Goal: Task Accomplishment & Management: Manage account settings

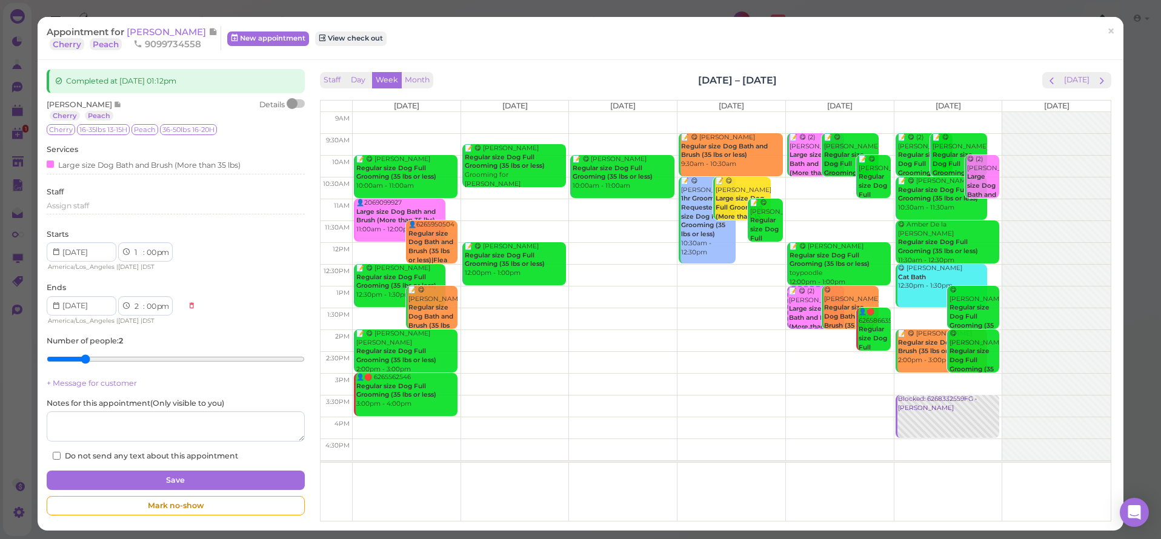
click at [1107, 30] on span "×" at bounding box center [1111, 31] width 8 height 17
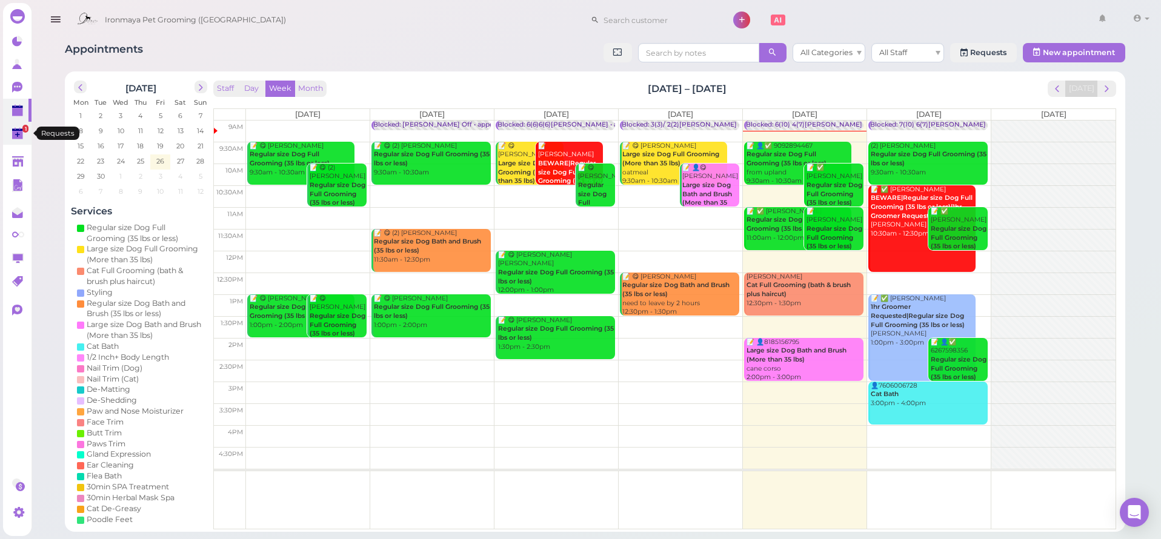
click at [23, 132] on span "1" at bounding box center [25, 129] width 6 height 8
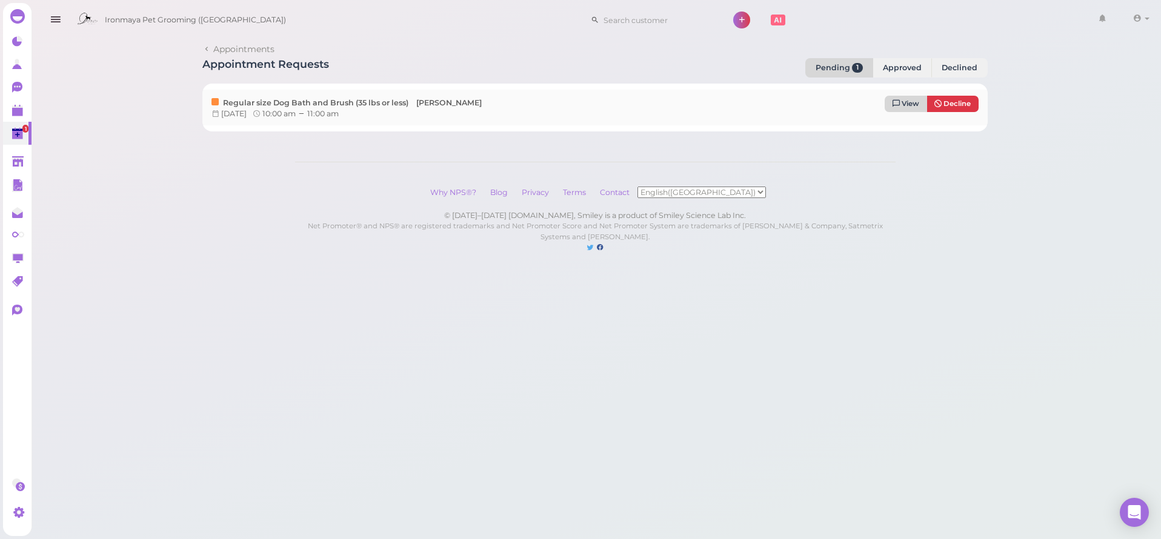
click at [887, 106] on div "Regular size Dog Bath and Brush (35 lbs or less) Nance Tuesday, September 30, 2…" at bounding box center [594, 108] width 767 height 24
click at [893, 104] on icon at bounding box center [896, 103] width 7 height 8
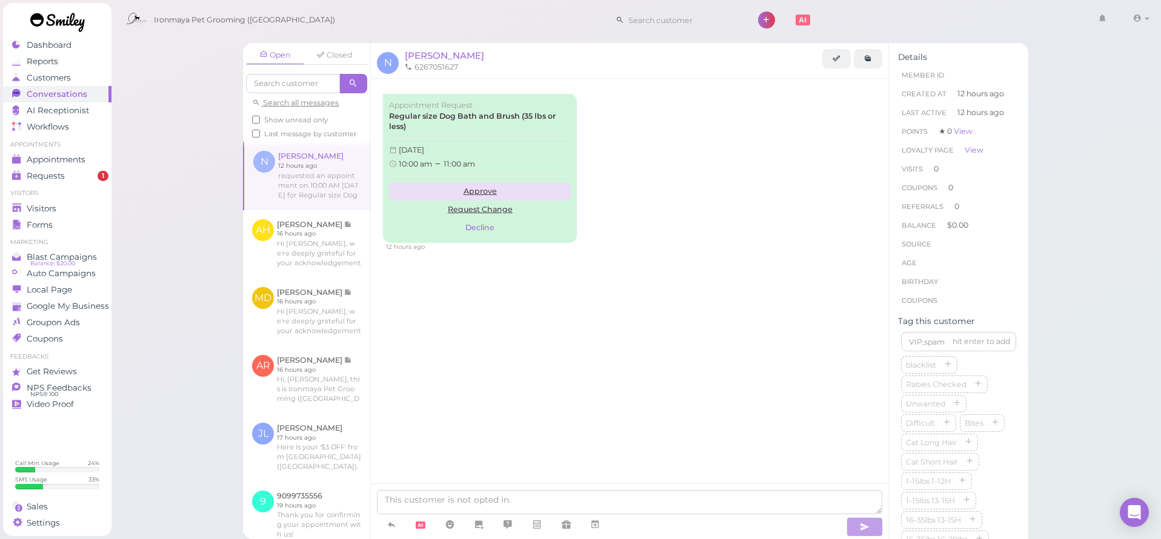
click at [467, 190] on link "Approve" at bounding box center [480, 191] width 182 height 18
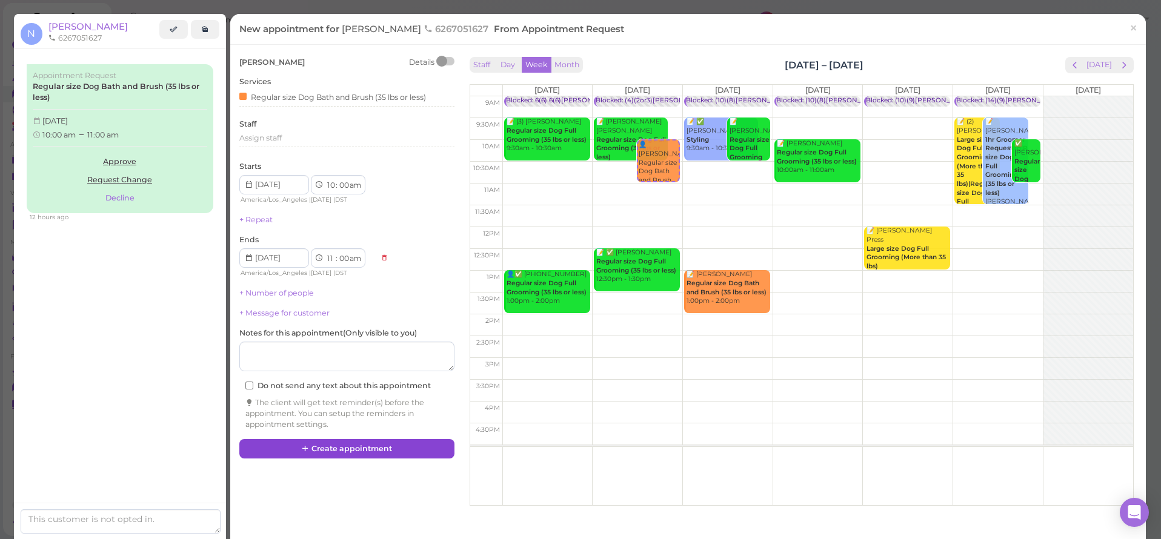
click at [379, 439] on button "Create appointment" at bounding box center [346, 448] width 215 height 19
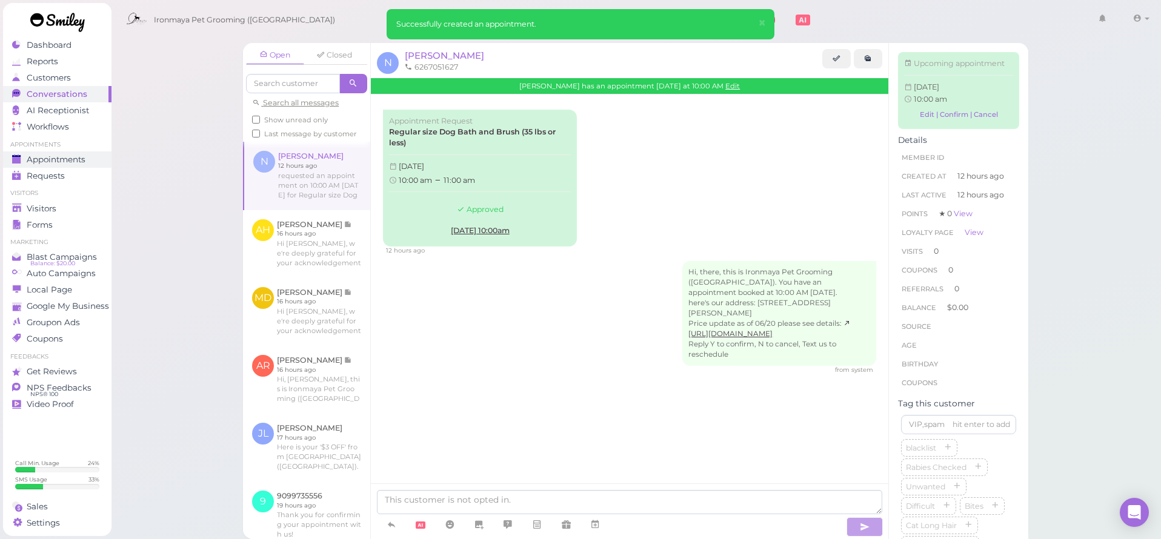
click at [68, 159] on span "Appointments" at bounding box center [56, 160] width 59 height 10
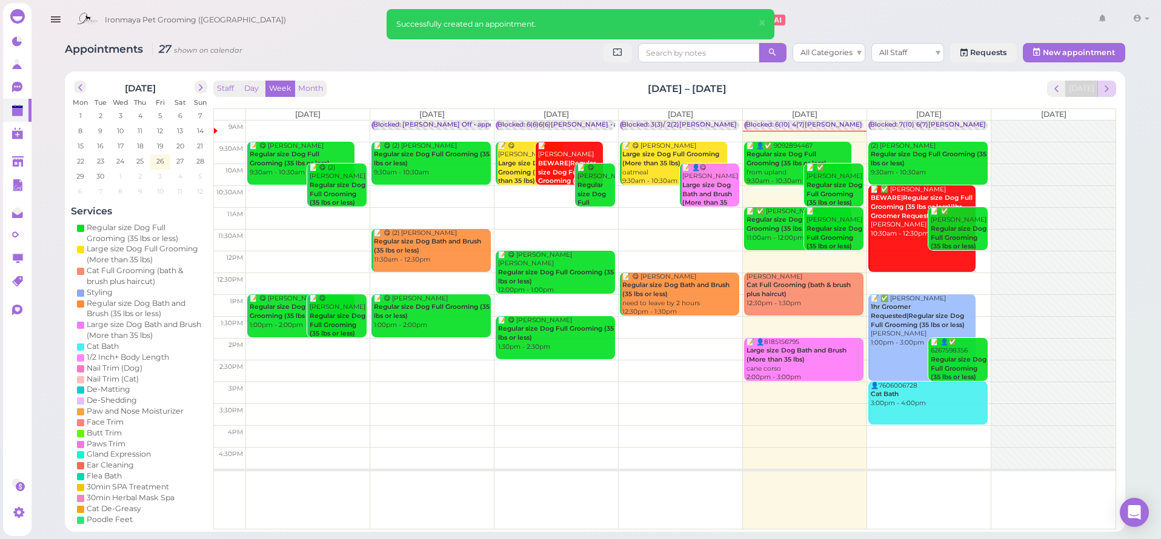
click at [1101, 85] on span "next" at bounding box center [1107, 89] width 12 height 12
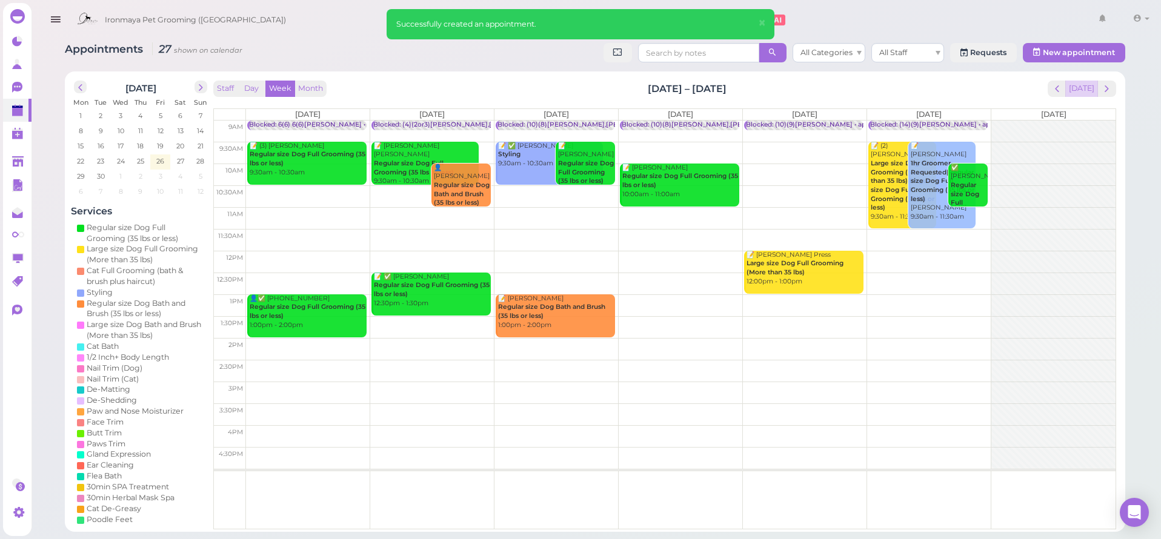
click at [1077, 86] on button "[DATE]" at bounding box center [1081, 89] width 33 height 16
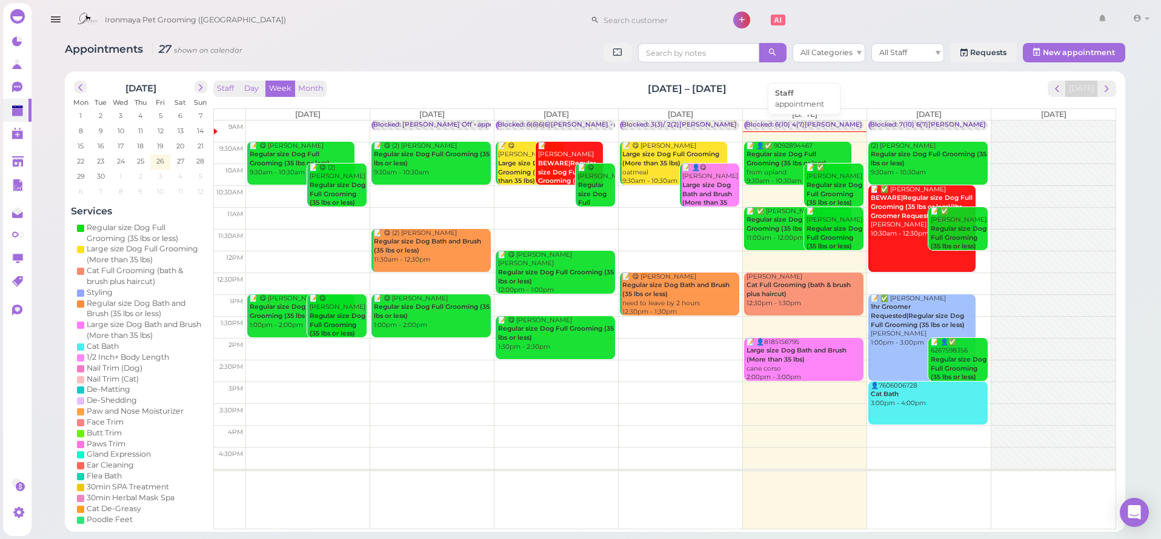
click at [819, 127] on div "Blocked: 6(10) 4(7)[PERSON_NAME] • appointment" at bounding box center [828, 125] width 164 height 9
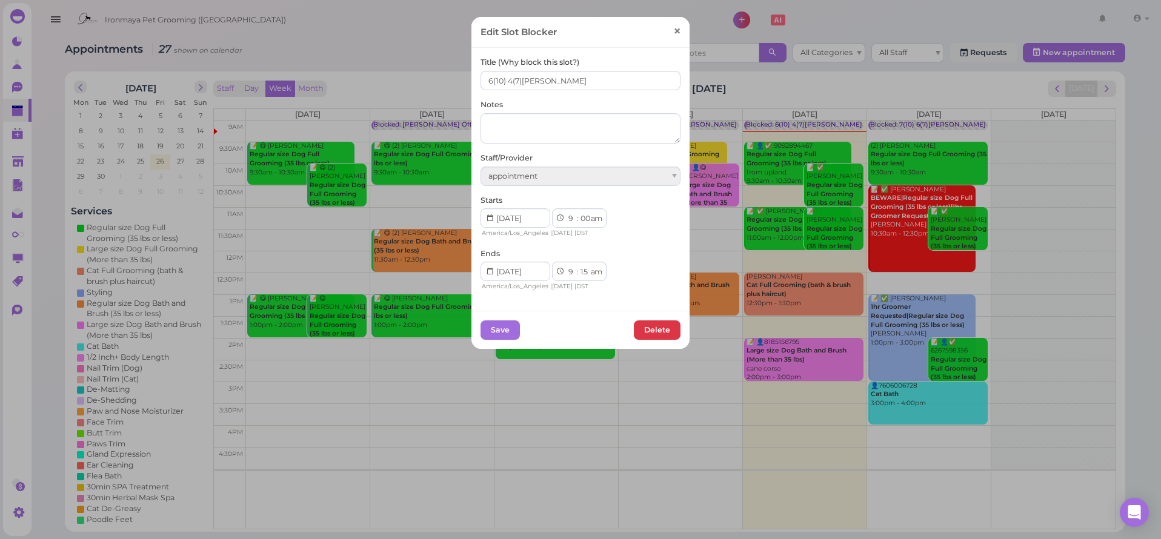
click at [675, 32] on span "×" at bounding box center [677, 31] width 8 height 17
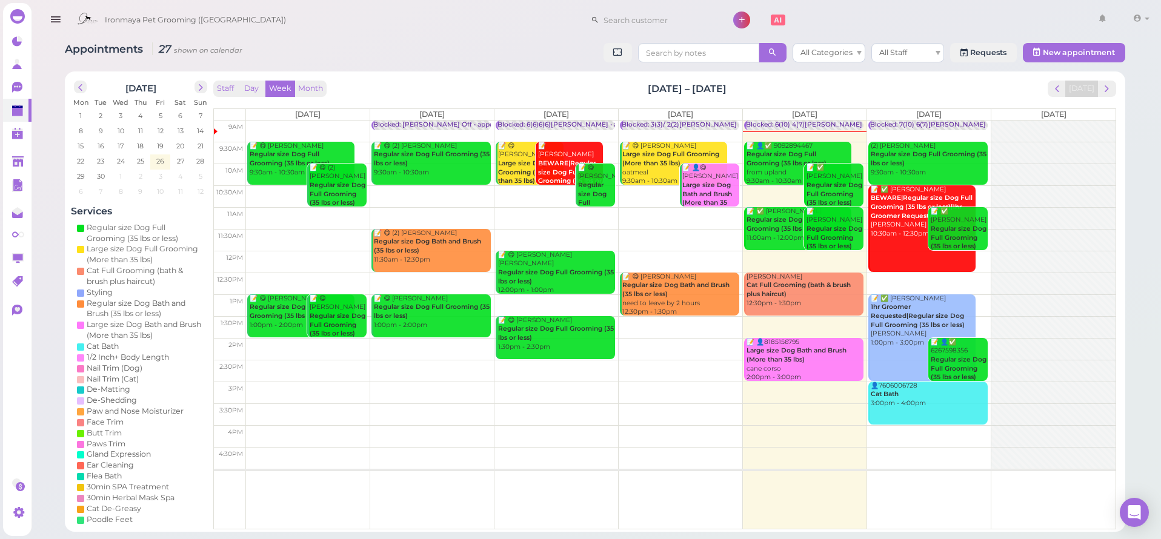
click at [1082, 86] on div "Staff Day Week Month Sep 22 – 28, 2025 Today Mon 9/22 Tue 9/23 Wed 9/24 Thu 9/2…" at bounding box center [664, 302] width 909 height 448
click at [19, 86] on icon at bounding box center [17, 87] width 10 height 11
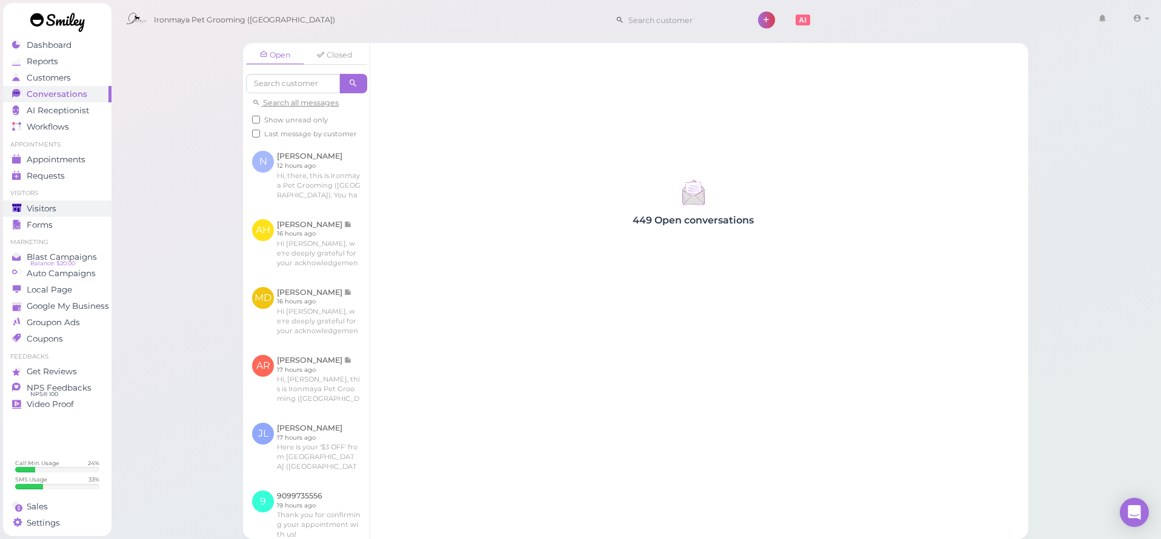
click at [48, 207] on span "Visitors" at bounding box center [42, 209] width 30 height 10
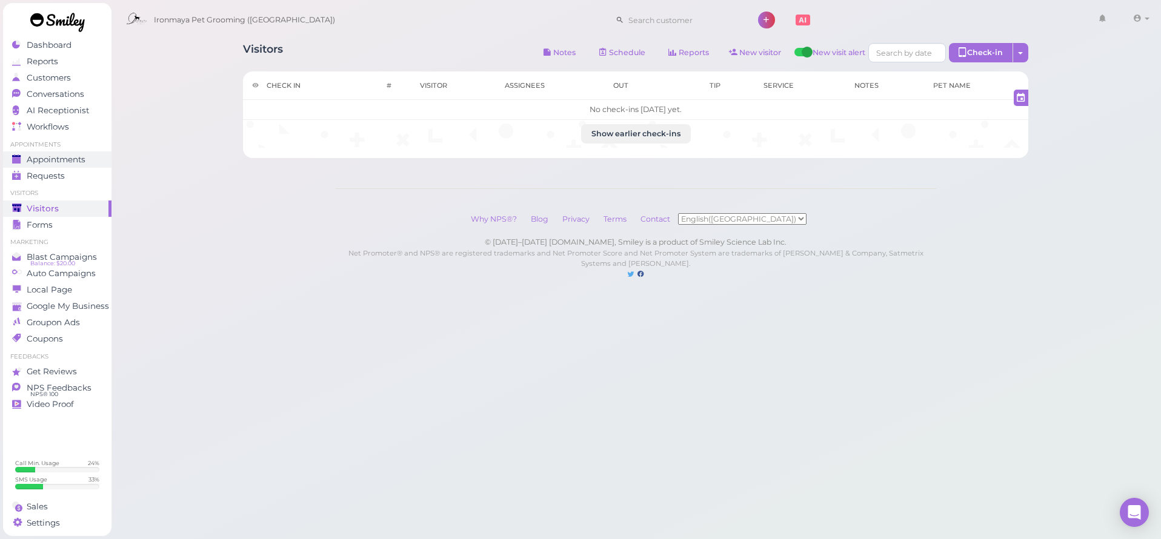
click at [43, 151] on link "Appointments" at bounding box center [57, 159] width 108 height 16
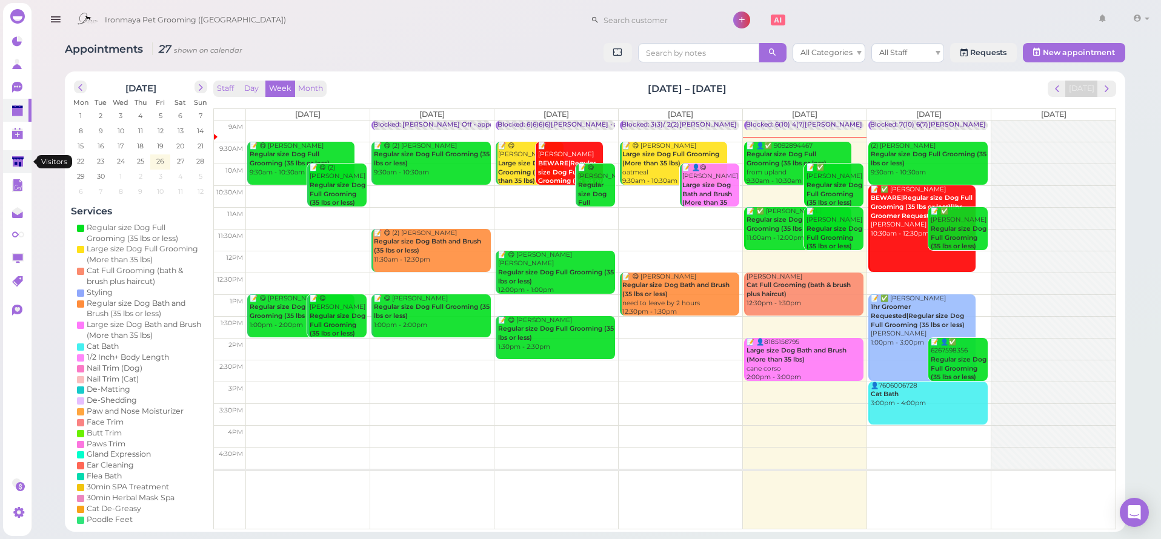
click at [13, 156] on icon at bounding box center [18, 162] width 13 height 13
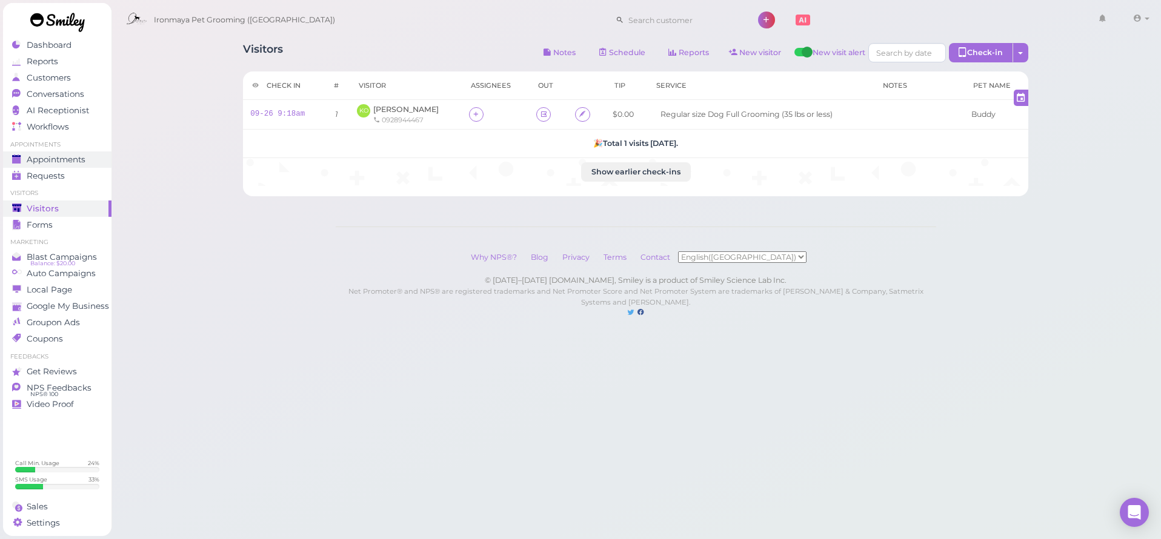
click at [73, 153] on link "Appointments" at bounding box center [57, 159] width 108 height 16
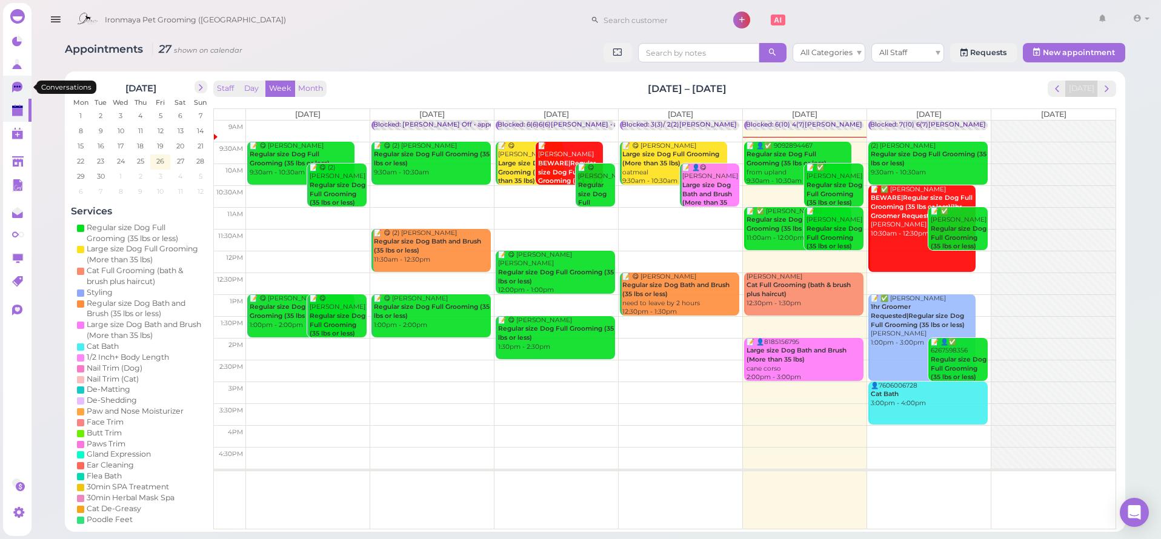
click at [16, 91] on icon at bounding box center [17, 87] width 10 height 11
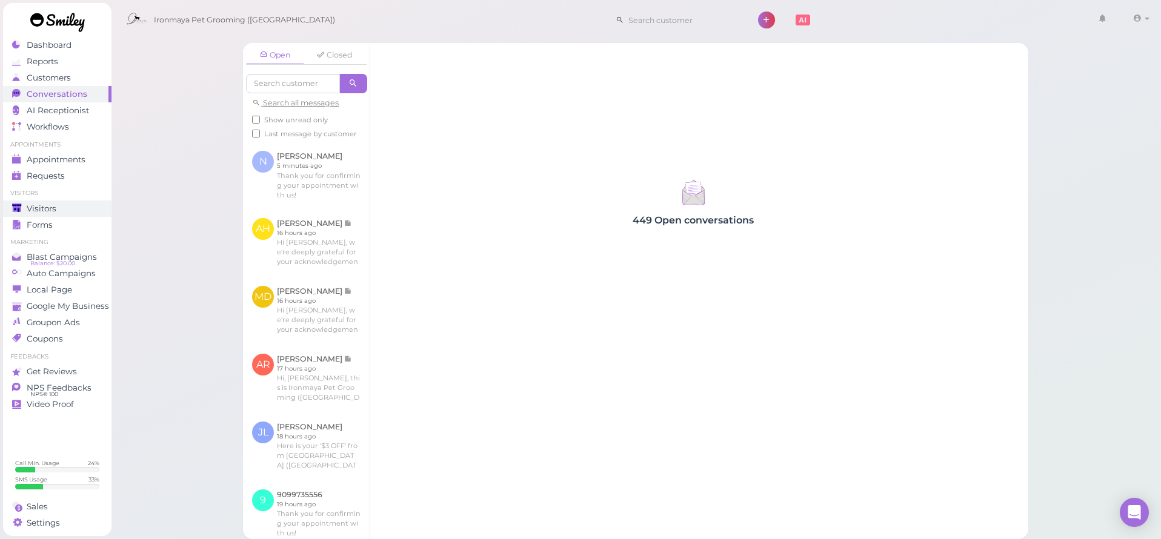
click at [84, 211] on div "Visitors" at bounding box center [55, 209] width 87 height 10
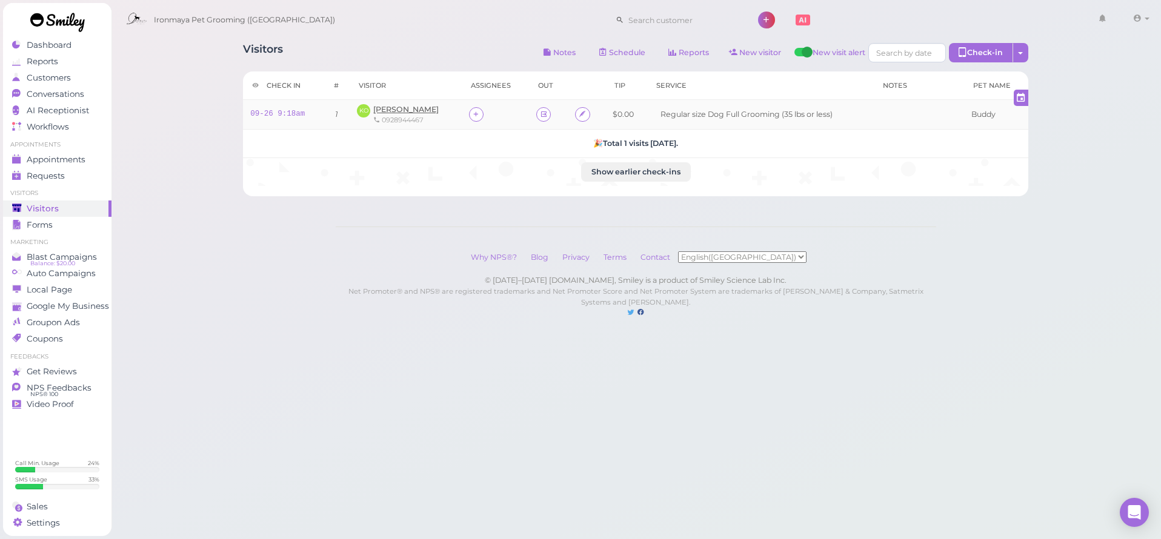
click at [416, 113] on span "Kim Oconnell" at bounding box center [405, 109] width 65 height 9
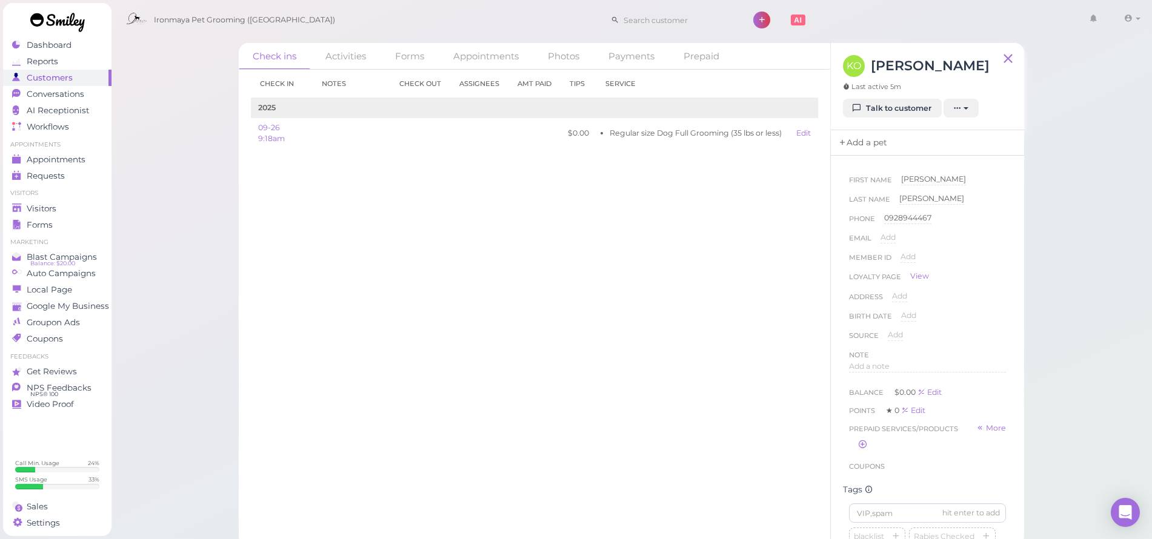
click at [865, 137] on link "Add a pet" at bounding box center [863, 142] width 64 height 25
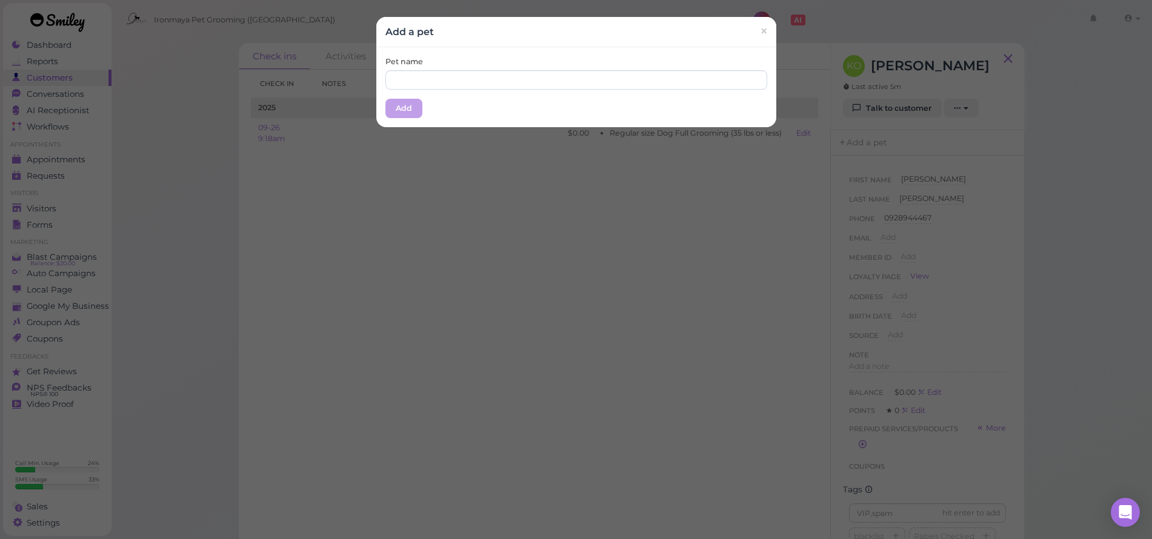
drag, startPoint x: 562, startPoint y: 90, endPoint x: 561, endPoint y: 81, distance: 9.2
click at [562, 90] on div "Pet name Add" at bounding box center [576, 87] width 400 height 80
click at [561, 79] on input "text" at bounding box center [576, 79] width 382 height 19
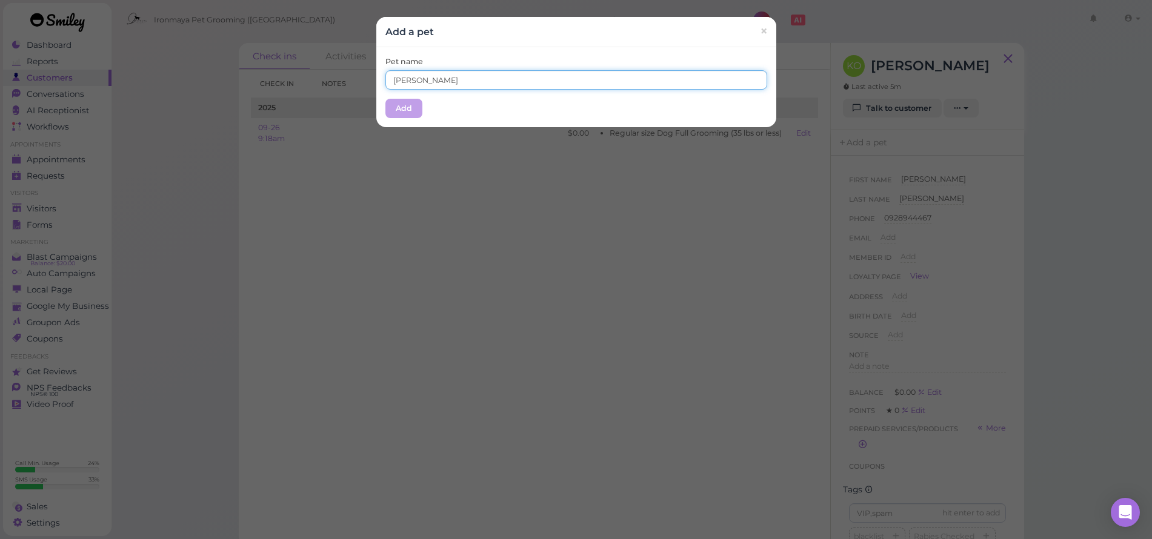
type input "Buddie"
click at [404, 109] on button "Add" at bounding box center [403, 108] width 37 height 19
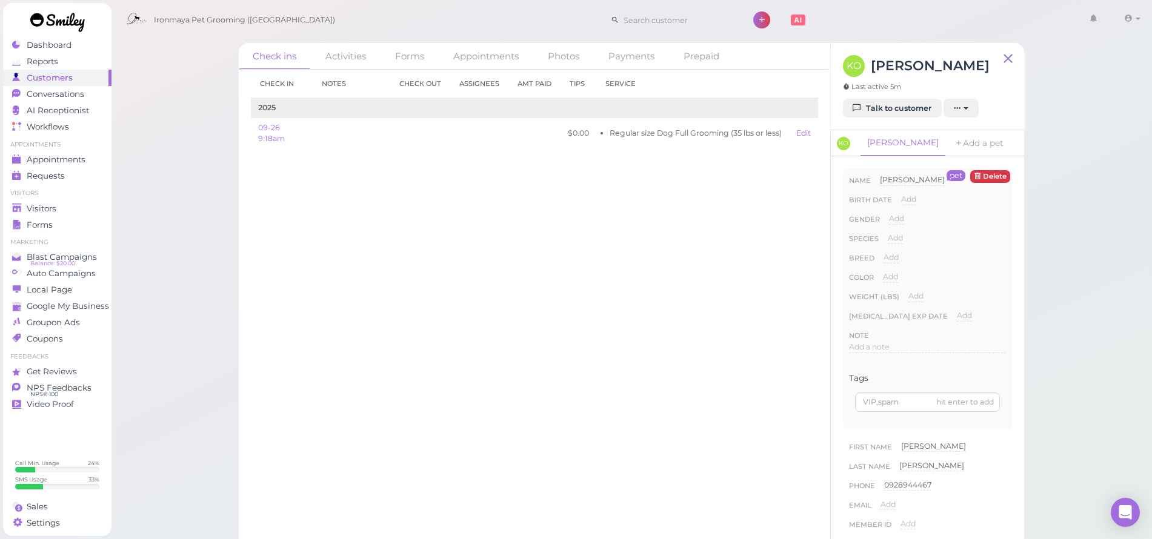
click at [897, 176] on span "Buddie" at bounding box center [912, 179] width 65 height 9
type input "Buddy"
click at [897, 202] on button "Done" at bounding box center [894, 201] width 27 height 13
click at [894, 216] on span "Add" at bounding box center [896, 218] width 15 height 9
select select "Male"
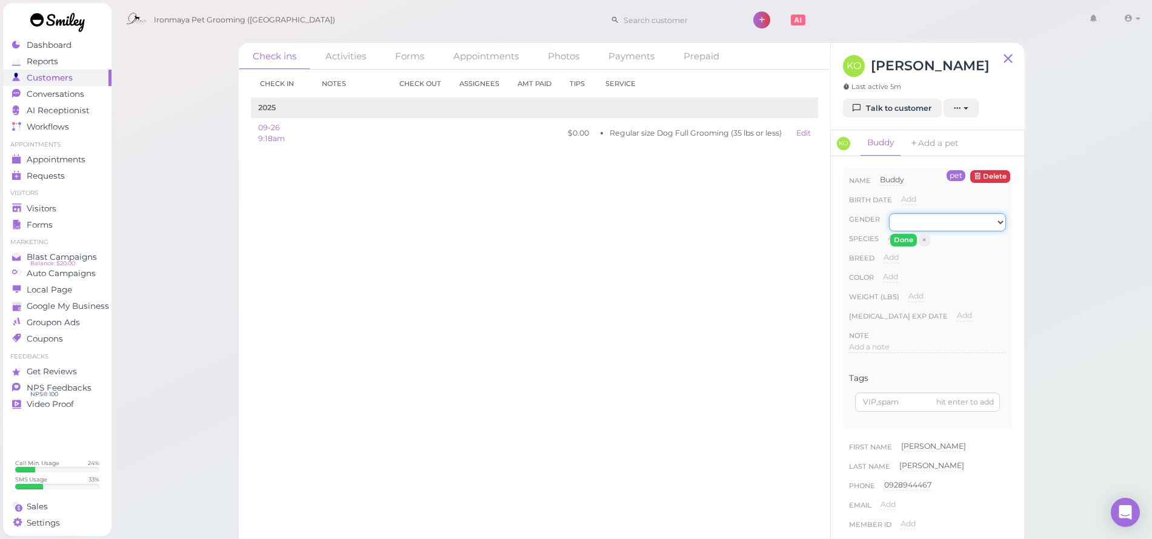
click at [912, 225] on select "Male Female" at bounding box center [947, 222] width 117 height 18
click at [909, 235] on button "Done" at bounding box center [903, 240] width 27 height 13
click at [906, 236] on div "Species Add Dog Cat Bird Other" at bounding box center [927, 242] width 157 height 19
click at [899, 234] on span "Add" at bounding box center [895, 237] width 15 height 9
select select "Dog"
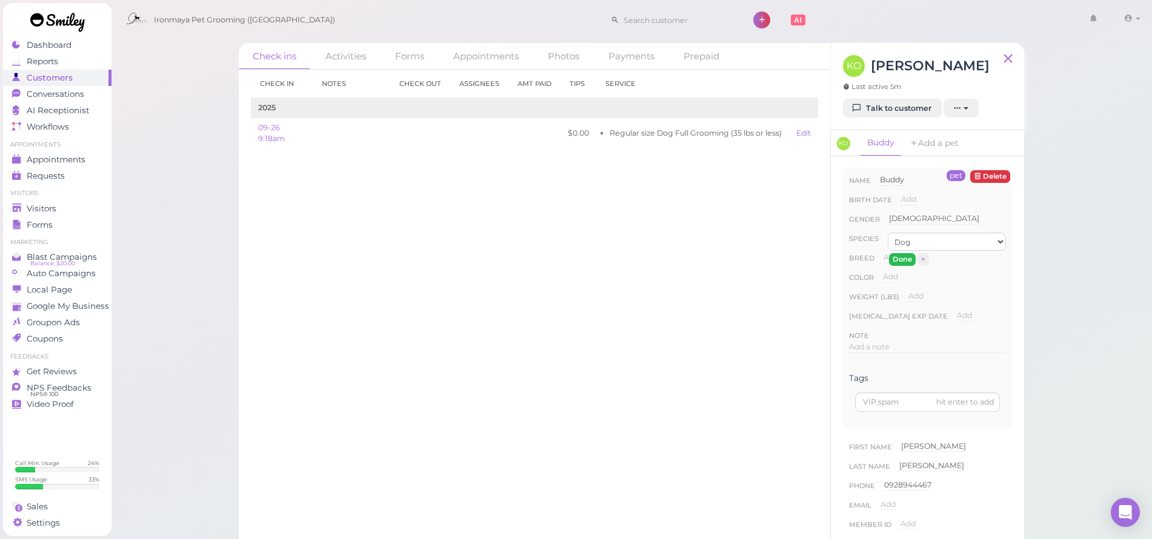
click at [897, 257] on button "Done" at bounding box center [902, 259] width 27 height 13
click at [891, 257] on span "Add" at bounding box center [890, 257] width 15 height 9
type input "maltipoo"
click at [900, 284] on button "Done" at bounding box center [898, 279] width 27 height 13
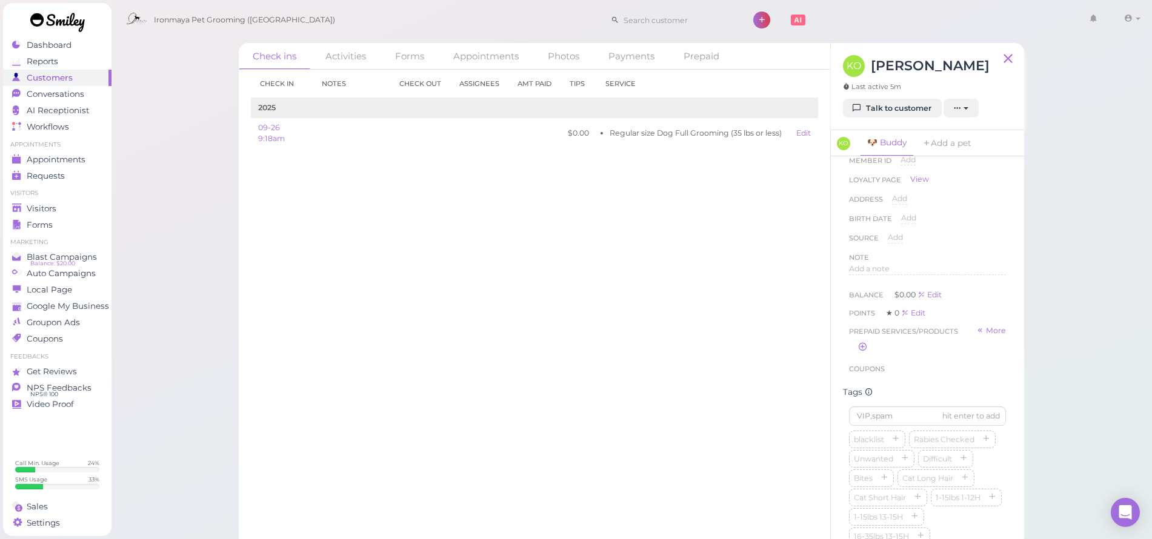
scroll to position [247, 0]
click at [870, 384] on span "Add a note" at bounding box center [869, 386] width 41 height 9
click at [867, 507] on button "Done" at bounding box center [862, 503] width 27 height 13
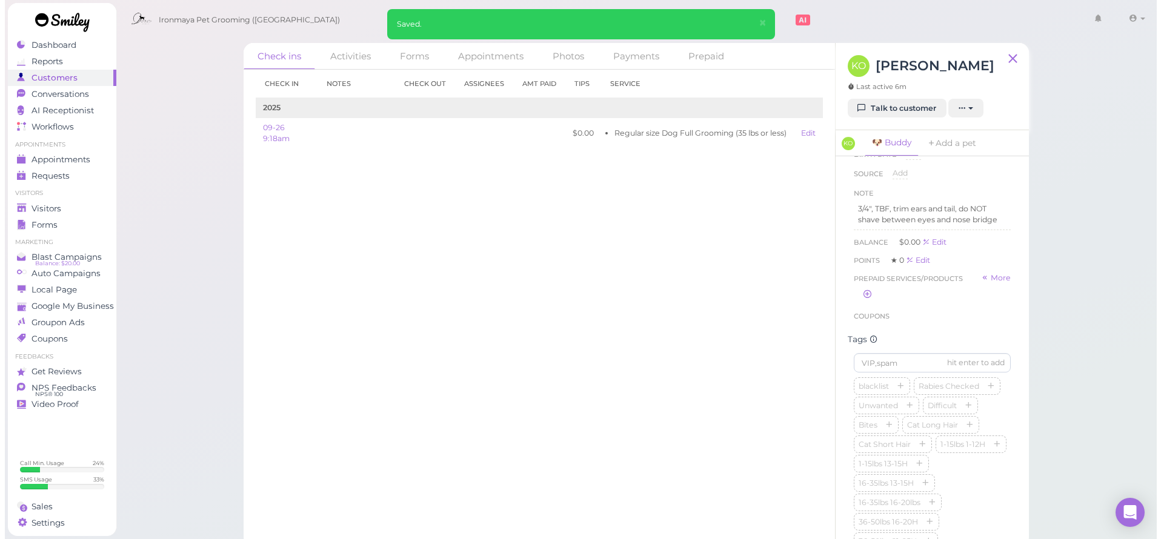
scroll to position [485, 0]
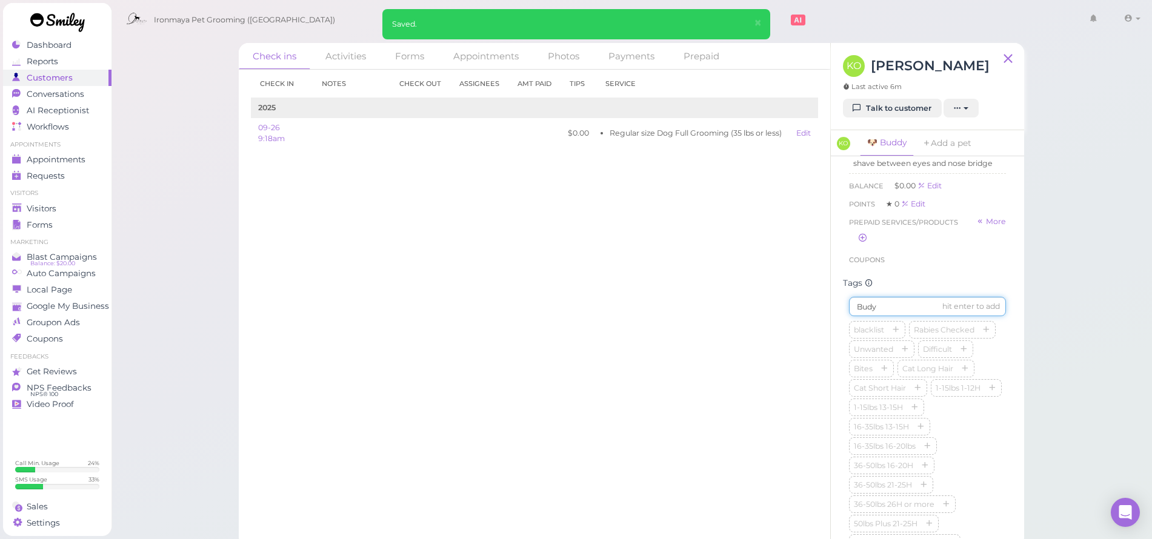
type input "Budy"
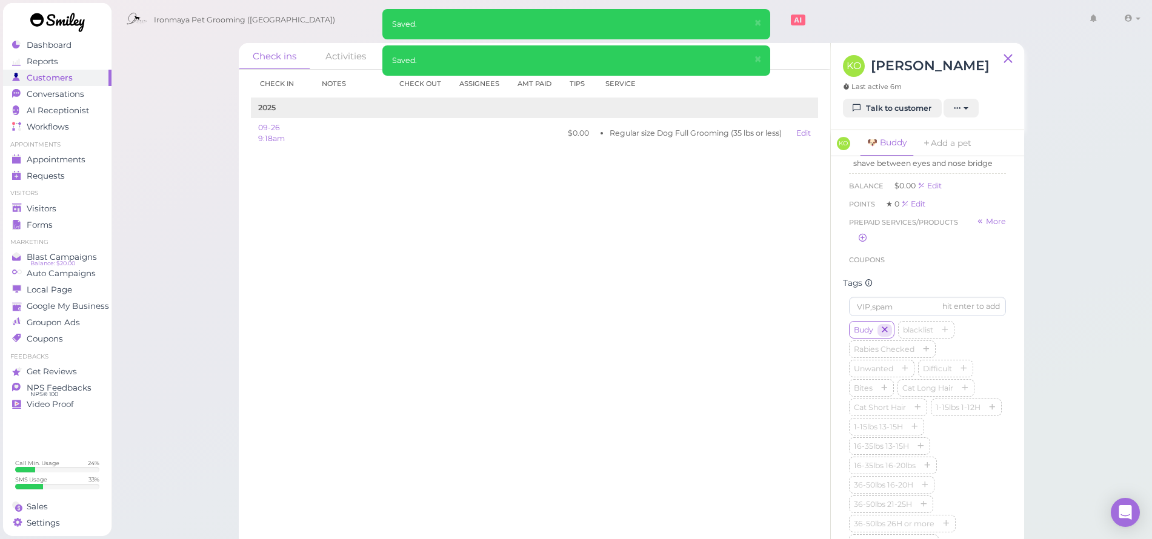
click at [891, 339] on span "Budy" at bounding box center [871, 330] width 45 height 18
click at [888, 335] on icon "button" at bounding box center [884, 331] width 7 height 8
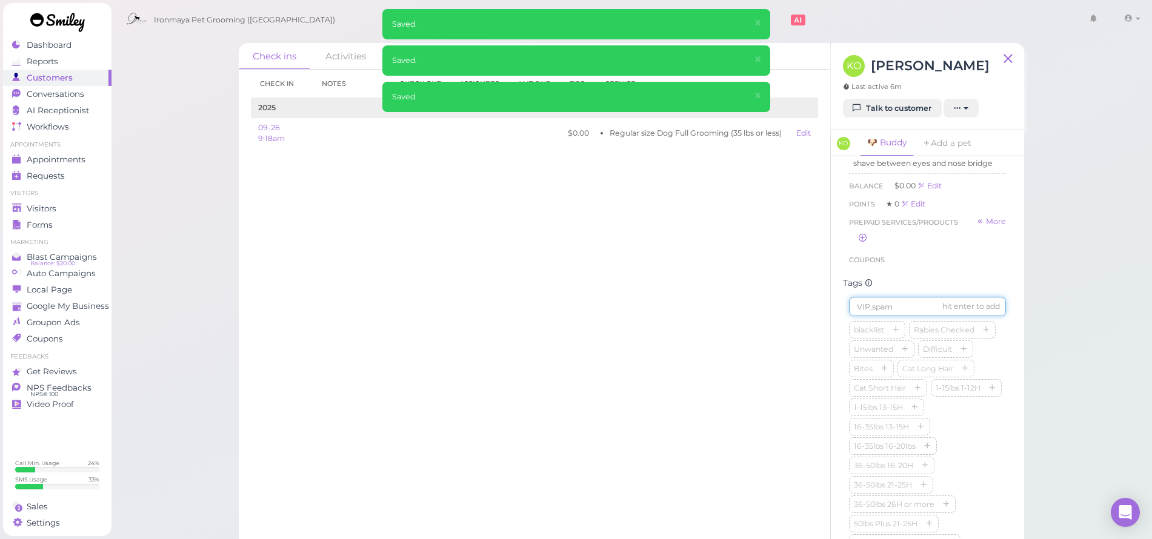
click at [890, 316] on input at bounding box center [927, 306] width 157 height 19
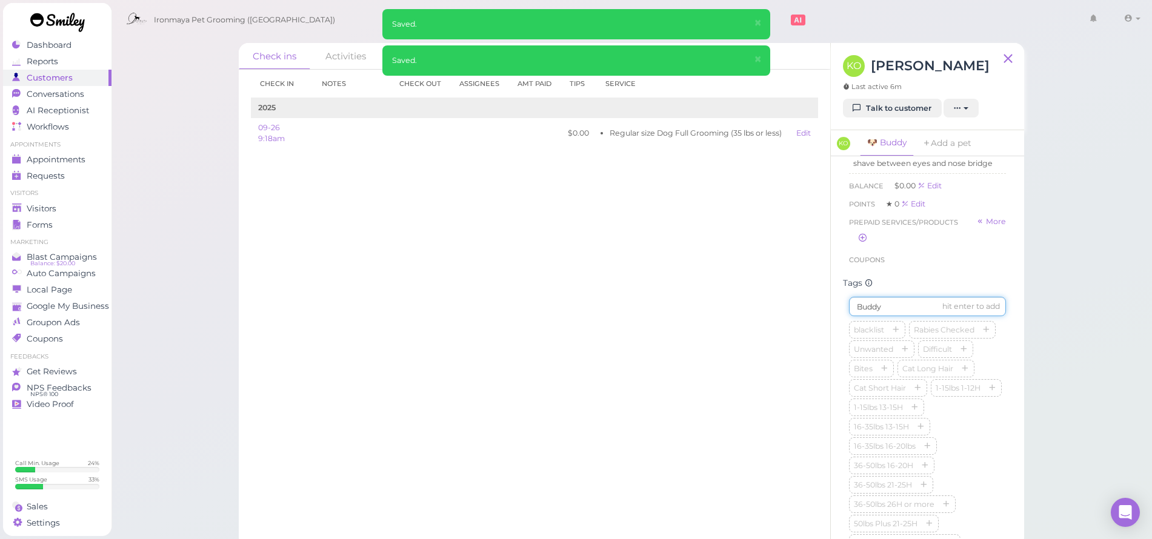
type input "Buddy"
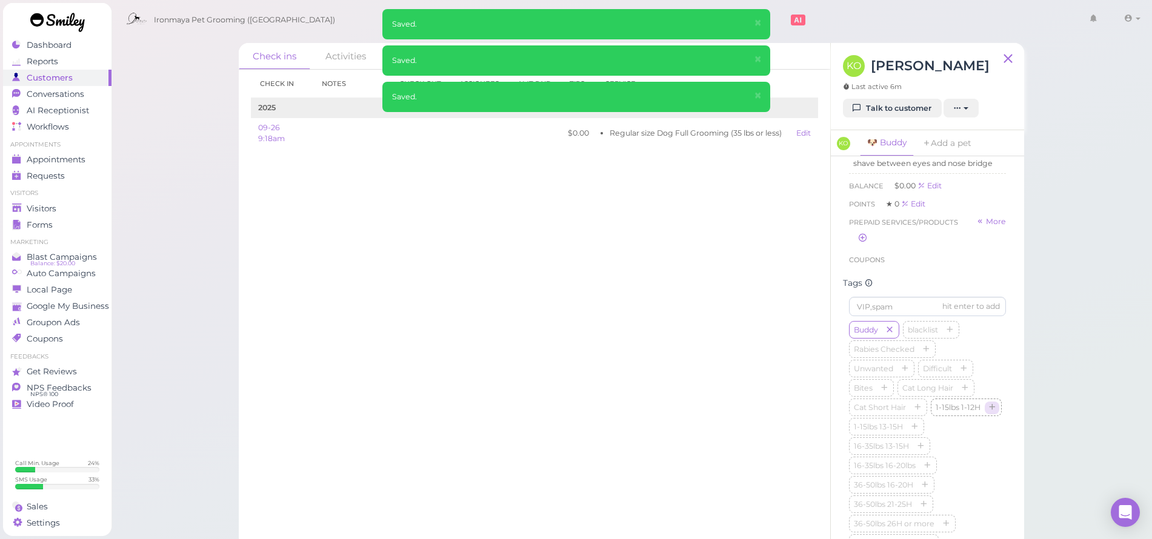
click at [988, 413] on icon "button" at bounding box center [991, 408] width 7 height 8
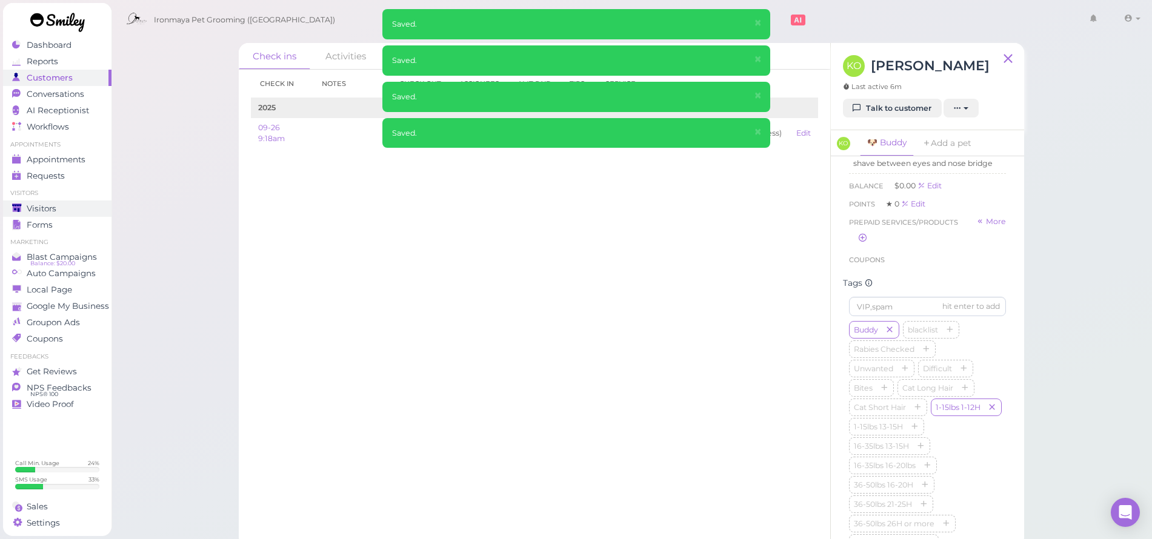
click at [39, 213] on link "Visitors" at bounding box center [57, 209] width 108 height 16
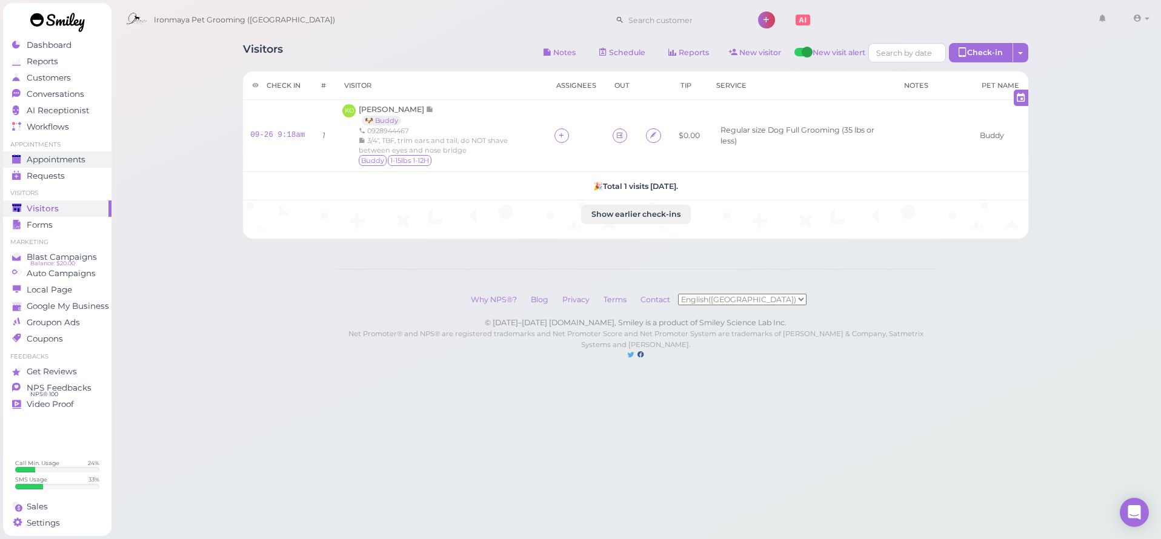
click at [63, 155] on span "Appointments" at bounding box center [56, 160] width 59 height 10
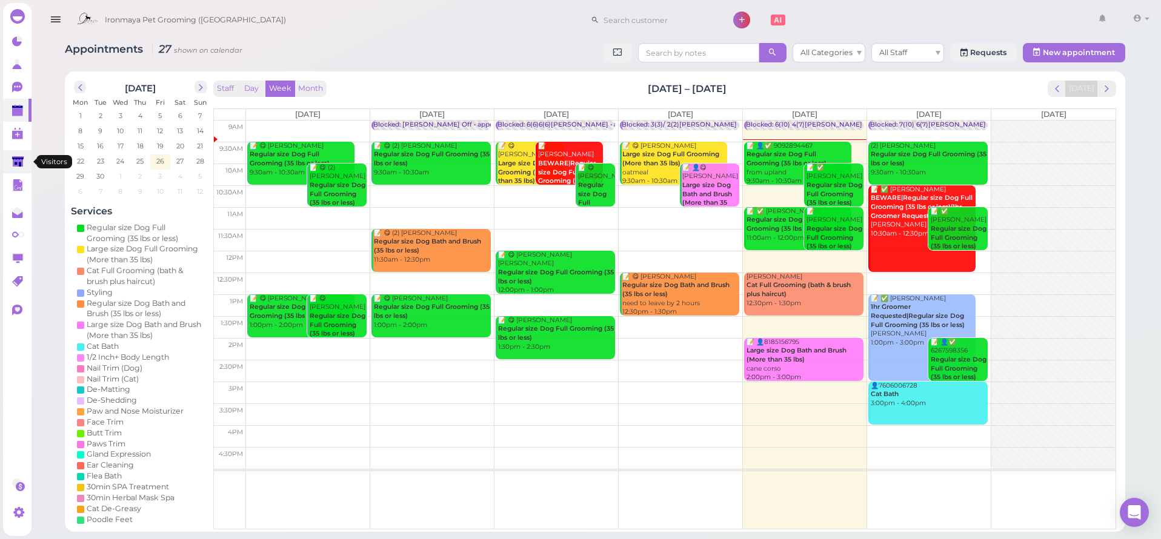
click at [21, 156] on polygon at bounding box center [18, 161] width 12 height 10
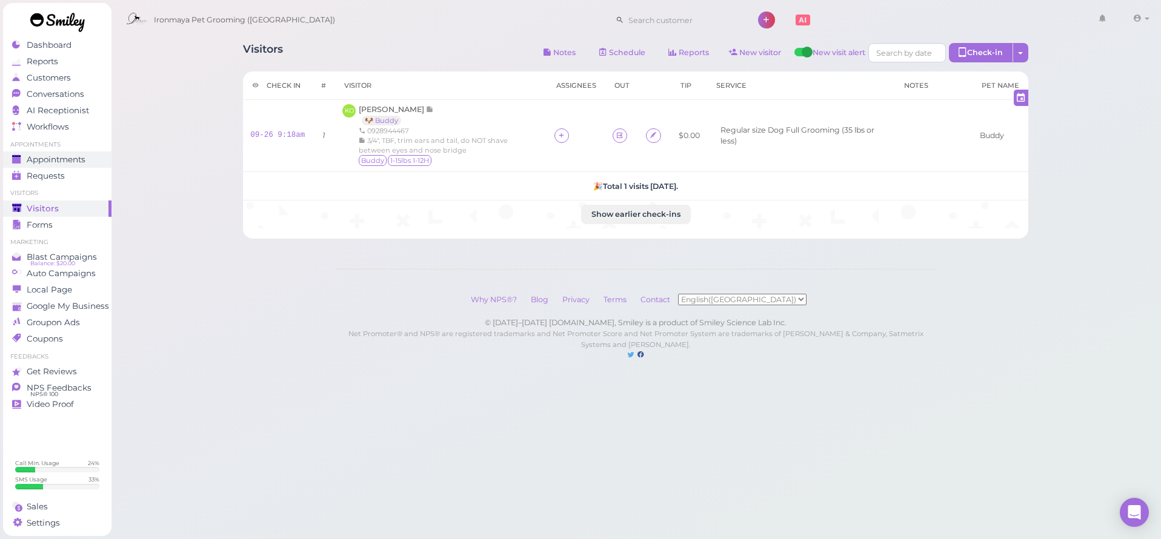
click at [82, 160] on span "Appointments" at bounding box center [56, 160] width 59 height 10
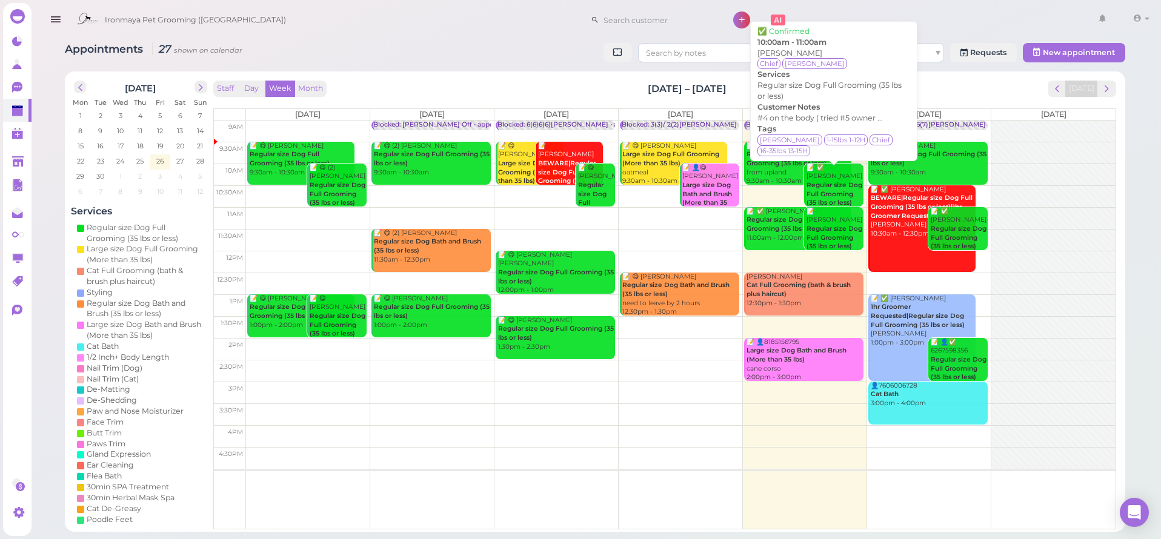
click at [843, 191] on b "Regular size Dog Full Grooming (35 lbs or less)" at bounding box center [835, 193] width 56 height 25
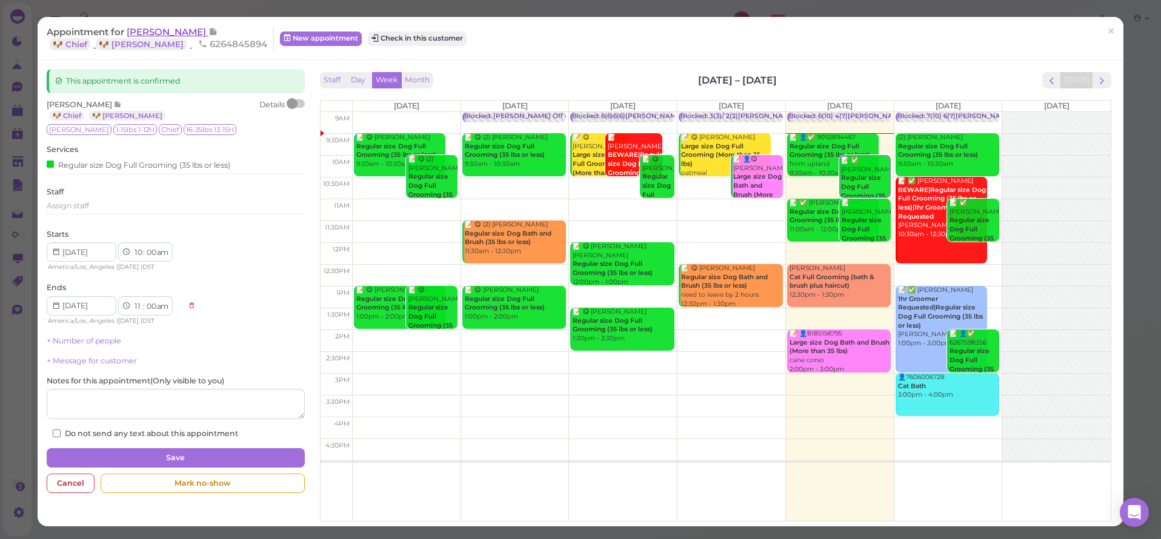
click at [174, 34] on span "[PERSON_NAME]" at bounding box center [168, 32] width 82 height 12
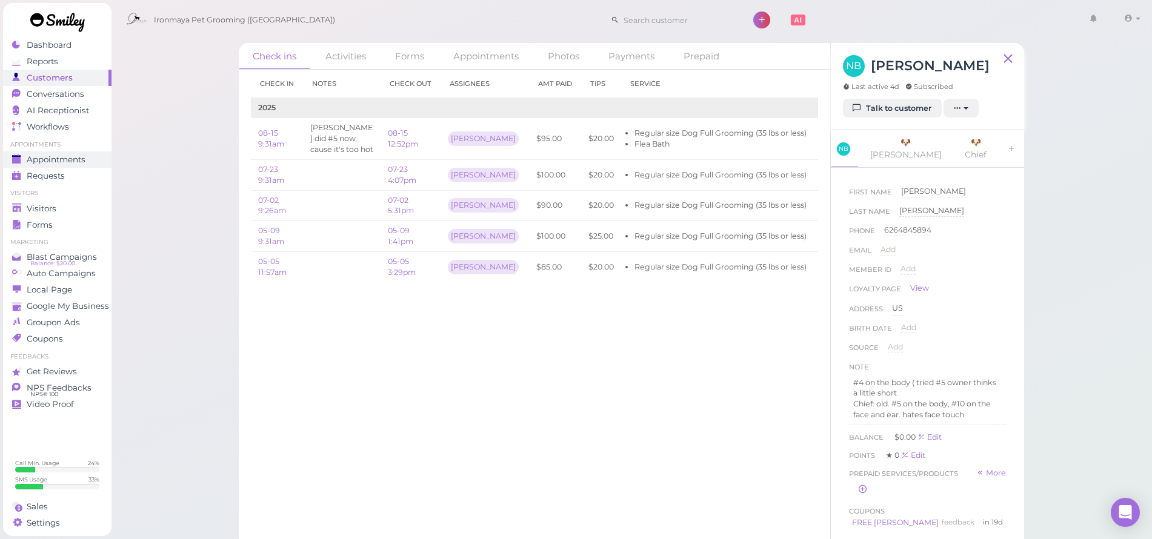
click at [81, 159] on span "Appointments" at bounding box center [56, 160] width 59 height 10
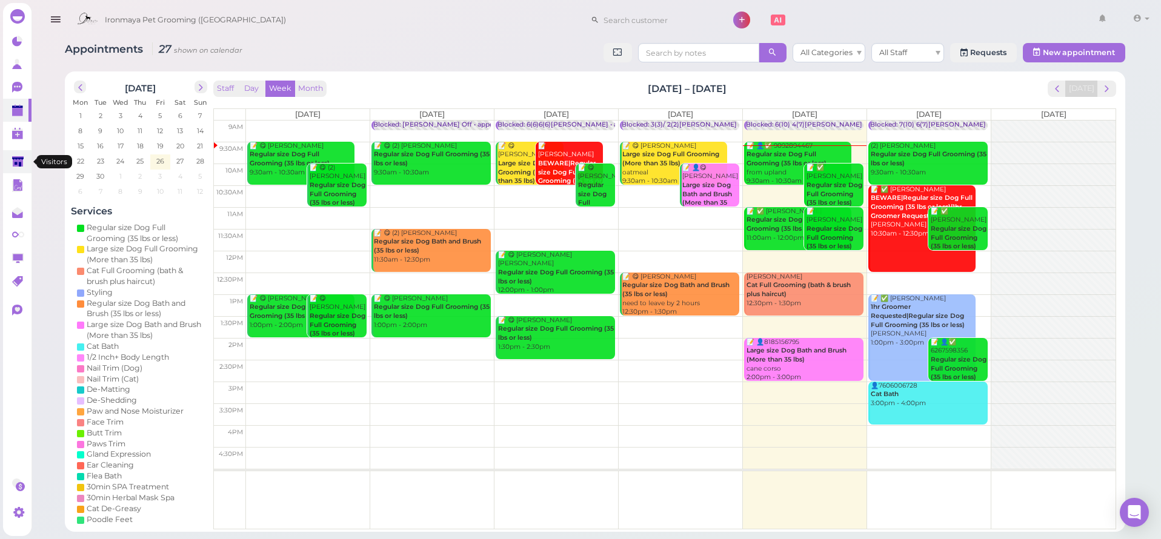
click at [10, 162] on link at bounding box center [17, 161] width 28 height 23
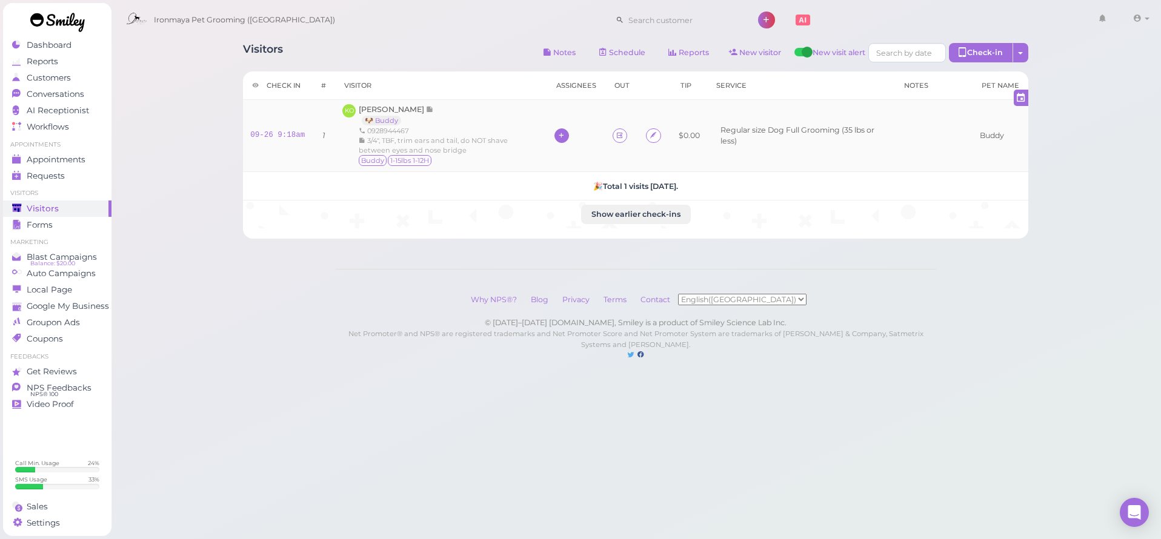
click at [559, 136] on icon at bounding box center [561, 135] width 8 height 9
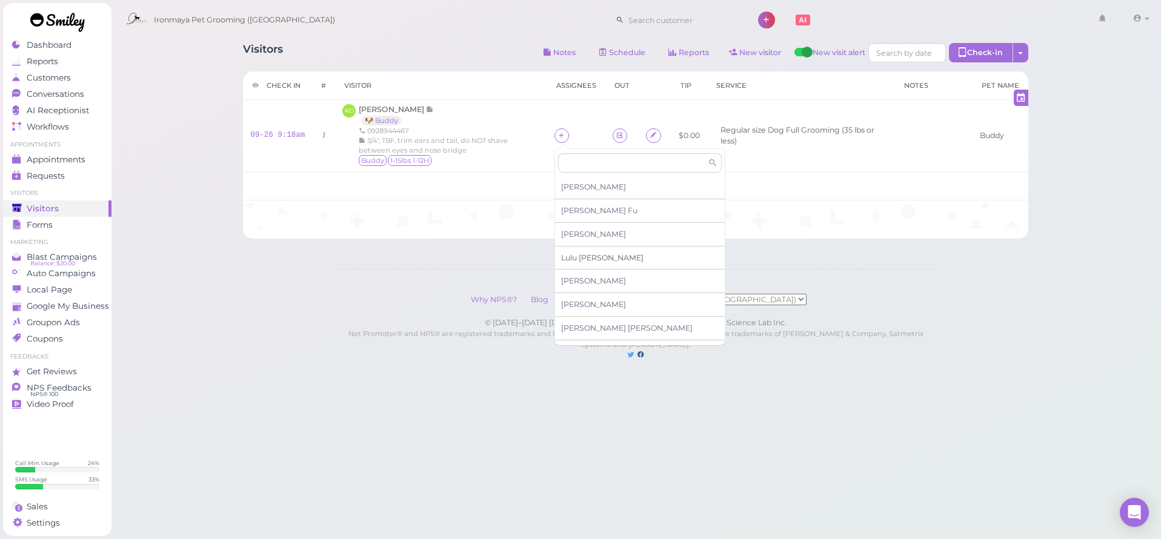
click at [565, 253] on span "Lulu Han" at bounding box center [602, 257] width 82 height 9
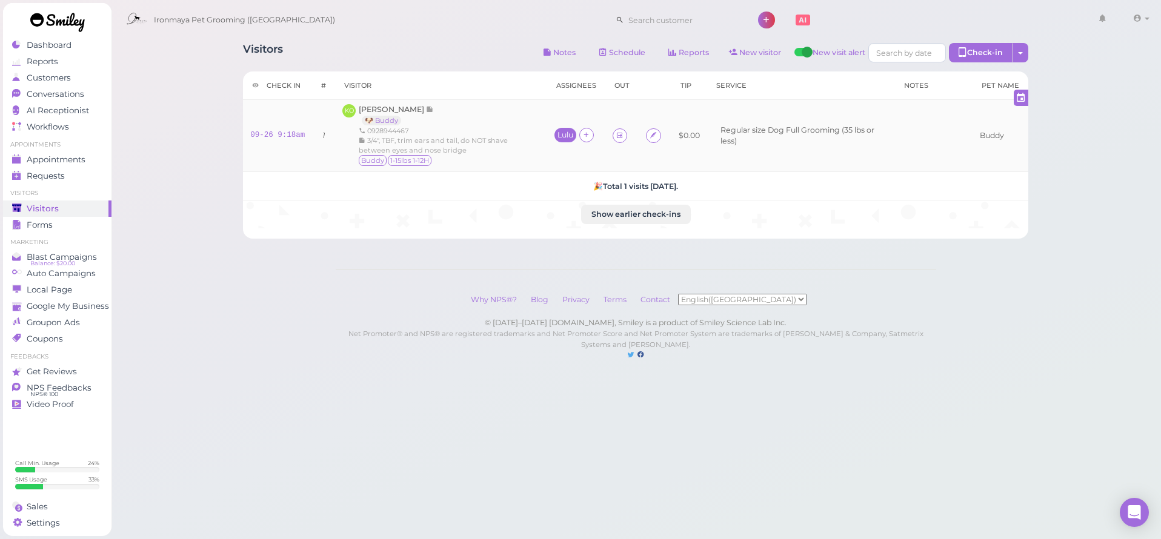
click at [562, 139] on div "Lulu" at bounding box center [565, 135] width 22 height 15
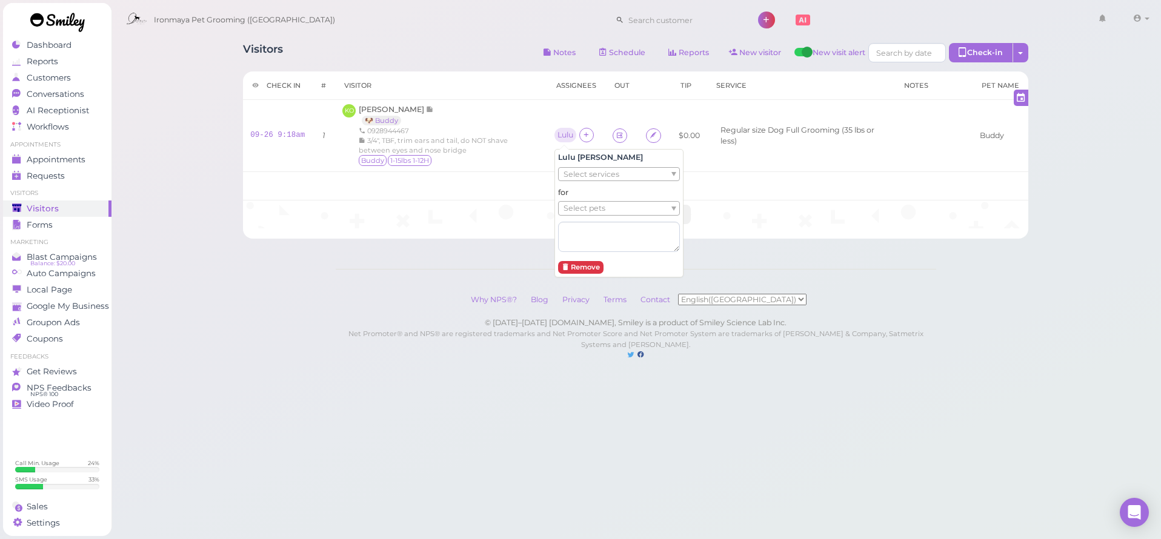
click at [581, 178] on span "Select services" at bounding box center [592, 174] width 56 height 13
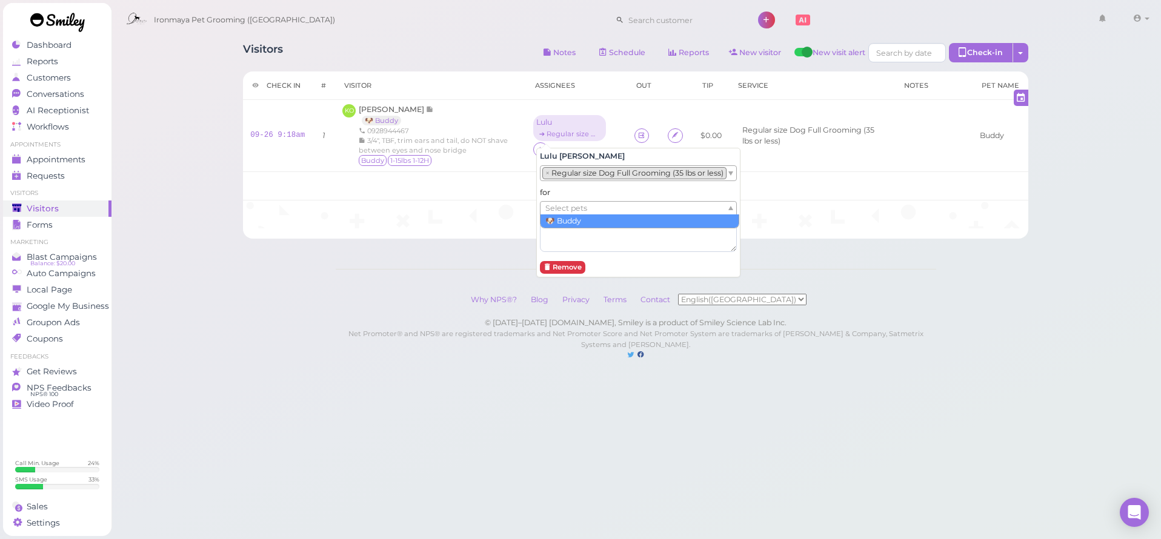
click at [589, 205] on ul "Select pets" at bounding box center [634, 208] width 186 height 13
click at [181, 246] on div "Visitors Notes Schedule Reports New visitor New visit alert Check-in Customer c…" at bounding box center [636, 192] width 1051 height 385
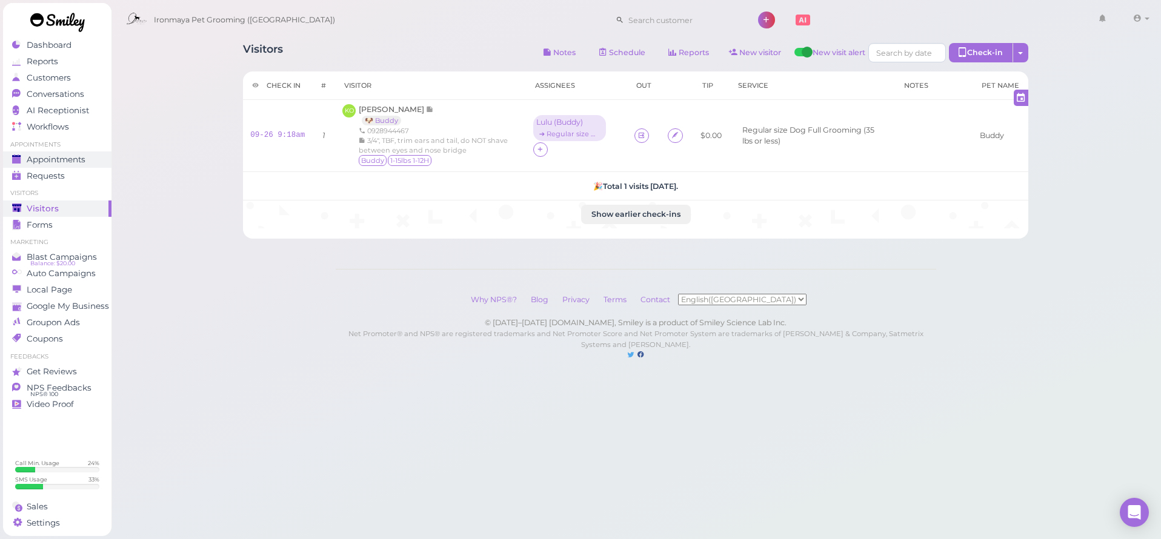
click at [90, 160] on div "Appointments" at bounding box center [55, 160] width 87 height 10
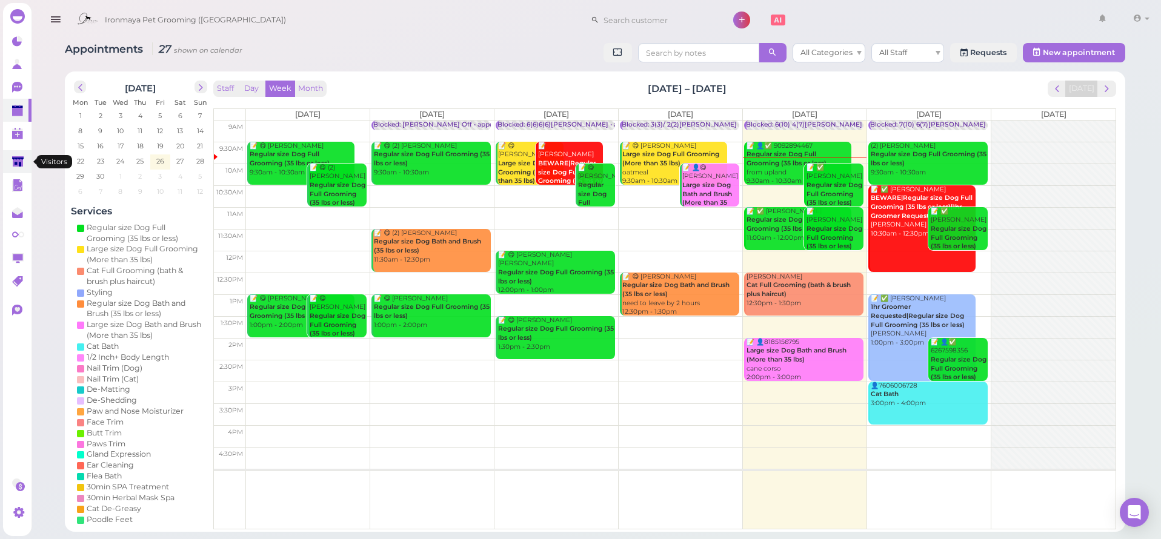
click at [15, 159] on icon at bounding box center [18, 162] width 13 height 13
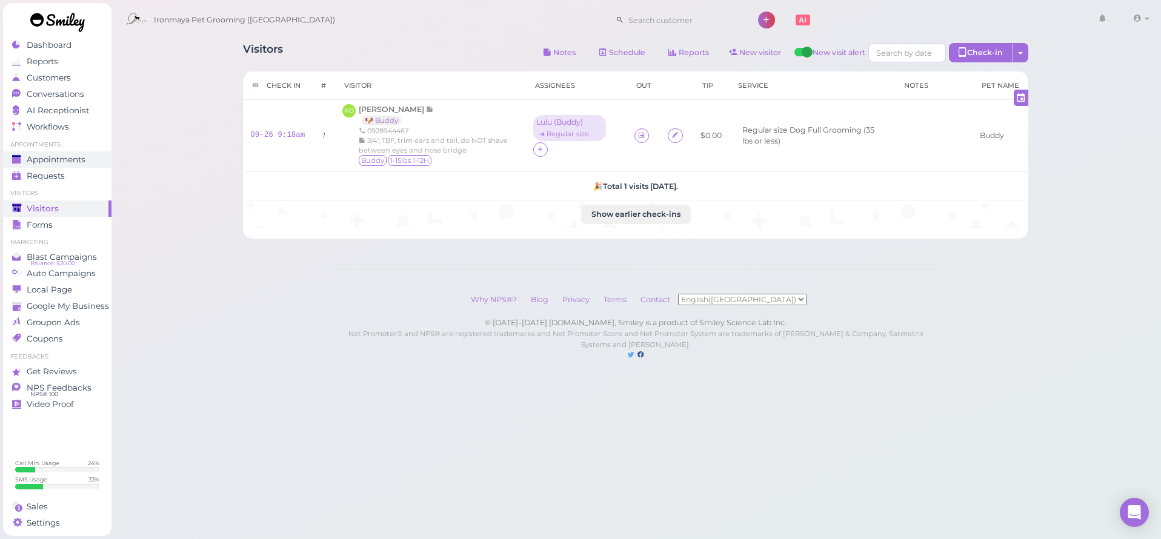
click at [81, 156] on span "Appointments" at bounding box center [56, 160] width 59 height 10
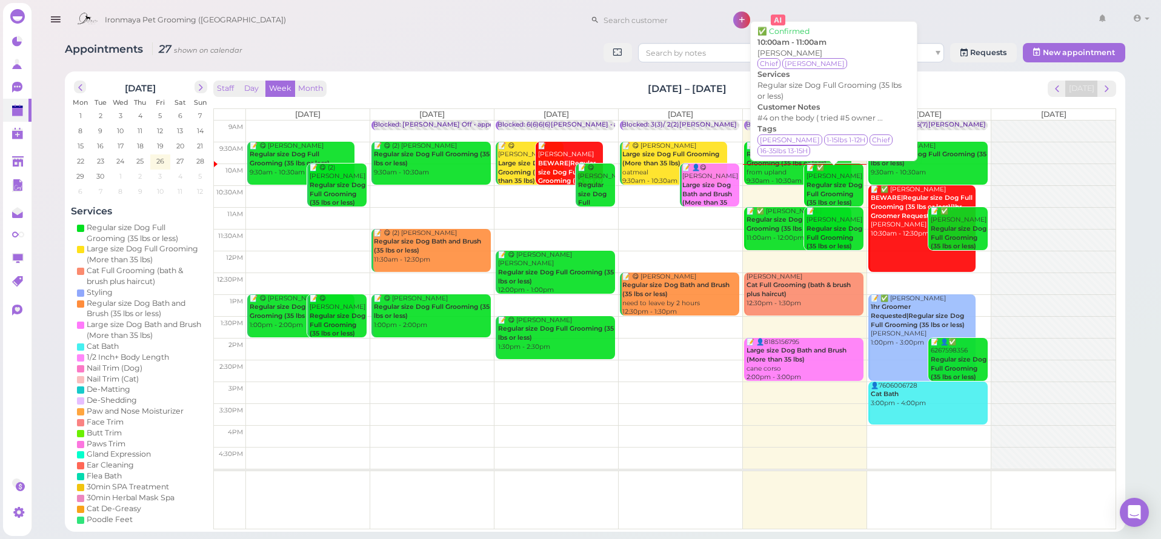
click at [833, 173] on div "📝 ✅ Nancy Brewster Regular size Dog Full Grooming (35 lbs or less) 10:00am - 11…" at bounding box center [835, 195] width 58 height 62
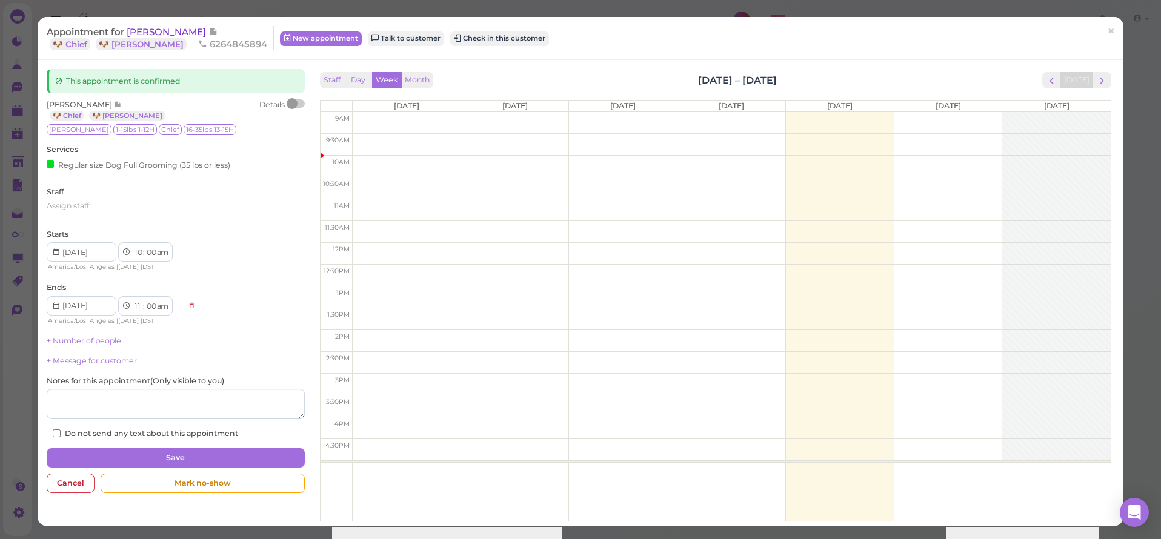
click at [151, 36] on span "[PERSON_NAME]" at bounding box center [168, 32] width 82 height 12
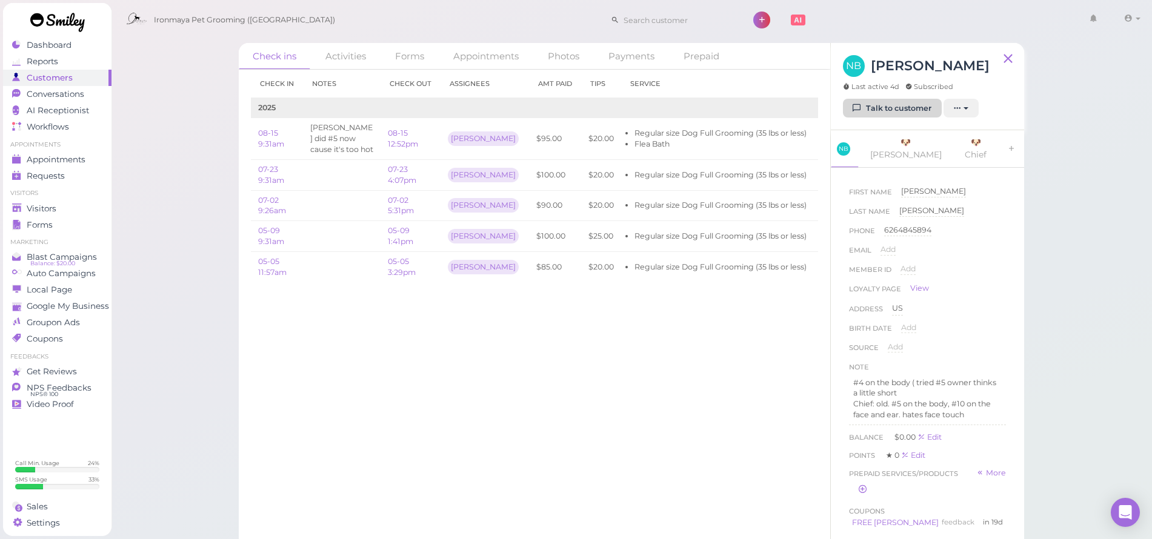
click at [847, 108] on link "Talk to customer" at bounding box center [892, 108] width 99 height 19
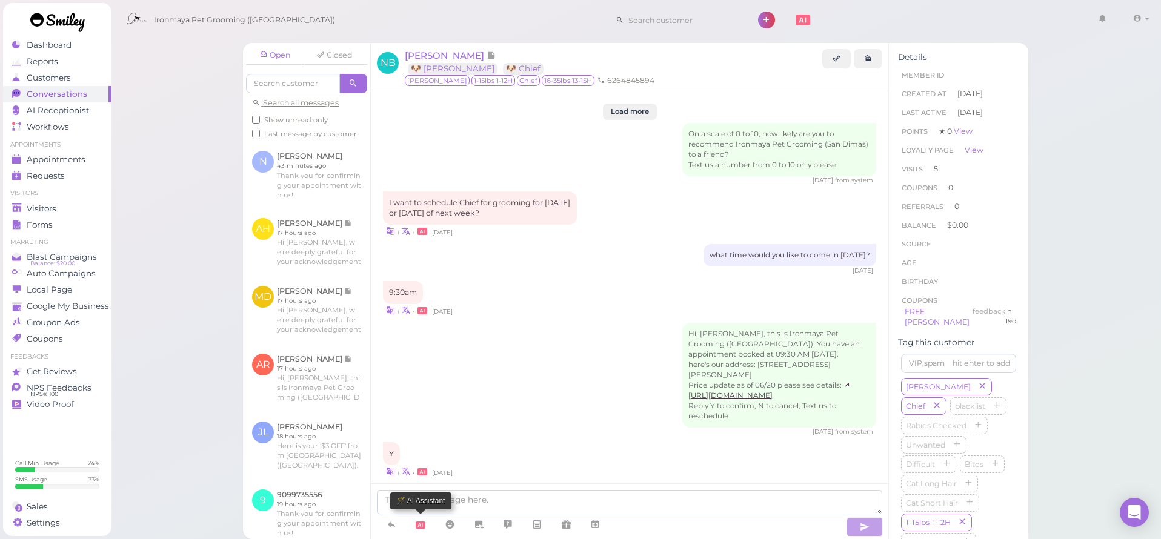
scroll to position [1602, 0]
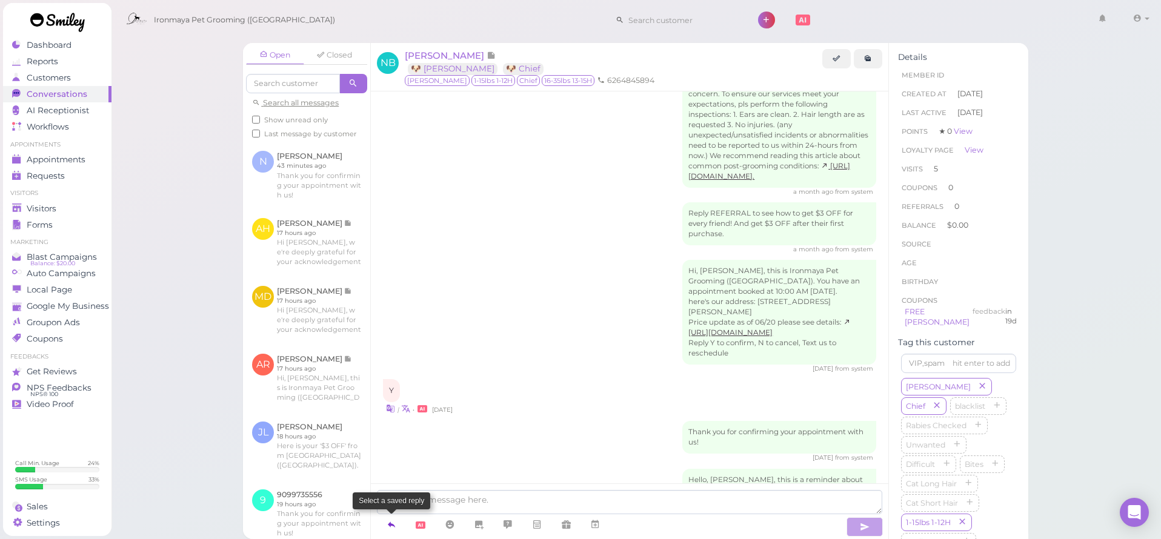
click at [398, 525] on link at bounding box center [391, 524] width 29 height 21
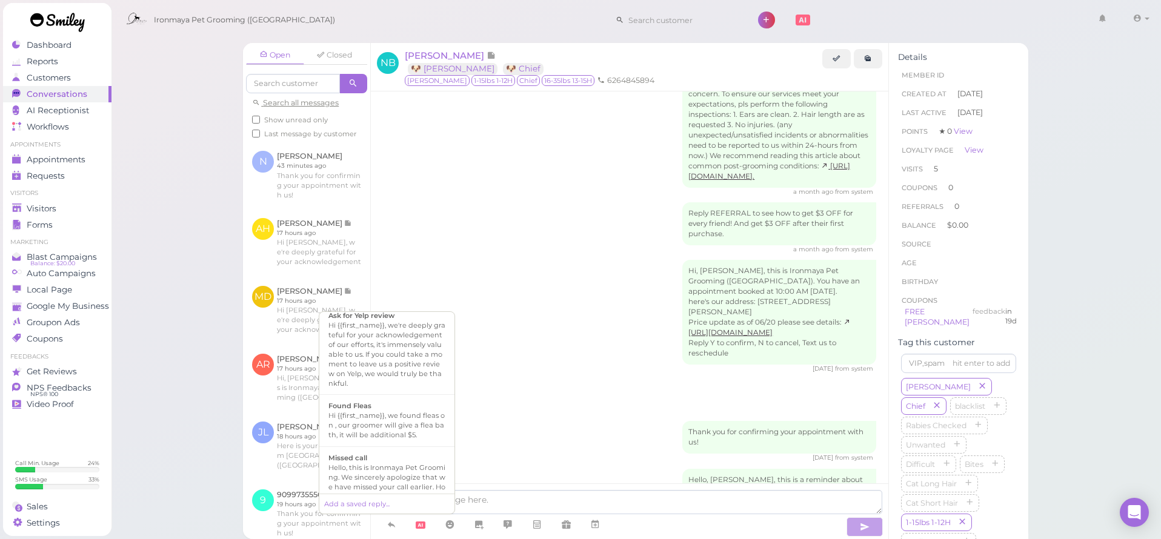
scroll to position [0, 0]
click at [382, 441] on div "Hi {{first_name}}, this is Ironmaya Pet Grooming, please confirm with us if you…" at bounding box center [386, 450] width 117 height 39
type textarea "Hi {{first_name}}, this is Ironmaya Pet Grooming, please confirm with us if you…"
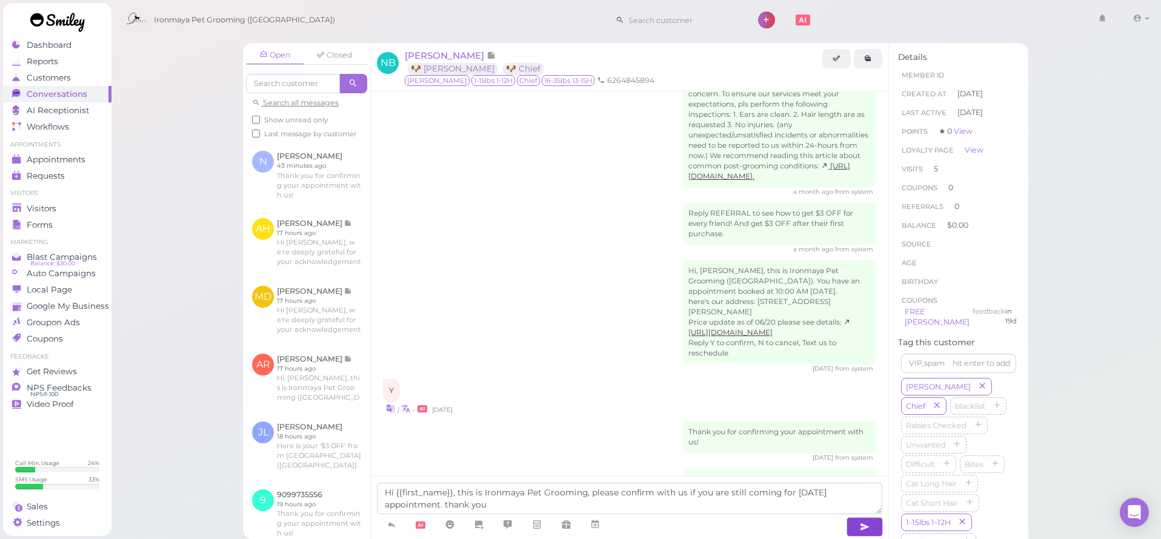
click at [864, 523] on icon "button" at bounding box center [865, 527] width 10 height 12
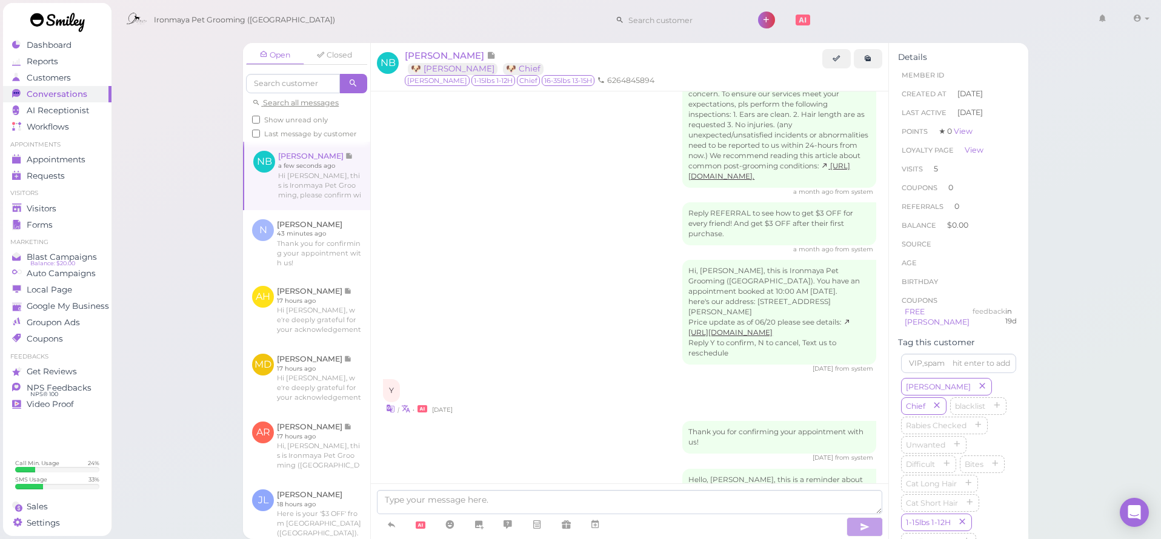
scroll to position [1649, 0]
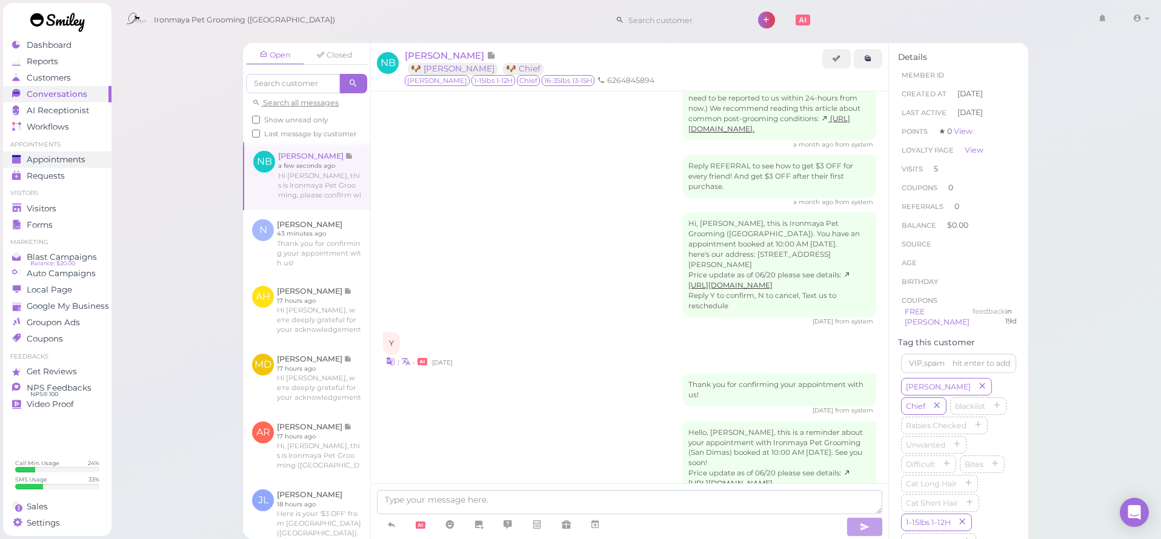
click at [81, 157] on span "Appointments" at bounding box center [56, 160] width 59 height 10
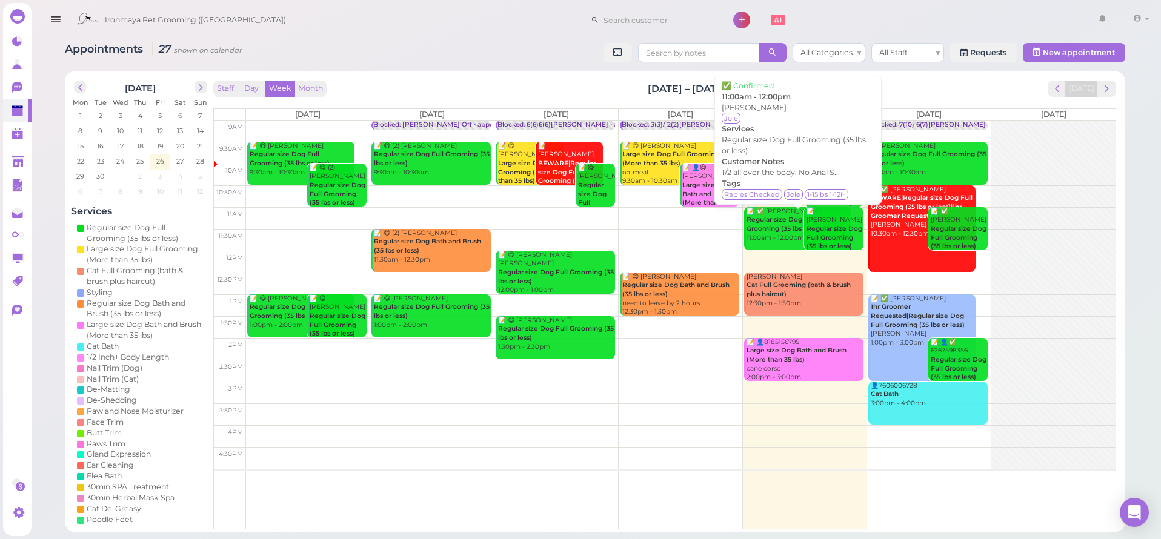
click at [780, 238] on div "📝 ✅ Dawn Thomas Regular size Dog Full Grooming (35 lbs or less) 11:00am - 12:00…" at bounding box center [798, 225] width 105 height 36
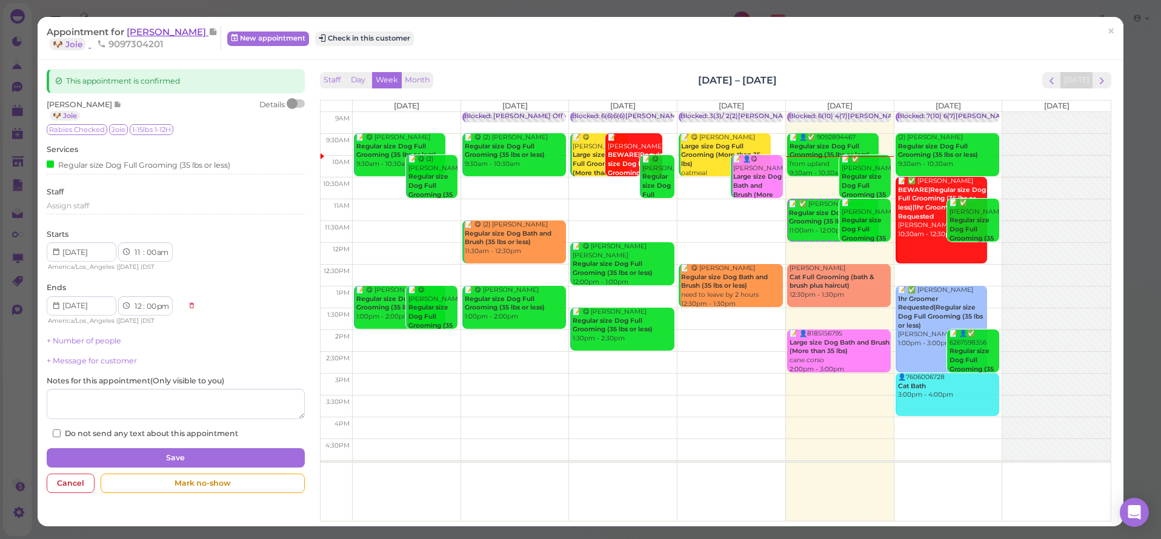
click at [167, 35] on span "[PERSON_NAME]" at bounding box center [168, 32] width 82 height 12
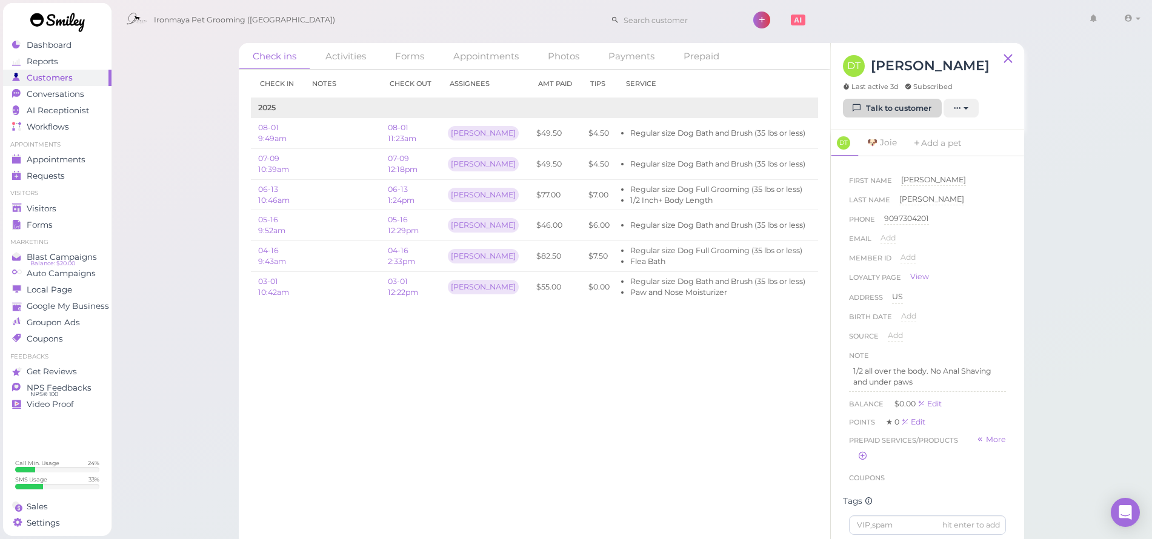
click at [899, 112] on link "Talk to customer" at bounding box center [892, 108] width 99 height 19
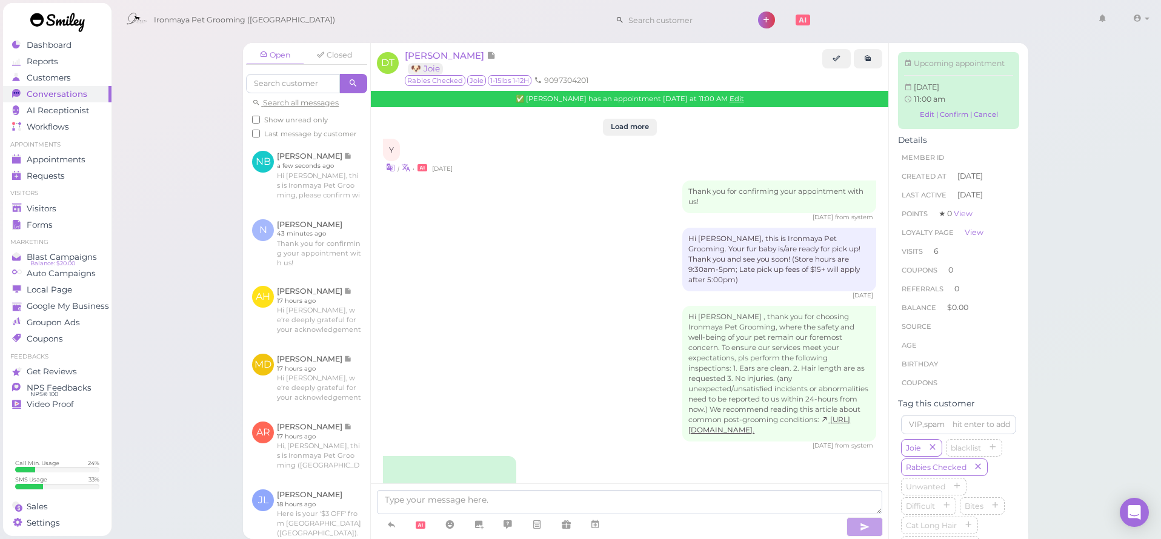
scroll to position [2072, 0]
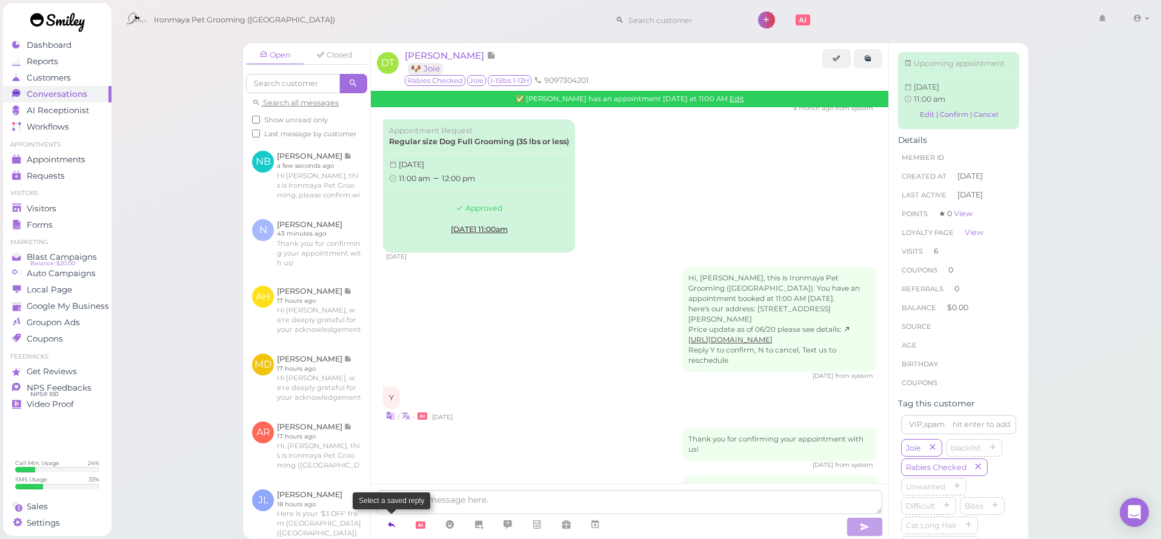
click at [391, 524] on icon at bounding box center [392, 525] width 10 height 12
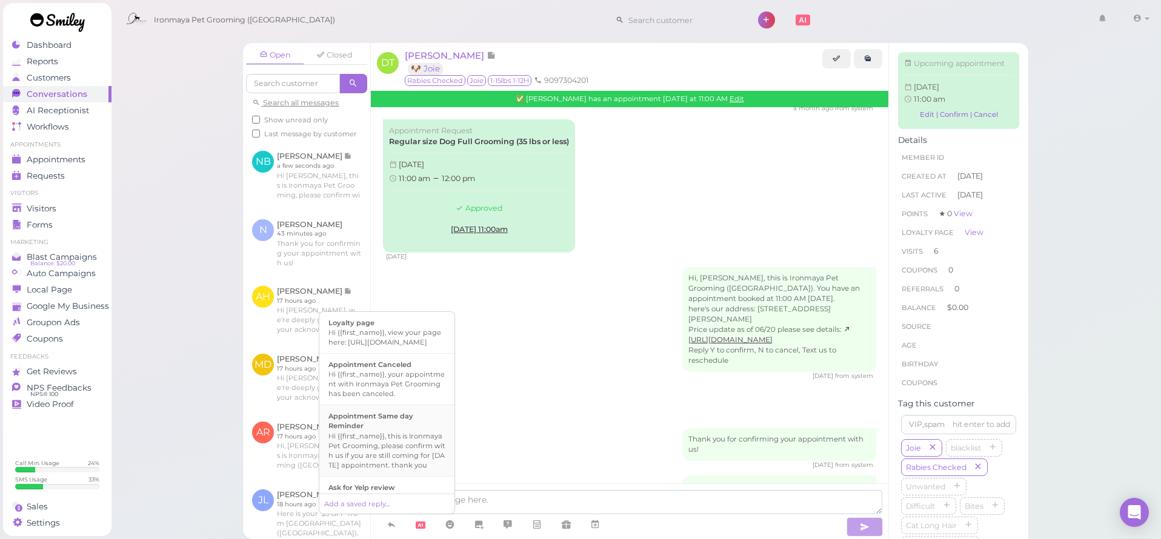
click at [421, 431] on div "Appointment Same day Reminder" at bounding box center [386, 420] width 117 height 19
type textarea "Hi {{first_name}}, this is Ironmaya Pet Grooming, please confirm with us if you…"
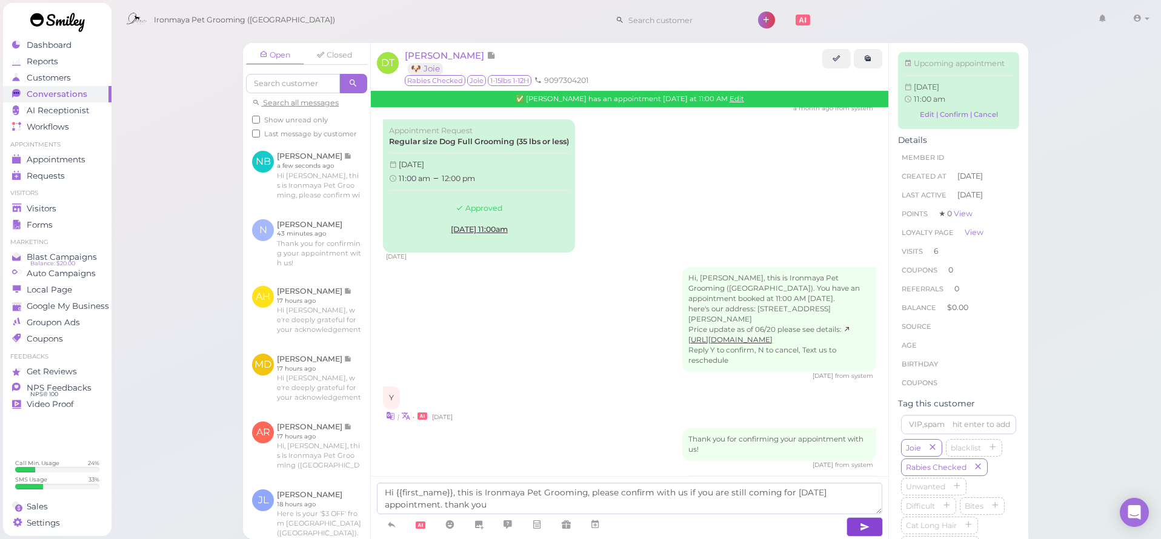
click at [863, 519] on button "button" at bounding box center [865, 526] width 36 height 19
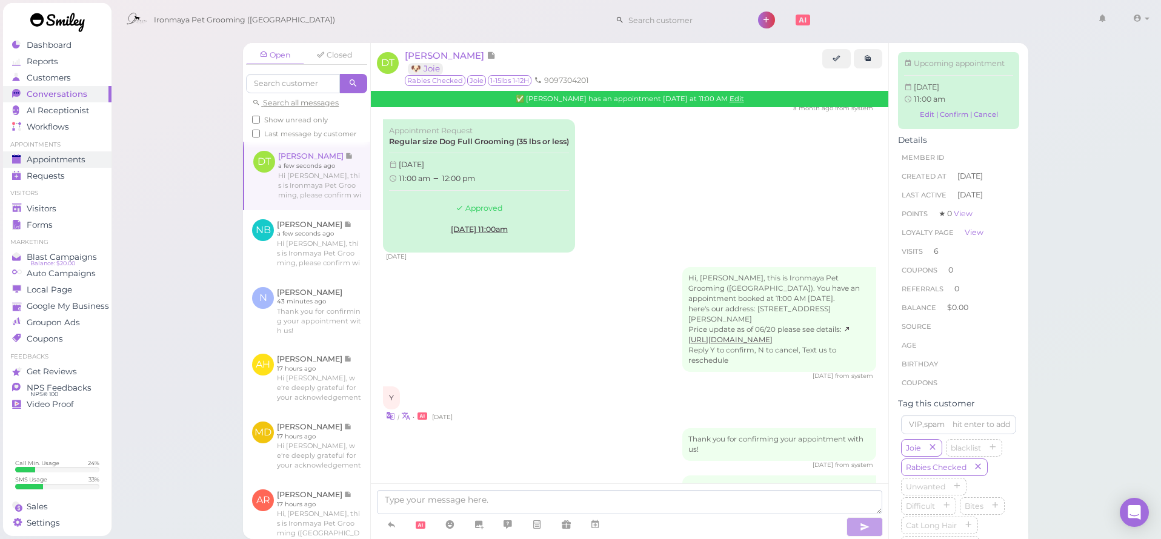
scroll to position [2119, 0]
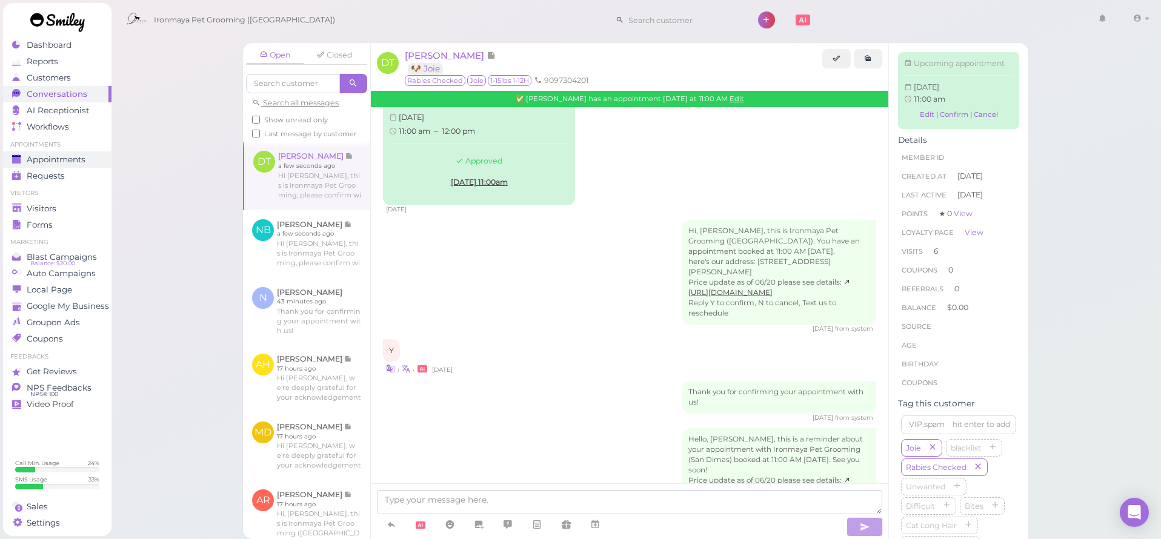
click at [65, 157] on span "Appointments" at bounding box center [56, 160] width 59 height 10
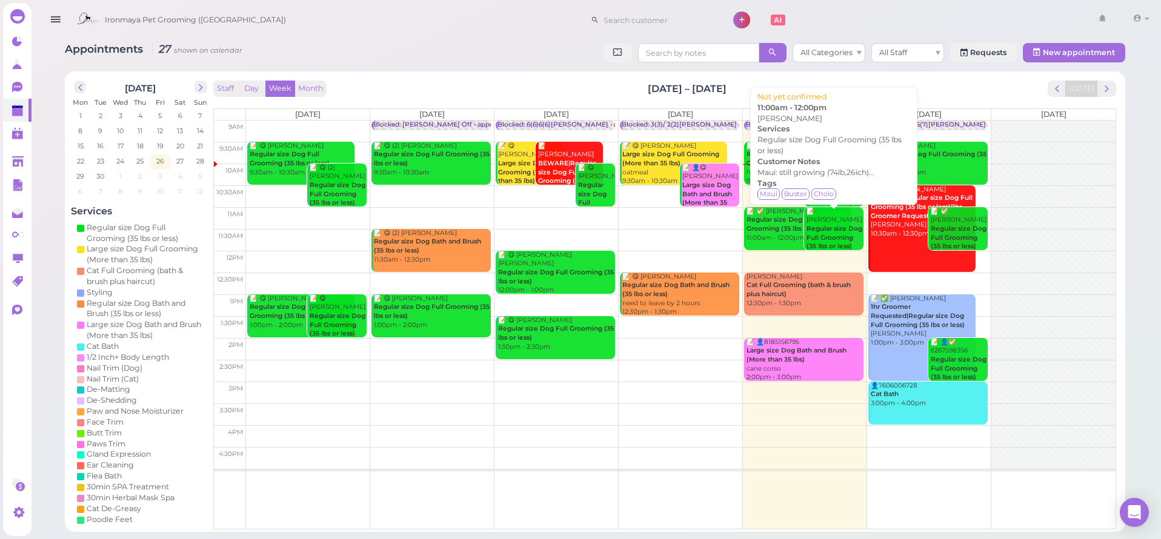
click at [845, 222] on div "📝 Alicia Rodriguez Regular size Dog Full Grooming (35 lbs or less) 11:00am - 12…" at bounding box center [835, 238] width 58 height 62
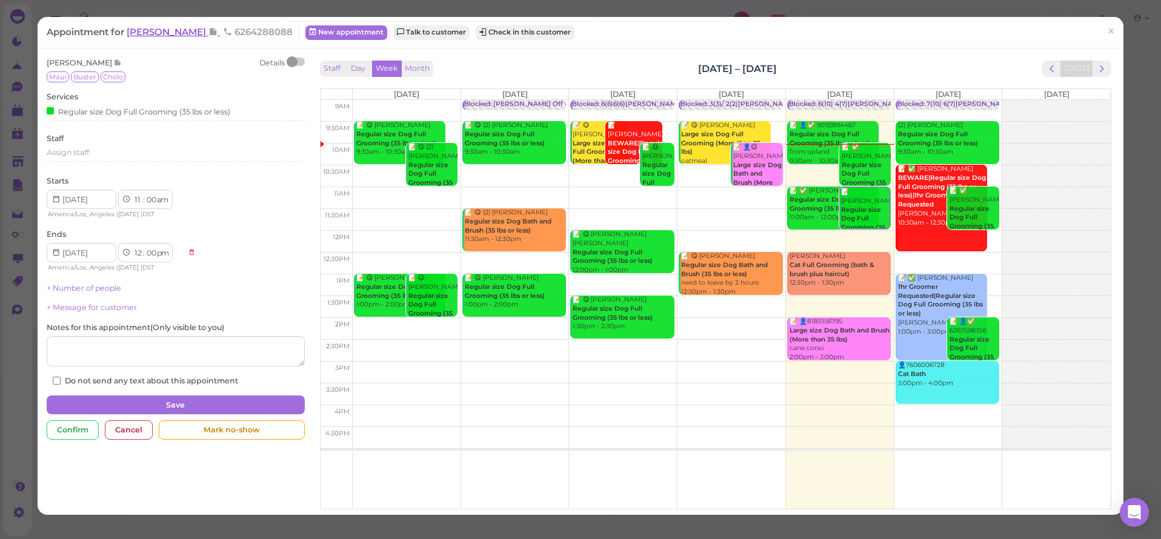
click at [173, 35] on span "[PERSON_NAME]" at bounding box center [168, 32] width 82 height 12
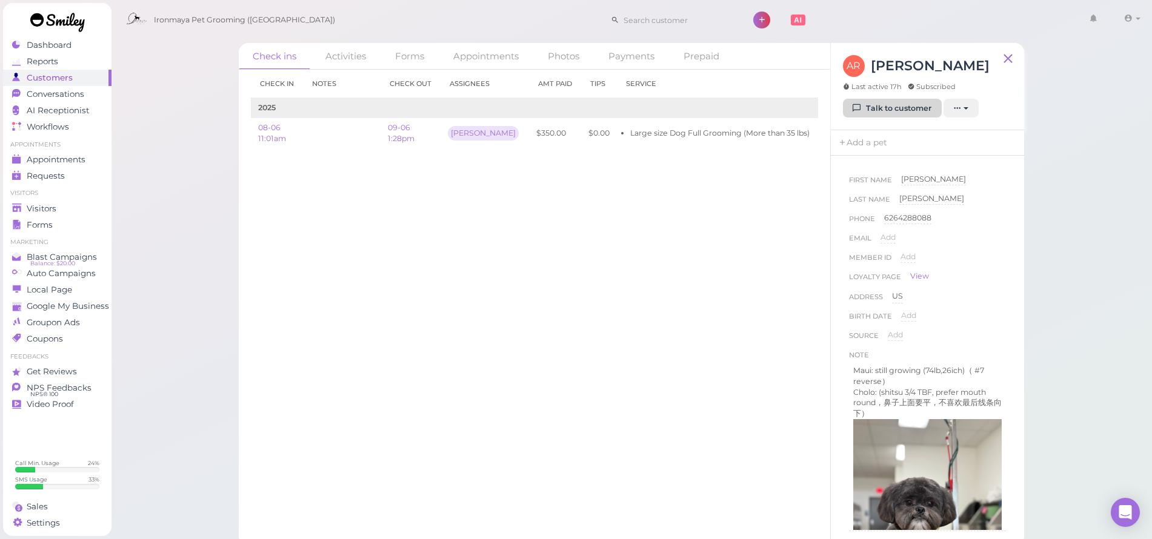
click at [873, 110] on link "Talk to customer" at bounding box center [892, 108] width 99 height 19
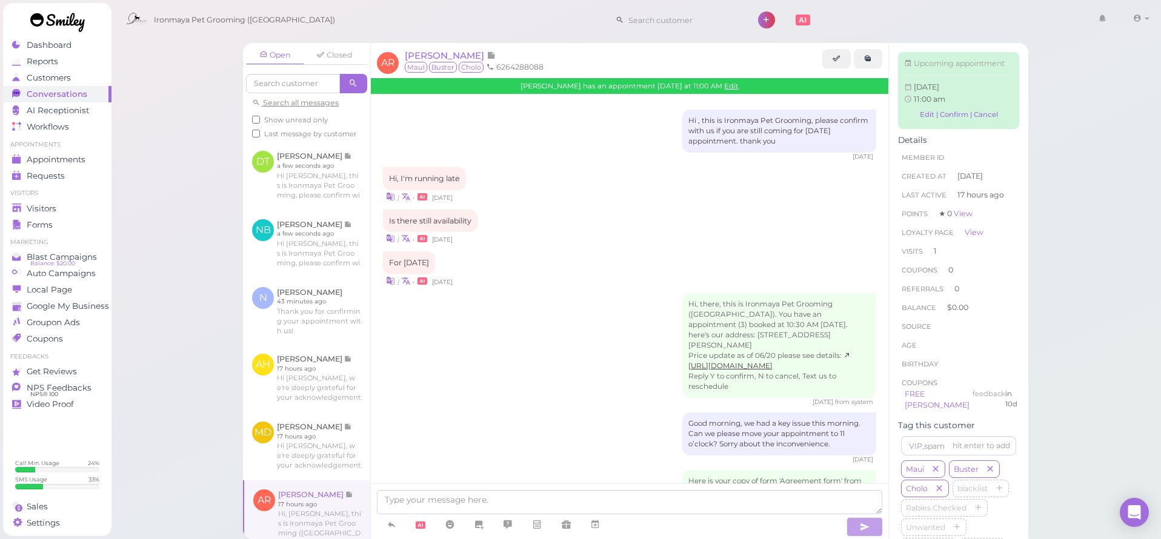
scroll to position [1151, 0]
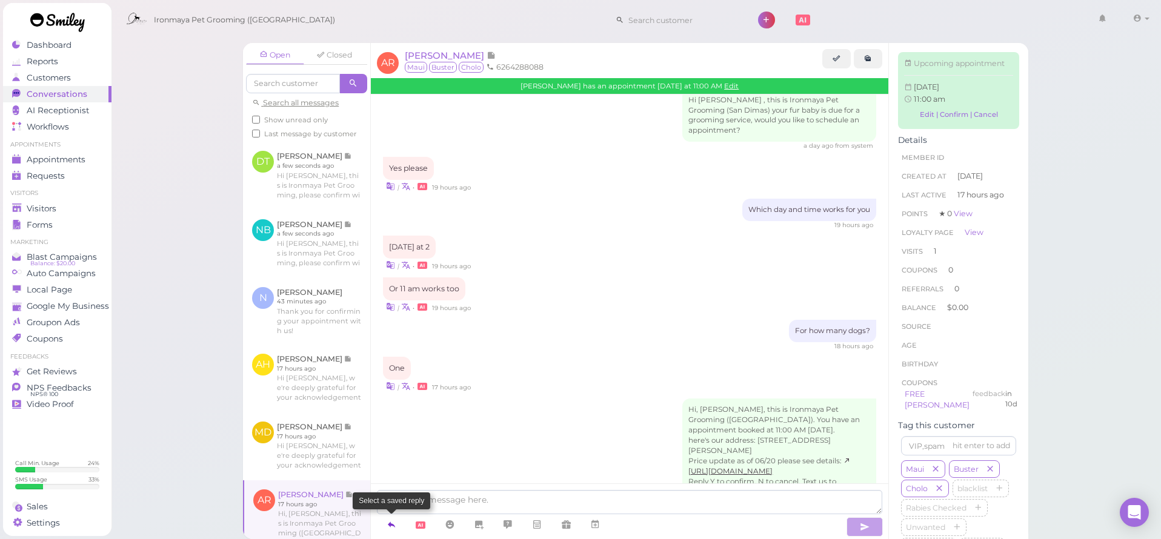
click at [391, 530] on icon at bounding box center [392, 525] width 10 height 12
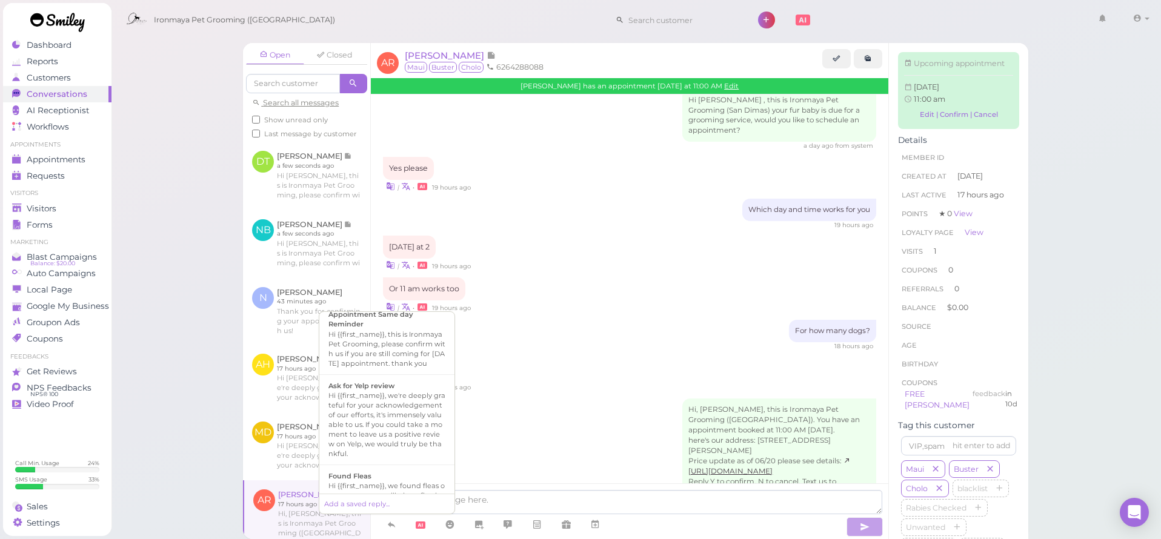
scroll to position [47, 0]
click at [428, 384] on div "Appointment Same day Reminder" at bounding box center [386, 374] width 117 height 19
type textarea "Hi {{first_name}}, this is Ironmaya Pet Grooming, please confirm with us if you…"
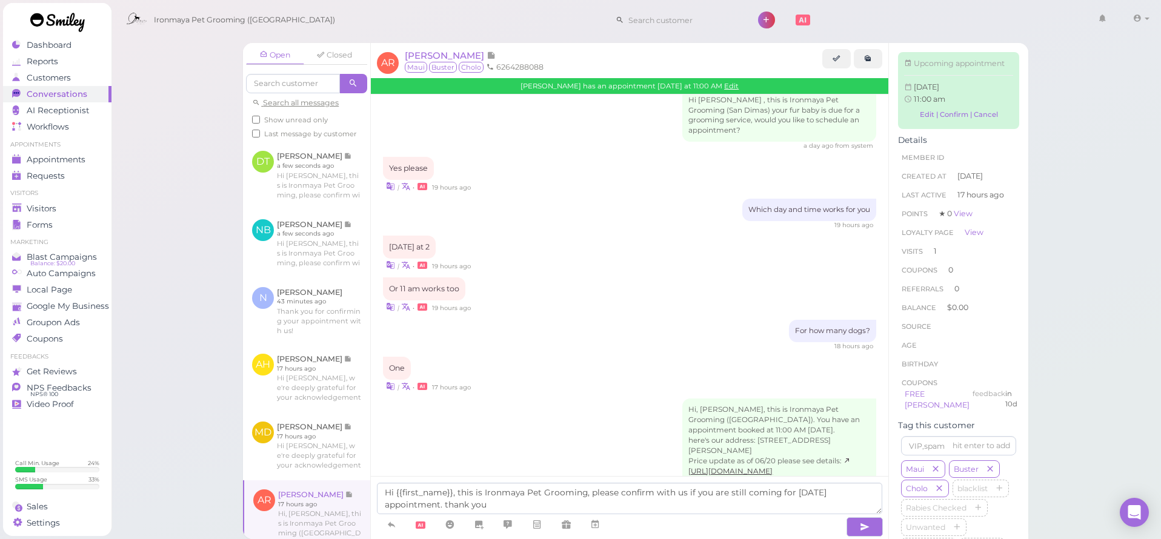
click at [868, 519] on button "button" at bounding box center [865, 526] width 36 height 19
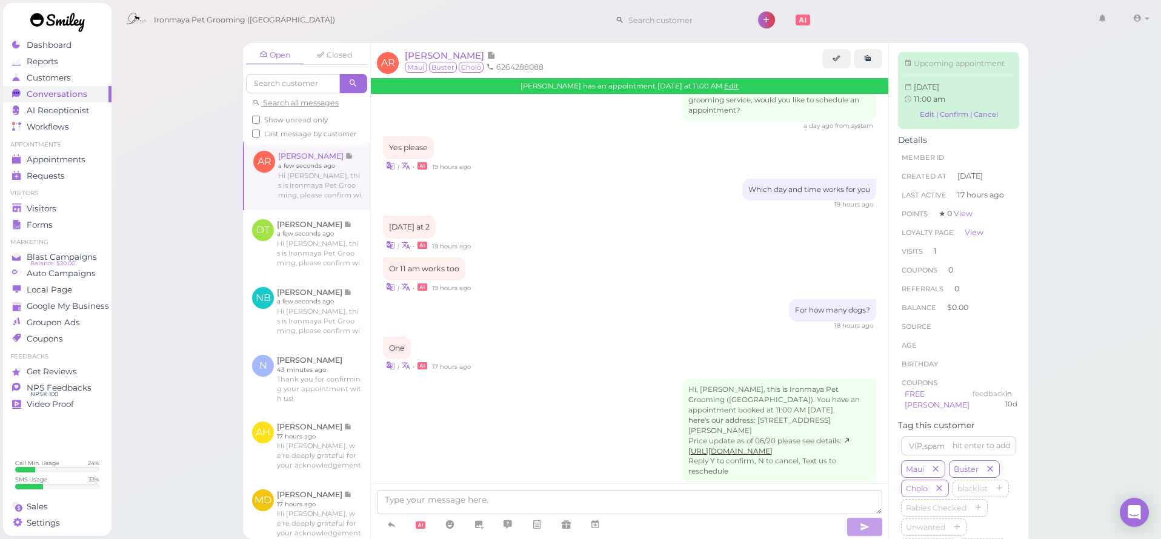
scroll to position [1189, 0]
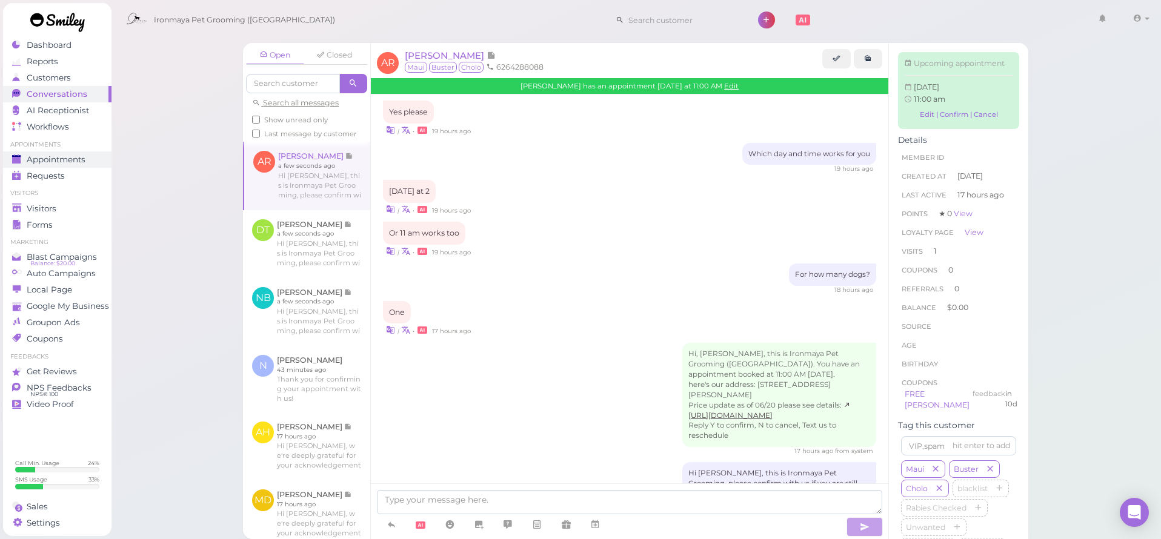
click at [47, 165] on link "Appointments" at bounding box center [57, 159] width 108 height 16
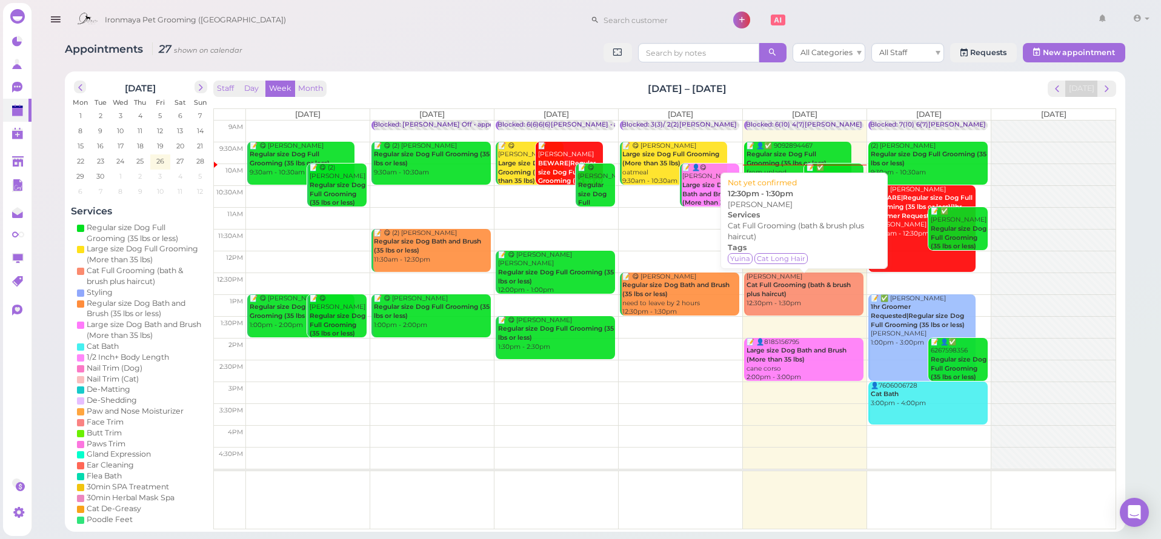
click at [774, 302] on div "Zhifan Chen Cat Full Grooming (bath & brush plus haircut) 12:30pm - 1:30pm" at bounding box center [805, 291] width 118 height 36
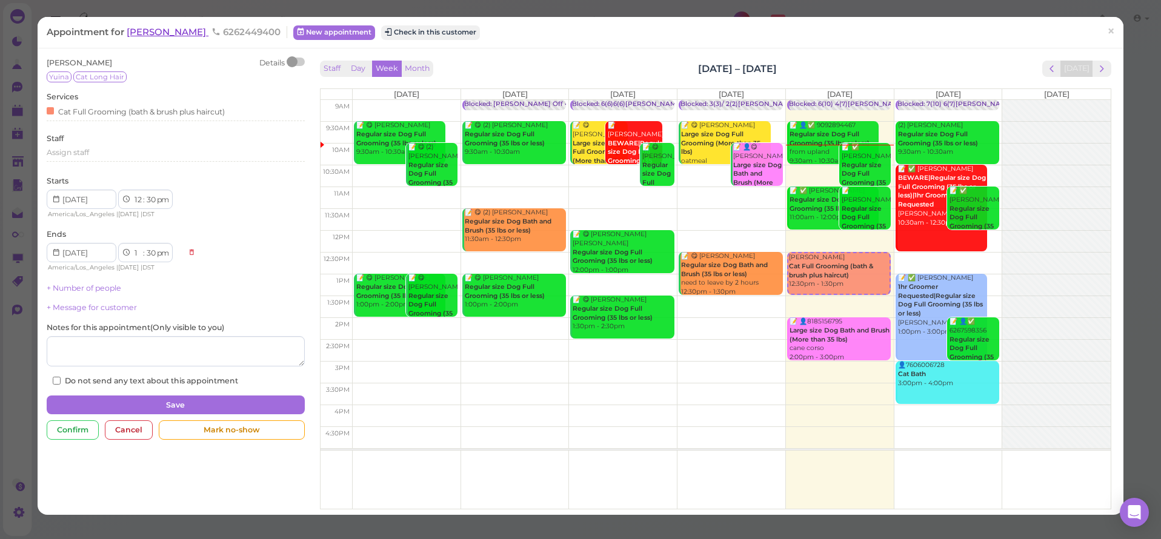
click at [165, 33] on span "[PERSON_NAME]" at bounding box center [168, 32] width 82 height 12
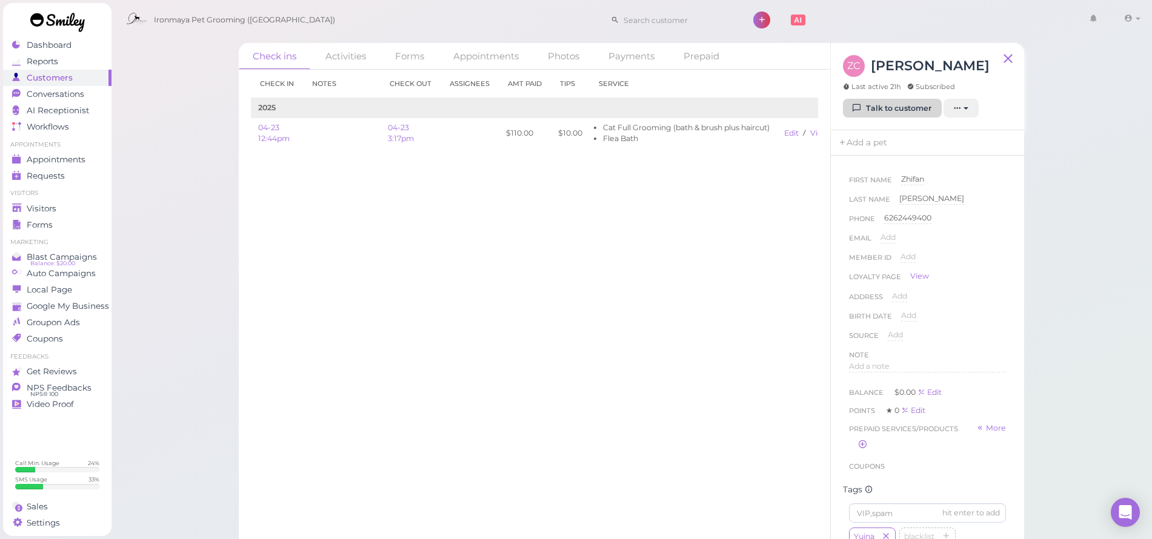
click at [870, 113] on link "Talk to customer" at bounding box center [892, 108] width 99 height 19
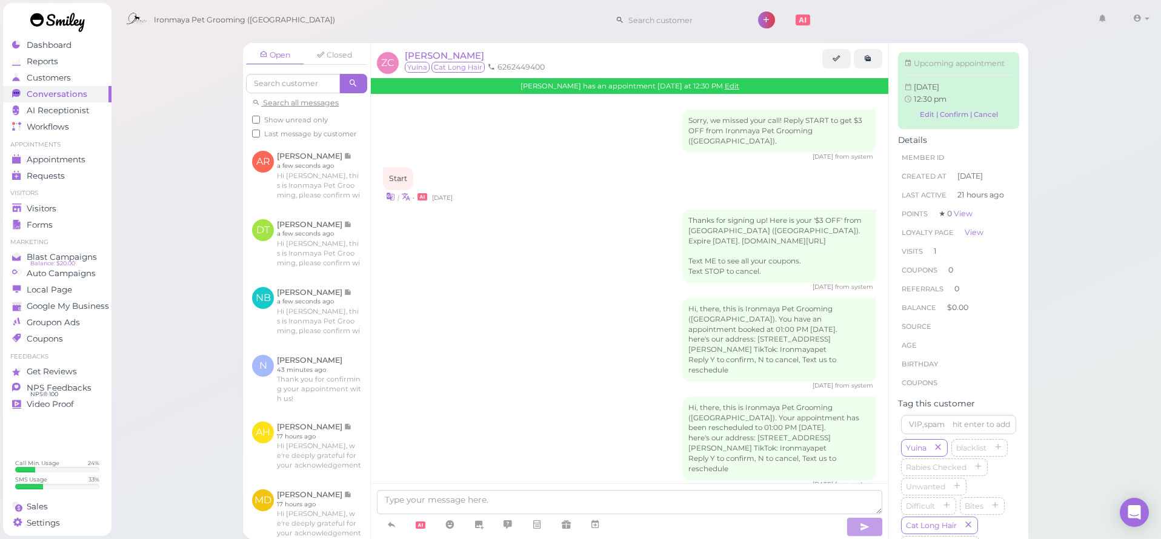
scroll to position [639, 0]
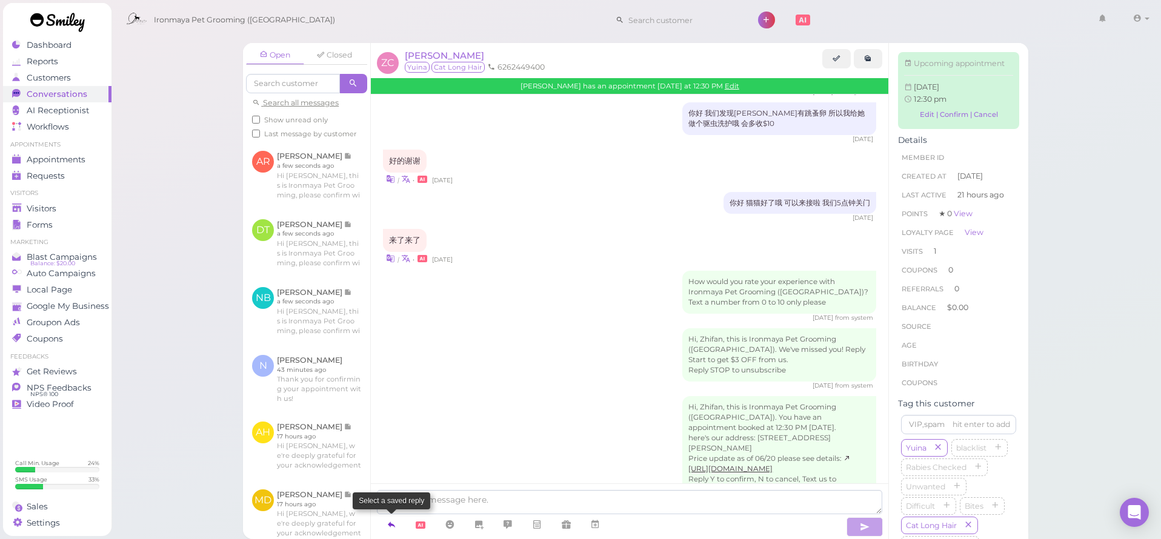
click at [390, 531] on icon at bounding box center [392, 525] width 10 height 12
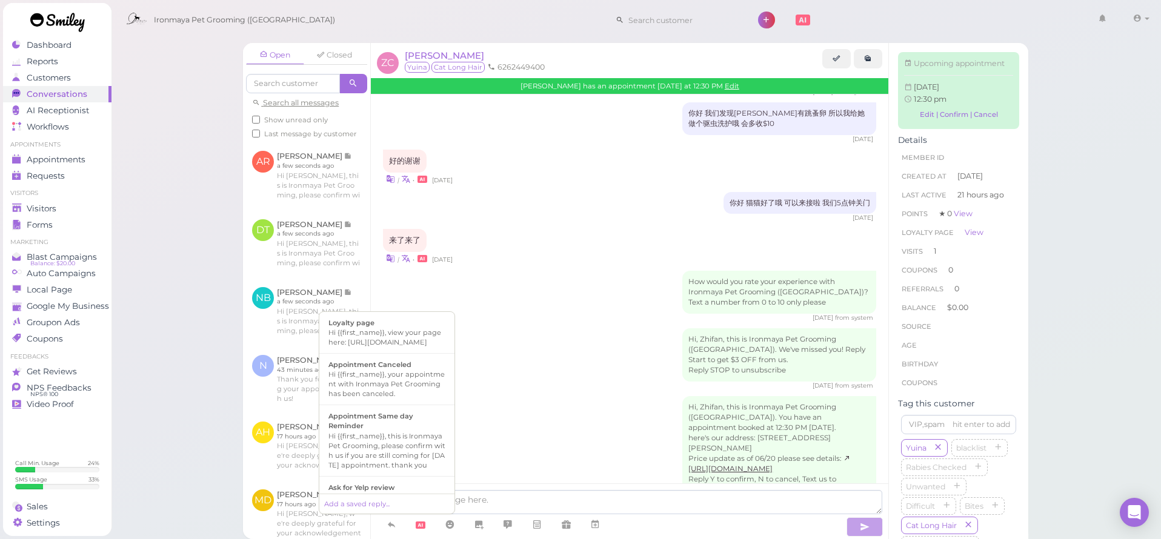
click at [419, 444] on div "Hi {{first_name}}, this is Ironmaya Pet Grooming, please confirm with us if you…" at bounding box center [386, 450] width 117 height 39
type textarea "Hi {{first_name}}, this is Ironmaya Pet Grooming, please confirm with us if you…"
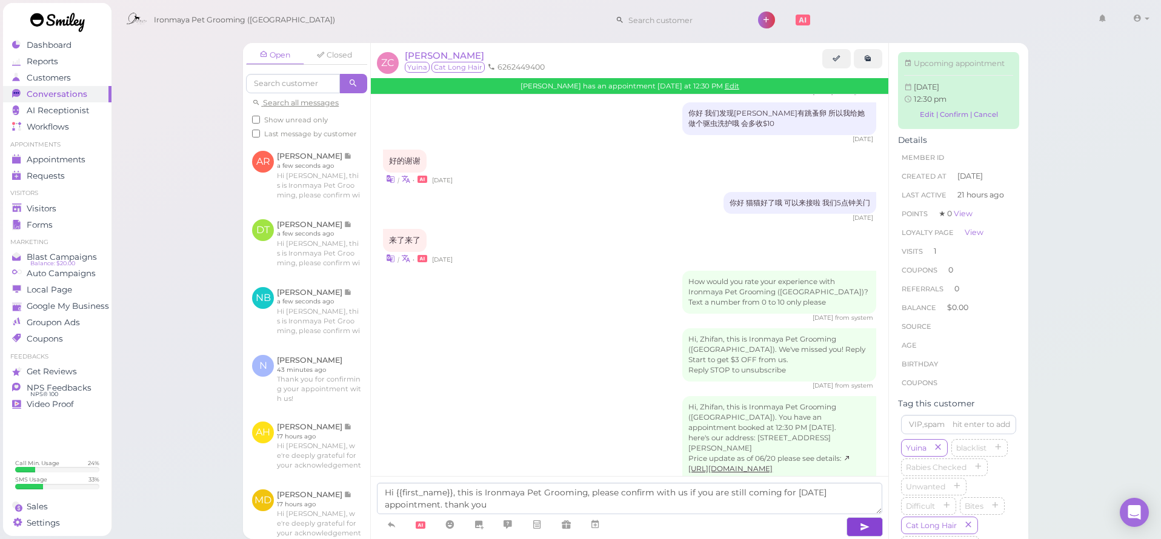
click at [857, 519] on button "button" at bounding box center [865, 526] width 36 height 19
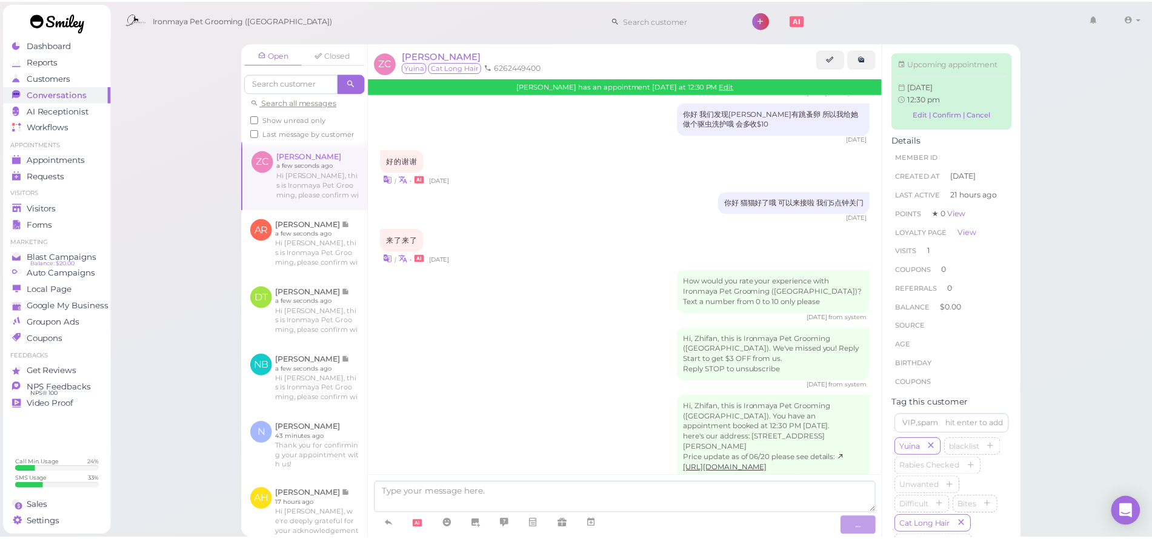
scroll to position [686, 0]
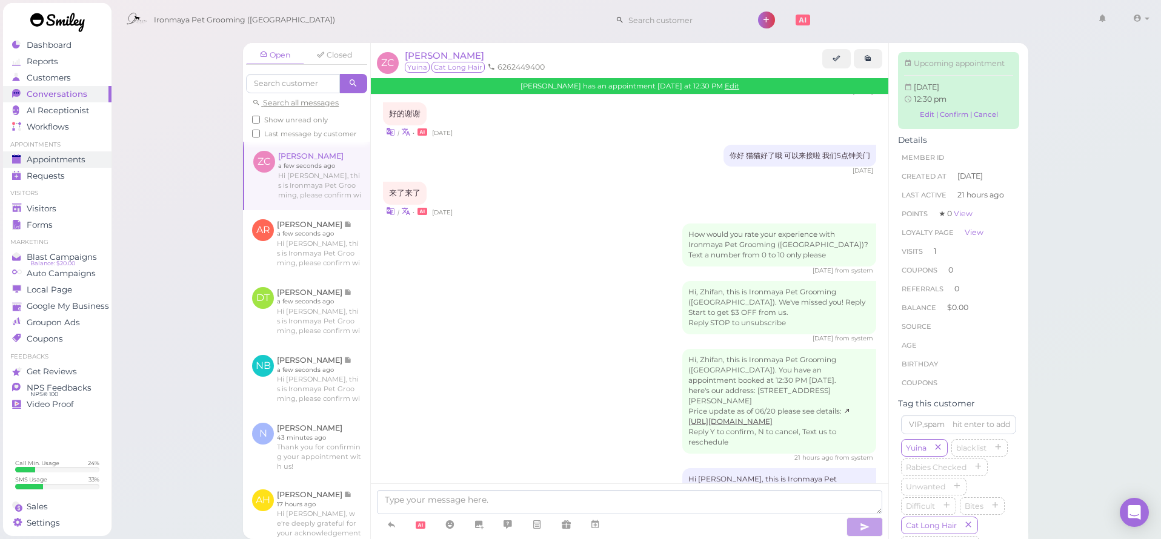
click at [79, 159] on span "Appointments" at bounding box center [56, 160] width 59 height 10
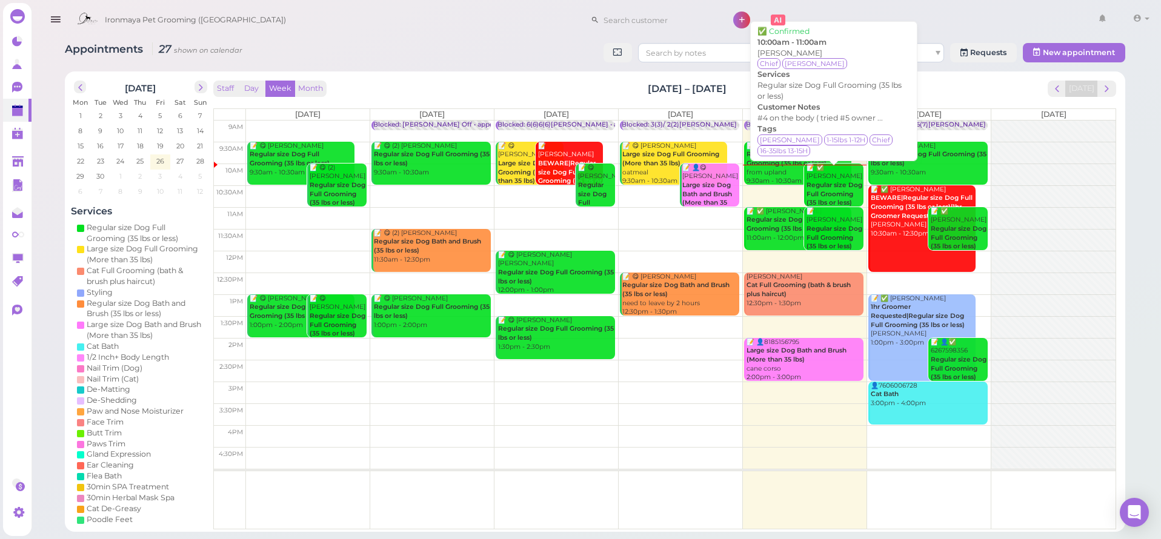
click at [840, 188] on b "Regular size Dog Full Grooming (35 lbs or less)" at bounding box center [835, 193] width 56 height 25
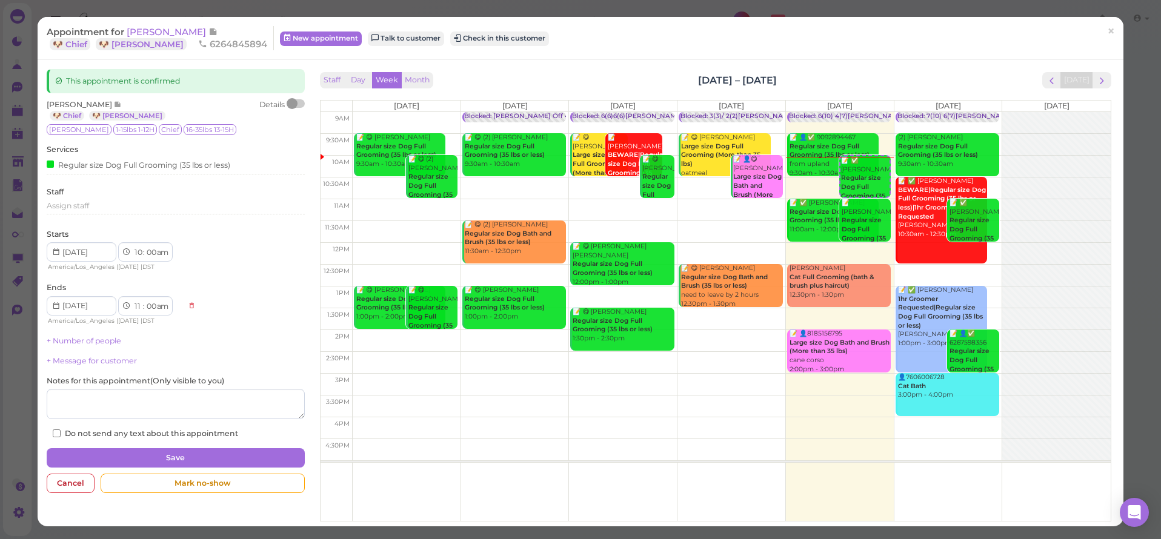
click at [143, 31] on span "[PERSON_NAME]" at bounding box center [168, 32] width 82 height 12
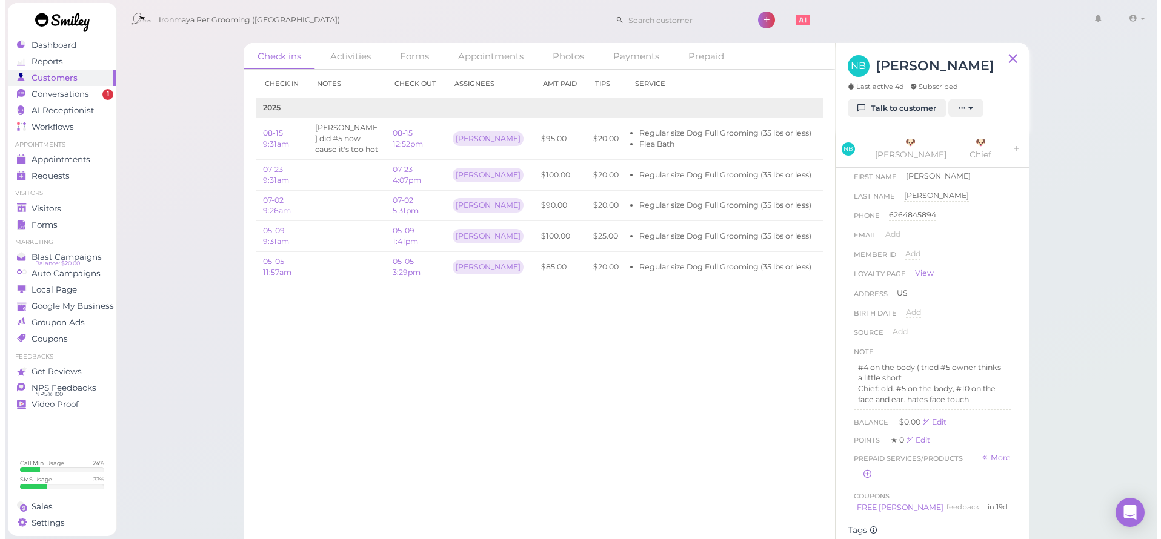
scroll to position [21, 0]
click at [97, 96] on link "Conversations 1" at bounding box center [57, 94] width 108 height 16
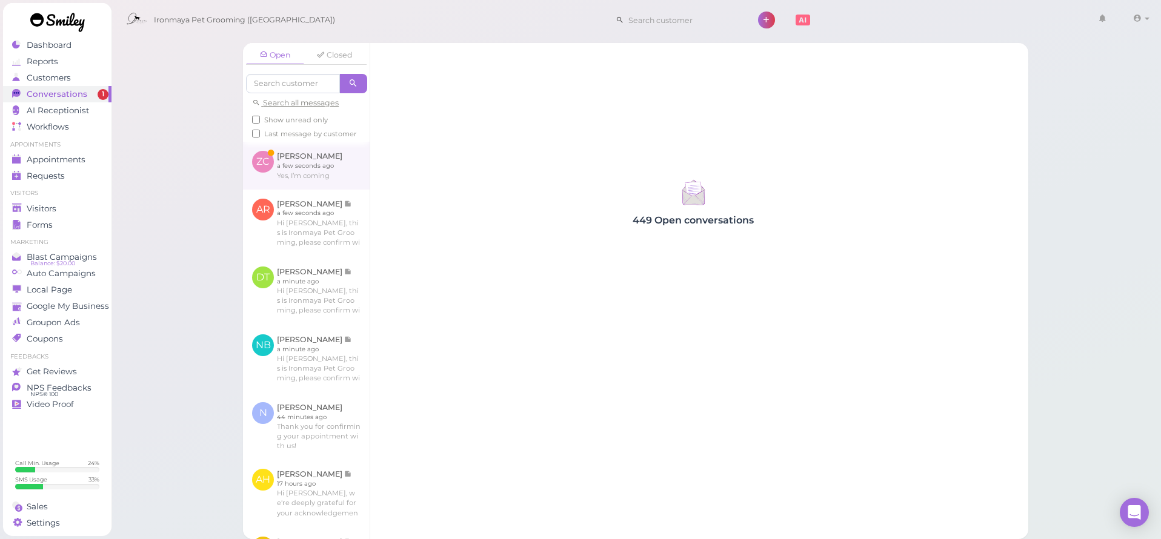
click at [338, 170] on link at bounding box center [306, 165] width 127 height 47
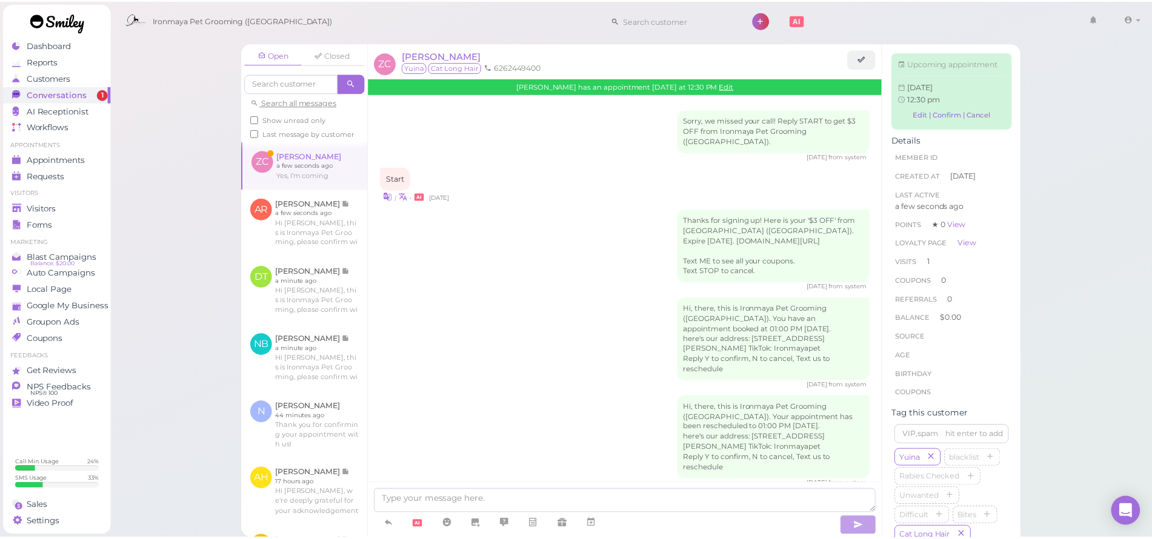
scroll to position [736, 0]
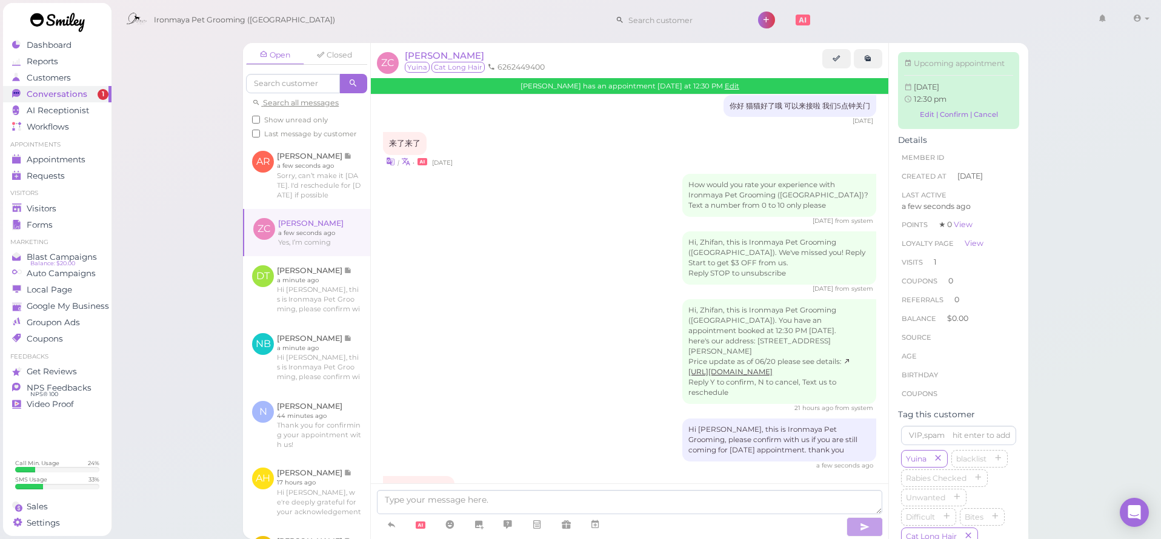
click at [61, 199] on ul "Visitors Visitors Forms" at bounding box center [57, 211] width 108 height 44
click at [61, 202] on link "Visitors" at bounding box center [57, 209] width 108 height 16
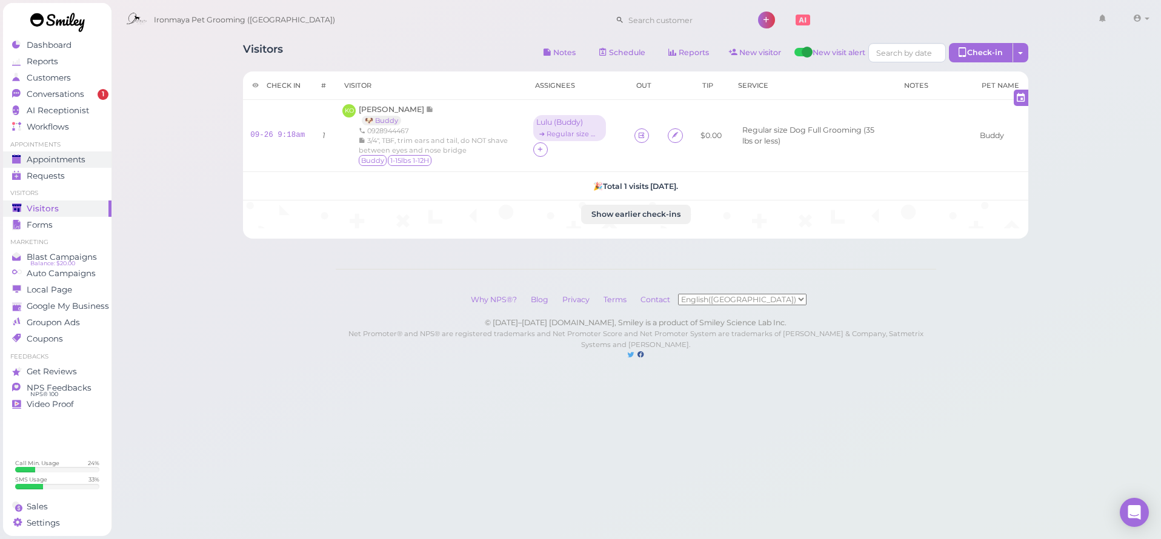
click at [48, 160] on span "Appointments" at bounding box center [56, 160] width 59 height 10
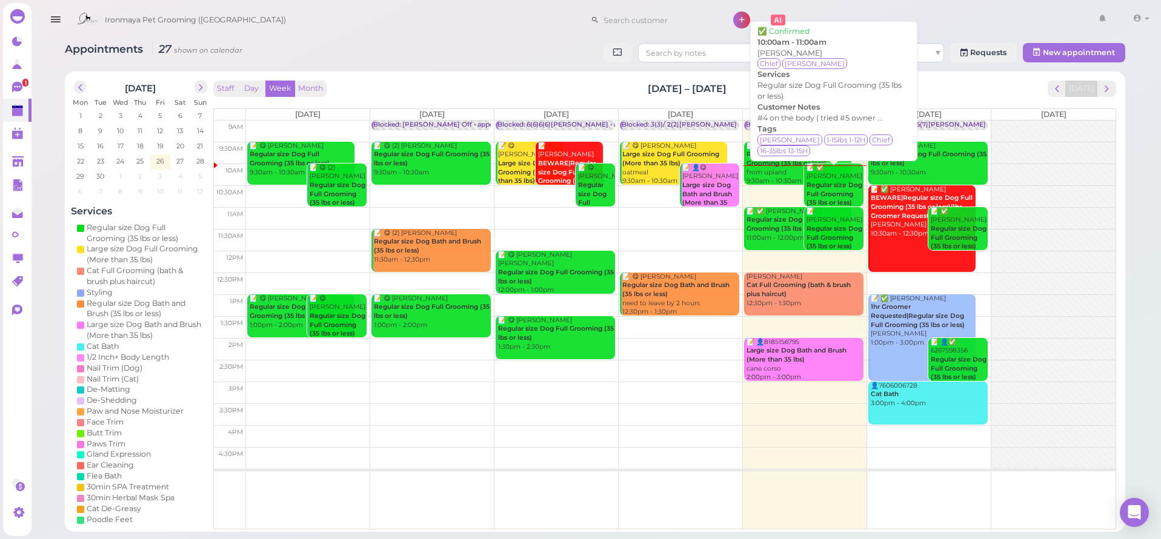
click at [826, 181] on b "Regular size Dog Full Grooming (35 lbs or less)" at bounding box center [835, 193] width 56 height 25
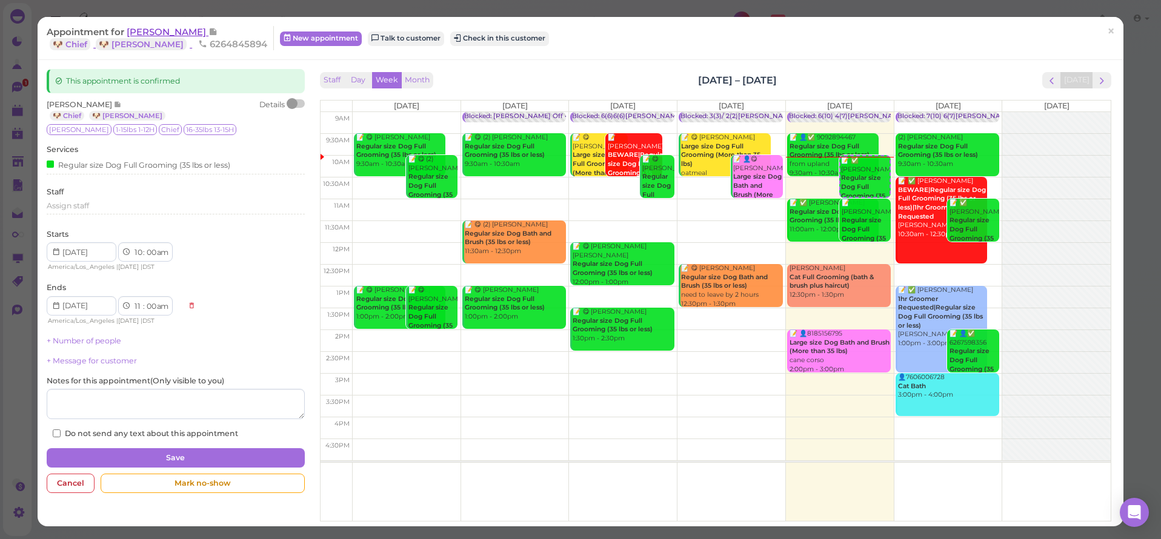
click at [180, 27] on span "[PERSON_NAME]" at bounding box center [168, 32] width 82 height 12
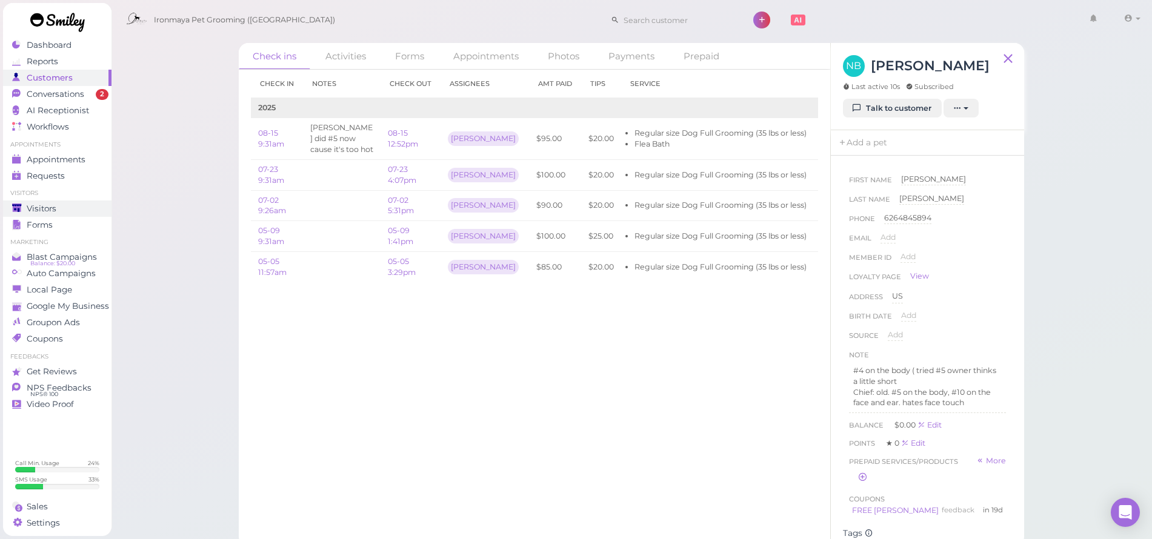
click at [51, 209] on span "Visitors" at bounding box center [42, 209] width 30 height 10
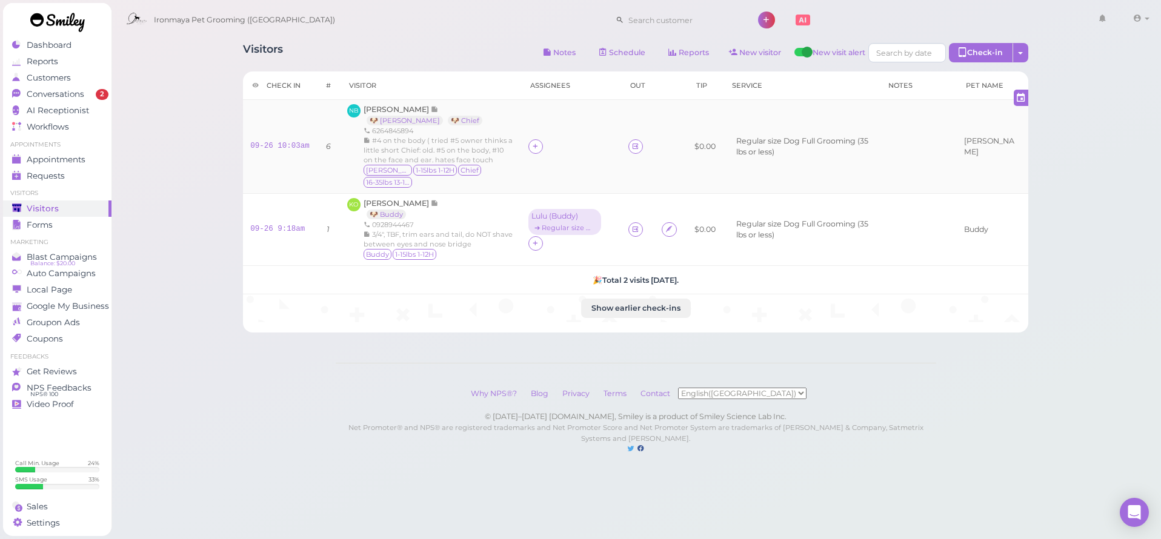
click at [536, 139] on td at bounding box center [571, 147] width 100 height 94
click at [541, 139] on div at bounding box center [535, 146] width 15 height 15
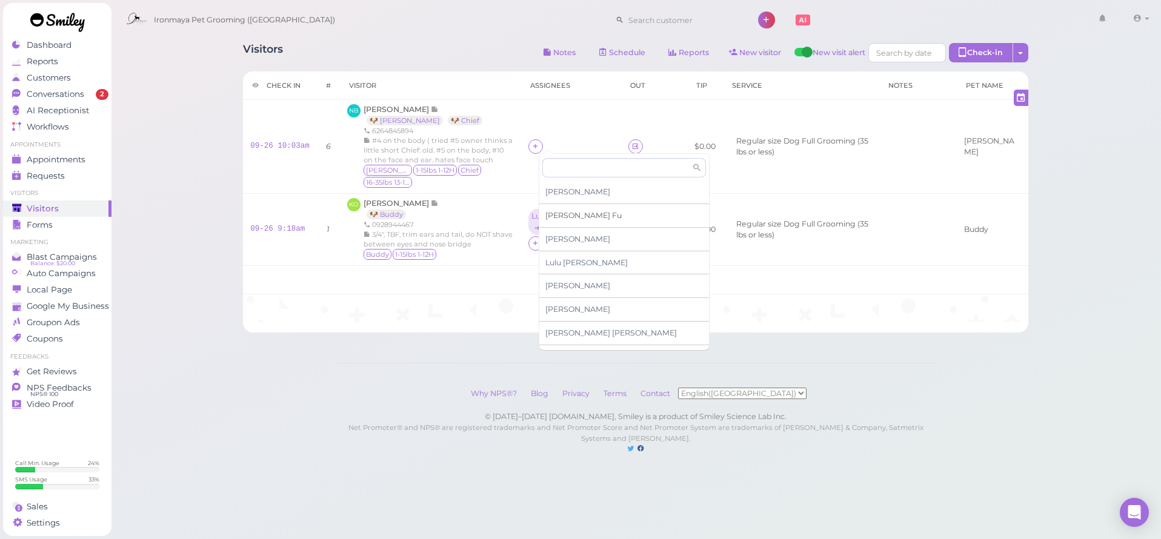
drag, startPoint x: 553, startPoint y: 217, endPoint x: 553, endPoint y: 208, distance: 8.5
click at [553, 217] on span "[PERSON_NAME]" at bounding box center [583, 215] width 76 height 9
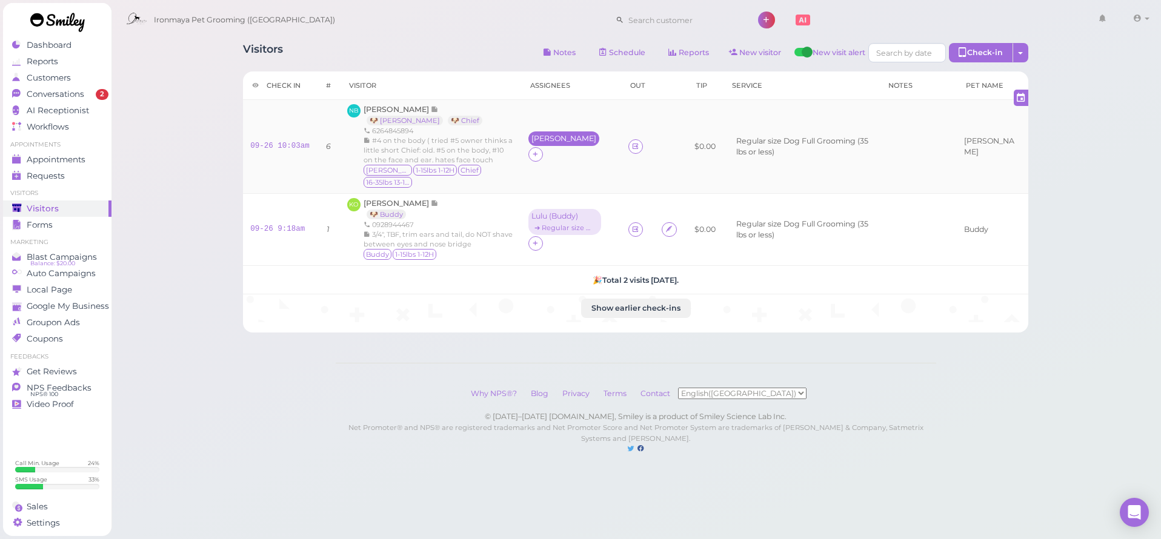
click at [547, 142] on div "[PERSON_NAME]" at bounding box center [563, 139] width 65 height 8
click at [556, 168] on div "Ida Fu Select services for Select pets Remove" at bounding box center [603, 218] width 129 height 128
click at [561, 179] on span "Select services" at bounding box center [576, 179] width 56 height 13
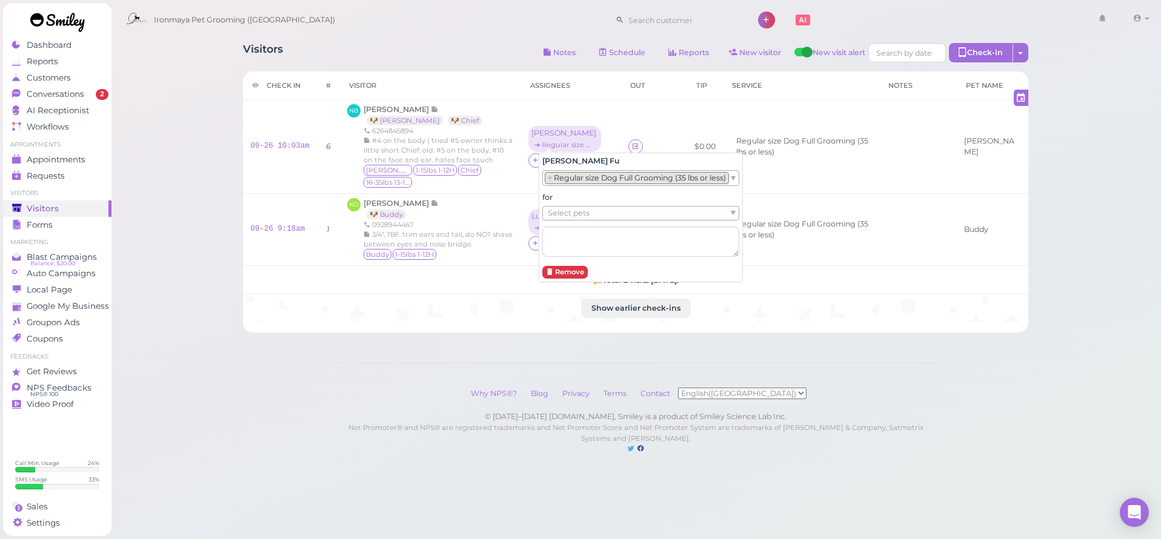
click at [568, 214] on span "Select pets" at bounding box center [569, 213] width 42 height 13
click at [168, 221] on div "Visitors Notes Schedule Reports New visitor New visit alert Check-in Customer c…" at bounding box center [636, 239] width 1051 height 479
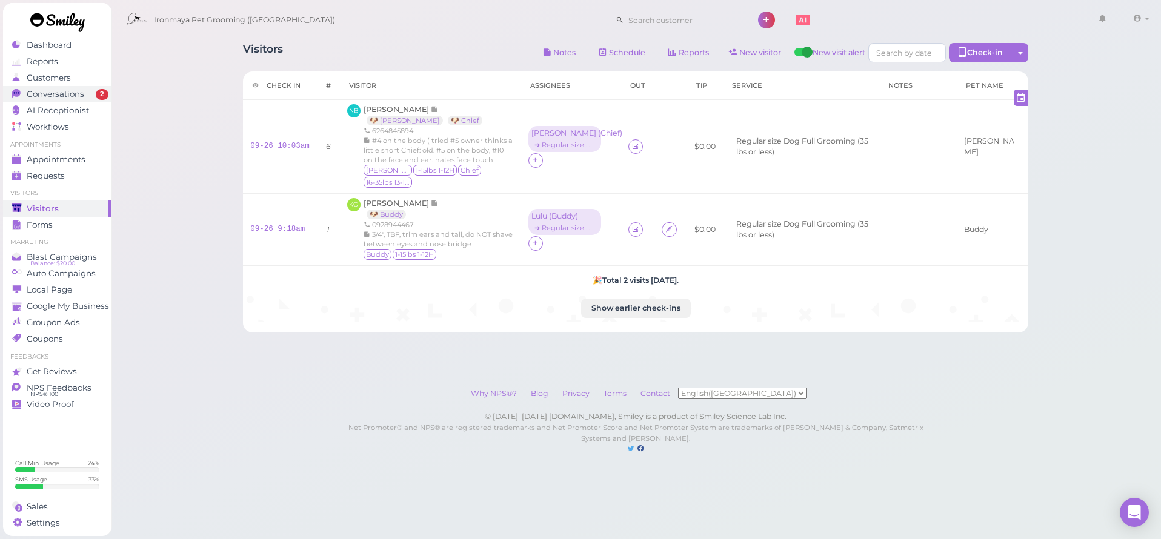
click at [90, 86] on link "Conversations 2" at bounding box center [57, 94] width 108 height 16
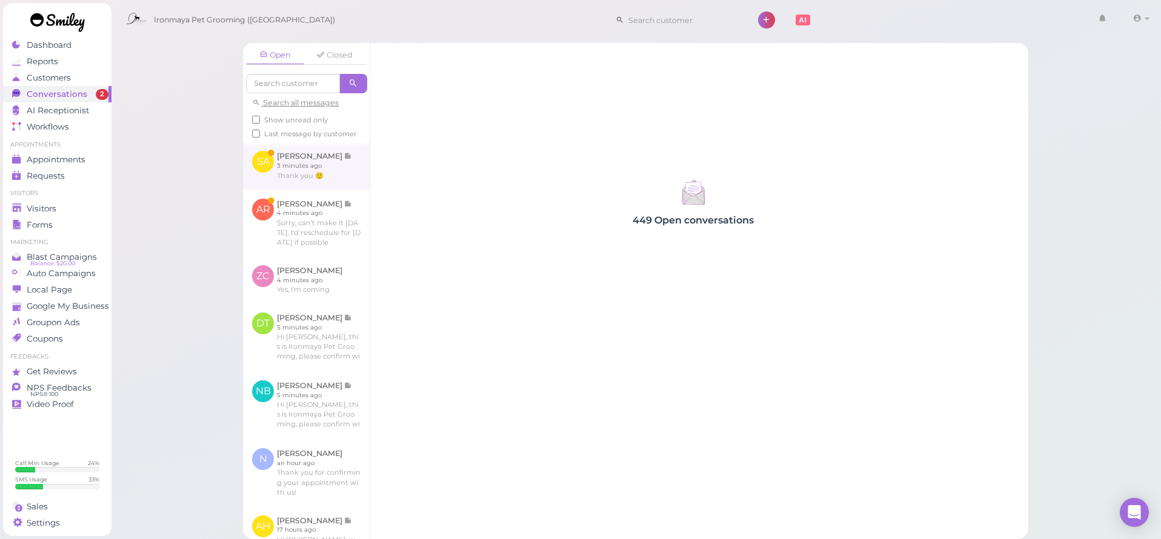
click at [328, 186] on link at bounding box center [306, 165] width 127 height 47
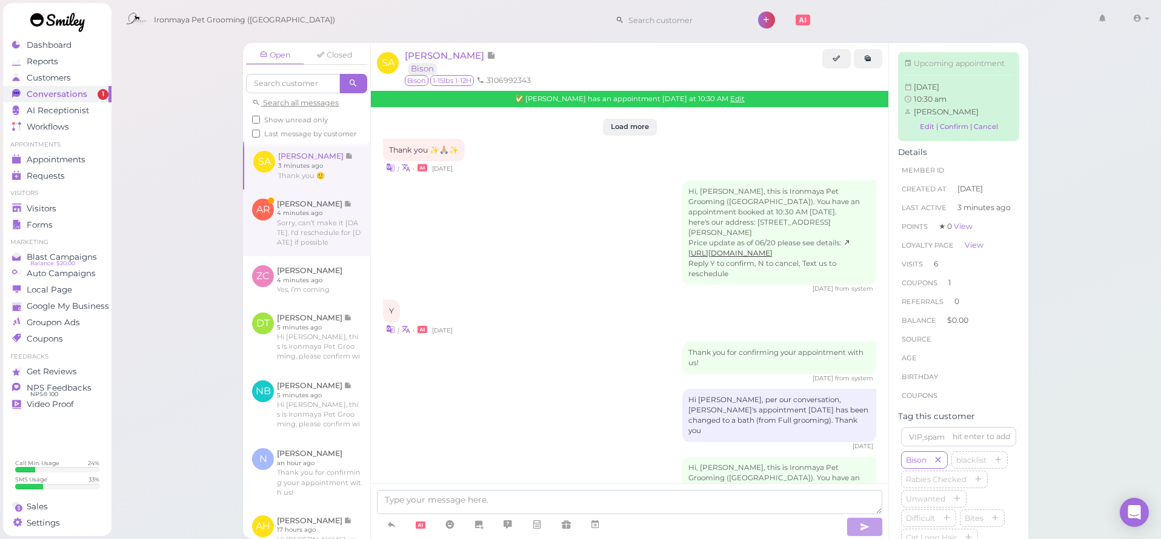
scroll to position [1497, 0]
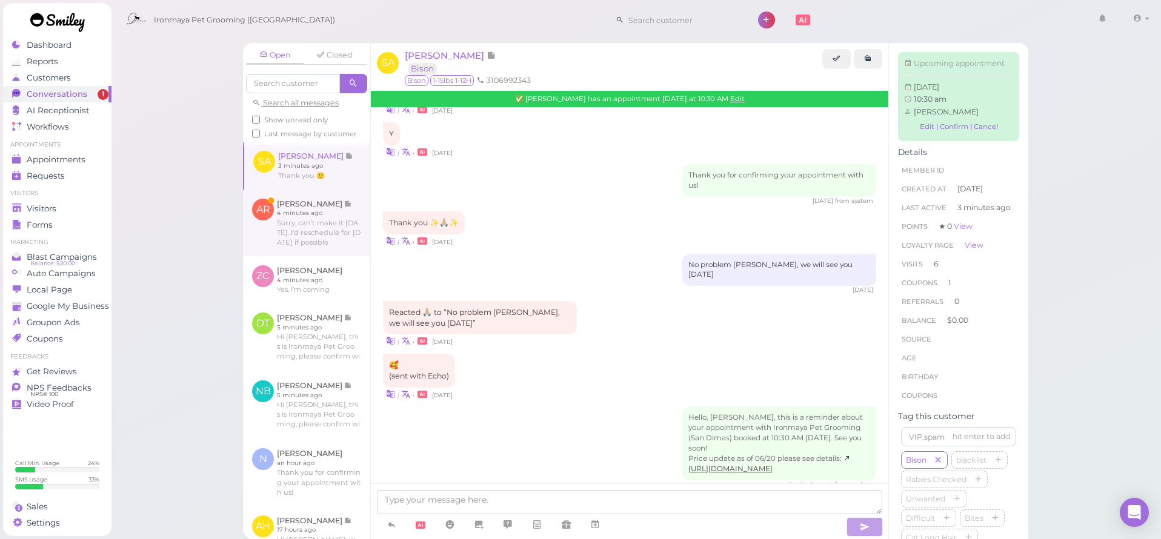
click at [330, 235] on link at bounding box center [306, 223] width 127 height 67
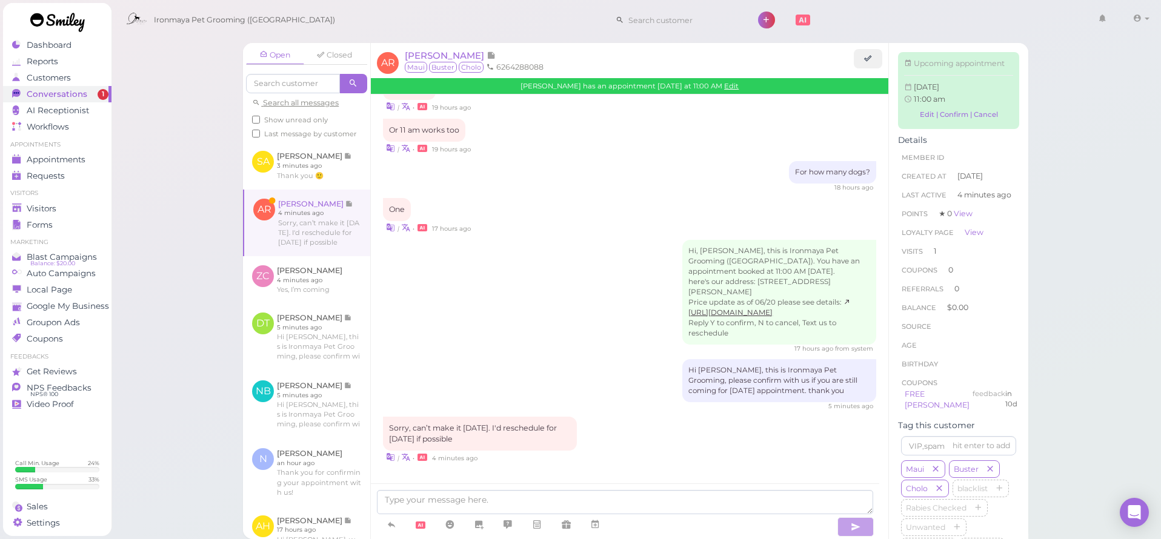
scroll to position [1258, 0]
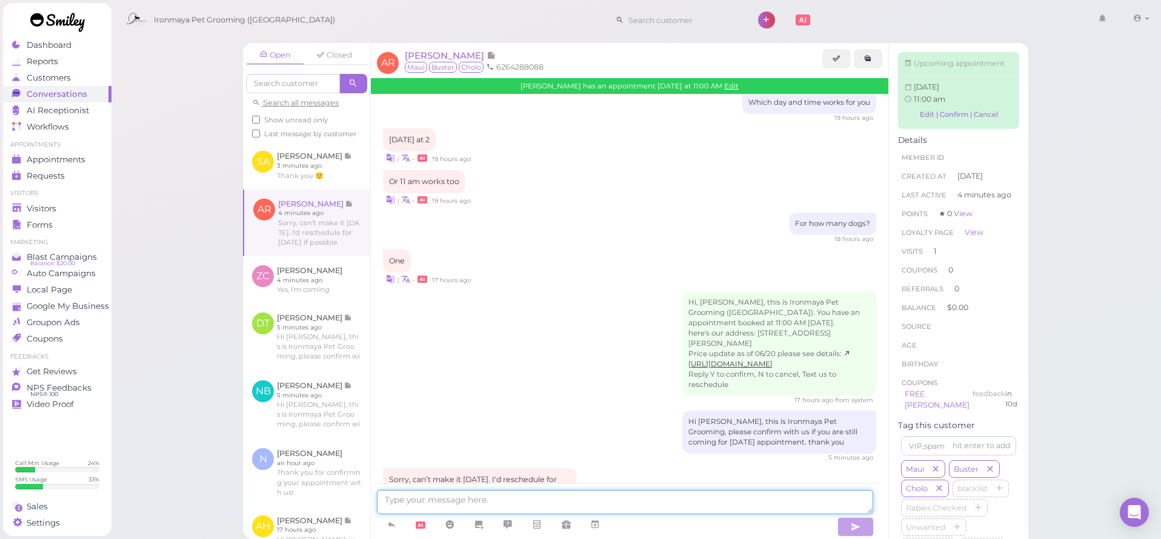
click at [599, 501] on textarea at bounding box center [625, 502] width 496 height 24
type textarea "Can you come in at 12:30 tomorrow?"
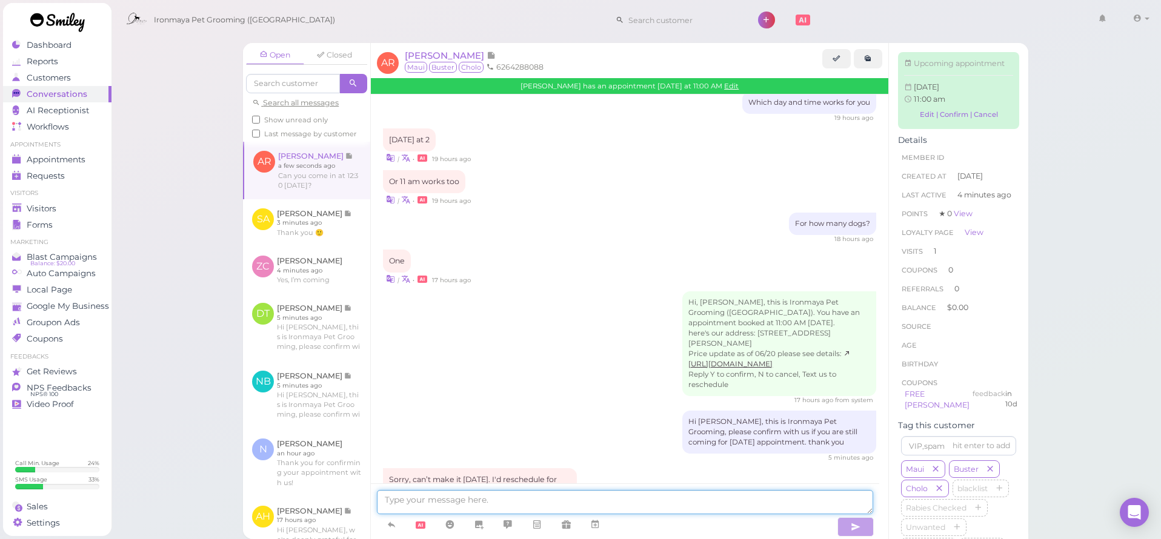
scroll to position [1286, 0]
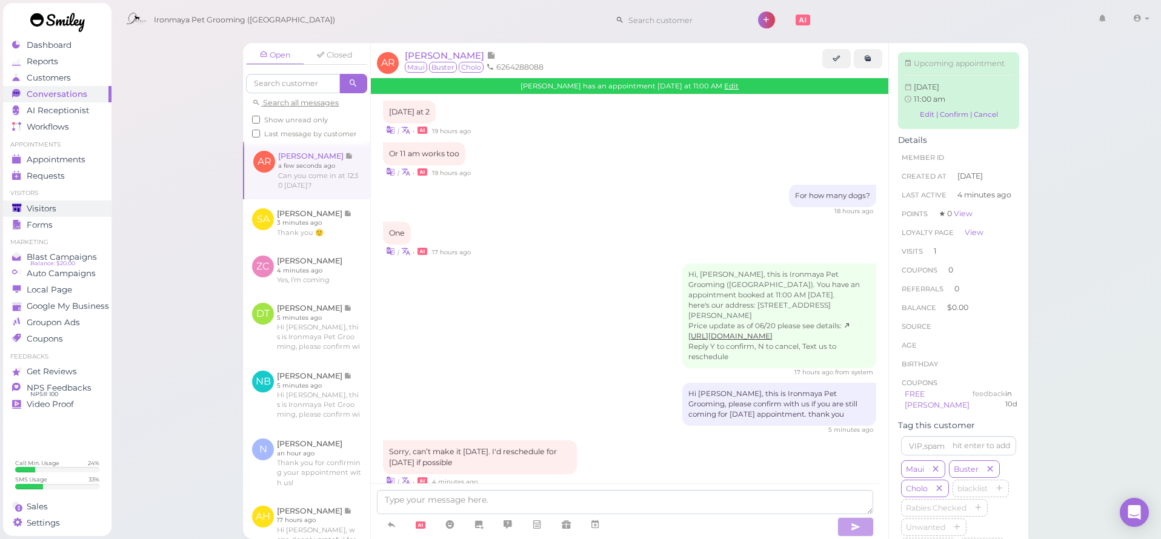
click at [48, 213] on link "Visitors" at bounding box center [57, 209] width 108 height 16
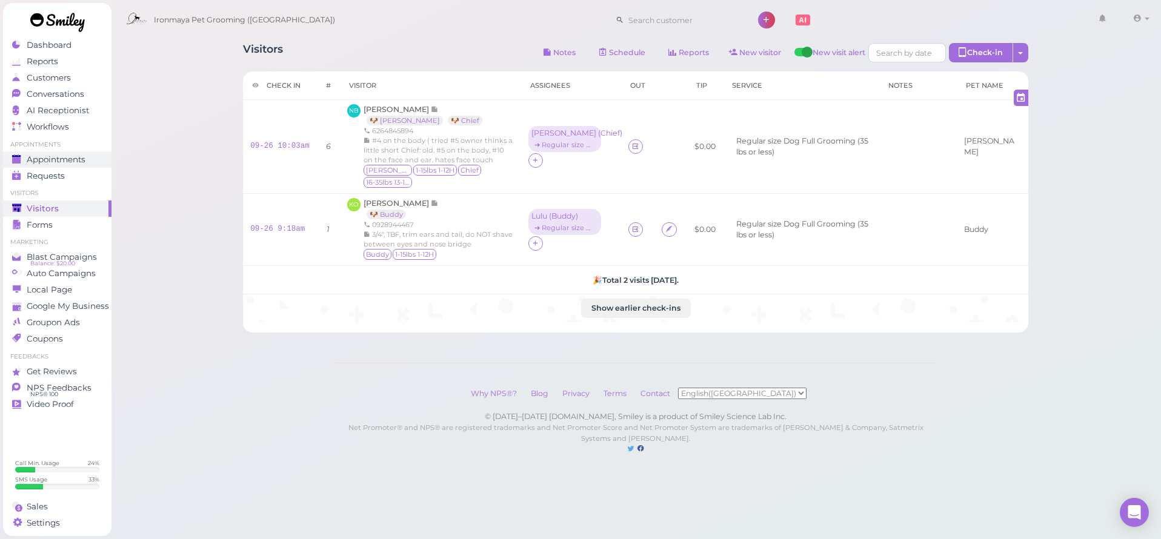
click at [80, 165] on link "Appointments" at bounding box center [57, 159] width 108 height 16
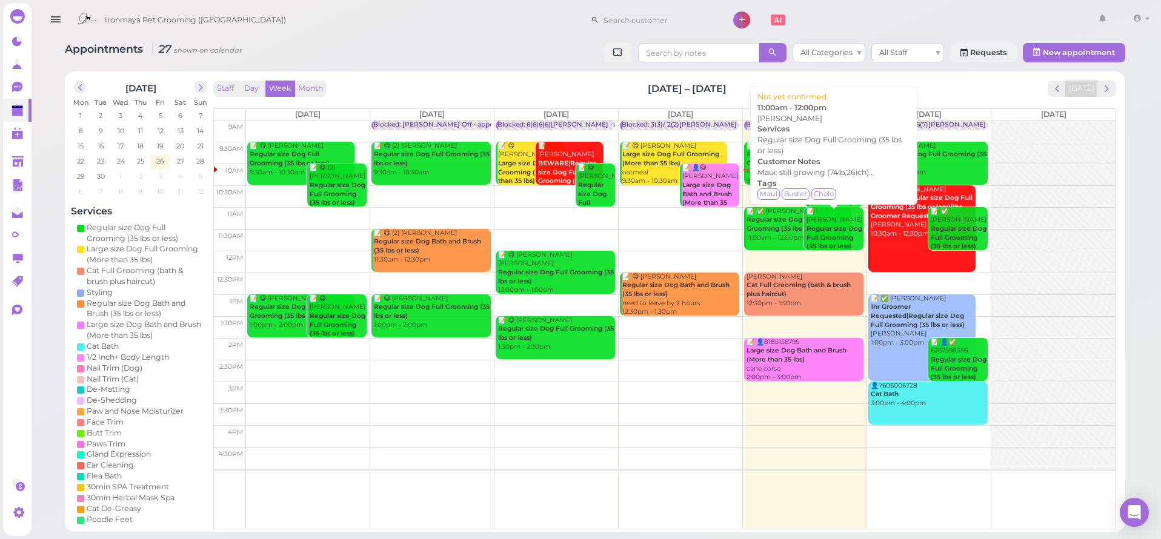
click at [825, 232] on b "Regular size Dog Full Grooming (35 lbs or less)" at bounding box center [835, 237] width 56 height 25
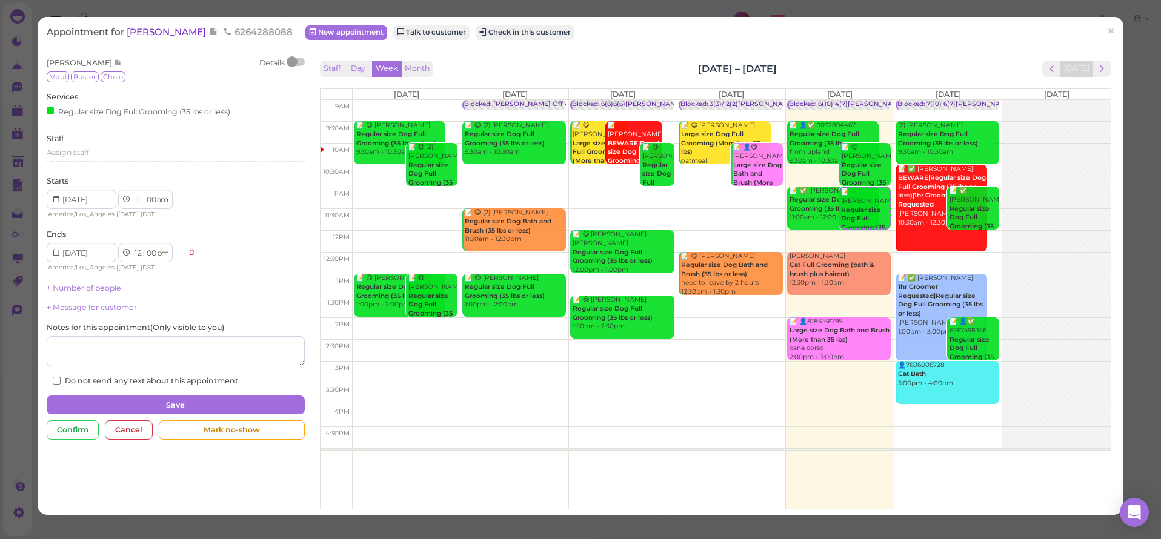
click at [158, 33] on span "[PERSON_NAME]" at bounding box center [168, 32] width 82 height 12
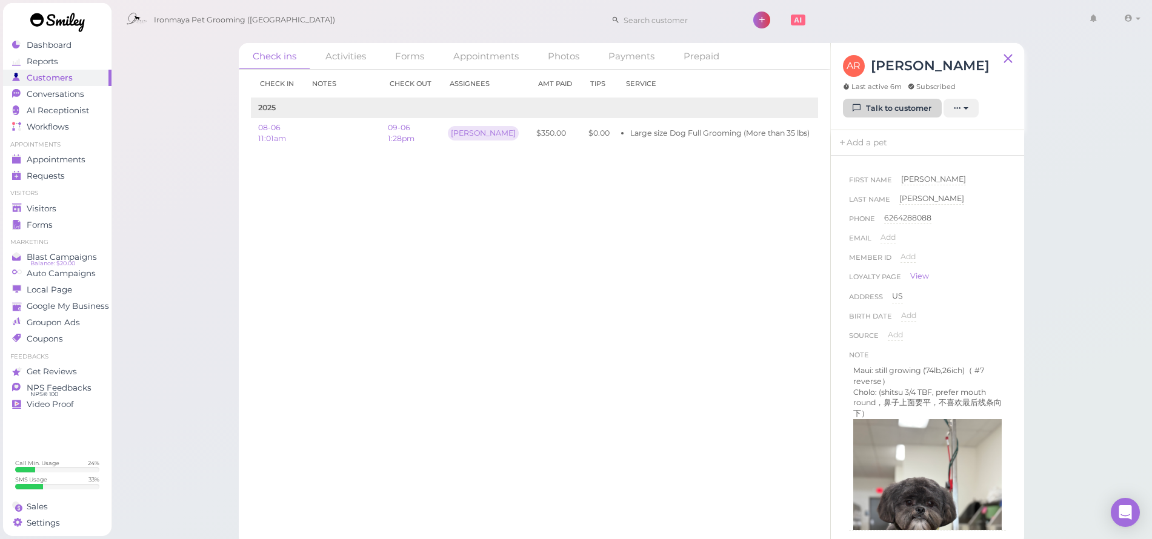
click at [876, 115] on link "Talk to customer" at bounding box center [892, 108] width 99 height 19
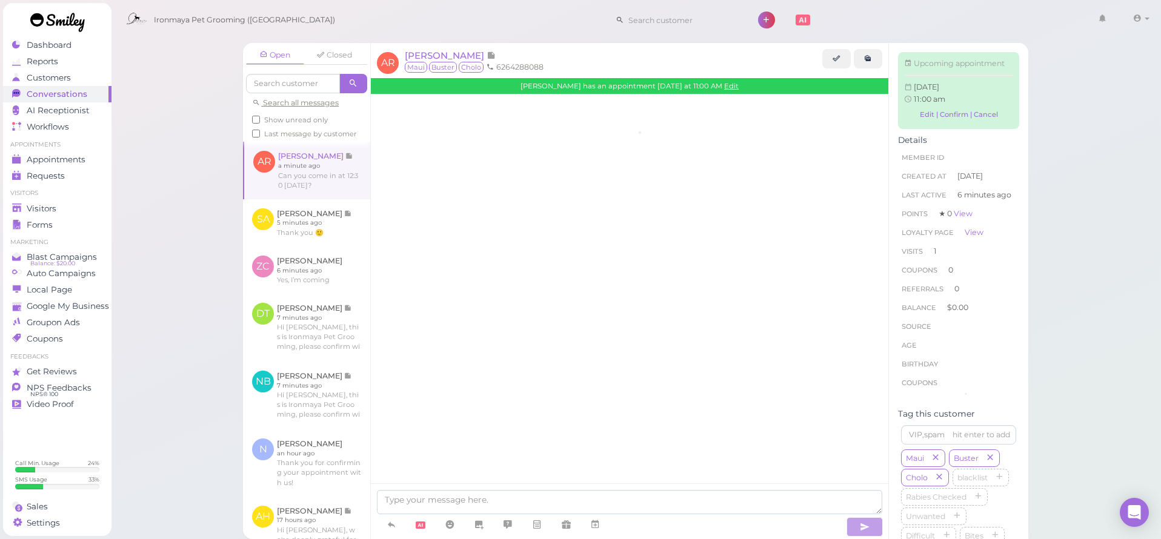
scroll to position [1294, 0]
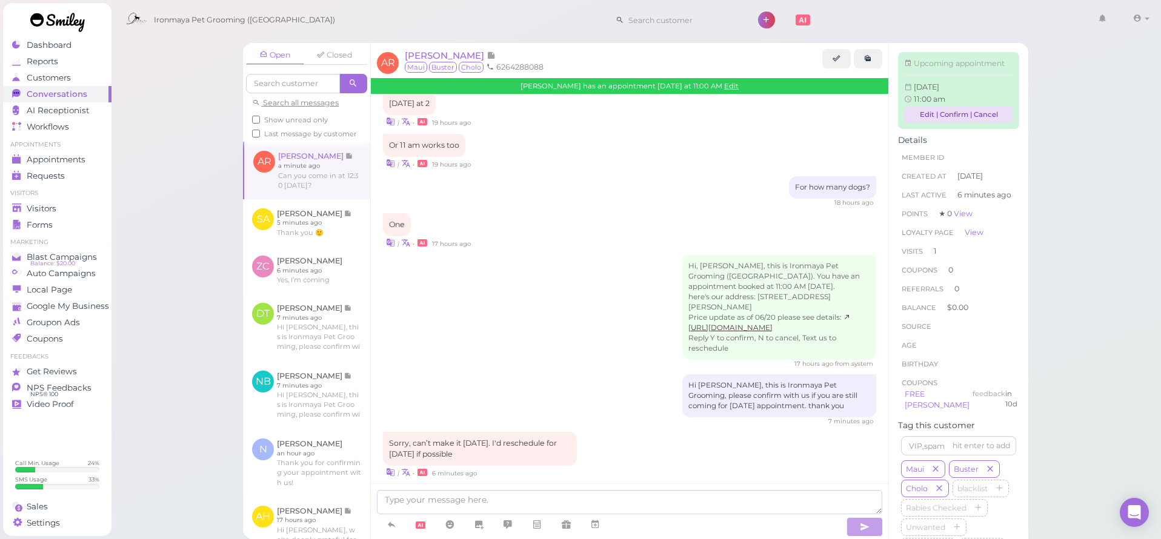
click at [987, 123] on link "Edit | Confirm | Cancel" at bounding box center [958, 115] width 109 height 16
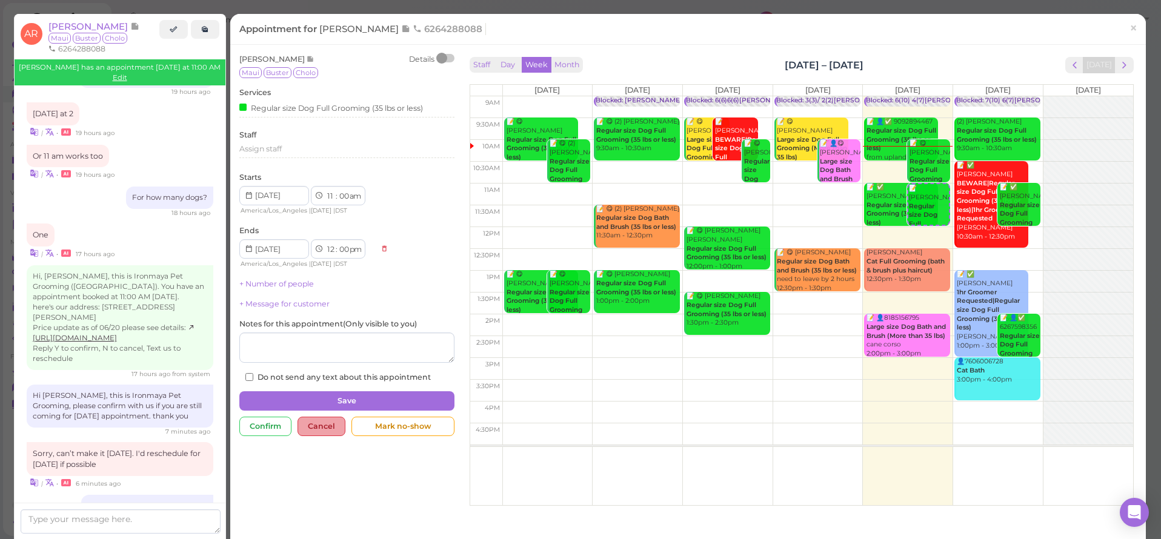
click at [340, 421] on div "Cancel" at bounding box center [322, 426] width 48 height 19
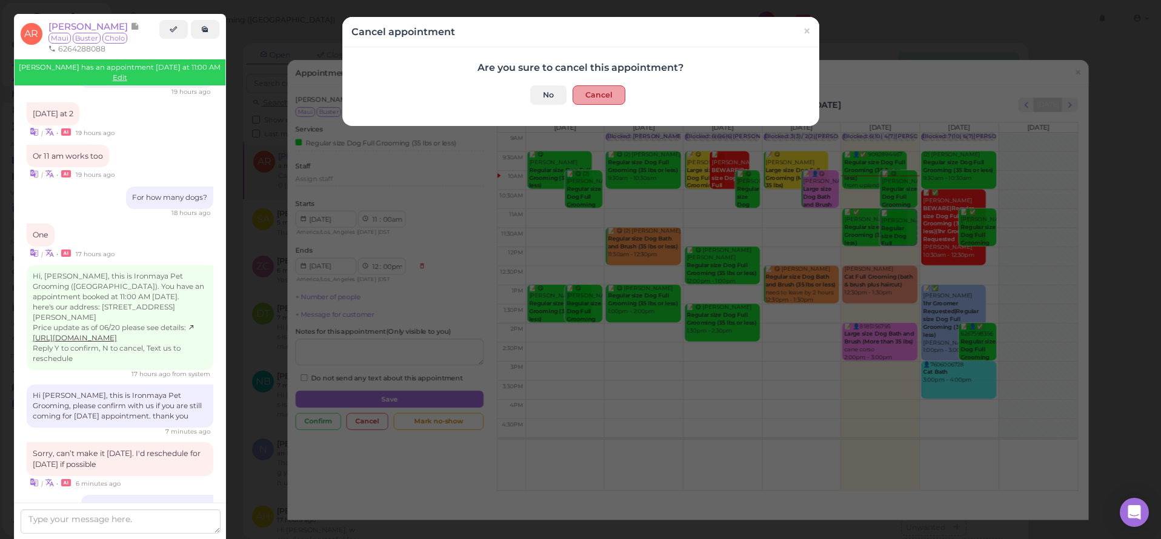
click at [608, 88] on button "Cancel" at bounding box center [599, 94] width 53 height 19
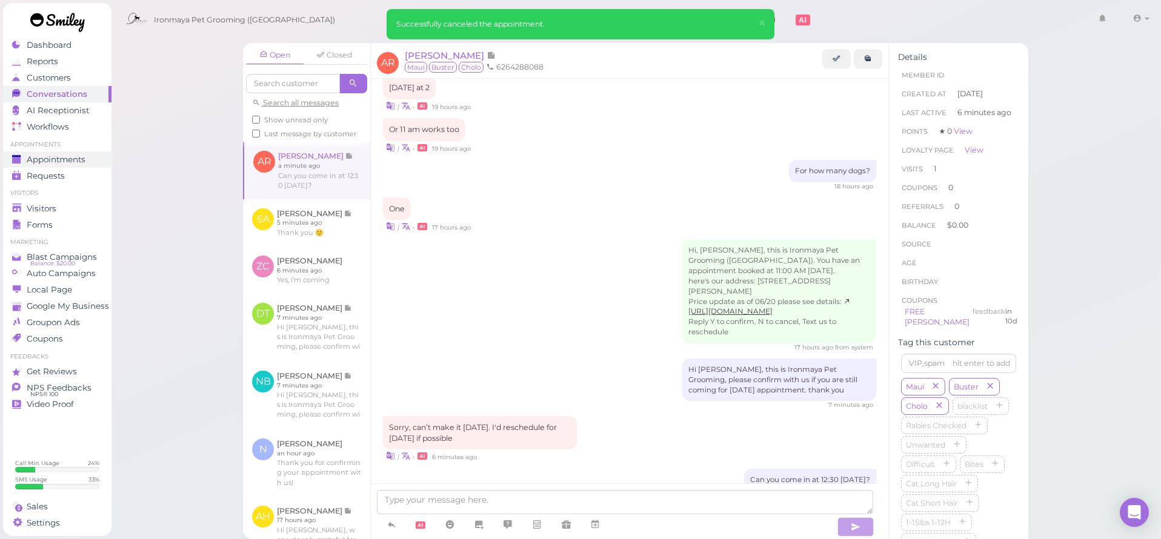
click at [88, 157] on div "Appointments" at bounding box center [55, 160] width 87 height 10
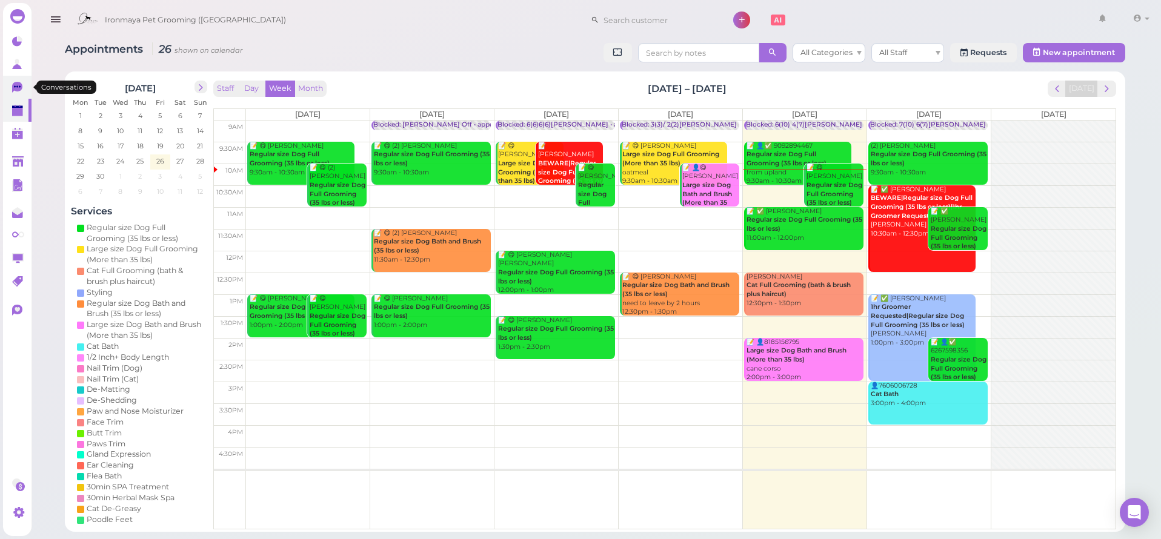
click at [22, 82] on link "0" at bounding box center [17, 87] width 28 height 23
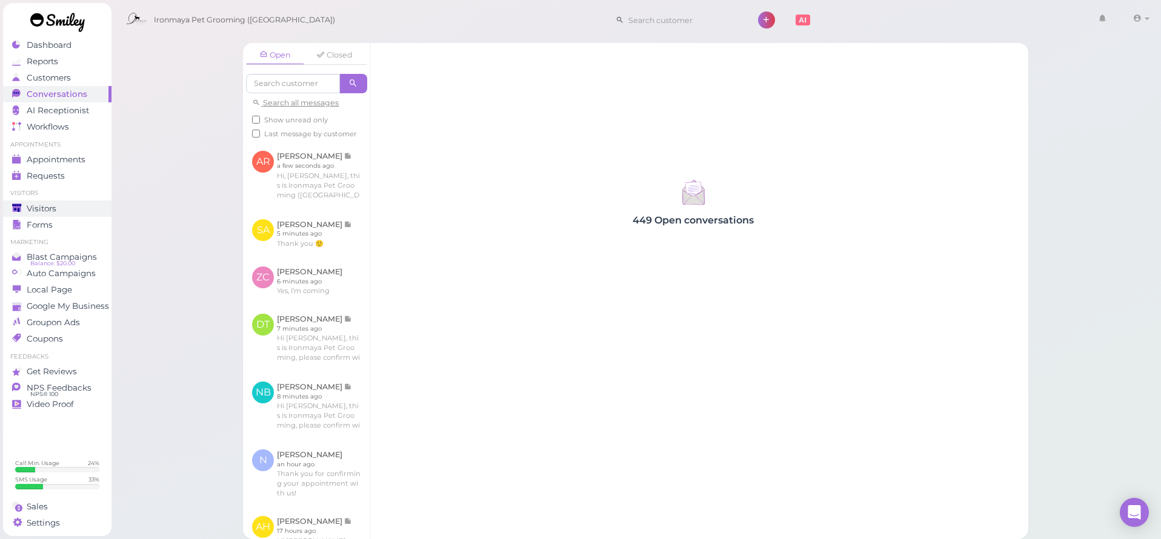
click at [33, 204] on span "Visitors" at bounding box center [42, 209] width 30 height 10
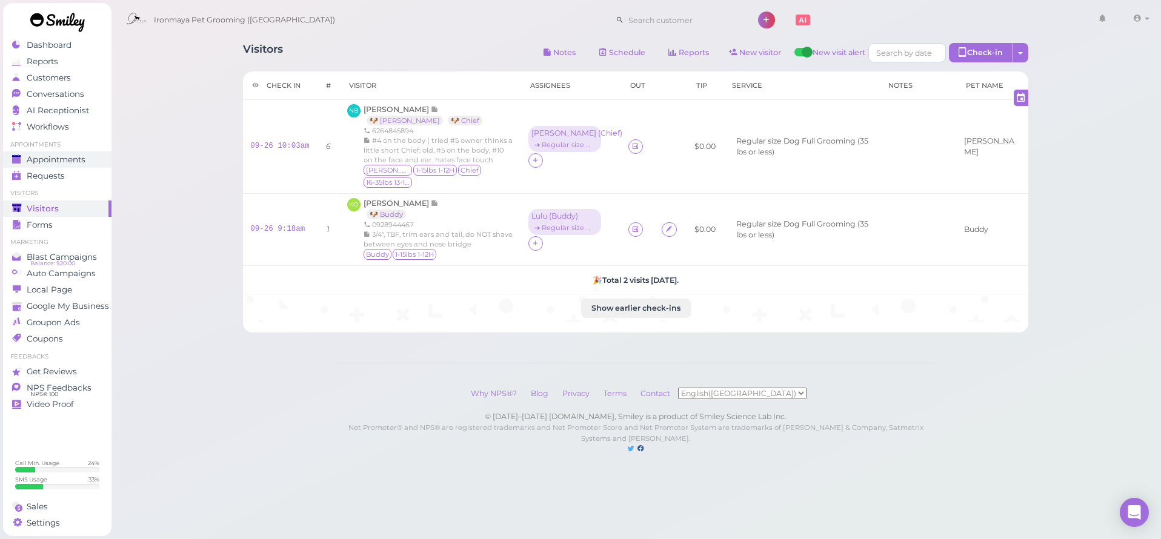
click at [45, 159] on span "Appointments" at bounding box center [56, 160] width 59 height 10
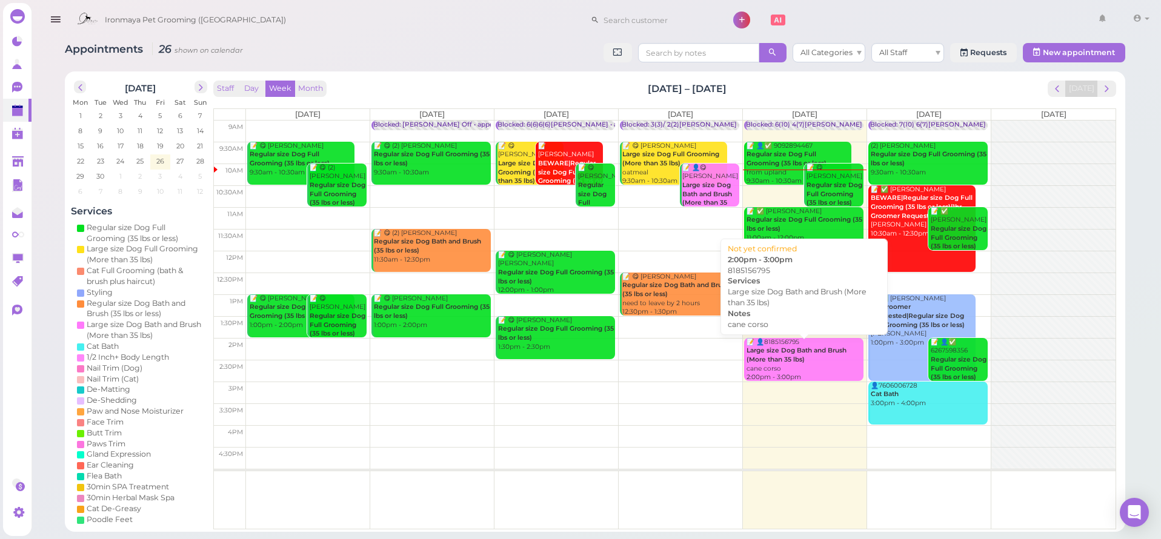
click at [805, 371] on div "📝 👤8185156795 Large size Dog Bath and Brush (More than 35 lbs) cane corso 2:00p…" at bounding box center [805, 360] width 118 height 44
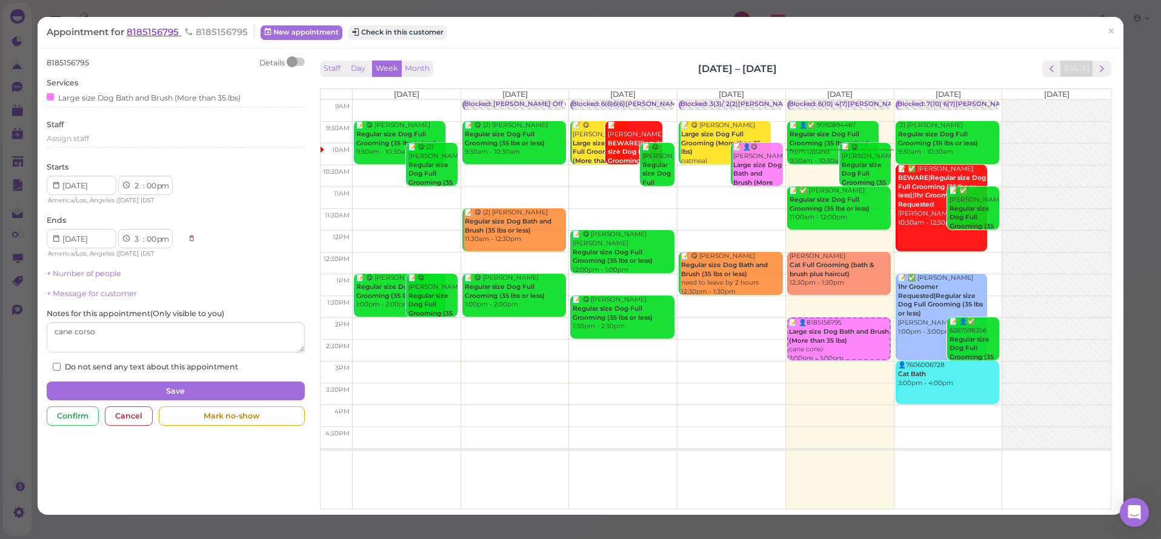
click at [166, 32] on span "8185156795" at bounding box center [154, 32] width 55 height 12
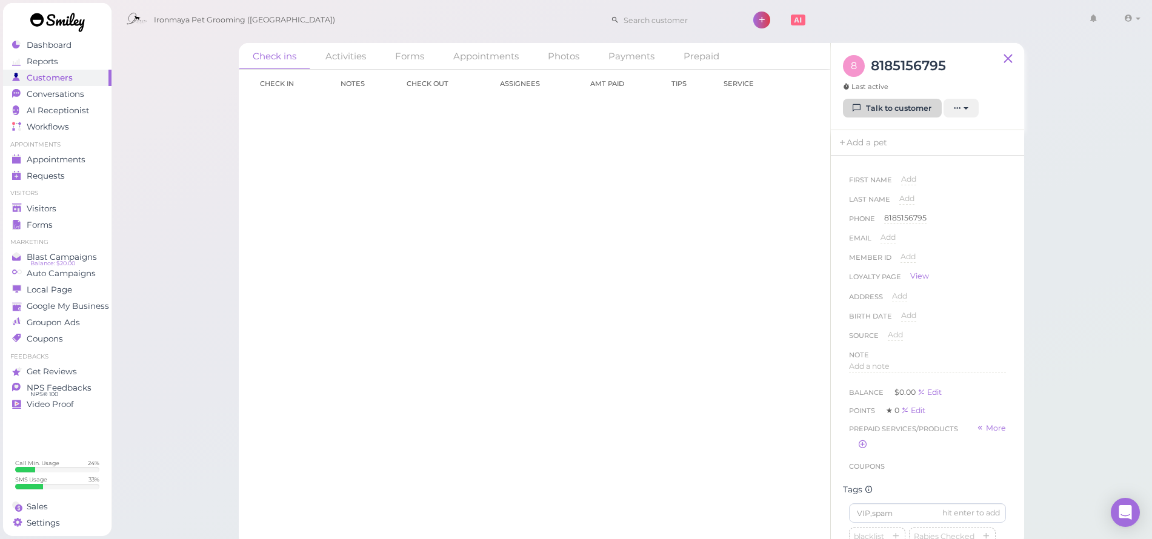
click at [908, 104] on link "Talk to customer" at bounding box center [892, 108] width 99 height 19
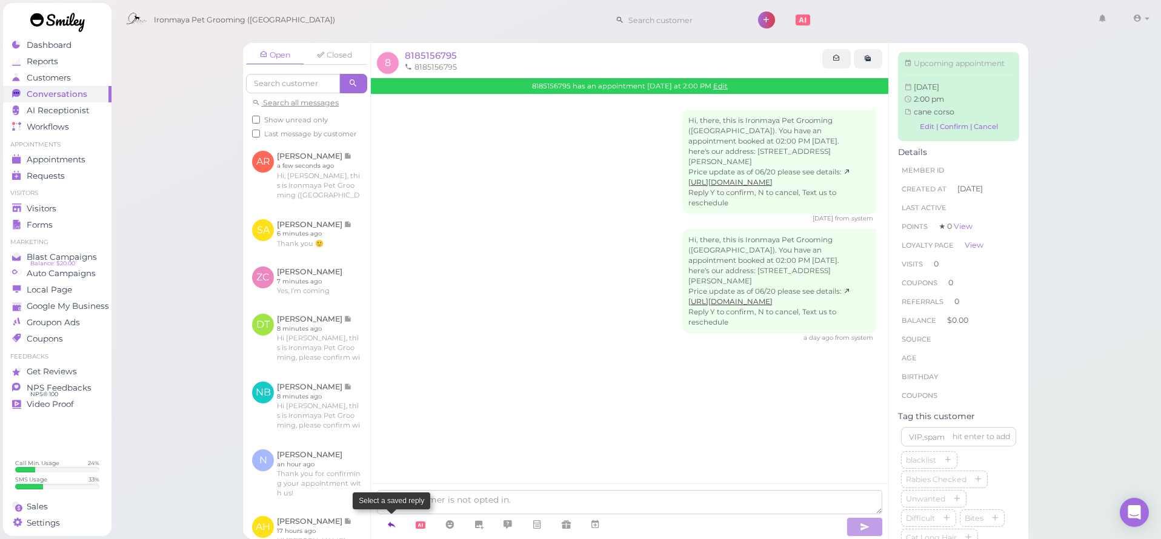
click at [393, 526] on icon at bounding box center [392, 525] width 10 height 12
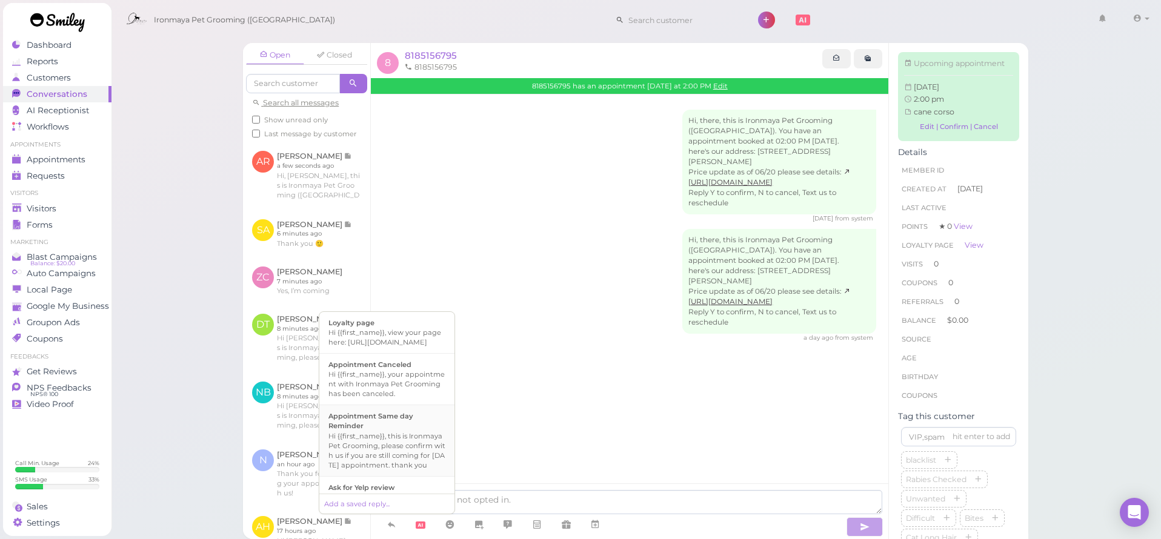
click at [405, 452] on div "Hi {{first_name}}, this is Ironmaya Pet Grooming, please confirm with us if you…" at bounding box center [386, 450] width 117 height 39
type textarea "Hi {{first_name}}, this is Ironmaya Pet Grooming, please confirm with us if you…"
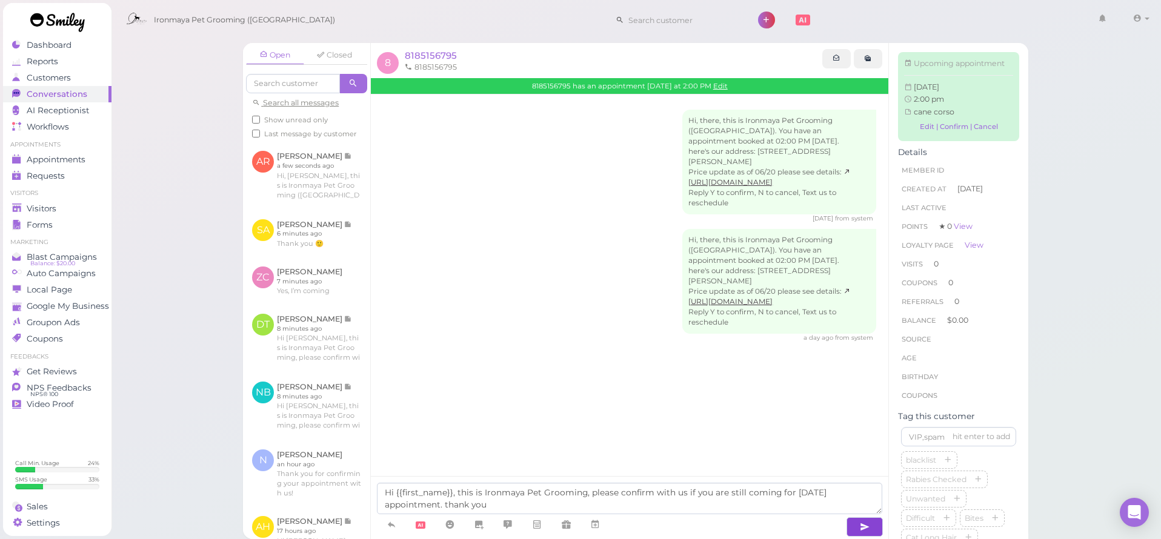
click at [873, 527] on button "button" at bounding box center [865, 526] width 36 height 19
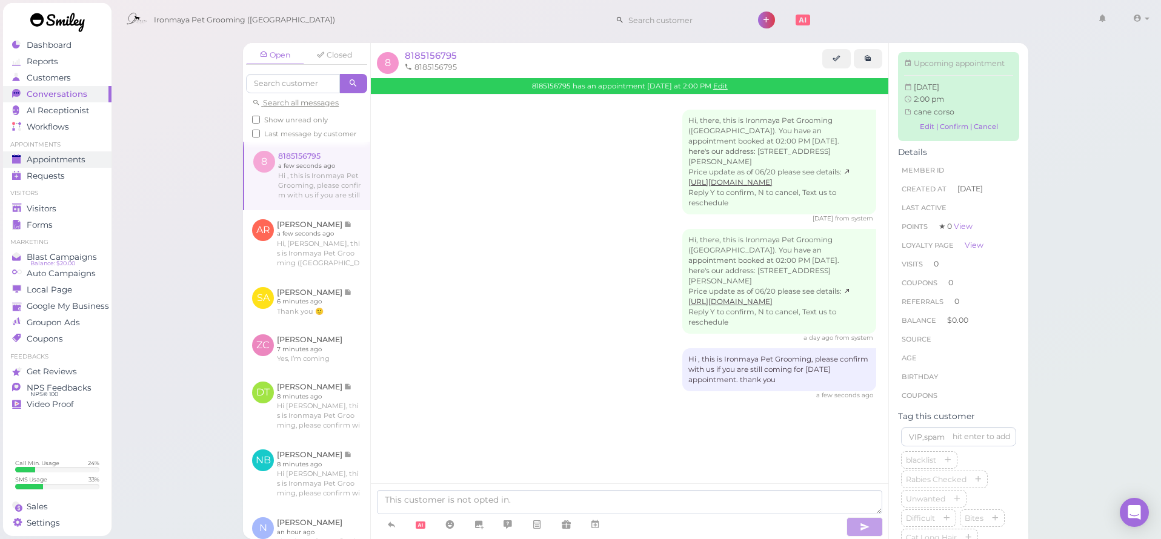
click at [57, 158] on span "Appointments" at bounding box center [56, 160] width 59 height 10
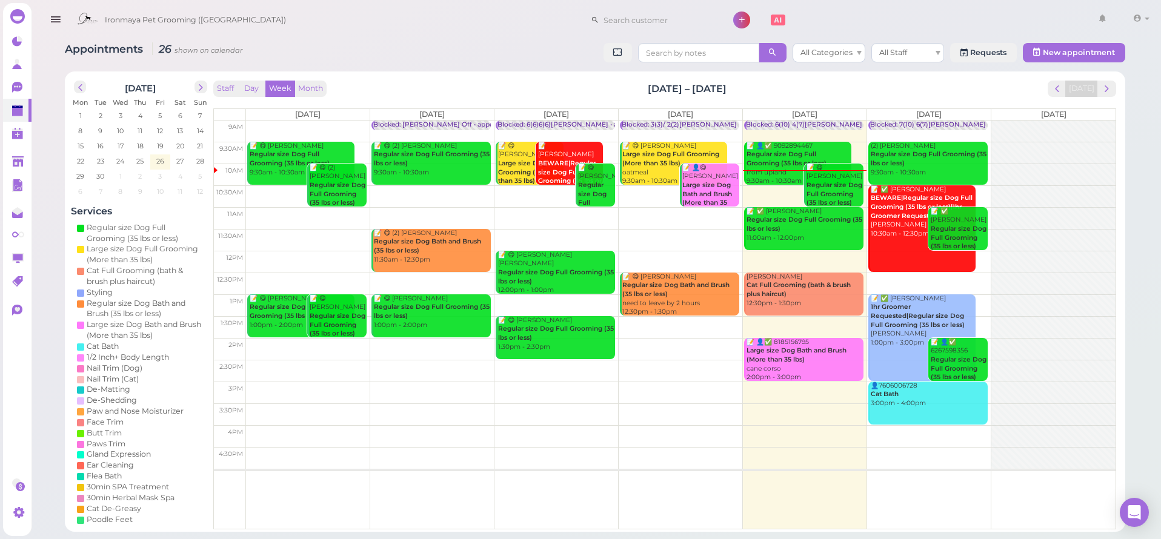
click at [776, 162] on b "Regular size Dog Full Grooming (35 lbs or less)" at bounding box center [787, 158] width 80 height 17
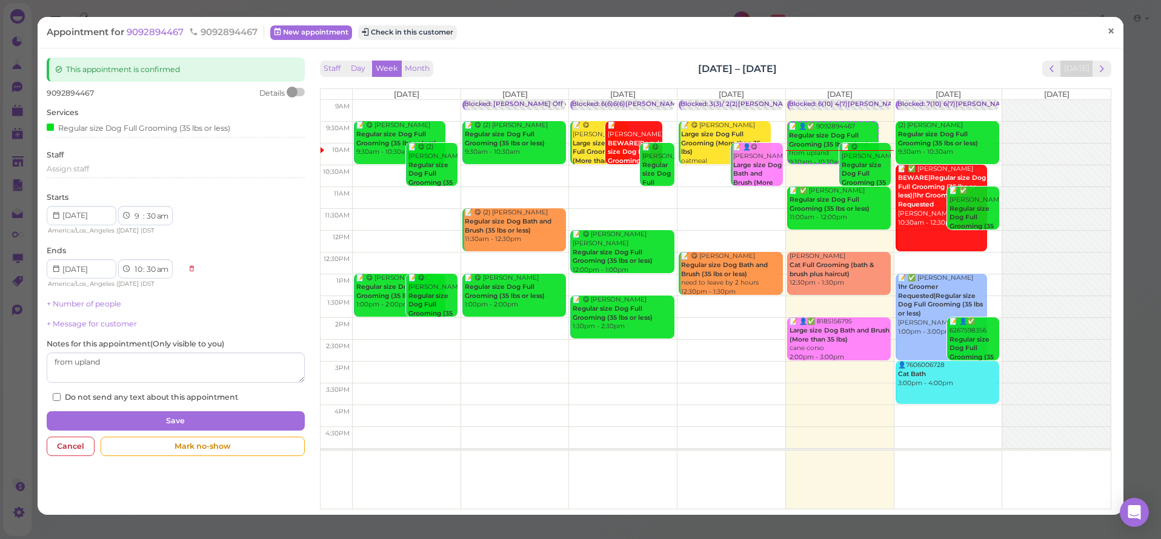
click at [1100, 27] on link "×" at bounding box center [1111, 32] width 22 height 28
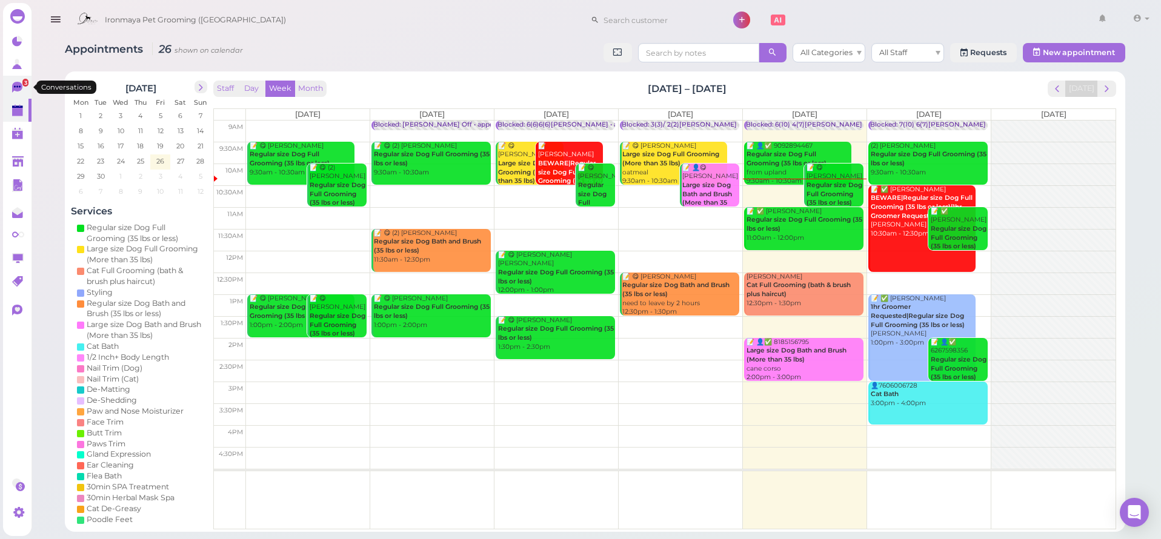
click at [16, 85] on icon at bounding box center [17, 87] width 10 height 11
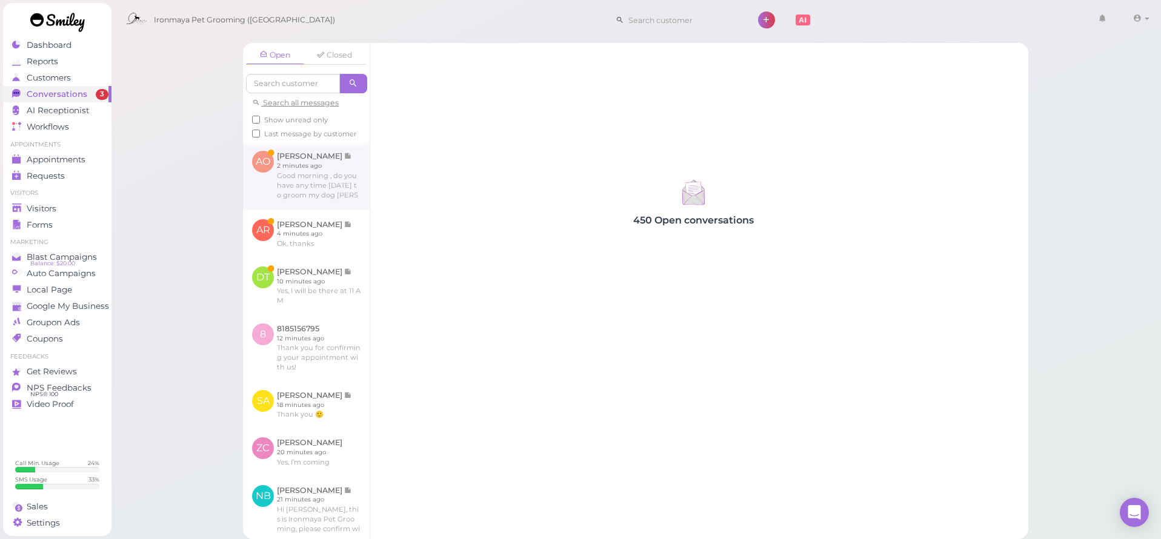
click at [280, 203] on link at bounding box center [306, 176] width 127 height 68
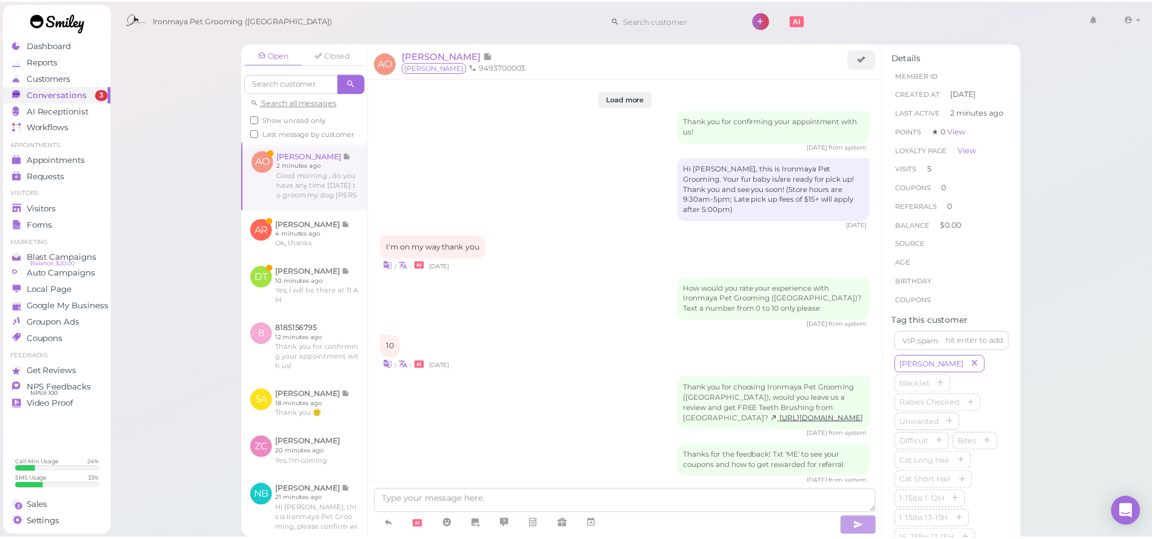
scroll to position [1628, 0]
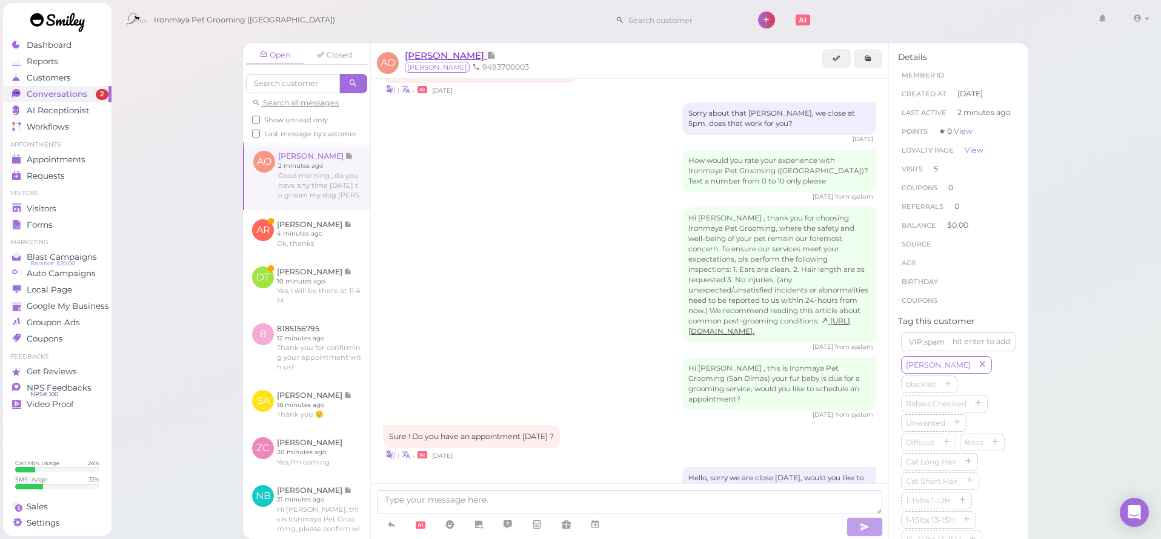
click at [455, 53] on span "[PERSON_NAME]" at bounding box center [446, 56] width 82 height 12
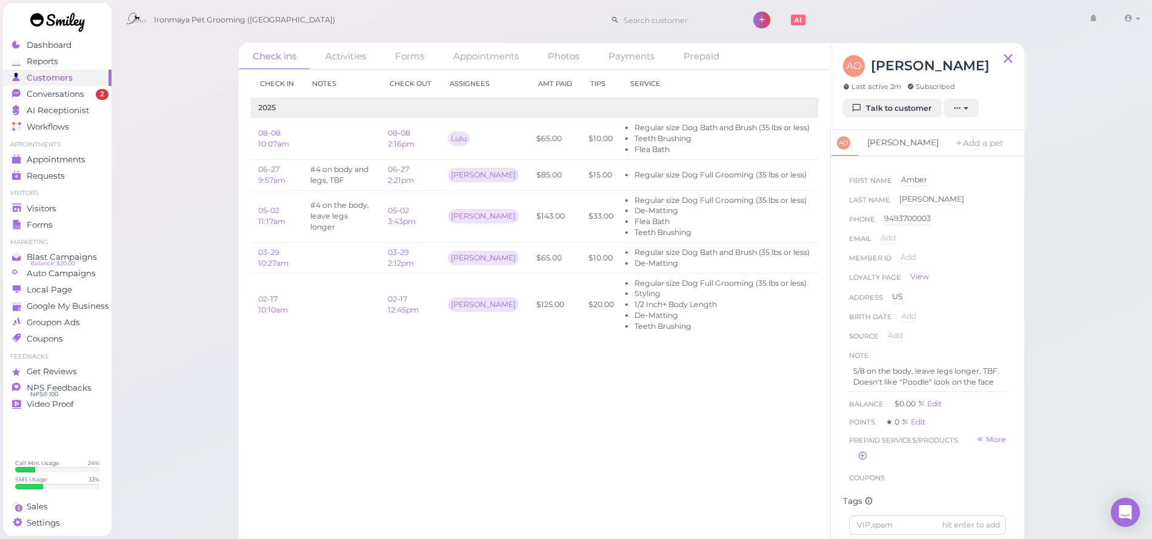
click at [874, 147] on link "[PERSON_NAME]" at bounding box center [903, 142] width 86 height 25
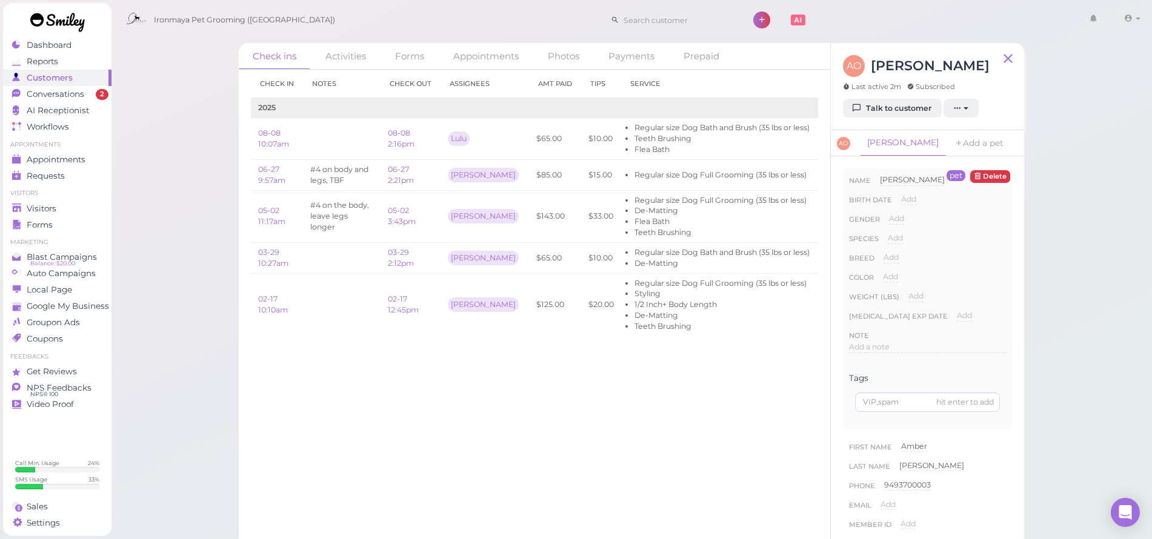
click at [879, 147] on link "[PERSON_NAME]" at bounding box center [903, 143] width 86 height 26
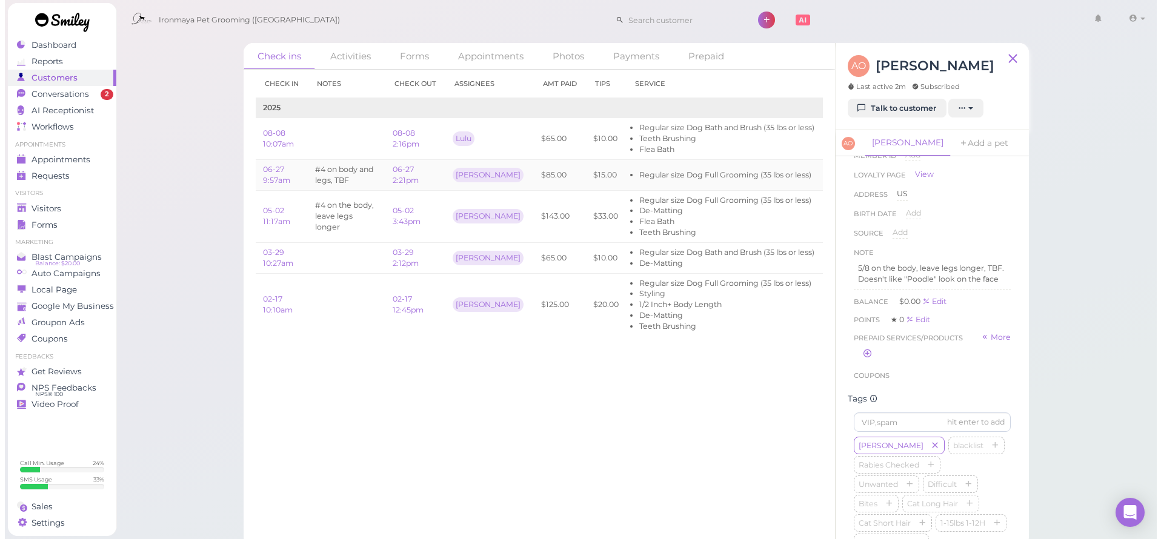
scroll to position [367, 0]
click at [32, 153] on link "Appointments" at bounding box center [57, 159] width 108 height 16
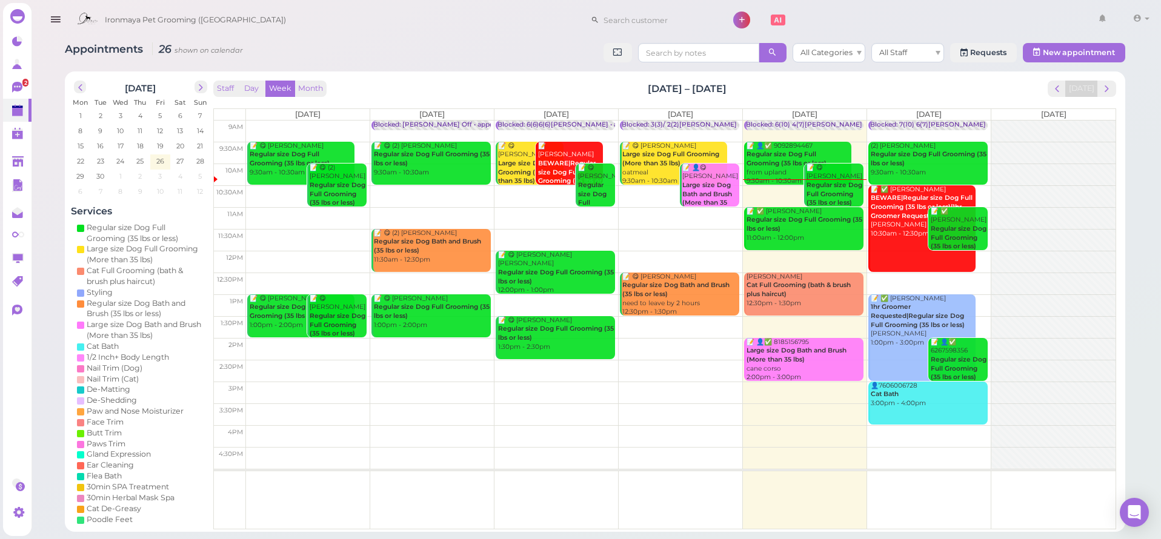
click at [35, 86] on div "Appointments 26 shown on calendar All Categories All Staff Requests New appoint…" at bounding box center [595, 266] width 1132 height 532
click at [30, 84] on link "2" at bounding box center [17, 87] width 28 height 23
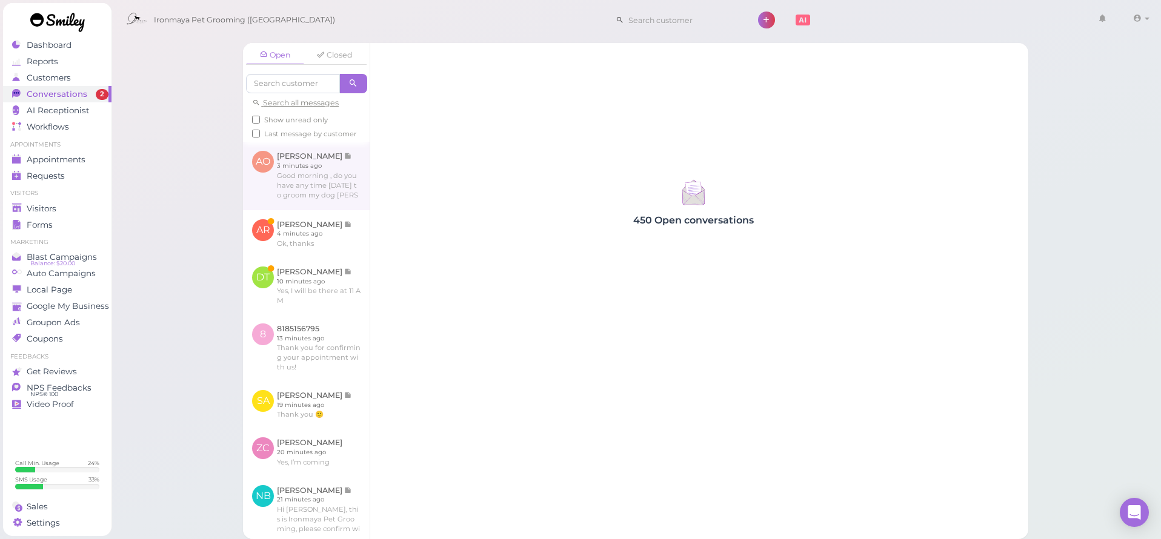
click at [316, 178] on link at bounding box center [306, 176] width 127 height 68
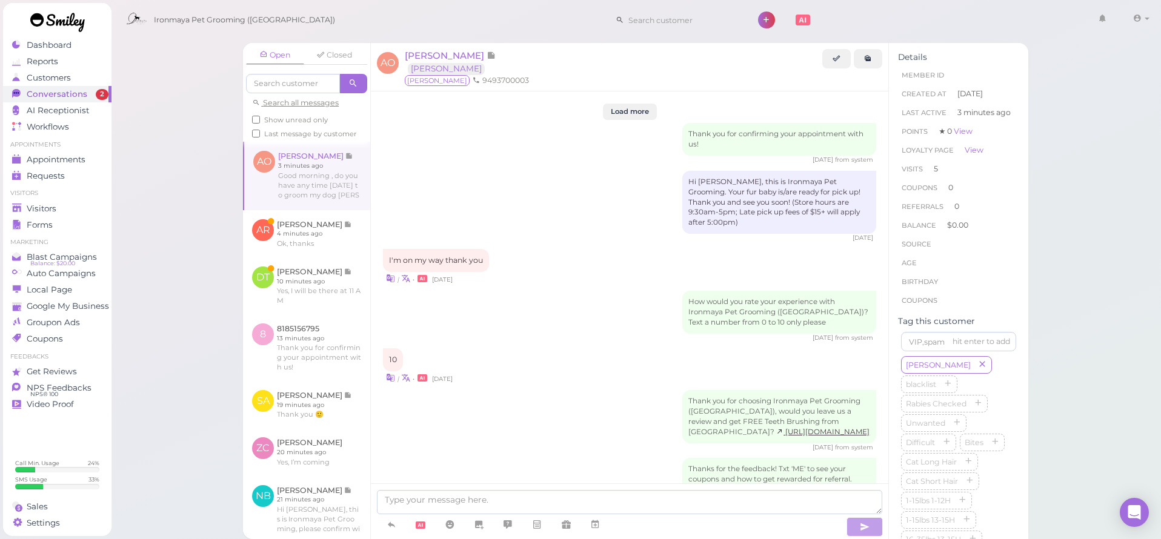
scroll to position [1628, 0]
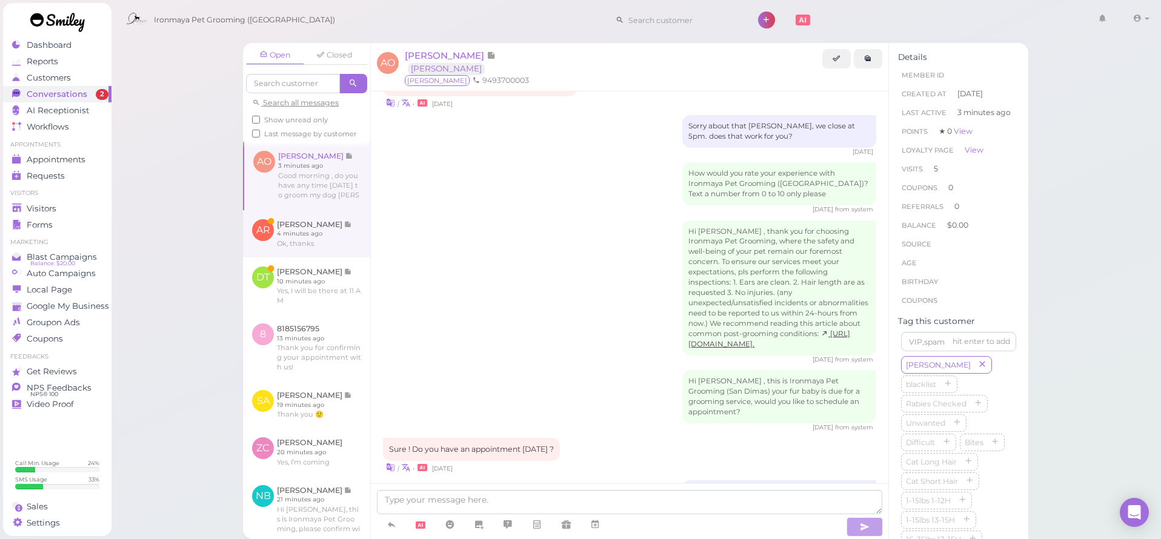
click at [319, 258] on link at bounding box center [306, 233] width 127 height 47
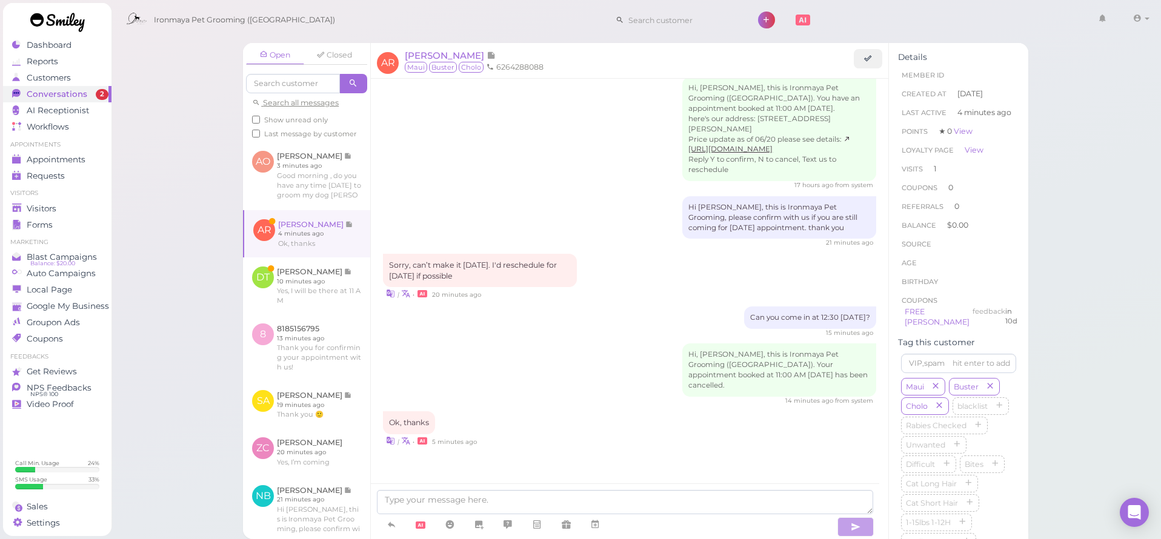
scroll to position [1391, 0]
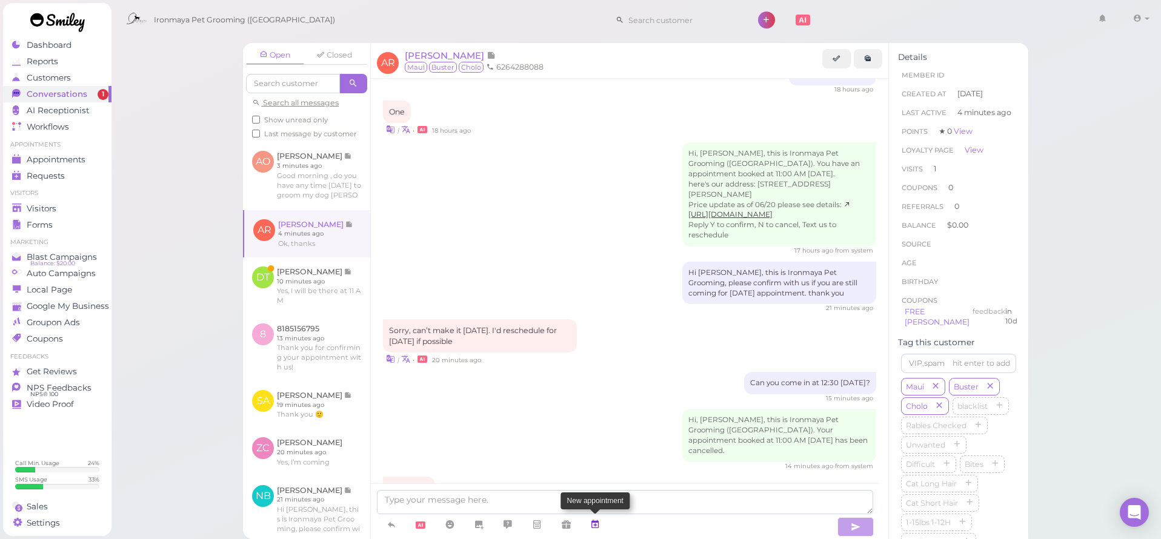
click at [600, 525] on icon at bounding box center [595, 525] width 10 height 12
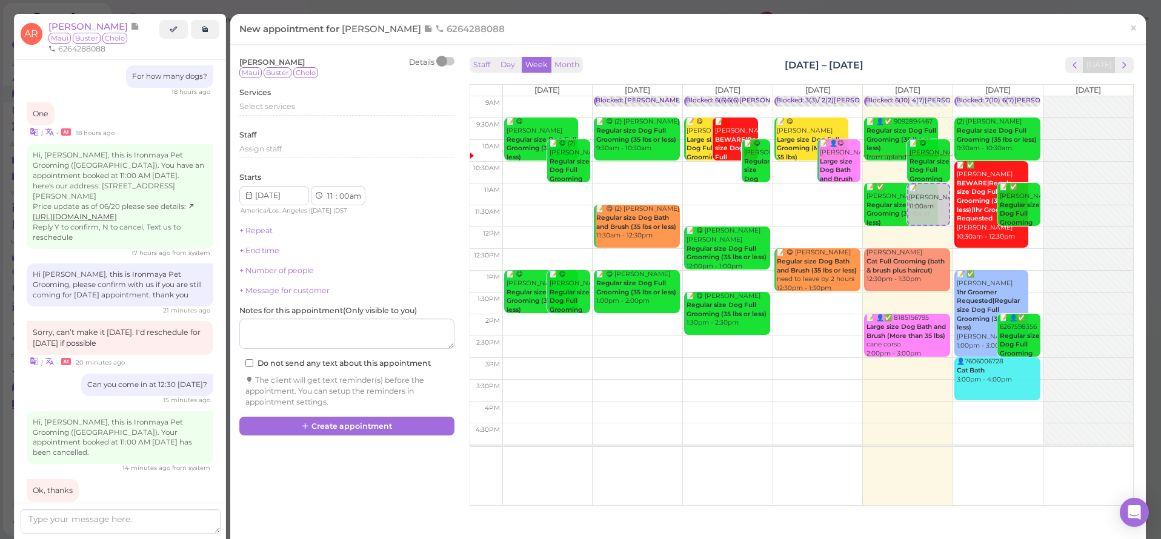
click at [996, 253] on td at bounding box center [817, 260] width 631 height 22
type input "[DATE]"
select select "12"
select select "30"
select select "pm"
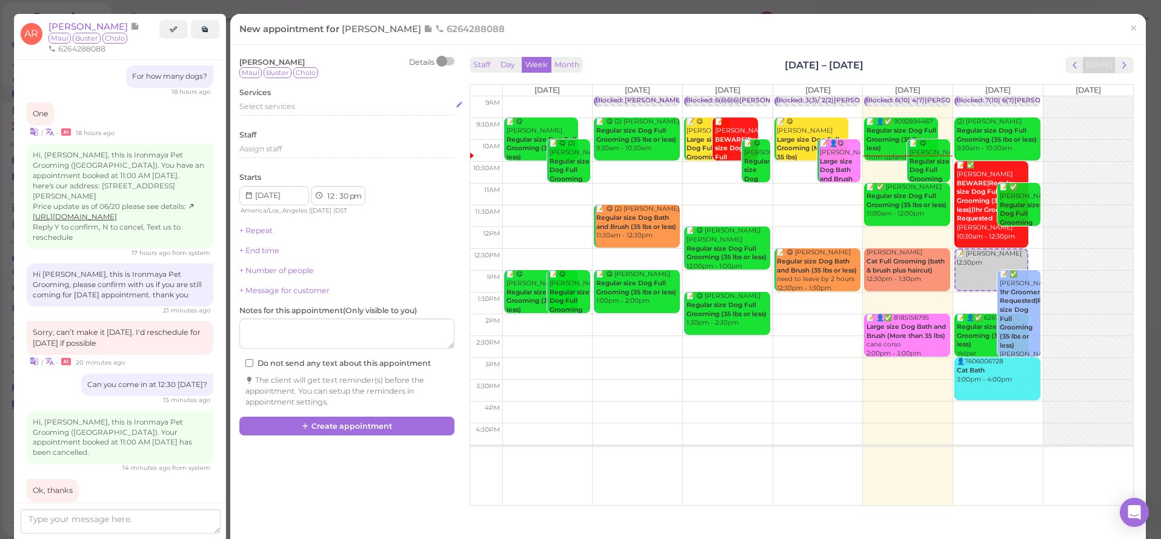
click at [309, 110] on div "Select services" at bounding box center [346, 106] width 215 height 11
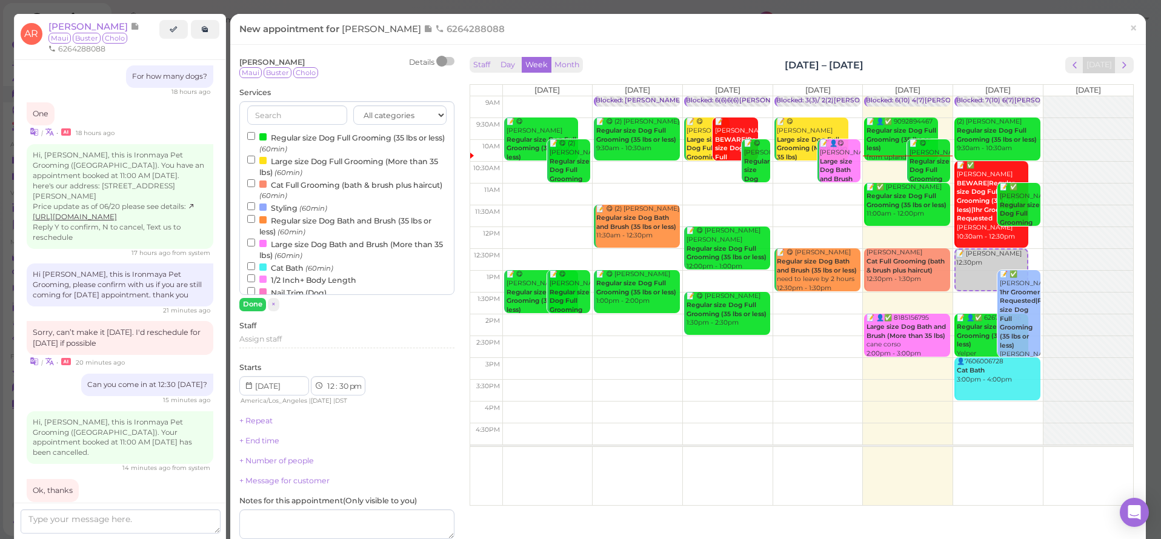
click at [312, 134] on label "Regular size Dog Full Grooming (35 lbs or less) (60min)" at bounding box center [346, 143] width 199 height 24
click at [255, 134] on input "Regular size Dog Full Grooming (35 lbs or less) (60min)" at bounding box center [251, 136] width 8 height 8
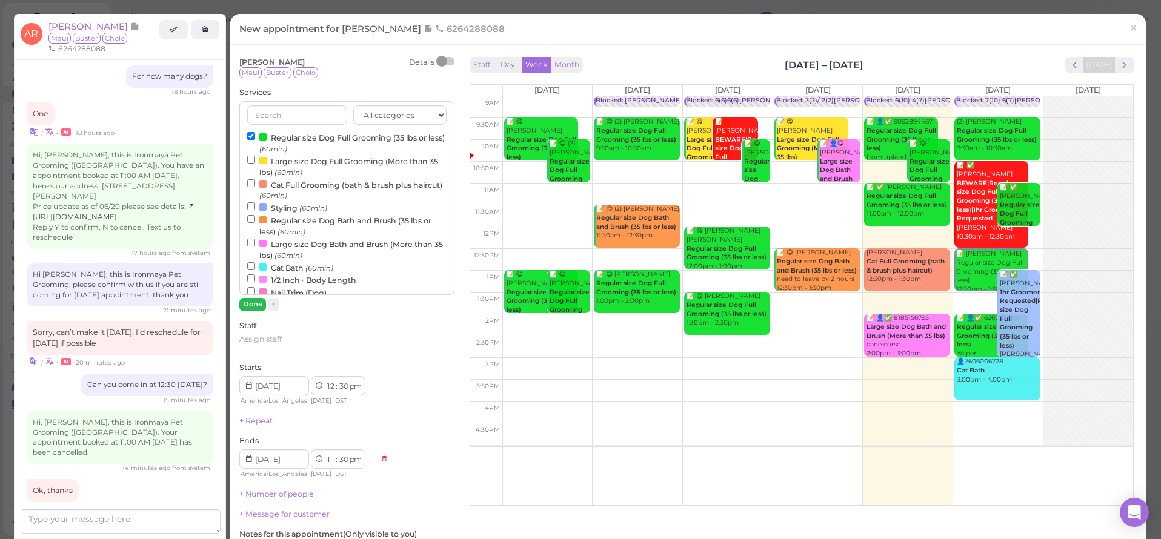
click at [242, 305] on button "Done" at bounding box center [252, 304] width 27 height 13
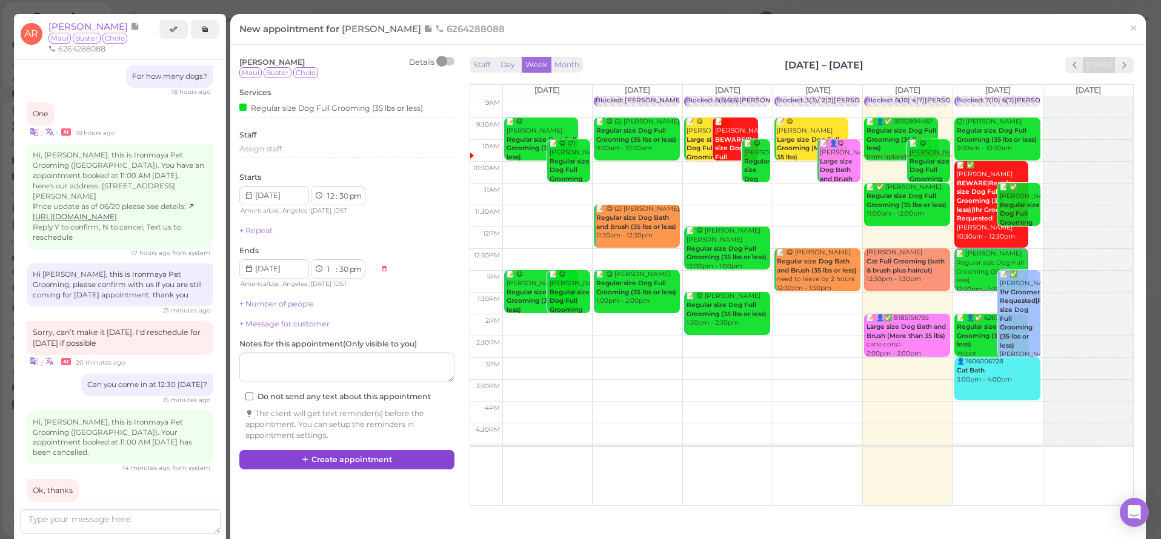
click at [308, 455] on icon at bounding box center [306, 459] width 8 height 9
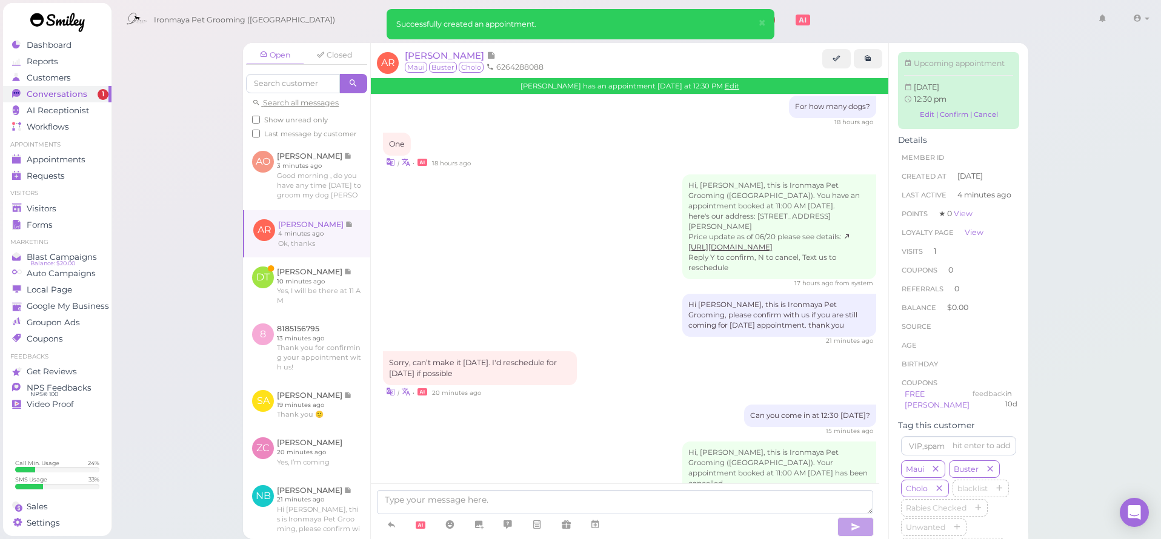
scroll to position [1522, 0]
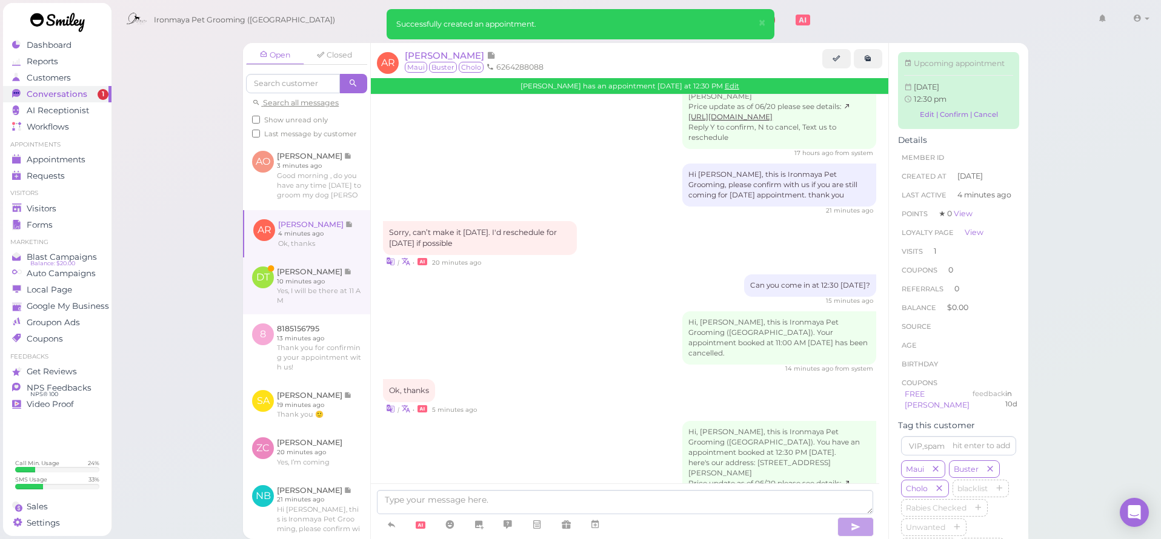
click at [314, 311] on link at bounding box center [306, 286] width 127 height 57
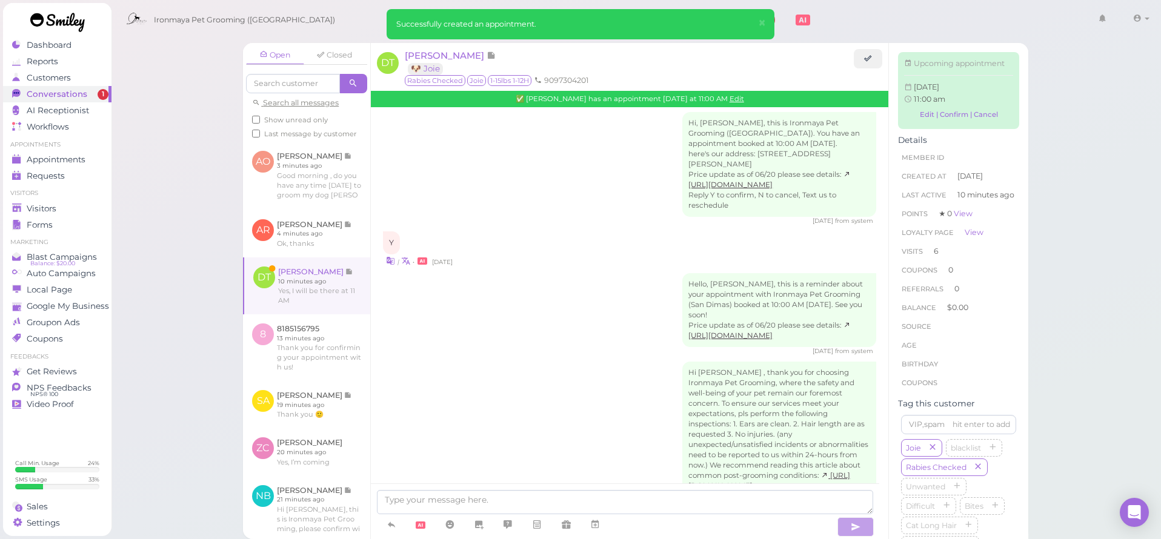
scroll to position [2081, 0]
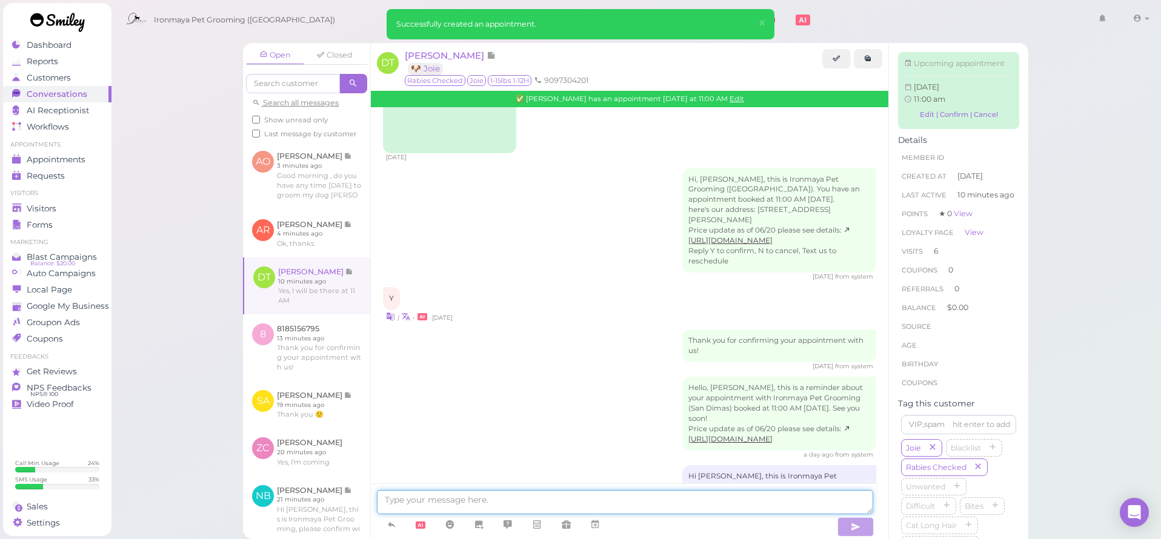
click at [420, 499] on textarea at bounding box center [625, 502] width 496 height 24
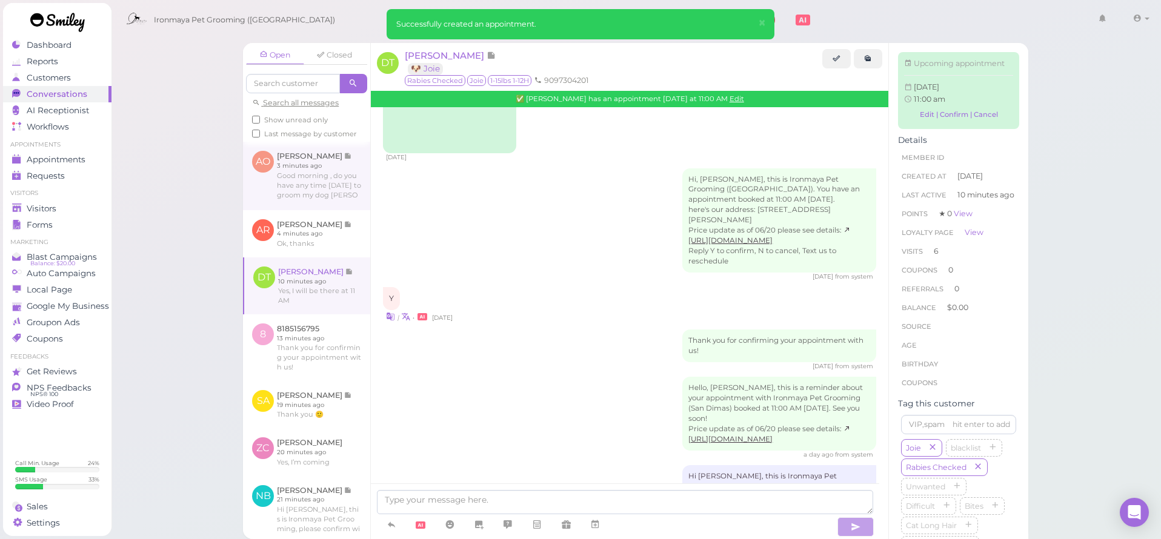
click at [282, 204] on link at bounding box center [306, 176] width 127 height 68
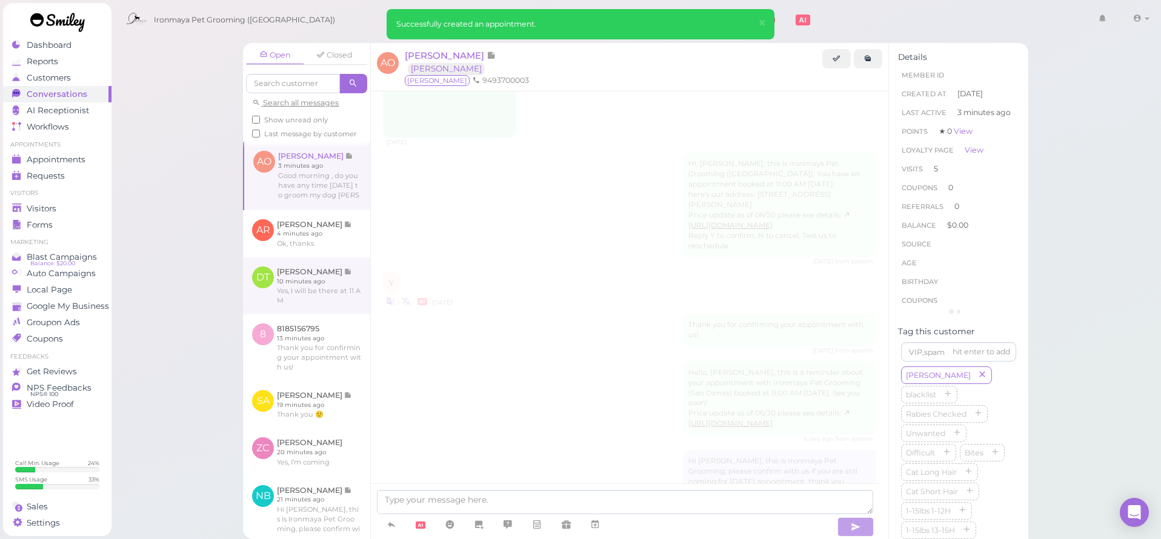
scroll to position [1628, 0]
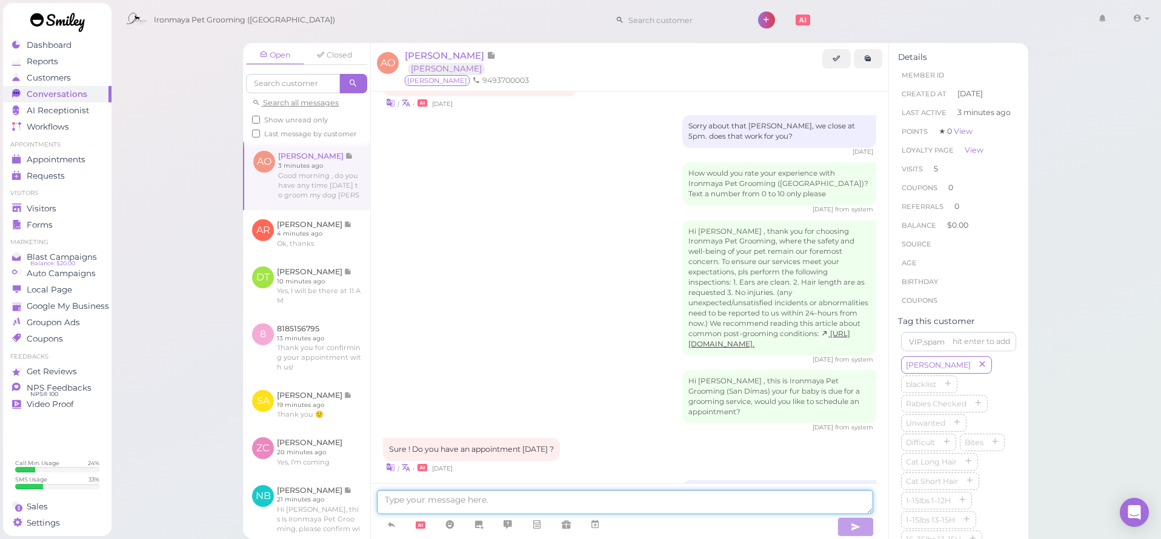
click at [439, 504] on textarea at bounding box center [625, 502] width 496 height 24
type textarea "can you come in at 11?"
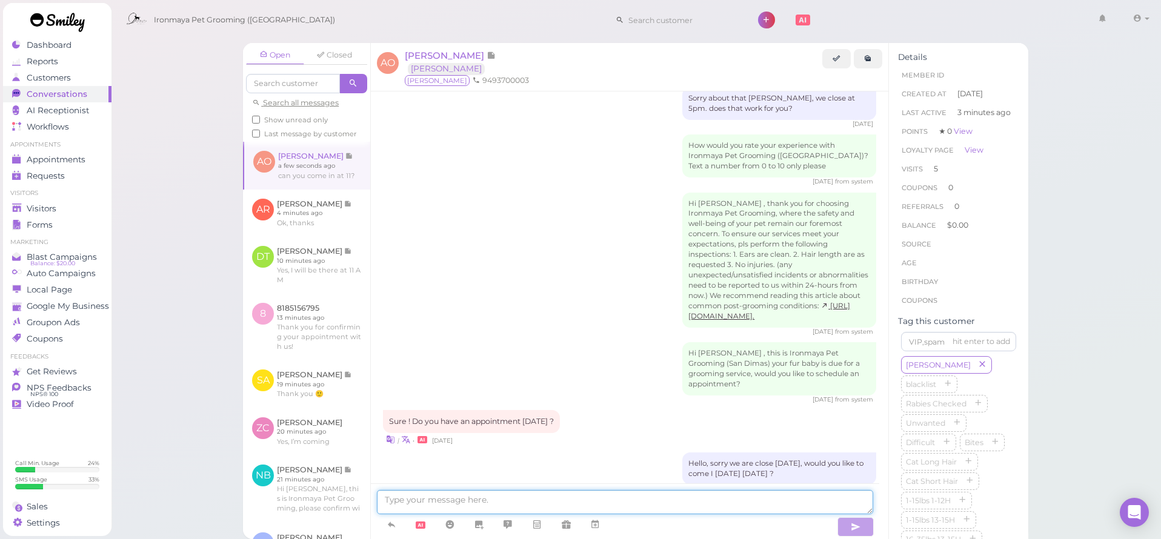
scroll to position [1705, 0]
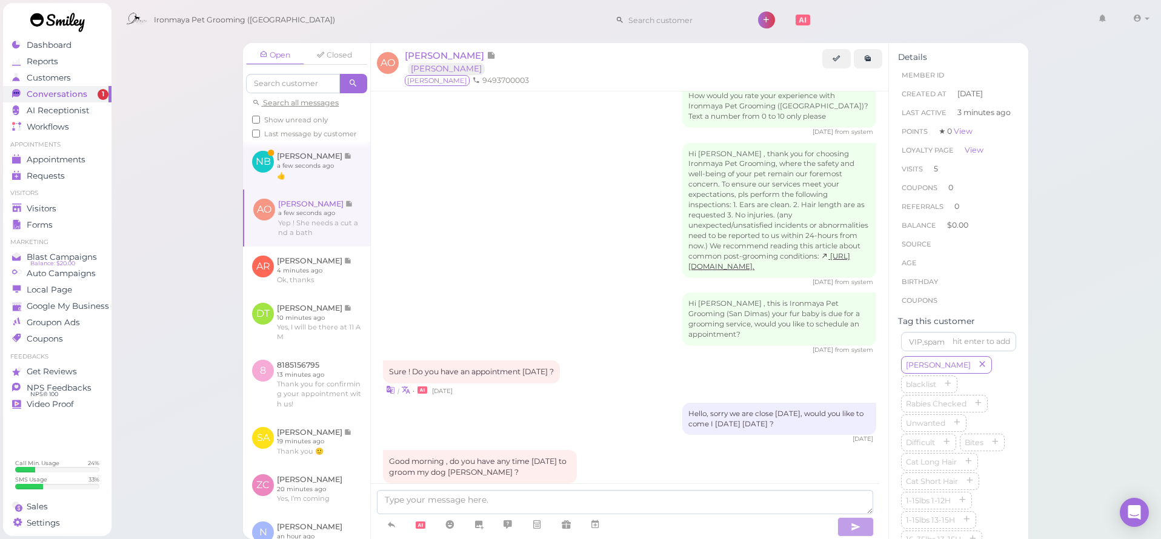
click at [309, 171] on link at bounding box center [306, 165] width 127 height 47
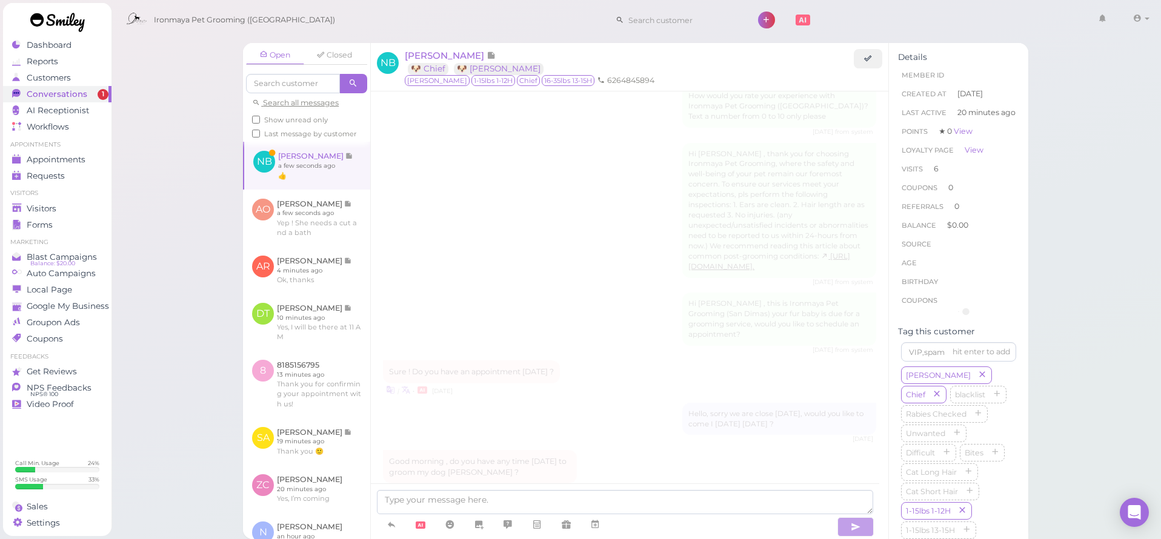
scroll to position [1582, 0]
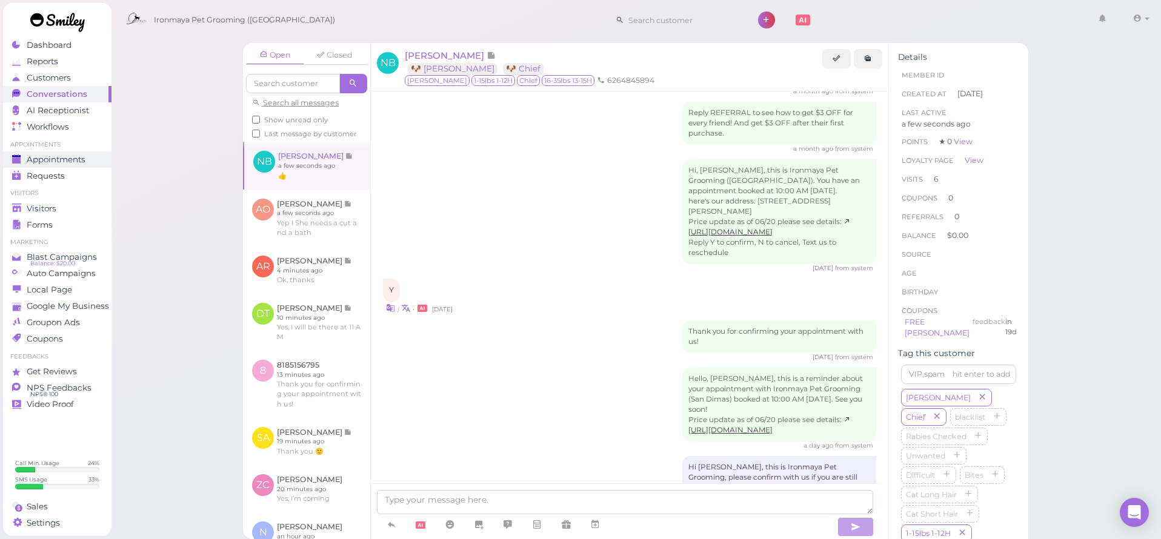
click at [70, 166] on link "Appointments" at bounding box center [57, 159] width 108 height 16
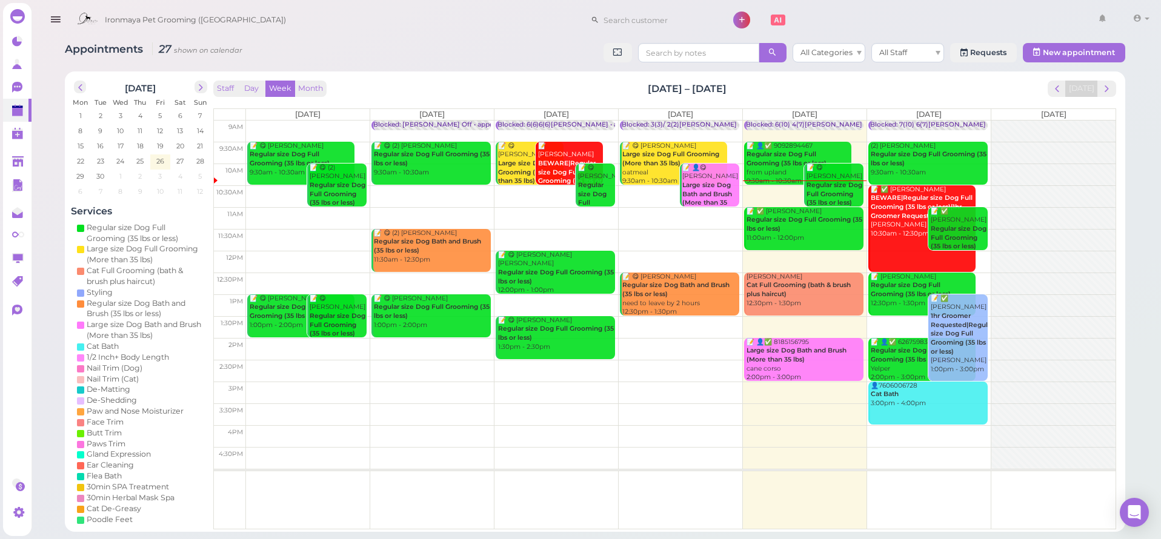
click at [177, 2] on div "Ironmaya Pet Grooming (San Dimas) 1 Account" at bounding box center [597, 17] width 1132 height 34
click at [15, 91] on icon at bounding box center [18, 88] width 13 height 13
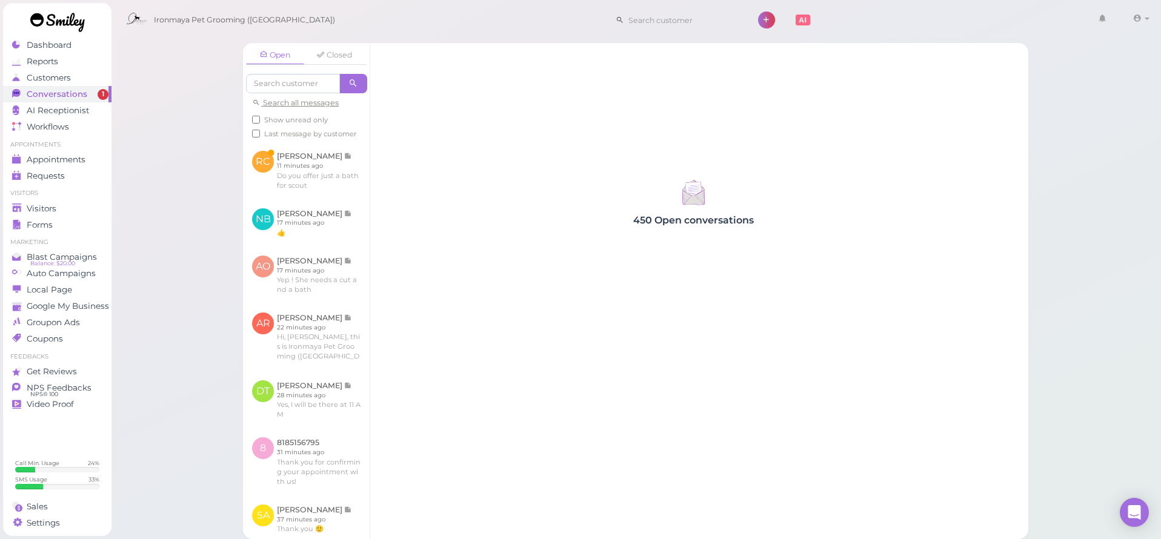
click at [307, 123] on label "Show unread only" at bounding box center [290, 120] width 76 height 11
click at [260, 123] on input "Show unread only" at bounding box center [256, 120] width 8 height 8
checkbox input "true"
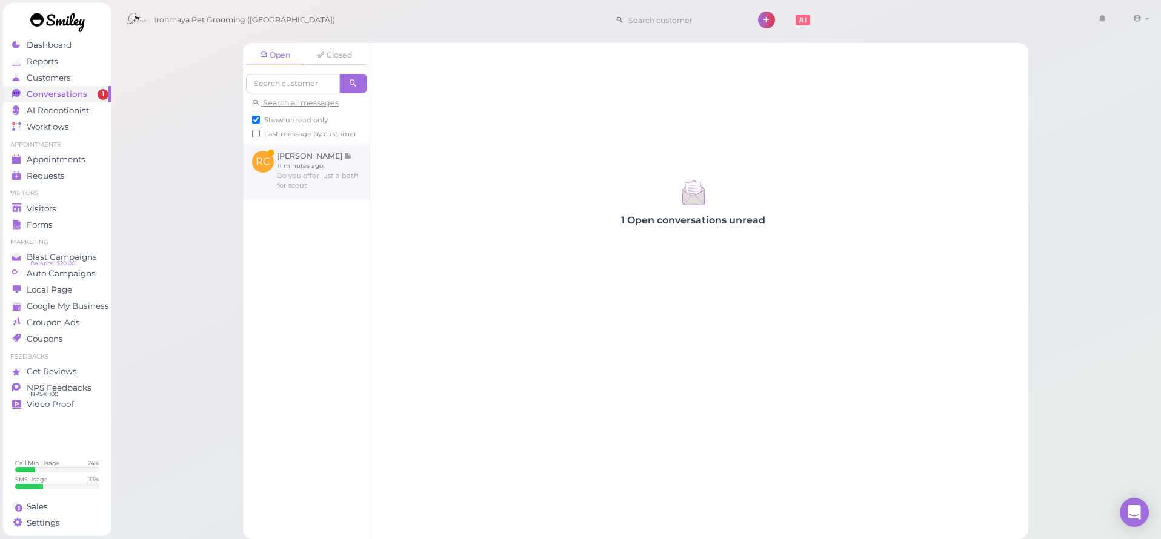
click at [328, 167] on link at bounding box center [306, 170] width 127 height 57
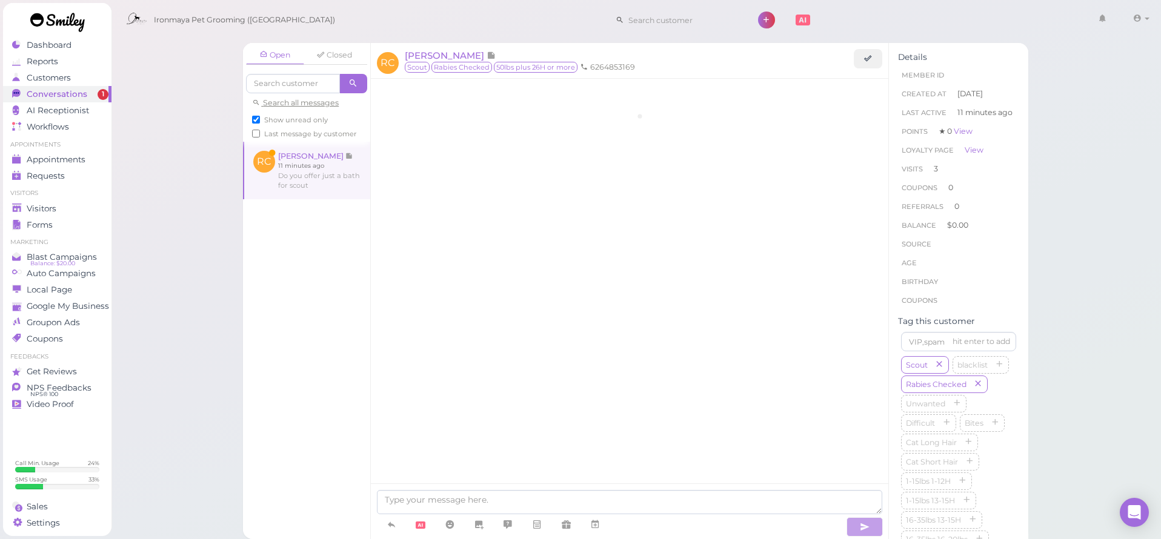
scroll to position [1456, 0]
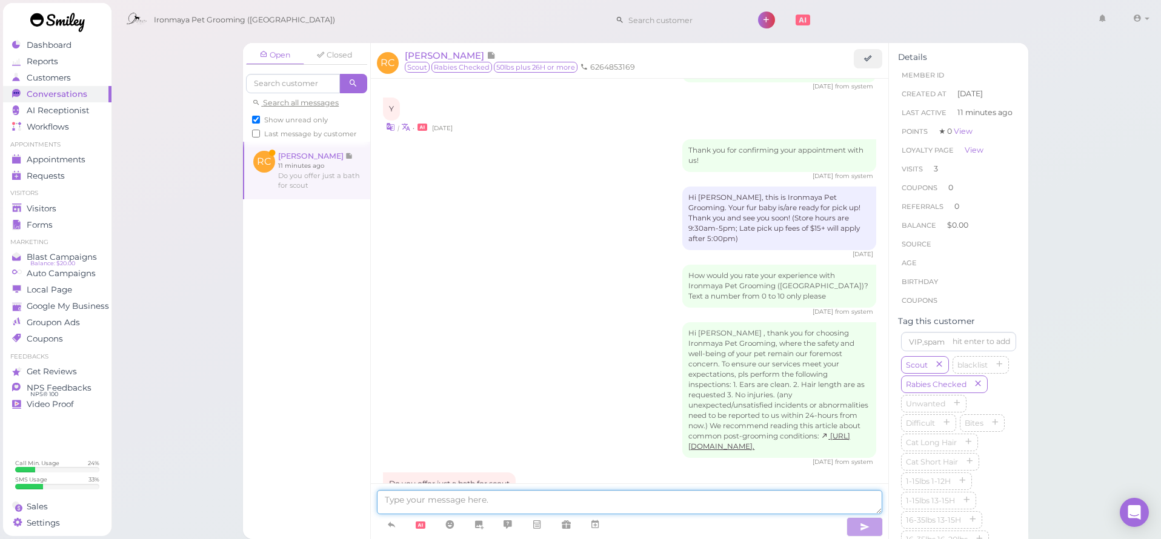
click at [487, 501] on textarea at bounding box center [629, 502] width 505 height 24
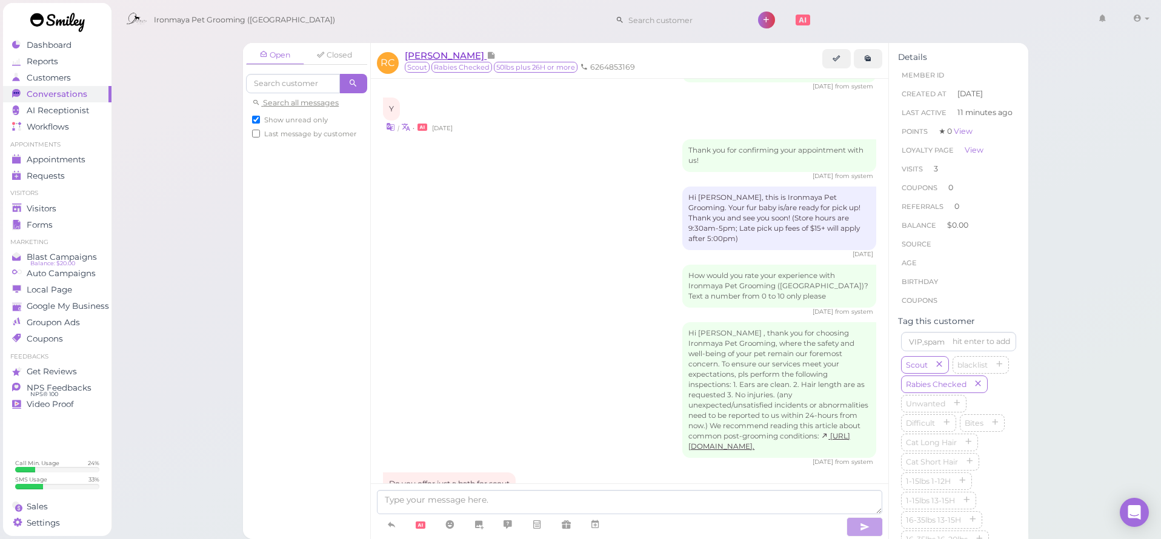
click at [454, 58] on span "[PERSON_NAME]" at bounding box center [446, 56] width 82 height 12
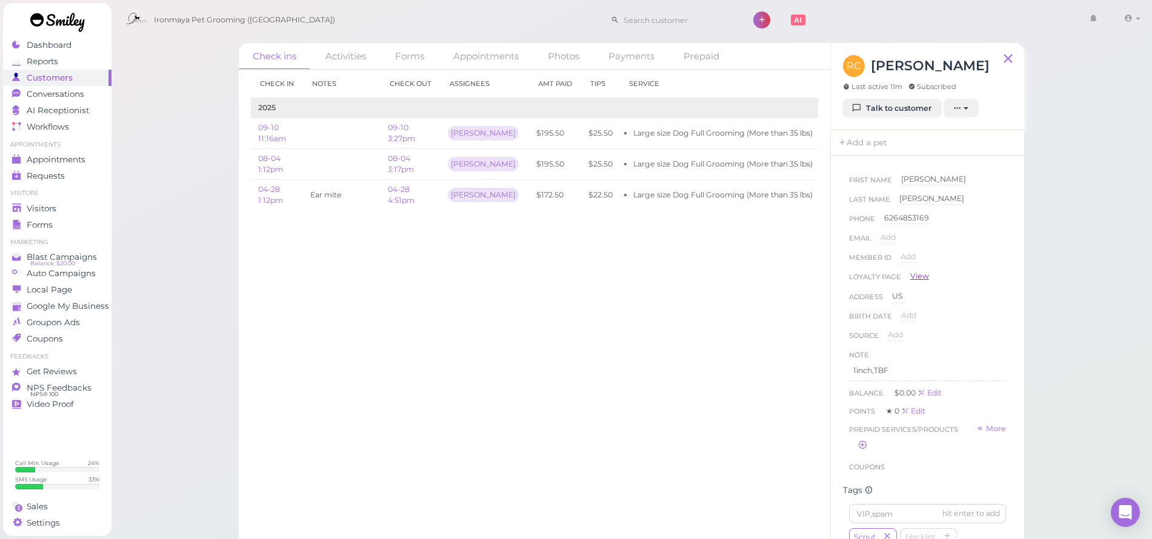
click at [917, 276] on link "View" at bounding box center [919, 276] width 19 height 11
click at [69, 91] on span "Conversations" at bounding box center [56, 94] width 58 height 10
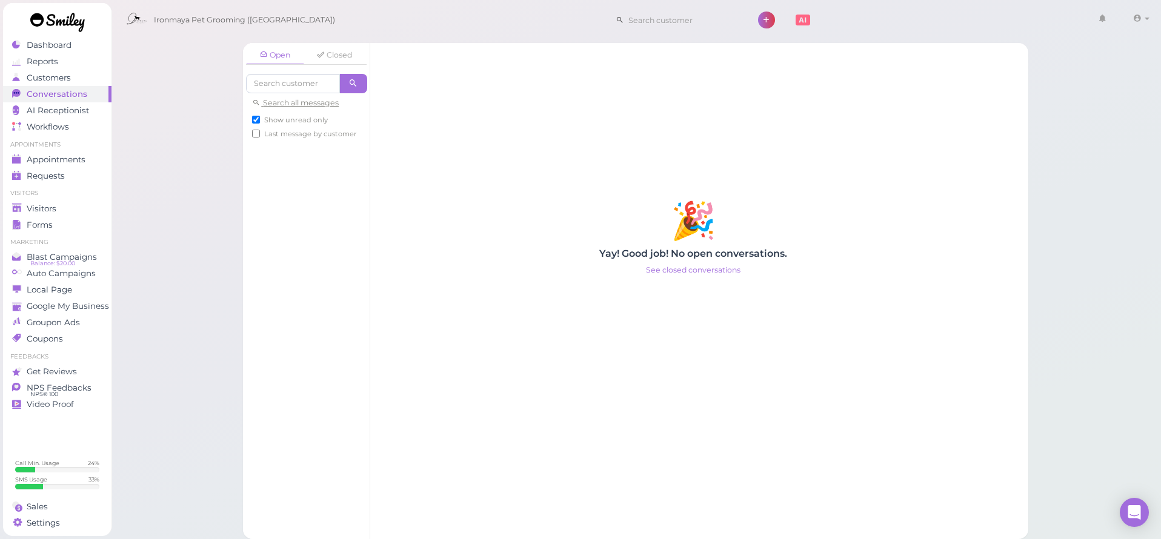
click at [314, 118] on span "Show unread only" at bounding box center [296, 120] width 64 height 8
click at [260, 118] on input "Show unread only" at bounding box center [256, 120] width 8 height 8
checkbox input "false"
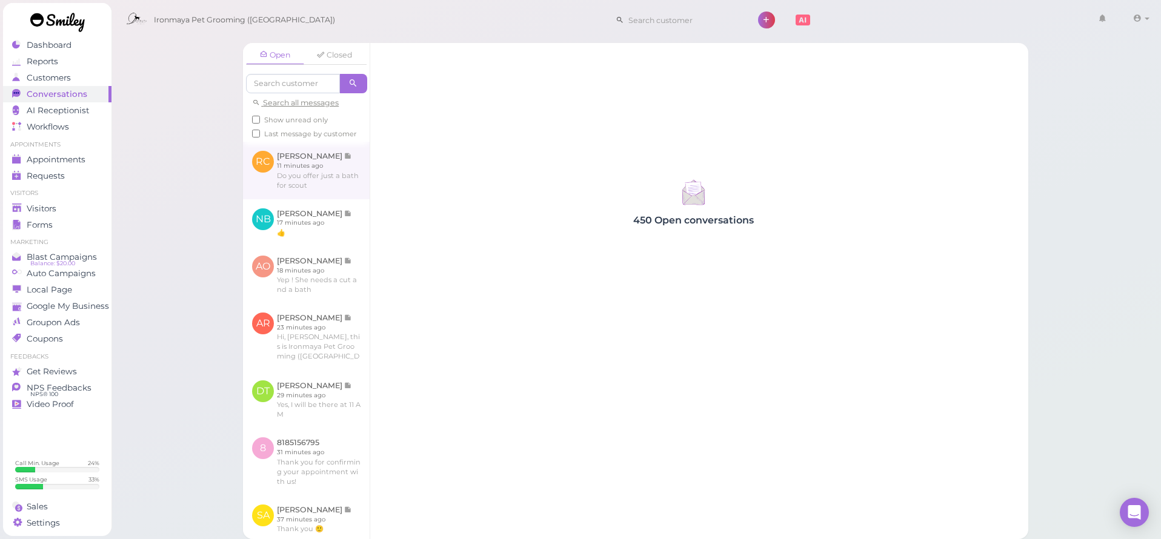
click at [302, 175] on link at bounding box center [306, 170] width 127 height 57
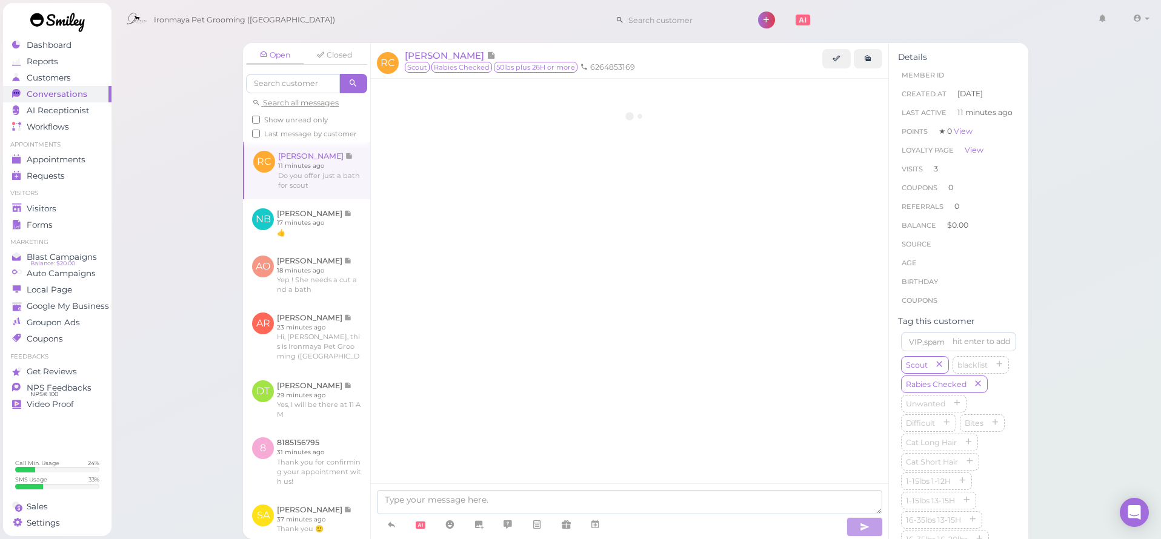
scroll to position [1456, 0]
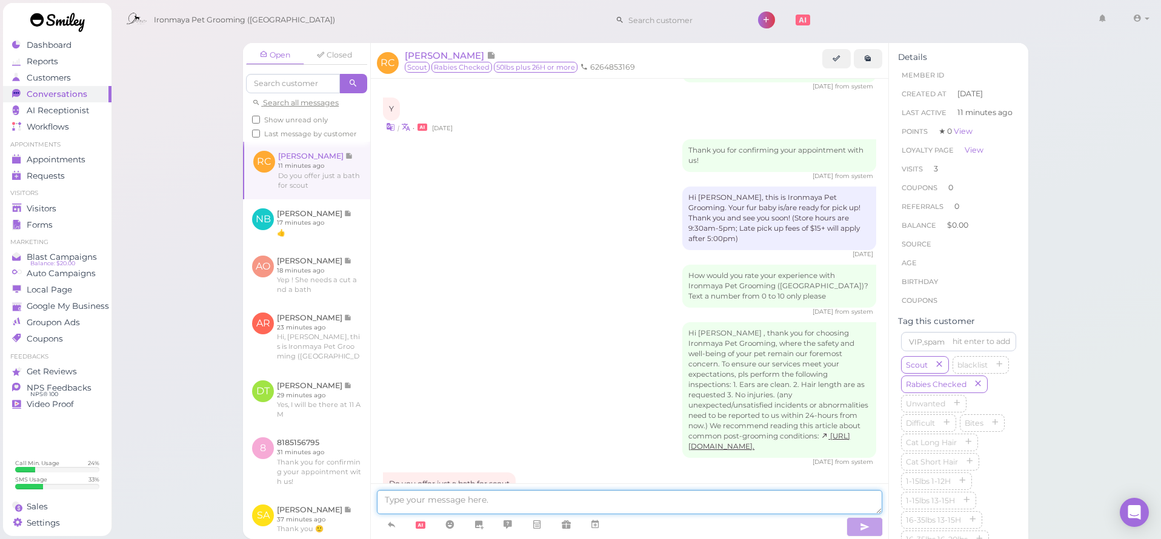
click at [483, 499] on textarea at bounding box center [629, 502] width 505 height 24
click at [482, 497] on textarea at bounding box center [629, 502] width 505 height 24
type textarea "Yes, we can do bath and brush only for Scout, would you like to make an appoinm…"
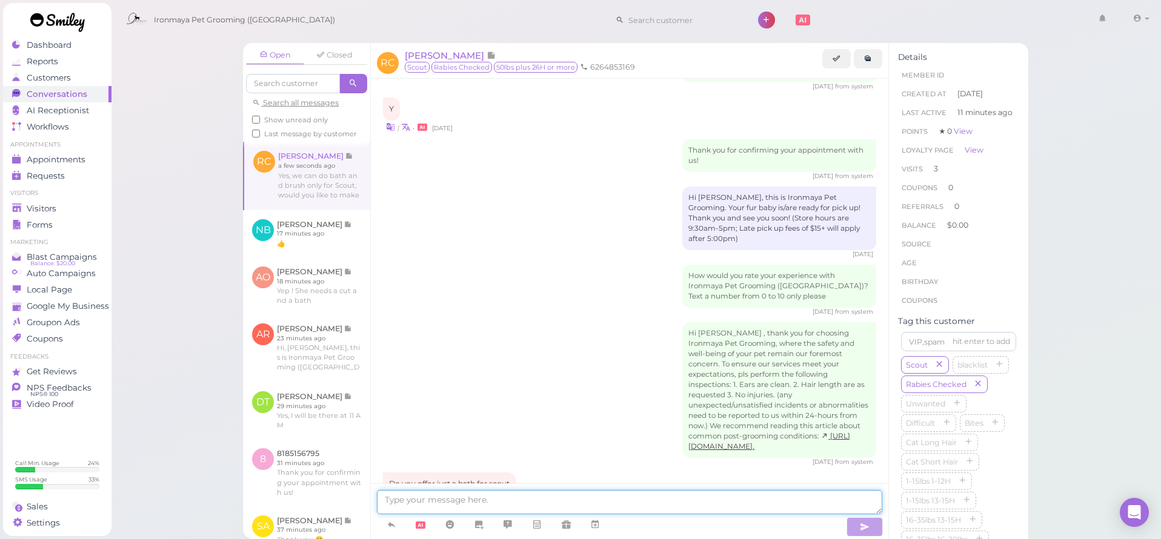
scroll to position [1493, 0]
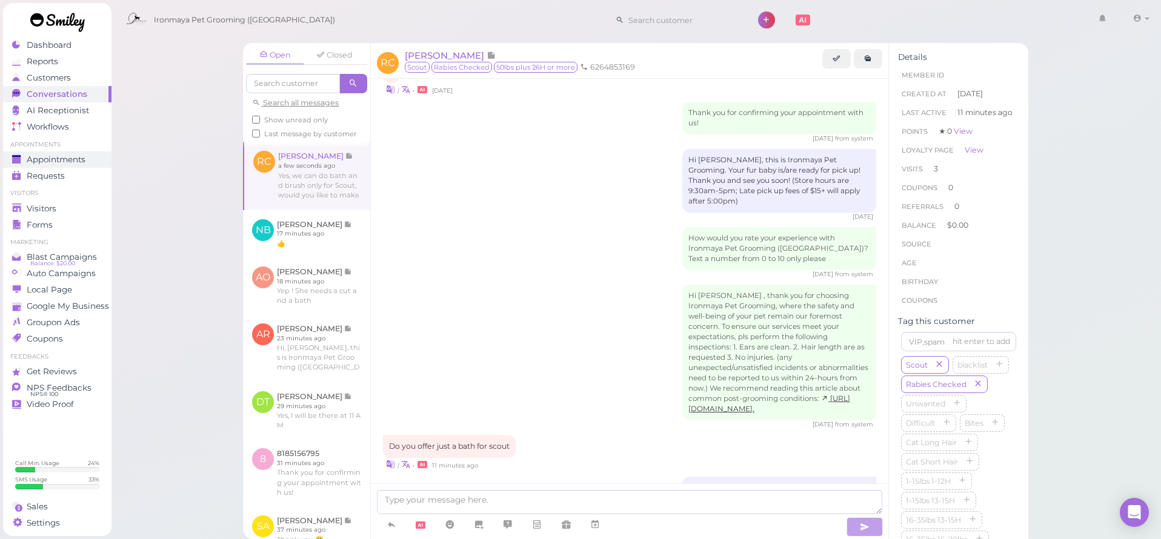
click at [48, 165] on link "Appointments" at bounding box center [57, 159] width 108 height 16
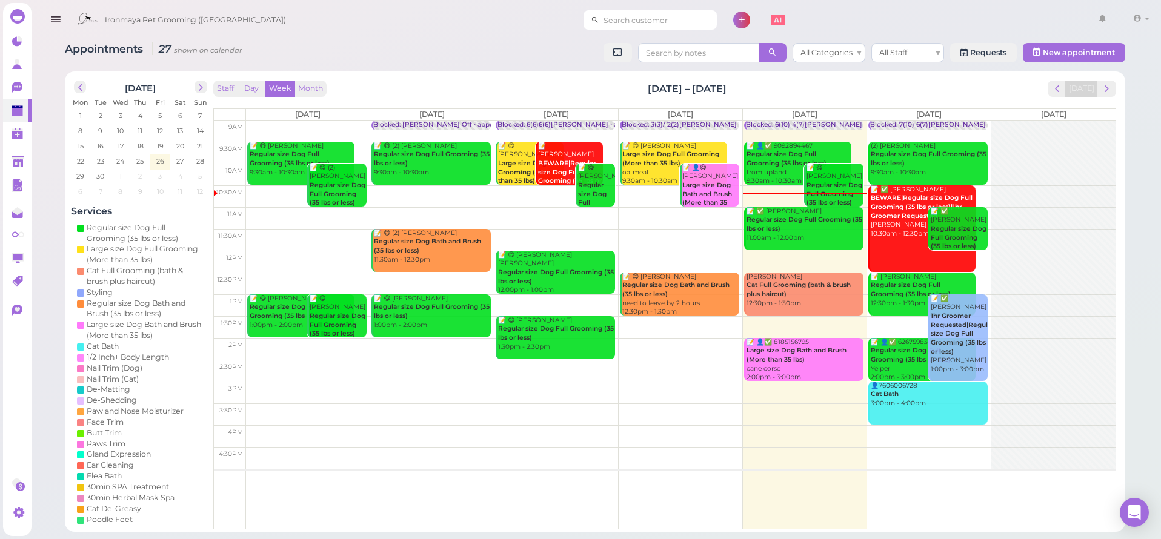
click at [599, 22] on input at bounding box center [658, 19] width 118 height 19
type input "6263534570"
click at [600, 42] on span "[PERSON_NAME]" at bounding box center [605, 41] width 67 height 9
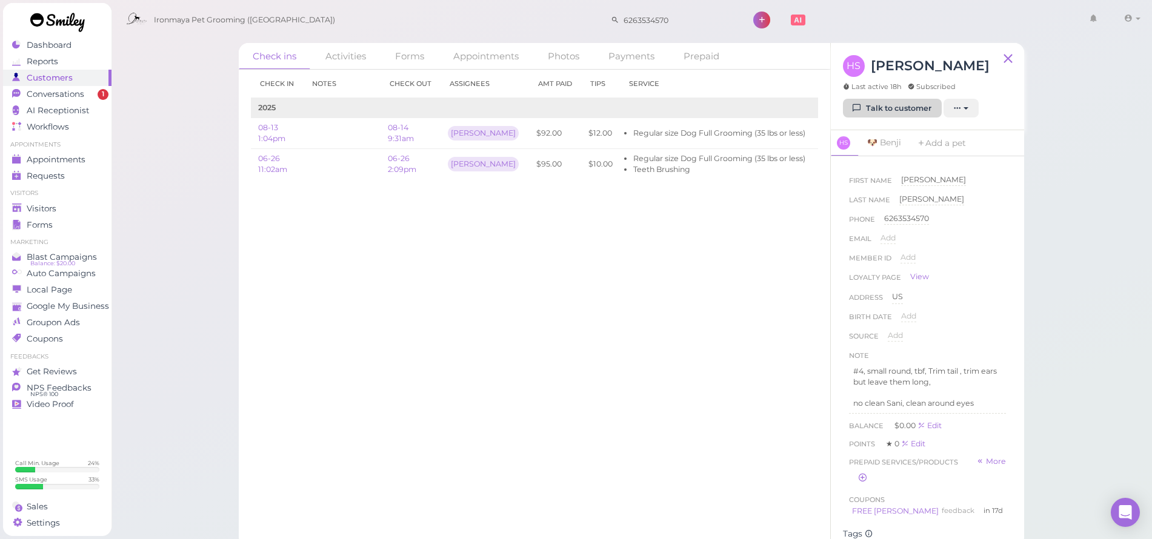
click at [867, 106] on link "Talk to customer" at bounding box center [892, 108] width 99 height 19
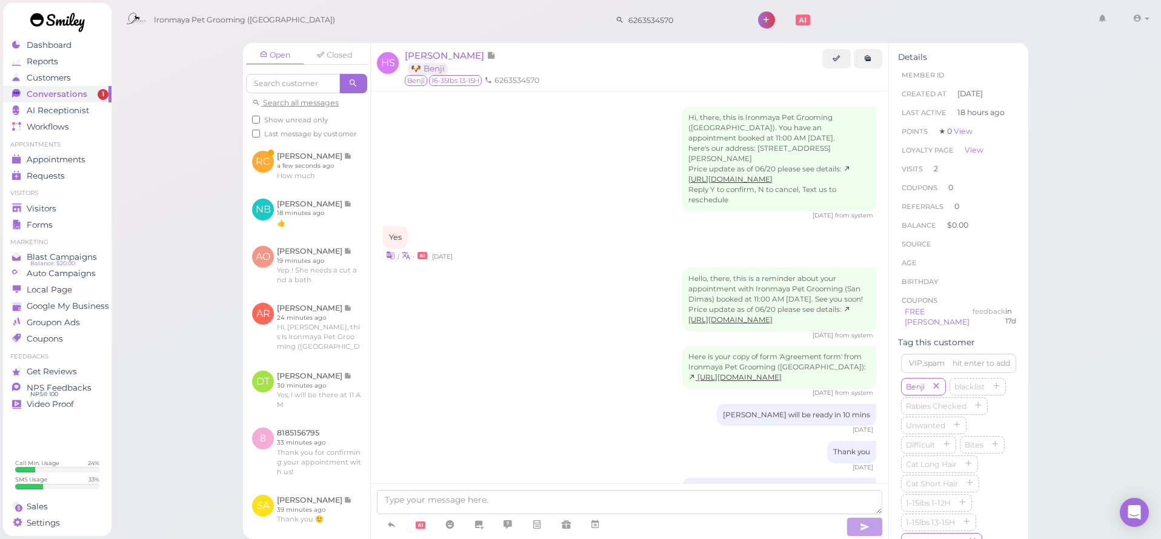
scroll to position [1213, 0]
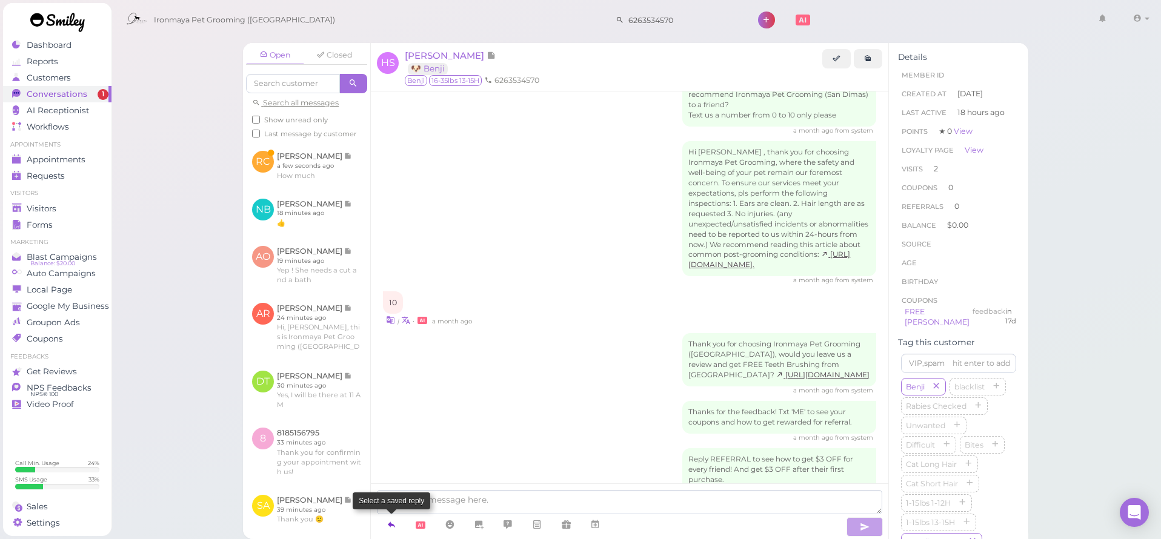
click at [390, 521] on icon at bounding box center [392, 525] width 10 height 12
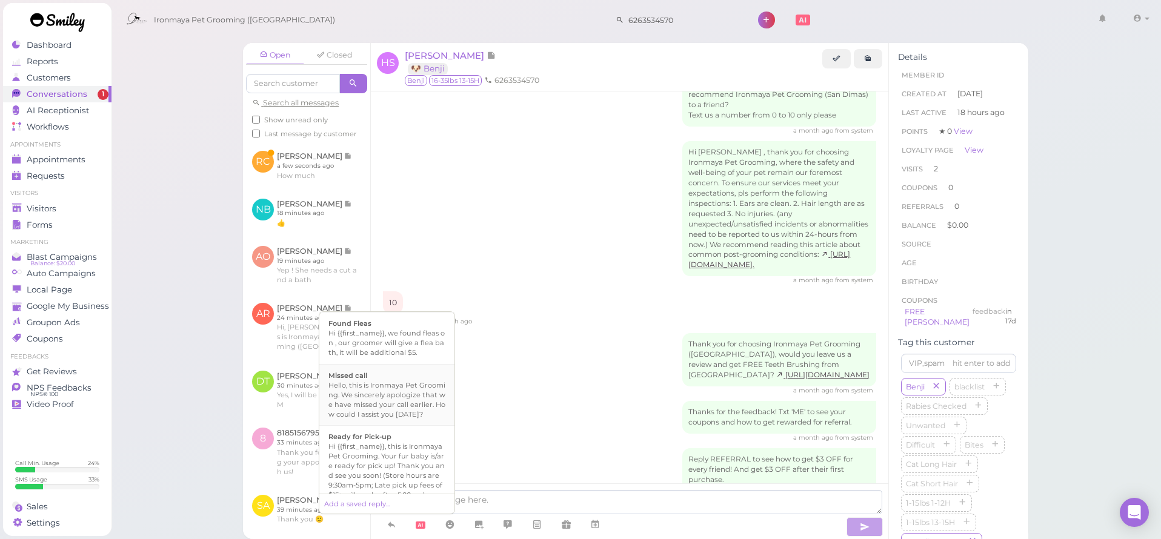
scroll to position [257, 0]
drag, startPoint x: 400, startPoint y: 430, endPoint x: 416, endPoint y: 433, distance: 16.0
click at [400, 417] on div "Hello, this is Ironmaya Pet Grooming. We sincerely apologize that we have misse…" at bounding box center [386, 397] width 117 height 39
type textarea "Hello, this is Ironmaya Pet Grooming. We sincerely apologize that we have misse…"
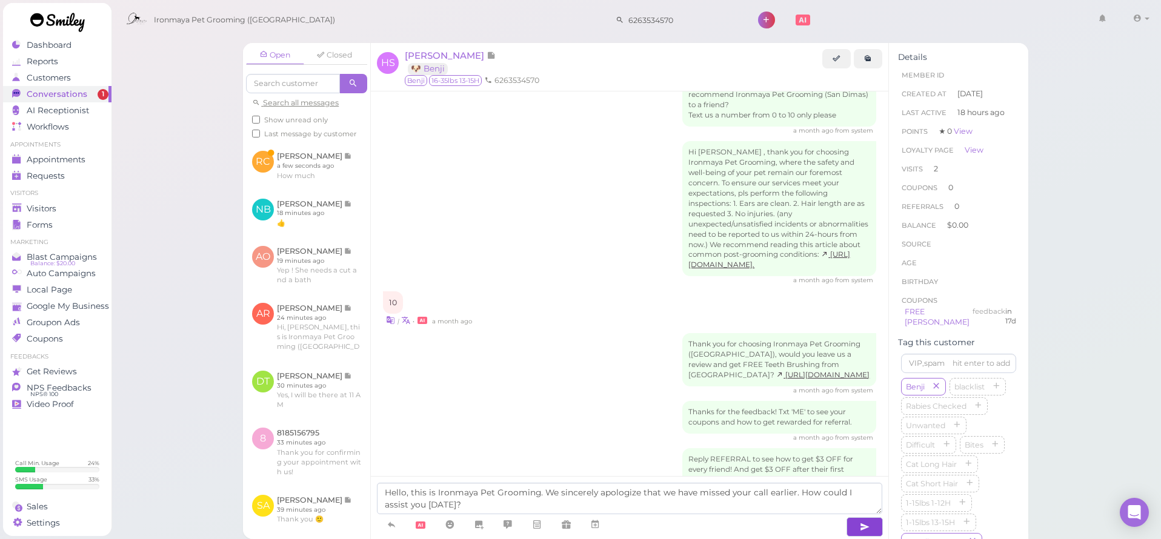
click at [854, 525] on button "button" at bounding box center [865, 526] width 36 height 19
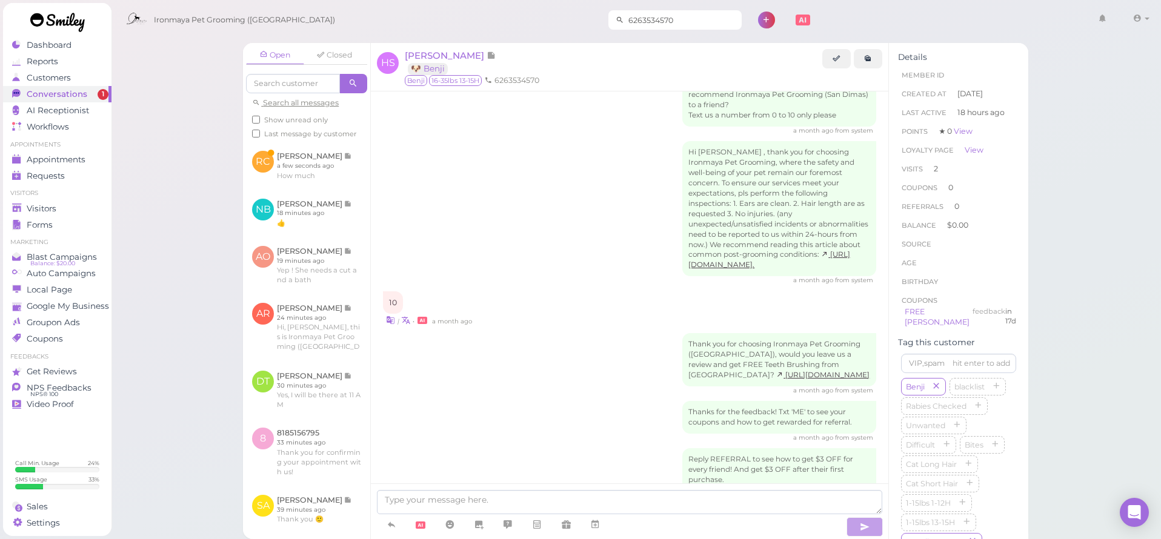
scroll to position [1260, 0]
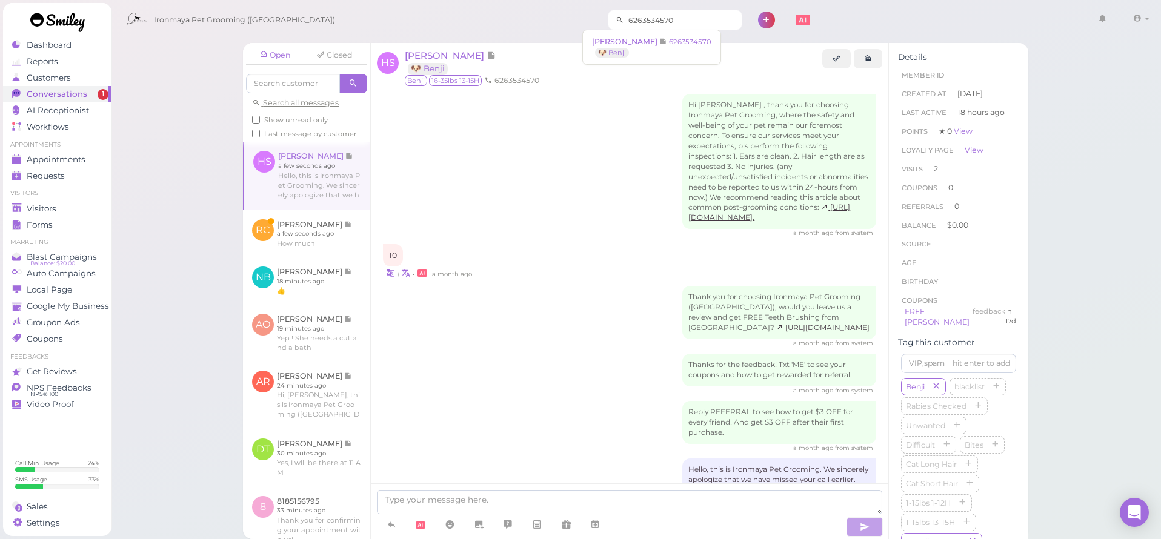
drag, startPoint x: 653, startPoint y: 21, endPoint x: 593, endPoint y: 16, distance: 59.6
click at [608, 16] on div "6263534570" at bounding box center [674, 19] width 133 height 19
type input "62621026"
click at [608, 41] on span "6262102609" at bounding box center [619, 41] width 47 height 9
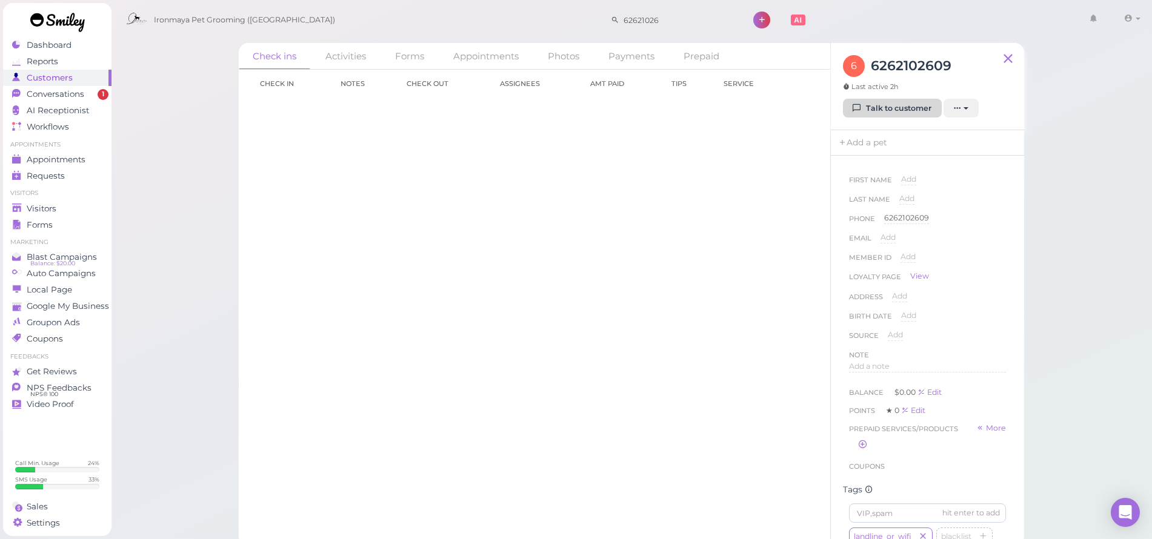
click at [896, 109] on link "Talk to customer" at bounding box center [892, 108] width 99 height 19
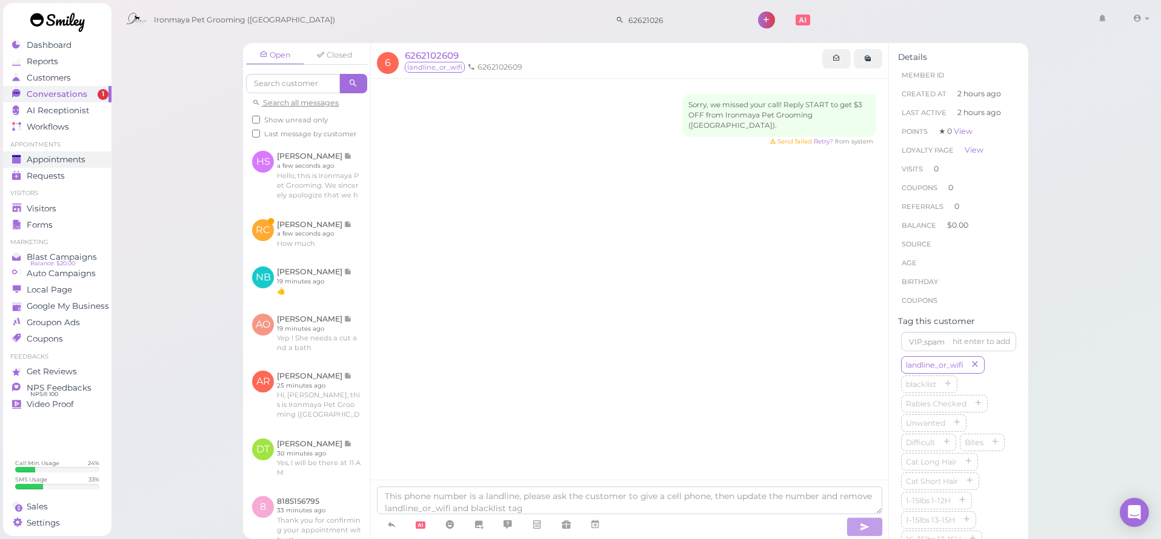
click at [70, 158] on span "Appointments" at bounding box center [56, 160] width 59 height 10
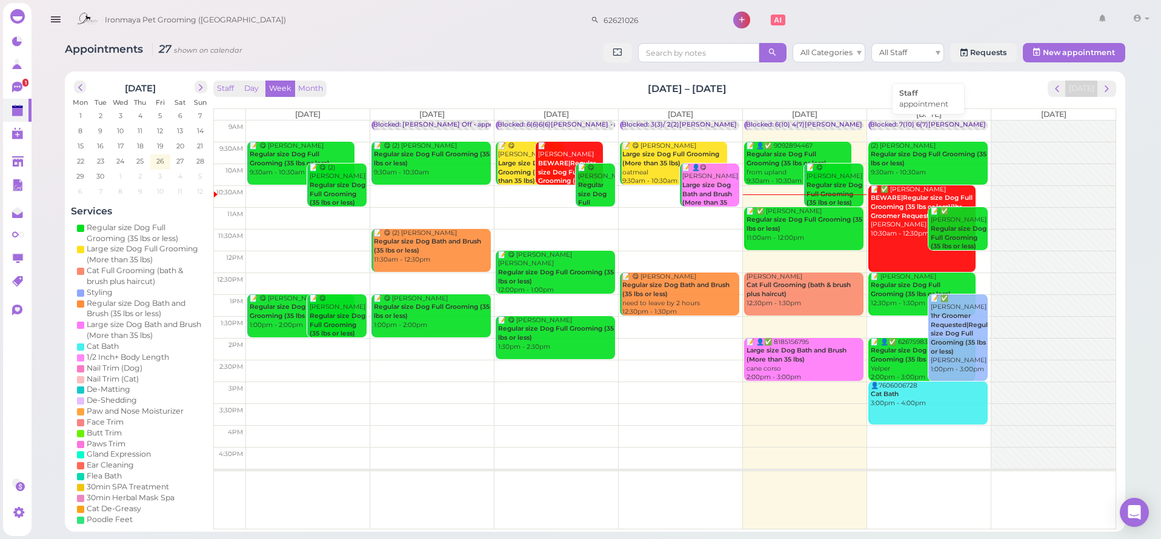
click at [926, 121] on div "Blocked: 7(10) 6(7)Isaac Lulu • appointment" at bounding box center [951, 125] width 163 height 9
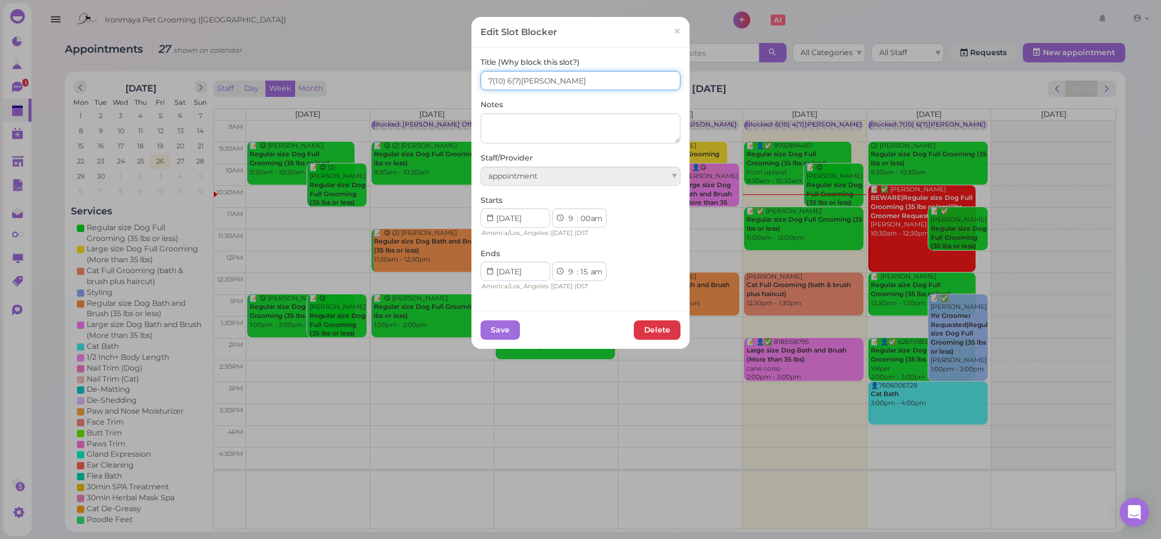
click at [488, 81] on input "7(10) 6(7)Isaac Lulu" at bounding box center [581, 80] width 200 height 19
type input "8(10) 6(7)Isaac Lulu"
click at [488, 328] on button "Save" at bounding box center [500, 330] width 39 height 19
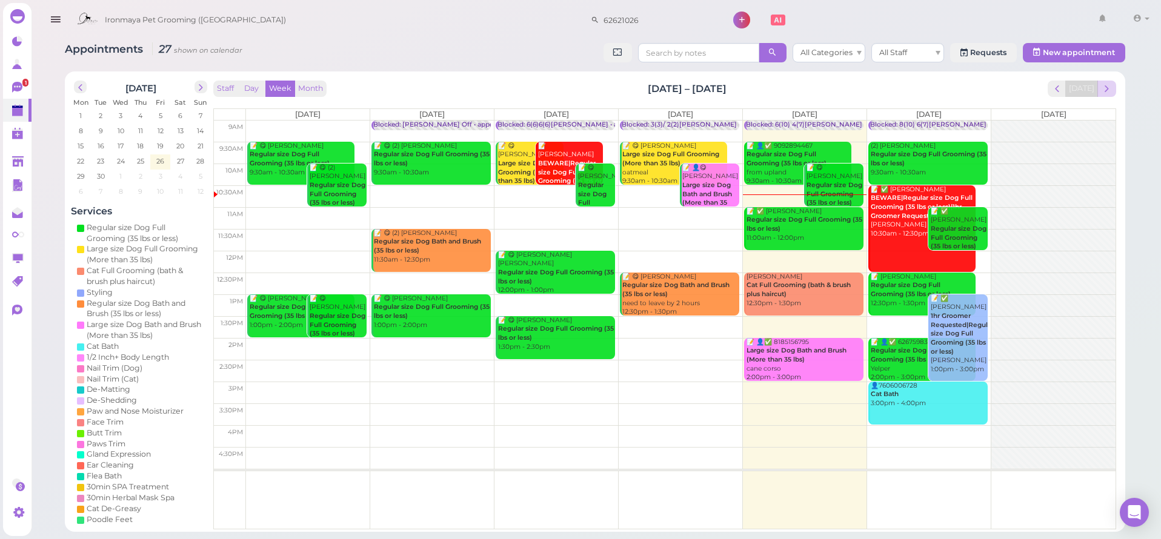
click at [1105, 87] on span "next" at bounding box center [1107, 89] width 12 height 12
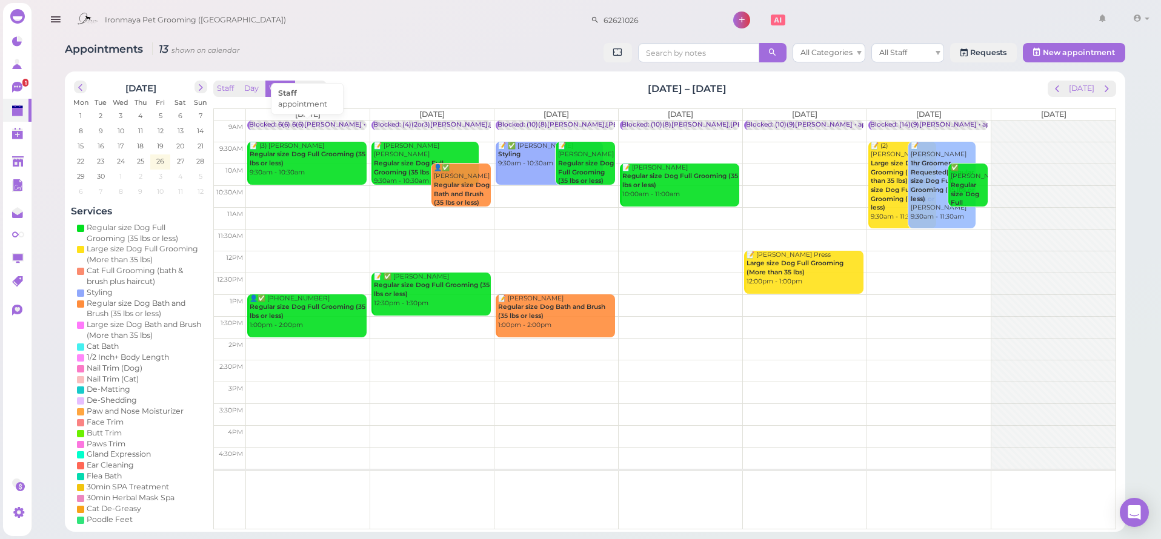
click at [321, 122] on div "Blocked: 6(6) 6(6)Isaac • appointment" at bounding box center [329, 125] width 160 height 9
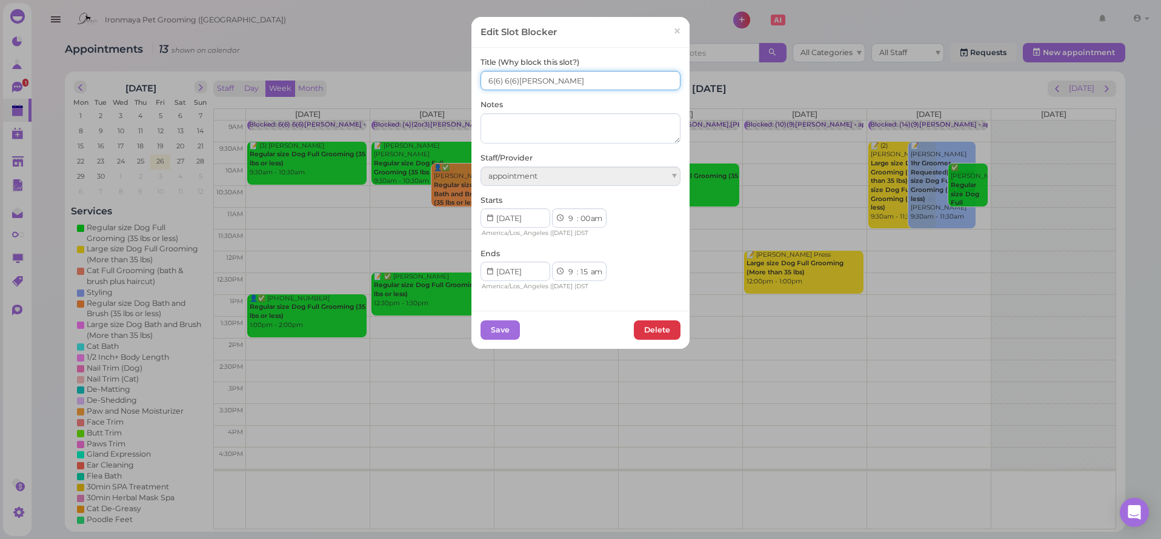
click at [538, 82] on input "6(6) 6(6)Isaac" at bounding box center [581, 80] width 200 height 19
type input "6(6) 6(6)Isaac,Ida"
click at [499, 325] on button "Save" at bounding box center [500, 330] width 39 height 19
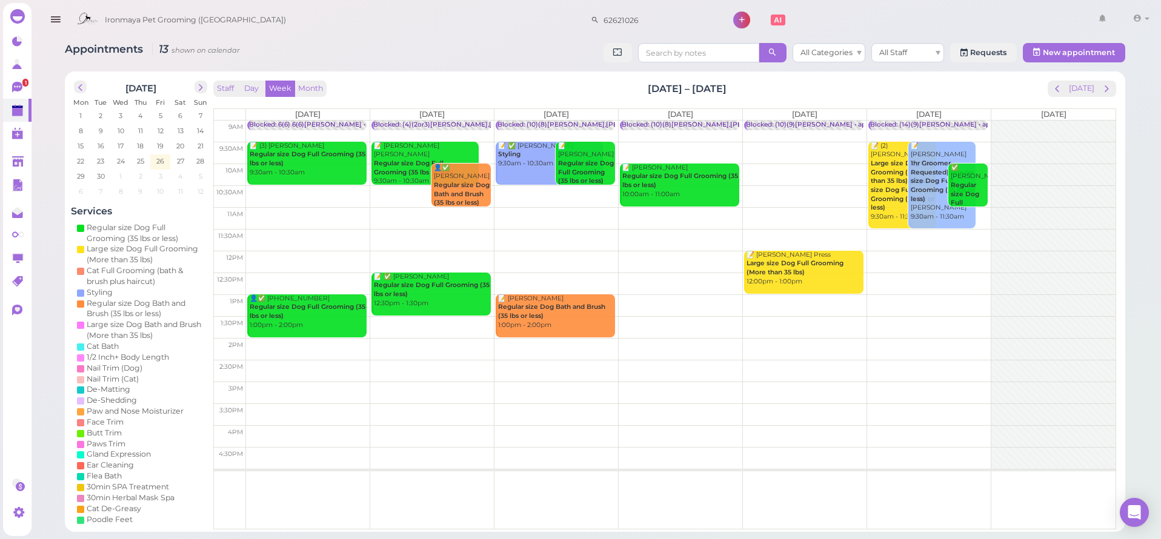
click at [307, 209] on td at bounding box center [681, 218] width 870 height 22
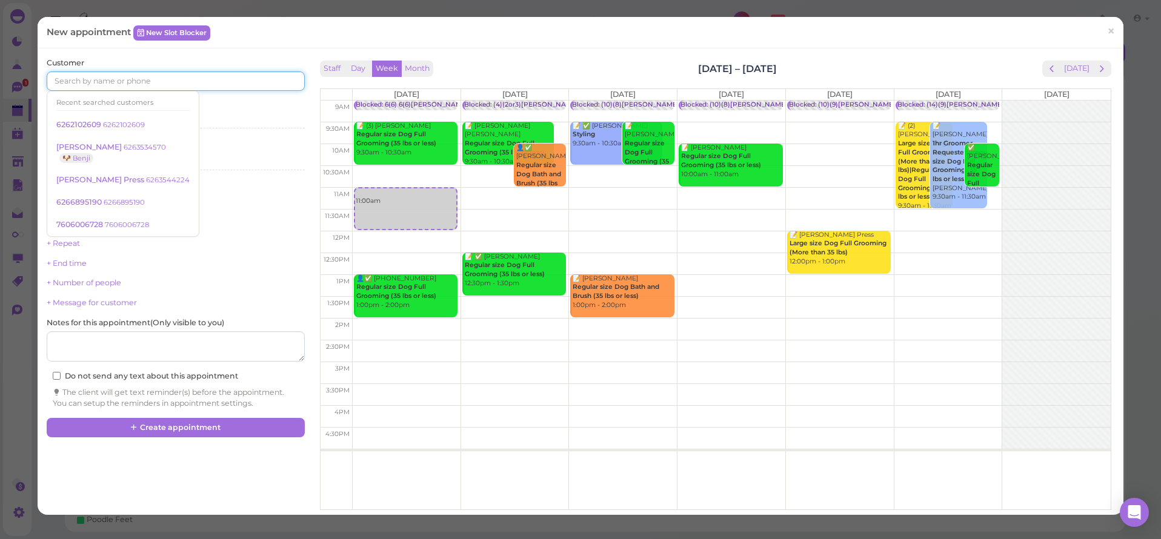
click at [144, 84] on input at bounding box center [176, 81] width 258 height 19
drag, startPoint x: 395, startPoint y: 211, endPoint x: 376, endPoint y: 210, distance: 18.8
click at [376, 101] on div "11:00am Blocked: 6(6) 6(6)Isaac,Ida • appointment 📝 (3) Kelly Tea Regular size …" at bounding box center [407, 101] width 108 height 0
click at [173, 85] on input at bounding box center [176, 81] width 258 height 19
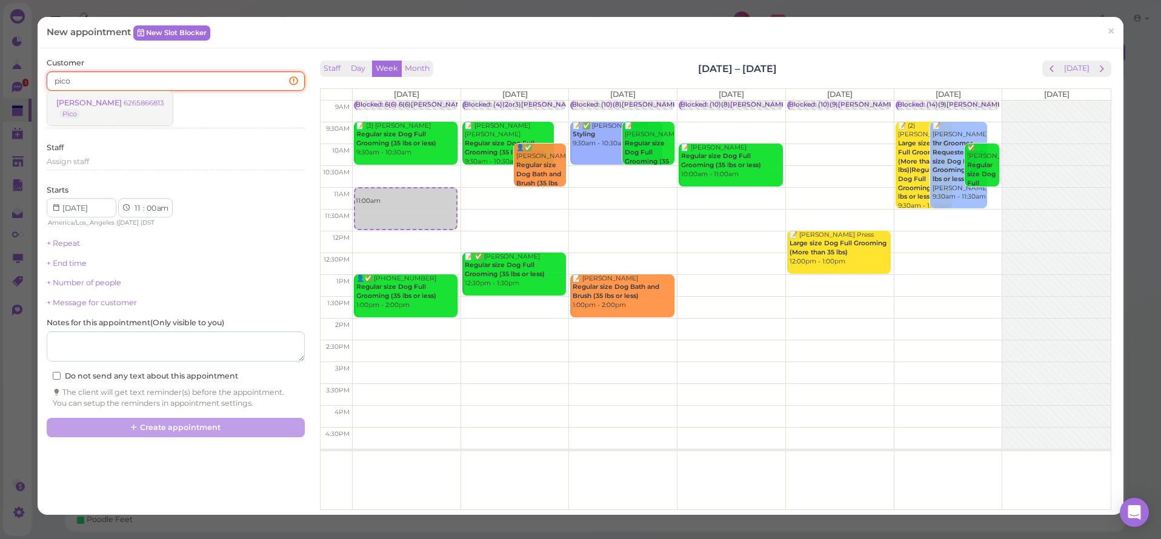
type input "pico"
click at [128, 99] on small "6265866813" at bounding box center [144, 103] width 40 height 8
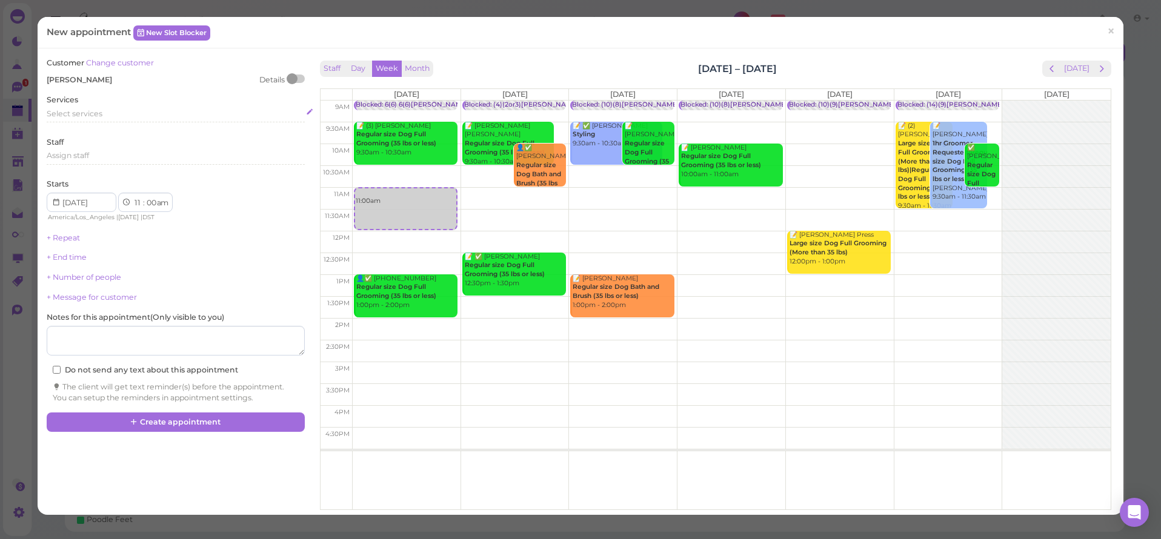
click at [82, 116] on span "Select services" at bounding box center [75, 113] width 56 height 9
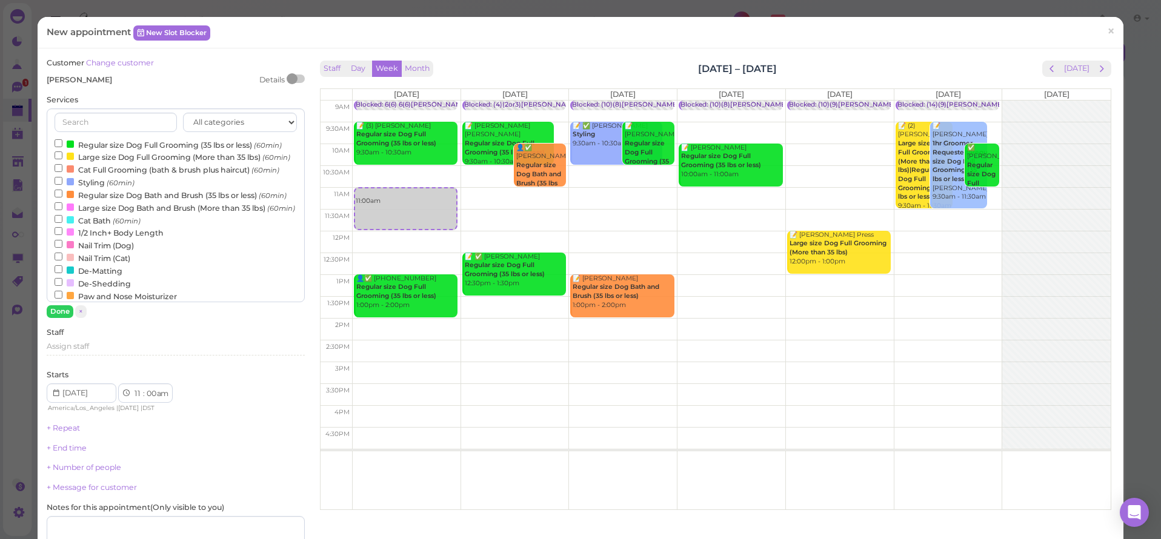
click at [85, 214] on label "Large size Dog Bath and Brush (More than 35 lbs) (60min)" at bounding box center [175, 207] width 241 height 13
click at [62, 210] on input "Large size Dog Bath and Brush (More than 35 lbs) (60min)" at bounding box center [59, 206] width 8 height 8
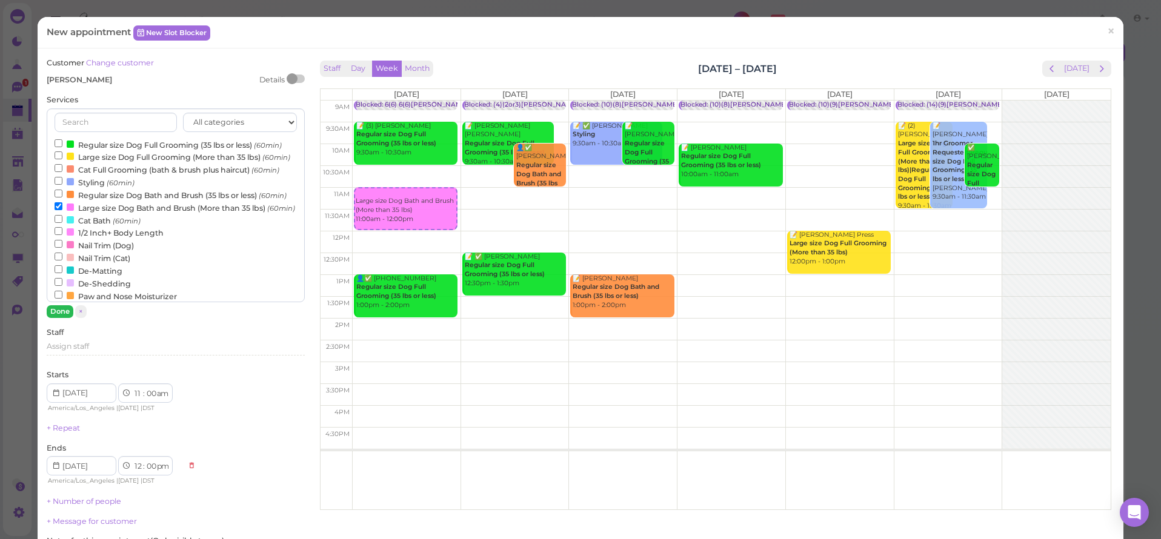
click at [65, 309] on button "Done" at bounding box center [60, 311] width 27 height 13
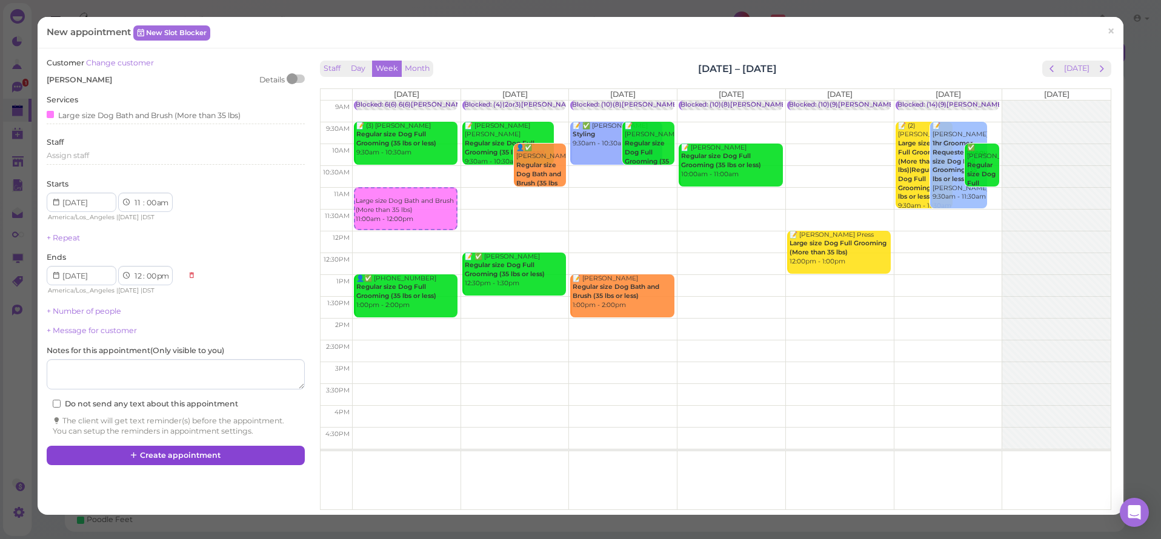
click at [125, 453] on button "Create appointment" at bounding box center [176, 455] width 258 height 19
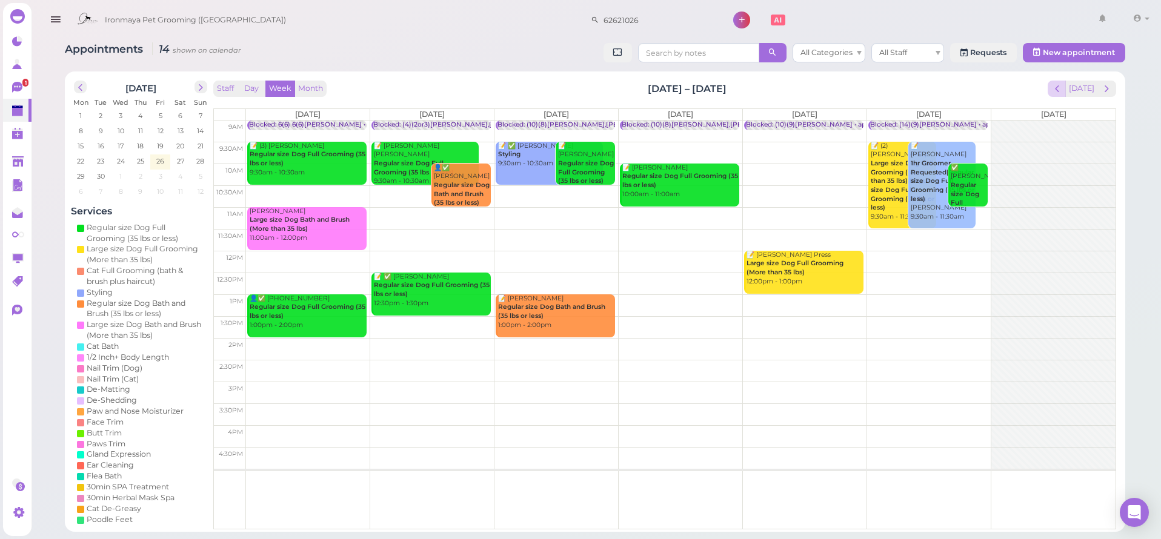
click at [1063, 88] on span "prev" at bounding box center [1057, 89] width 12 height 12
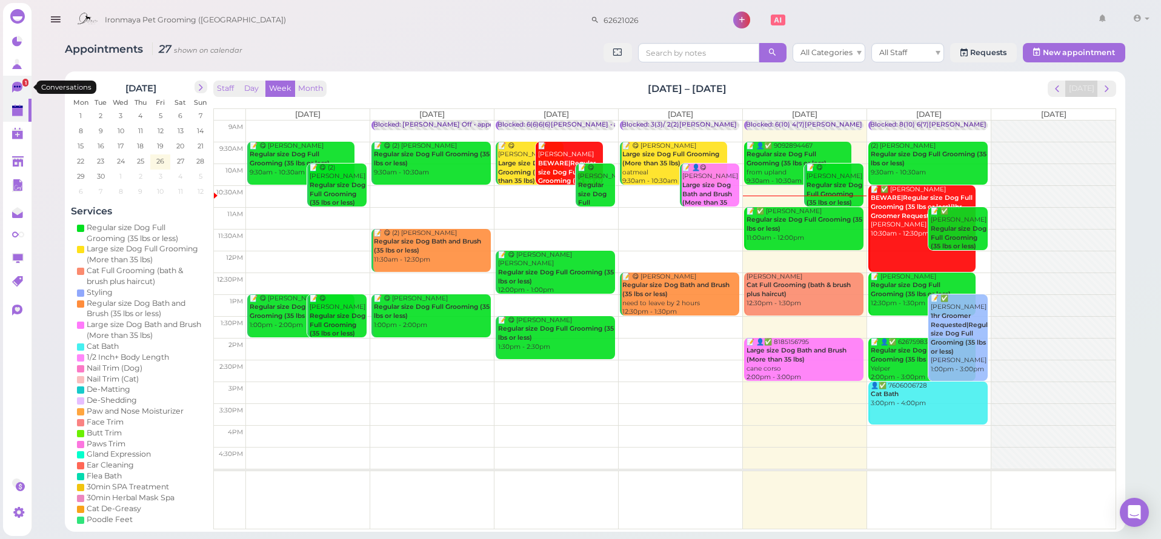
click at [20, 90] on icon at bounding box center [17, 87] width 10 height 11
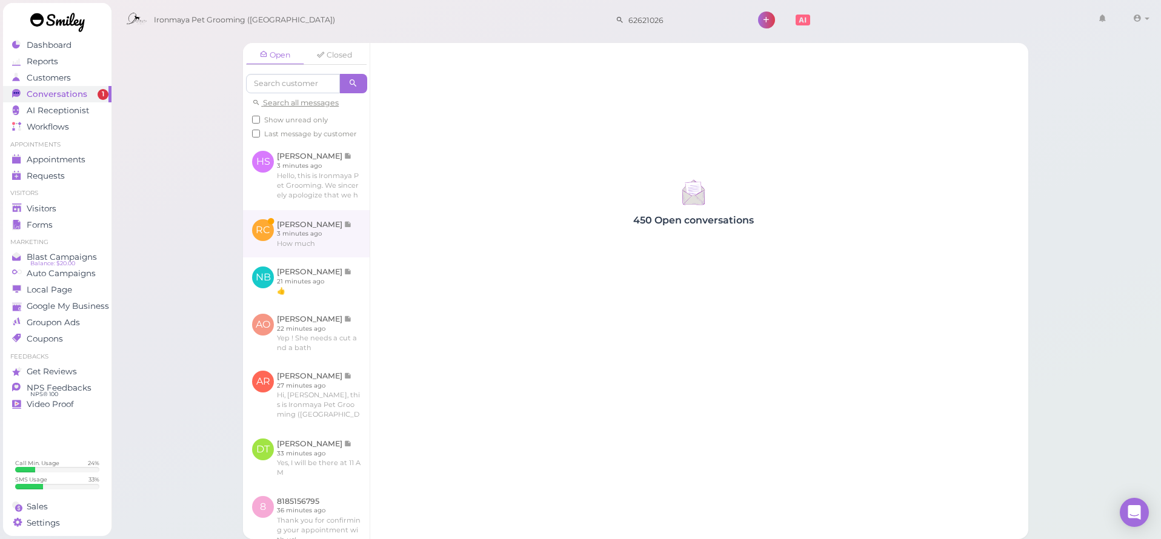
click at [304, 258] on link at bounding box center [306, 233] width 127 height 47
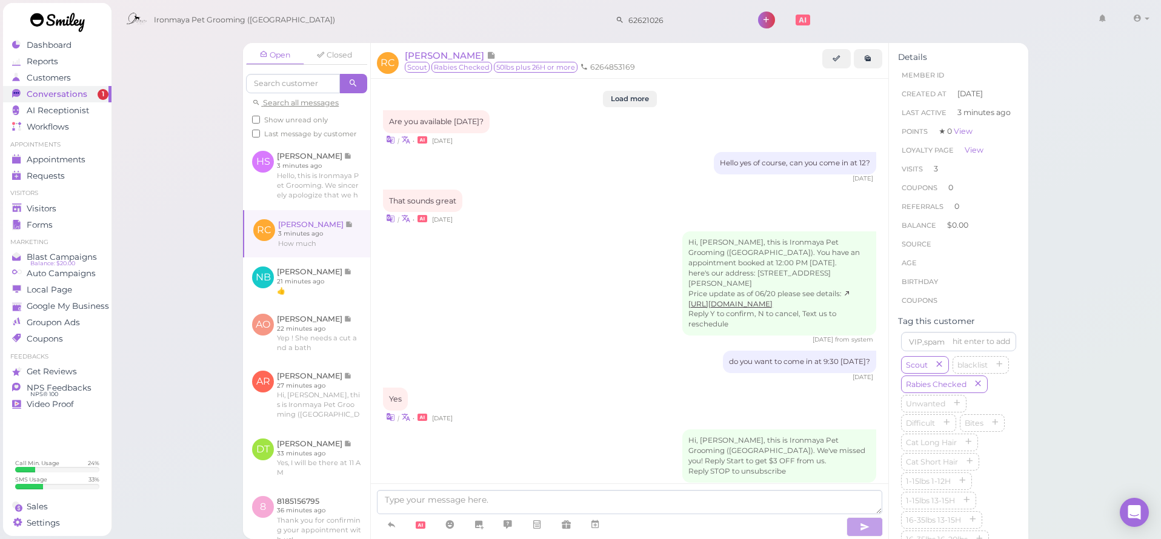
scroll to position [1436, 0]
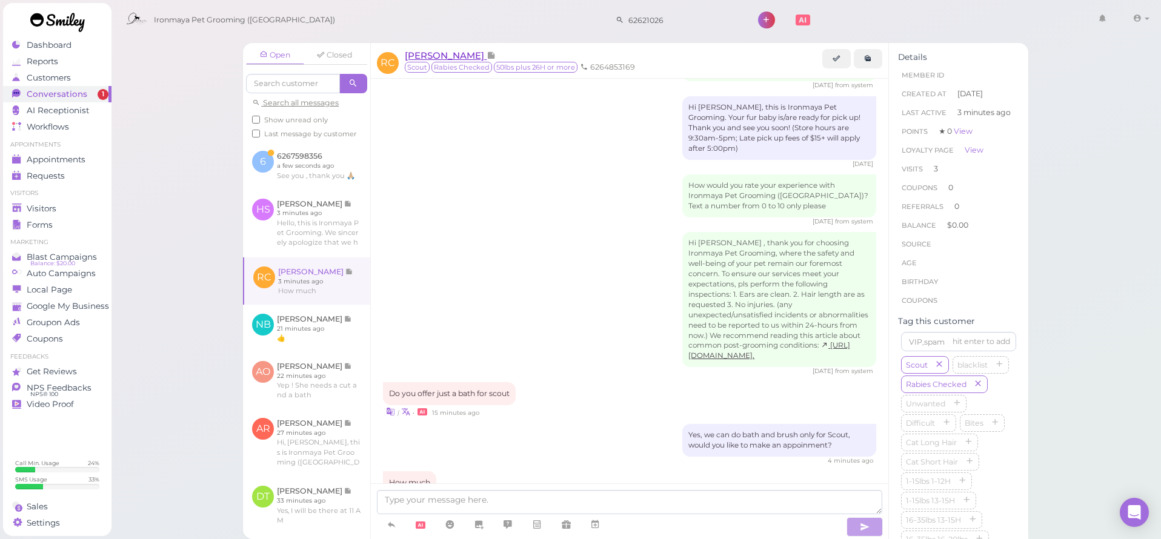
click at [434, 55] on span "[PERSON_NAME]" at bounding box center [446, 56] width 82 height 12
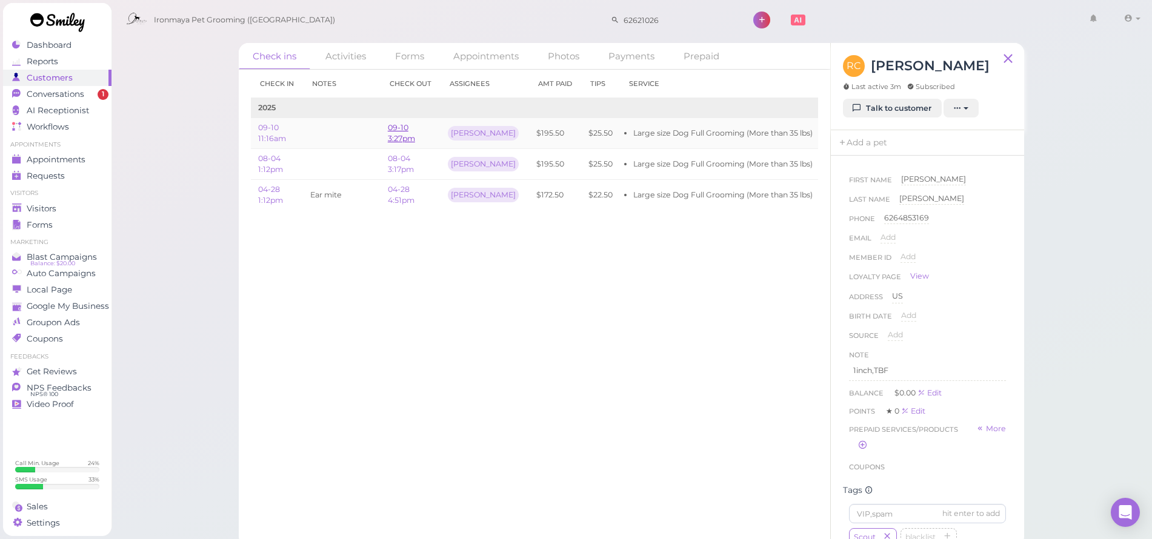
click at [400, 133] on link "09-10 3:27pm" at bounding box center [401, 133] width 27 height 20
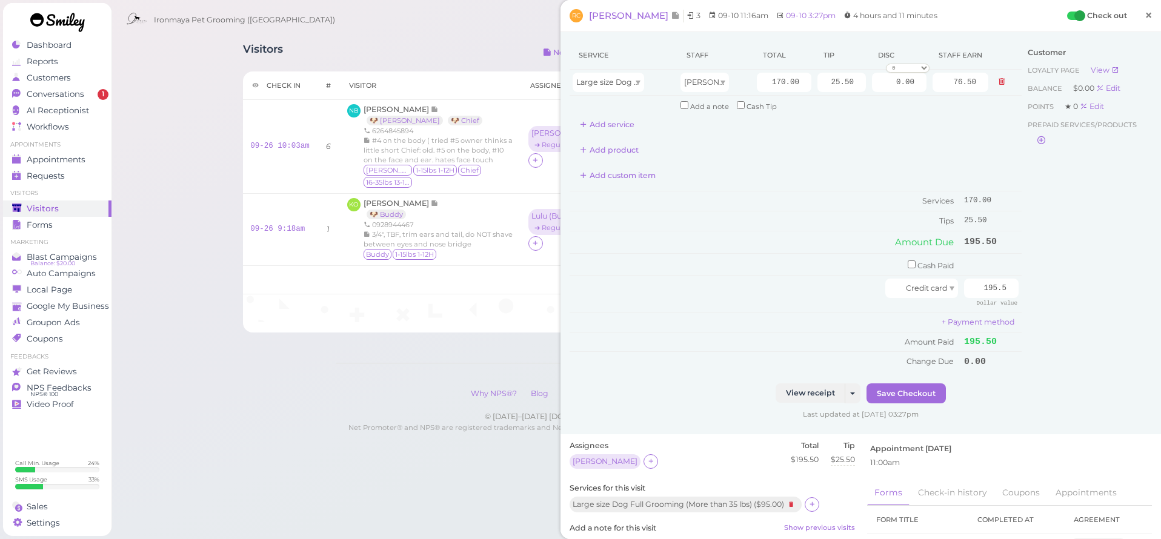
click at [1137, 20] on link "×" at bounding box center [1148, 16] width 22 height 28
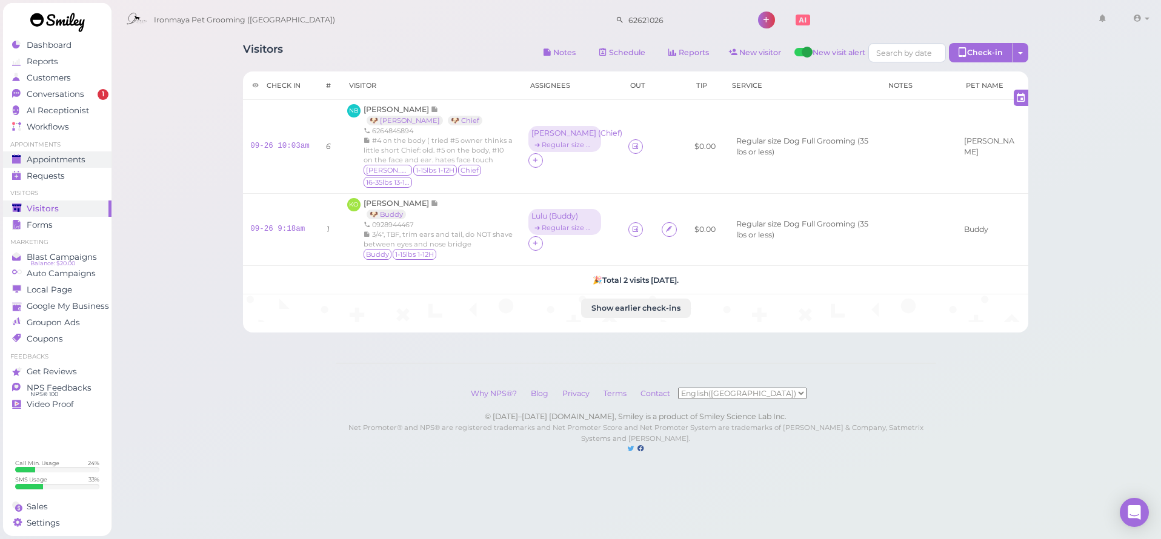
click at [79, 161] on span "Appointments" at bounding box center [56, 160] width 59 height 10
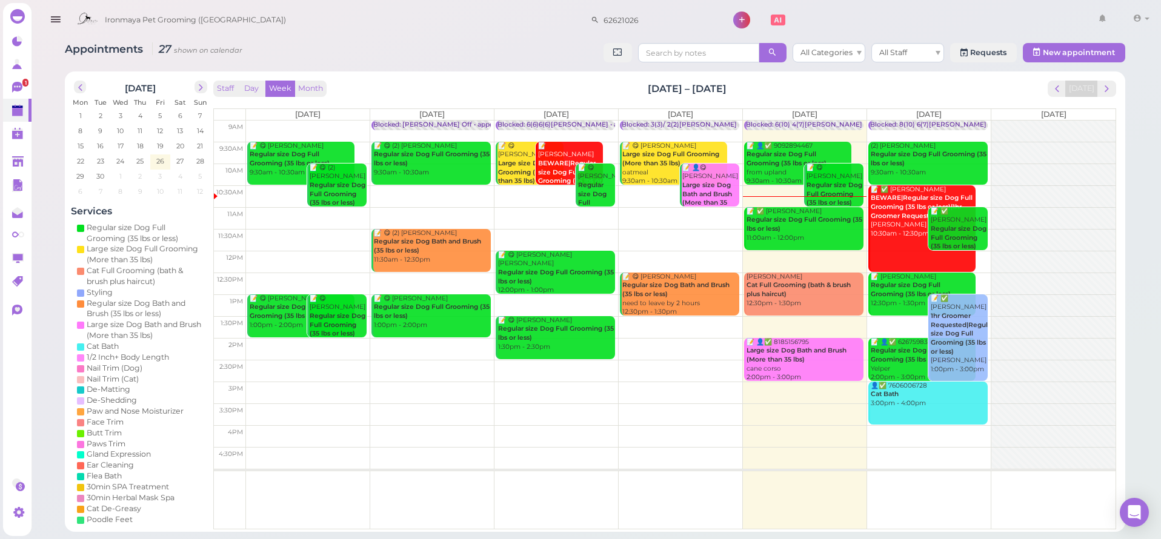
click at [788, 295] on div "Zhifan Chen Cat Full Grooming (bath & brush plus haircut) 12:30pm - 1:30pm" at bounding box center [805, 291] width 118 height 36
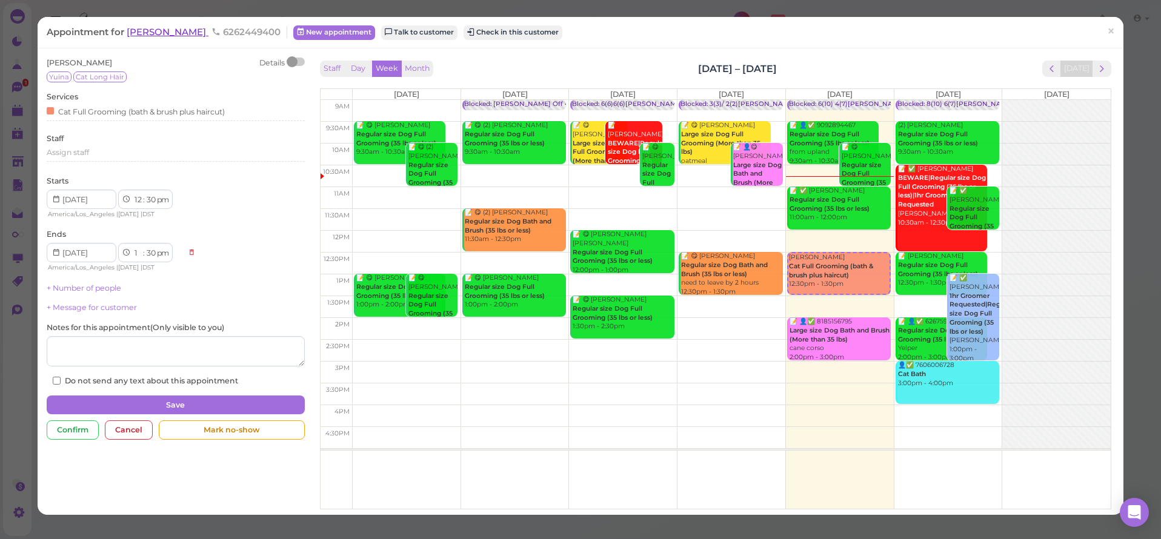
click at [148, 35] on span "[PERSON_NAME]" at bounding box center [168, 32] width 82 height 12
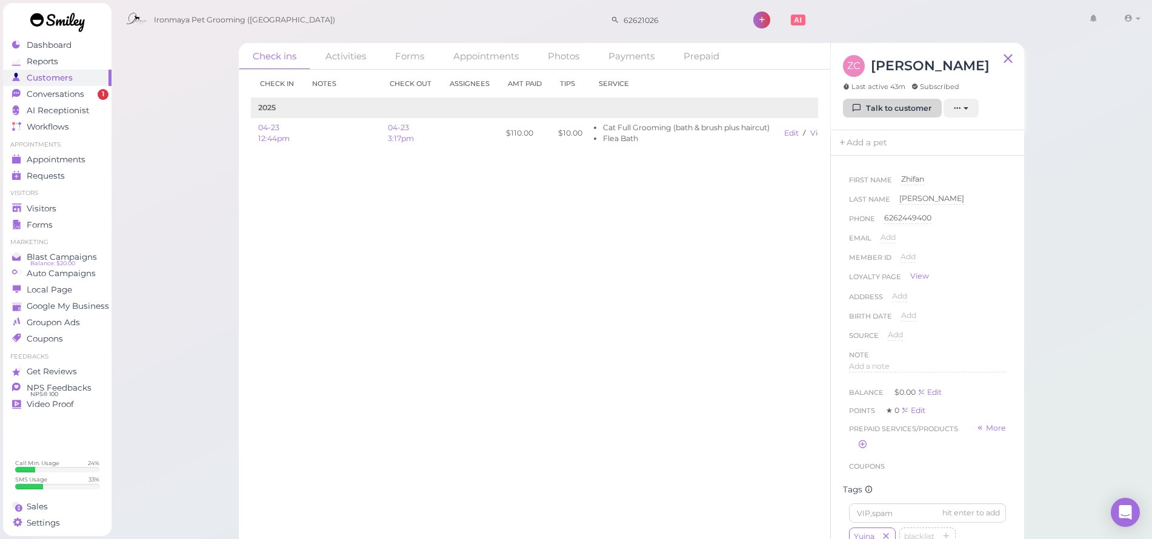
click at [925, 112] on link "Talk to customer" at bounding box center [892, 108] width 99 height 19
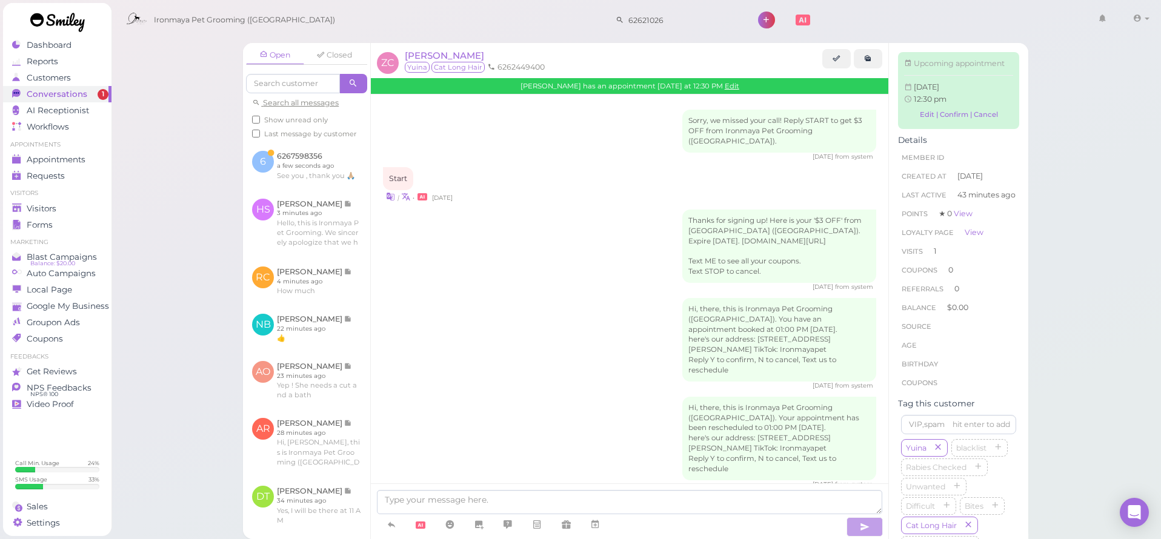
scroll to position [736, 0]
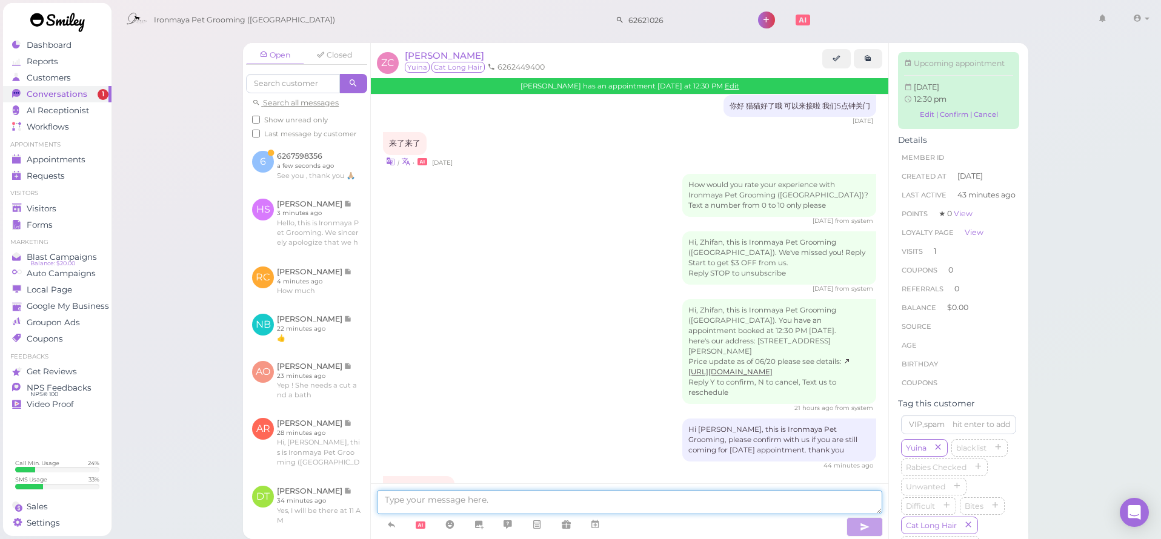
click at [474, 504] on textarea at bounding box center [629, 502] width 505 height 24
type textarea "Would you be able to come in now?"
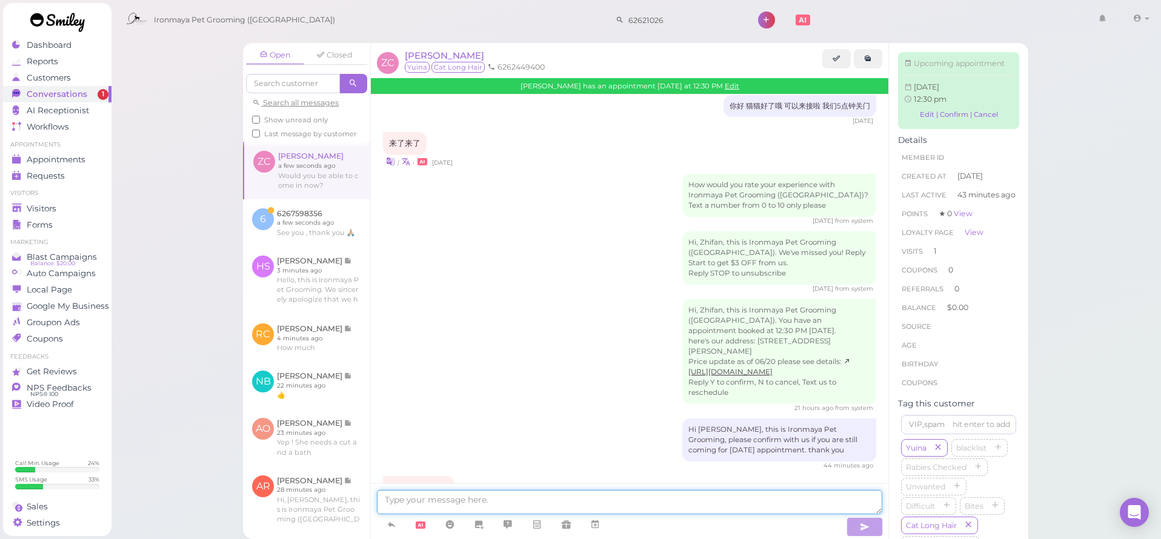
scroll to position [764, 0]
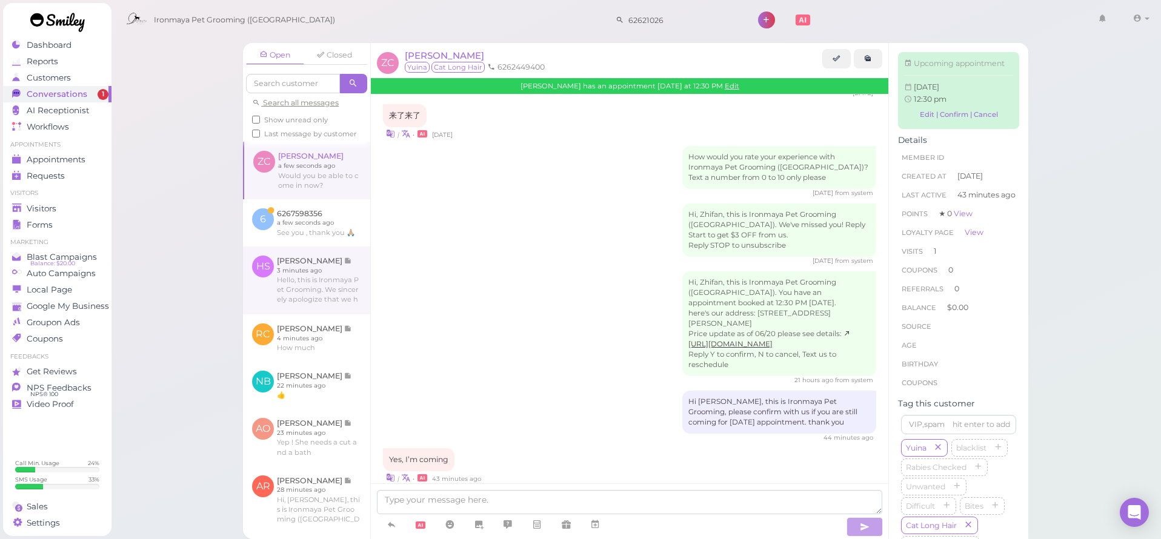
click at [320, 296] on link at bounding box center [306, 281] width 127 height 68
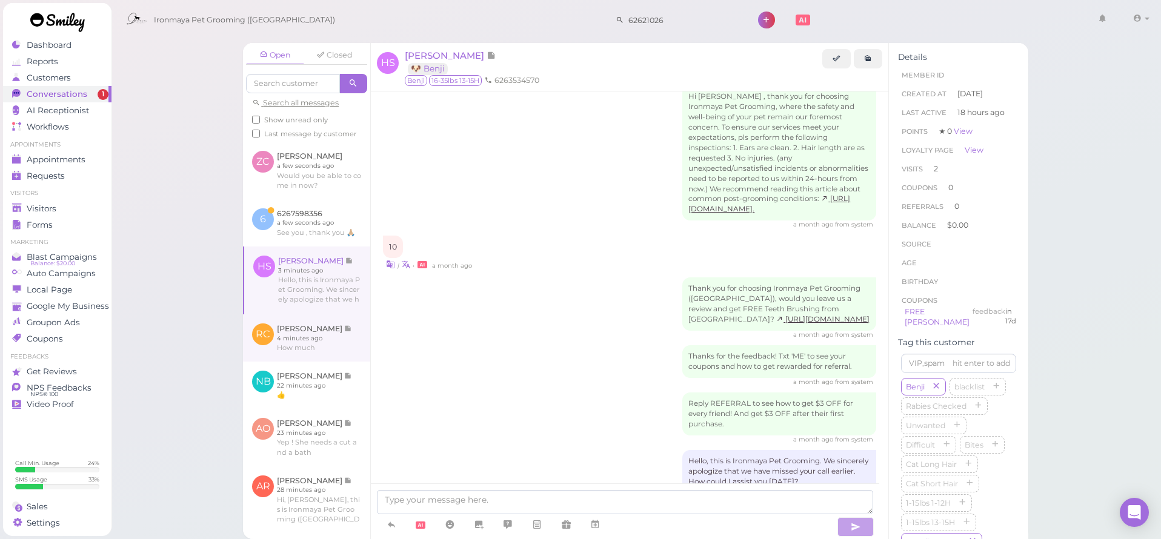
click at [314, 362] on link at bounding box center [306, 337] width 127 height 47
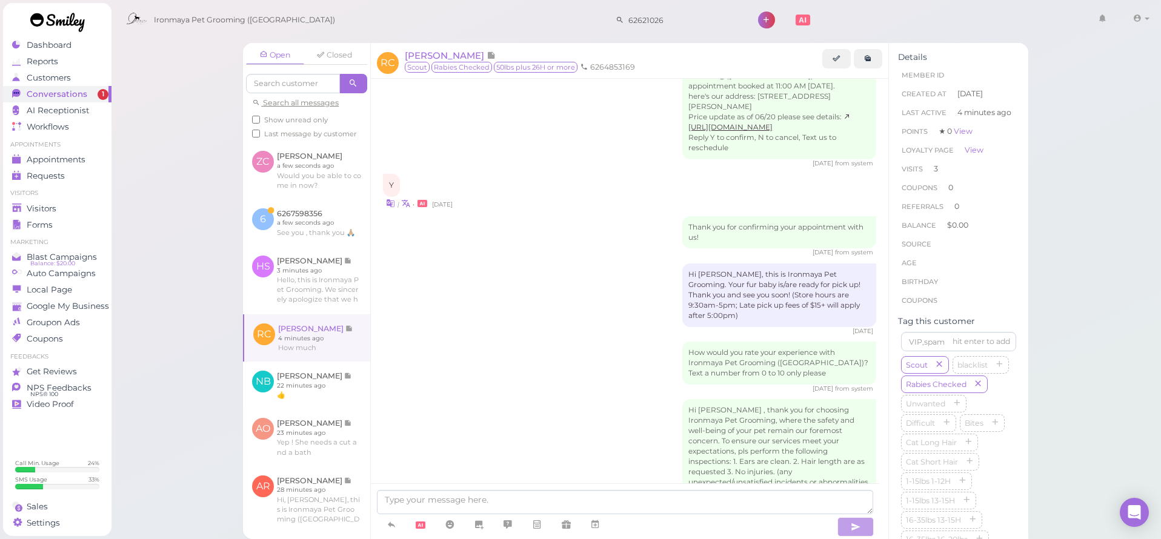
scroll to position [1436, 0]
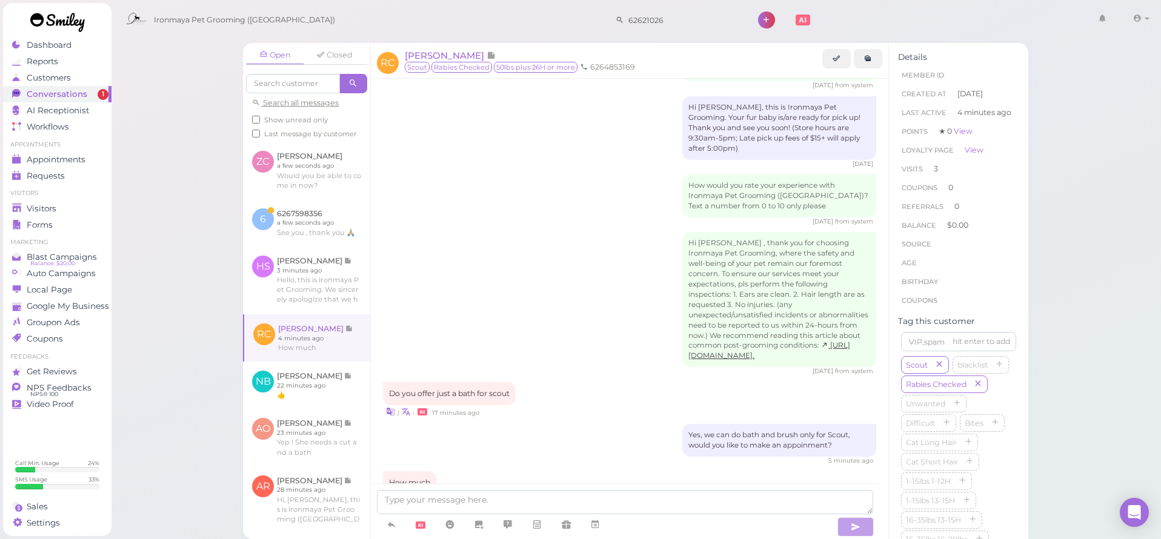
click at [500, 488] on div at bounding box center [625, 512] width 508 height 56
click at [497, 496] on textarea at bounding box center [625, 502] width 496 height 24
type textarea "E"
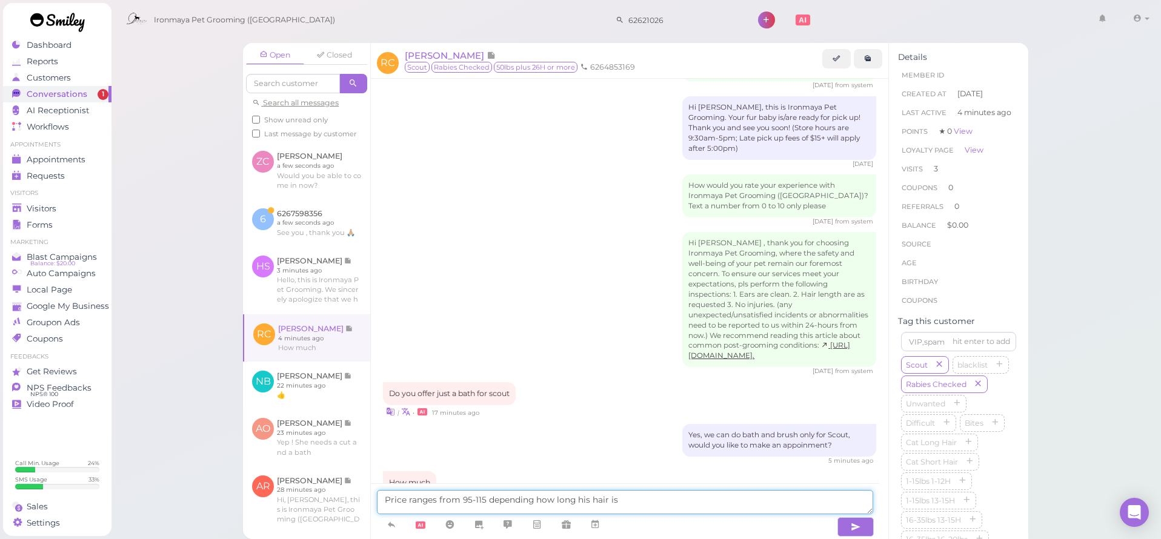
type textarea "Price ranges from 95-115 depending how long his hair is"
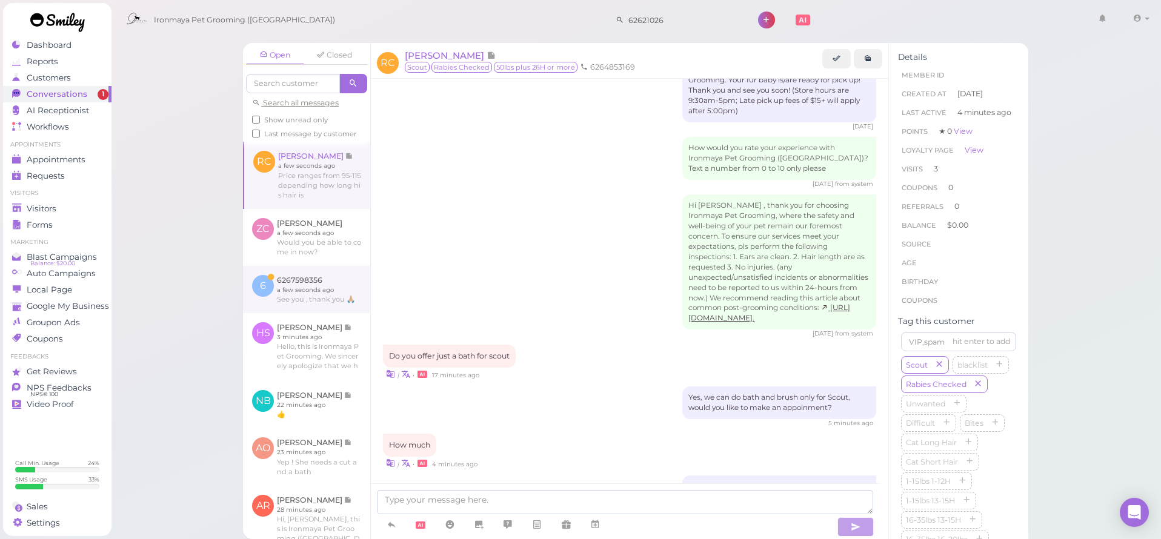
click at [325, 313] on link at bounding box center [306, 289] width 127 height 47
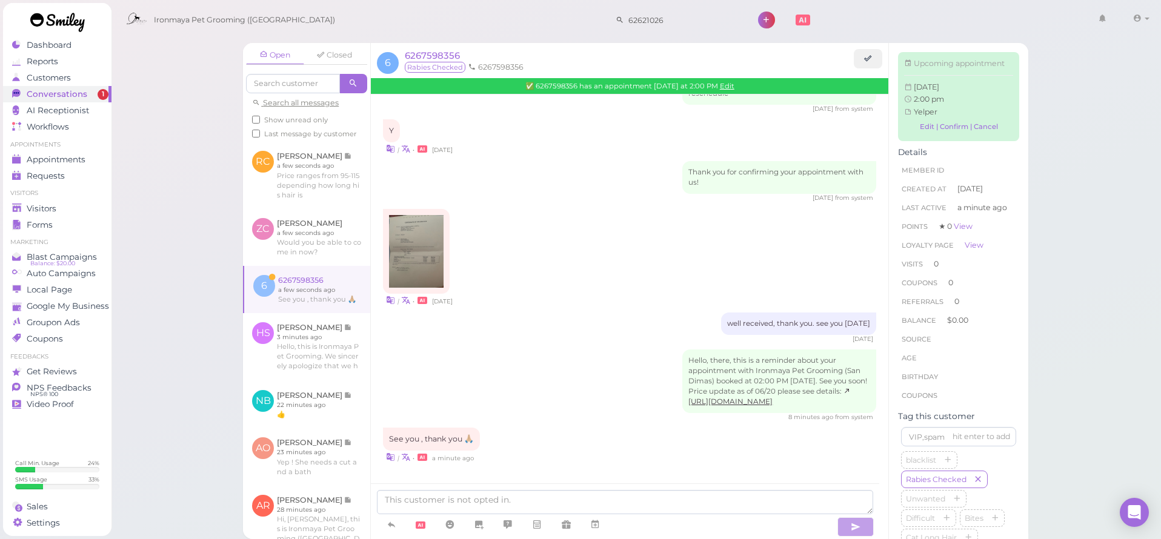
scroll to position [45, 0]
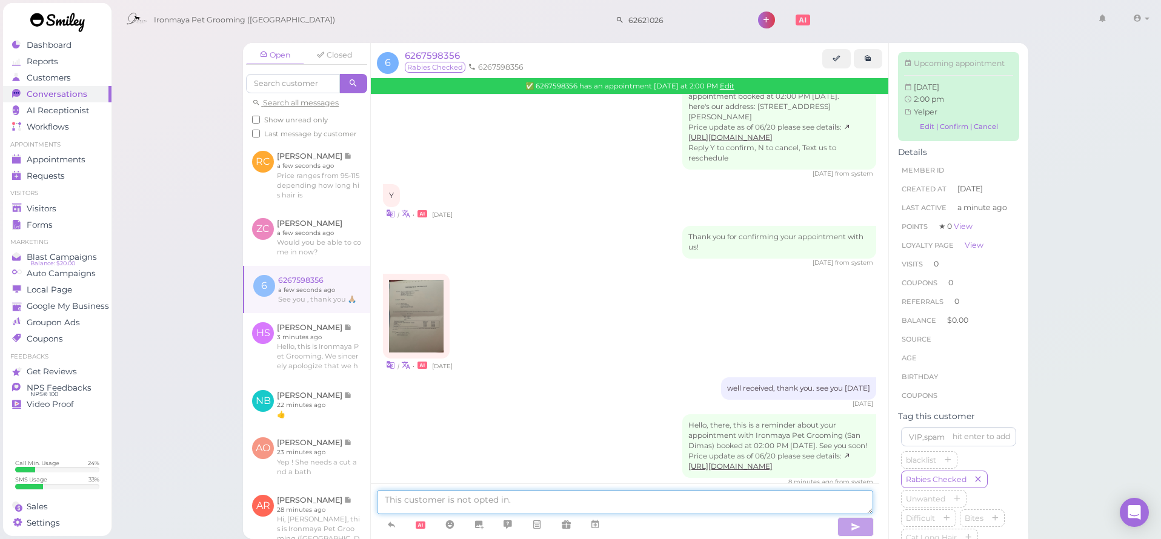
click at [486, 507] on textarea at bounding box center [625, 502] width 496 height 24
click at [428, 314] on img at bounding box center [416, 316] width 55 height 73
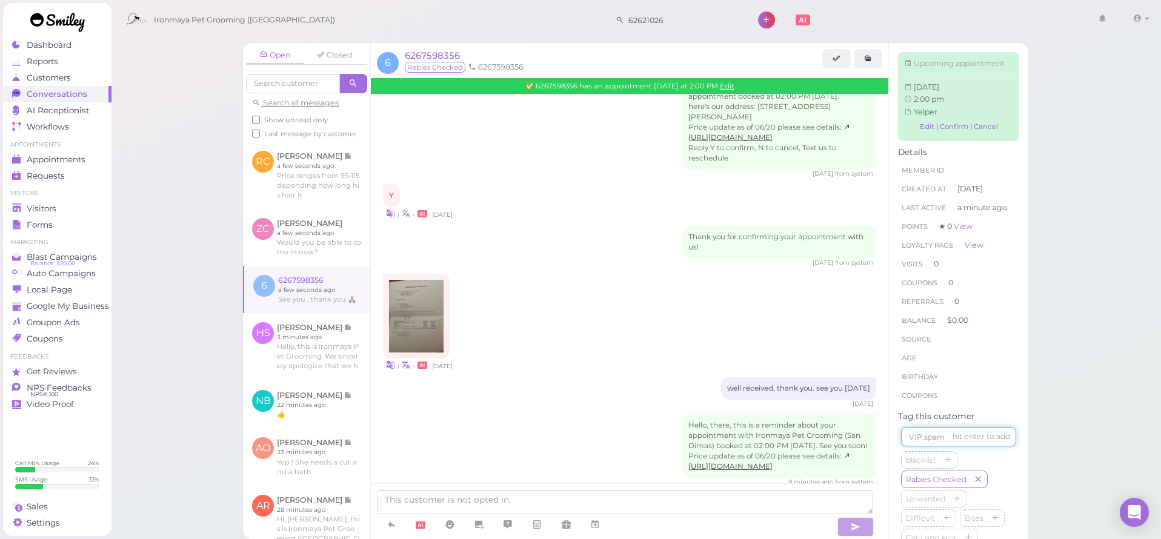
click at [913, 447] on input at bounding box center [958, 436] width 115 height 19
type input "Jelly Bean"
click at [978, 504] on icon "button" at bounding box center [977, 500] width 7 height 8
click at [979, 504] on icon "button" at bounding box center [977, 500] width 7 height 8
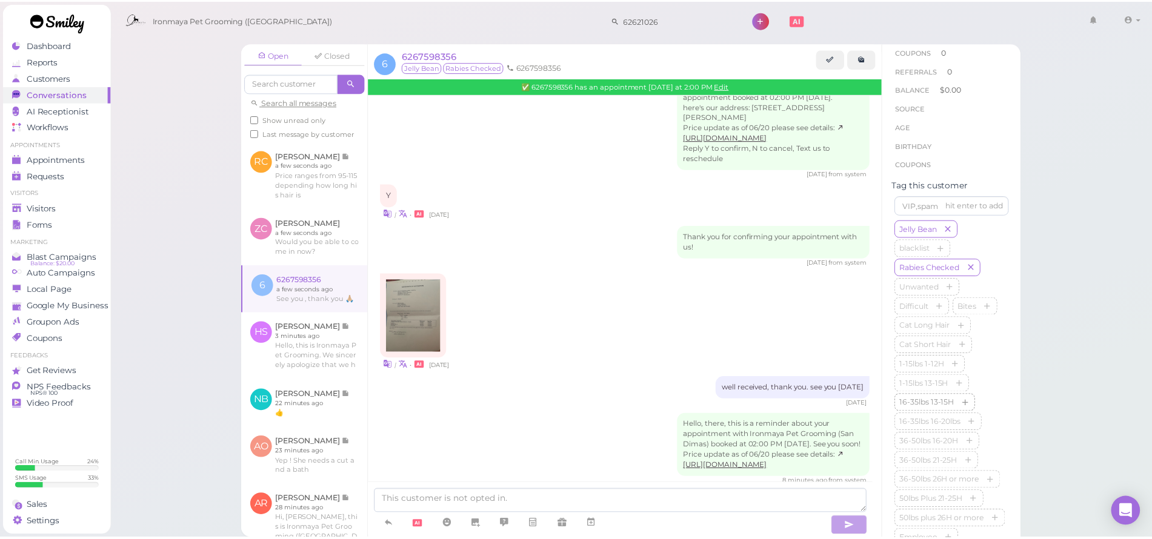
scroll to position [330, 0]
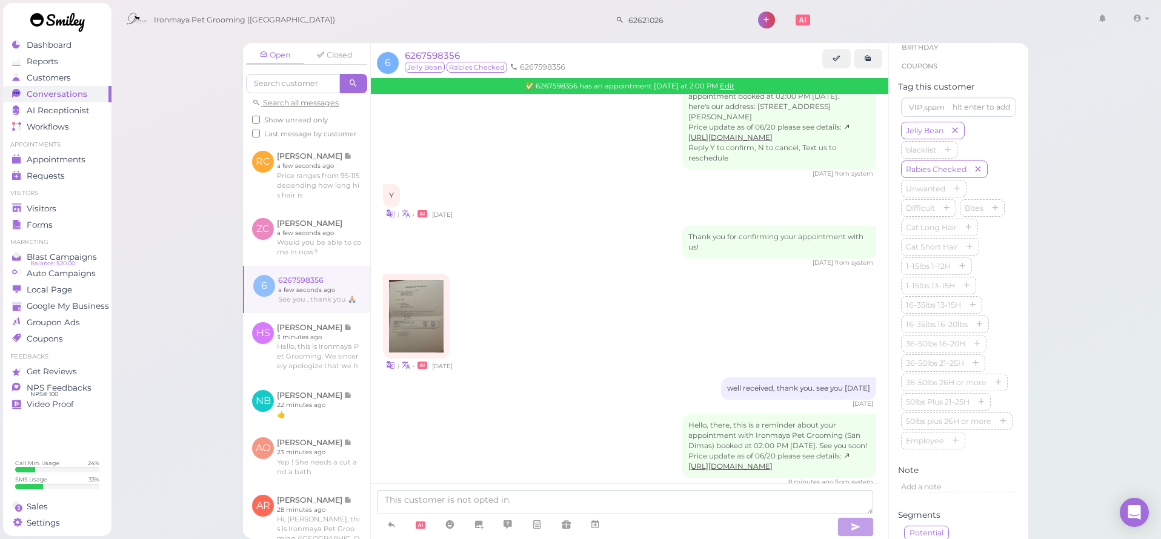
click at [424, 319] on img at bounding box center [416, 316] width 55 height 73
click at [430, 53] on span "6267598356" at bounding box center [432, 56] width 55 height 12
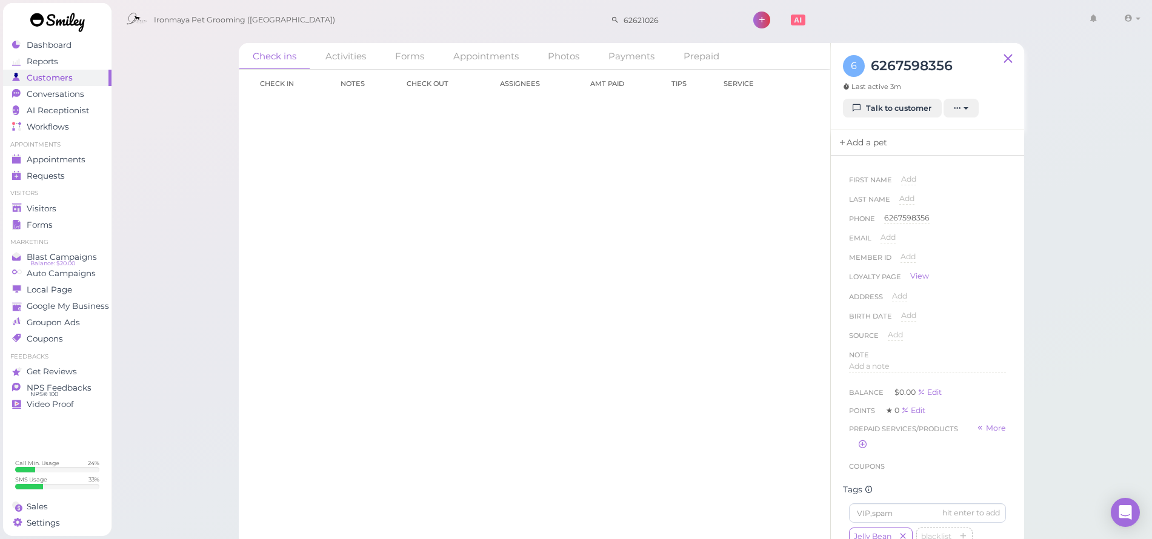
click at [883, 133] on link "Add a pet" at bounding box center [863, 142] width 64 height 25
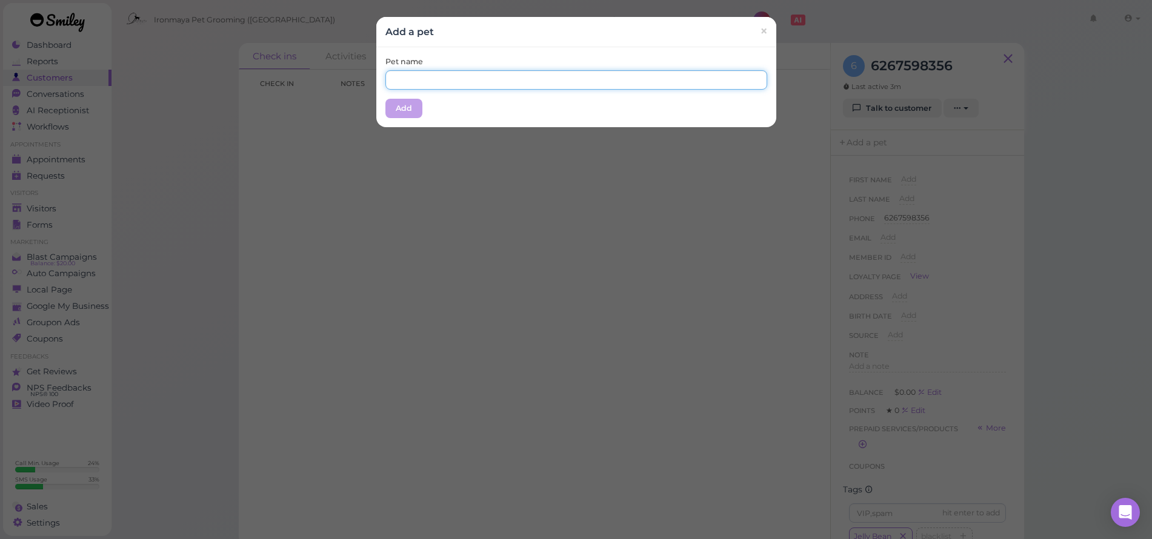
click at [527, 88] on input "text" at bounding box center [576, 79] width 382 height 19
type input "Jelly Bean"
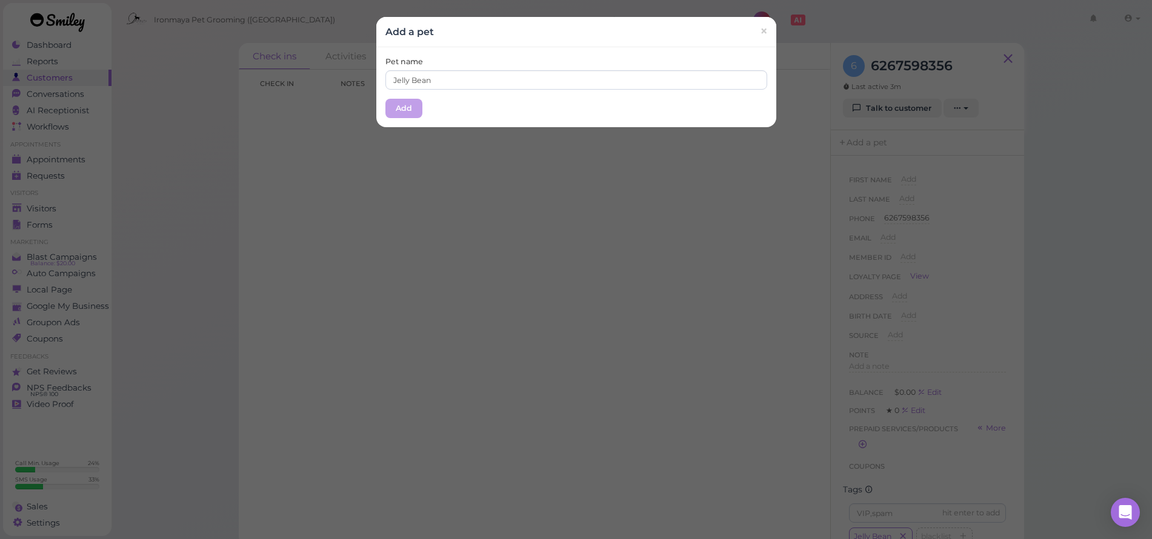
click at [413, 103] on button "Add" at bounding box center [403, 108] width 37 height 19
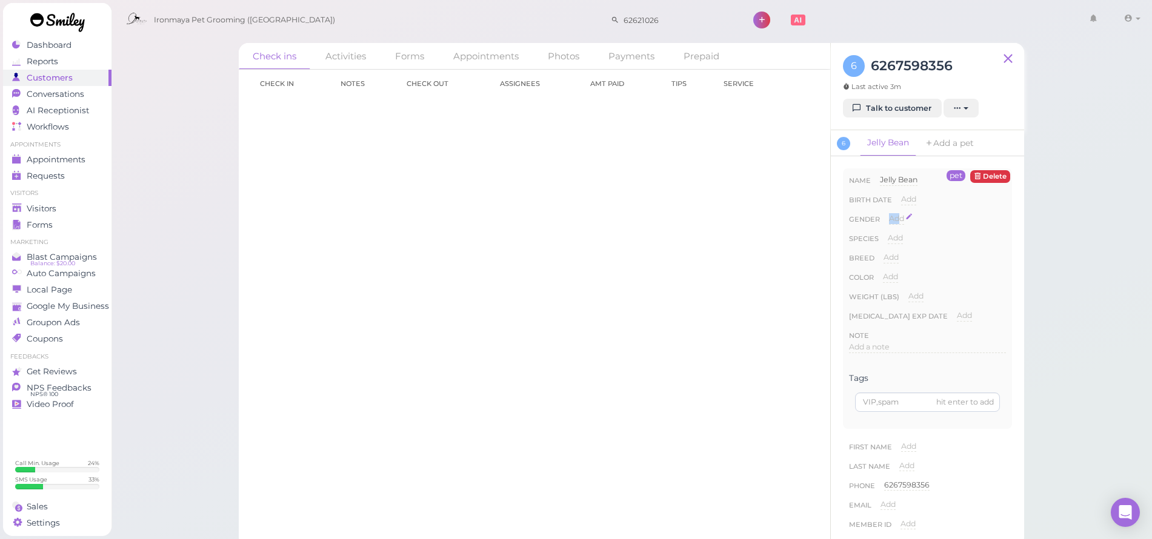
click at [900, 213] on div "Add" at bounding box center [896, 219] width 15 height 12
select select "Female"
click at [902, 238] on button "Done" at bounding box center [903, 240] width 27 height 13
click at [895, 239] on span "Add" at bounding box center [895, 237] width 15 height 9
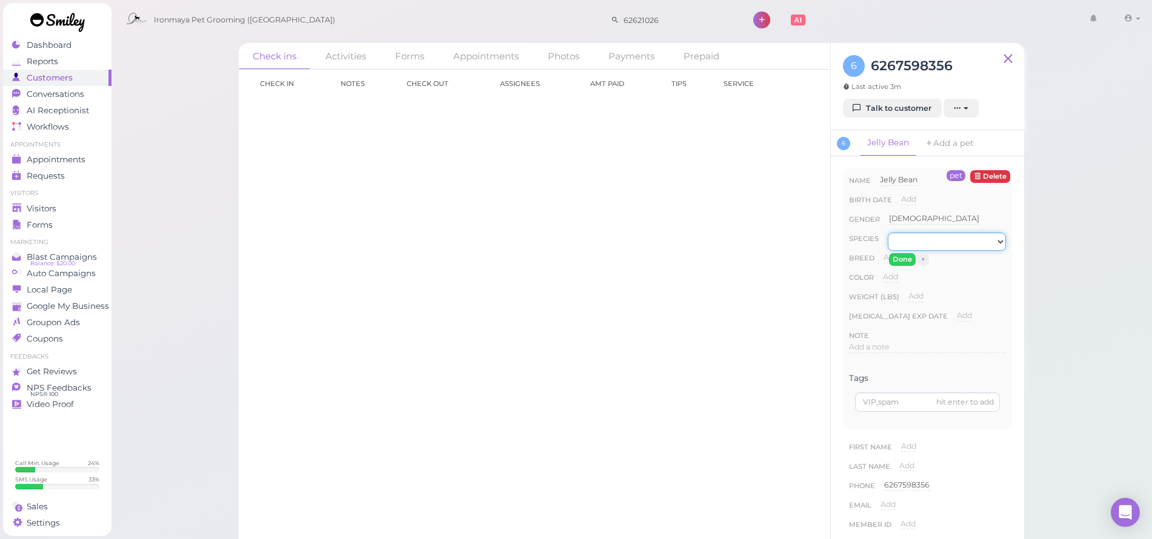
select select "Dog"
click at [898, 259] on button "Done" at bounding box center [902, 259] width 27 height 13
click at [890, 255] on span "Add" at bounding box center [890, 257] width 15 height 9
type input "P"
type input "Pom"
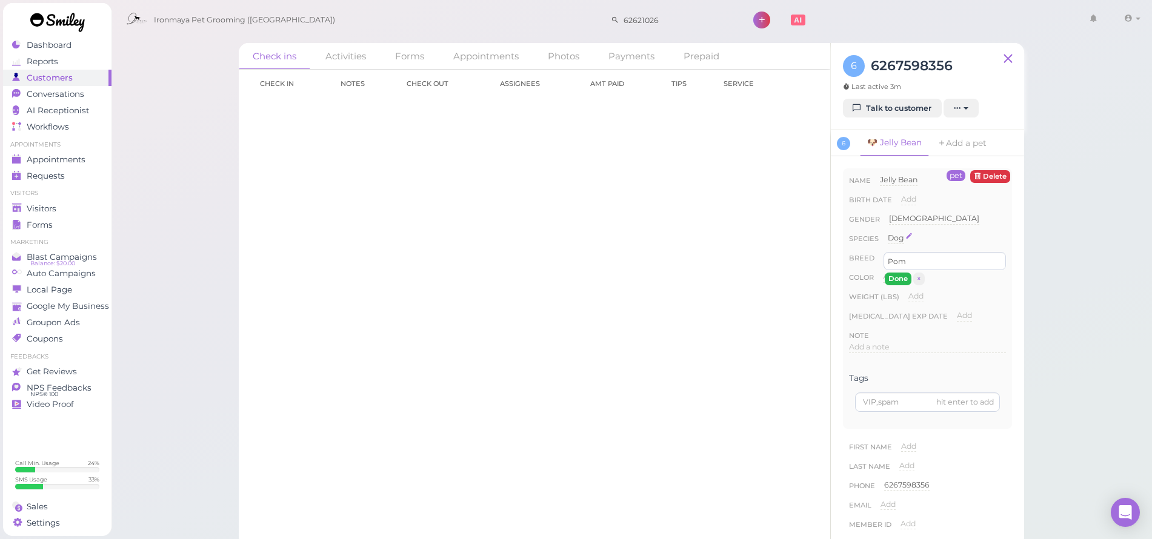
click at [886, 281] on button "Done" at bounding box center [898, 279] width 27 height 13
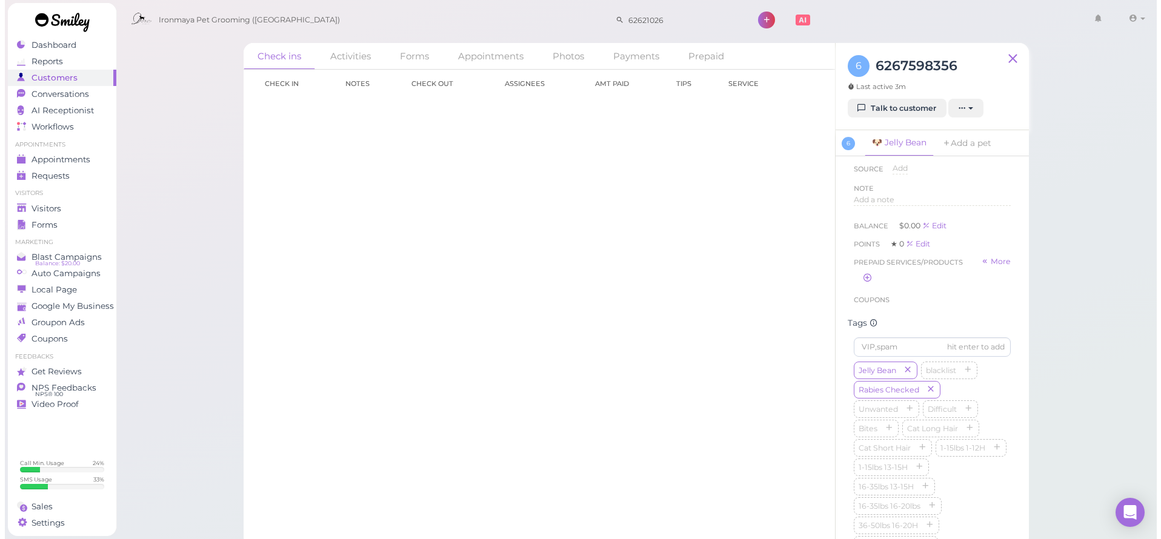
scroll to position [574, 0]
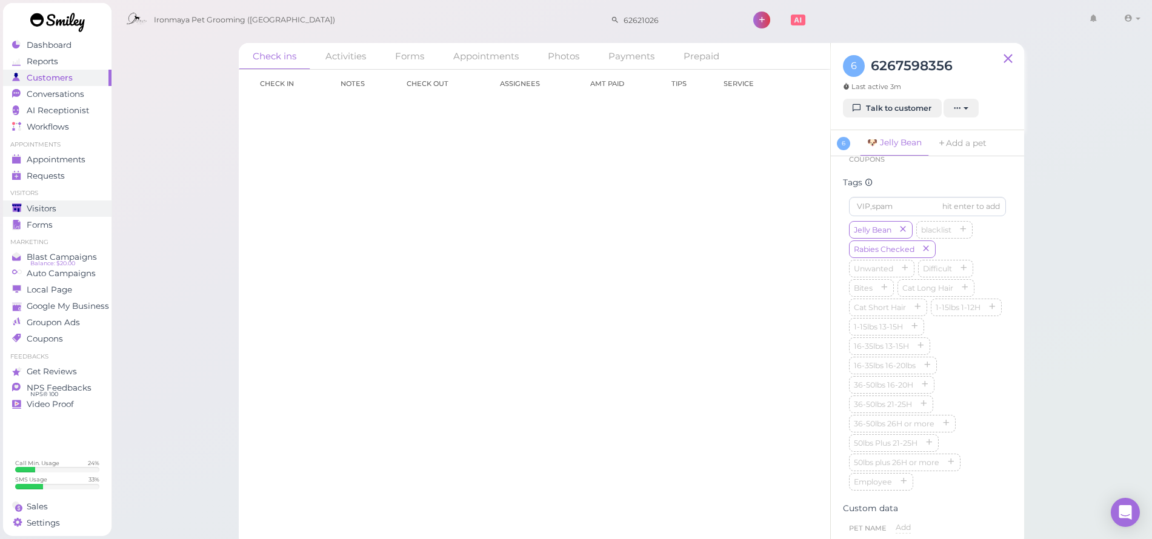
click at [37, 211] on span "Visitors" at bounding box center [42, 209] width 30 height 10
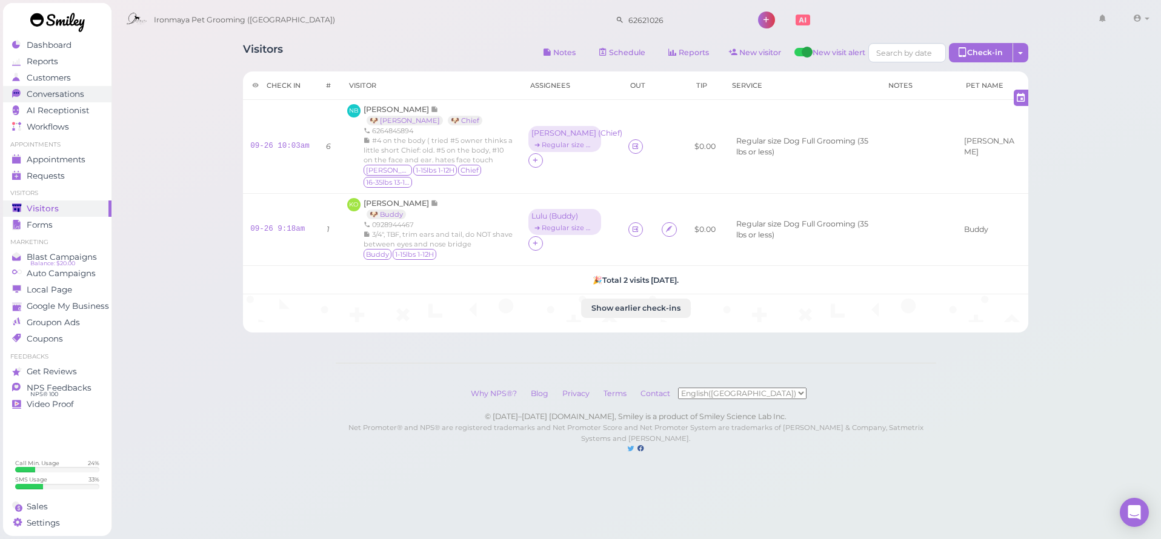
click at [38, 95] on span "Conversations" at bounding box center [56, 94] width 58 height 10
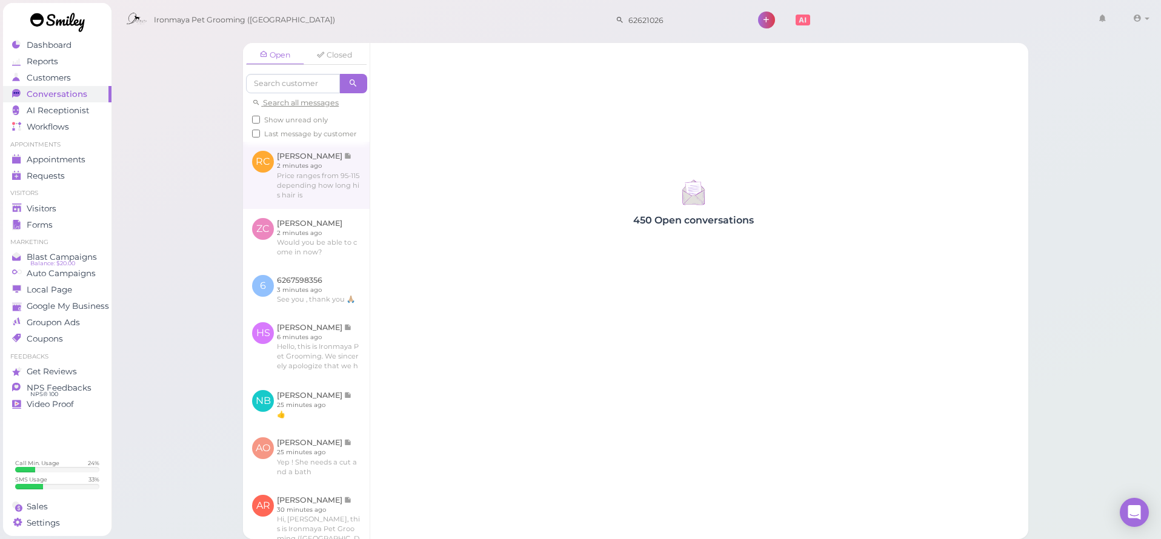
click at [330, 188] on link at bounding box center [306, 175] width 127 height 67
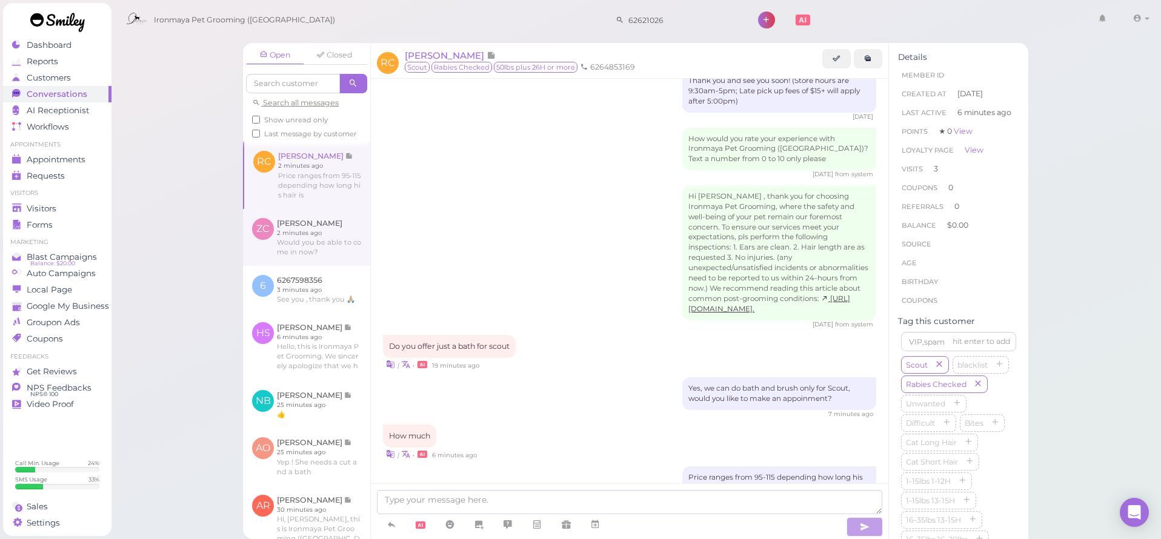
click at [308, 266] on link at bounding box center [306, 237] width 127 height 57
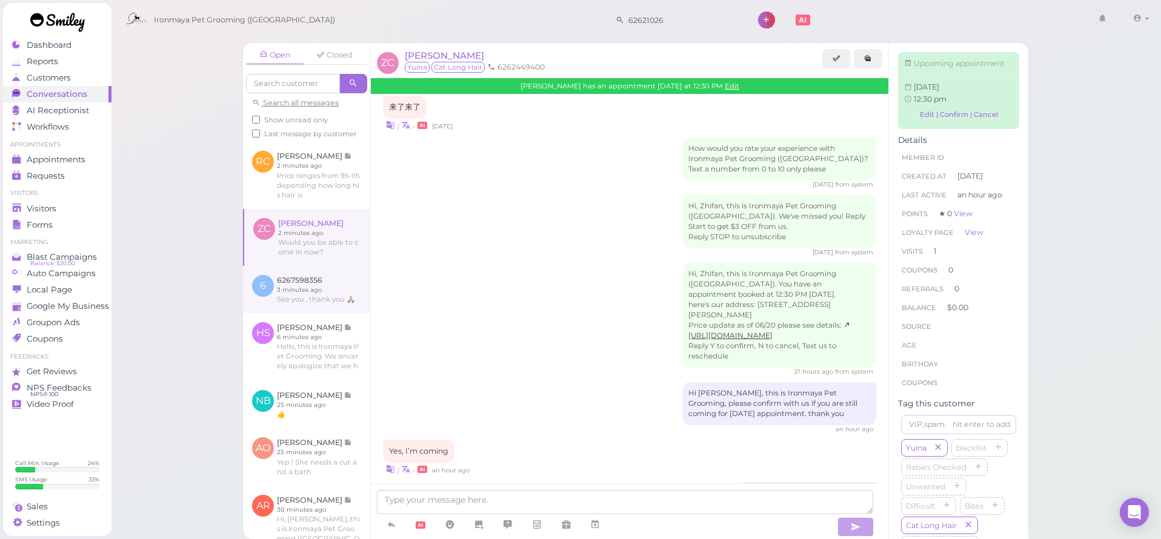
click at [318, 313] on link at bounding box center [306, 289] width 127 height 47
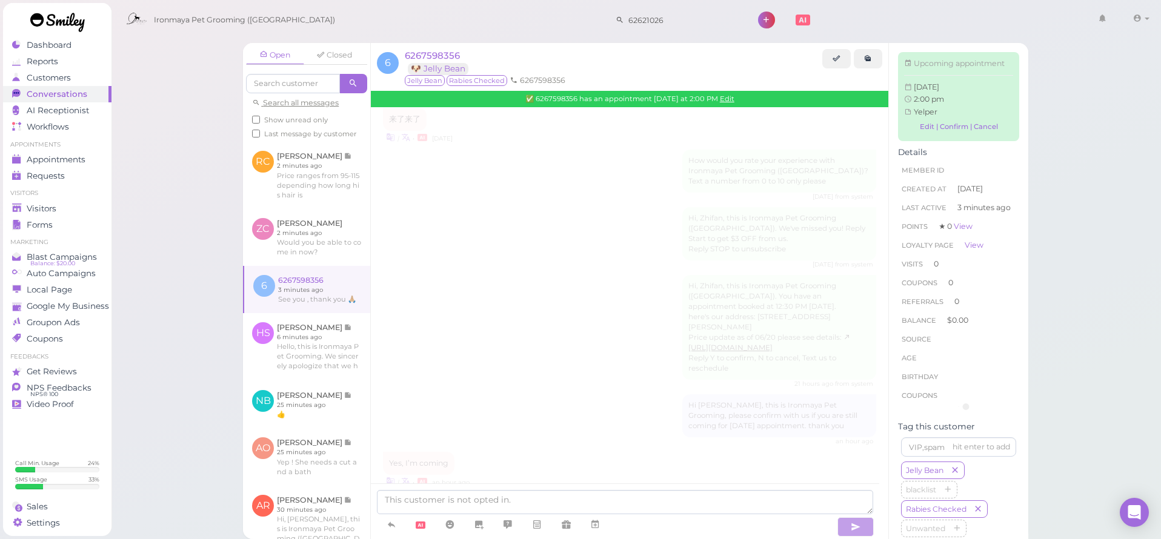
scroll to position [113, 0]
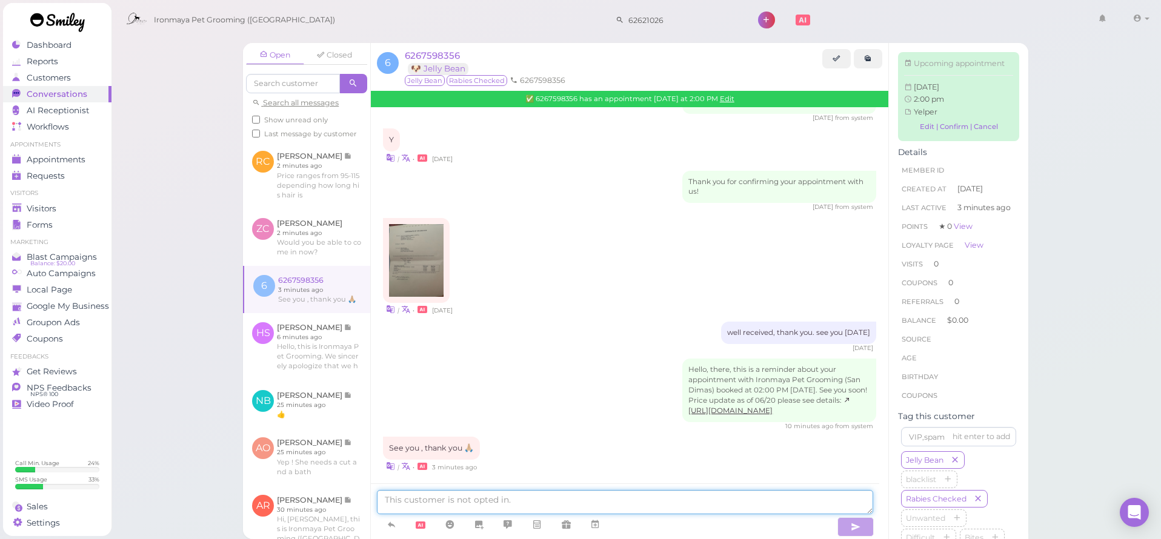
click at [413, 499] on textarea at bounding box center [625, 502] width 496 height 24
type textarea "Thank you"
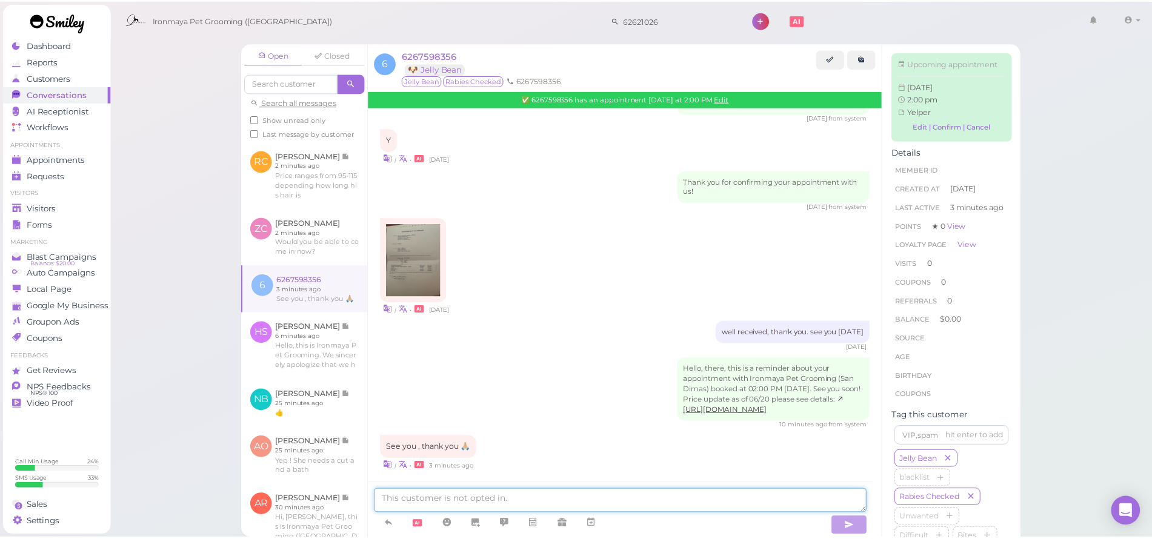
scroll to position [141, 0]
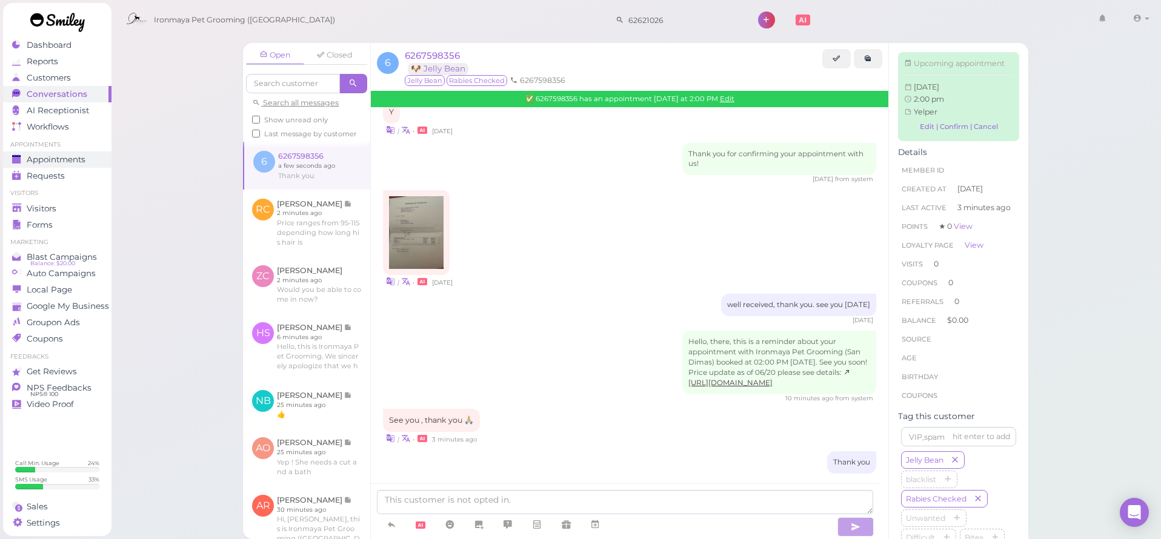
click at [105, 167] on link "Appointments" at bounding box center [57, 159] width 108 height 16
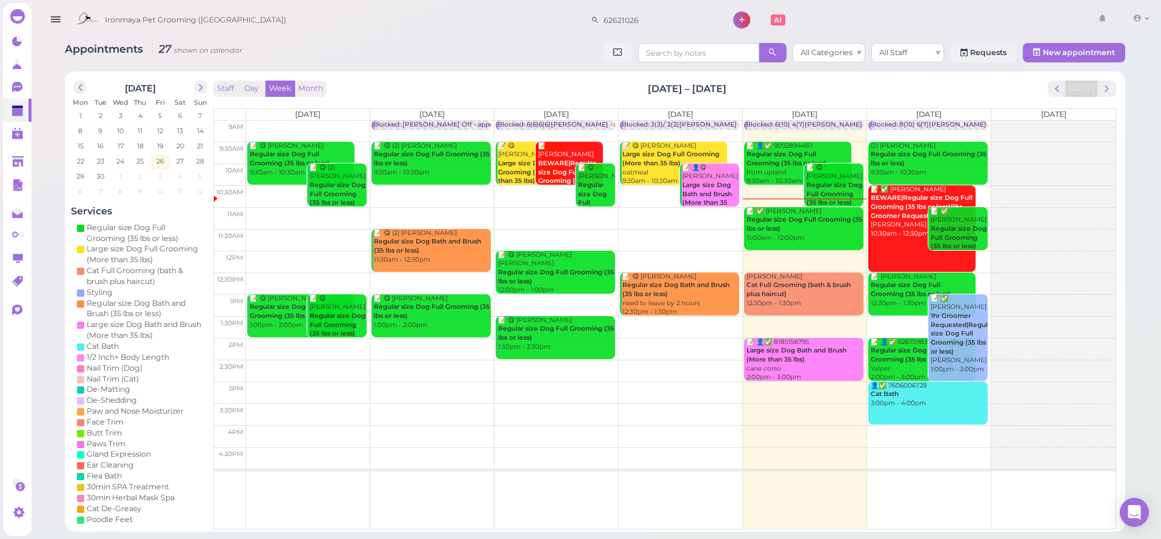
click at [221, 2] on div "Ironmaya Pet Grooming (San Dimas) 62621026 1" at bounding box center [597, 17] width 1132 height 34
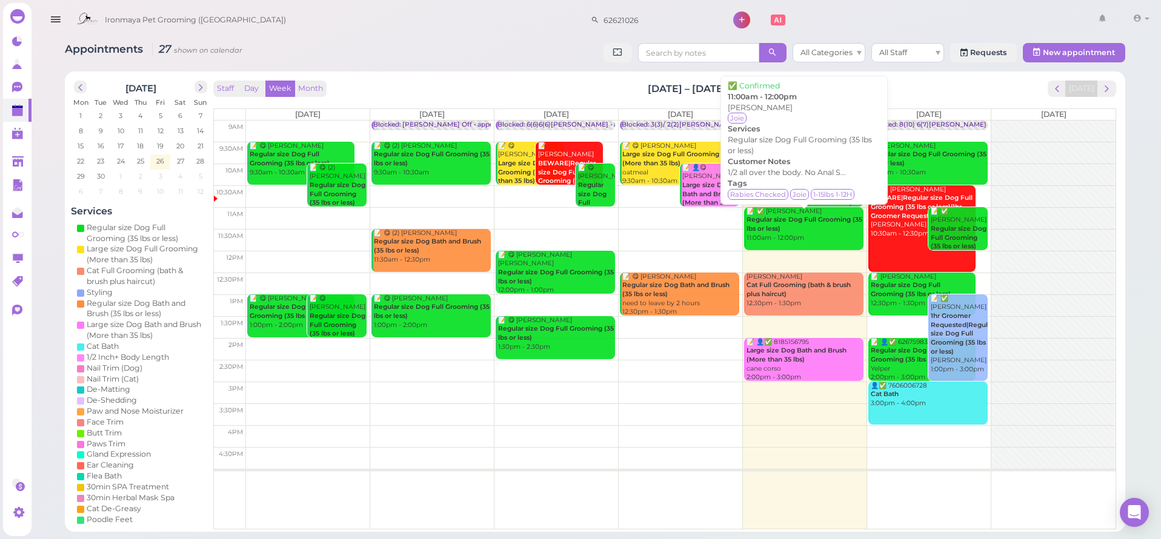
click at [801, 233] on div "📝 ✅ Dawn Thomas Regular size Dog Full Grooming (35 lbs or less) 11:00am - 12:00…" at bounding box center [805, 225] width 118 height 36
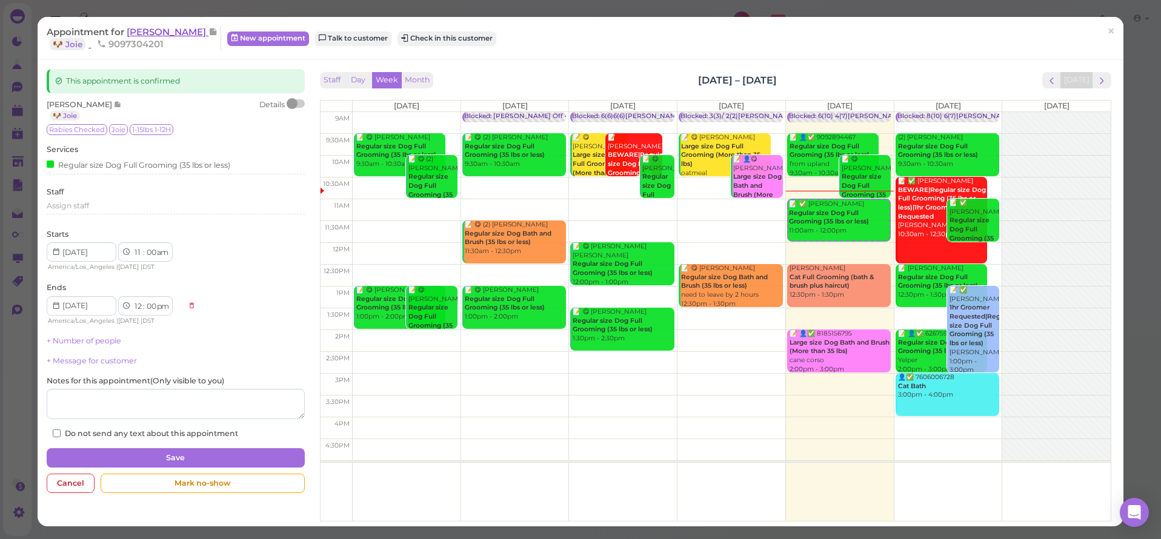
click at [148, 31] on span "[PERSON_NAME]" at bounding box center [168, 32] width 82 height 12
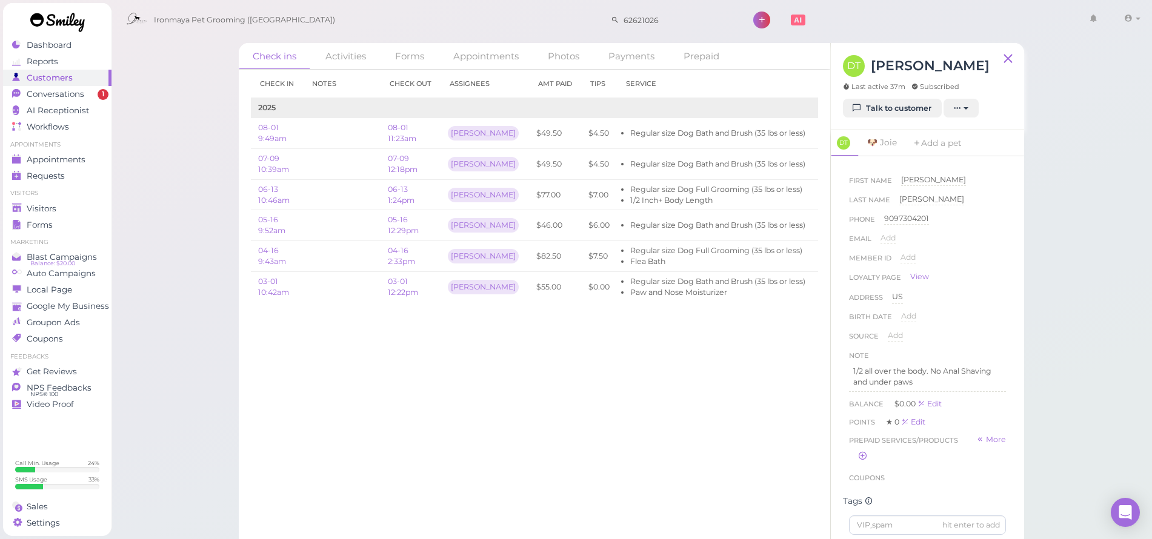
click at [445, 2] on div "Ironmaya Pet Grooming (San Dimas) 62621026 1" at bounding box center [632, 17] width 1043 height 34
click at [47, 215] on link "Visitors" at bounding box center [57, 209] width 108 height 16
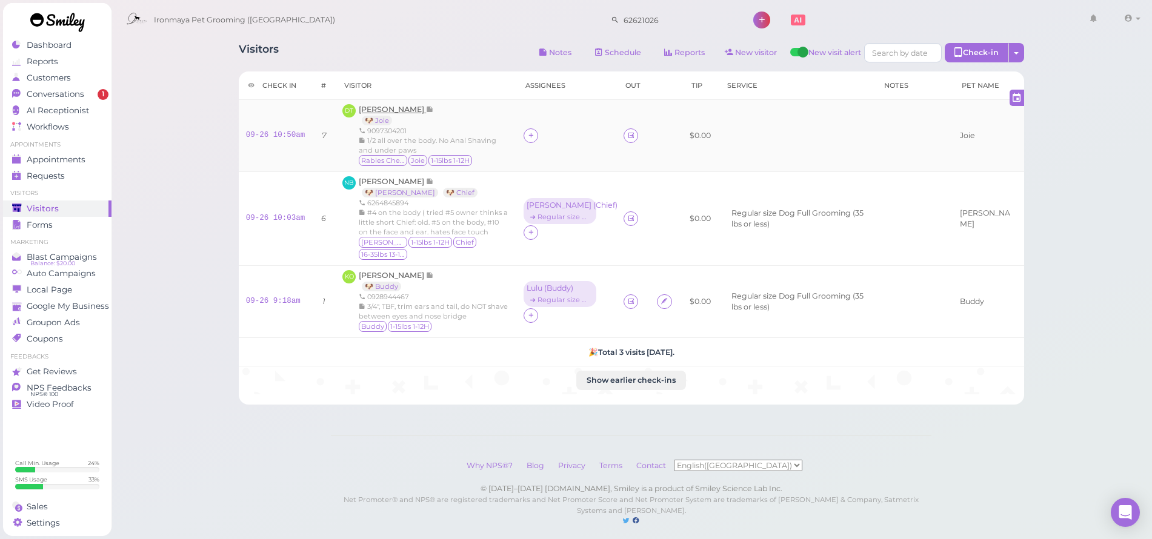
click at [377, 111] on span "[PERSON_NAME]" at bounding box center [392, 109] width 67 height 9
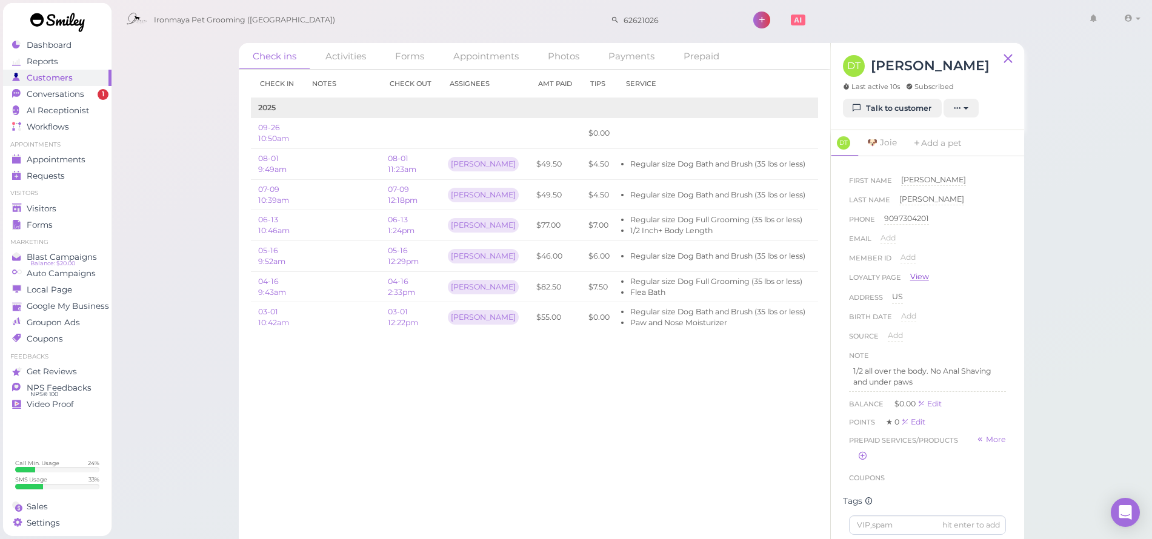
click at [916, 279] on link "View" at bounding box center [919, 276] width 19 height 11
click at [77, 95] on span "Conversations" at bounding box center [56, 94] width 58 height 10
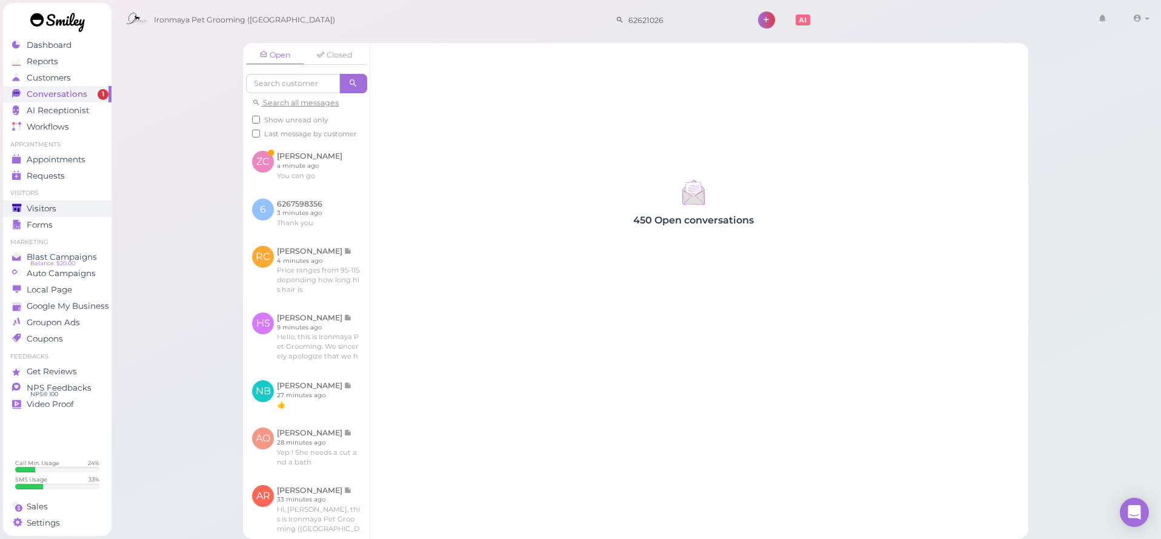
click at [57, 207] on div "Visitors" at bounding box center [55, 209] width 87 height 10
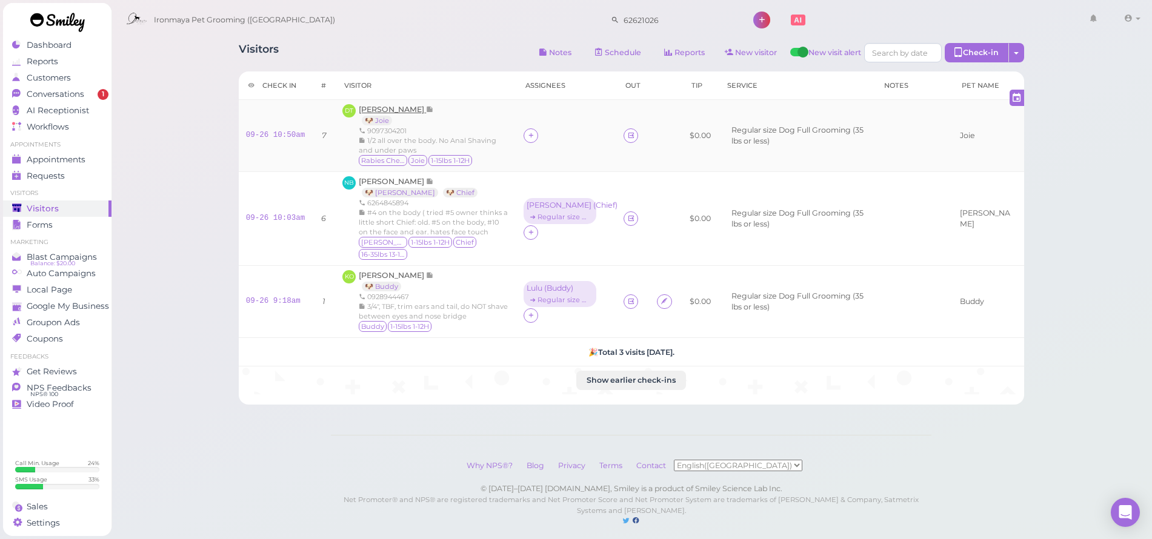
click at [399, 105] on span "[PERSON_NAME]" at bounding box center [392, 109] width 67 height 9
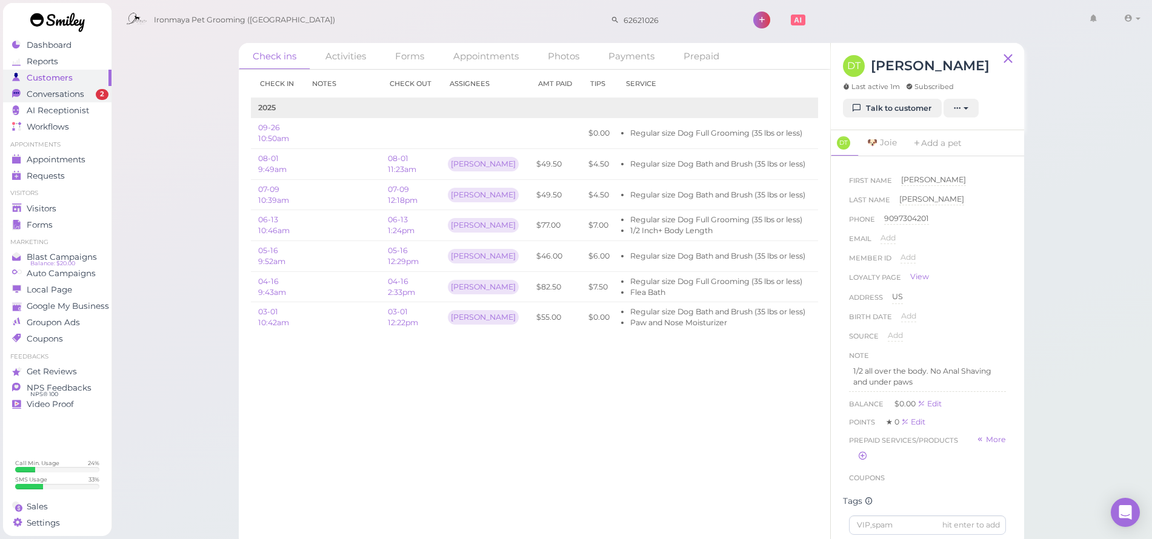
click at [98, 91] on span "2" at bounding box center [102, 94] width 13 height 11
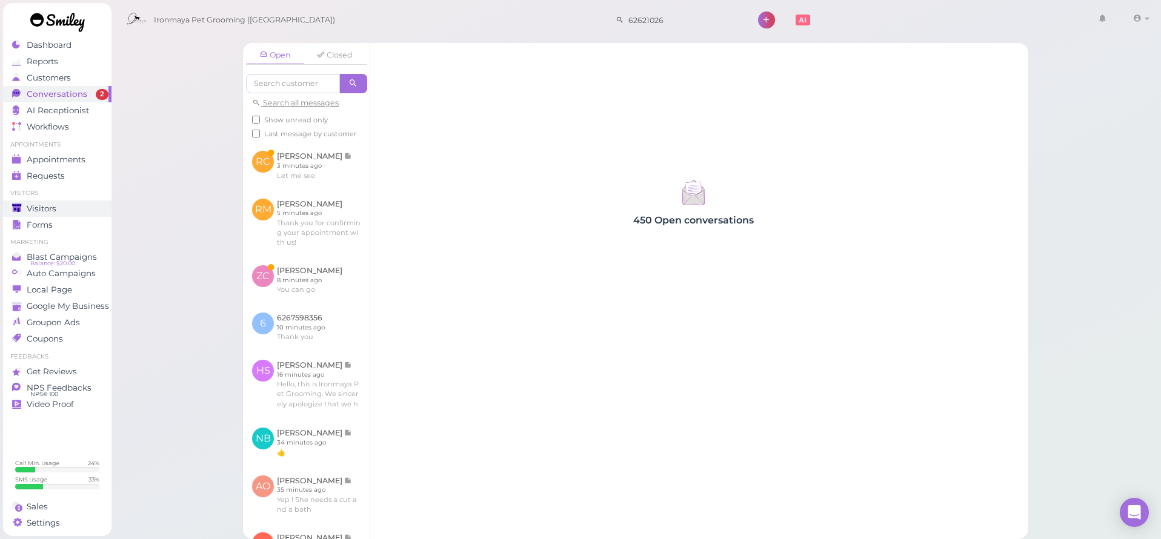
click at [73, 213] on div "Visitors" at bounding box center [55, 209] width 87 height 10
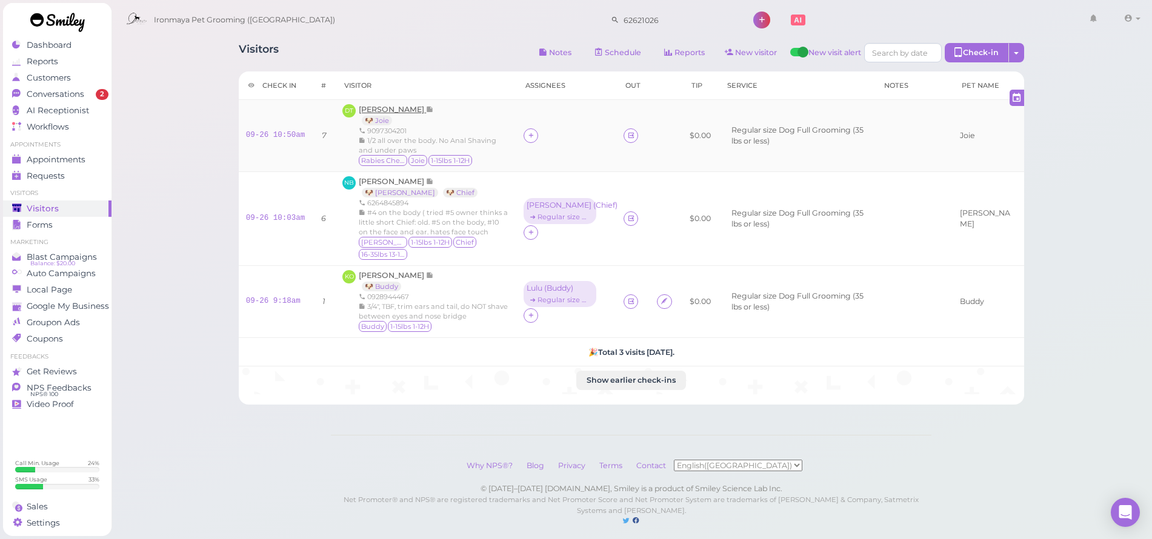
click at [404, 112] on span "[PERSON_NAME]" at bounding box center [392, 109] width 67 height 9
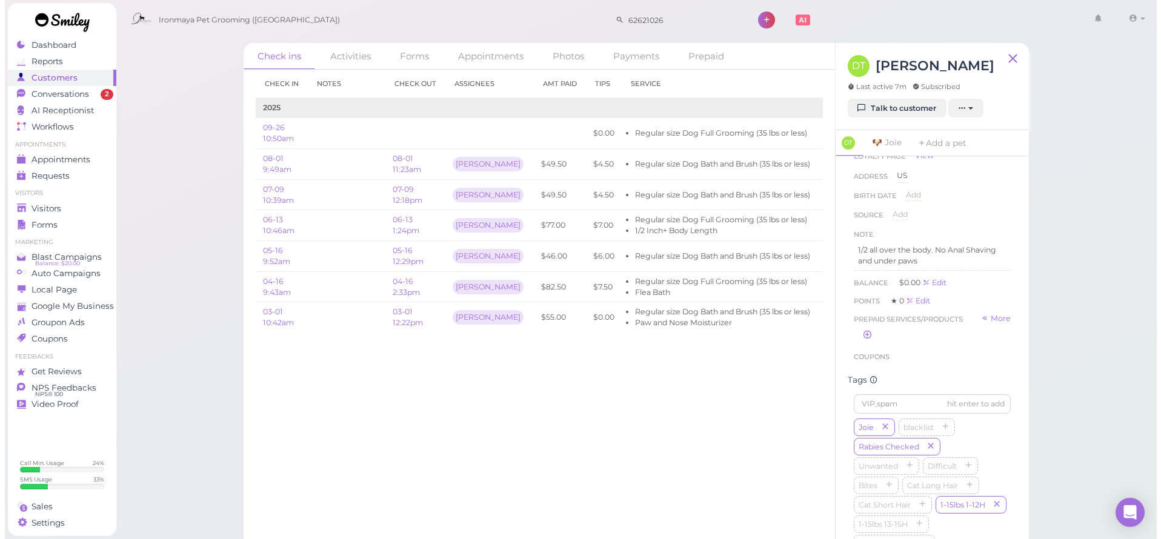
scroll to position [142, 0]
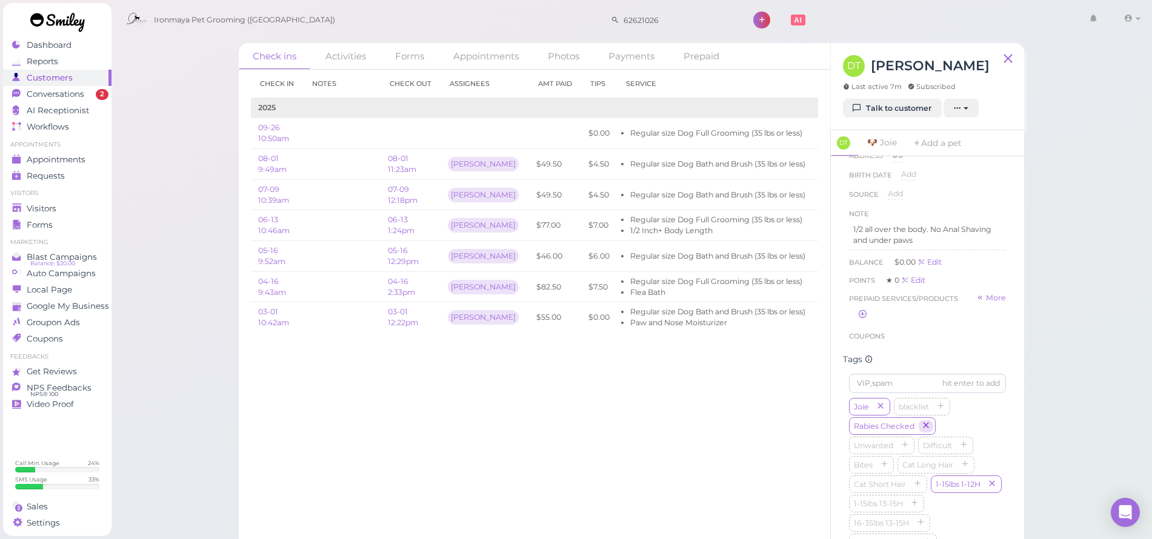
click at [931, 433] on button "button" at bounding box center [926, 427] width 15 height 13
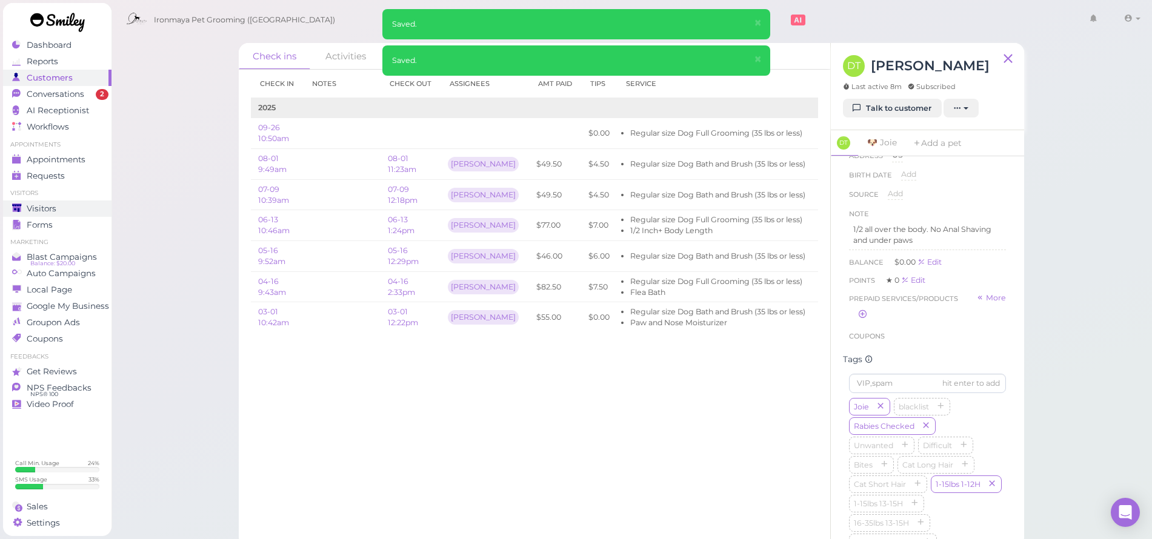
click at [78, 208] on div "Visitors" at bounding box center [55, 209] width 87 height 10
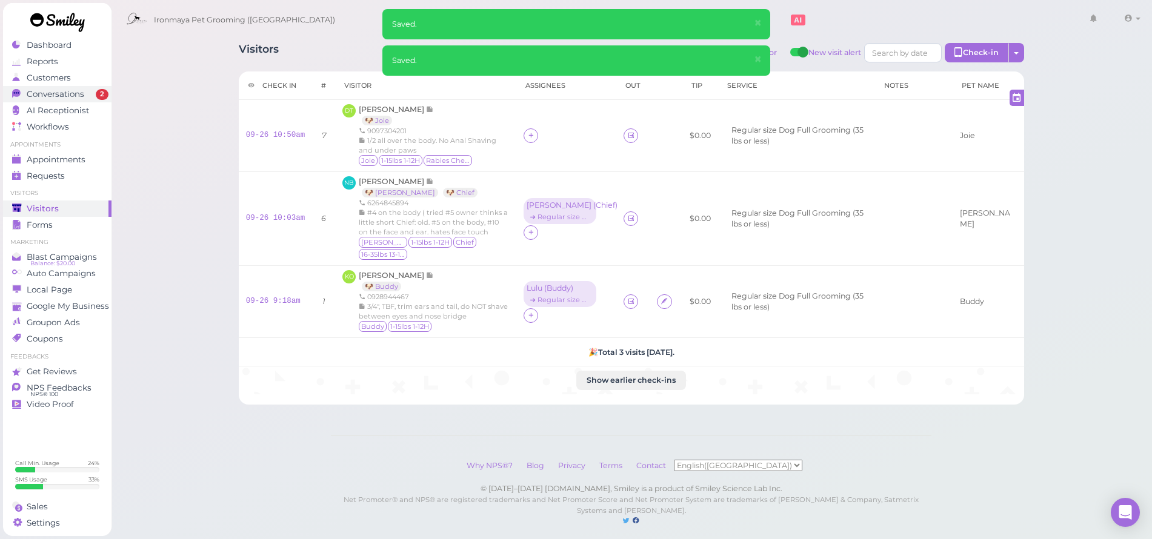
click at [82, 97] on span "Conversations" at bounding box center [56, 94] width 58 height 10
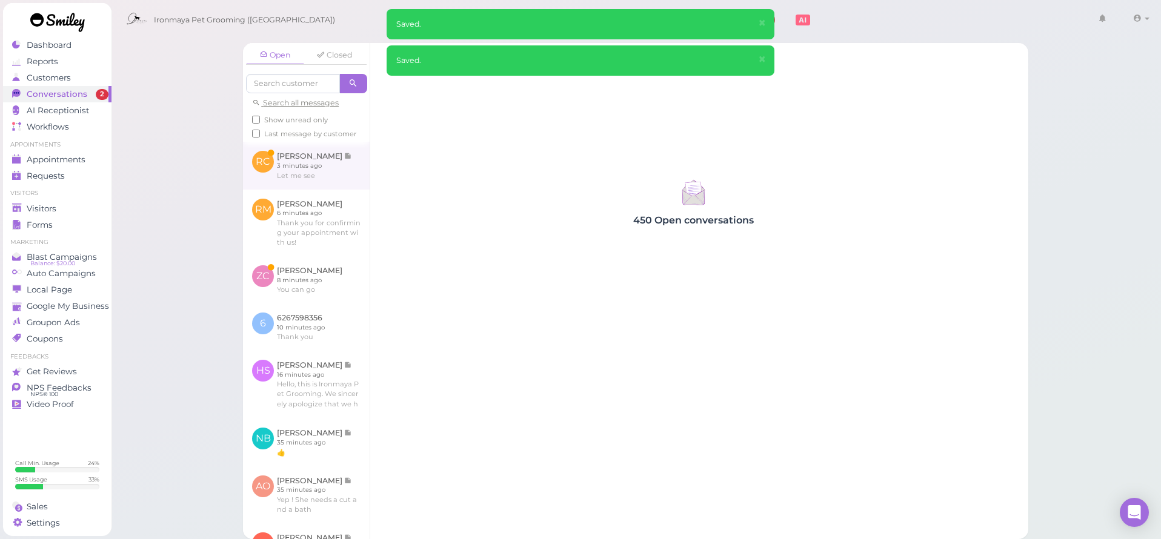
click at [297, 189] on link at bounding box center [306, 165] width 127 height 47
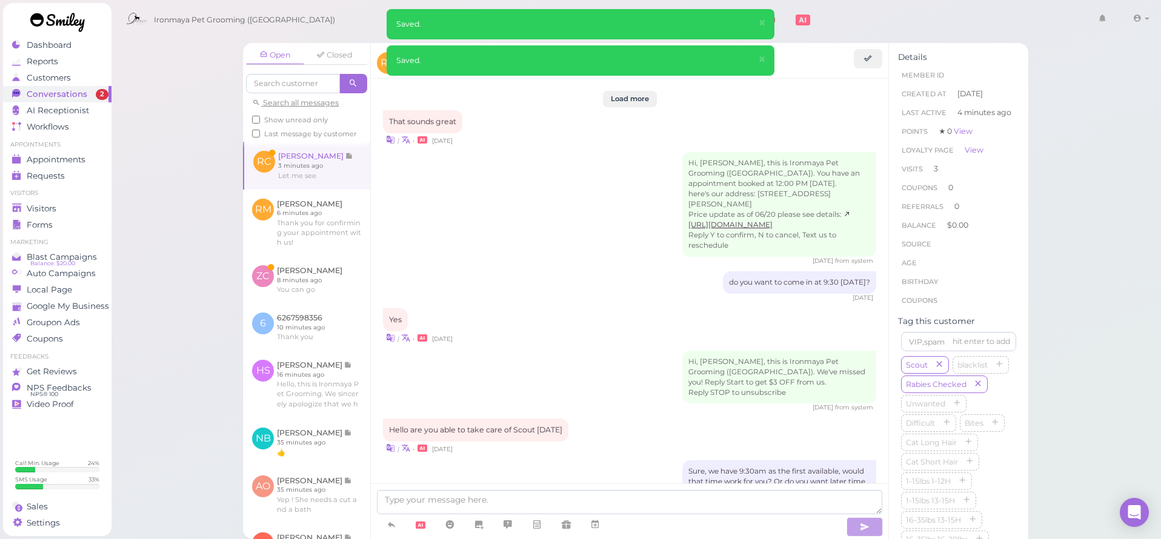
scroll to position [1446, 0]
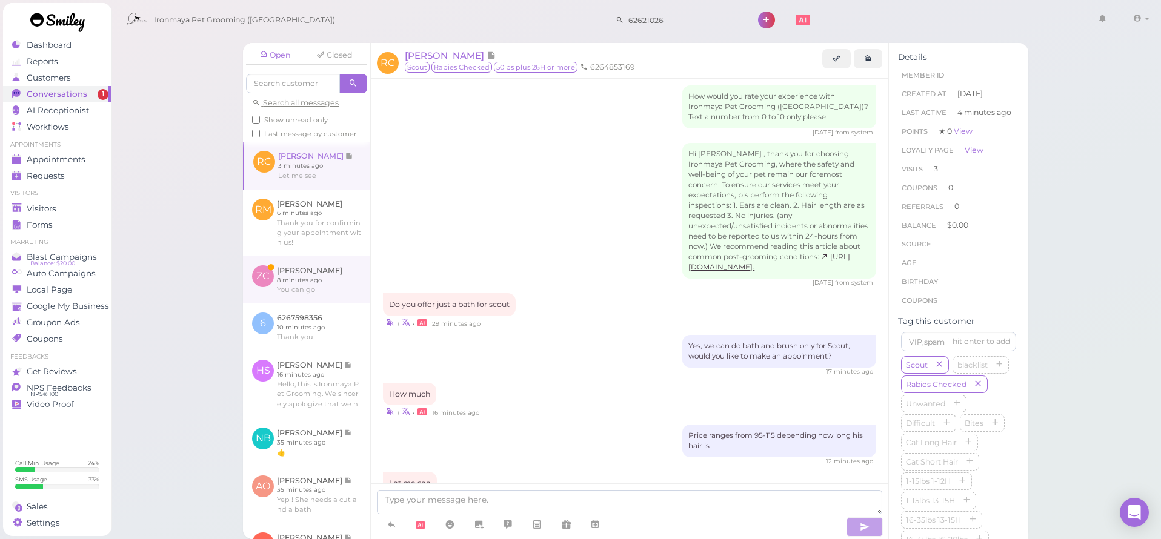
click at [298, 293] on link at bounding box center [306, 279] width 127 height 47
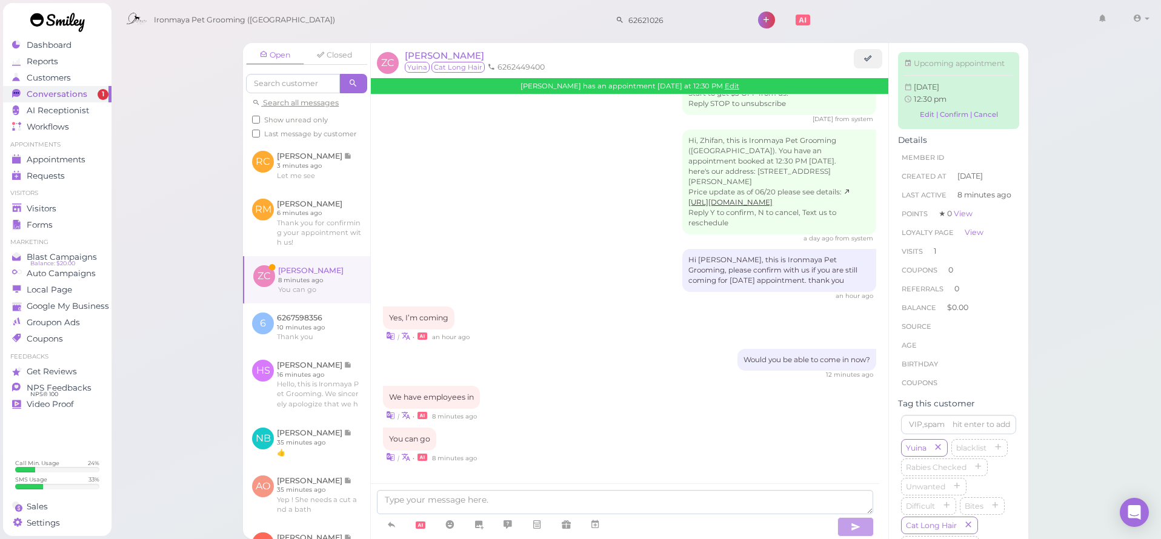
scroll to position [854, 0]
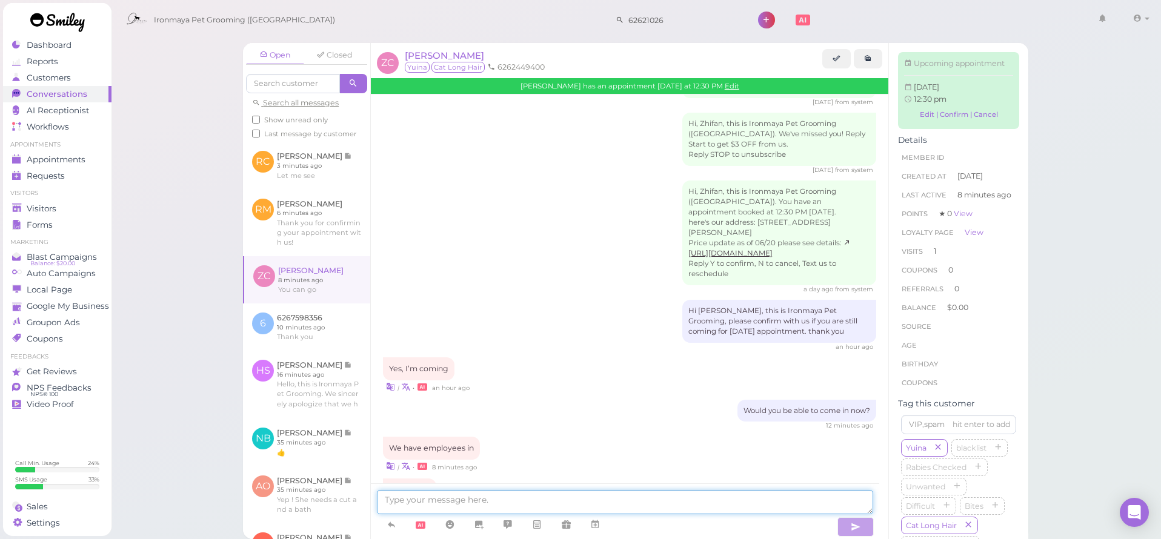
click at [458, 501] on textarea at bounding box center [625, 502] width 496 height 24
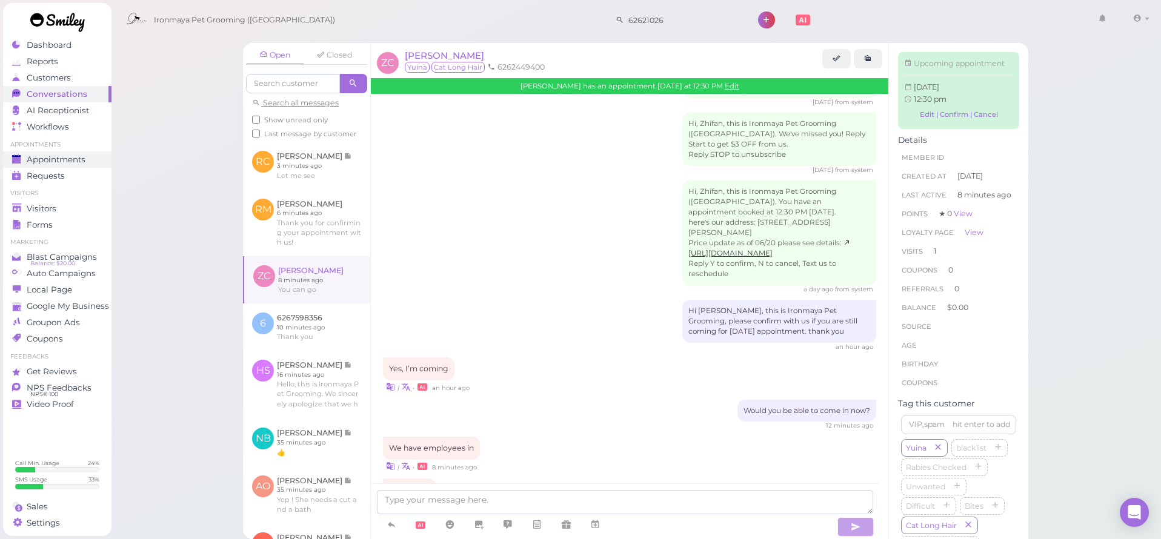
click at [100, 165] on link "Appointments" at bounding box center [57, 159] width 108 height 16
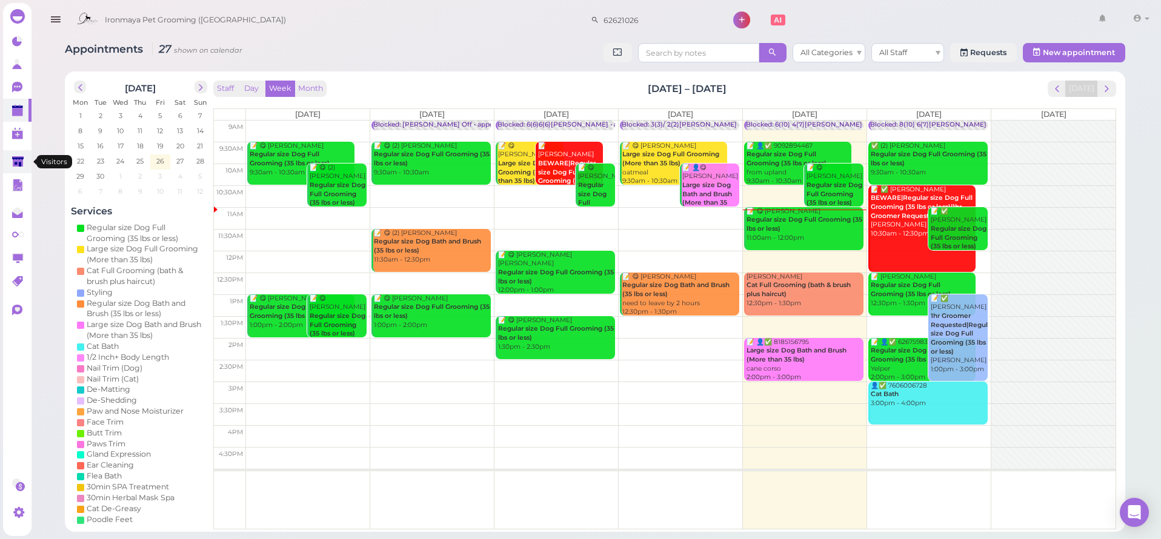
click at [25, 163] on link at bounding box center [17, 161] width 28 height 23
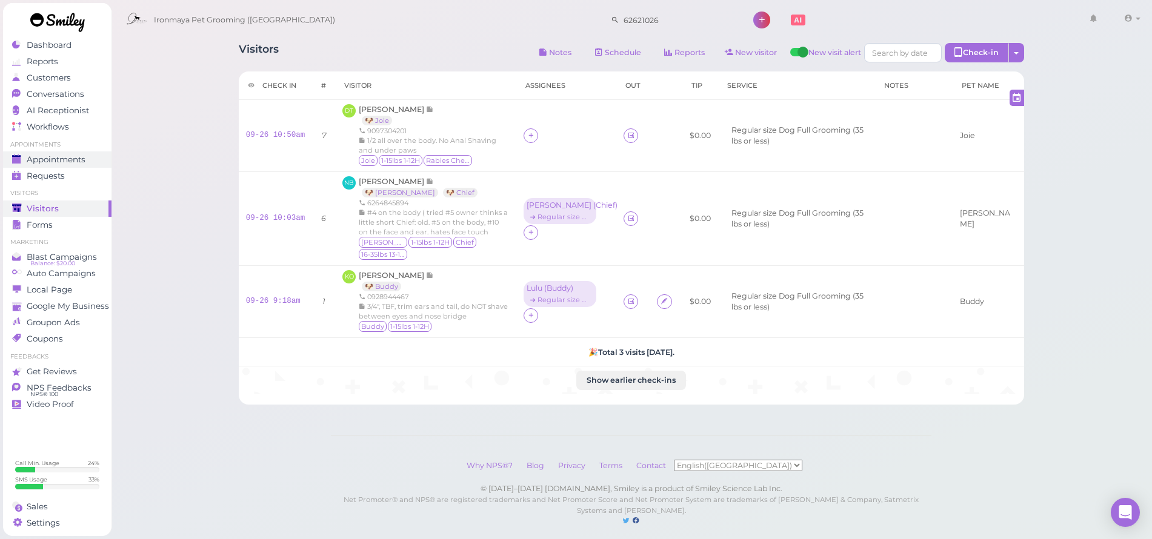
click at [88, 156] on div "Appointments" at bounding box center [55, 160] width 87 height 10
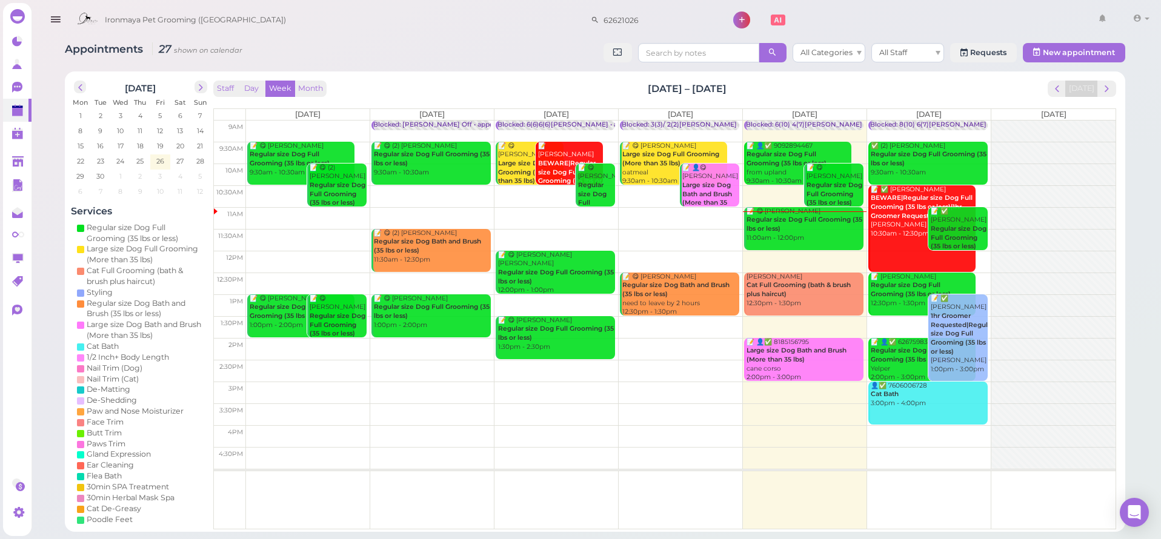
click at [208, 4] on span "Ironmaya Pet Grooming ([GEOGRAPHIC_DATA])" at bounding box center [195, 20] width 181 height 34
click at [14, 82] on icon at bounding box center [18, 88] width 13 height 13
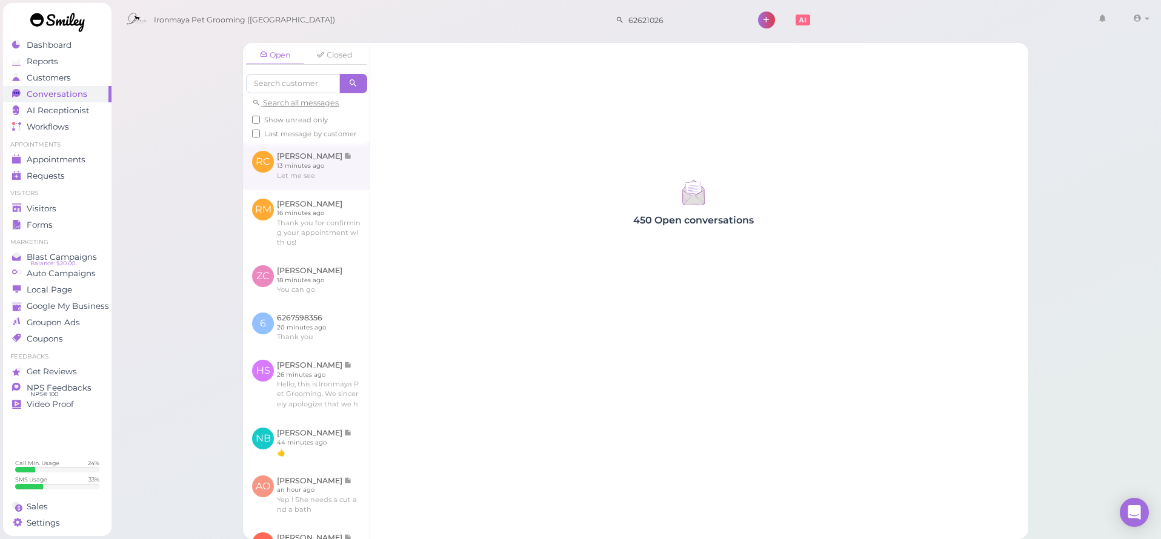
click at [327, 189] on link at bounding box center [306, 165] width 127 height 47
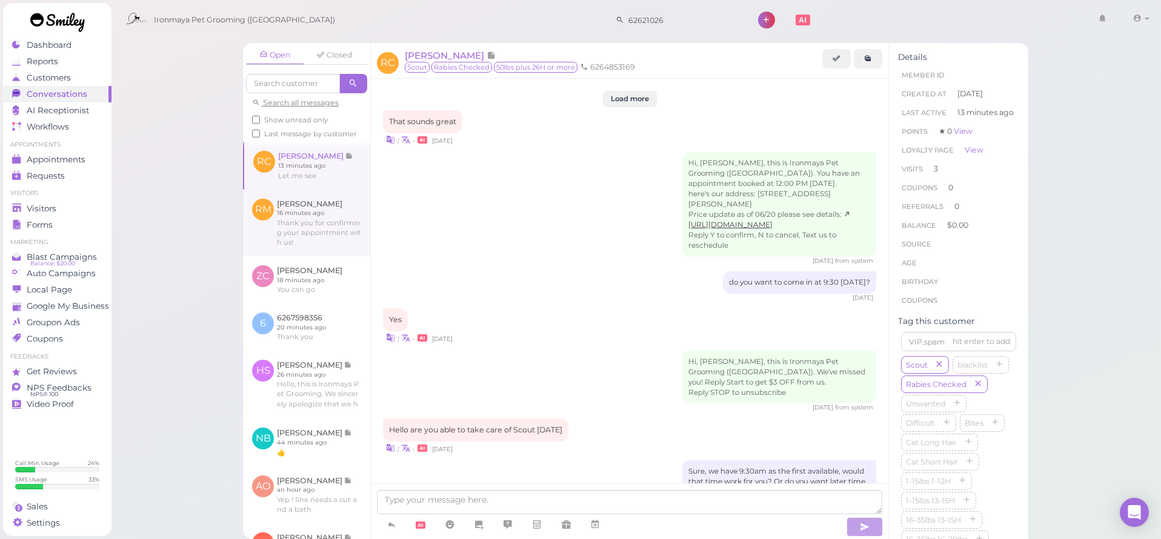
scroll to position [1446, 0]
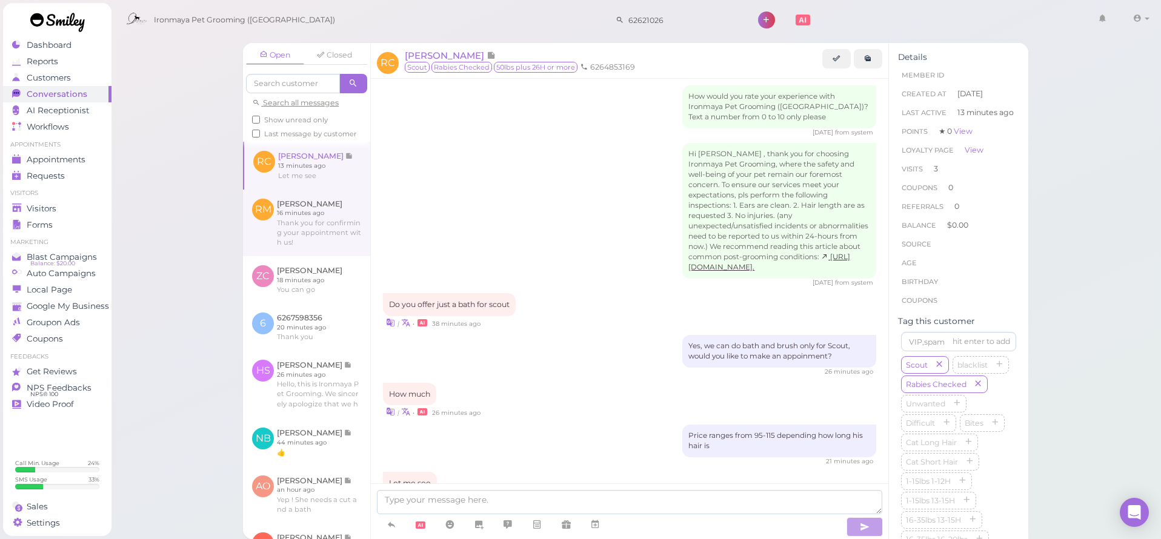
click at [320, 230] on link at bounding box center [306, 223] width 127 height 67
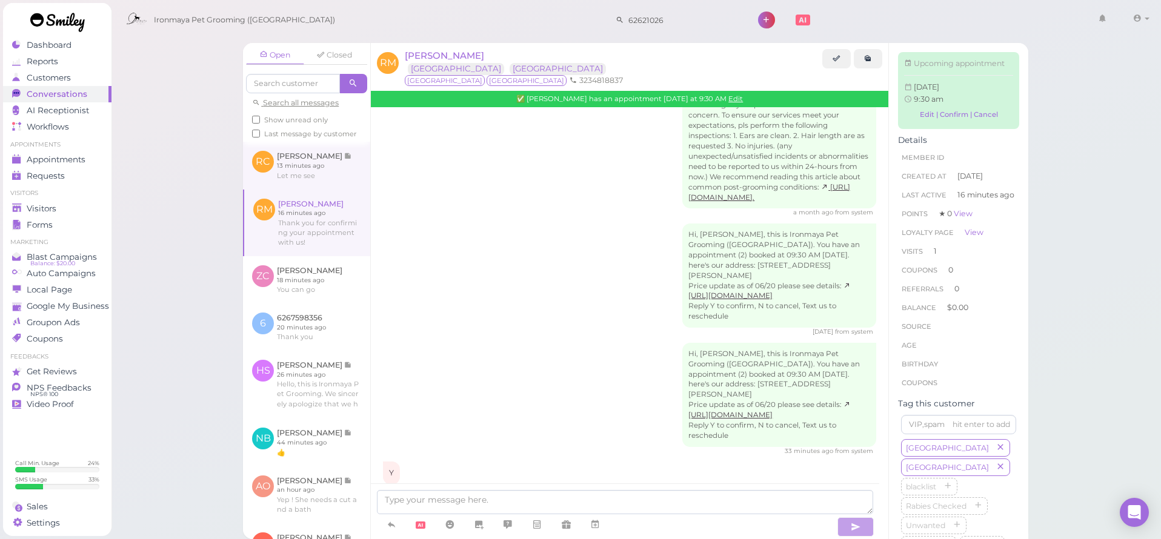
click at [318, 189] on link at bounding box center [306, 165] width 127 height 47
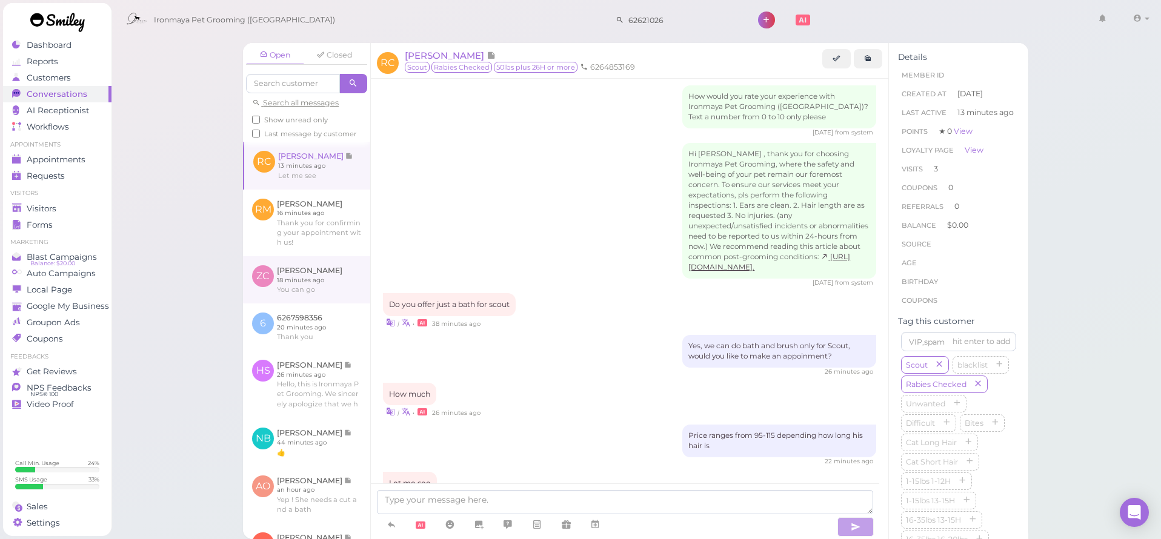
click at [322, 279] on link at bounding box center [306, 279] width 127 height 47
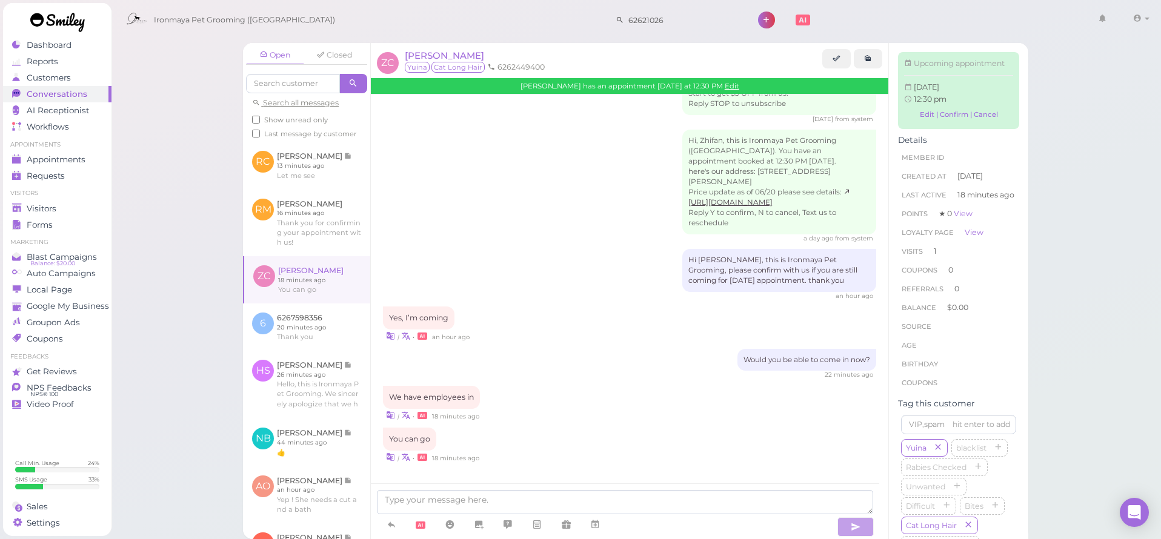
scroll to position [854, 0]
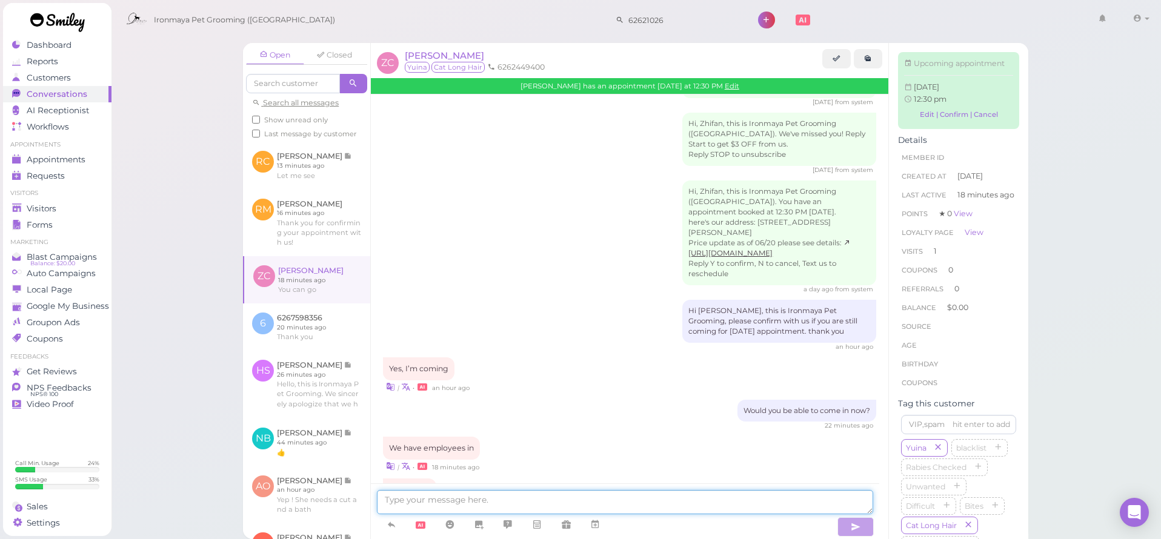
click at [447, 502] on textarea at bounding box center [625, 502] width 496 height 24
type textarea "C"
type textarea "o"
type textarea "Okay"
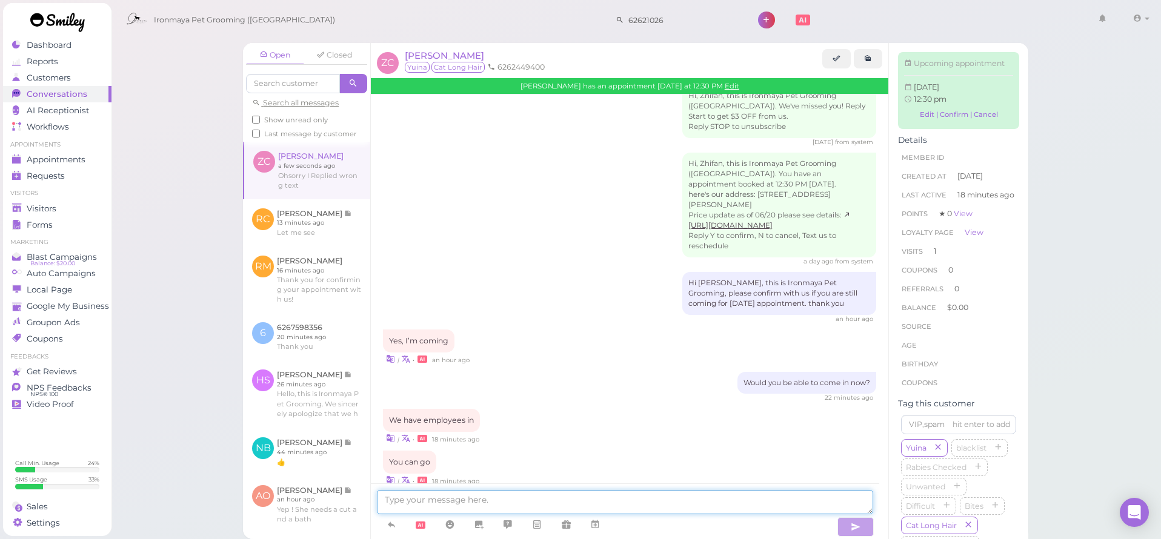
scroll to position [942, 0]
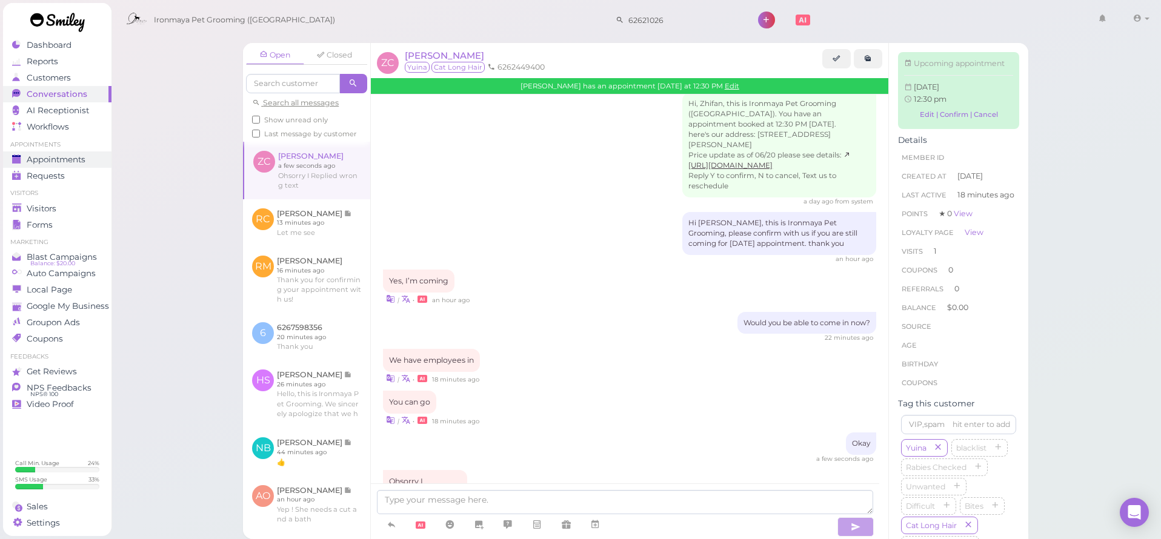
click at [74, 159] on span "Appointments" at bounding box center [56, 160] width 59 height 10
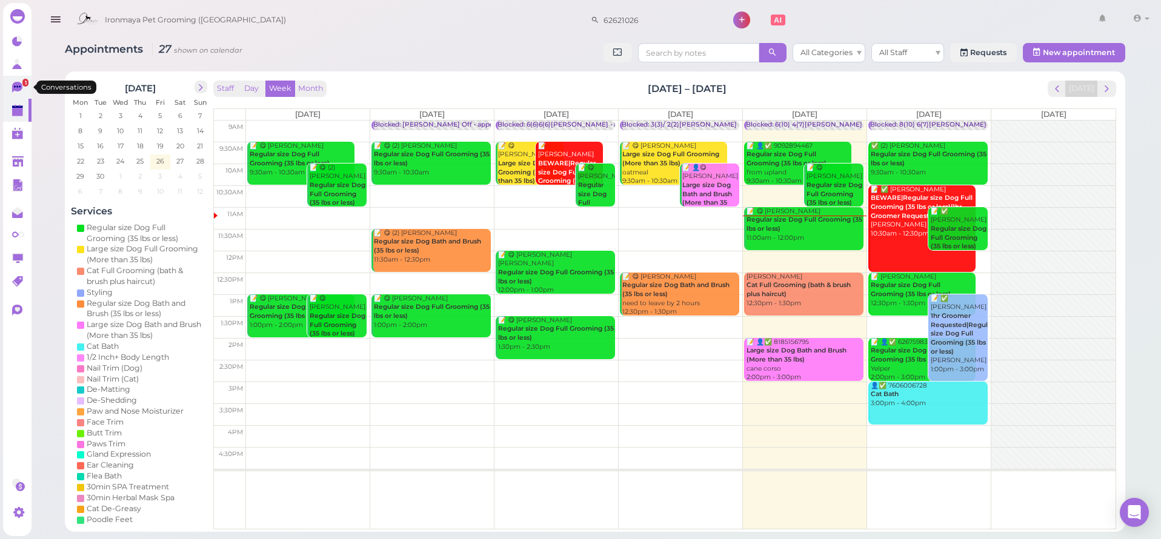
click at [11, 94] on link "1" at bounding box center [17, 87] width 28 height 23
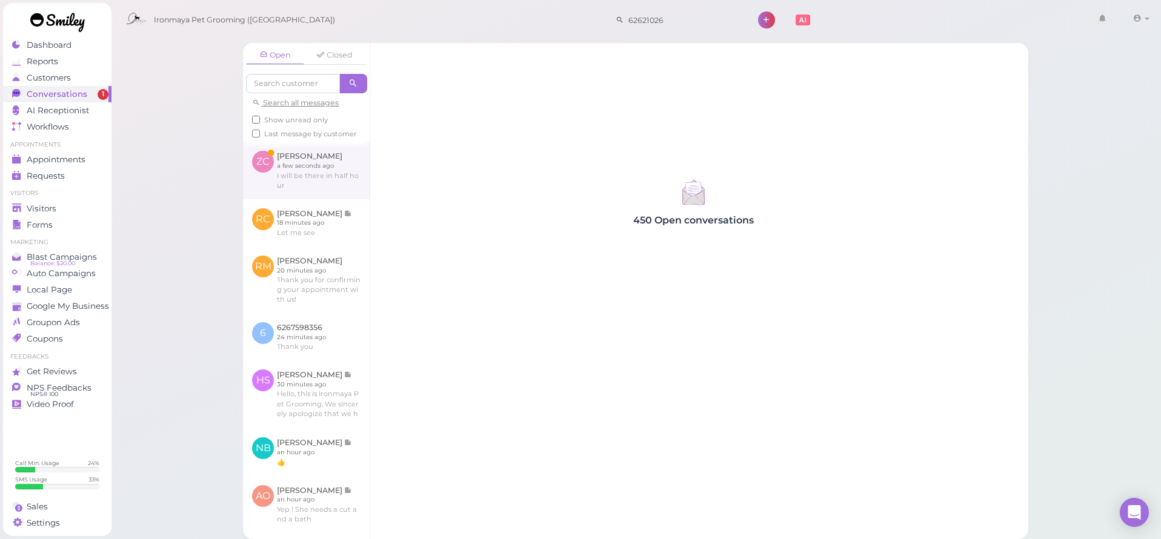
click at [269, 184] on link at bounding box center [306, 170] width 127 height 57
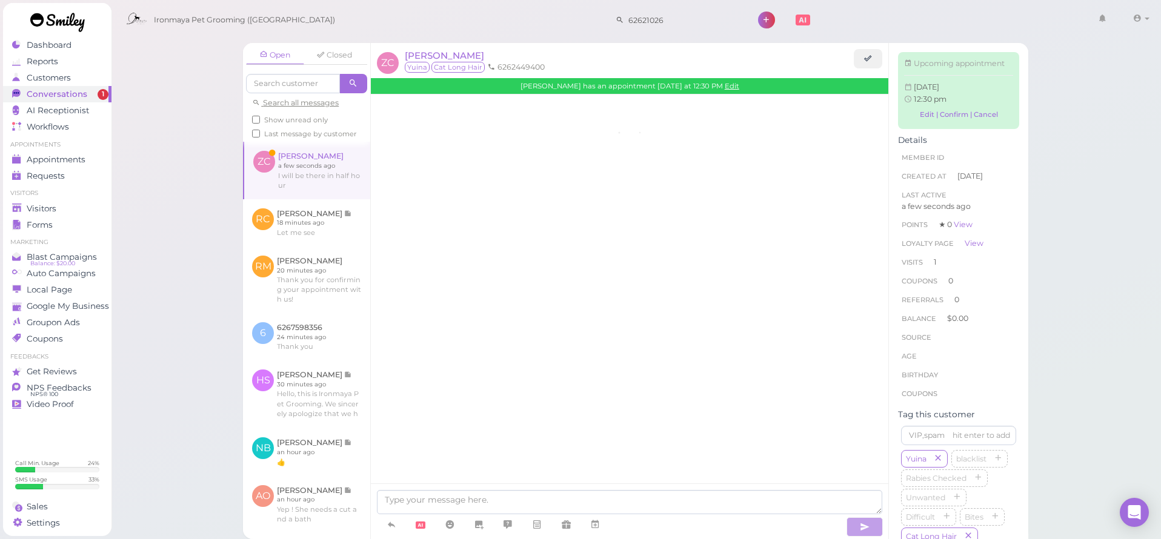
scroll to position [983, 0]
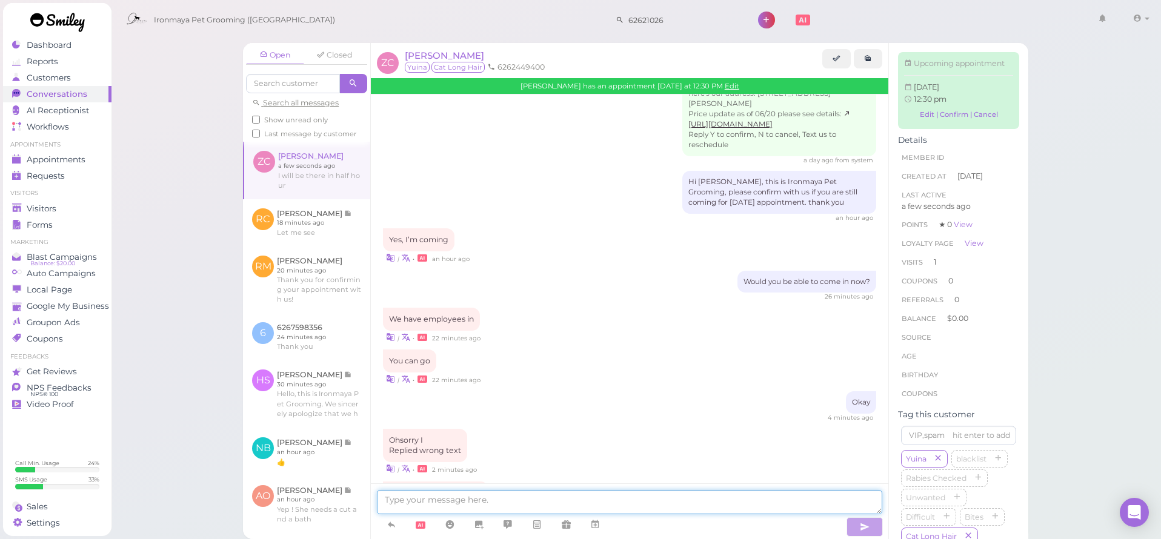
click at [467, 499] on textarea at bounding box center [629, 502] width 505 height 24
click at [492, 505] on textarea at bounding box center [629, 502] width 505 height 24
type textarea "Thank you"
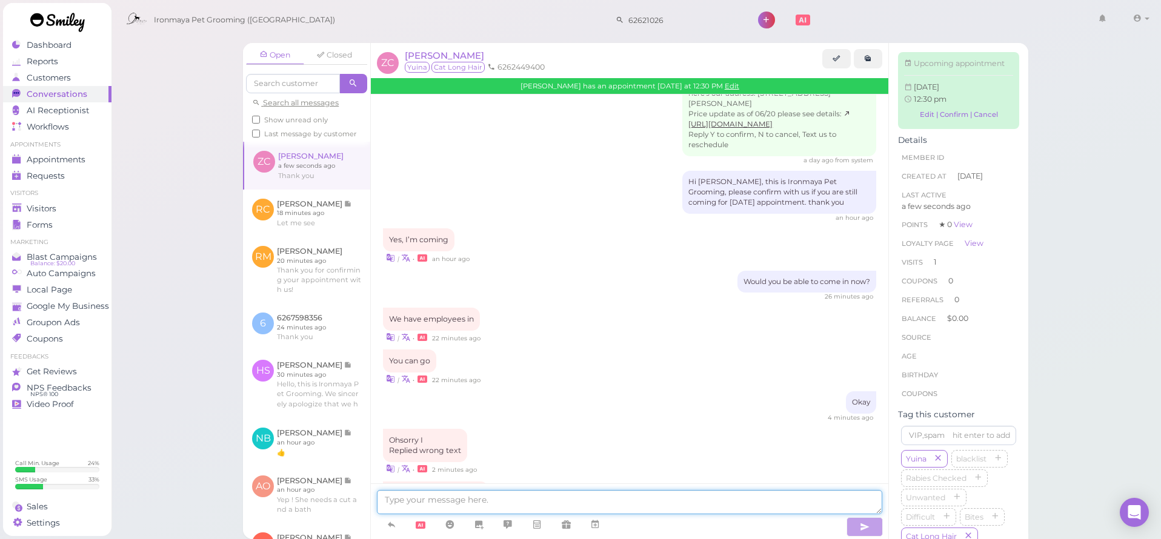
scroll to position [1011, 0]
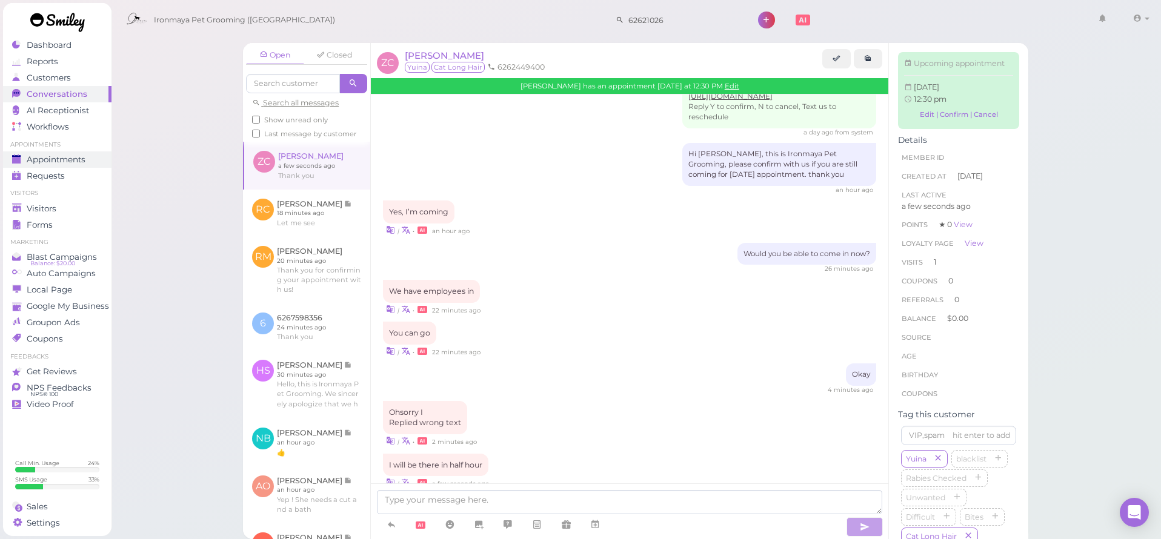
click at [45, 162] on span "Appointments" at bounding box center [56, 160] width 59 height 10
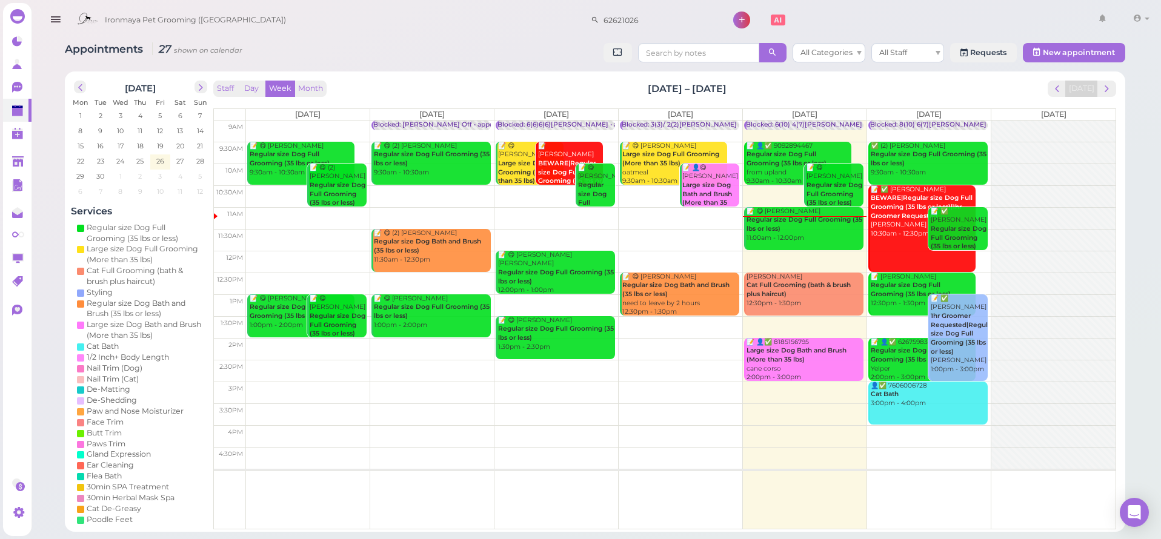
click at [309, 38] on div "Appointments 27 shown on calendar All Categories All Staff Requests New appoint…" at bounding box center [595, 283] width 1091 height 498
click at [18, 82] on icon at bounding box center [17, 87] width 10 height 11
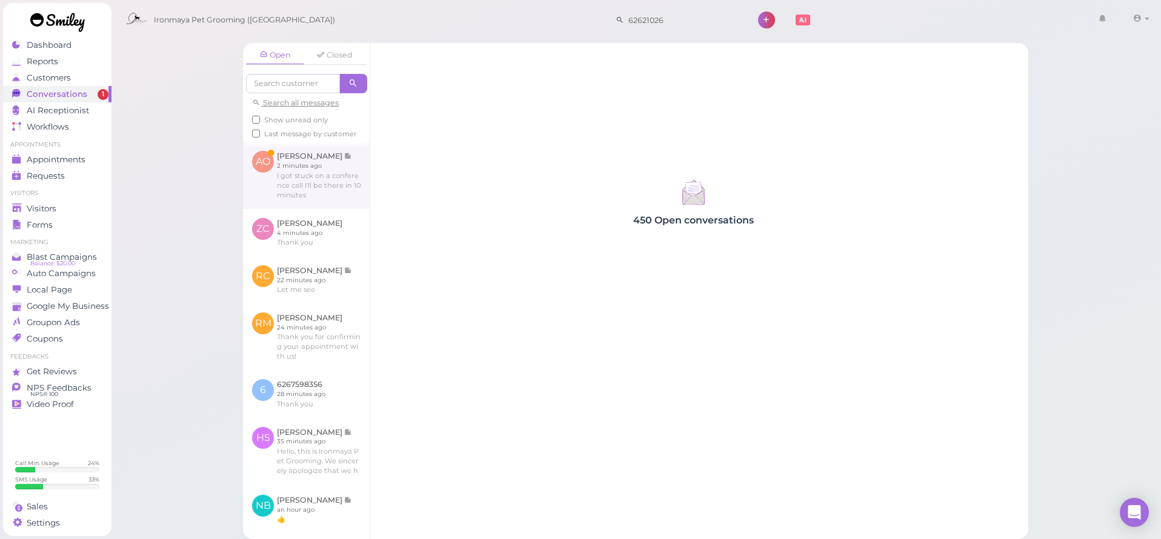
click at [281, 173] on link at bounding box center [306, 175] width 127 height 67
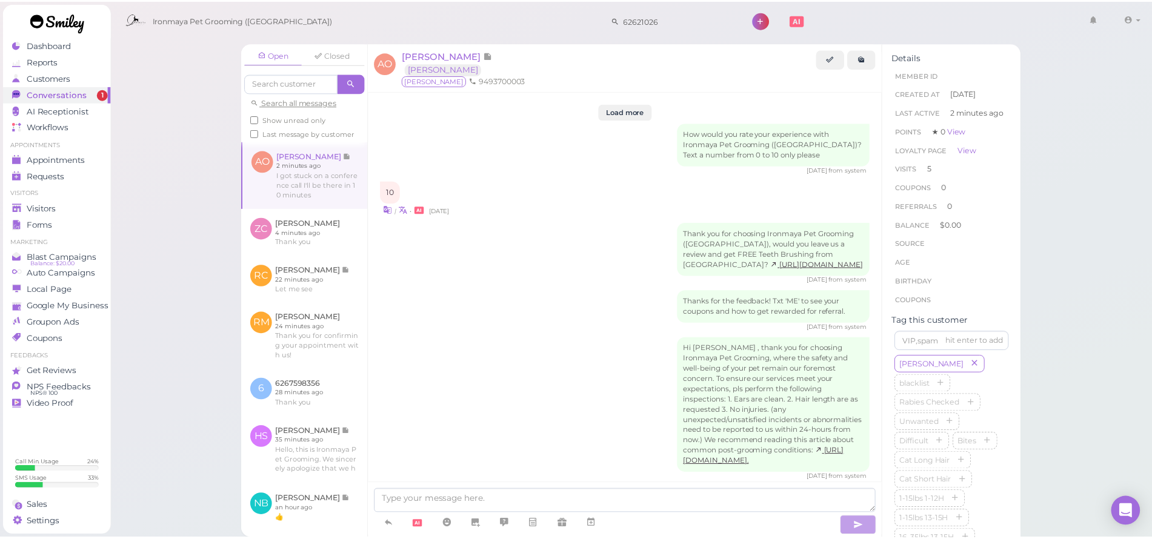
scroll to position [1604, 0]
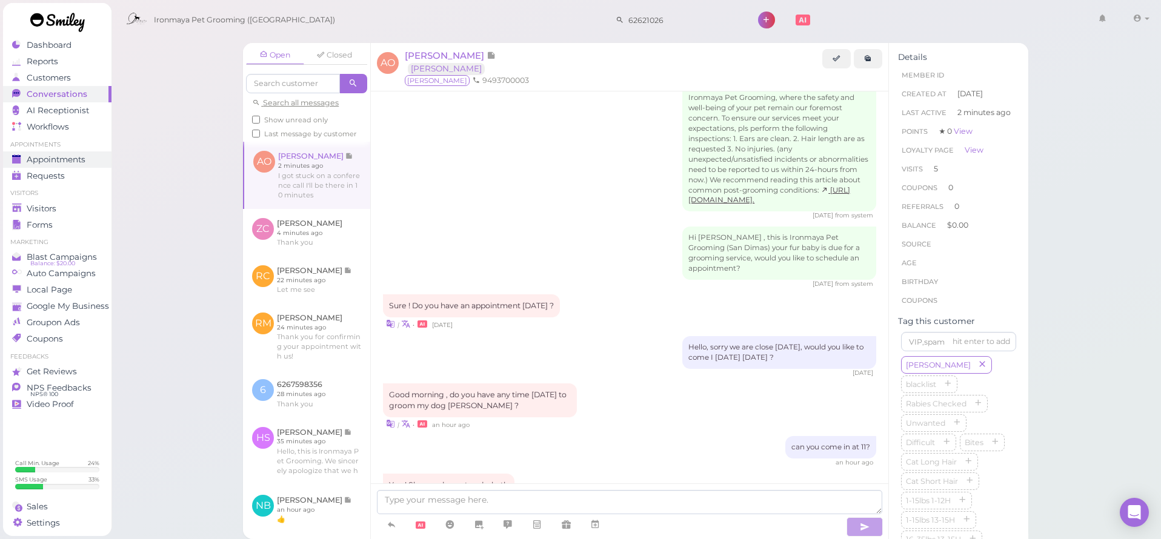
click at [91, 159] on div "Appointments" at bounding box center [55, 160] width 87 height 10
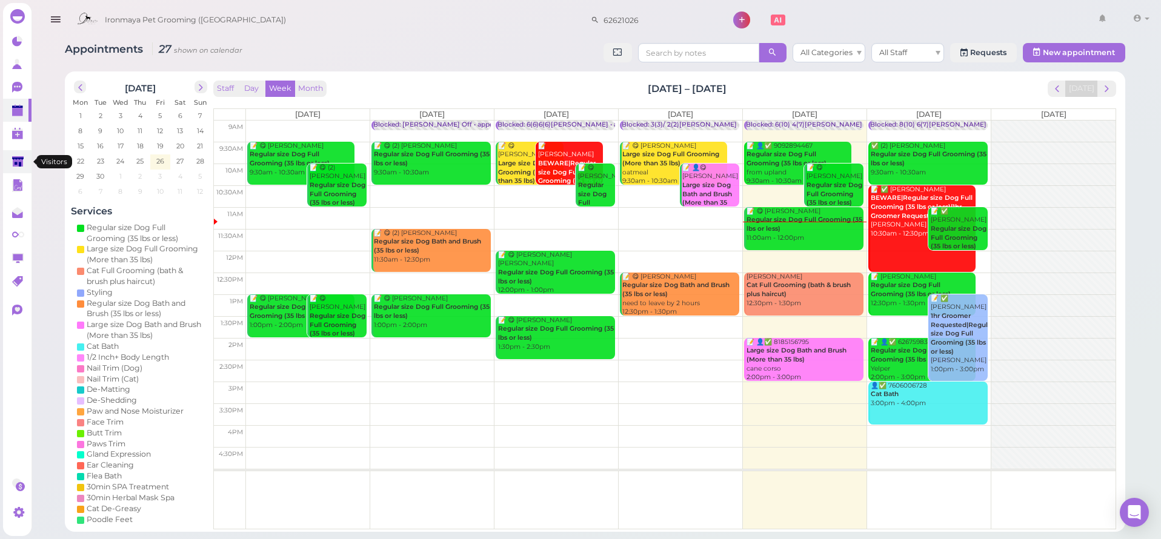
click at [23, 165] on polygon at bounding box center [18, 161] width 12 height 10
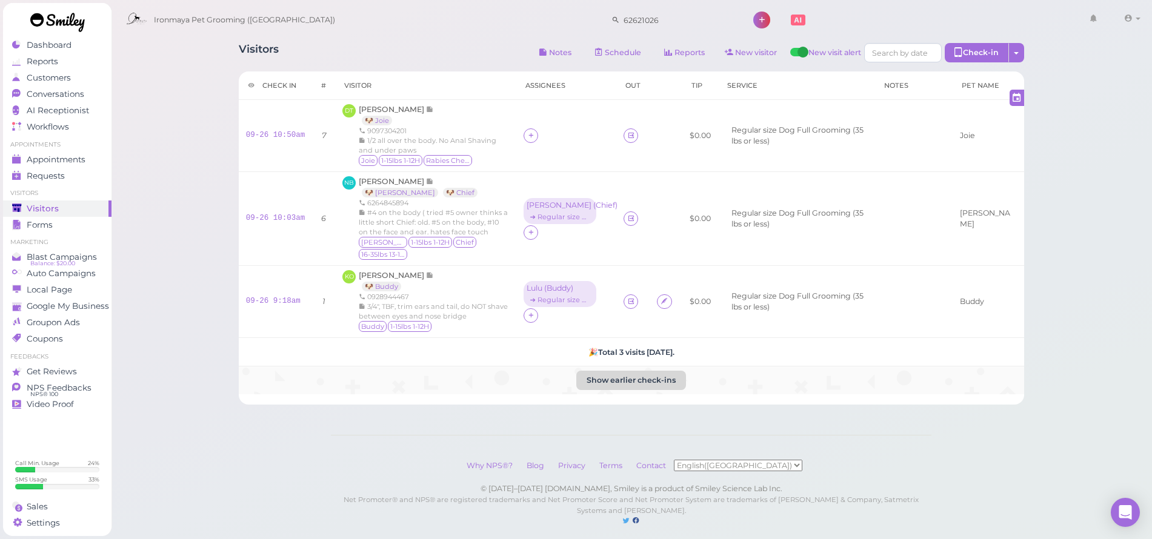
click at [631, 371] on button "Show earlier check-ins" at bounding box center [631, 380] width 110 height 19
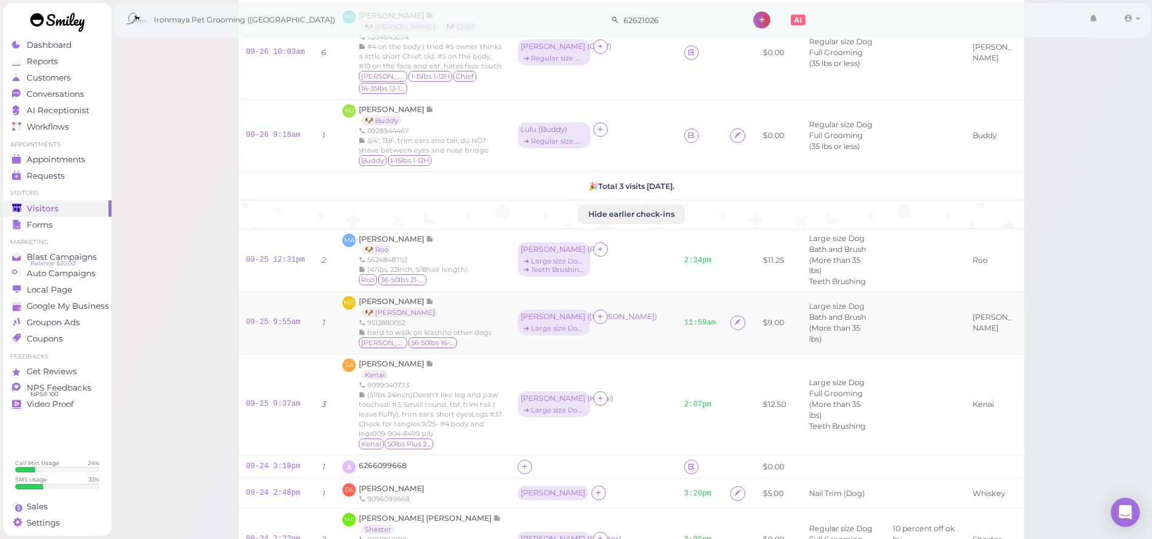
scroll to position [198, 0]
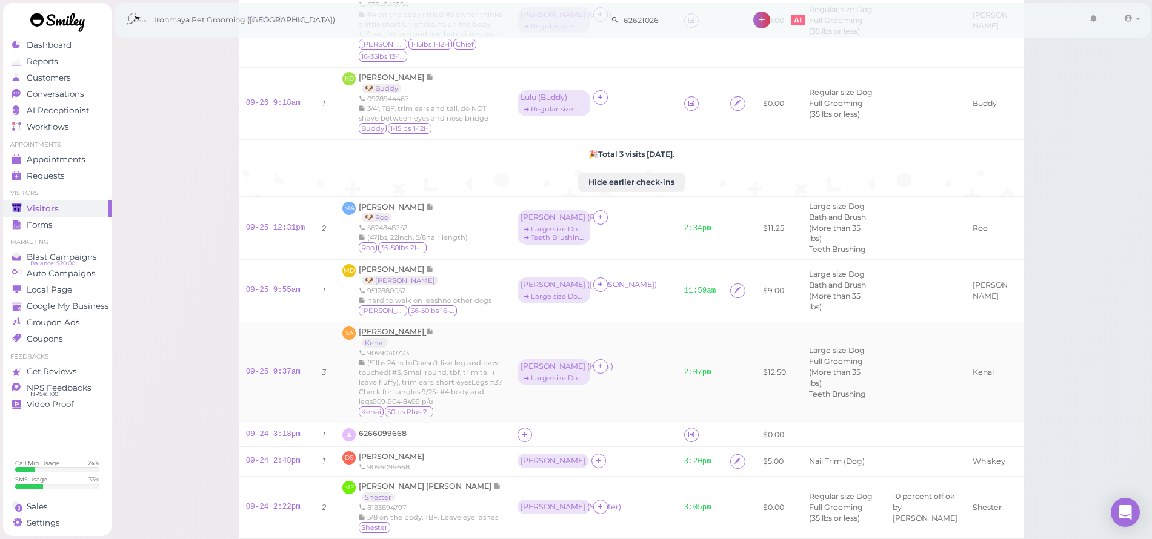
click at [402, 336] on span "[PERSON_NAME]" at bounding box center [392, 331] width 67 height 9
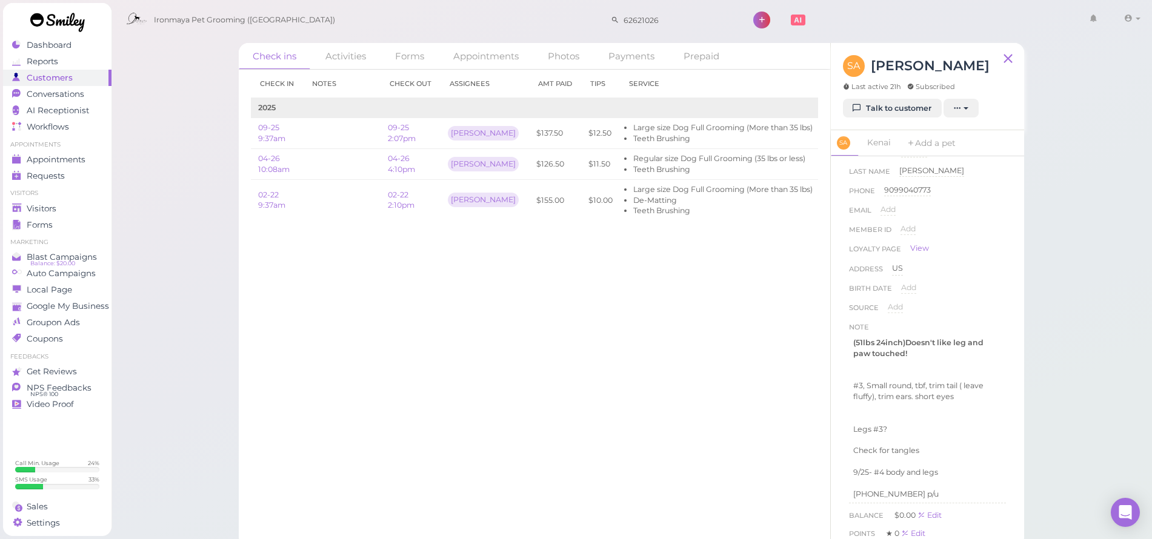
scroll to position [48, 0]
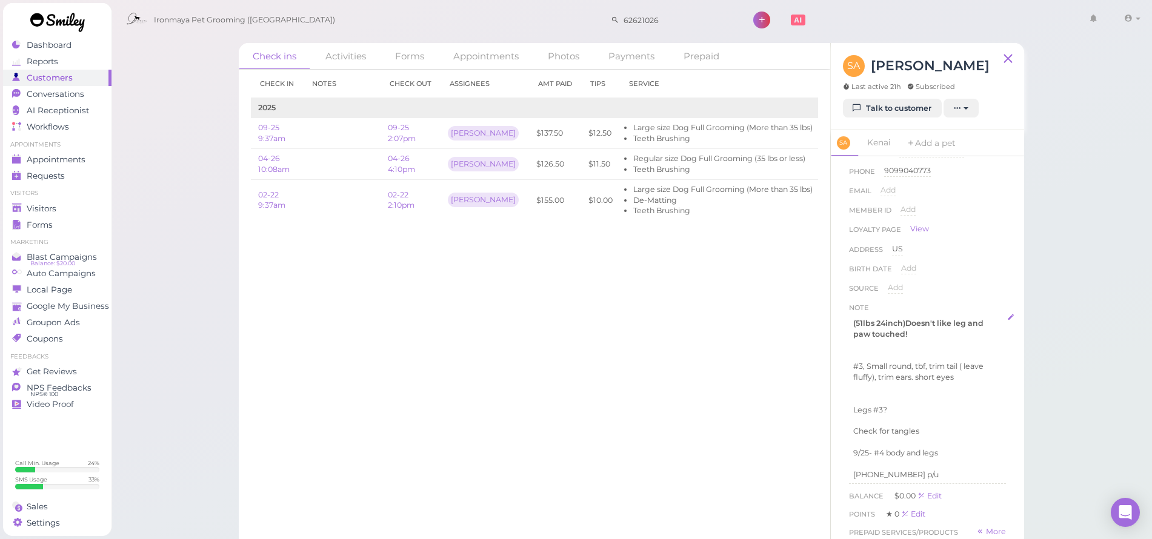
click at [956, 470] on p "909-904-8499 p/u" at bounding box center [927, 475] width 148 height 11
drag, startPoint x: 953, startPoint y: 461, endPoint x: 934, endPoint y: 496, distance: 40.1
click at [938, 501] on p at bounding box center [927, 506] width 148 height 11
drag, startPoint x: 910, startPoint y: 510, endPoint x: 841, endPoint y: 501, distance: 69.7
click at [841, 501] on div "First Name Sereya Sereya Last Name Abdouch Abdouch Phone 9099040773 9099040773 …" at bounding box center [927, 351] width 193 height 391
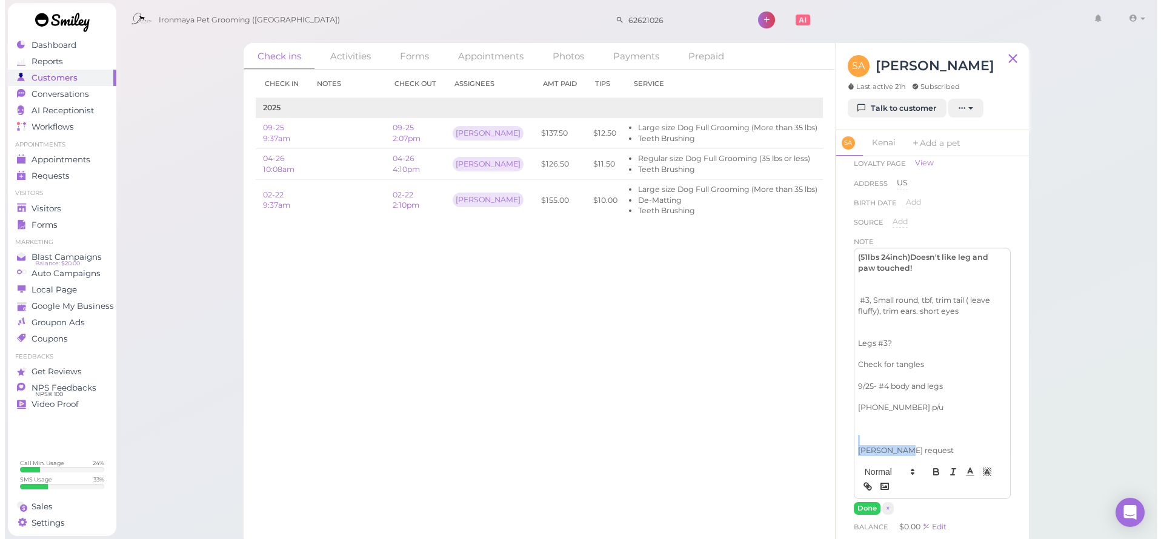
scroll to position [119, 0]
click at [926, 468] on icon "button" at bounding box center [931, 466] width 11 height 11
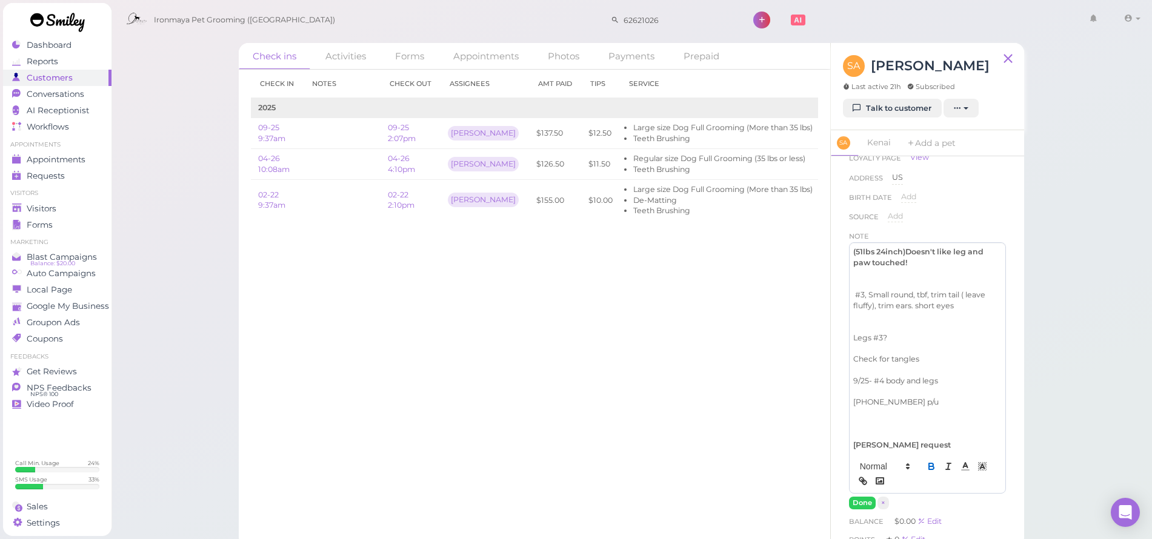
click at [903, 440] on p "ida request" at bounding box center [927, 445] width 148 height 11
click at [867, 497] on button "Done" at bounding box center [862, 503] width 27 height 13
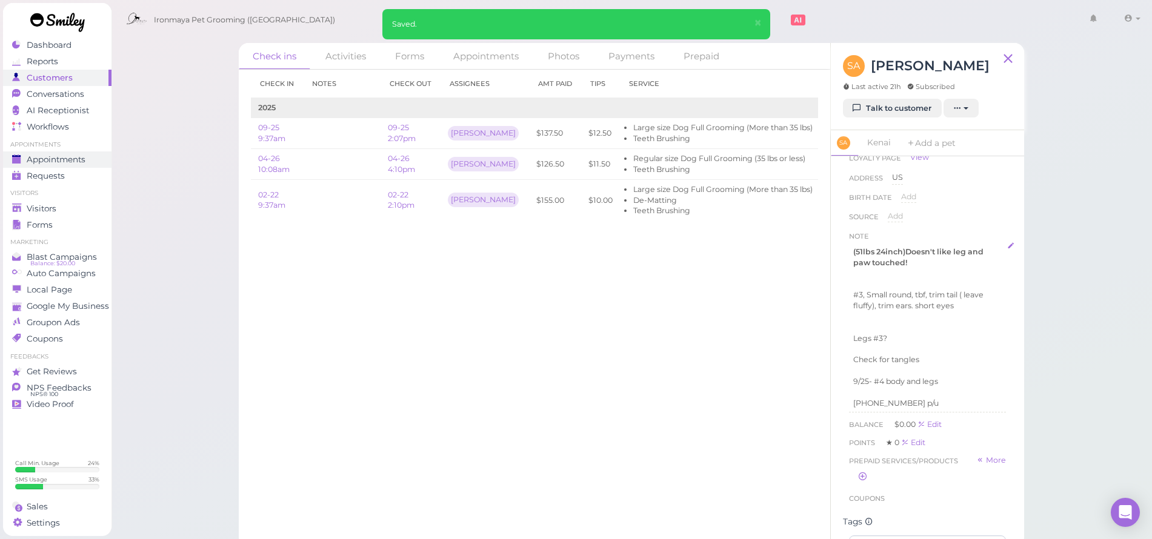
click at [85, 158] on span "Appointments" at bounding box center [56, 160] width 59 height 10
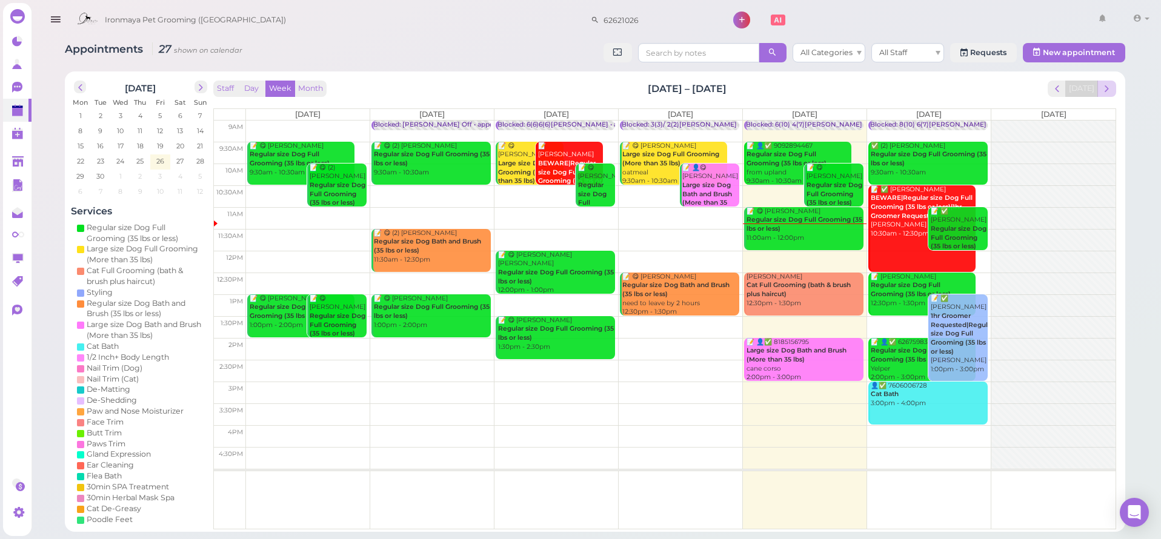
click at [1104, 81] on button "next" at bounding box center [1106, 89] width 19 height 16
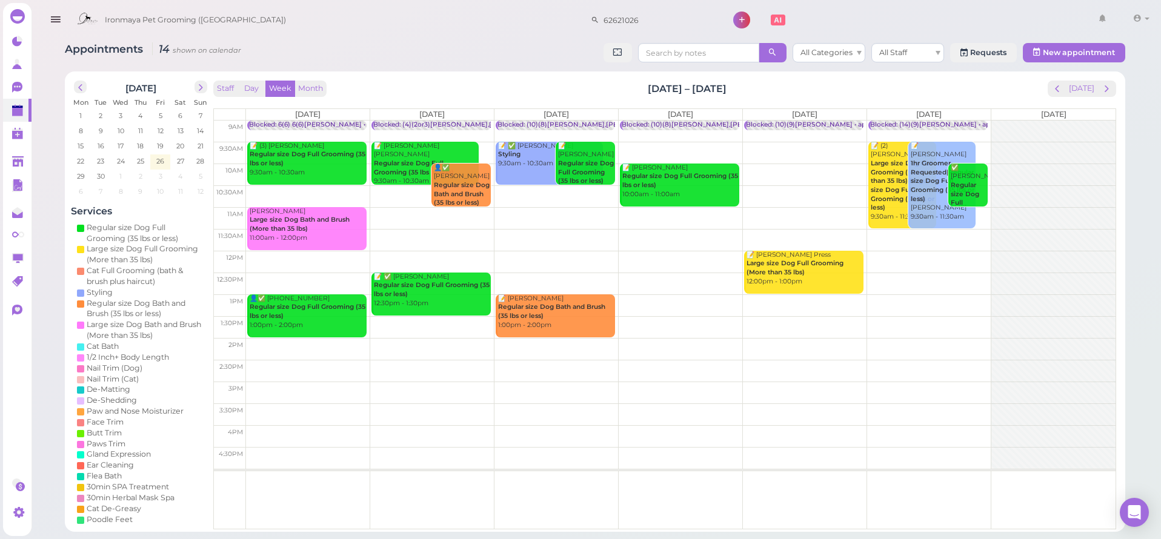
click at [545, 190] on td at bounding box center [681, 196] width 870 height 22
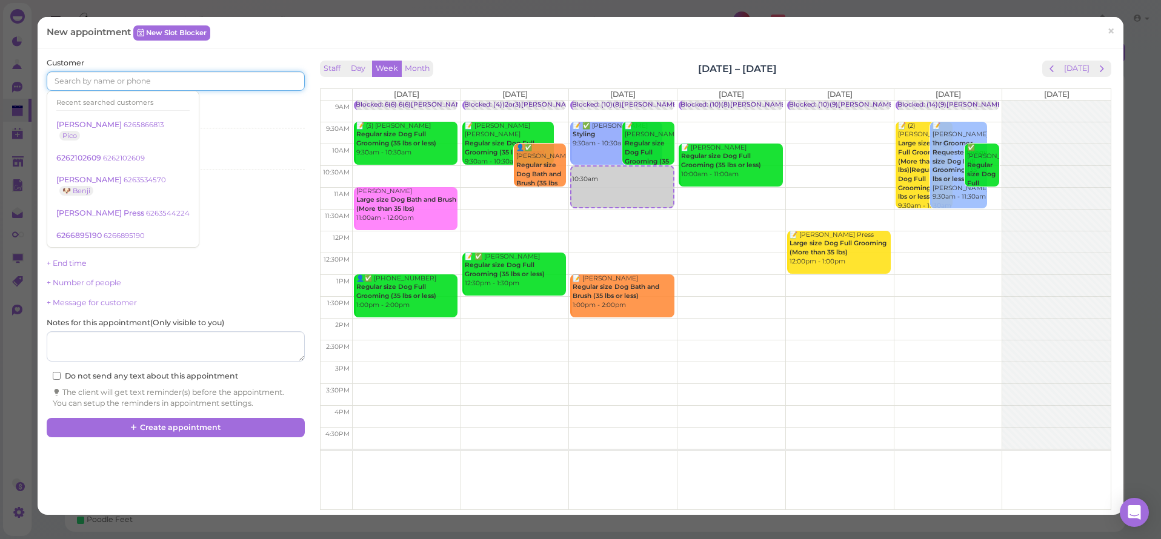
click at [161, 84] on input at bounding box center [176, 81] width 258 height 19
type input "6263534570"
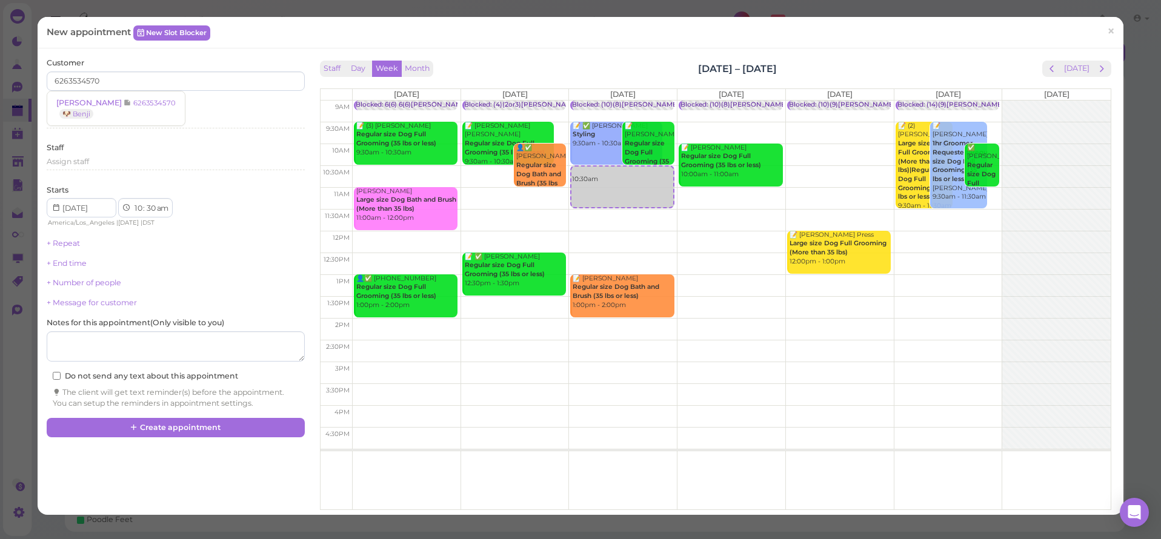
click at [144, 113] on link "Helda Shehata 6263534570 🐶 Benji" at bounding box center [116, 108] width 138 height 34
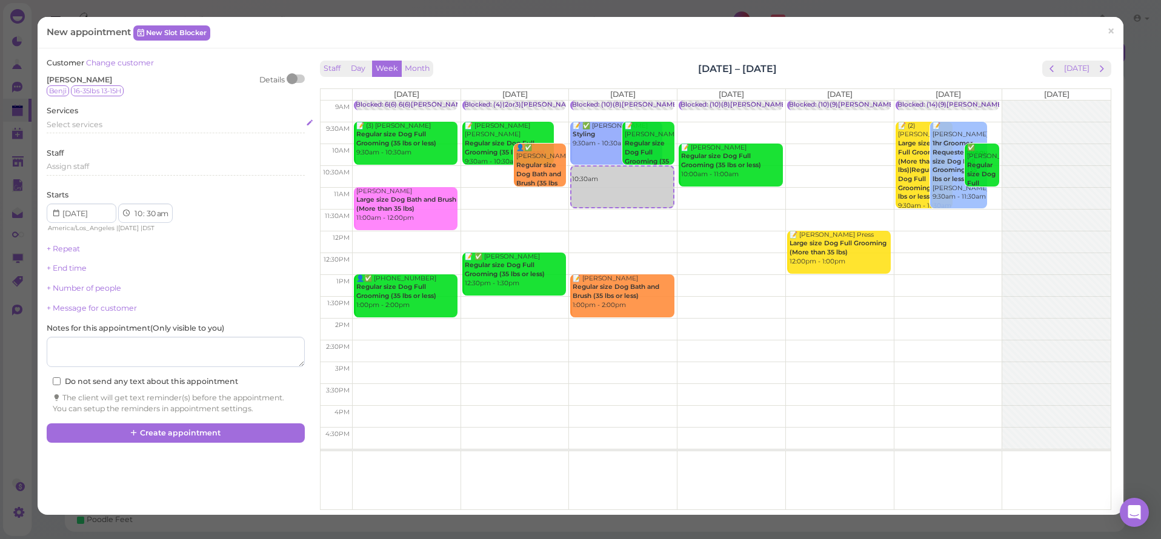
click at [129, 121] on div "Select services" at bounding box center [176, 124] width 258 height 11
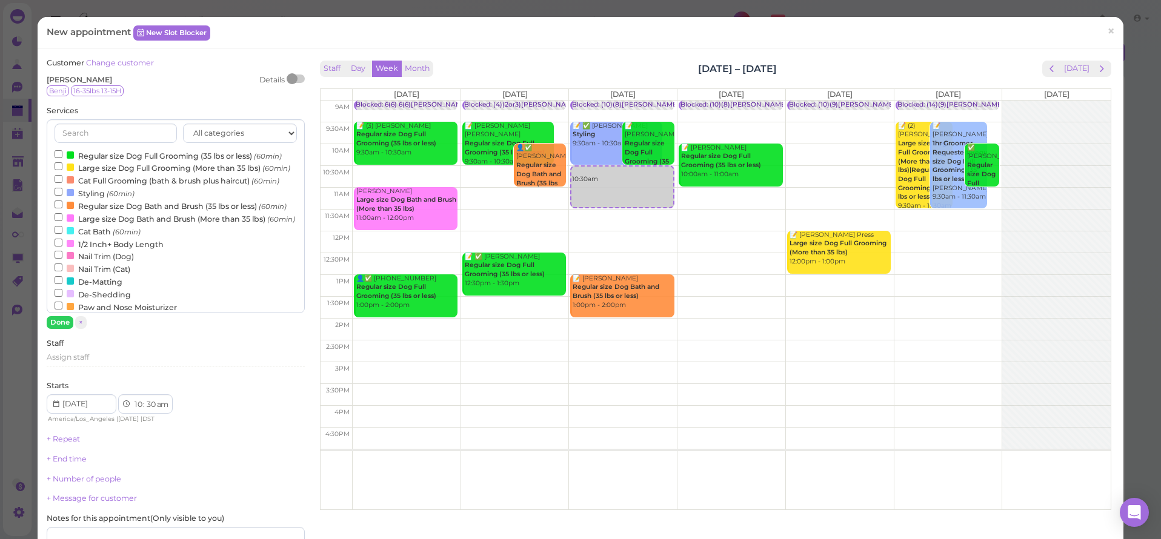
click at [125, 151] on label "Regular size Dog Full Grooming (35 lbs or less) (60min)" at bounding box center [168, 155] width 227 height 13
click at [62, 151] on input "Regular size Dog Full Grooming (35 lbs or less) (60min)" at bounding box center [59, 154] width 8 height 8
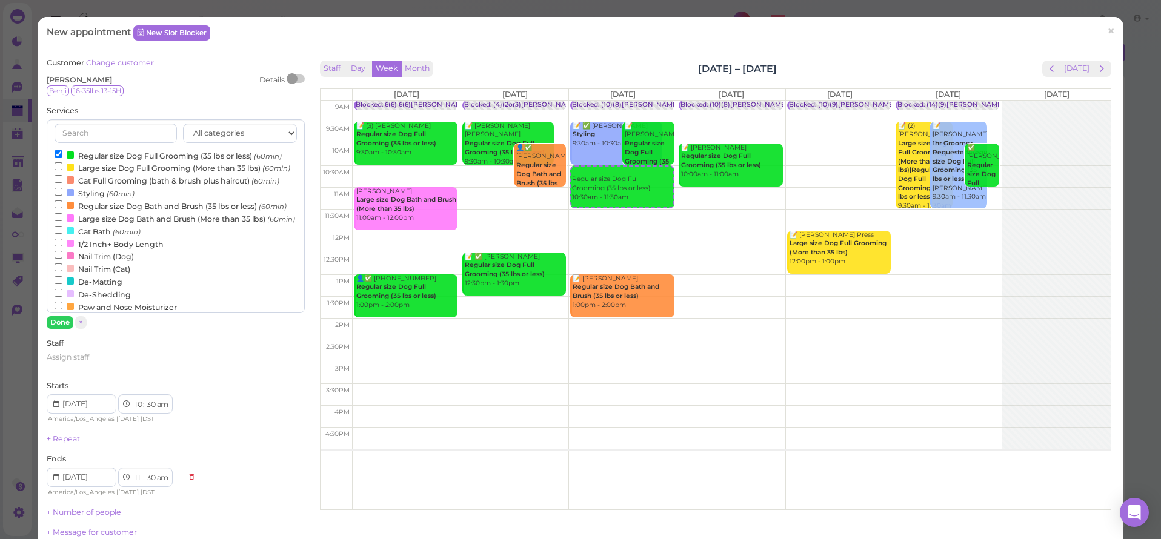
click at [258, 41] on div "New appointment New Slot Blocker ×" at bounding box center [581, 33] width 1086 height 32
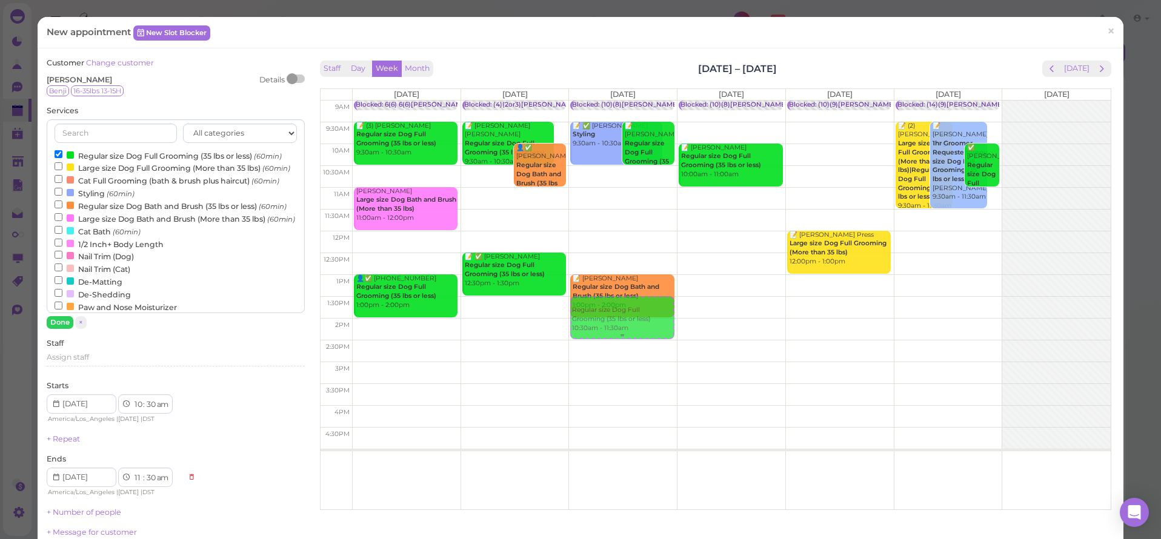
drag, startPoint x: 595, startPoint y: 191, endPoint x: 597, endPoint y: 313, distance: 121.2
click at [597, 101] on div "Regular size Dog Full Grooming (35 lbs or less) 10:30am - 11:30am Blocked: (10)…" at bounding box center [623, 101] width 108 height 0
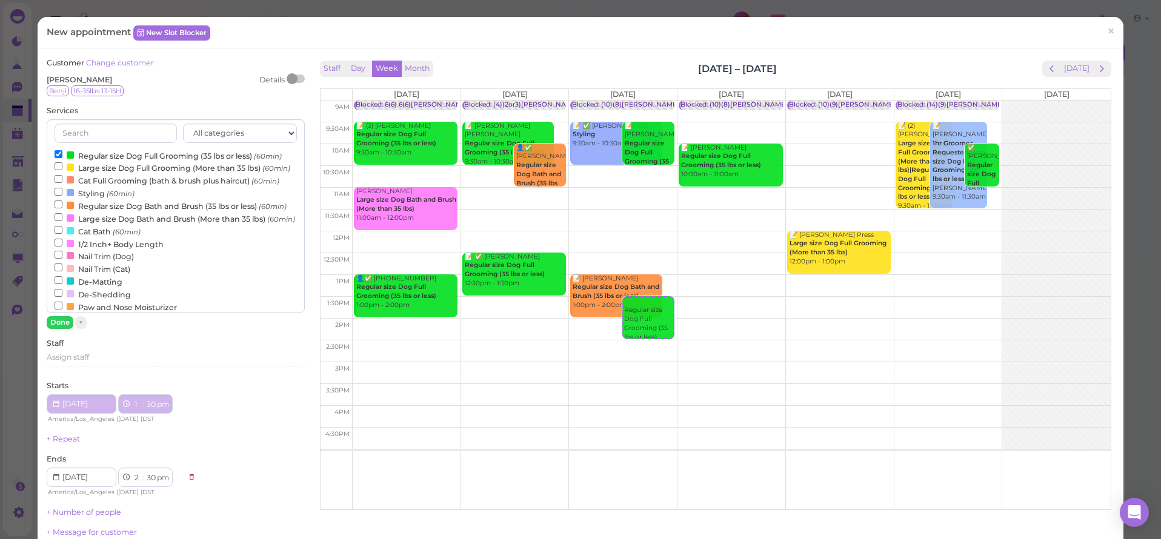
select select "1"
select select "pm"
select select "2"
select select "pm"
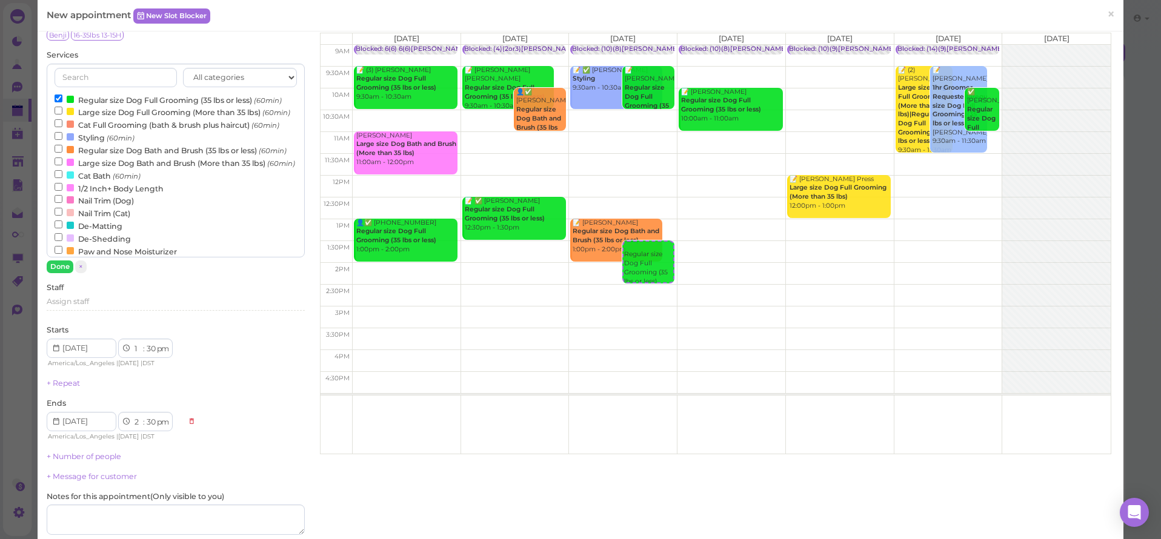
scroll to position [145, 0]
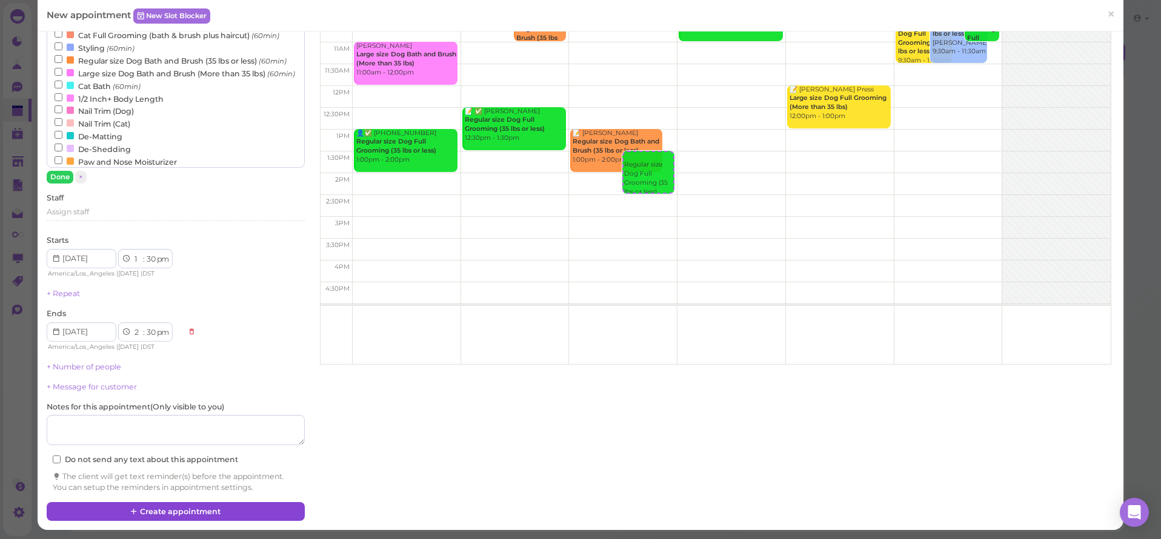
click at [215, 507] on button "Create appointment" at bounding box center [176, 511] width 258 height 19
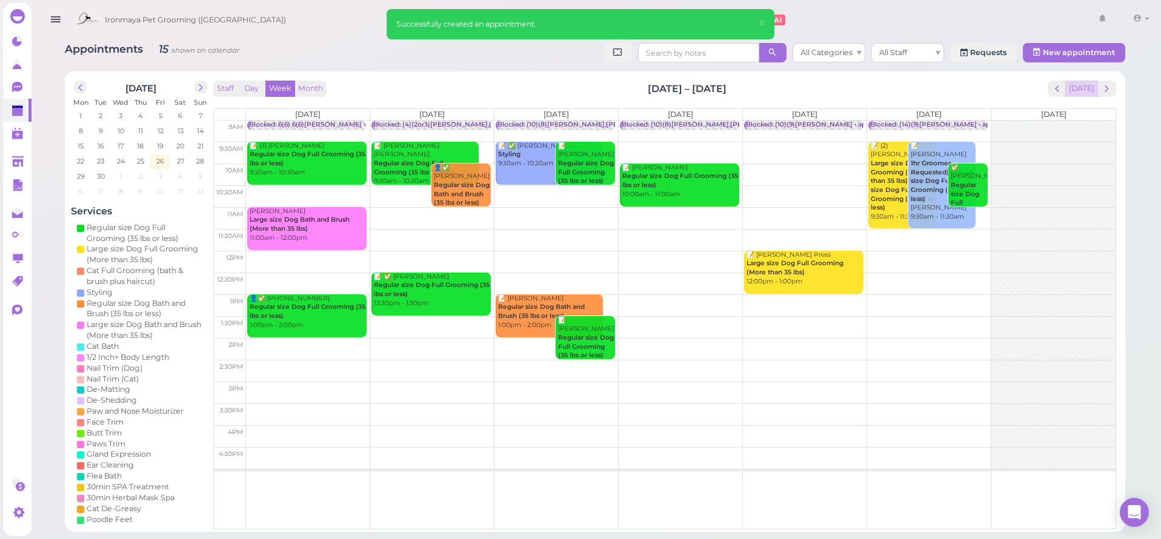
click at [1088, 91] on button "[DATE]" at bounding box center [1081, 89] width 33 height 16
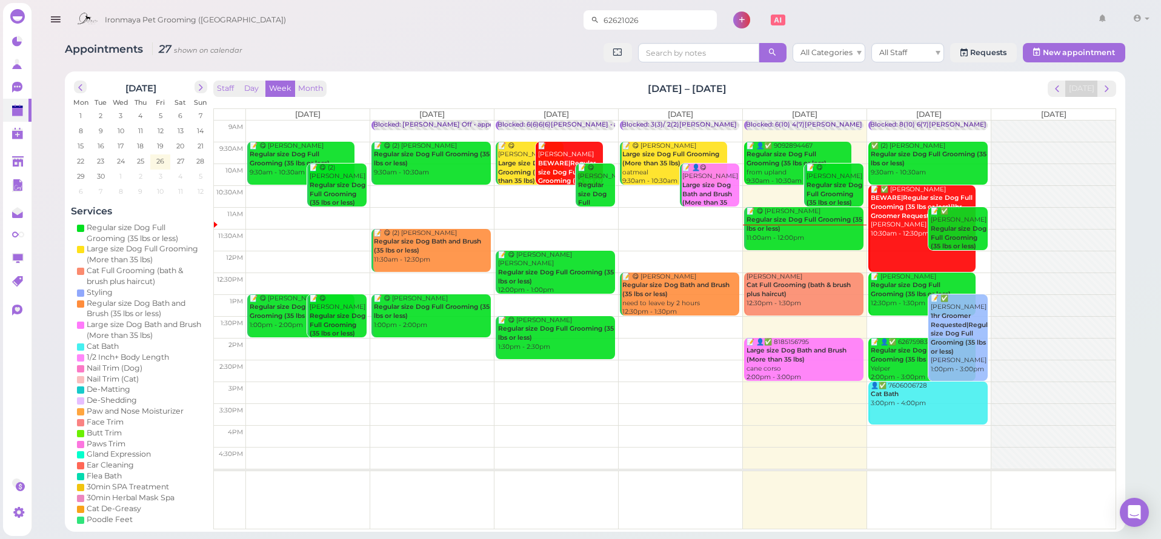
click at [608, 21] on input "62621026" at bounding box center [658, 19] width 118 height 19
click at [15, 163] on polygon at bounding box center [18, 161] width 12 height 10
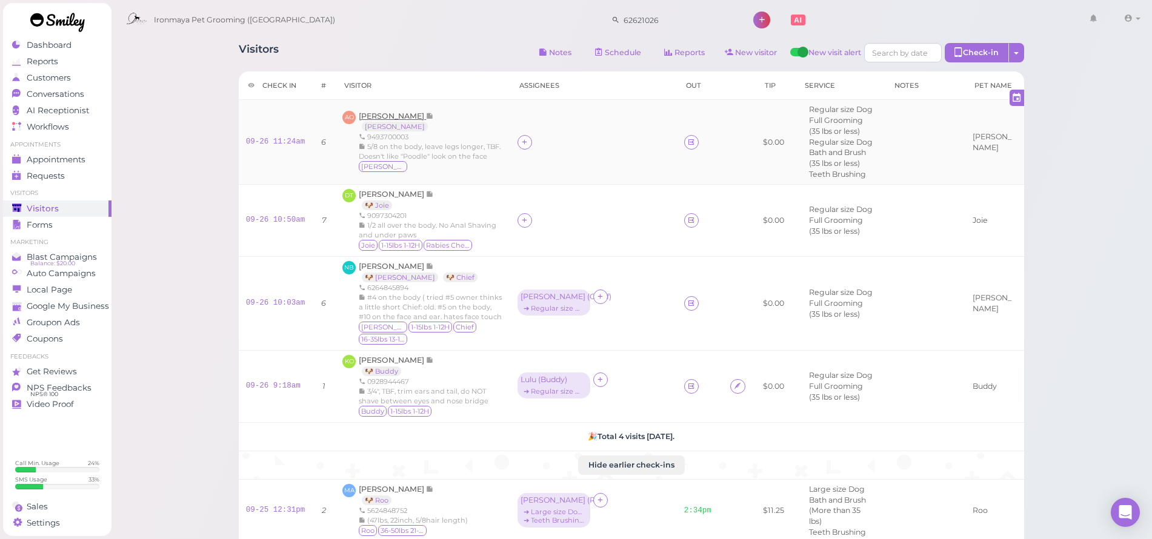
click at [389, 111] on span "[PERSON_NAME]" at bounding box center [392, 115] width 67 height 9
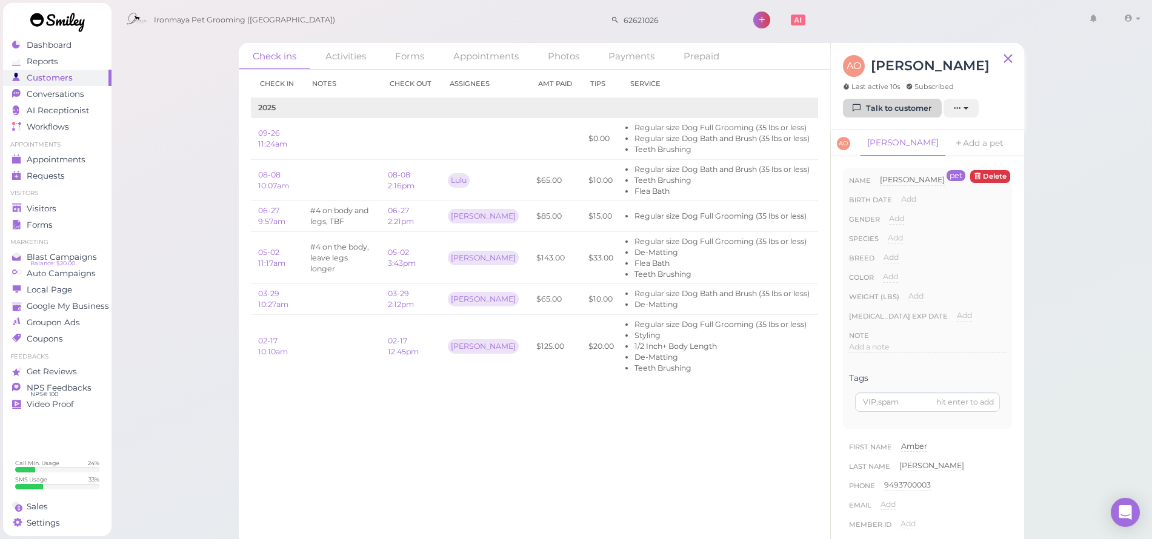
click at [896, 105] on link "Talk to customer" at bounding box center [892, 108] width 99 height 19
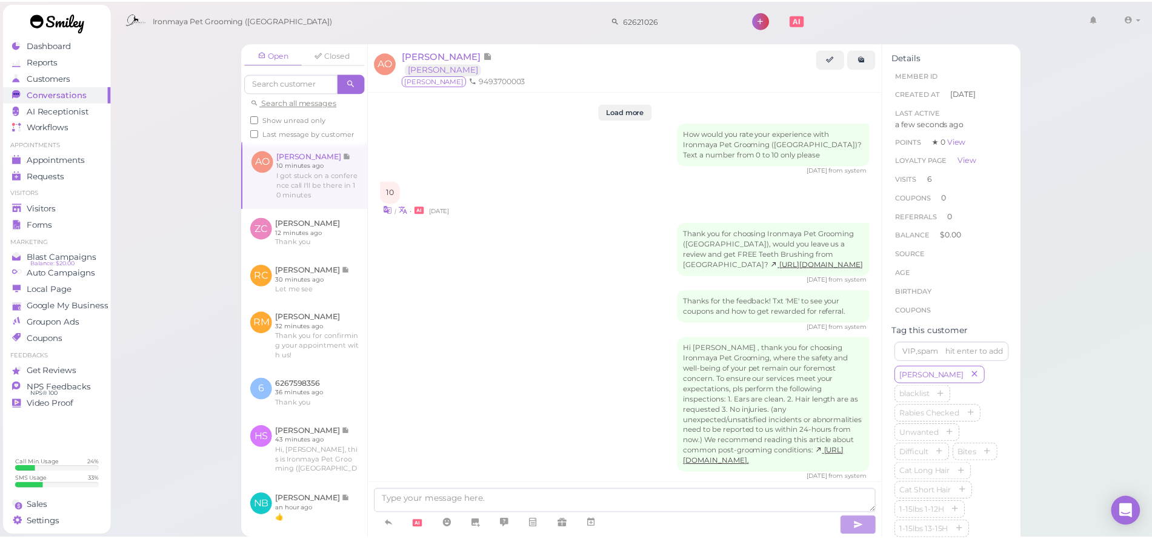
scroll to position [1604, 0]
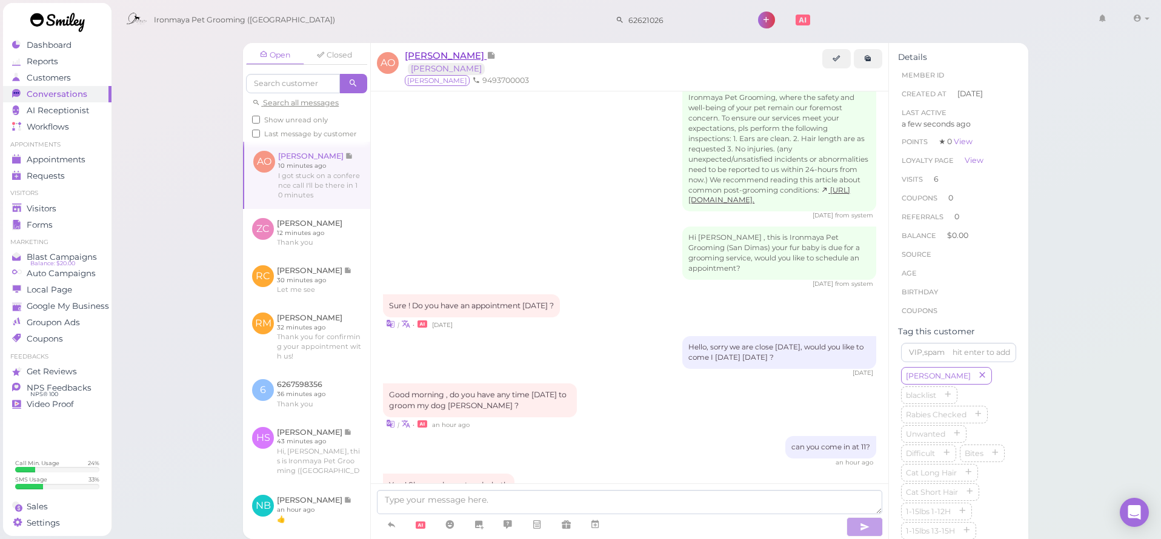
click at [451, 55] on span "[PERSON_NAME]" at bounding box center [446, 56] width 82 height 12
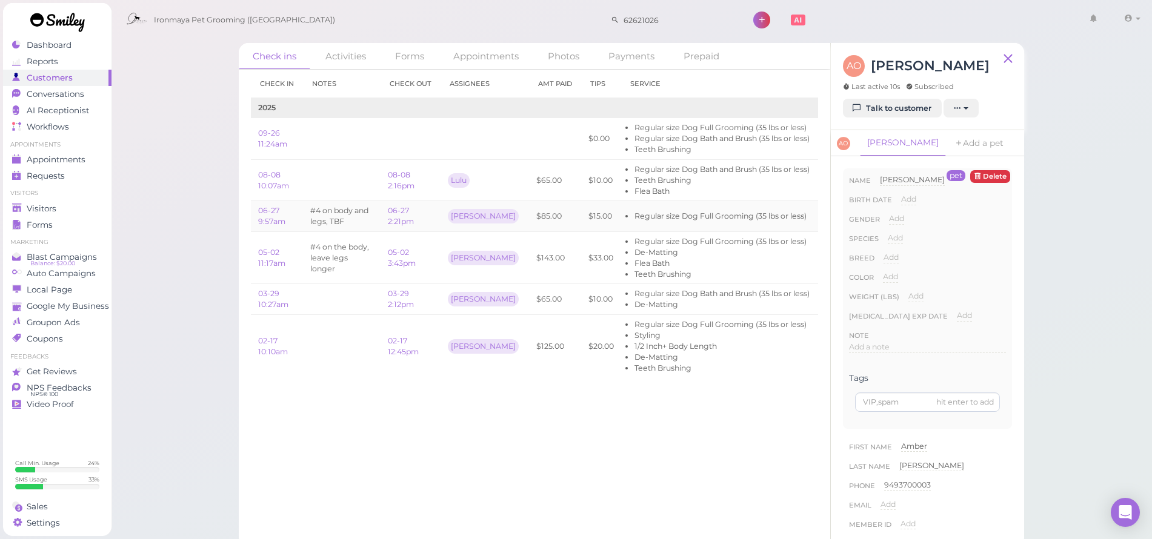
click at [379, 221] on td "#4 on body and legs, TBF" at bounding box center [342, 216] width 78 height 31
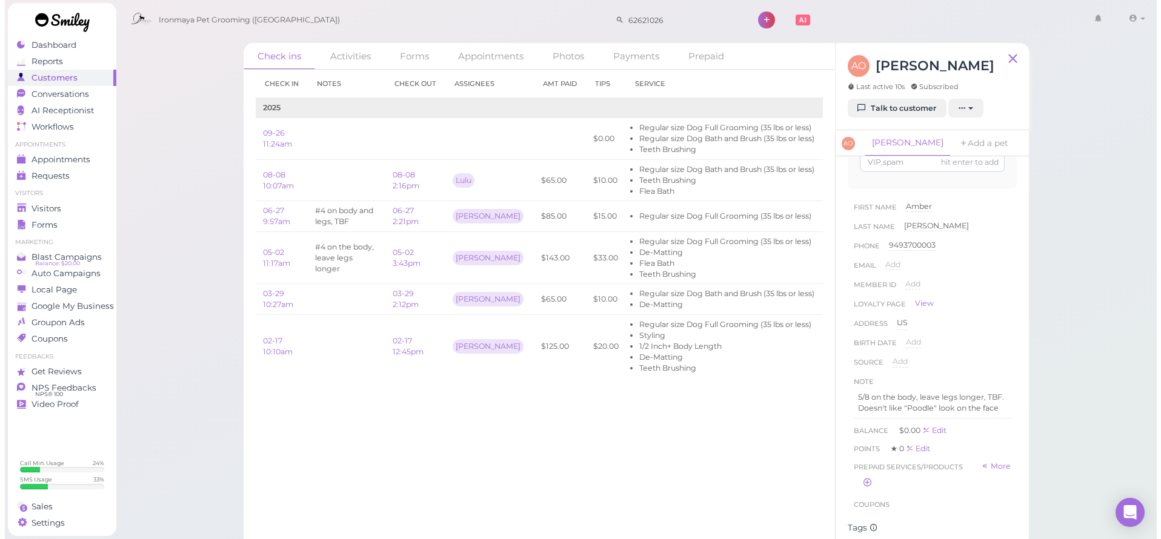
scroll to position [242, 0]
click at [905, 115] on link "Talk to customer" at bounding box center [892, 108] width 99 height 19
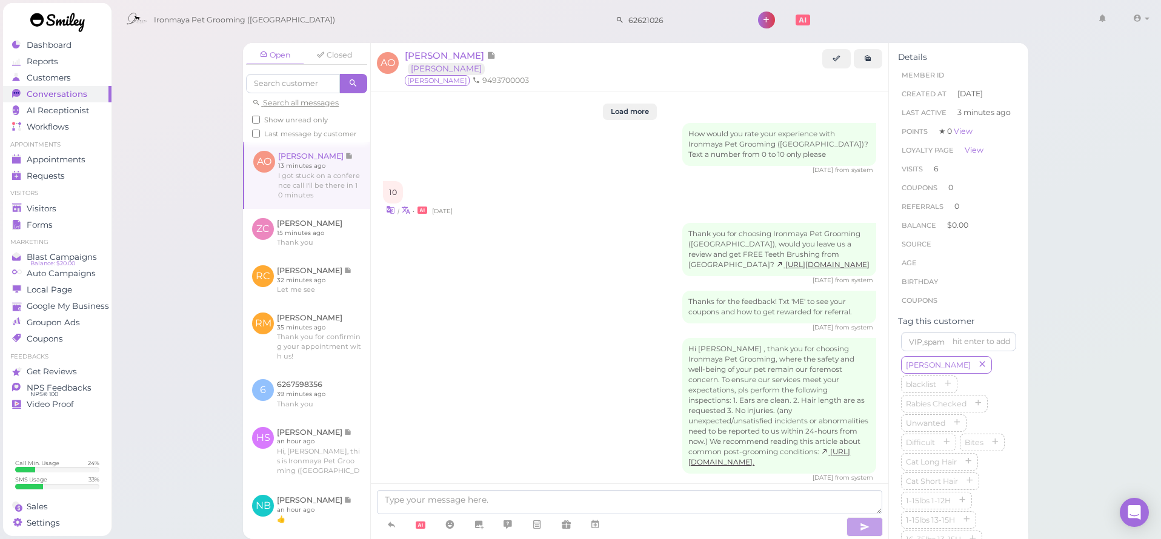
scroll to position [1604, 0]
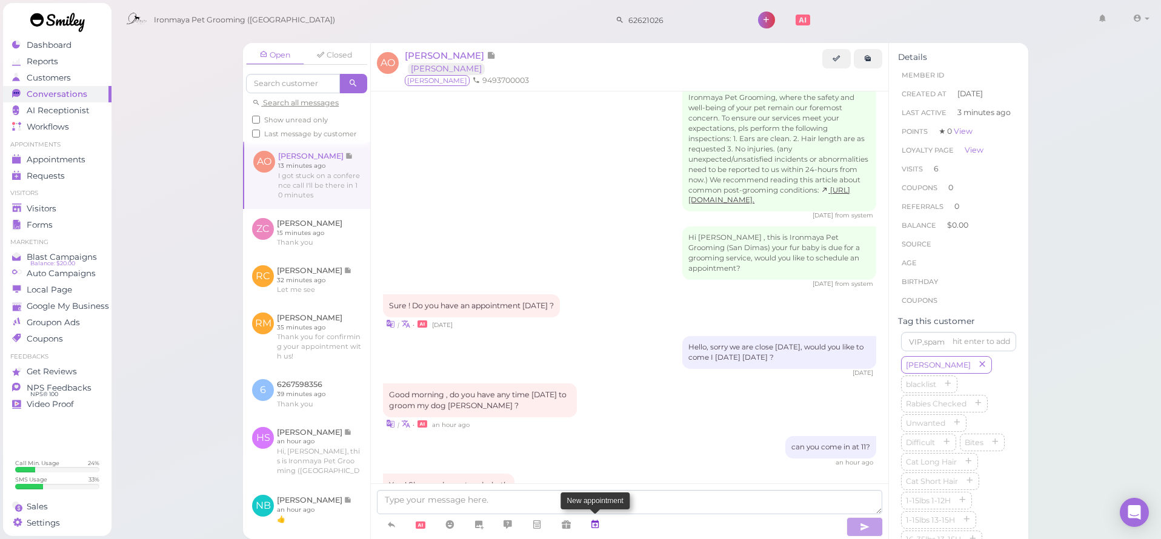
click at [591, 524] on icon at bounding box center [595, 525] width 10 height 12
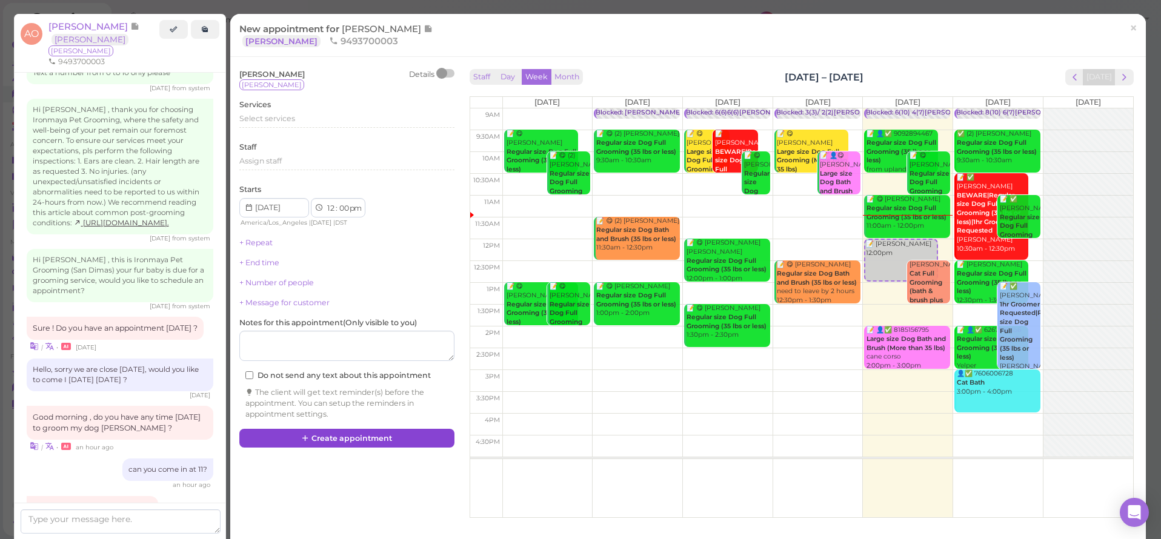
click at [345, 433] on button "Create appointment" at bounding box center [346, 438] width 215 height 19
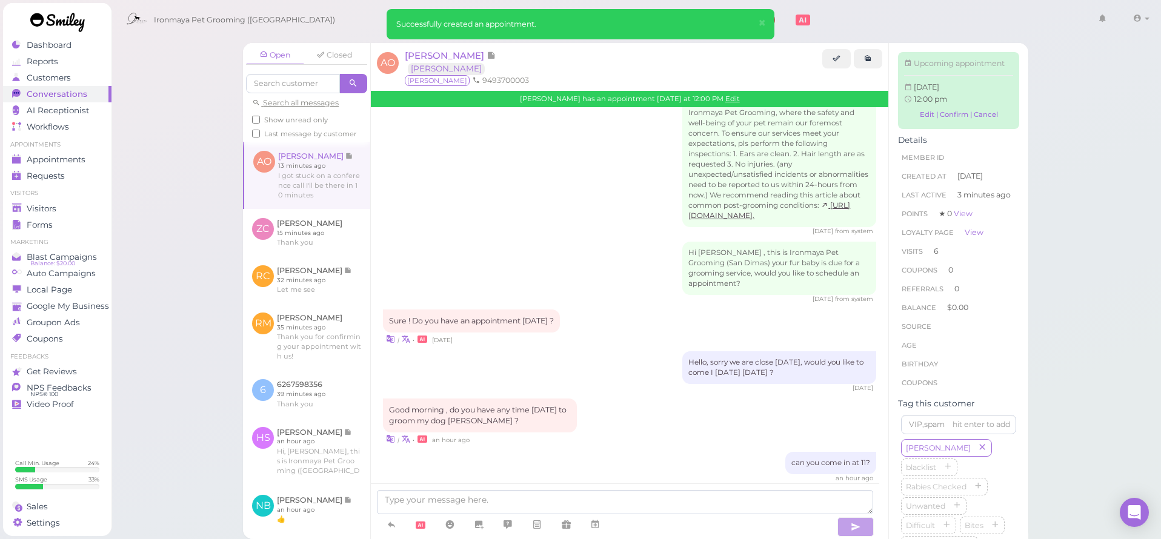
scroll to position [1723, 0]
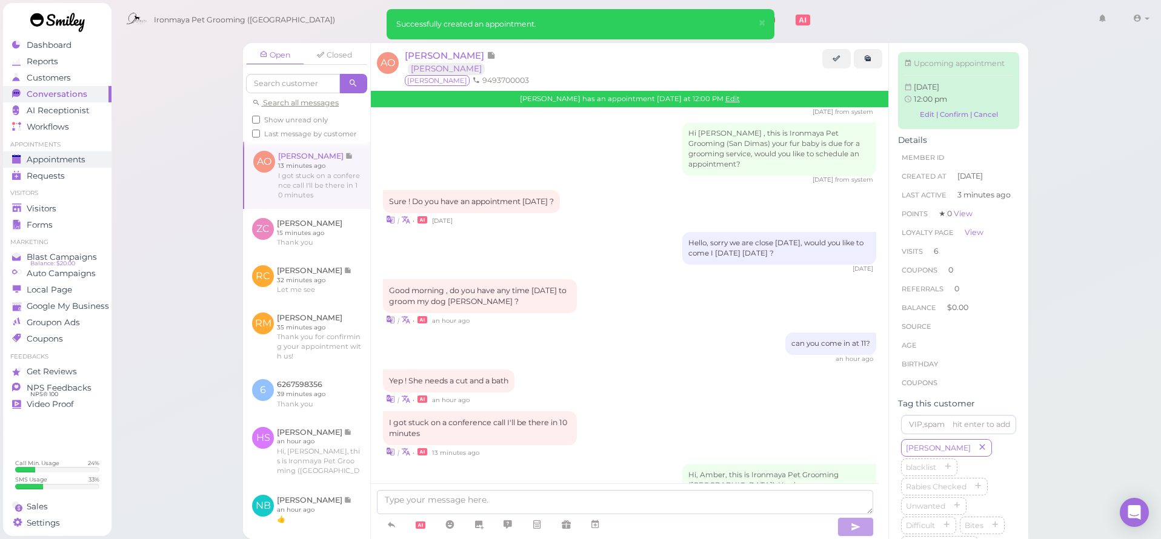
click at [73, 162] on span "Appointments" at bounding box center [56, 160] width 59 height 10
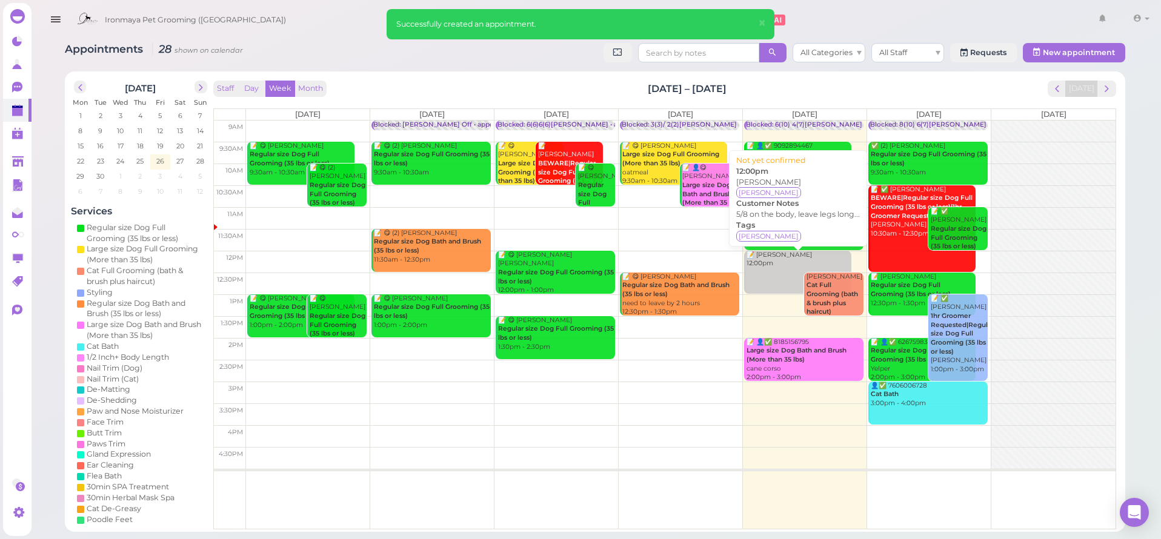
click at [786, 268] on link "📝 Amber Ohara 12:00pm" at bounding box center [797, 272] width 107 height 43
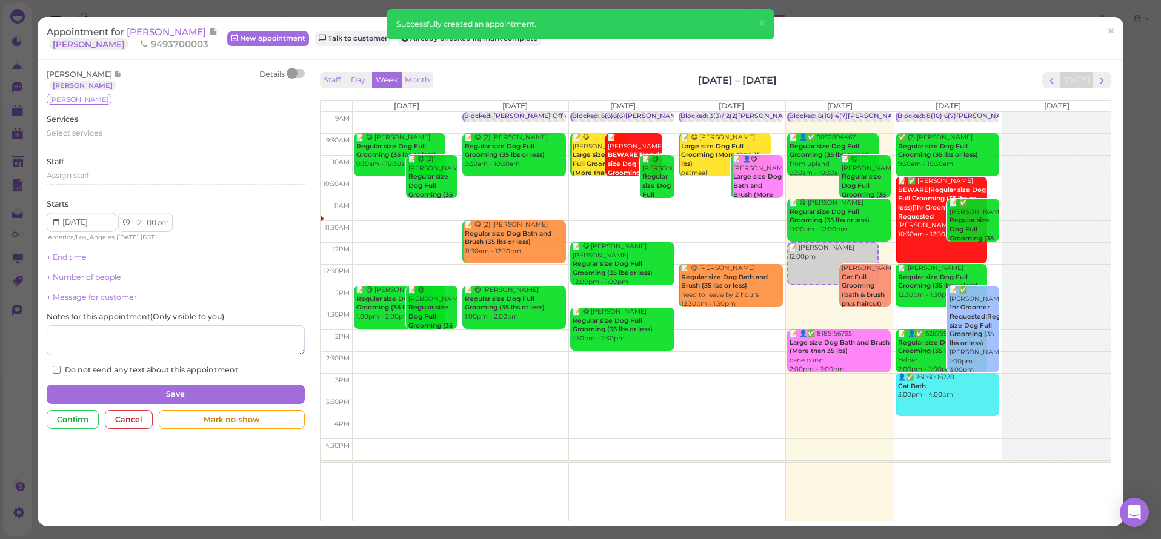
click at [128, 121] on div "Services Select services" at bounding box center [176, 130] width 258 height 33
click at [127, 135] on div "Select services" at bounding box center [176, 133] width 258 height 11
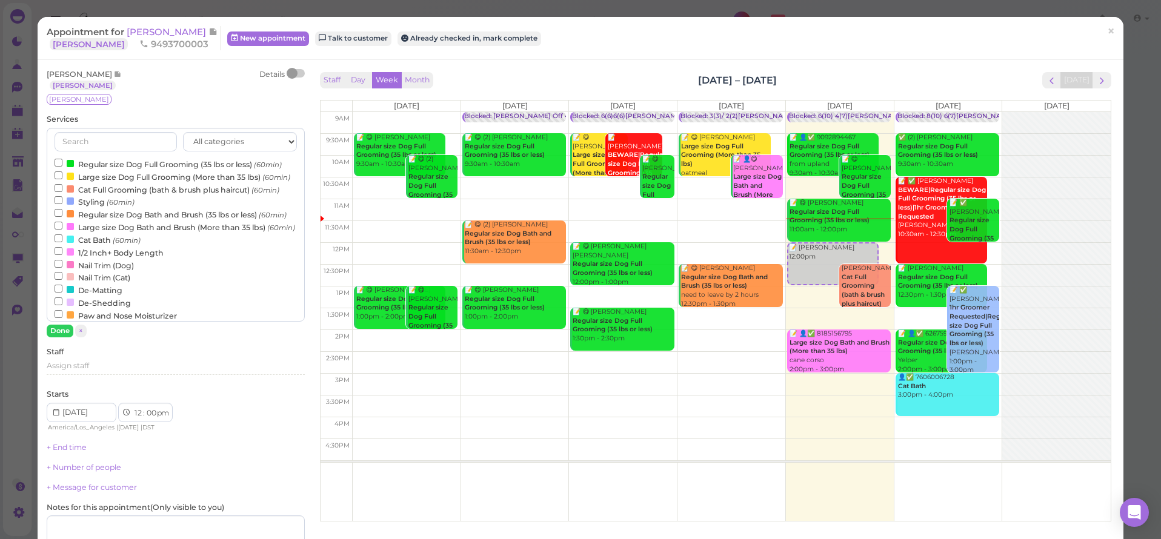
click at [101, 163] on label "Regular size Dog Full Grooming (35 lbs or less) (60min)" at bounding box center [168, 164] width 227 height 13
click at [62, 163] on input "Regular size Dog Full Grooming (35 lbs or less) (60min)" at bounding box center [59, 163] width 8 height 8
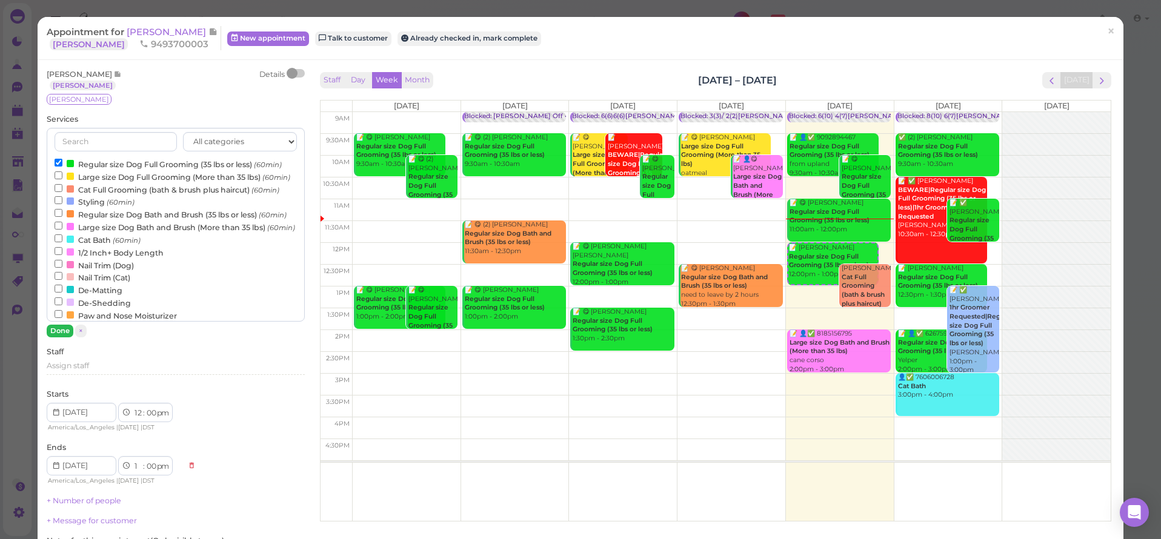
click at [55, 335] on button "Done" at bounding box center [60, 331] width 27 height 13
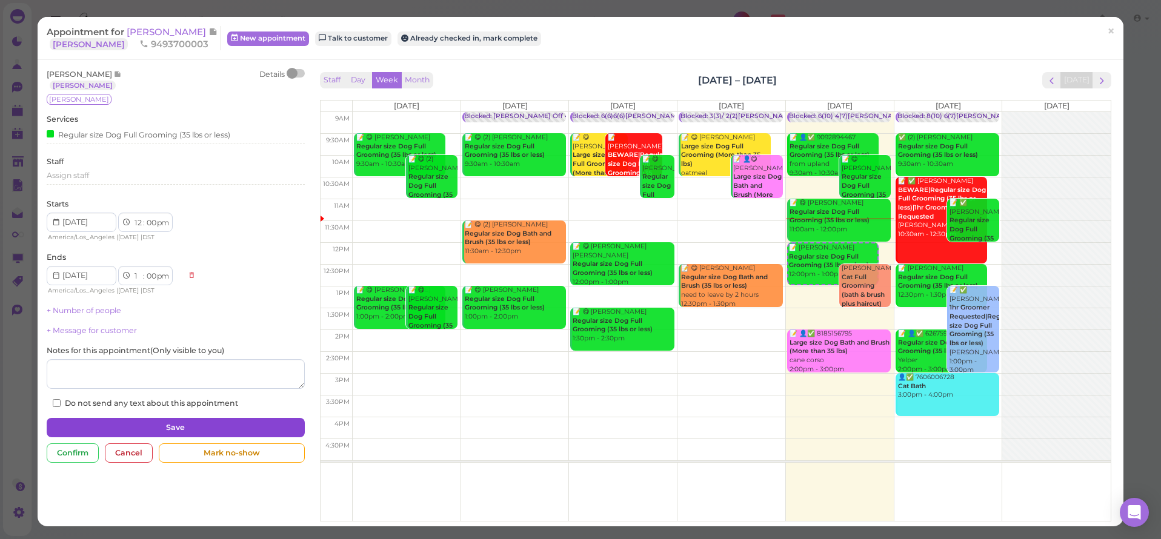
click at [186, 421] on button "Save" at bounding box center [176, 427] width 258 height 19
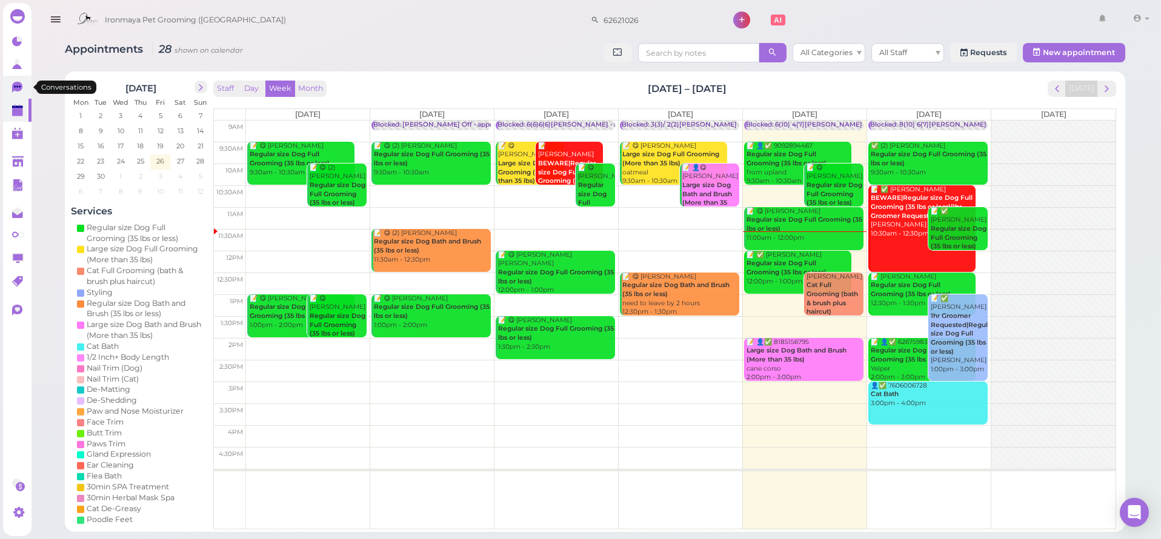
click at [13, 89] on icon at bounding box center [17, 87] width 10 height 11
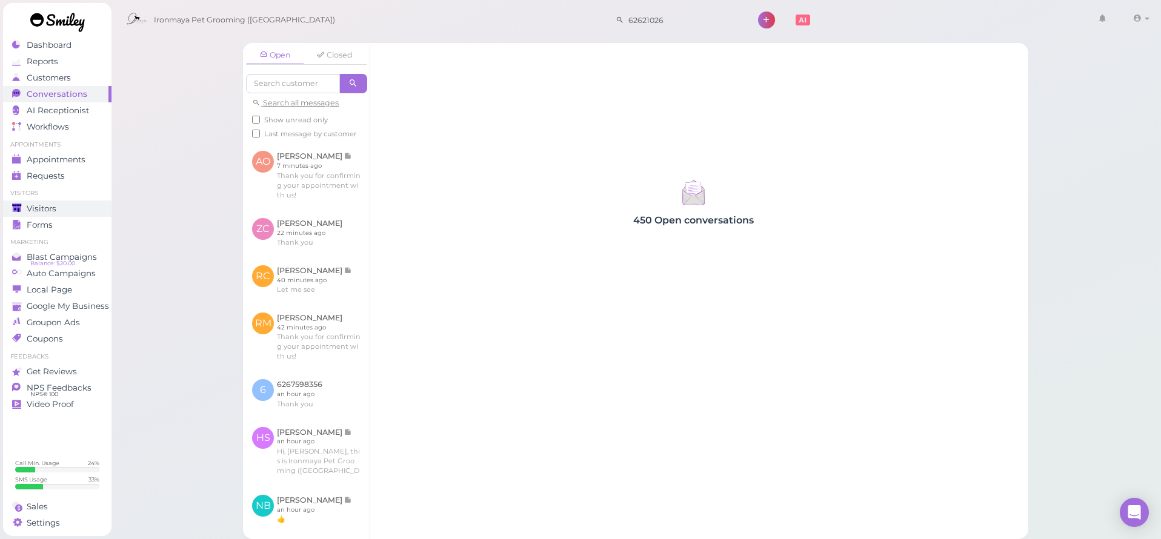
click at [77, 202] on link "Visitors" at bounding box center [57, 209] width 108 height 16
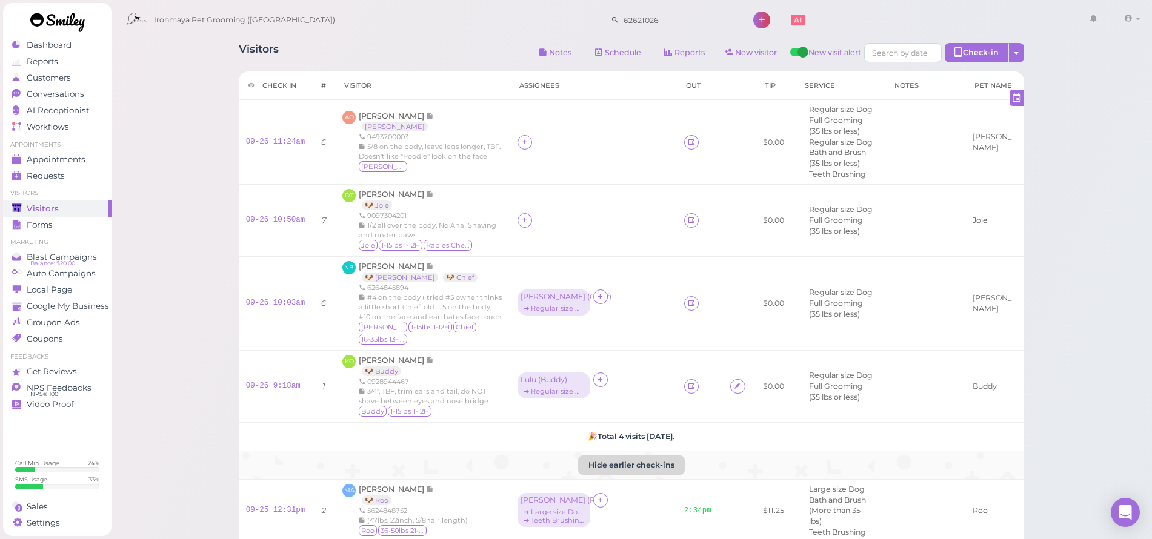
click at [635, 475] on button "Hide earlier check-ins" at bounding box center [631, 465] width 107 height 19
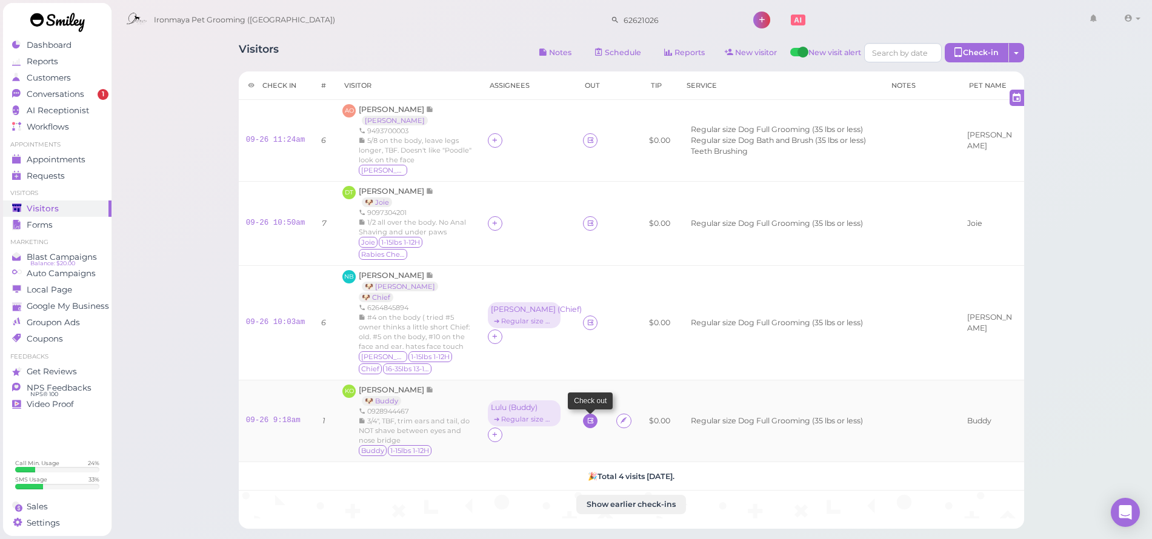
click at [587, 417] on icon at bounding box center [591, 420] width 8 height 9
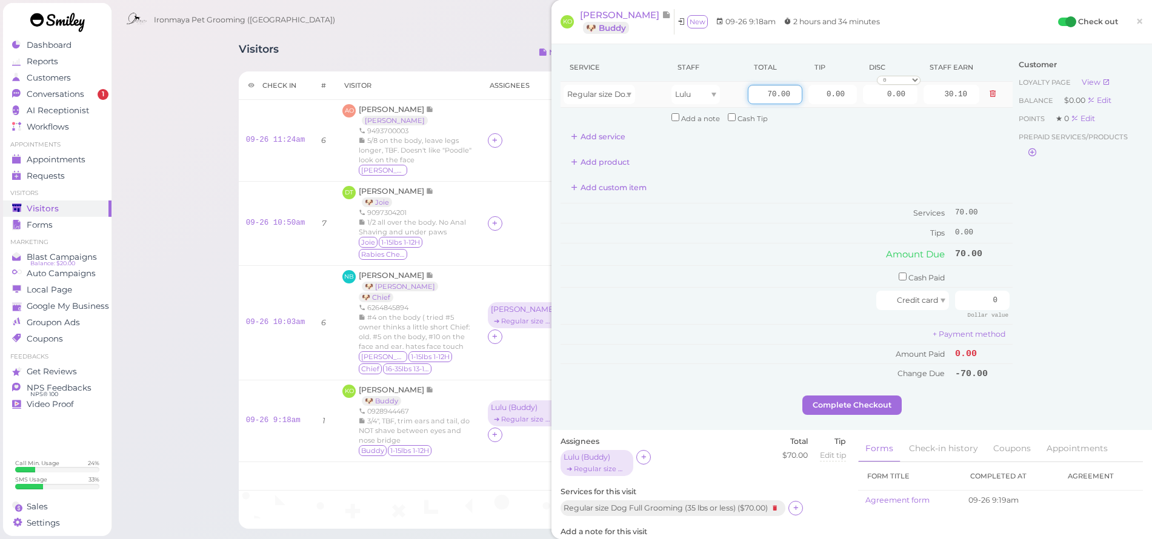
click at [755, 92] on input "70.00" at bounding box center [775, 94] width 55 height 19
type input "75"
type input "32.25"
click at [811, 96] on input "0.00" at bounding box center [832, 94] width 48 height 19
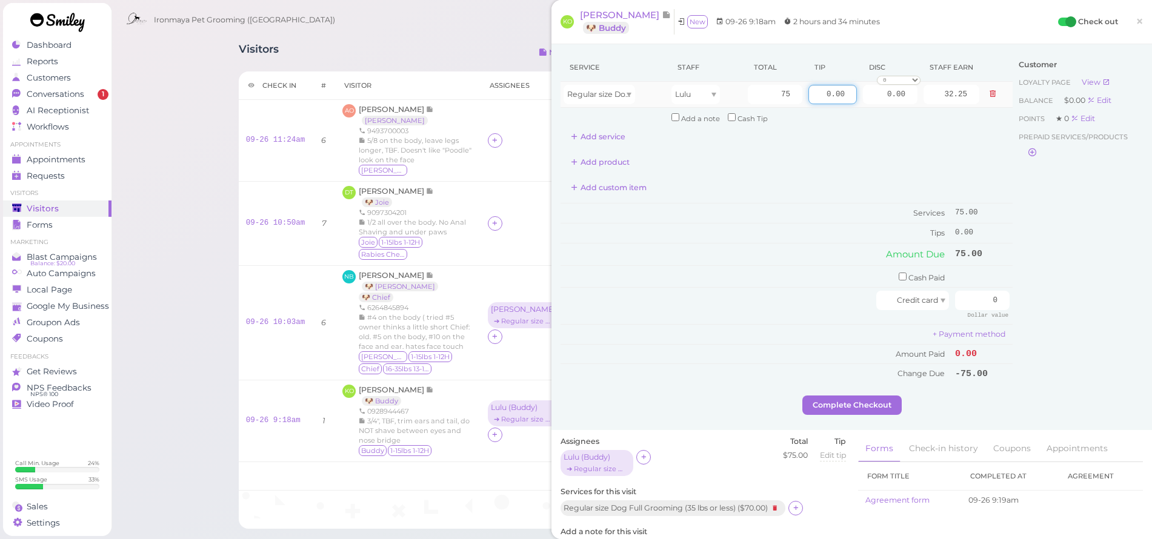
click at [811, 96] on input "0.00" at bounding box center [832, 94] width 48 height 19
type input "11.25"
click at [1114, 247] on div "Customer Loyalty page View Balance $0.00 Edit Points ★ 0 Edit Prepaid services/…" at bounding box center [1078, 224] width 130 height 342
click at [980, 291] on input "0" at bounding box center [982, 300] width 55 height 19
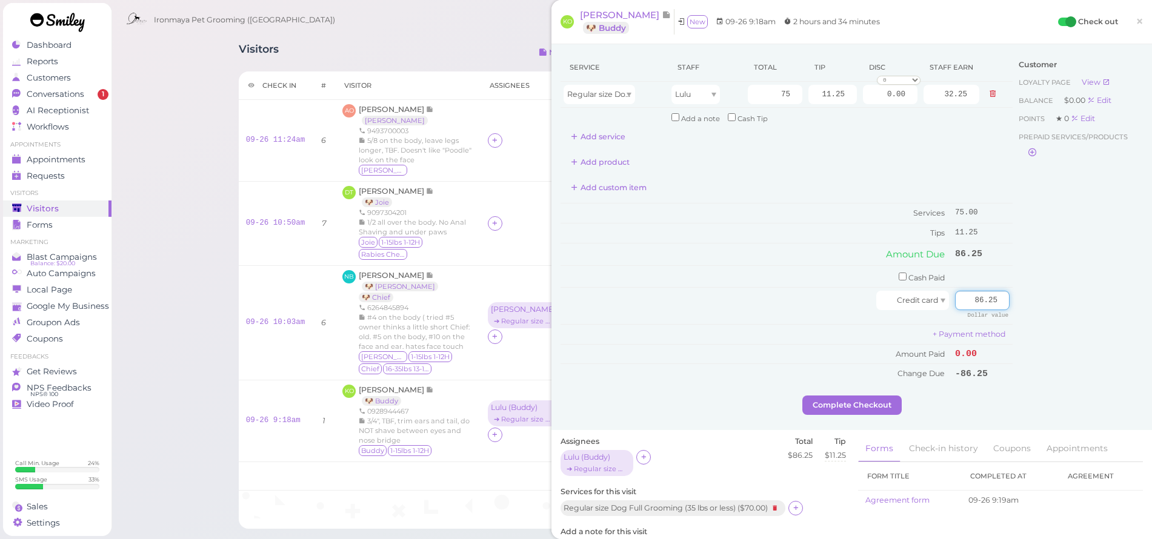
type input "86.25"
click at [1042, 370] on div "Customer Loyalty page View Balance $0.00 Edit Points ★ 0 Edit Prepaid services/…" at bounding box center [1078, 224] width 130 height 342
click at [837, 396] on button "Complete Checkout" at bounding box center [851, 405] width 99 height 19
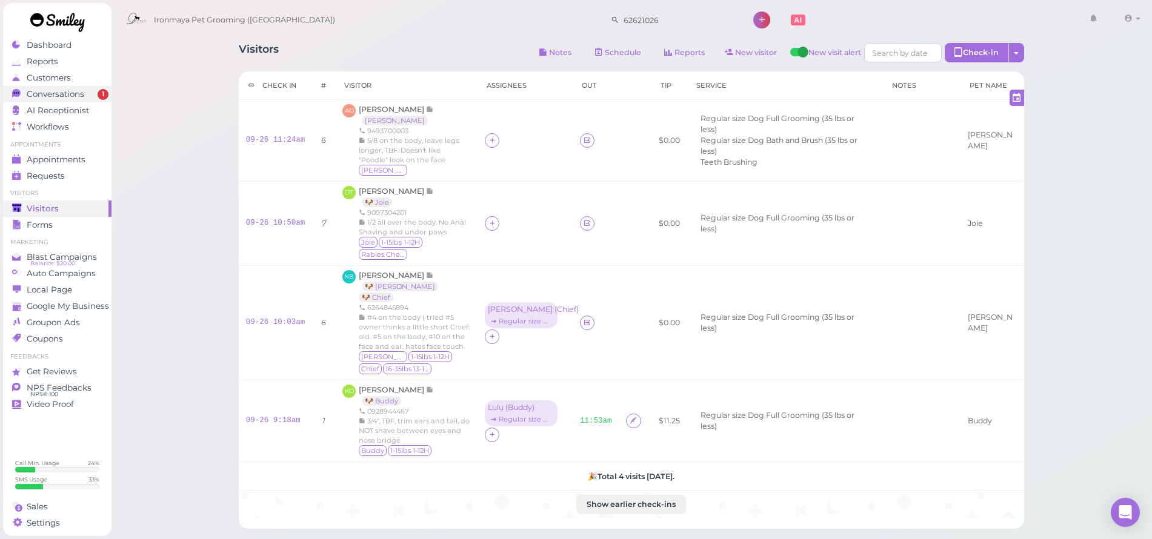
click at [81, 95] on span "Conversations" at bounding box center [56, 94] width 58 height 10
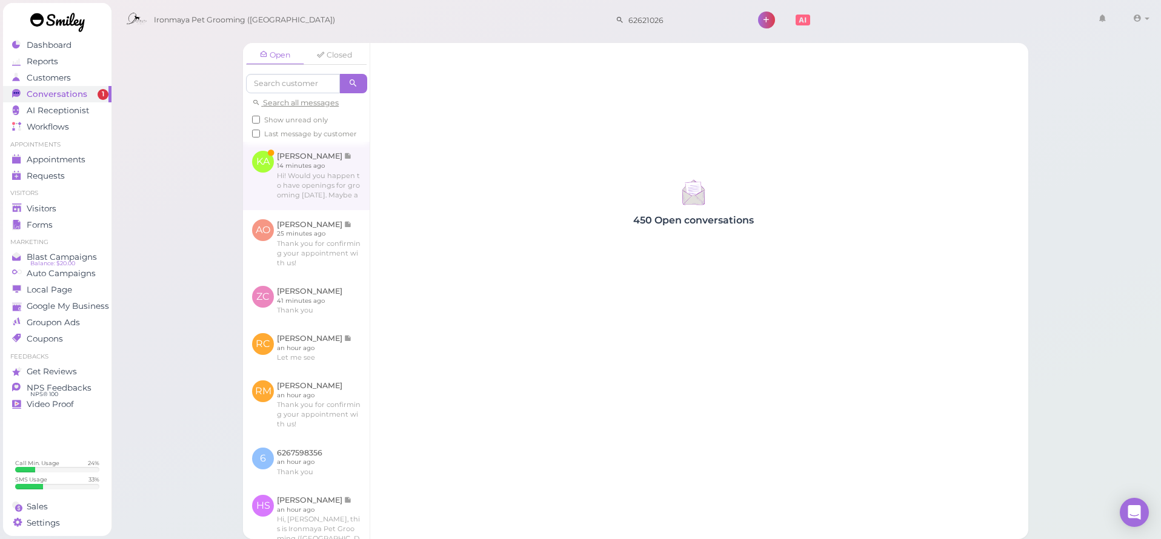
click at [296, 210] on link at bounding box center [306, 176] width 127 height 68
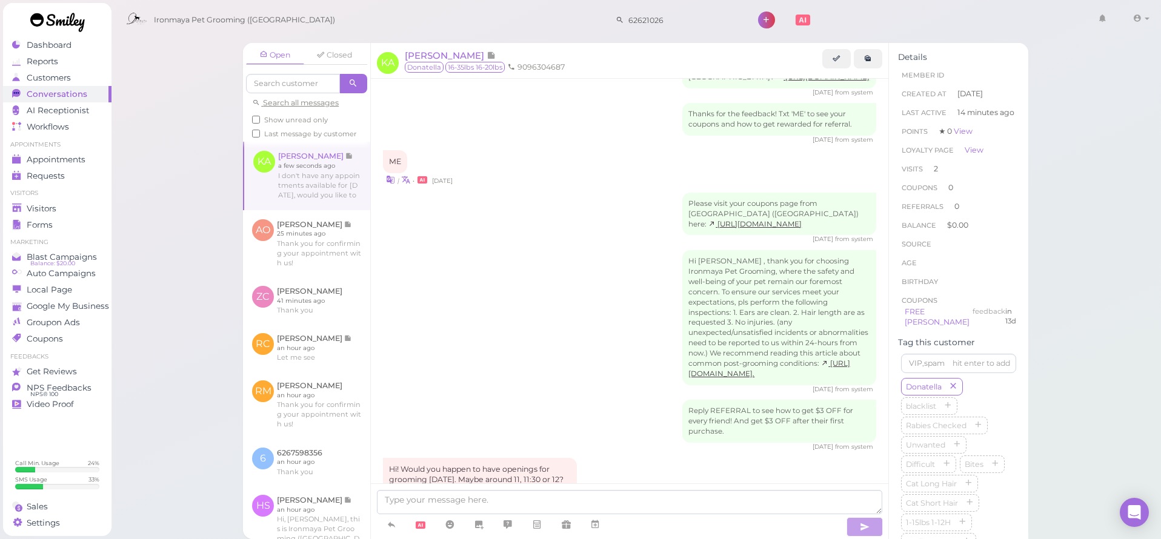
scroll to position [1249, 0]
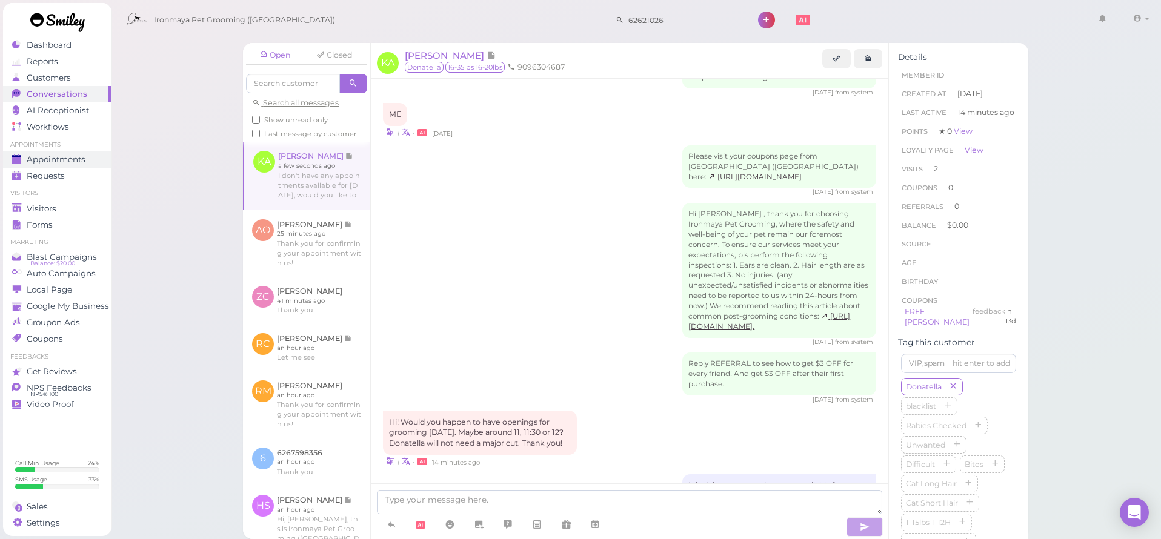
click at [50, 159] on span "Appointments" at bounding box center [56, 160] width 59 height 10
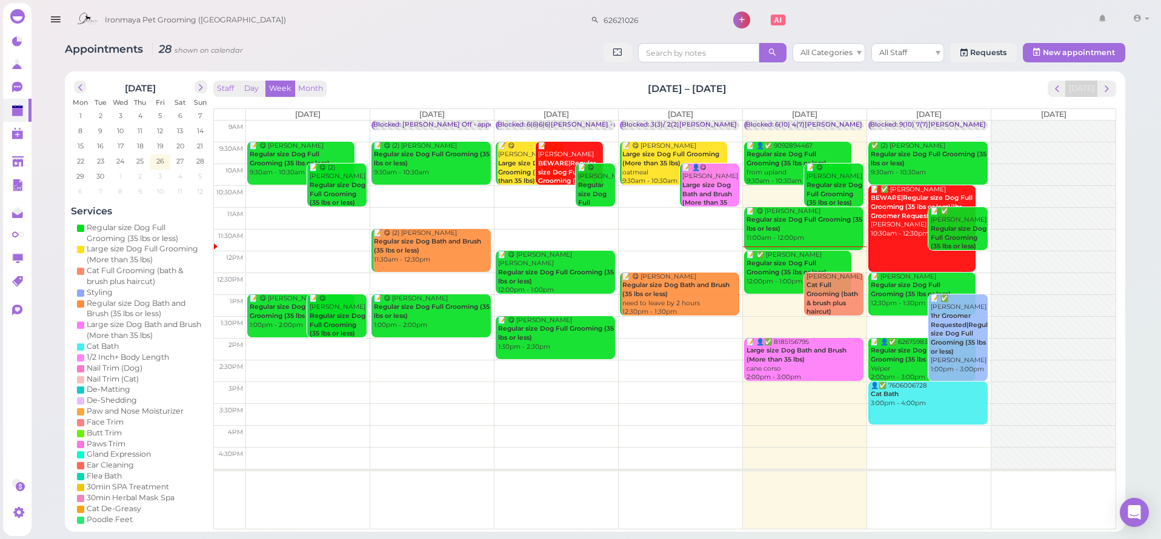
click at [927, 455] on td at bounding box center [681, 458] width 870 height 22
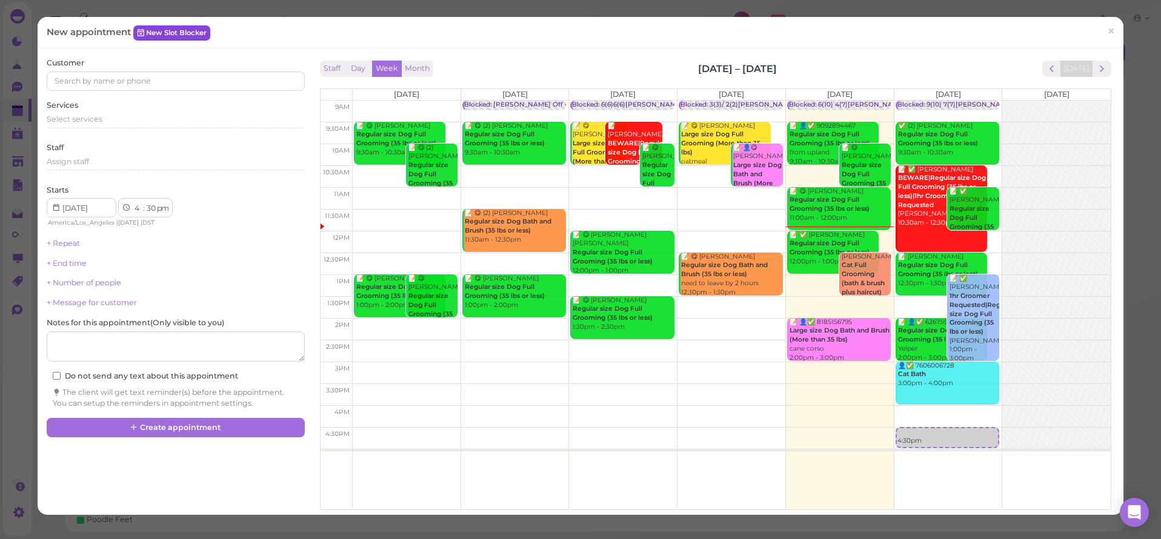
click at [170, 38] on link "New Slot Blocker" at bounding box center [171, 32] width 77 height 15
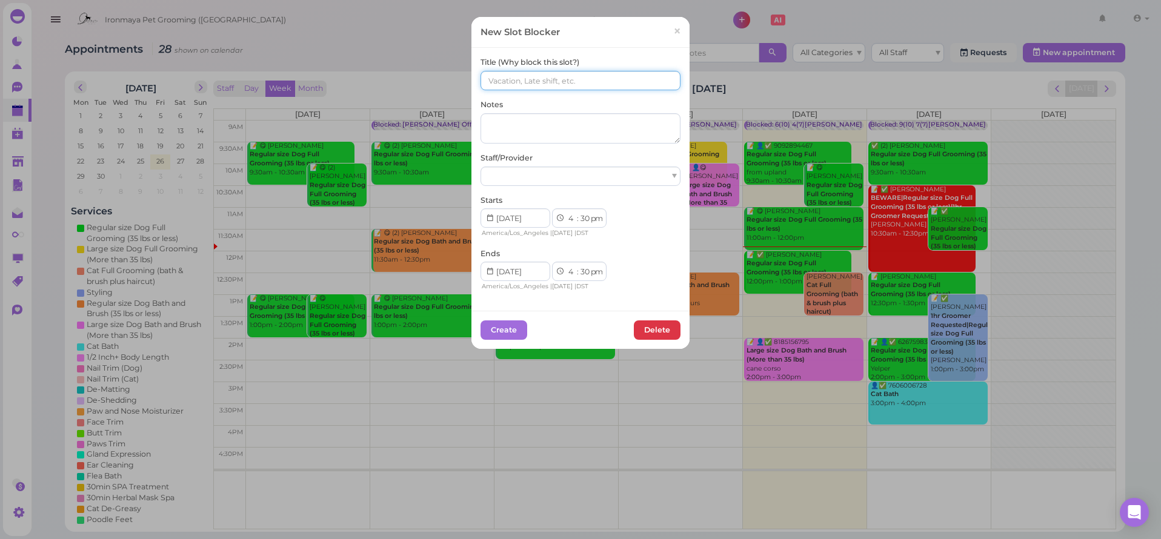
click at [569, 72] on input at bounding box center [581, 80] width 200 height 19
click at [561, 82] on input at bounding box center [581, 80] width 200 height 19
paste input "9096304687"
type input "9096304687 FG BIG"
click at [542, 170] on div at bounding box center [581, 176] width 200 height 19
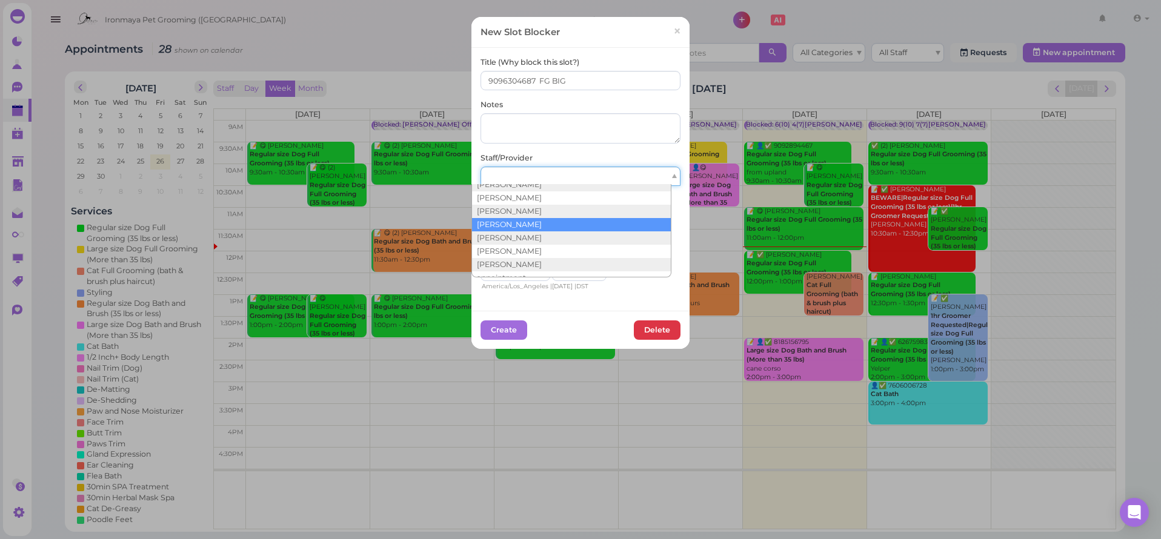
scroll to position [22, 0]
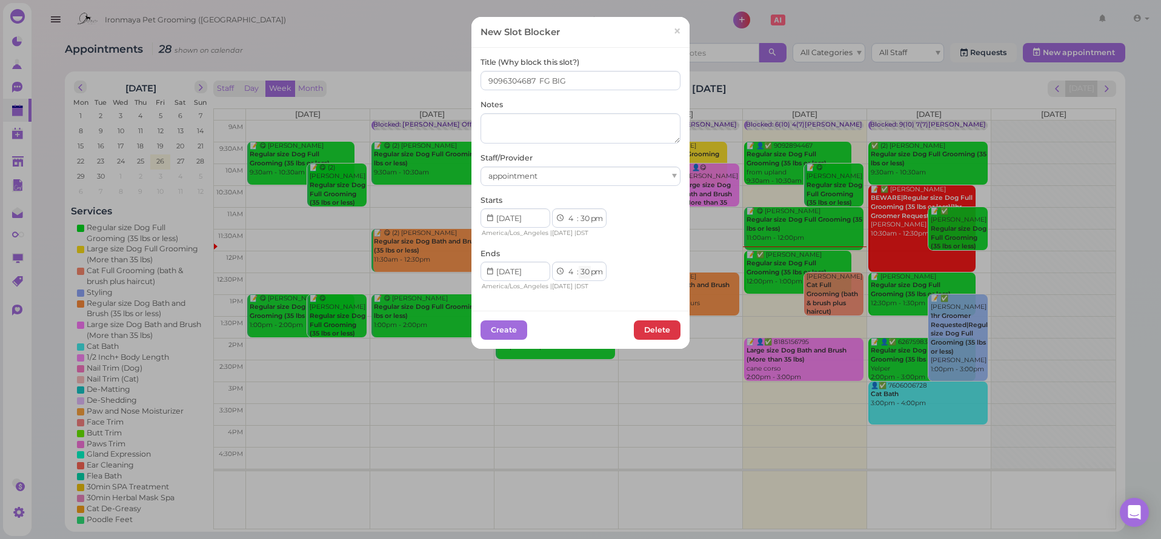
select select "45"
click at [619, 269] on div "Ends 1 2 3 4 5 6 7 8 9 10 11 12 : 00 05 10 15 20 25 30 35 40 45 50 55 am pm Ame…" at bounding box center [581, 270] width 200 height 44
click at [513, 323] on button "Create" at bounding box center [504, 330] width 47 height 19
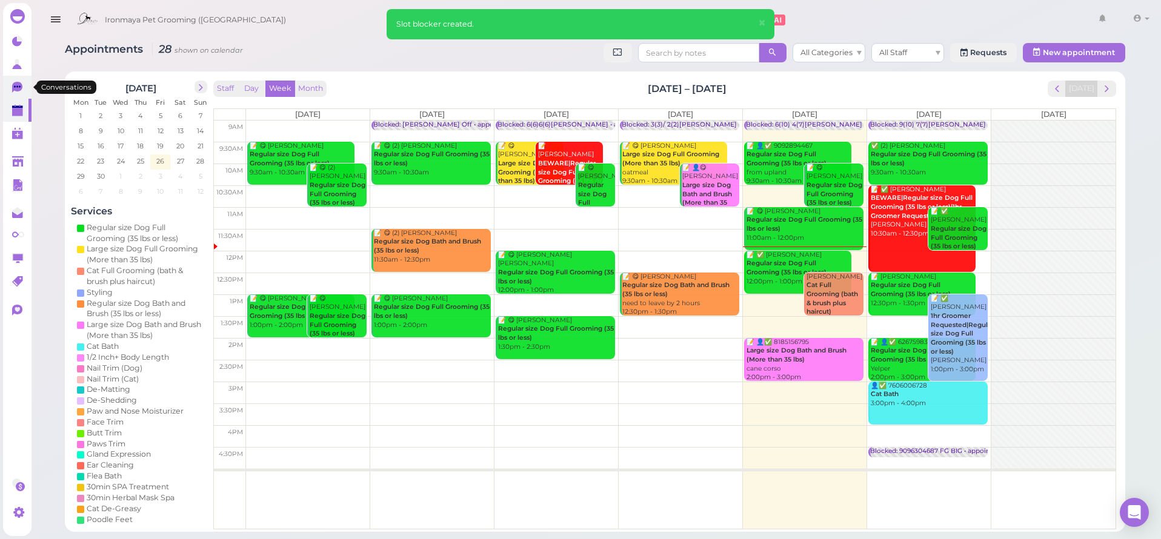
click at [17, 85] on icon at bounding box center [17, 87] width 10 height 11
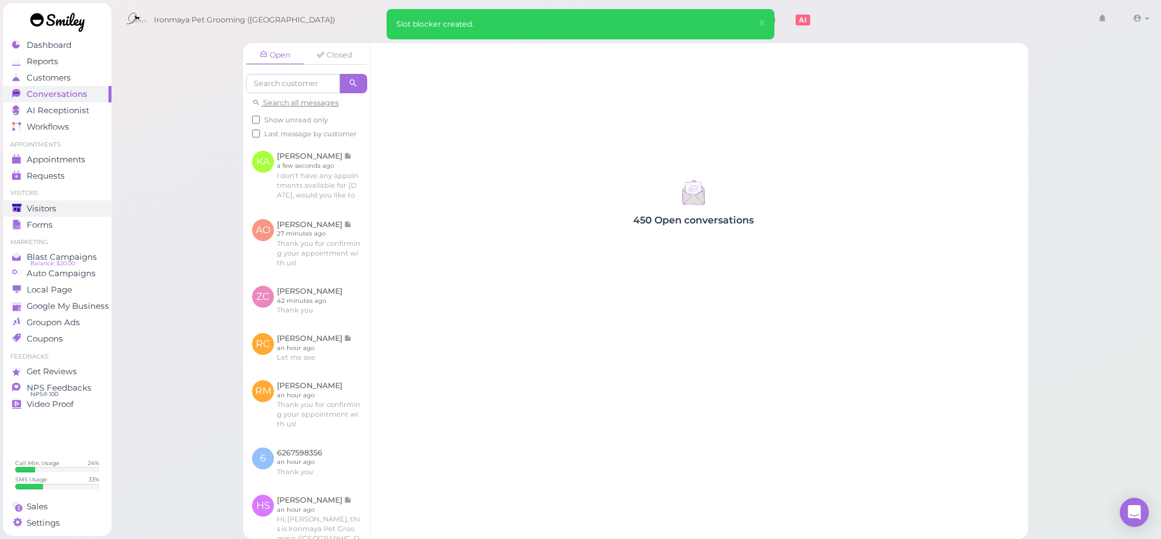
click at [64, 208] on div "Visitors" at bounding box center [55, 209] width 87 height 10
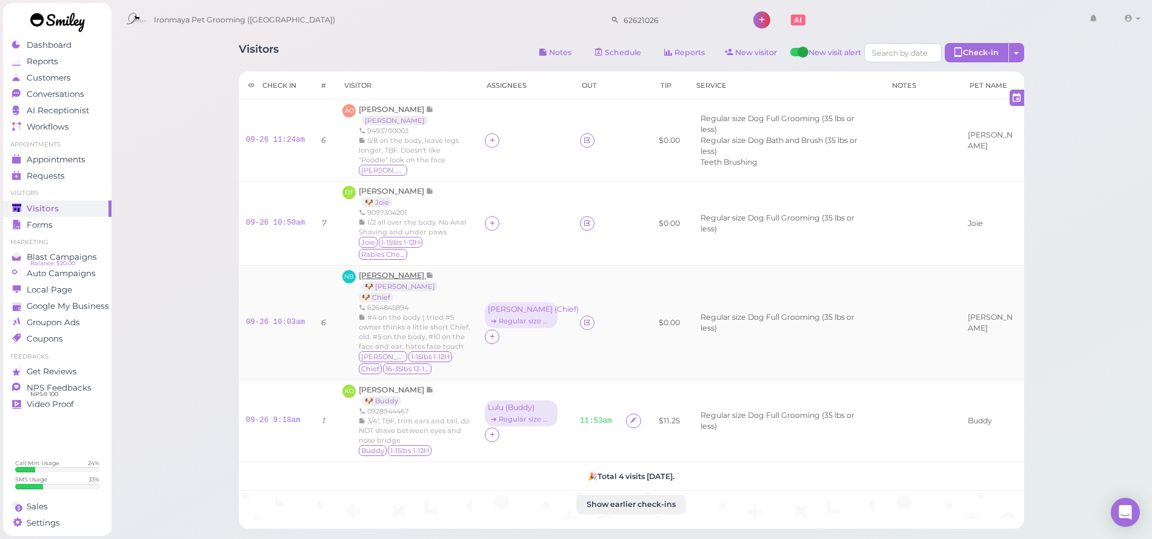
click at [396, 274] on span "[PERSON_NAME]" at bounding box center [392, 275] width 67 height 9
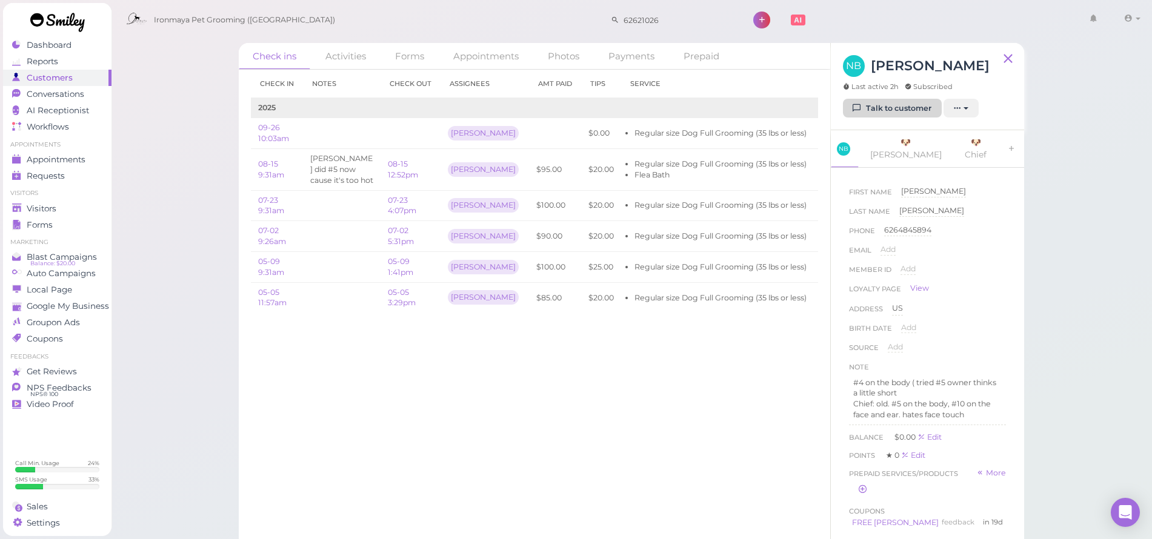
click at [858, 110] on icon at bounding box center [857, 108] width 8 height 9
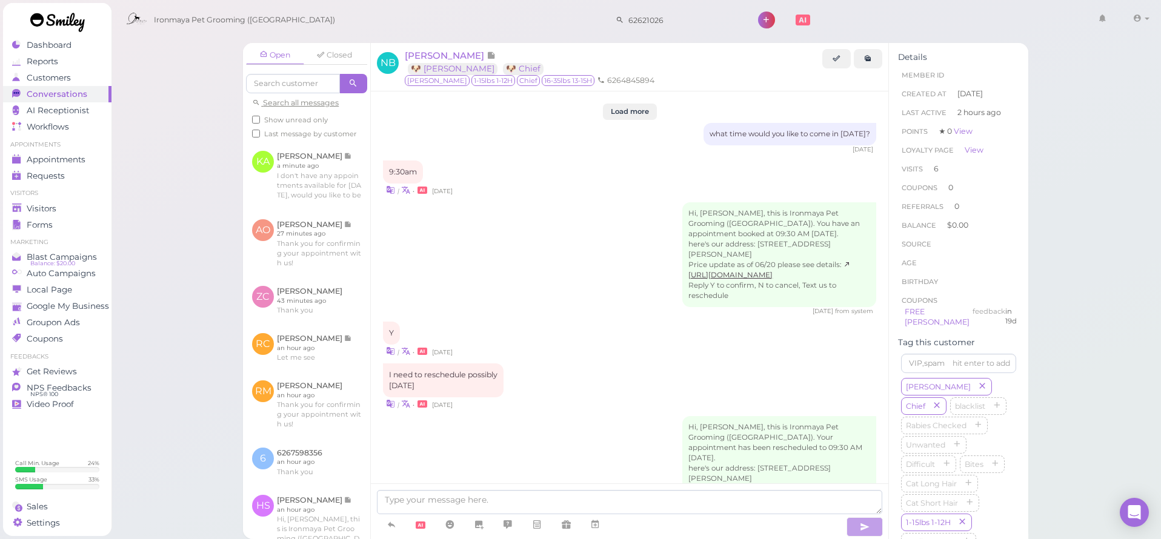
scroll to position [1582, 0]
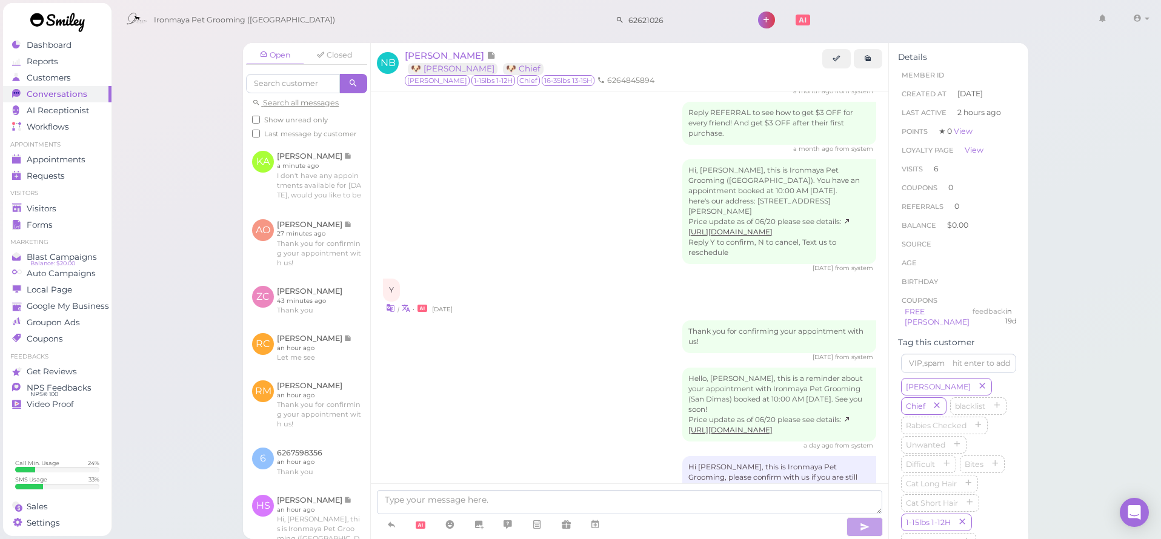
click at [36, 199] on ul "Visitors Visitors Forms" at bounding box center [57, 211] width 108 height 44
click at [42, 203] on link "Visitors" at bounding box center [57, 209] width 108 height 16
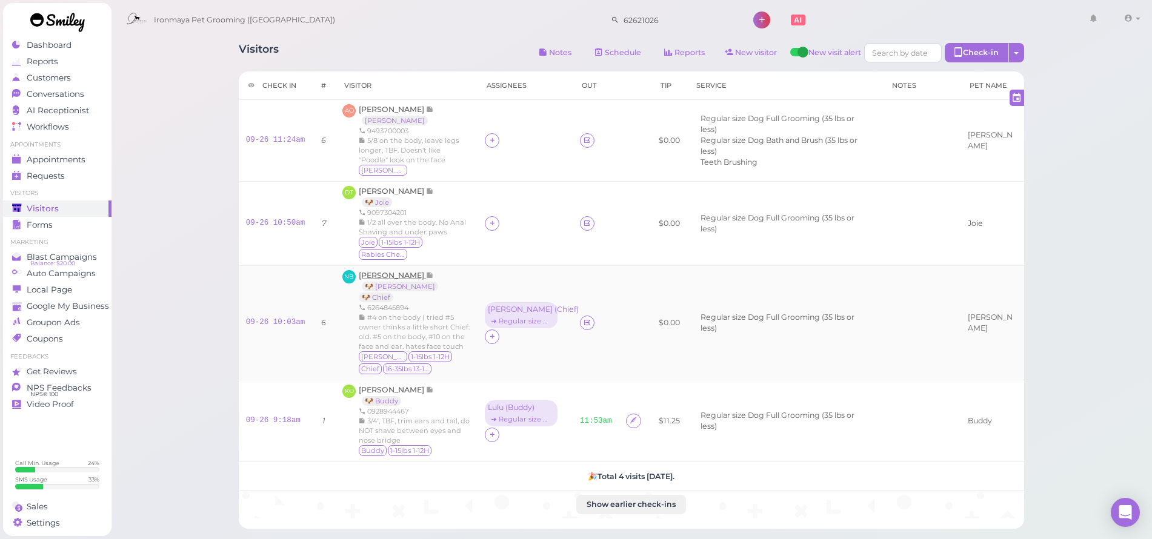
click at [401, 271] on span "[PERSON_NAME]" at bounding box center [392, 275] width 67 height 9
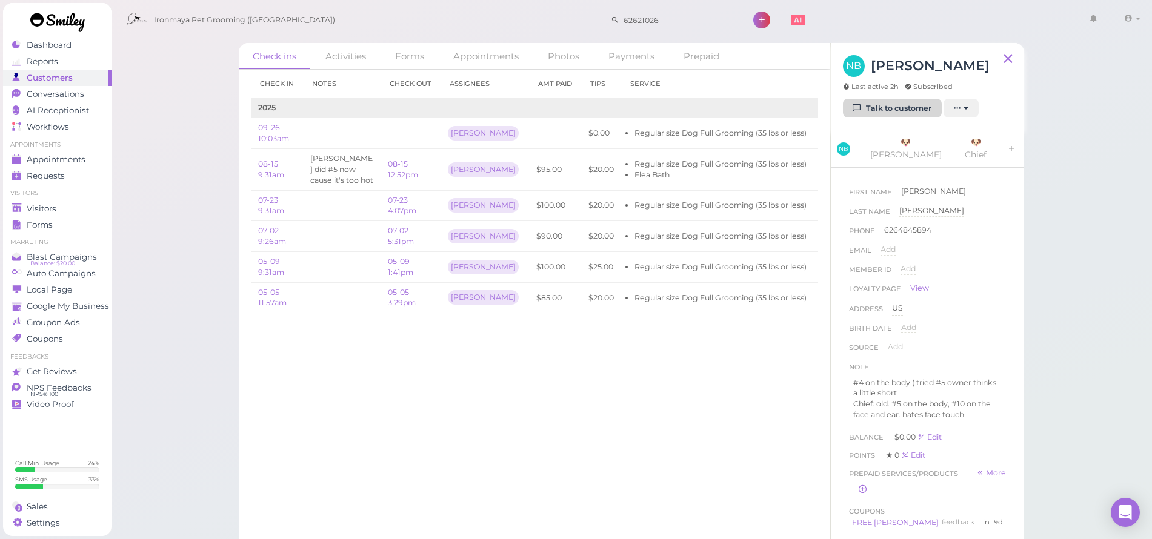
click at [857, 108] on icon at bounding box center [857, 108] width 8 height 9
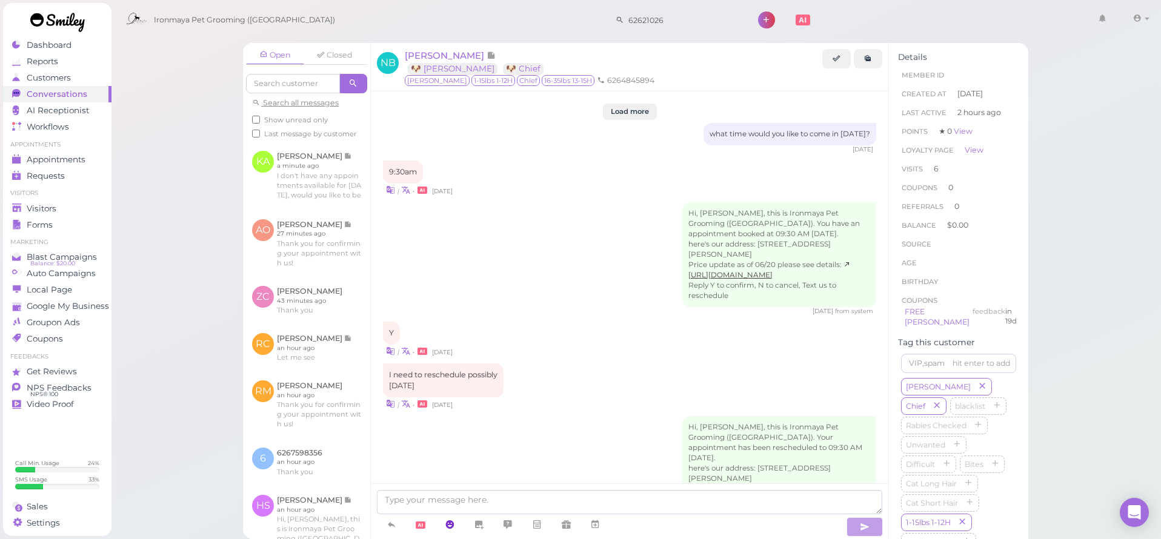
scroll to position [1582, 0]
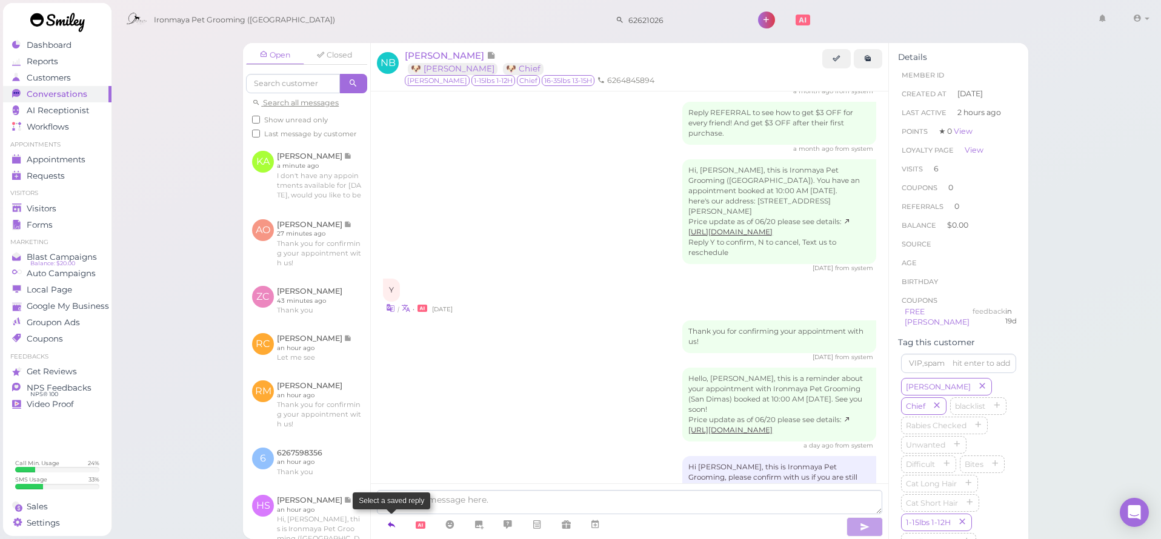
click at [396, 521] on icon at bounding box center [392, 525] width 10 height 12
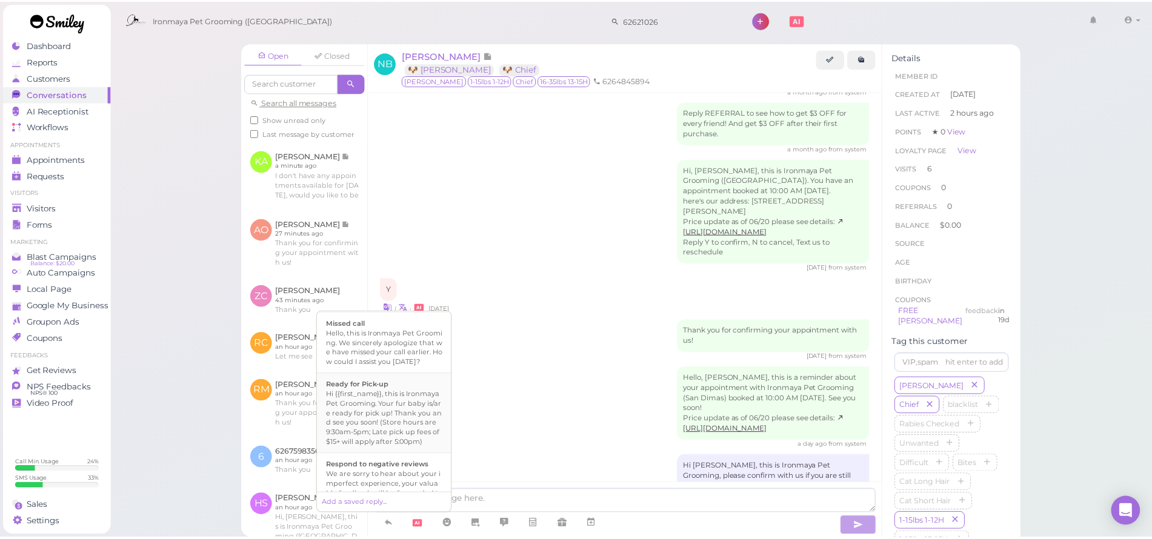
scroll to position [319, 0]
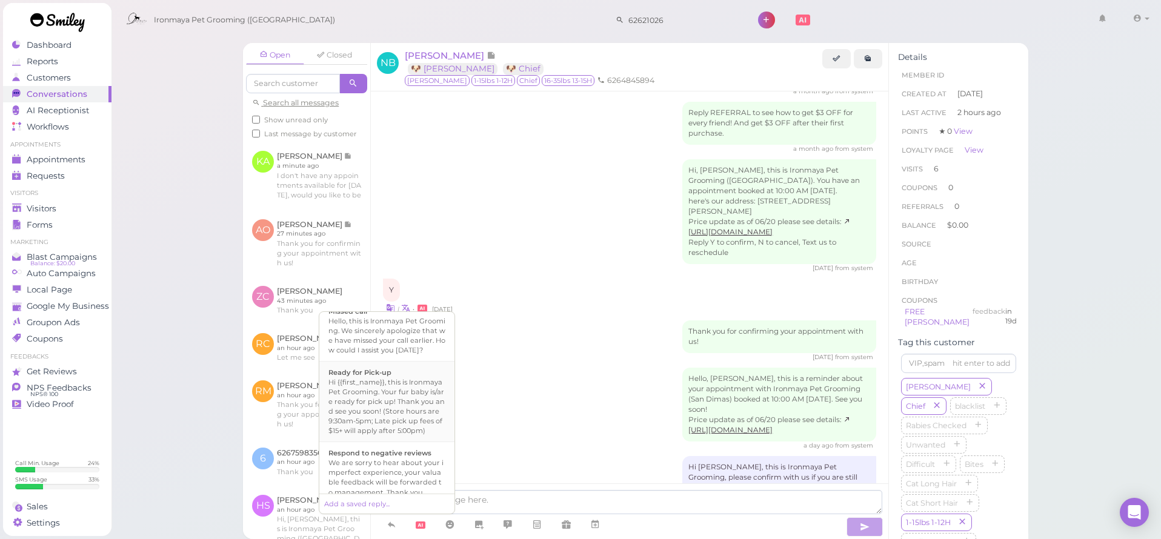
click at [430, 436] on div "Hi {{first_name}}, this is Ironmaya Pet Grooming. Your fur baby is/are ready fo…" at bounding box center [386, 407] width 117 height 58
type textarea "Hi {{first_name}}, this is Ironmaya Pet Grooming. Your fur baby is/are ready fo…"
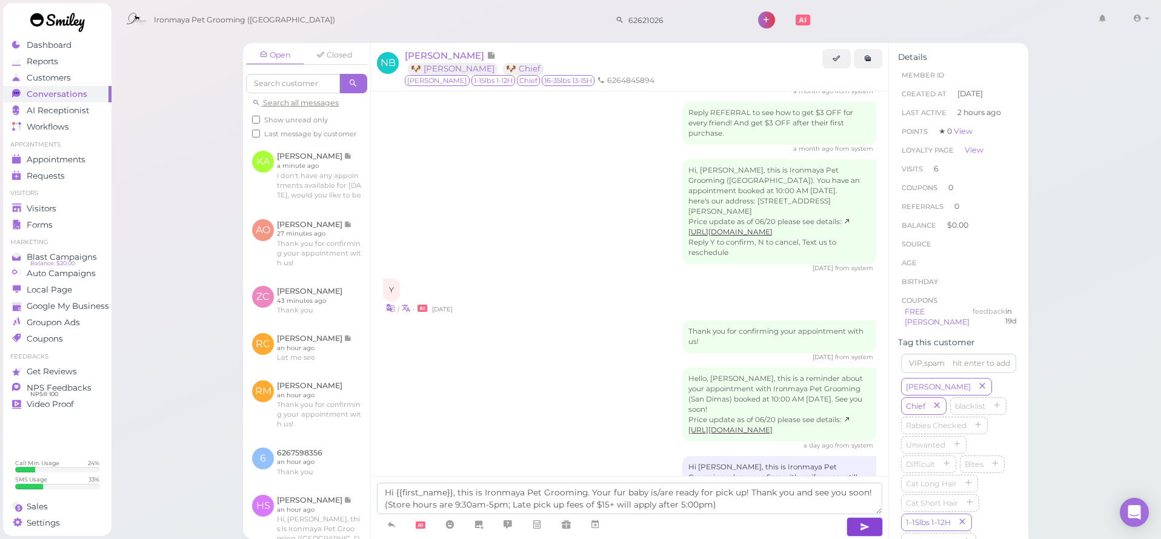
click at [845, 523] on span at bounding box center [863, 525] width 38 height 22
click at [854, 525] on button "button" at bounding box center [865, 526] width 36 height 19
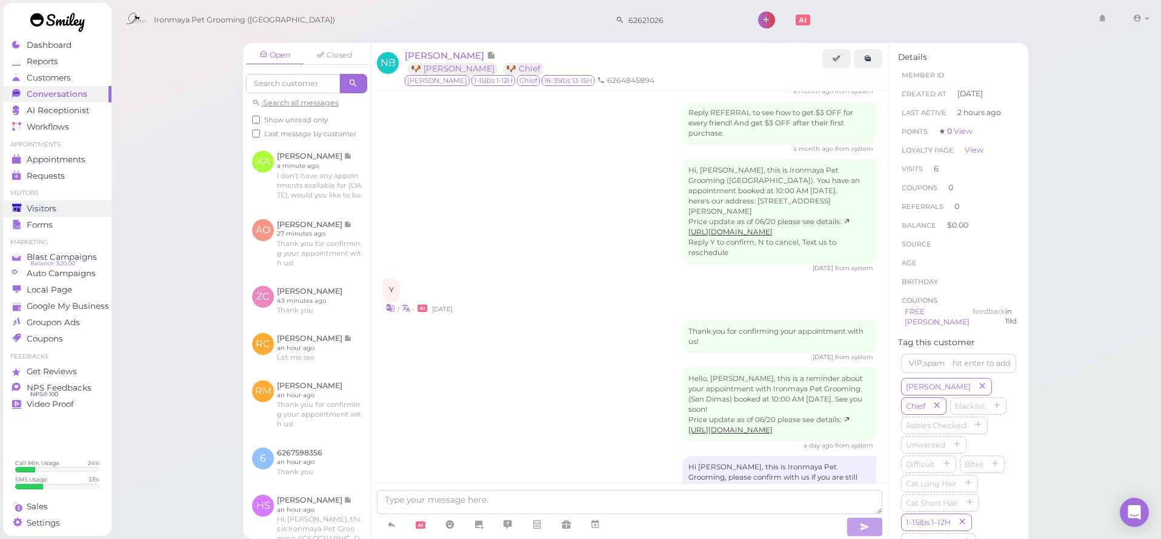
click at [91, 209] on div "Visitors" at bounding box center [55, 209] width 87 height 10
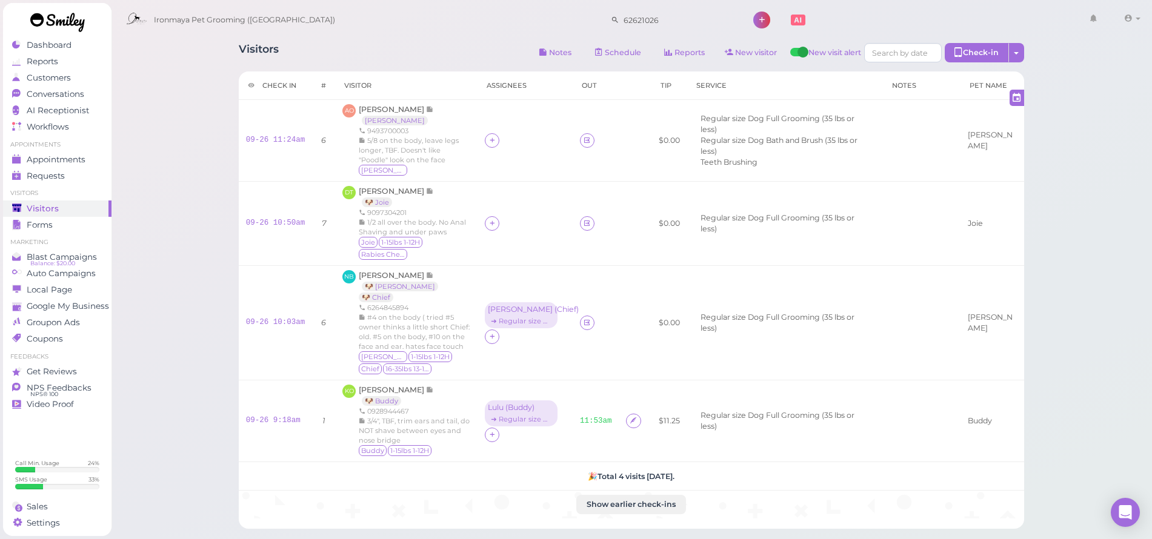
click at [188, 152] on div "Visitors Notes Schedule Reports New visitor New visit alert Check-in Customer c…" at bounding box center [632, 337] width 1042 height 675
click at [488, 223] on icon at bounding box center [492, 223] width 8 height 9
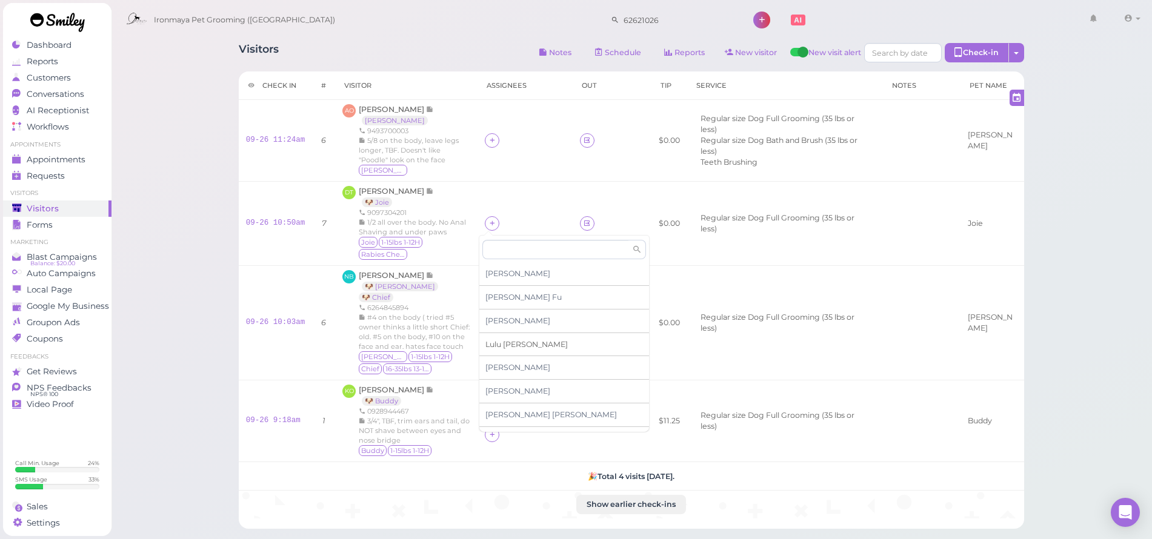
click at [502, 341] on span "[PERSON_NAME]" at bounding box center [526, 344] width 82 height 9
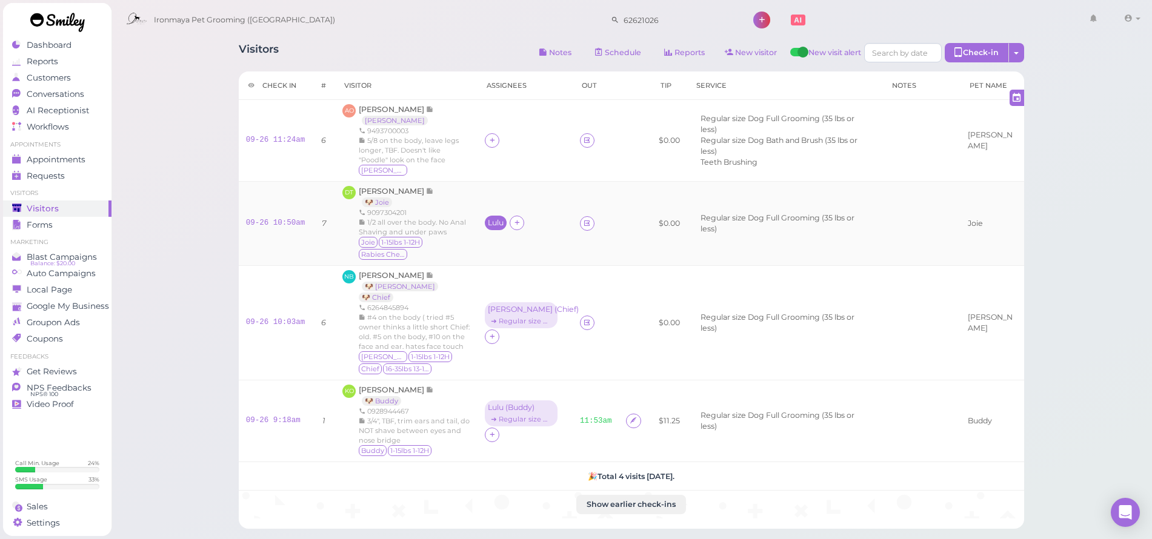
click at [488, 222] on div "Lulu" at bounding box center [496, 223] width 16 height 8
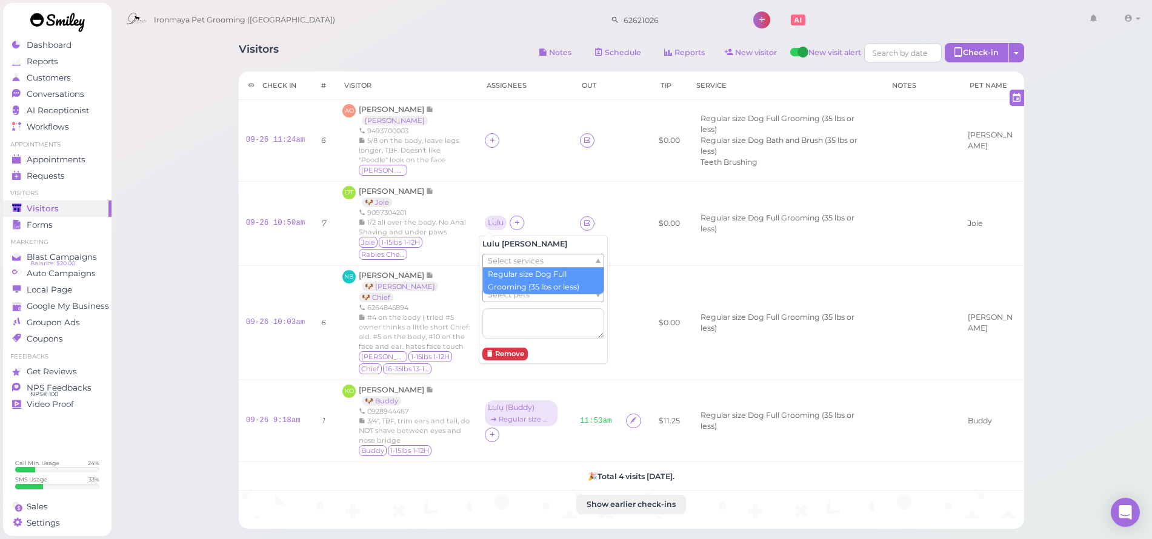
click at [510, 255] on span "Select services" at bounding box center [516, 261] width 56 height 13
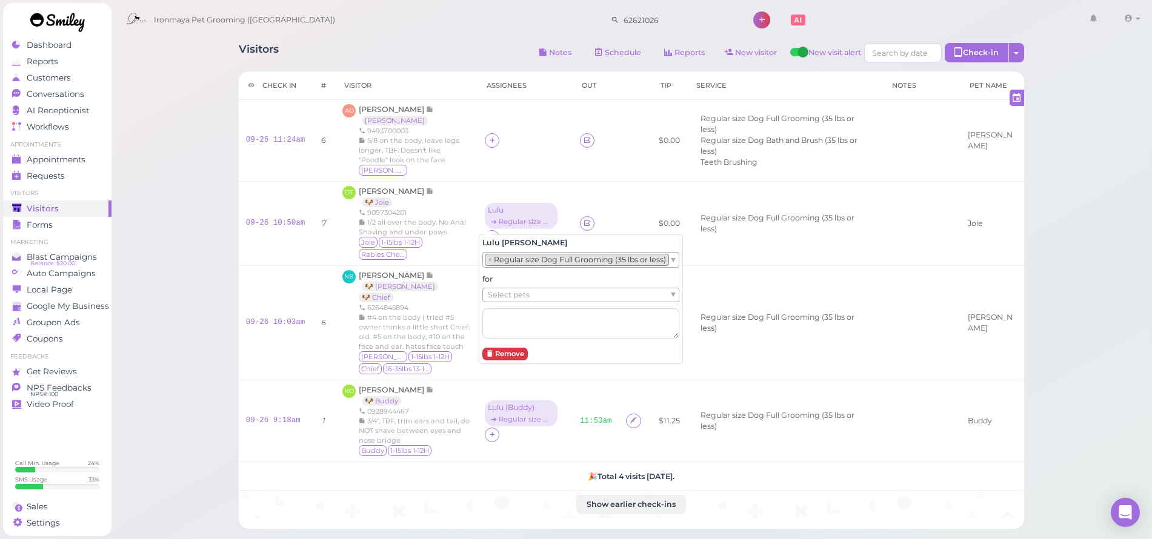
click at [520, 294] on span "Select pets" at bounding box center [509, 294] width 42 height 13
click at [488, 144] on icon at bounding box center [492, 140] width 8 height 9
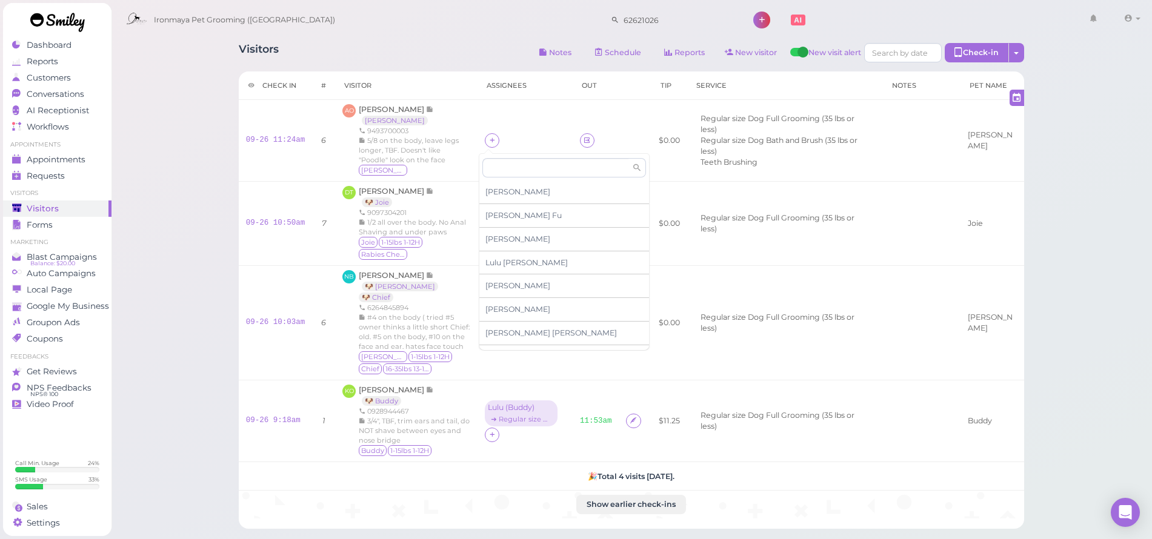
click at [340, 55] on div "Visitors Notes Schedule Reports New visitor New visit alert Check-in Customer c…" at bounding box center [631, 54] width 785 height 22
click at [73, 158] on span "Appointments" at bounding box center [56, 160] width 59 height 10
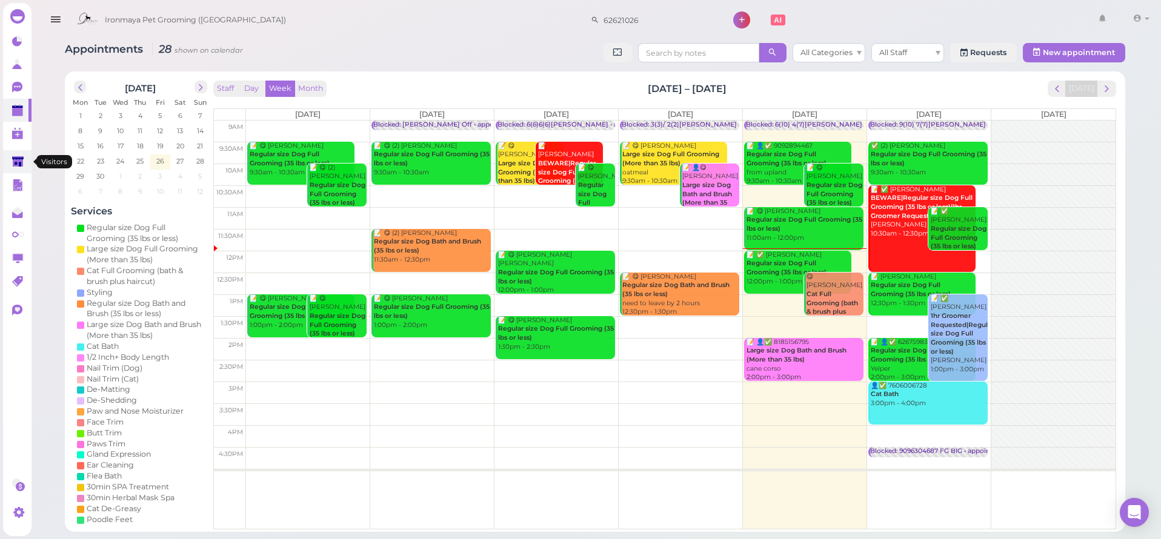
click at [14, 159] on polygon at bounding box center [18, 161] width 12 height 10
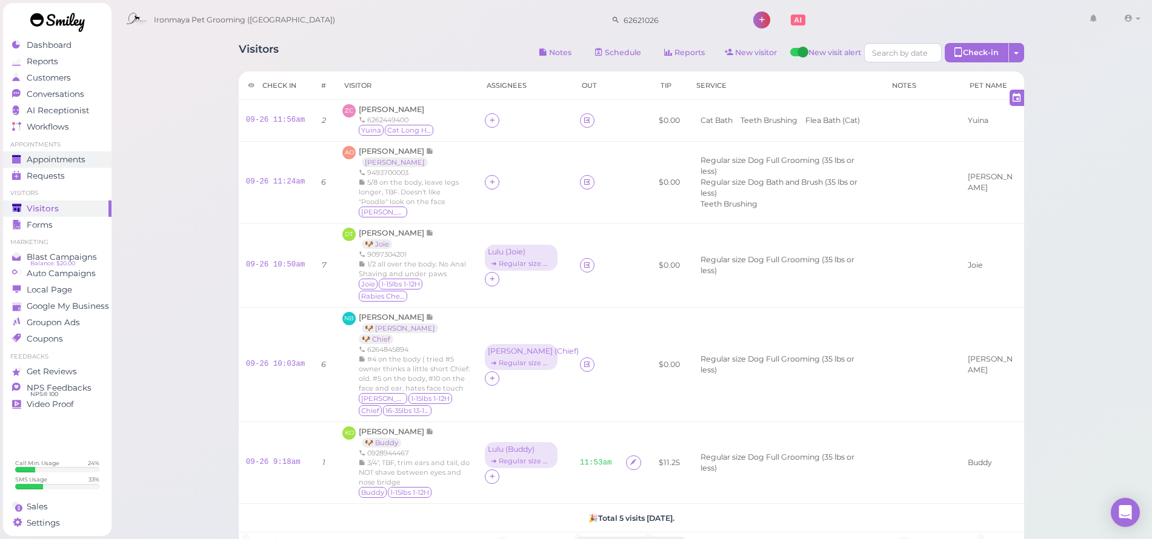
click at [76, 161] on span "Appointments" at bounding box center [56, 160] width 59 height 10
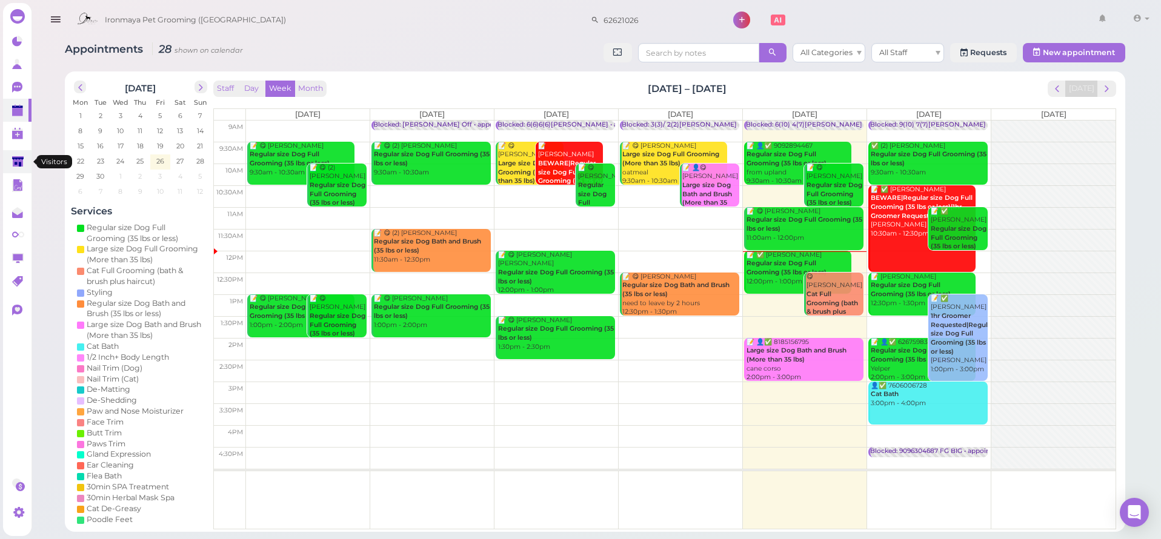
click at [16, 163] on icon at bounding box center [18, 162] width 12 height 9
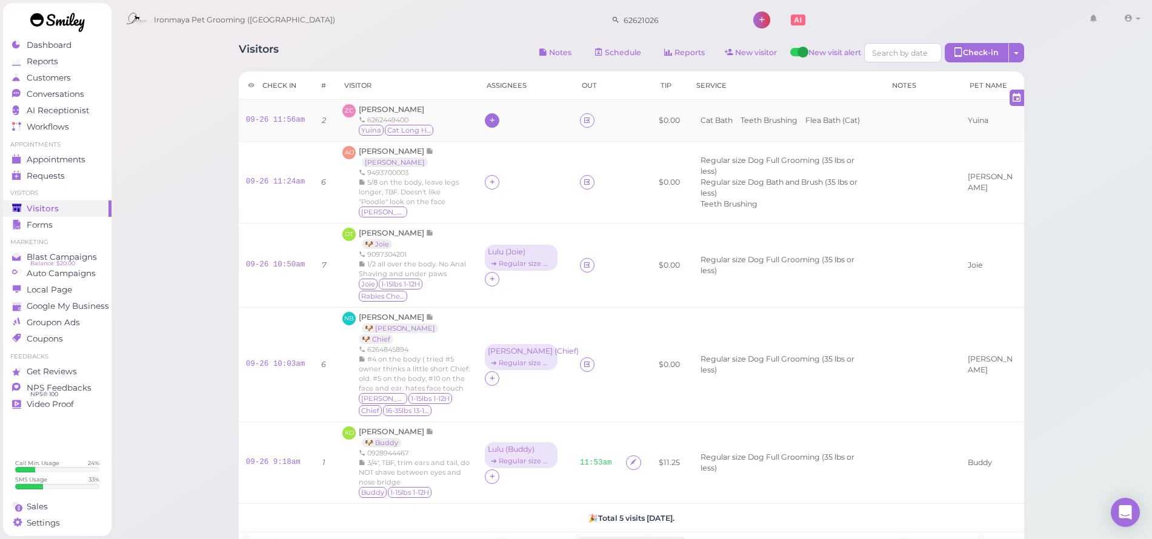
click at [488, 116] on icon at bounding box center [492, 120] width 8 height 9
click at [494, 196] on span "[PERSON_NAME]" at bounding box center [523, 195] width 76 height 9
click at [488, 117] on div "[PERSON_NAME]" at bounding box center [520, 112] width 65 height 8
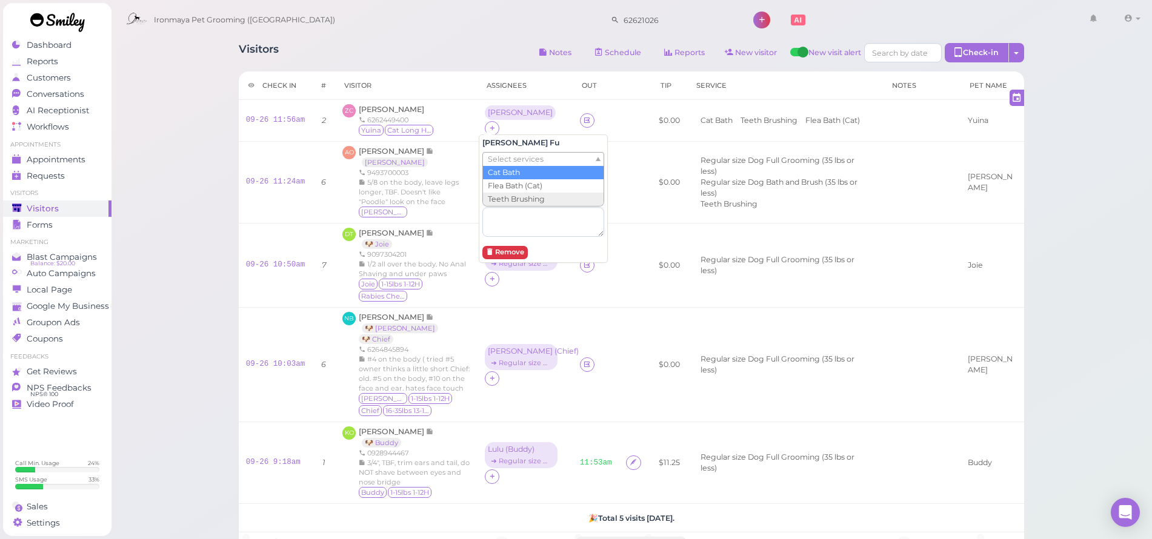
click at [495, 152] on div "Select services" at bounding box center [543, 159] width 122 height 15
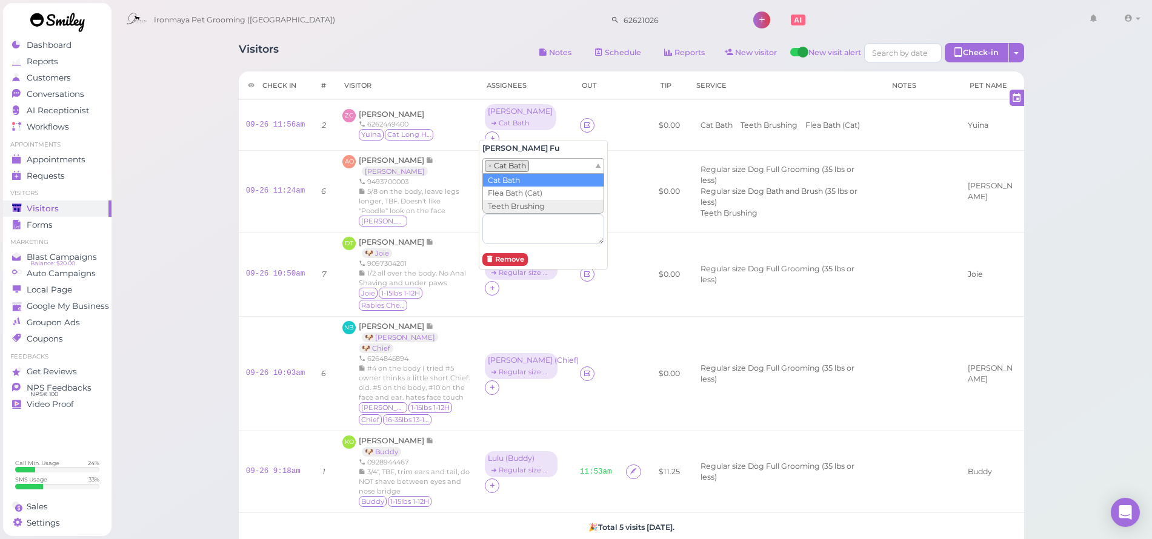
click at [515, 166] on li "× Cat Bath" at bounding box center [507, 166] width 44 height 12
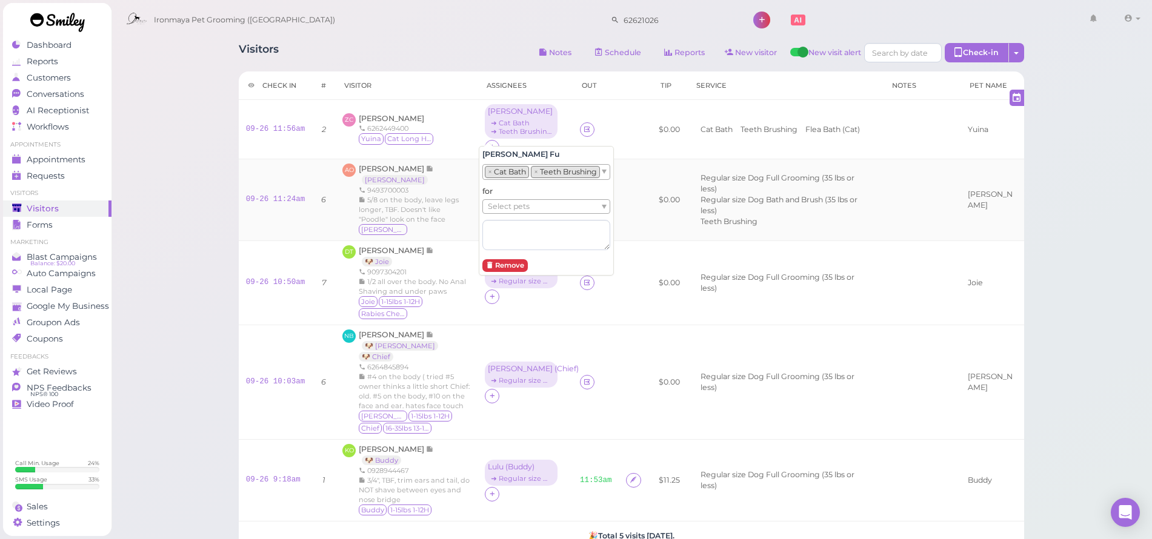
click at [239, 165] on td "09-26 11:24am" at bounding box center [276, 200] width 74 height 82
click at [156, 169] on div "Visitors Notes Schedule Reports New visitor New visit alert Check-in Customer c…" at bounding box center [632, 367] width 1042 height 734
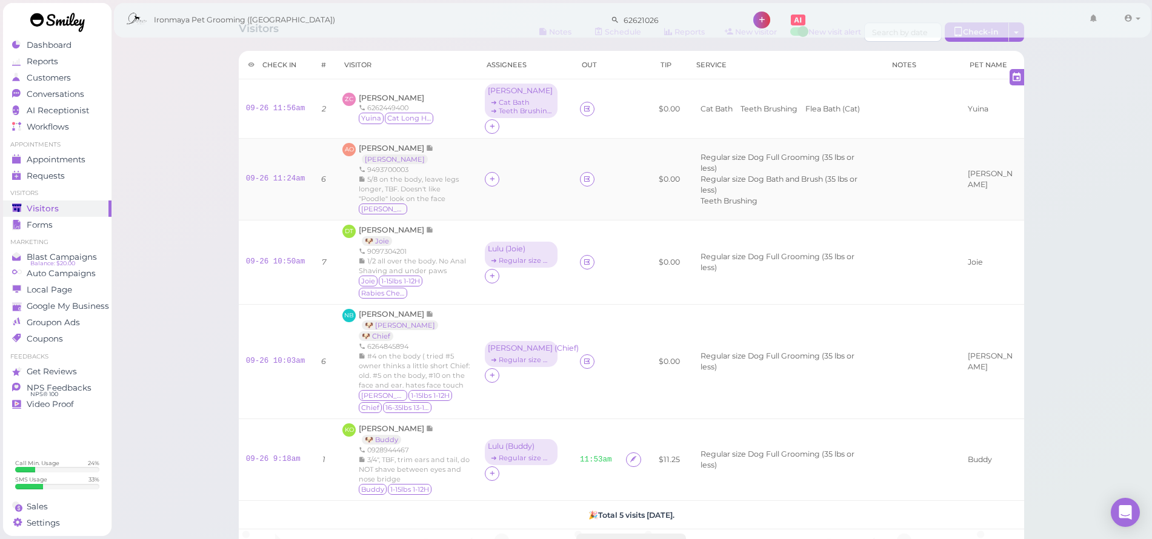
scroll to position [52, 0]
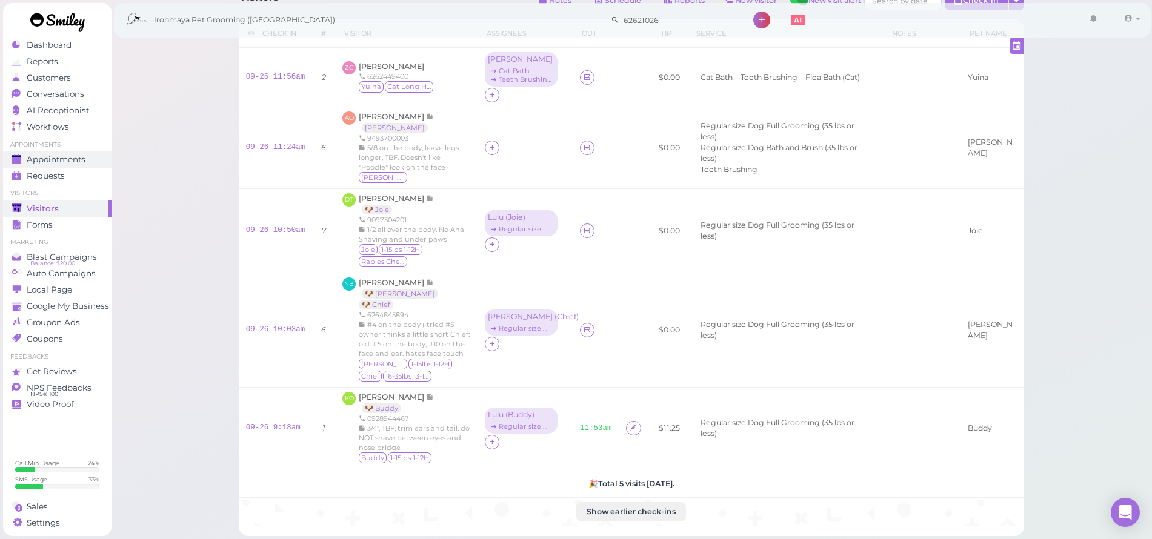
click at [41, 159] on span "Appointments" at bounding box center [56, 160] width 59 height 10
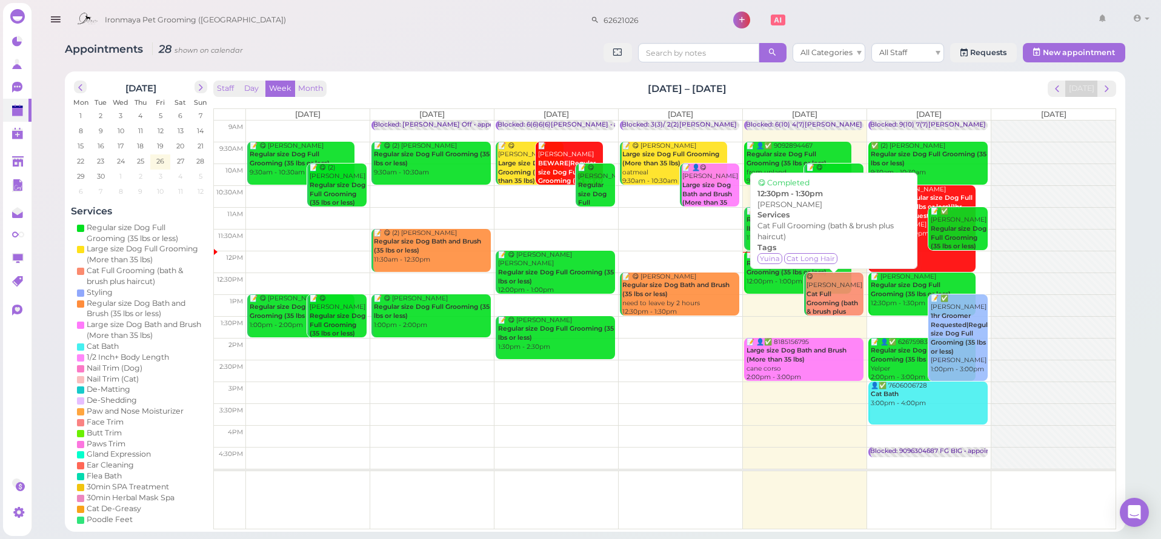
click at [823, 294] on b "Cat Full Grooming (bath & brush plus haircut)" at bounding box center [833, 307] width 52 height 35
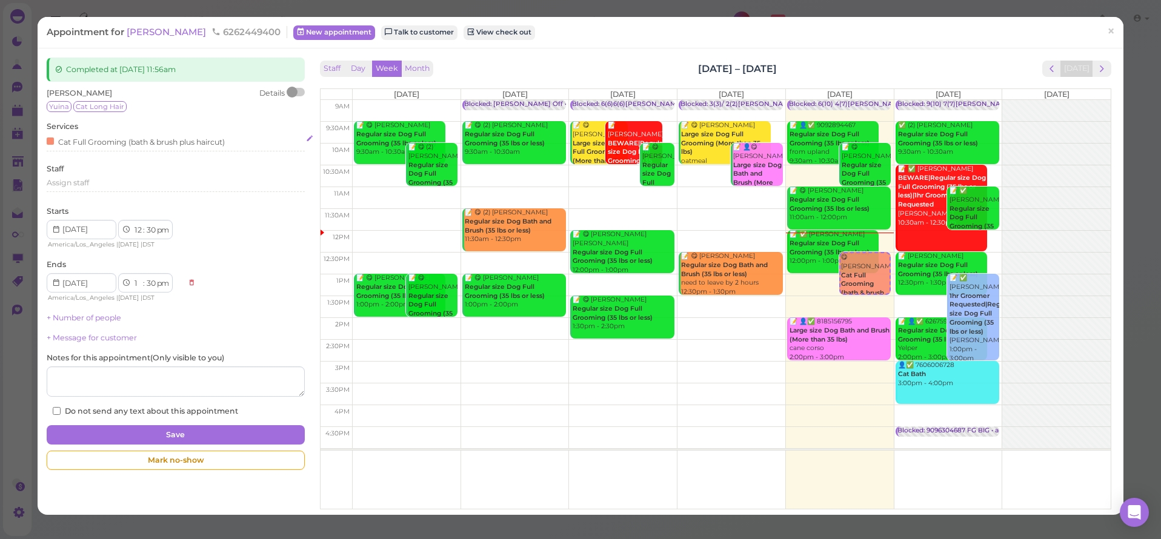
click at [222, 135] on div "Cat Full Grooming (bath & brush plus haircut)" at bounding box center [136, 141] width 178 height 13
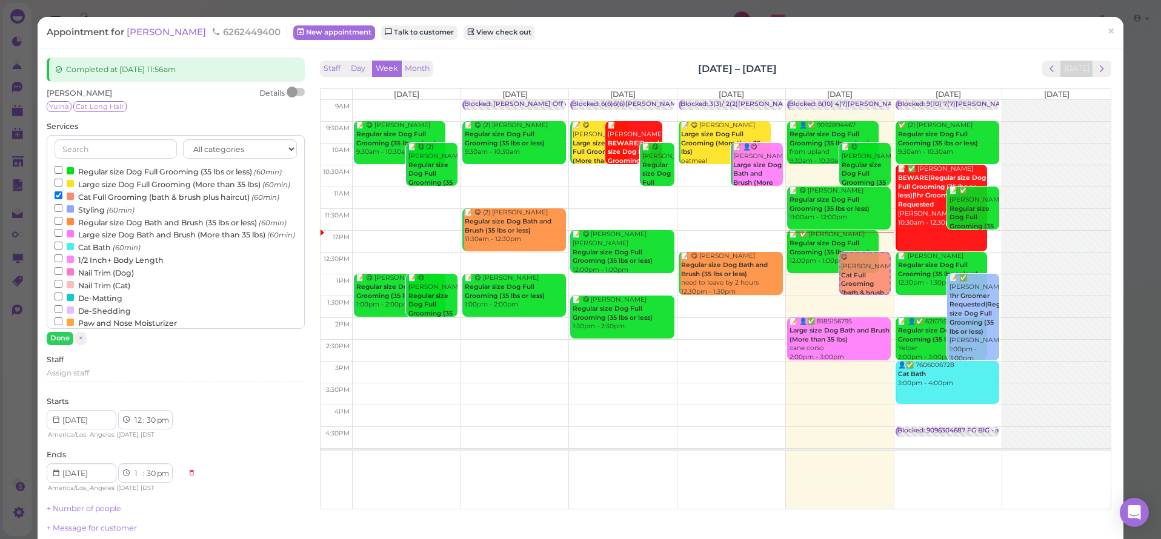
click at [214, 203] on label "Cat Full Grooming (bath & brush plus haircut) (60min)" at bounding box center [167, 196] width 225 height 13
click at [62, 199] on input "Cat Full Grooming (bath & brush plus haircut) (60min)" at bounding box center [59, 195] width 8 height 8
click at [122, 252] on small "(60min)" at bounding box center [127, 248] width 28 height 8
click at [62, 250] on input "Cat Bath (60min)" at bounding box center [59, 246] width 8 height 8
click at [69, 336] on button "Done" at bounding box center [60, 338] width 27 height 13
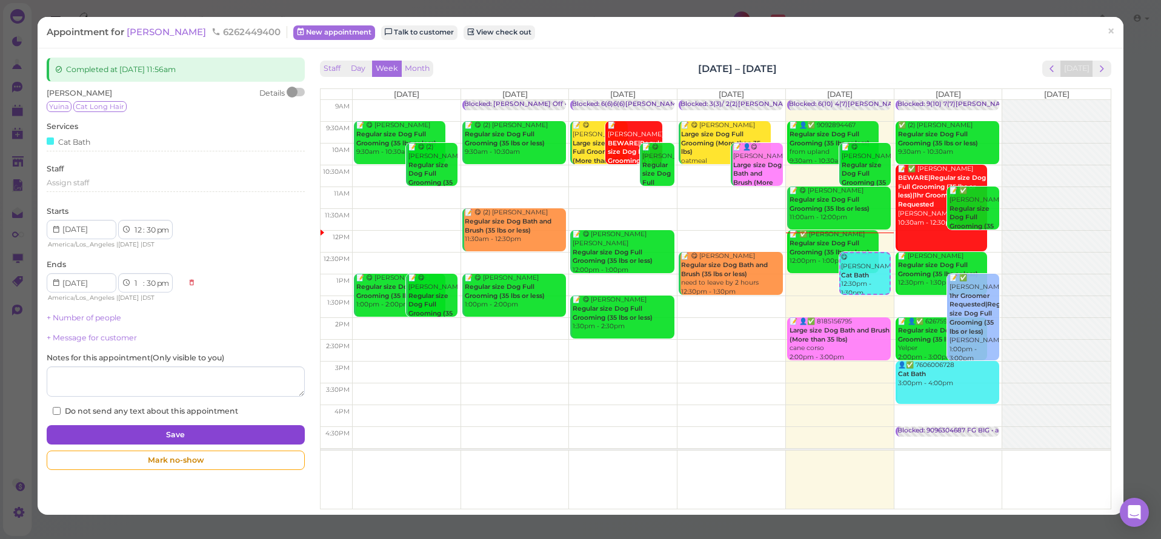
click at [138, 425] on button "Save" at bounding box center [176, 434] width 258 height 19
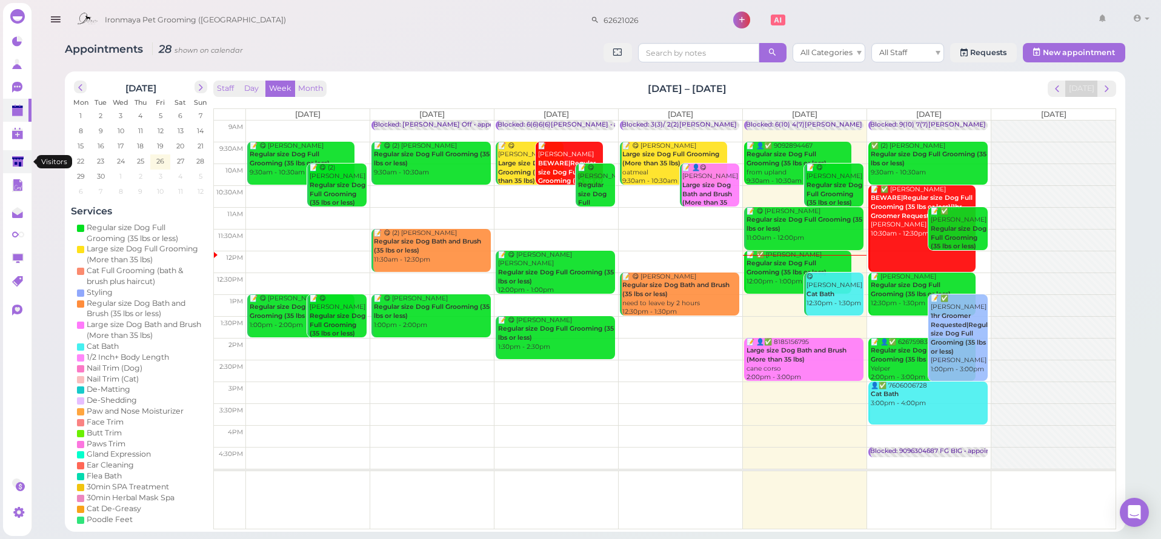
click at [18, 162] on polygon at bounding box center [18, 161] width 12 height 10
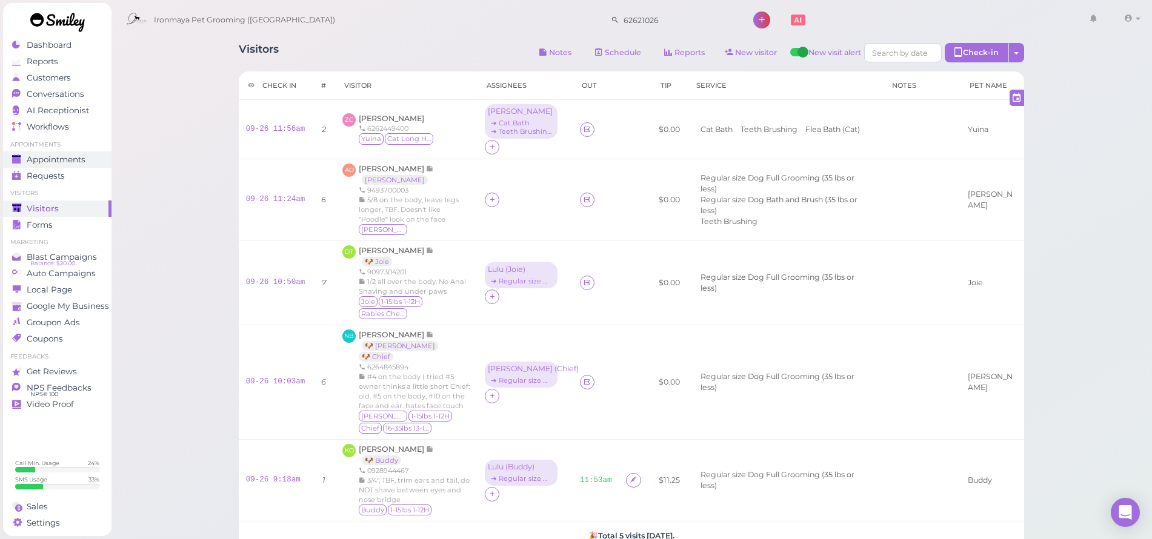
click at [24, 155] on div "Appointments" at bounding box center [55, 160] width 87 height 10
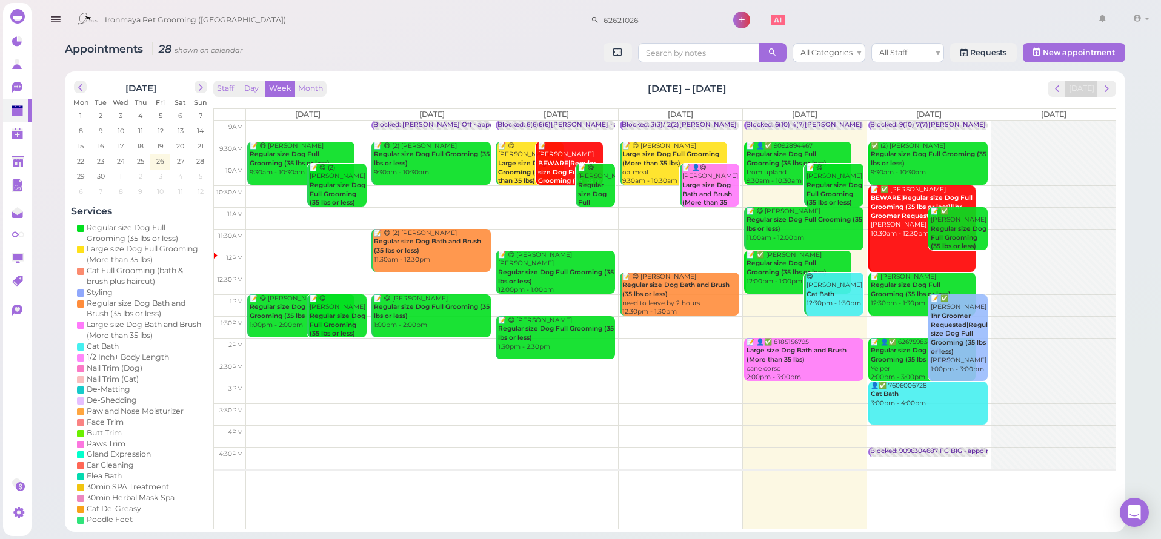
drag, startPoint x: 44, startPoint y: 142, endPoint x: 58, endPoint y: 188, distance: 48.7
click at [58, 190] on div "Appointments 28 shown on calendar All Categories All Staff Requests New appoint…" at bounding box center [595, 266] width 1132 height 532
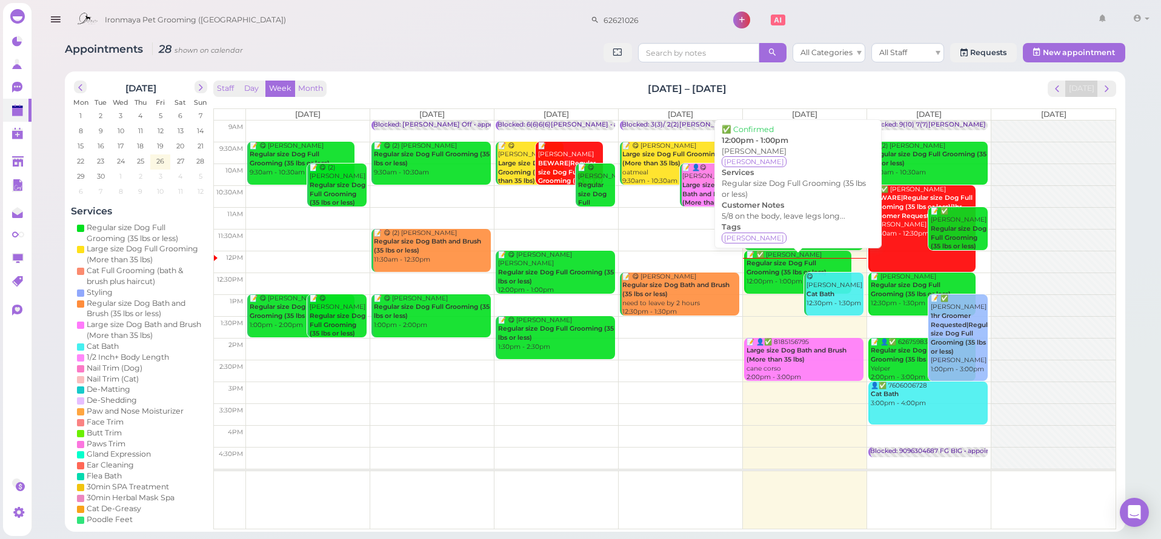
click at [789, 272] on b "Regular size Dog Full Grooming (35 lbs or less)" at bounding box center [787, 267] width 80 height 17
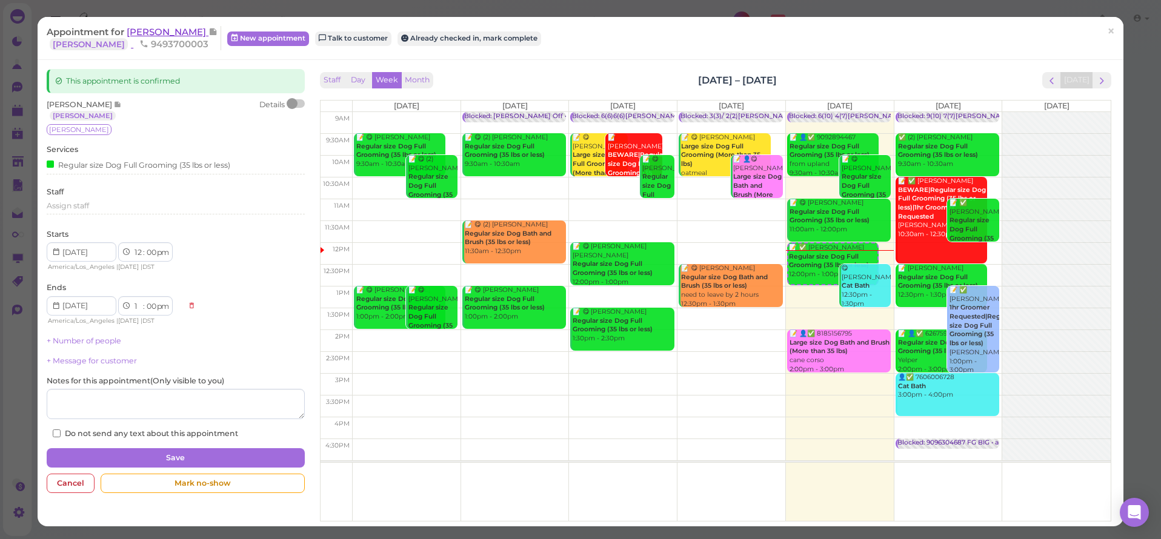
click at [163, 33] on span "[PERSON_NAME]" at bounding box center [168, 32] width 82 height 12
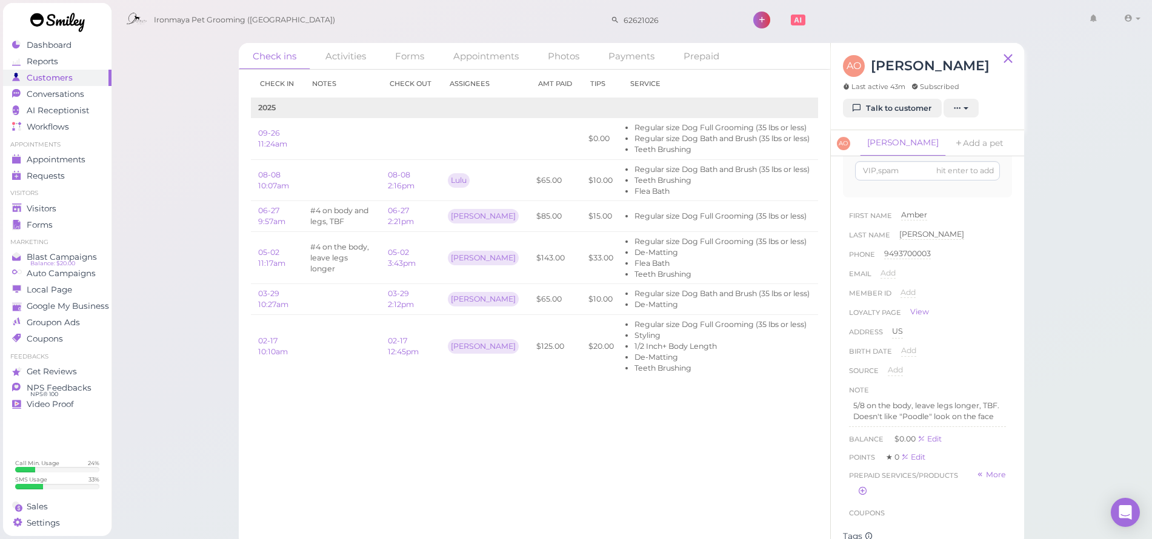
scroll to position [276, 0]
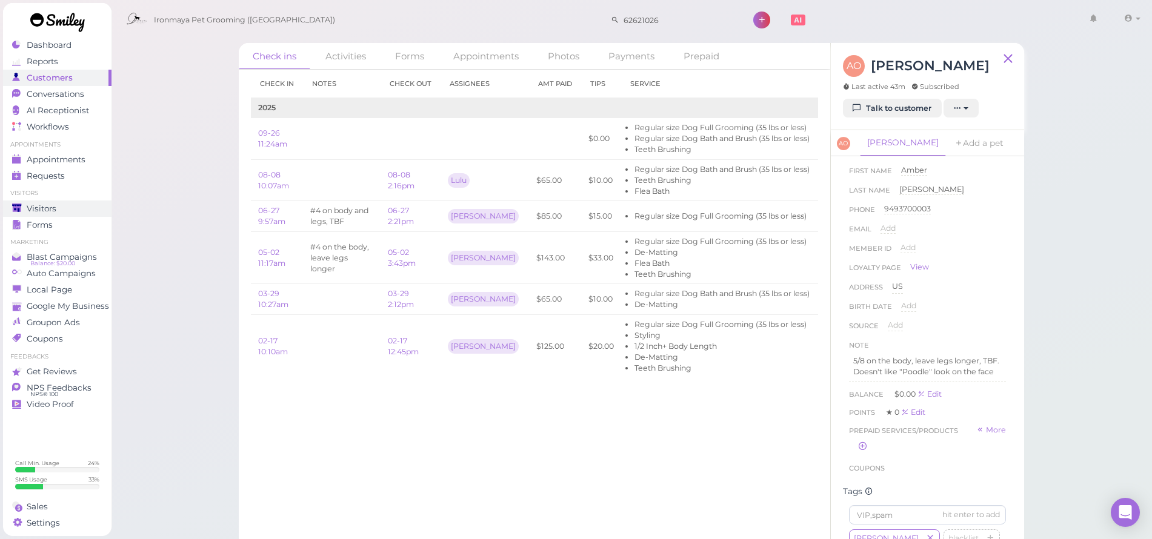
click at [71, 211] on div "Visitors" at bounding box center [55, 209] width 87 height 10
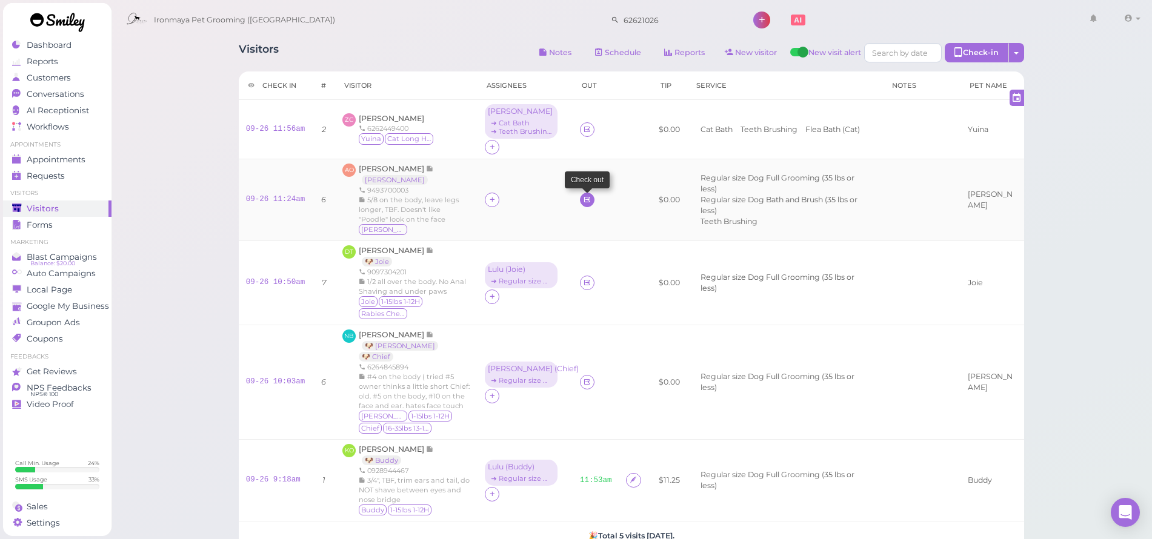
click at [583, 202] on icon at bounding box center [587, 199] width 8 height 9
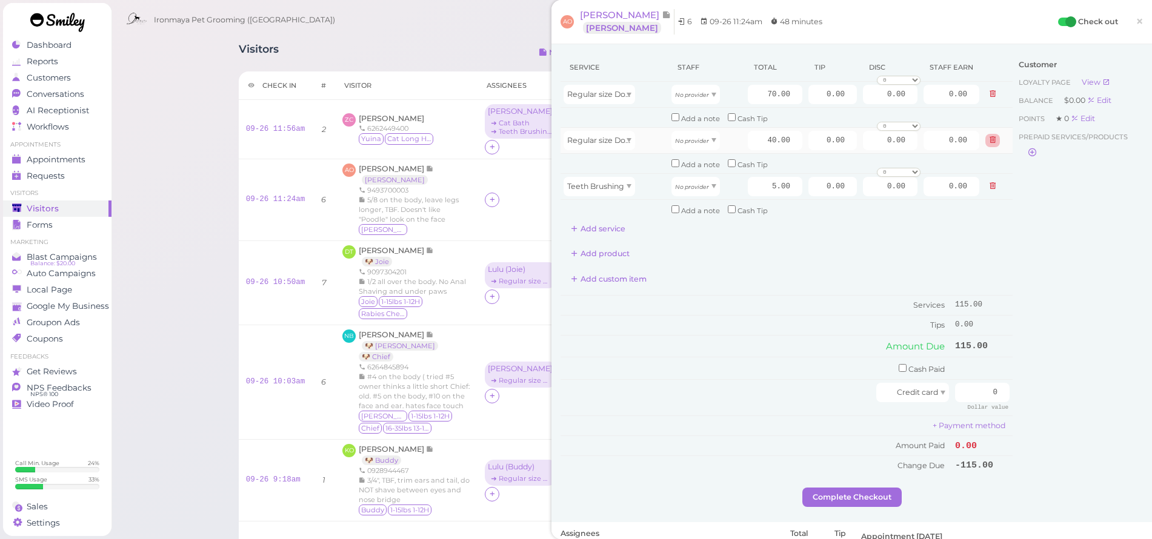
click at [989, 136] on icon at bounding box center [992, 140] width 7 height 8
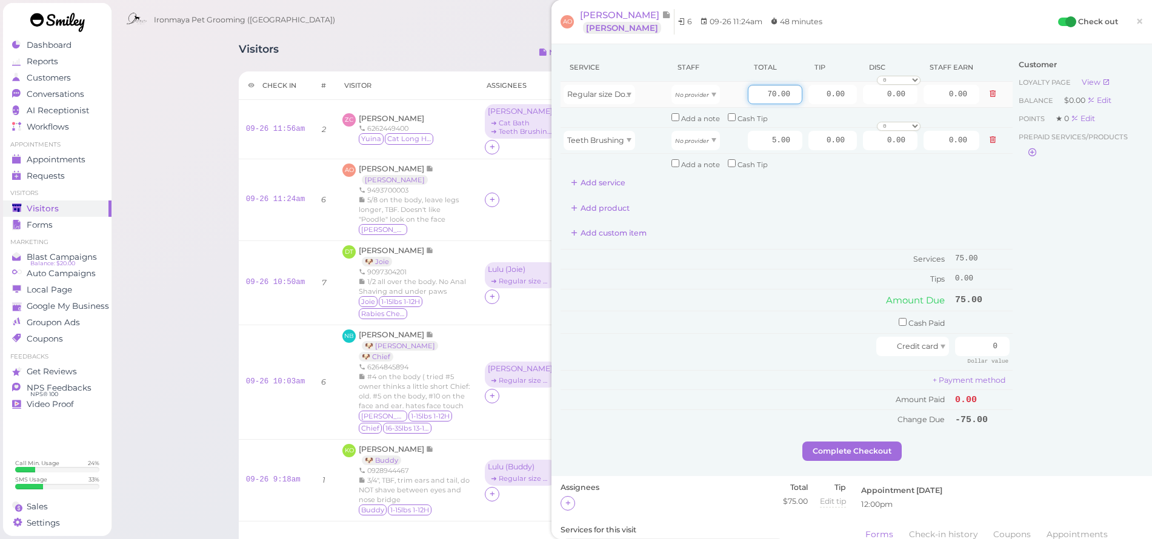
click at [752, 91] on input "70.00" at bounding box center [775, 94] width 55 height 19
type input "75"
click at [949, 203] on div "Add product" at bounding box center [787, 208] width 452 height 19
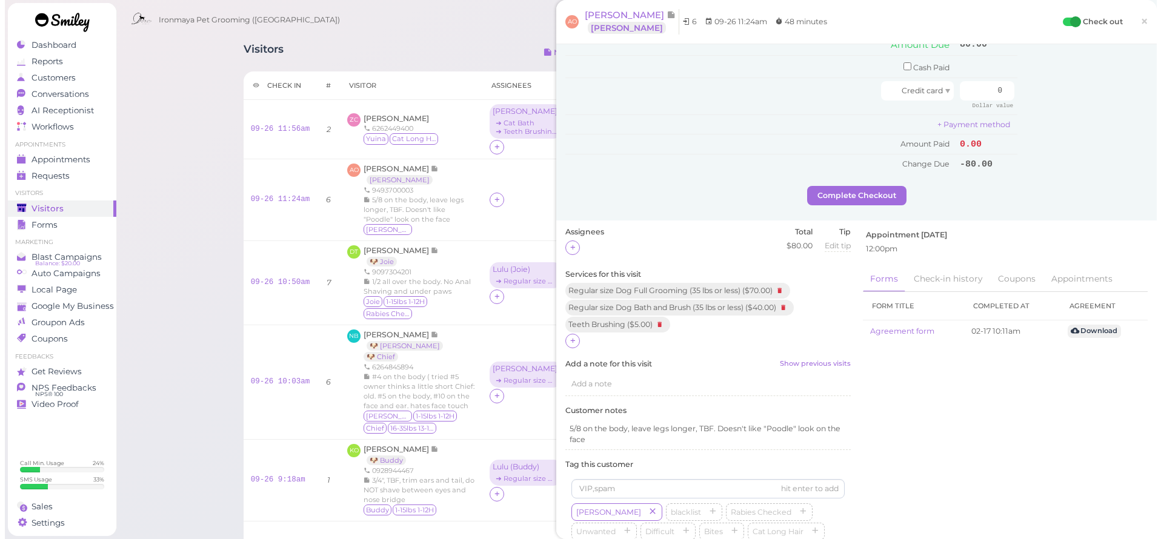
scroll to position [308, 0]
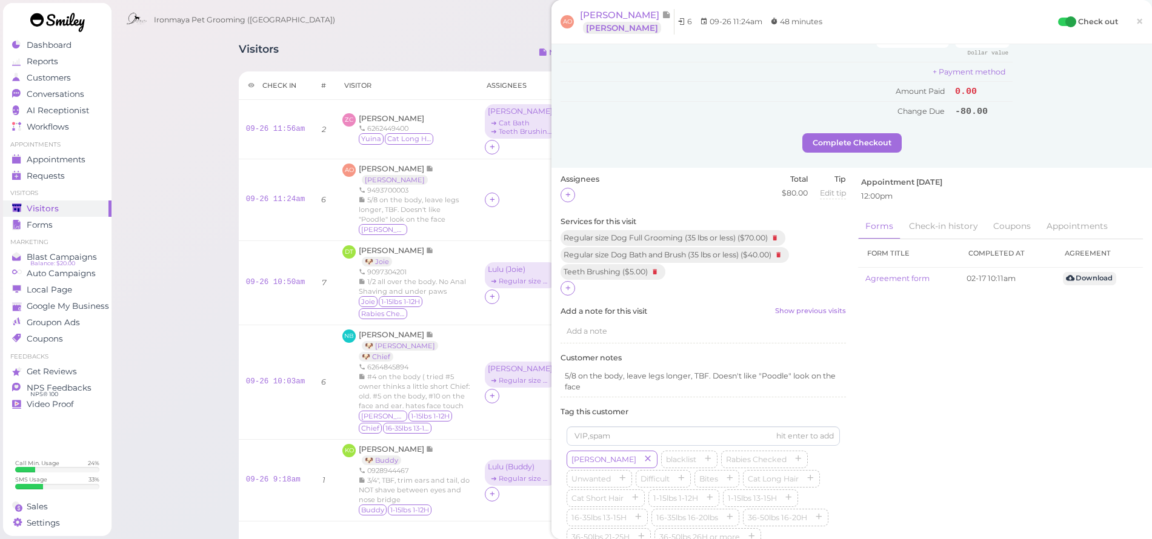
click at [587, 324] on div "Add a note" at bounding box center [703, 331] width 285 height 23
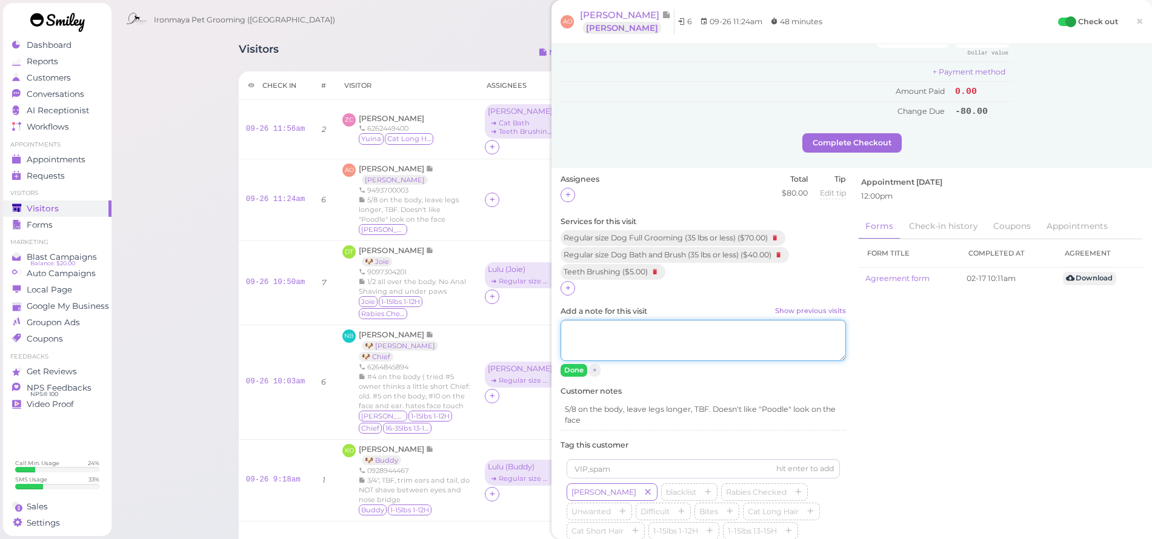
click at [589, 327] on textarea "Add a note for this visit Show previous visits" at bounding box center [703, 340] width 285 height 41
type textarea "#3 body N LEGS MISSING HAIR IN BACK OF LEGS"
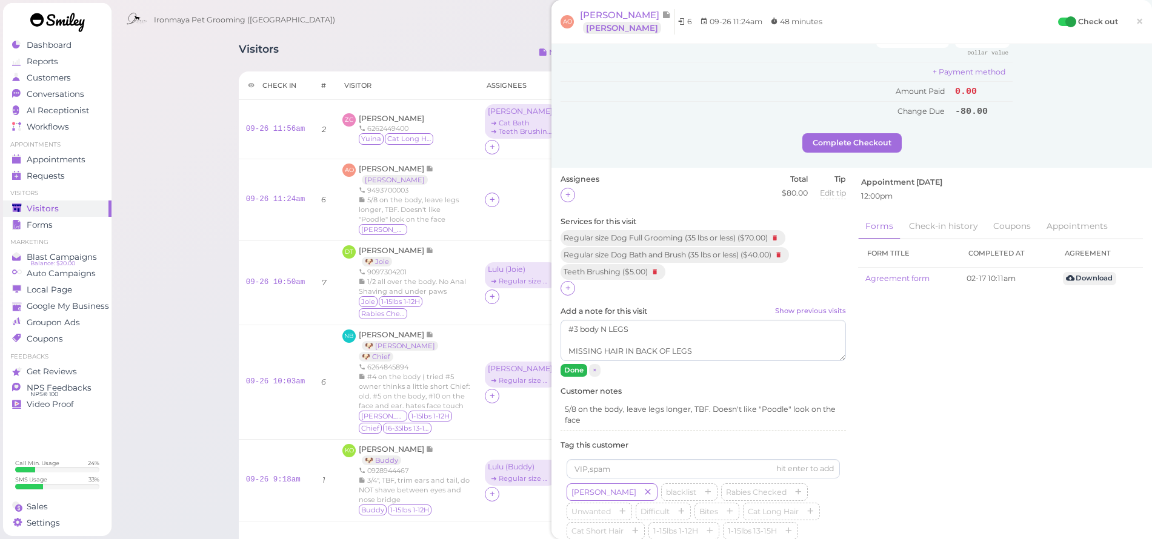
click at [575, 364] on button "Done" at bounding box center [574, 370] width 27 height 13
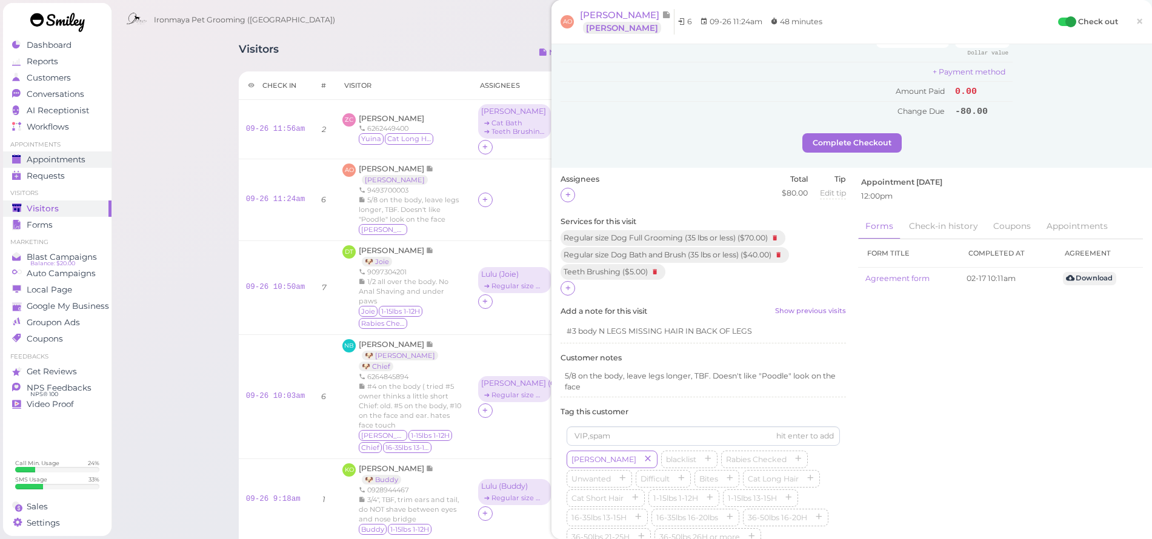
click at [62, 162] on span "Appointments" at bounding box center [56, 160] width 59 height 10
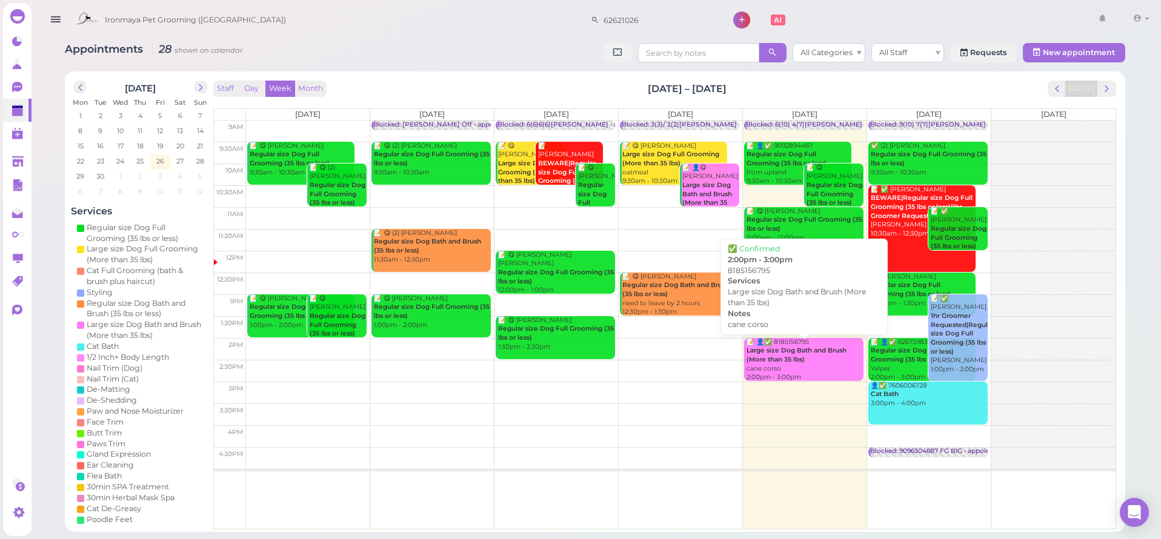
click at [770, 361] on b "Large size Dog Bath and Brush (More than 35 lbs)" at bounding box center [797, 355] width 100 height 17
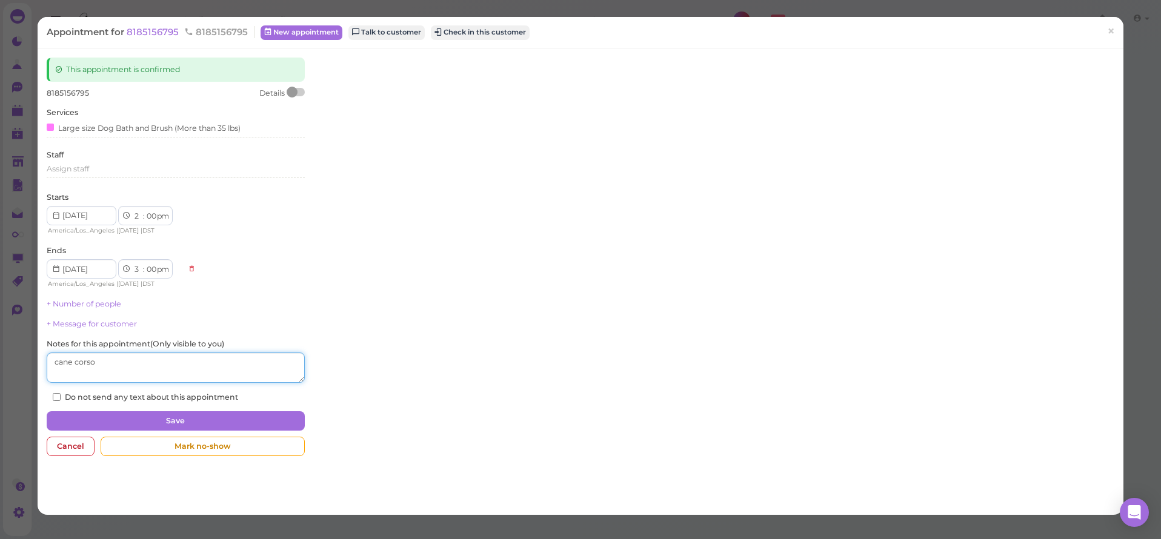
click at [215, 353] on textarea at bounding box center [176, 368] width 258 height 30
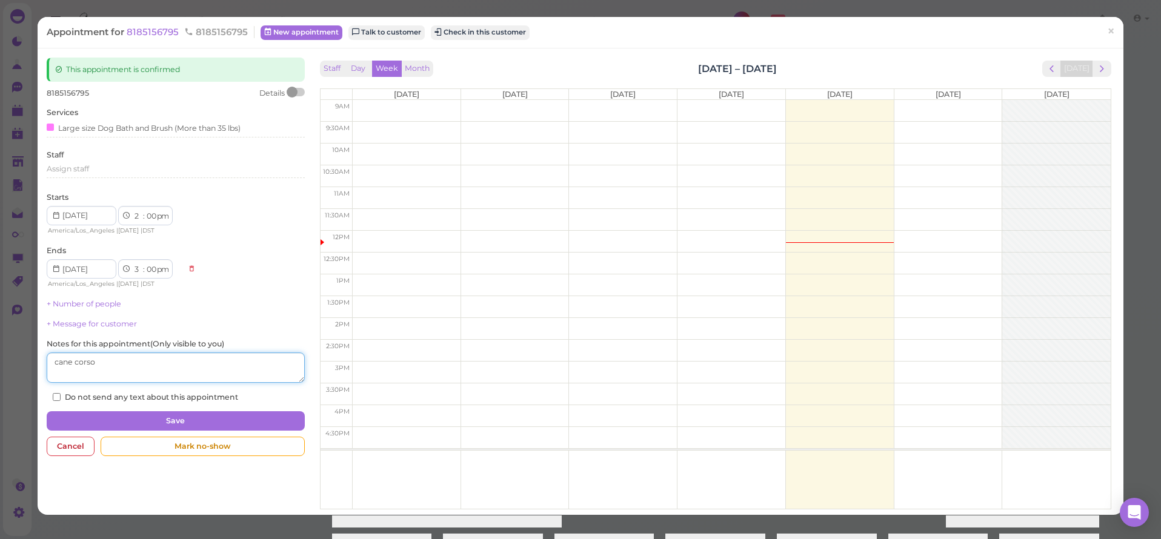
click at [221, 355] on textarea at bounding box center [176, 368] width 258 height 30
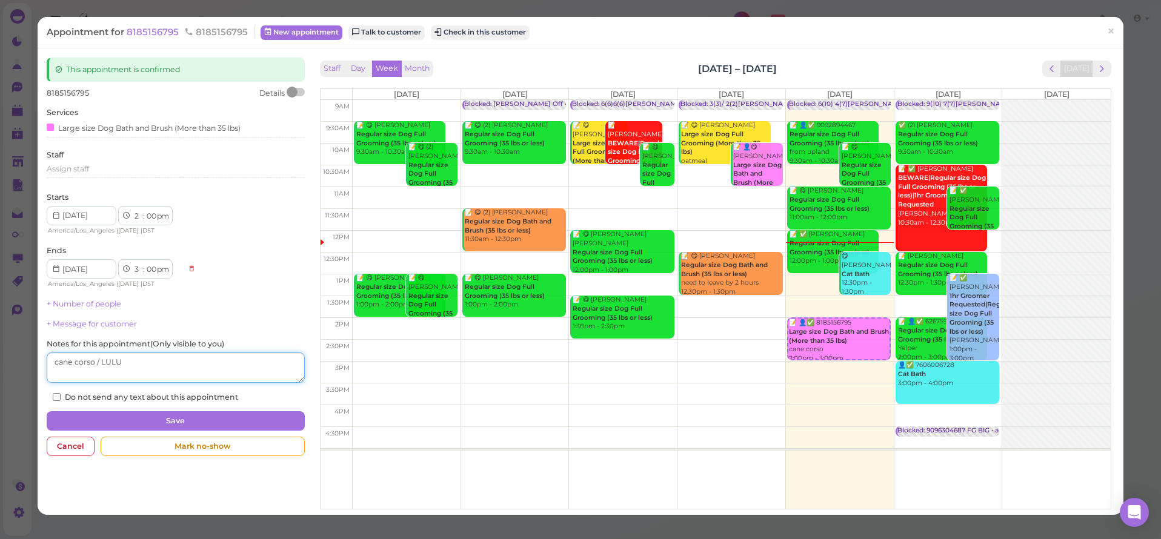
type textarea "cane corso / LULU"
drag, startPoint x: 109, startPoint y: 398, endPoint x: 113, endPoint y: 405, distance: 8.1
click at [109, 397] on div "This appointment is confirmed 8185156795 Details Services Large size Dog Bath a…" at bounding box center [176, 260] width 270 height 405
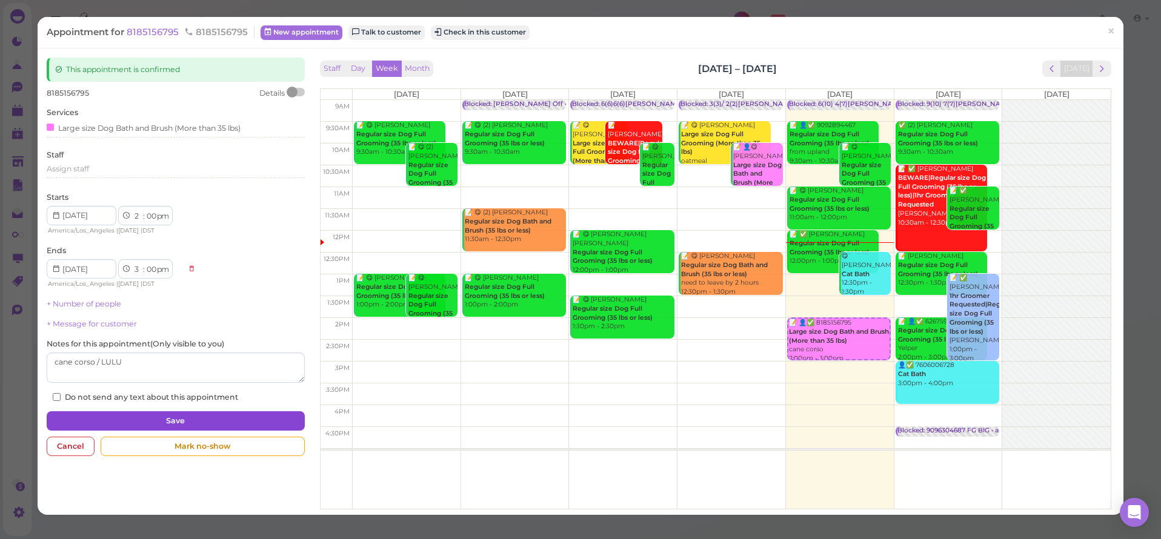
click at [113, 411] on button "Save" at bounding box center [176, 420] width 258 height 19
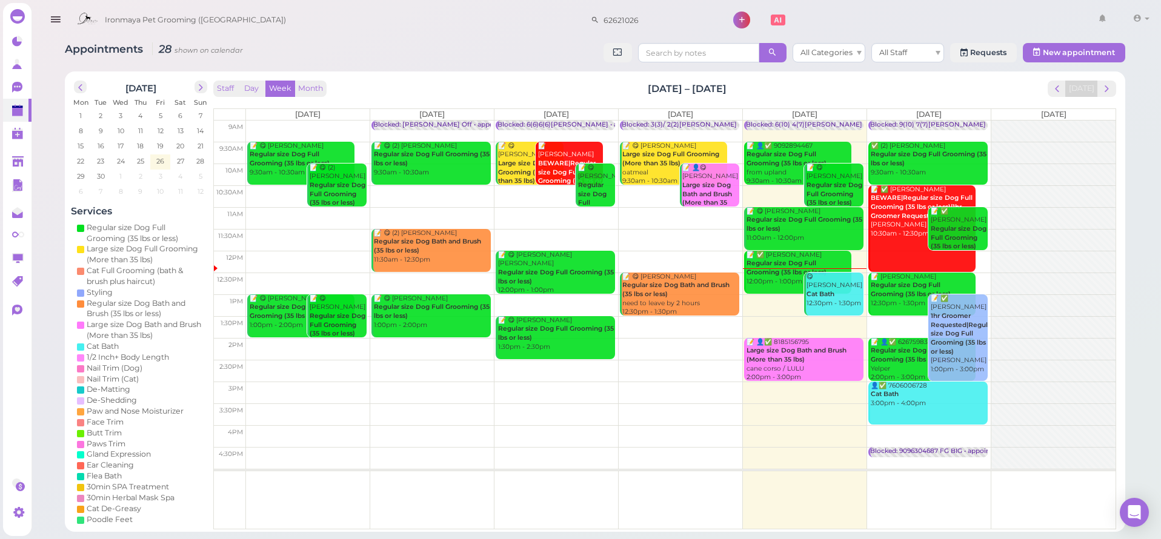
click at [428, 56] on div "Appointments 28 shown on calendar All Categories All Staff Requests New appoint…" at bounding box center [595, 54] width 1060 height 22
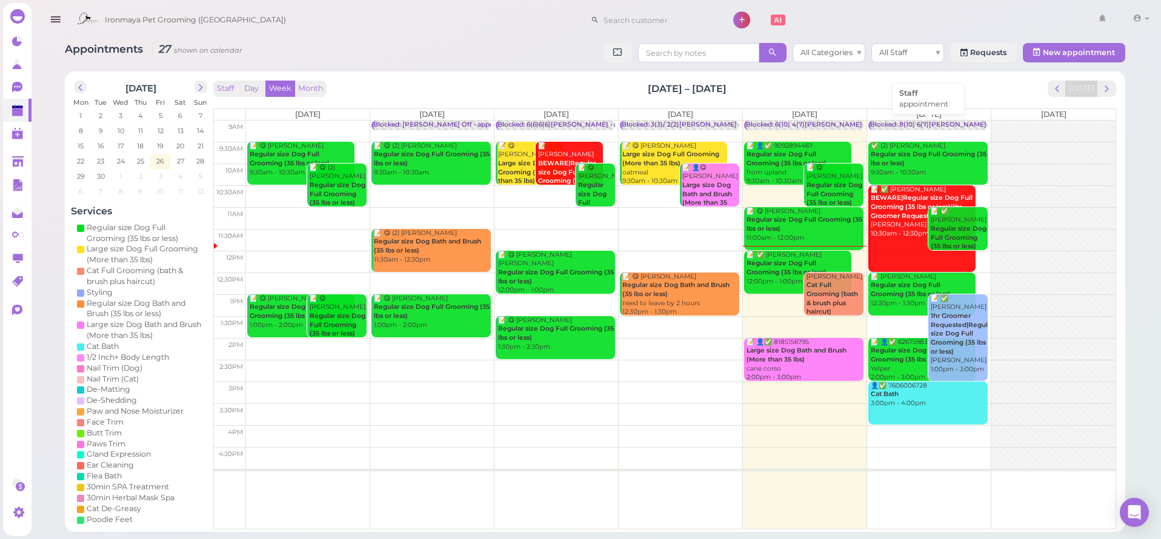
click at [947, 122] on div "Blocked: 8(10) 6(7)[PERSON_NAME] • appointment" at bounding box center [952, 125] width 164 height 9
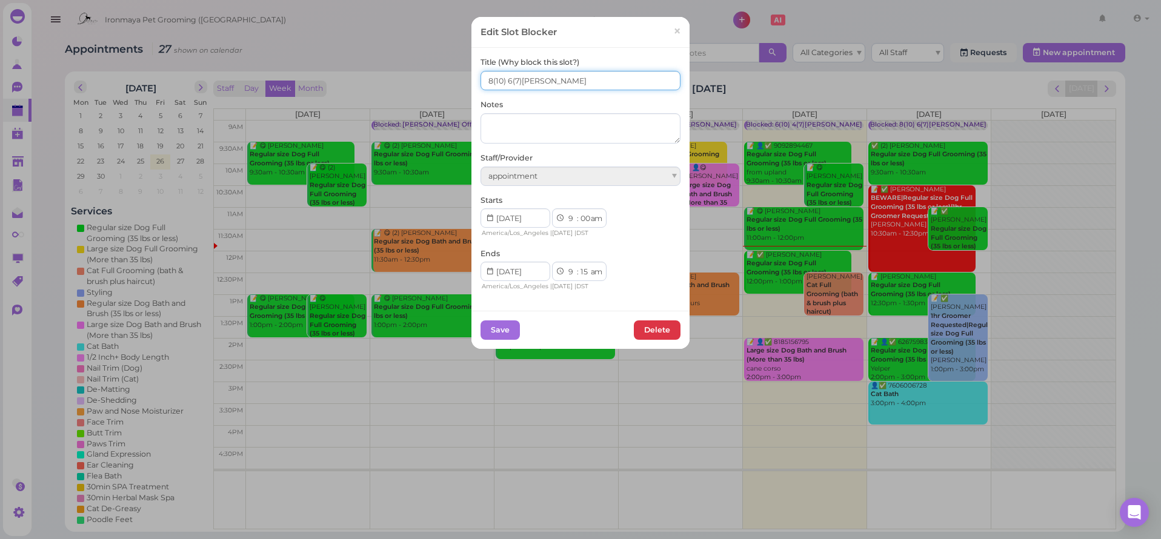
click at [498, 82] on input "8(10) 6(7)[PERSON_NAME]" at bounding box center [581, 80] width 200 height 19
click at [502, 82] on input "8(10) 6(7)Isaac Lulu" at bounding box center [581, 80] width 200 height 19
click at [505, 82] on input "8(10) 6(7)Isaac Lulu" at bounding box center [581, 80] width 200 height 19
click at [484, 81] on input "8(10) 7(7)Isaac Lulu" at bounding box center [581, 80] width 200 height 19
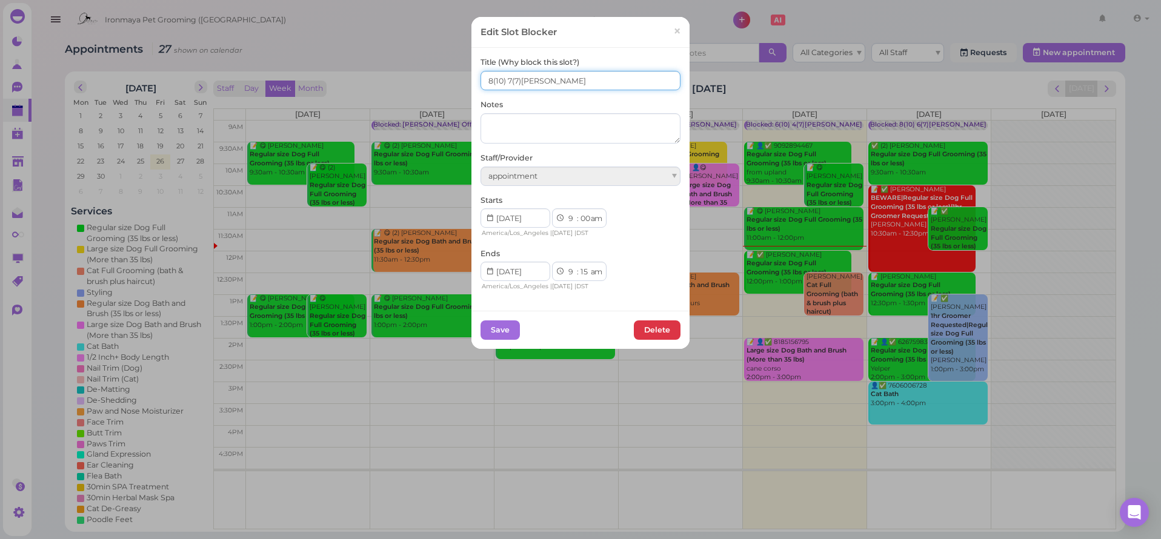
click at [484, 81] on input "8(10) 7(7)Isaac Lulu" at bounding box center [581, 80] width 200 height 19
type input "9(10) 7(7)Isaac Lulu"
click at [507, 318] on div "Save Delete" at bounding box center [580, 330] width 218 height 38
click at [510, 321] on button "Save" at bounding box center [500, 330] width 39 height 19
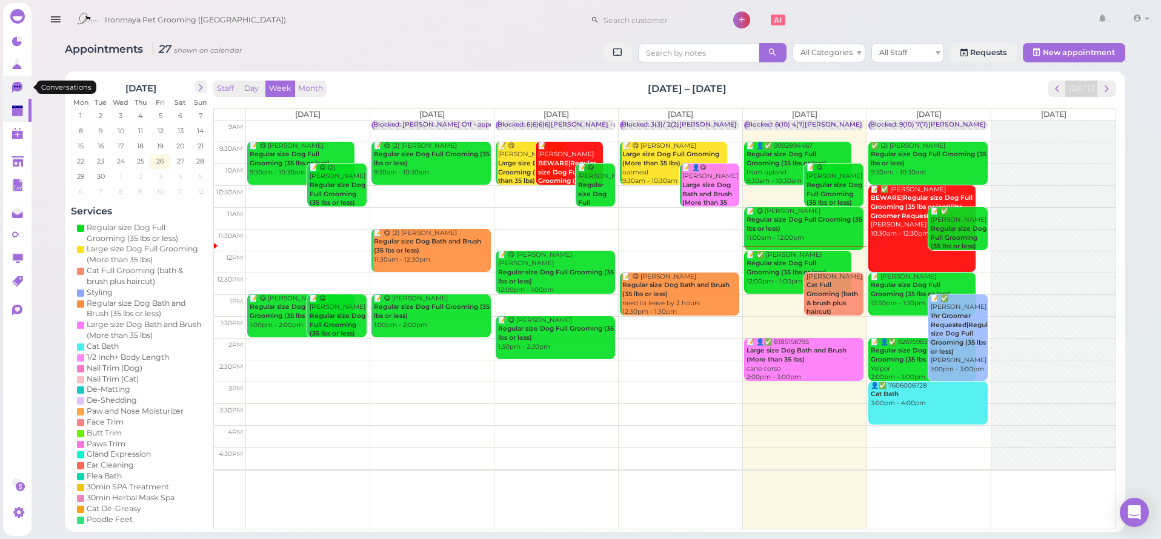
click at [8, 86] on link "0" at bounding box center [17, 87] width 28 height 23
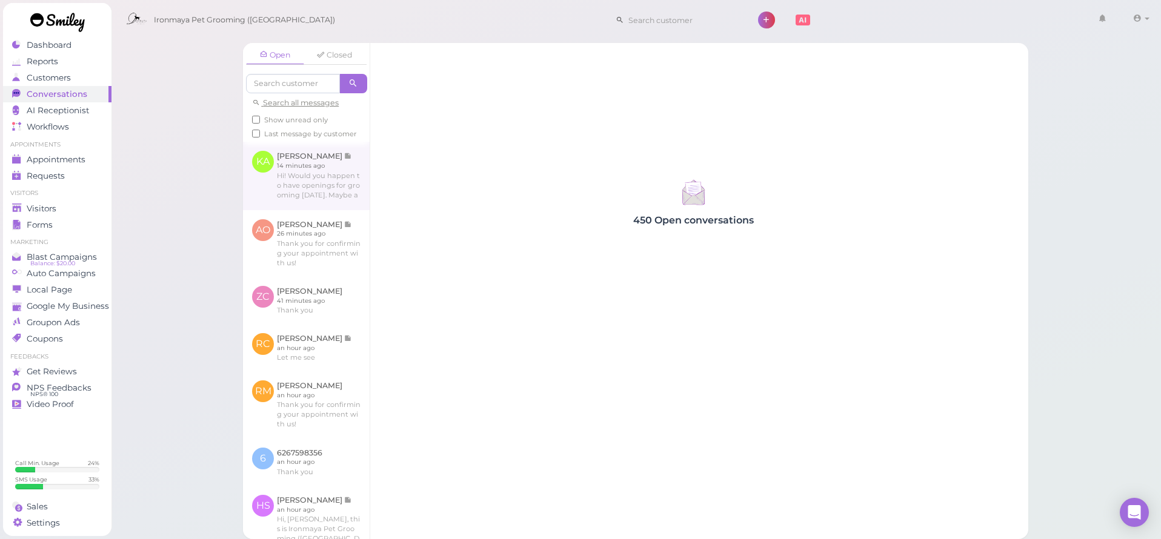
click at [330, 180] on link at bounding box center [306, 176] width 127 height 68
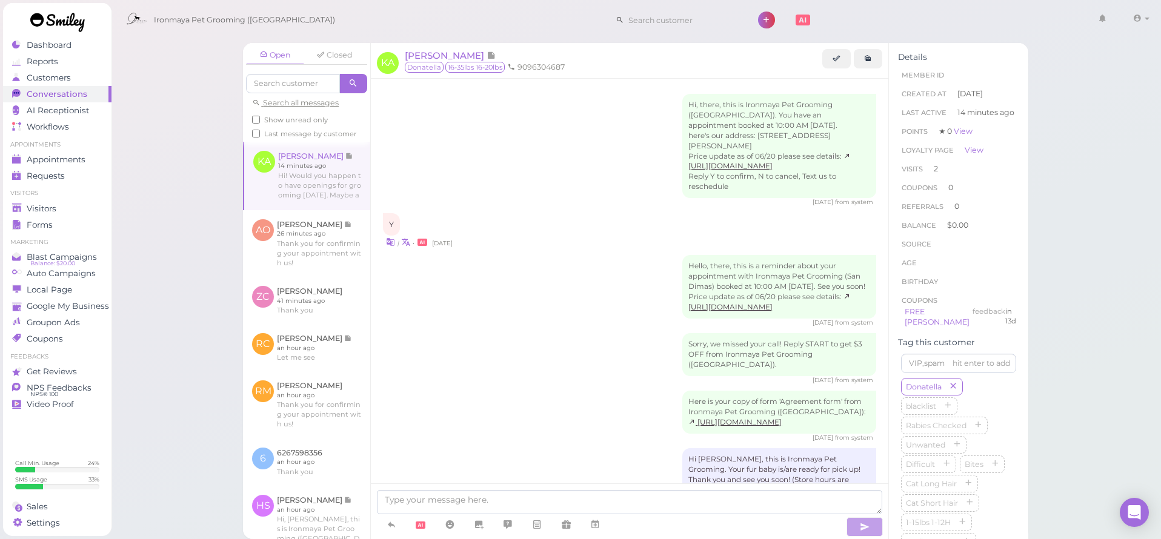
scroll to position [1202, 0]
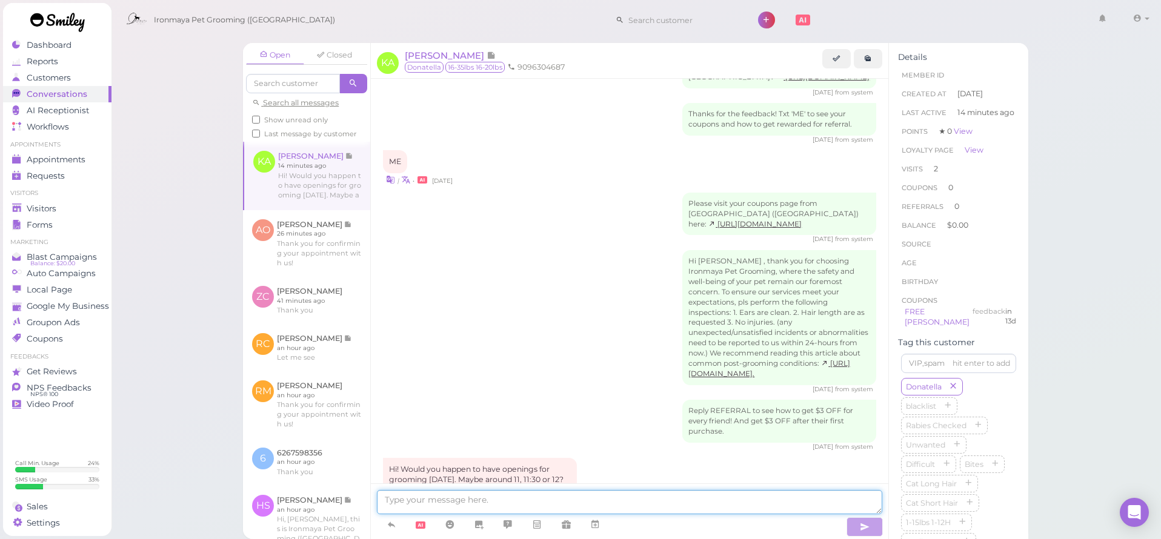
click at [484, 503] on textarea at bounding box center [629, 502] width 505 height 24
type textarea "I don't have any appointments available for [DATE], would you like to be placed…"
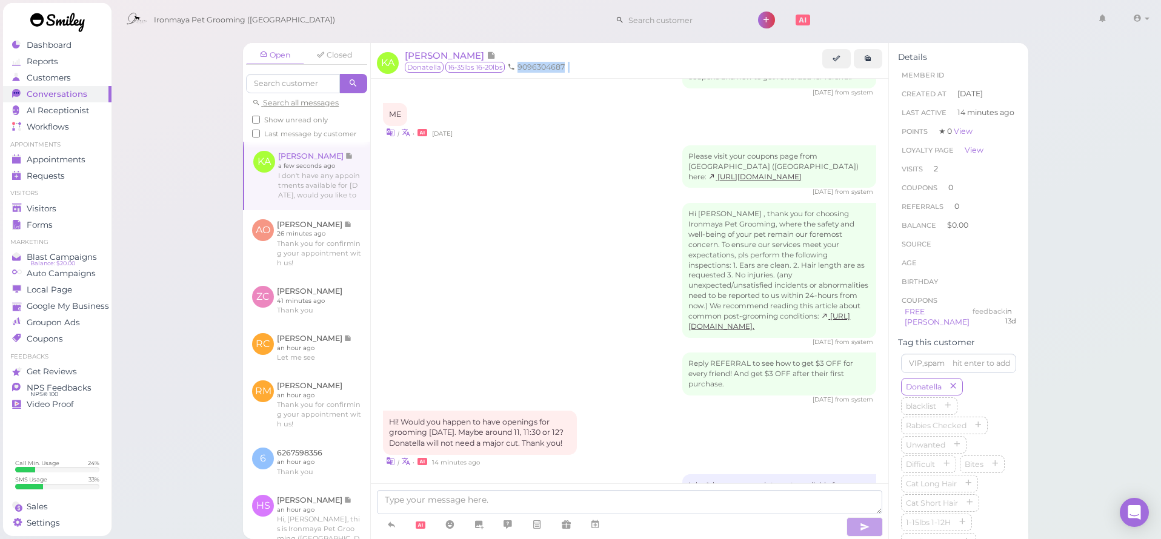
drag, startPoint x: 573, startPoint y: 63, endPoint x: 520, endPoint y: 67, distance: 53.5
click at [520, 67] on ul "9096304687" at bounding box center [612, 67] width 421 height 11
copy ul "9096304687"
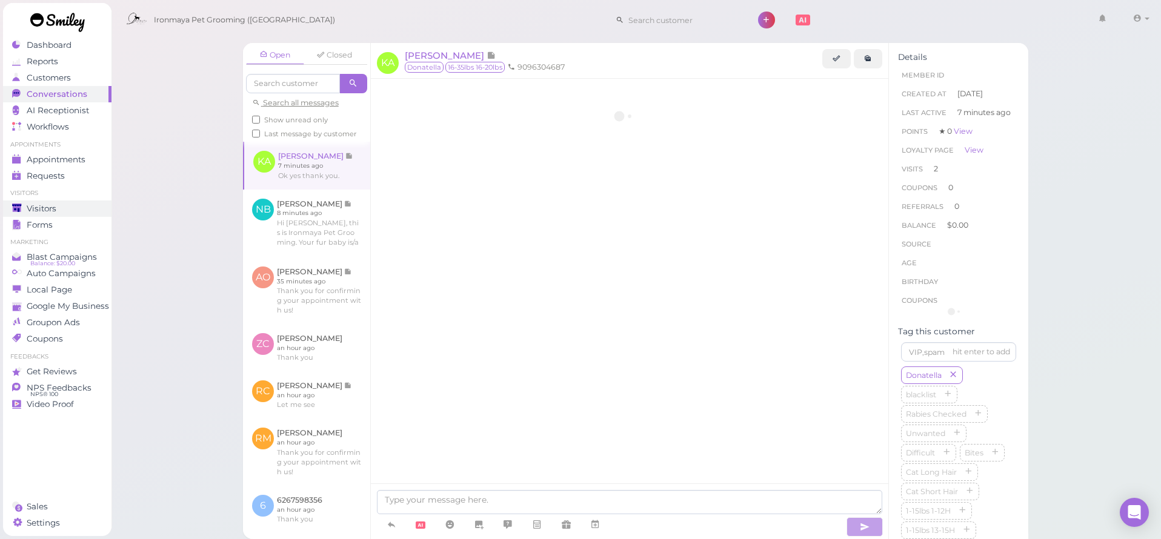
scroll to position [1299, 0]
click at [73, 213] on div "Visitors" at bounding box center [55, 209] width 87 height 10
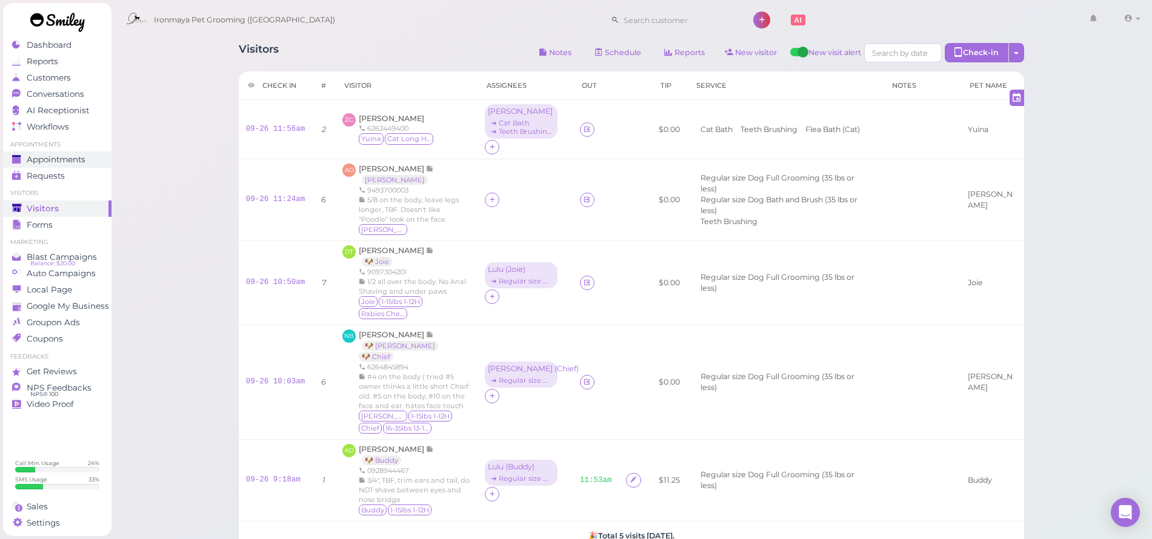
click at [91, 164] on div "Appointments" at bounding box center [55, 160] width 87 height 10
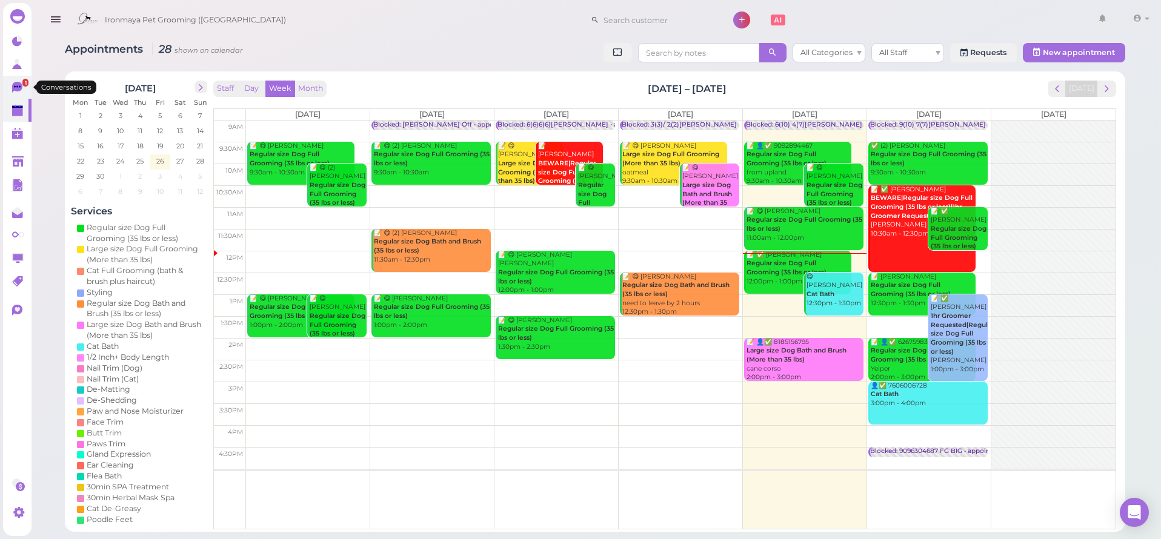
click at [13, 82] on icon at bounding box center [18, 88] width 13 height 13
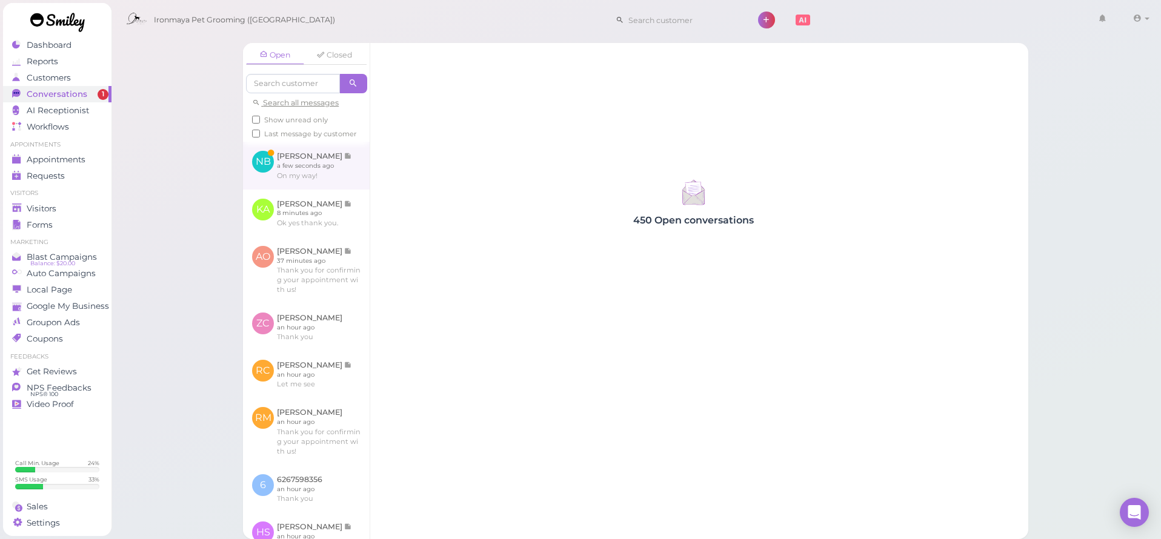
click at [293, 175] on link at bounding box center [306, 165] width 127 height 47
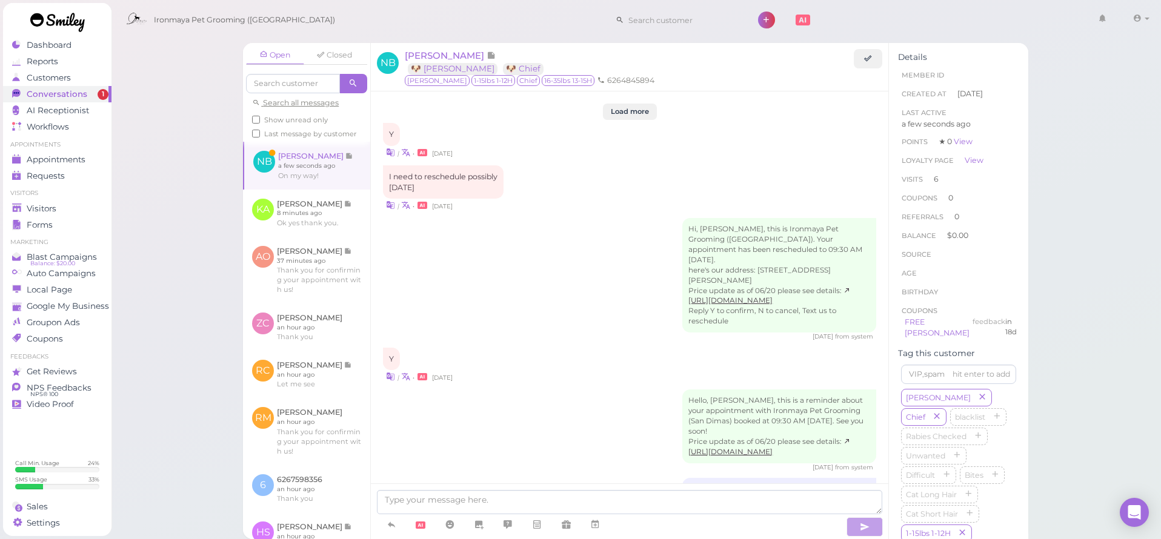
scroll to position [1539, 0]
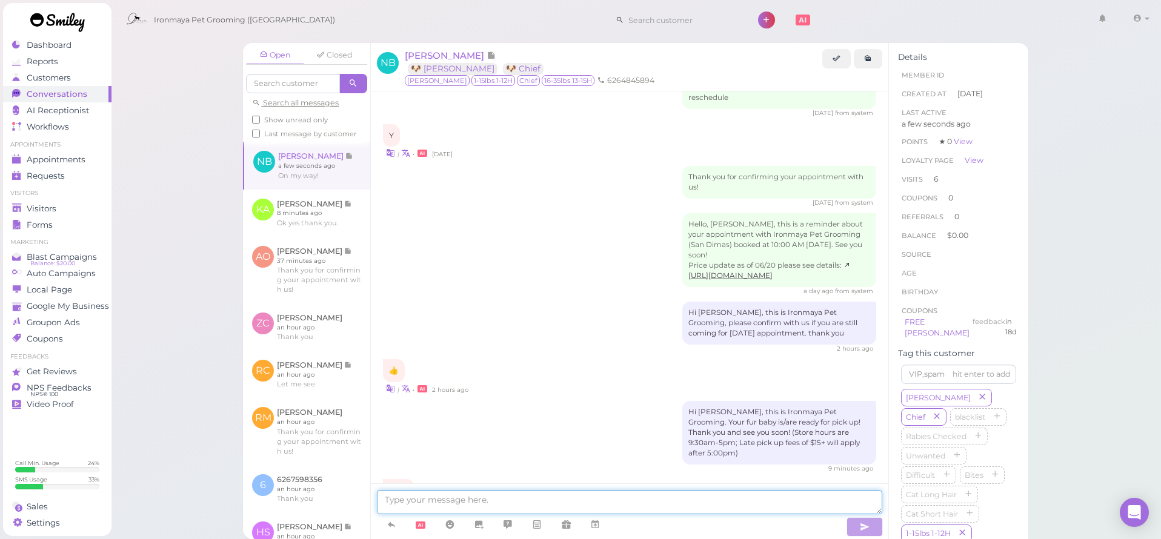
click at [419, 508] on textarea at bounding box center [629, 502] width 505 height 24
type textarea "Thank you"
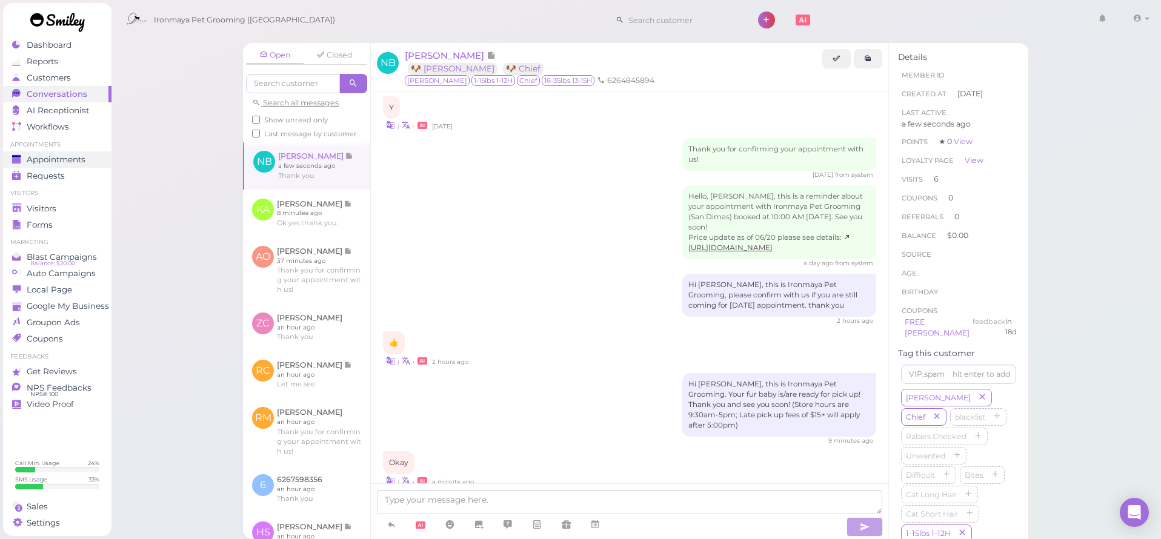
click at [91, 159] on div "Appointments" at bounding box center [55, 160] width 87 height 10
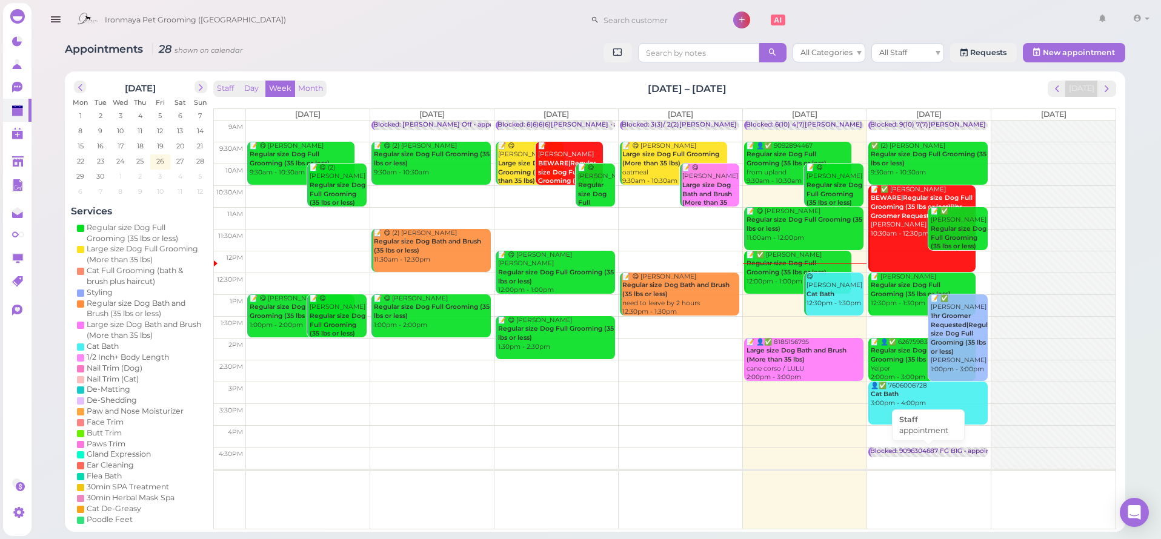
click at [936, 448] on div "Blocked: 9096304687 FG BIG • appointment" at bounding box center [939, 451] width 139 height 9
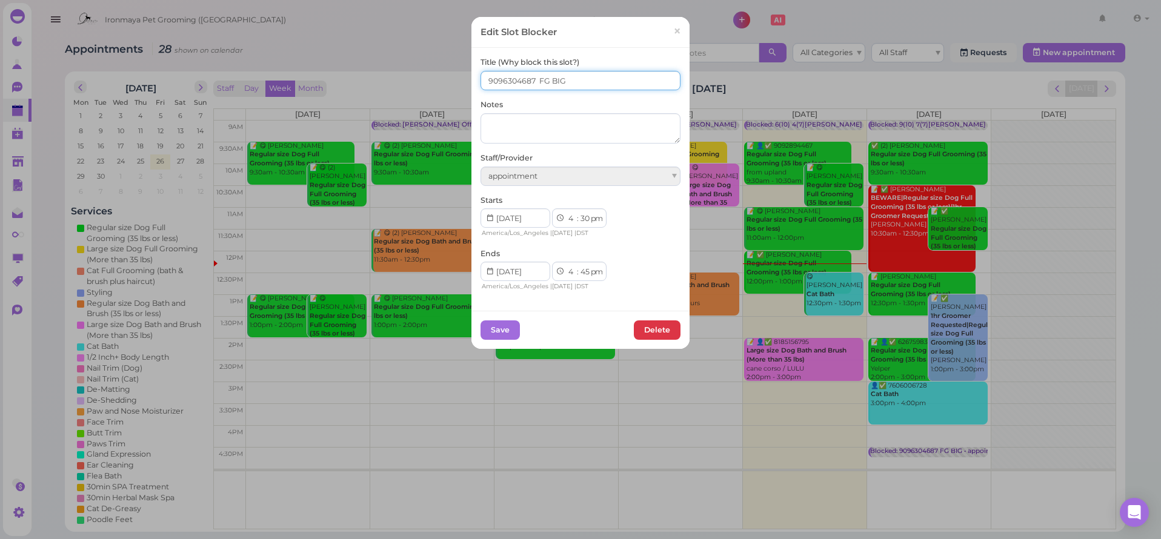
drag, startPoint x: 530, startPoint y: 80, endPoint x: 480, endPoint y: 82, distance: 49.7
click at [481, 82] on input "9096304687 FG BIG" at bounding box center [581, 80] width 200 height 19
click at [673, 29] on span "×" at bounding box center [677, 31] width 8 height 17
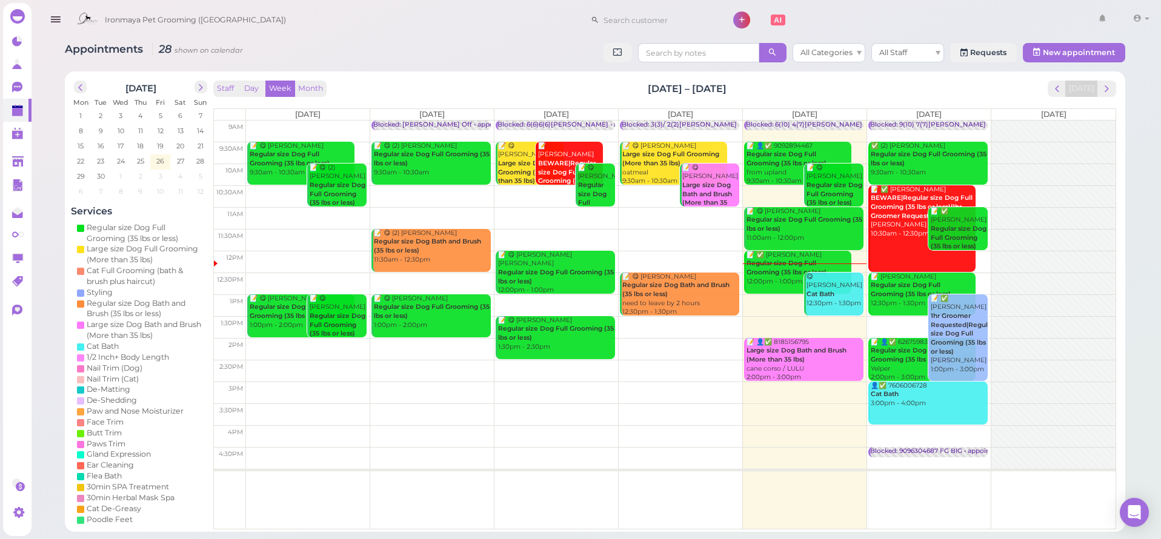
click at [56, 21] on icon "button" at bounding box center [55, 19] width 13 height 15
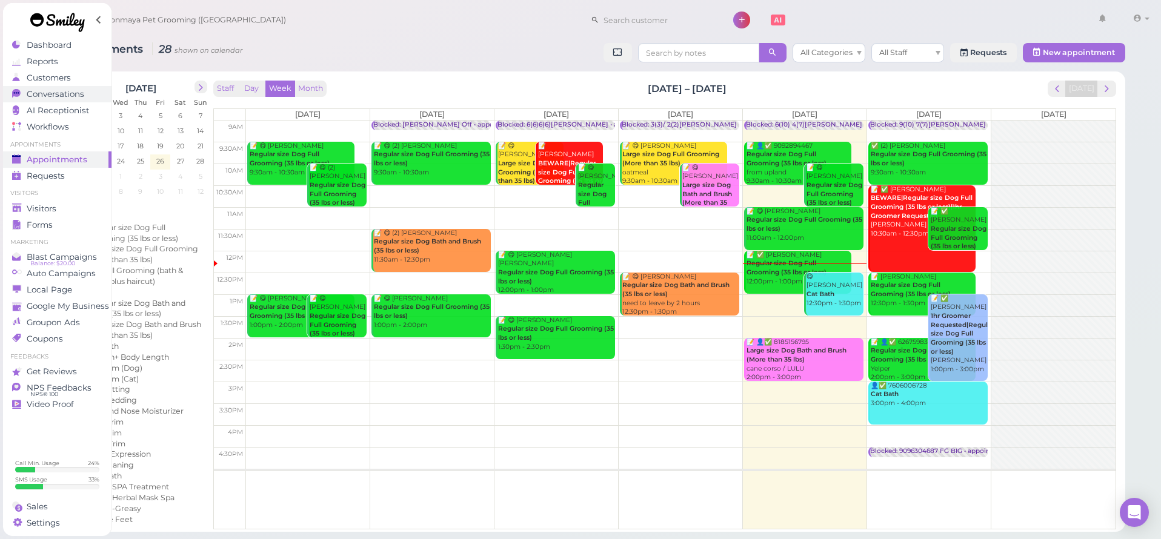
click at [62, 91] on span "Conversations" at bounding box center [56, 94] width 58 height 10
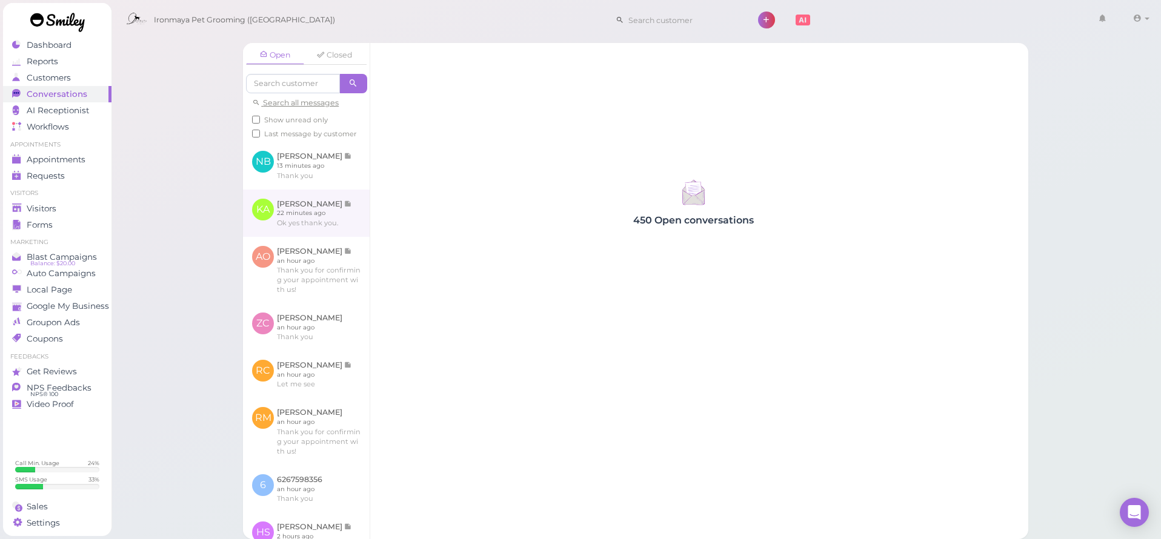
click at [313, 231] on link at bounding box center [306, 213] width 127 height 47
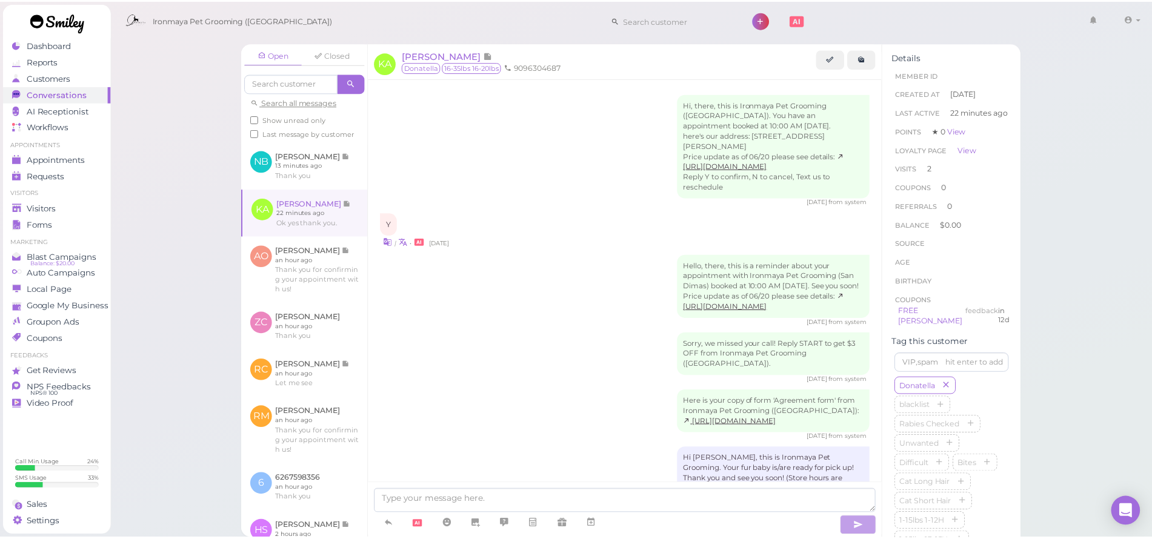
scroll to position [1299, 0]
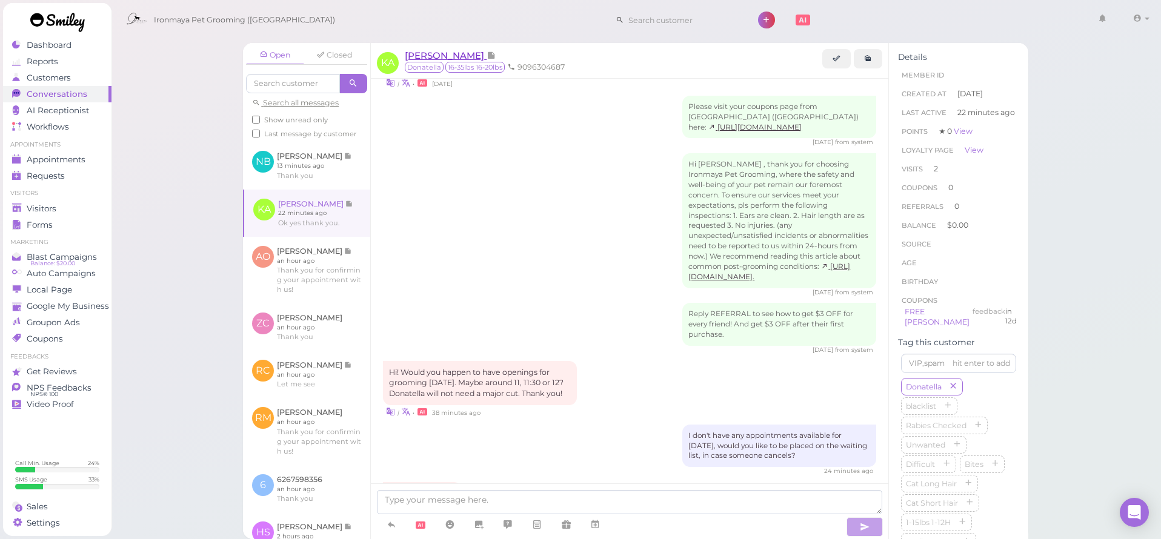
click at [448, 53] on span "[PERSON_NAME]" at bounding box center [446, 56] width 82 height 12
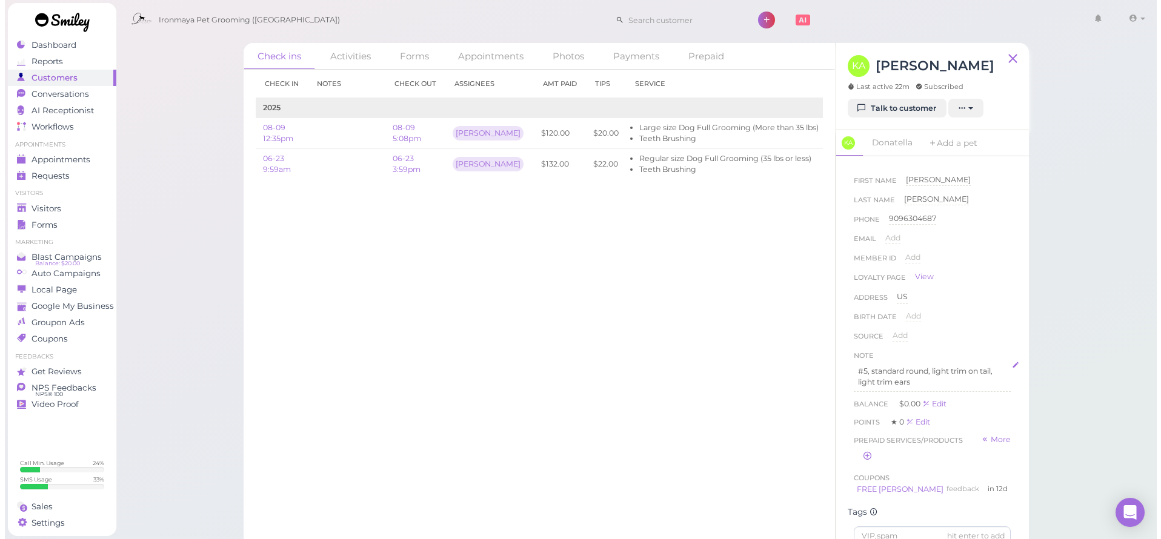
scroll to position [252, 0]
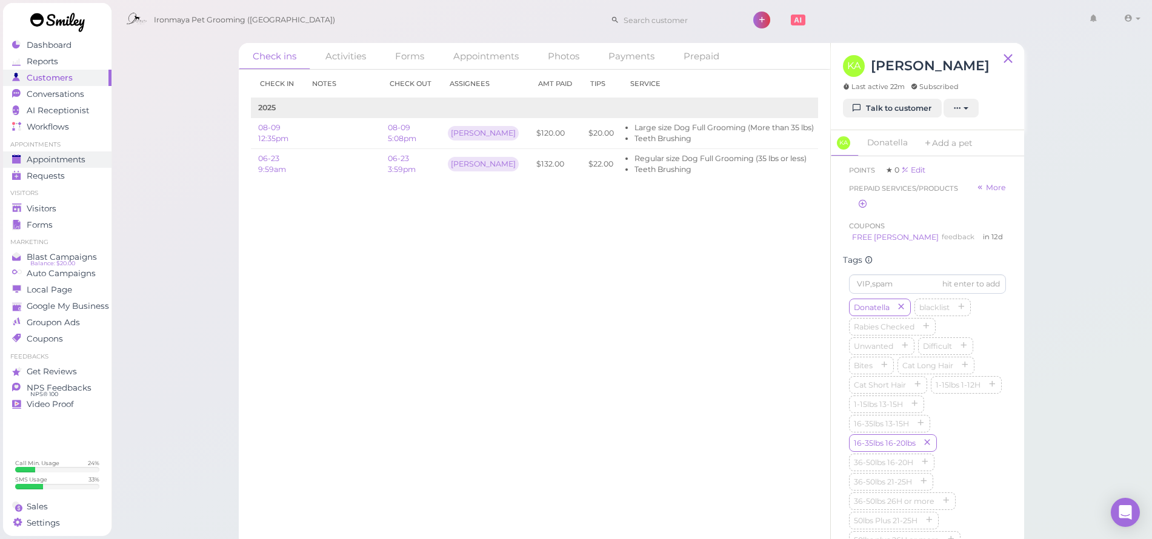
click at [64, 156] on span "Appointments" at bounding box center [56, 160] width 59 height 10
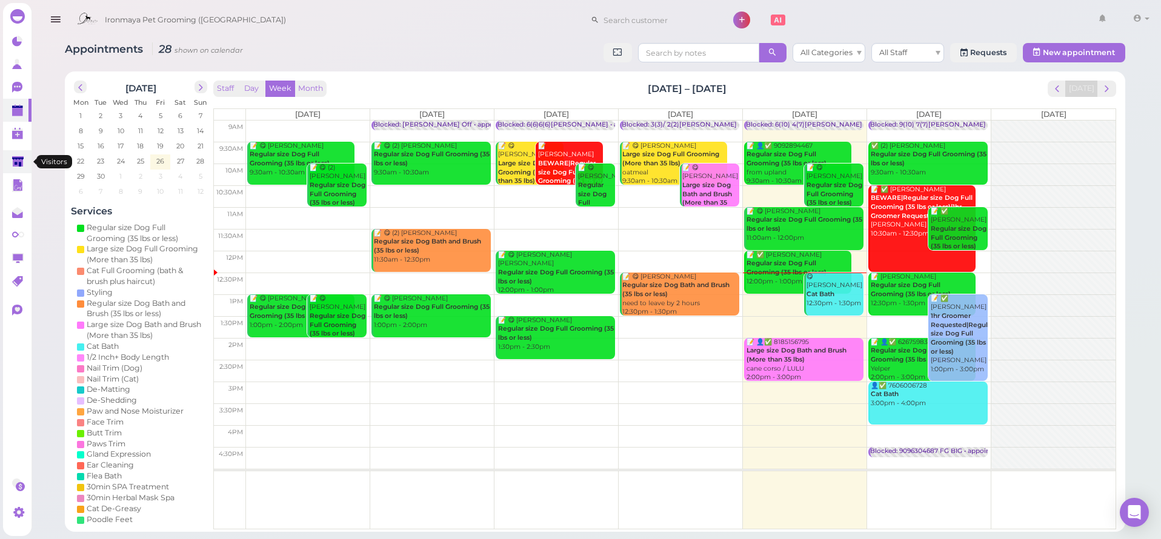
click at [16, 168] on icon at bounding box center [18, 162] width 13 height 13
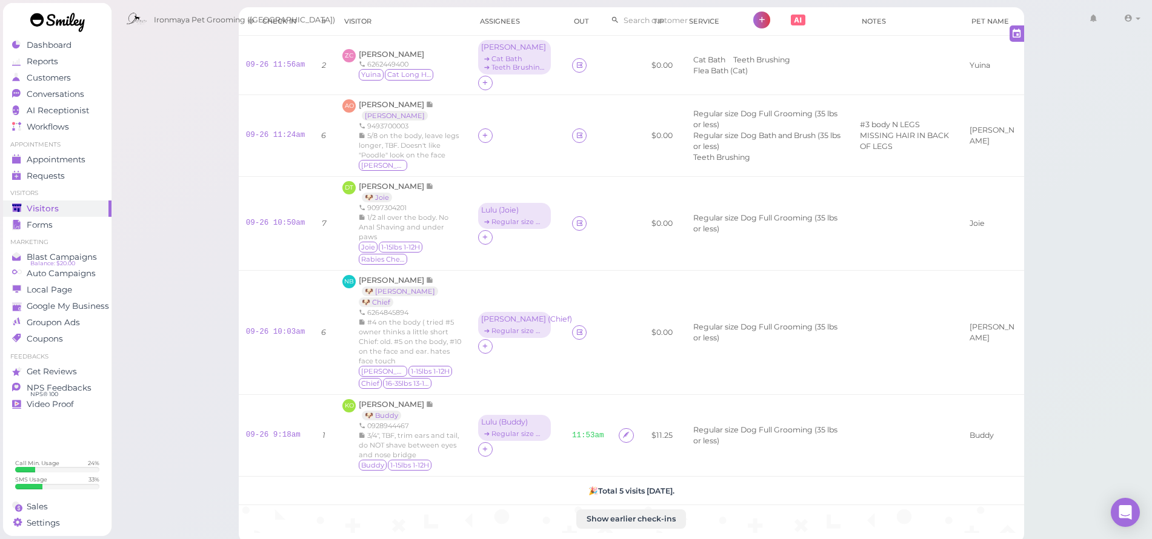
scroll to position [68, 0]
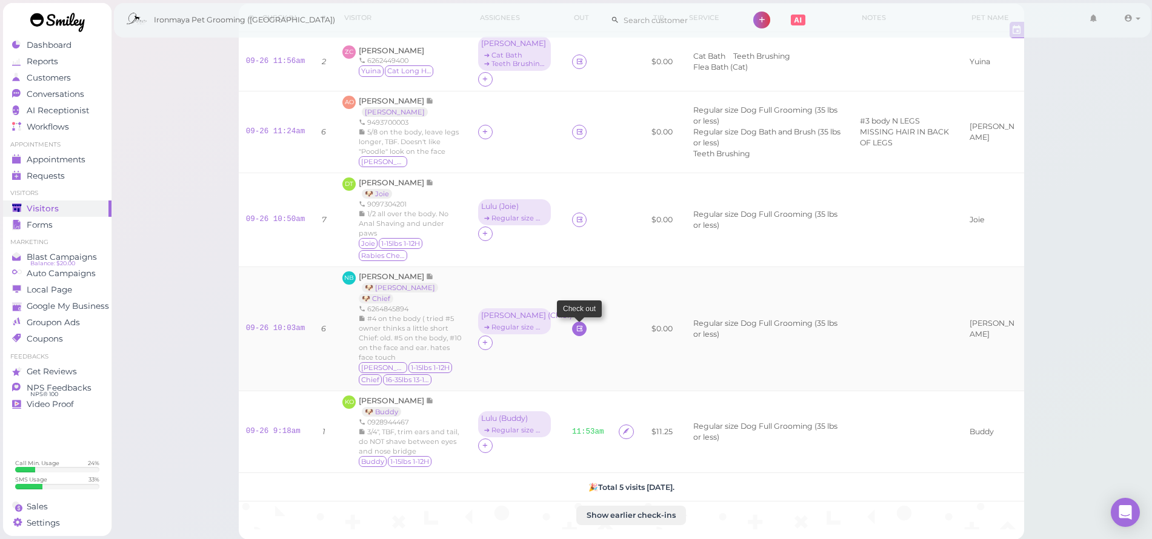
click at [572, 332] on link at bounding box center [579, 329] width 15 height 15
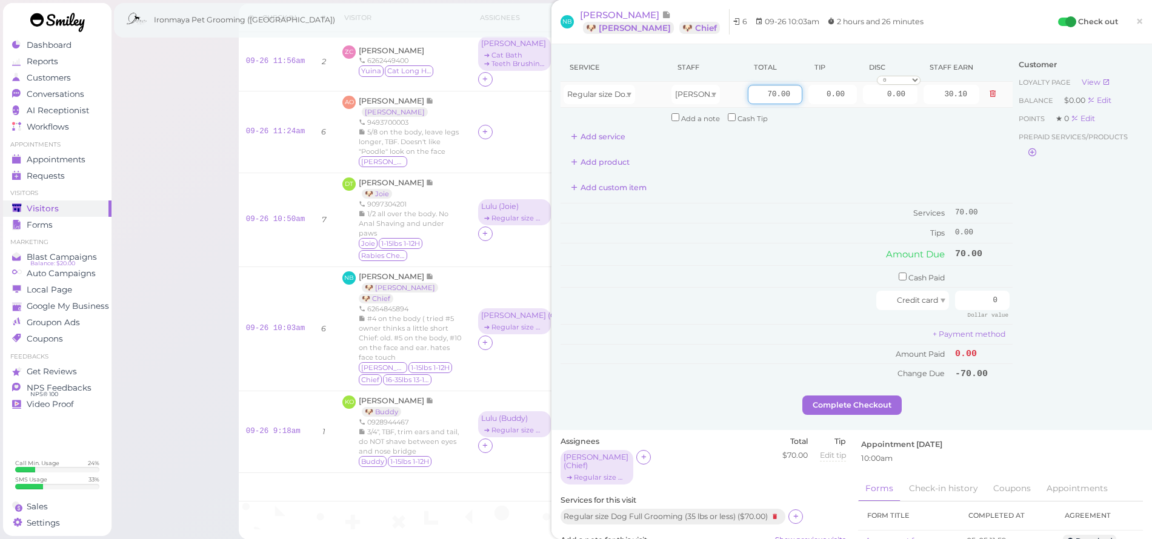
click at [751, 95] on input "70.00" at bounding box center [775, 94] width 55 height 19
type input "80"
type input "34.40"
click at [808, 98] on input "0.00" at bounding box center [832, 94] width 48 height 19
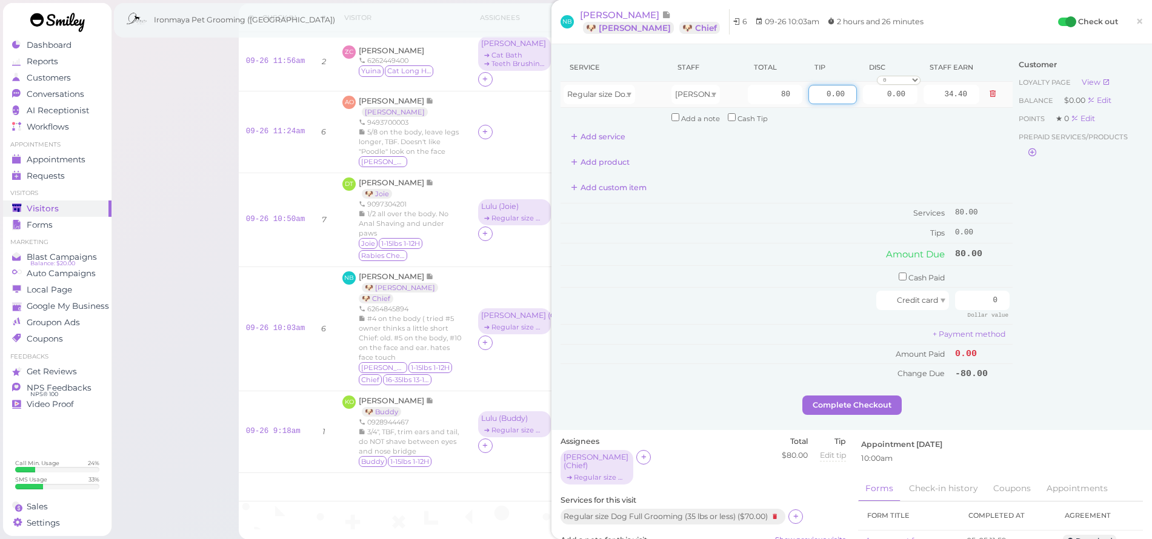
click at [808, 98] on input "0.00" at bounding box center [832, 94] width 48 height 19
type input "20"
click at [1013, 216] on div "Customer Loyalty page View Balance $0.00 Edit Points ★ 0 Edit Prepaid services/…" at bounding box center [1078, 224] width 130 height 342
click at [982, 294] on input "0" at bounding box center [982, 300] width 55 height 19
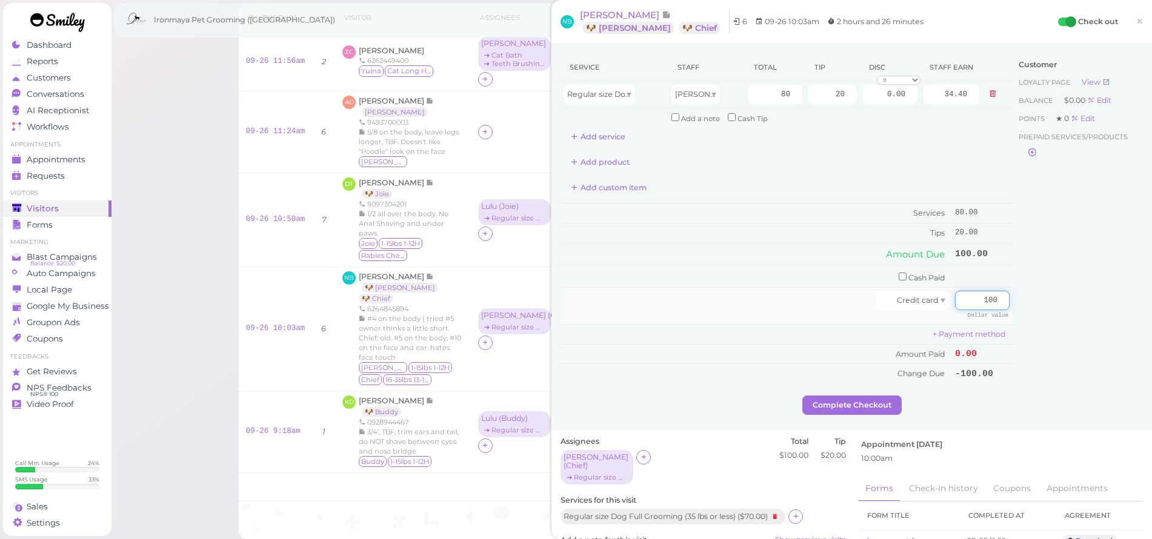
drag, startPoint x: 967, startPoint y: 291, endPoint x: 994, endPoint y: 290, distance: 27.3
click at [994, 291] on input "100" at bounding box center [982, 300] width 55 height 19
type input "100"
click at [899, 273] on input "checkbox" at bounding box center [903, 277] width 8 height 8
checkbox input "true"
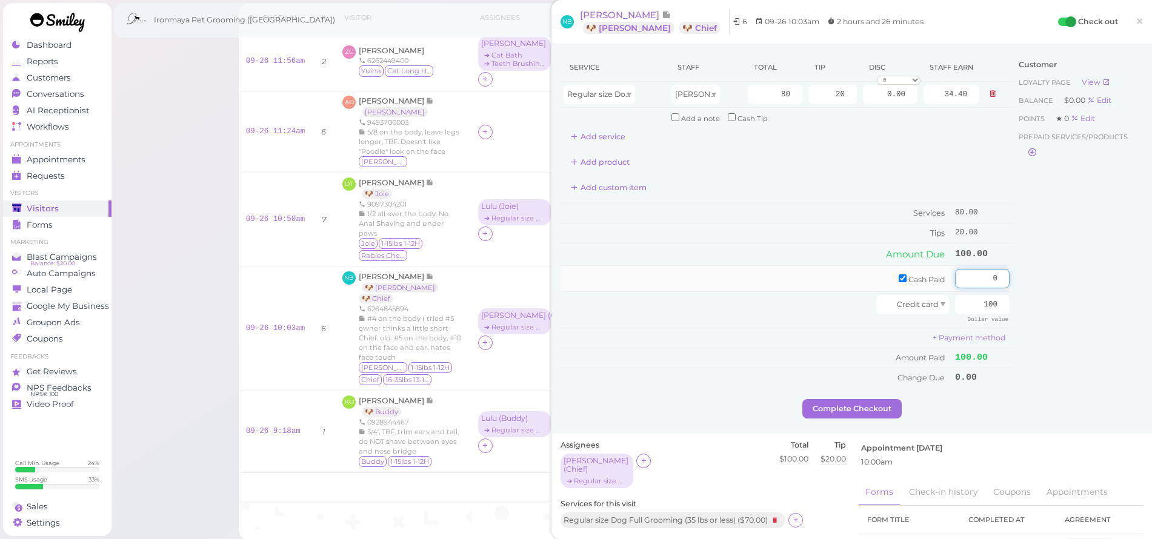
click at [955, 271] on input "0" at bounding box center [982, 278] width 55 height 19
drag, startPoint x: 968, startPoint y: 297, endPoint x: 990, endPoint y: 299, distance: 21.9
click at [988, 302] on input "100" at bounding box center [982, 304] width 55 height 19
click at [966, 274] on input "0" at bounding box center [982, 278] width 55 height 19
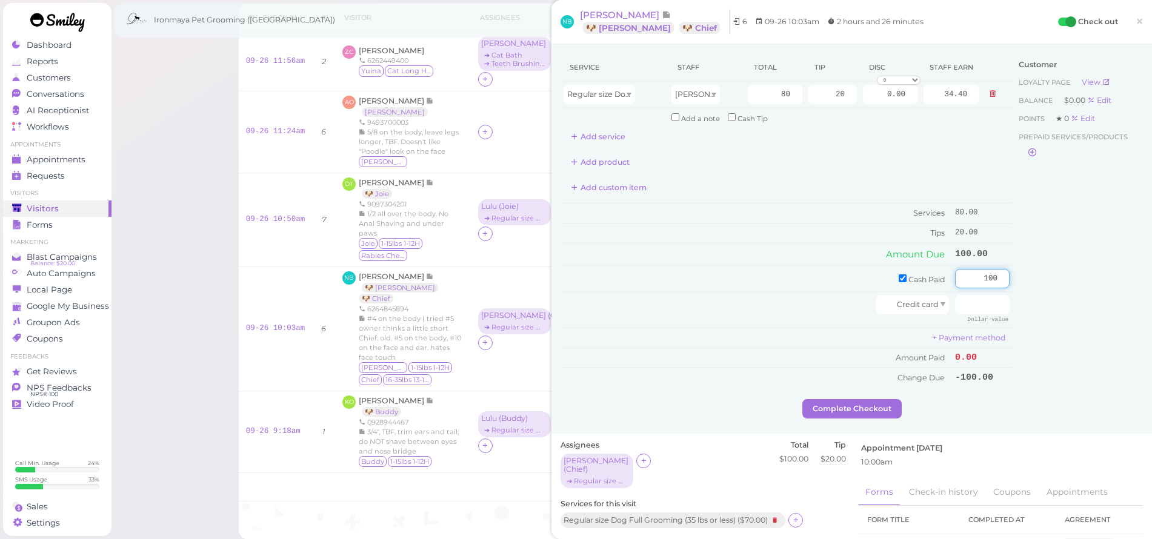
type input "100"
click at [1032, 296] on div "Customer Loyalty page View Balance $0.00 Edit Points ★ 0 Edit Prepaid services/…" at bounding box center [1078, 226] width 130 height 346
click at [1013, 331] on div "Customer Loyalty page View Balance $0.00 Edit Points ★ 0 Edit Prepaid services/…" at bounding box center [1078, 226] width 130 height 346
click at [887, 400] on button "Complete Checkout" at bounding box center [851, 408] width 99 height 19
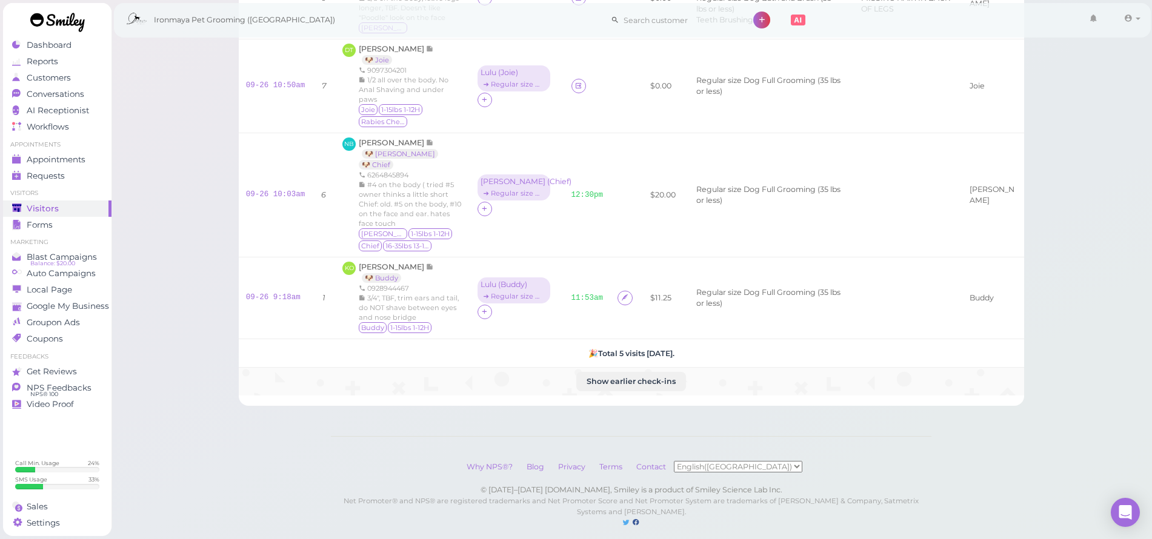
scroll to position [215, 0]
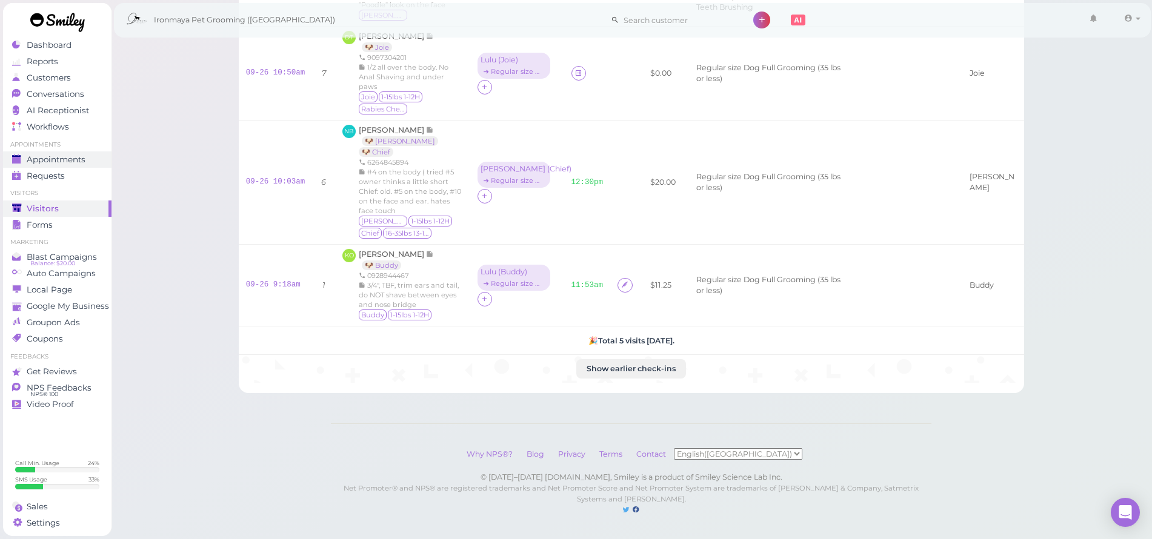
click at [39, 159] on span "Appointments" at bounding box center [56, 160] width 59 height 10
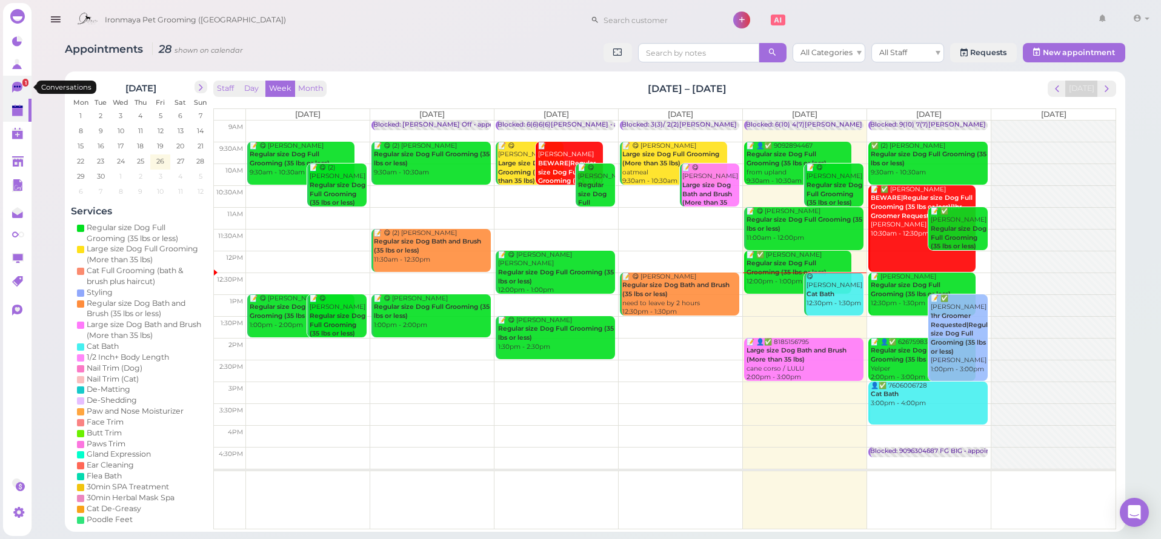
click at [16, 91] on icon at bounding box center [18, 88] width 13 height 13
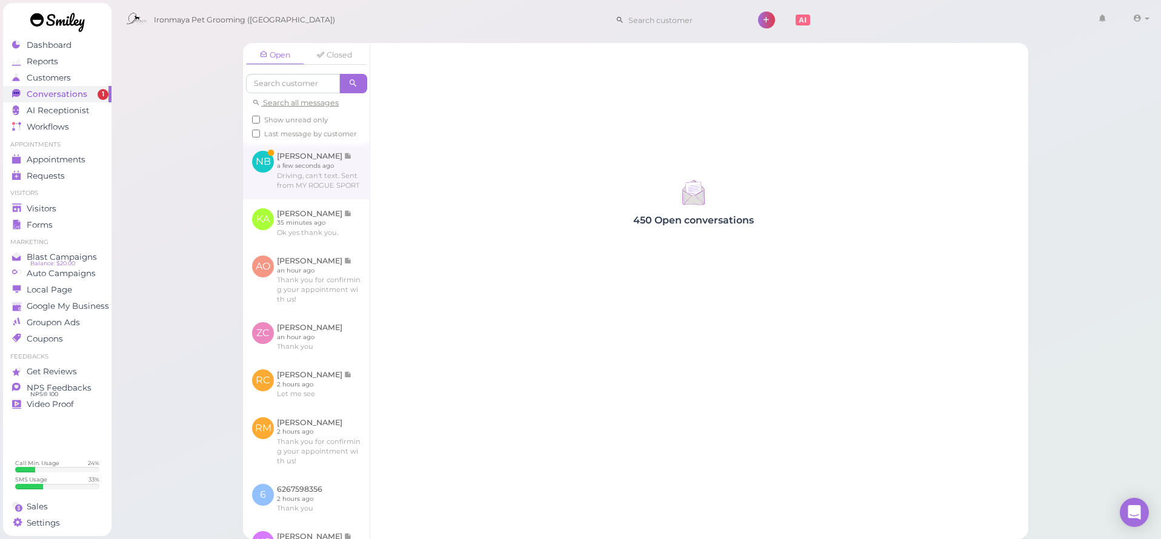
click at [314, 188] on link at bounding box center [306, 170] width 127 height 57
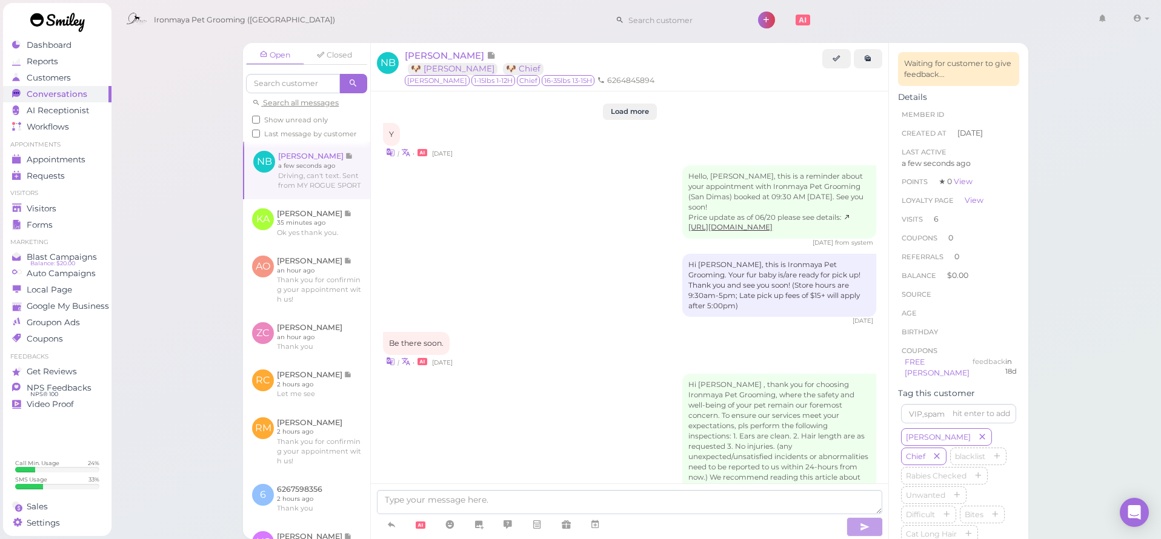
scroll to position [1476, 0]
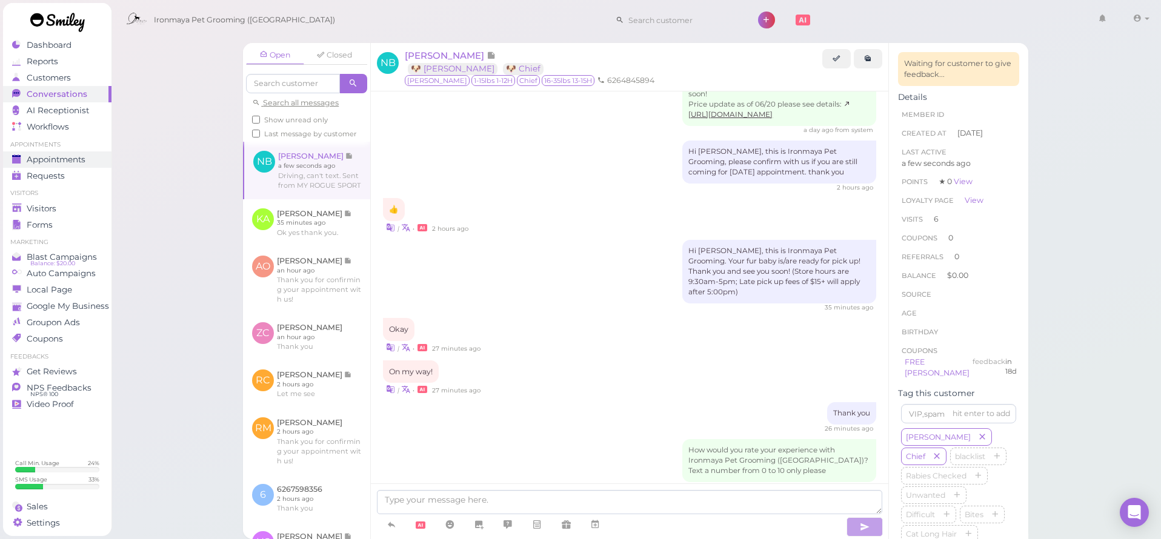
click at [68, 158] on span "Appointments" at bounding box center [56, 160] width 59 height 10
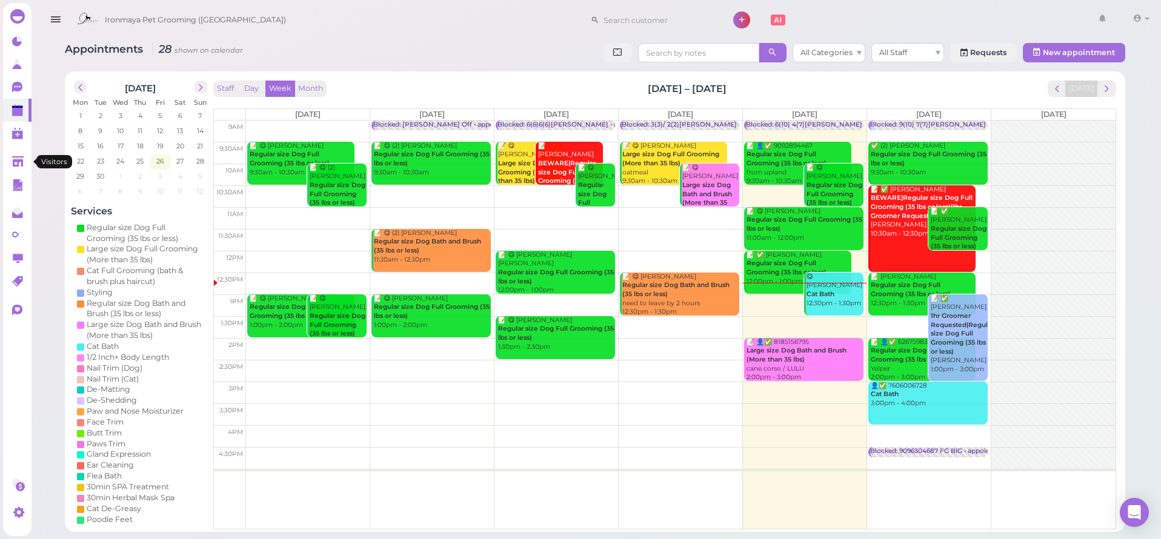
drag, startPoint x: 16, startPoint y: 156, endPoint x: 79, endPoint y: 171, distance: 65.3
click at [16, 156] on polygon at bounding box center [18, 161] width 12 height 10
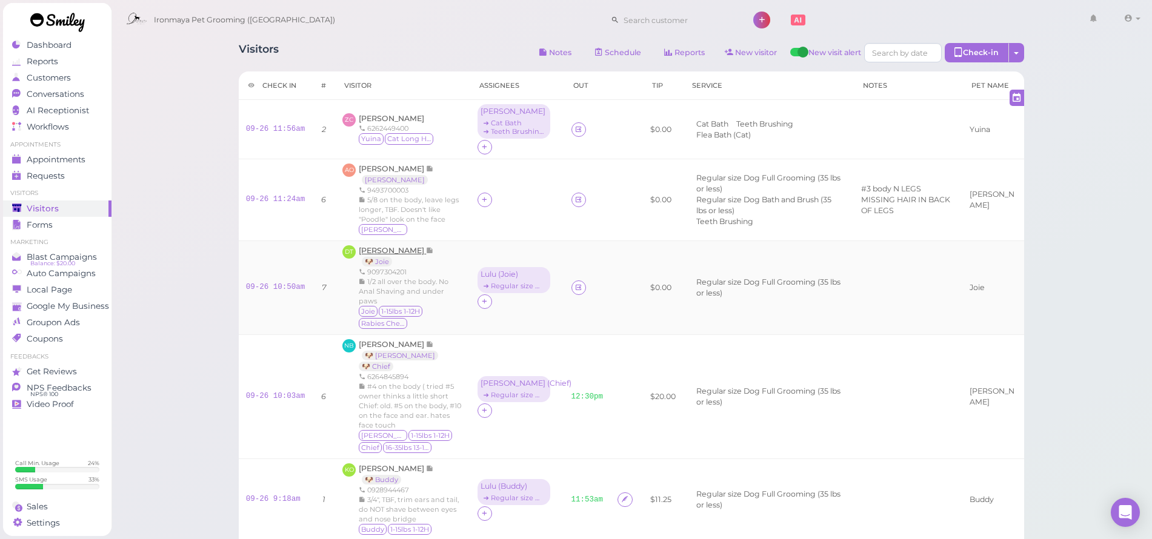
click at [409, 255] on span "[PERSON_NAME]" at bounding box center [392, 250] width 67 height 9
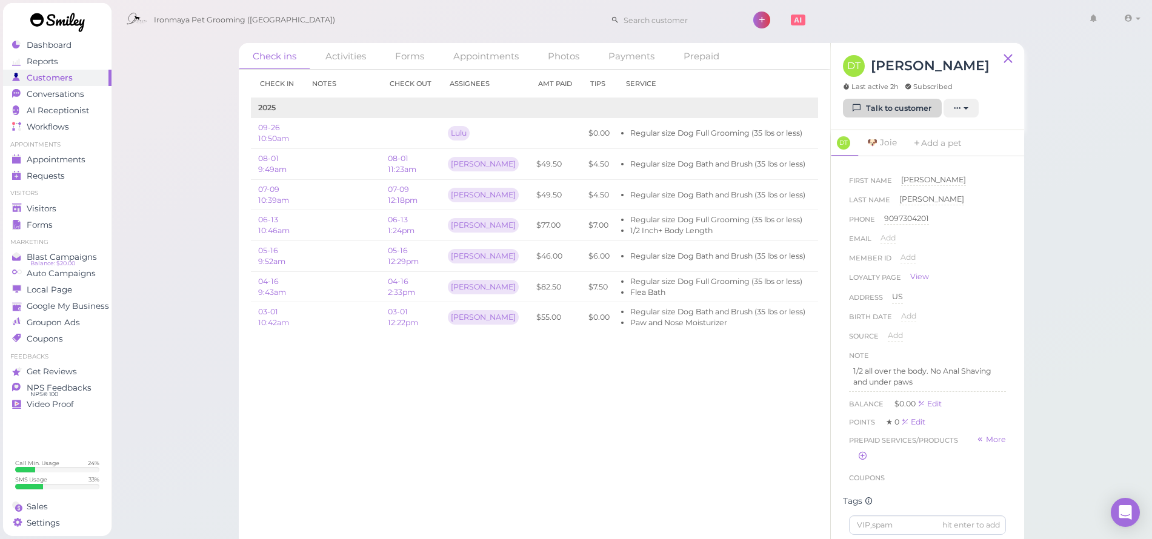
click at [867, 104] on link "Talk to customer" at bounding box center [892, 108] width 99 height 19
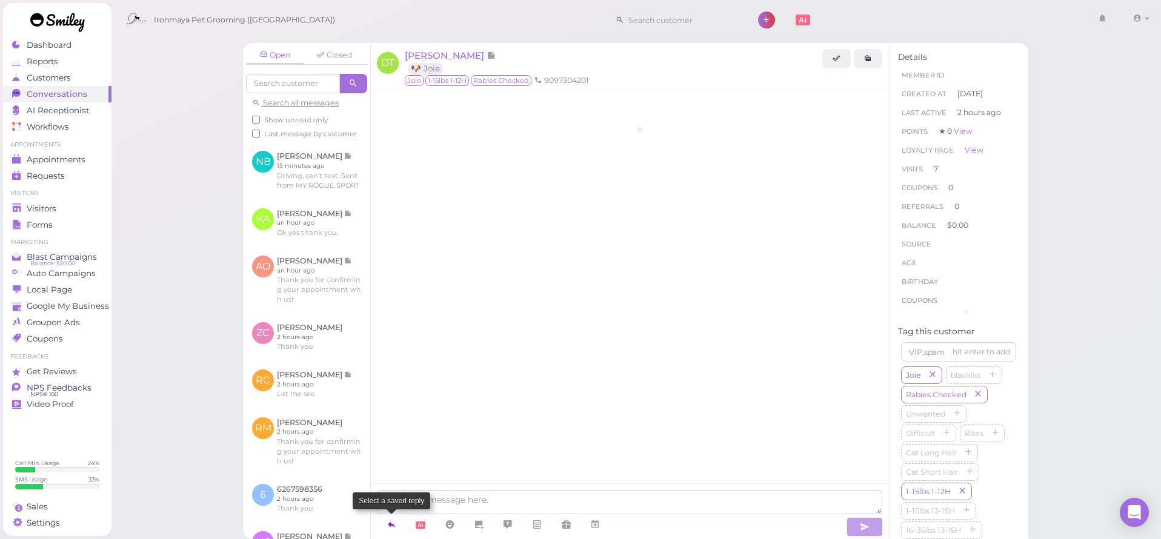
click at [386, 524] on link at bounding box center [391, 524] width 29 height 21
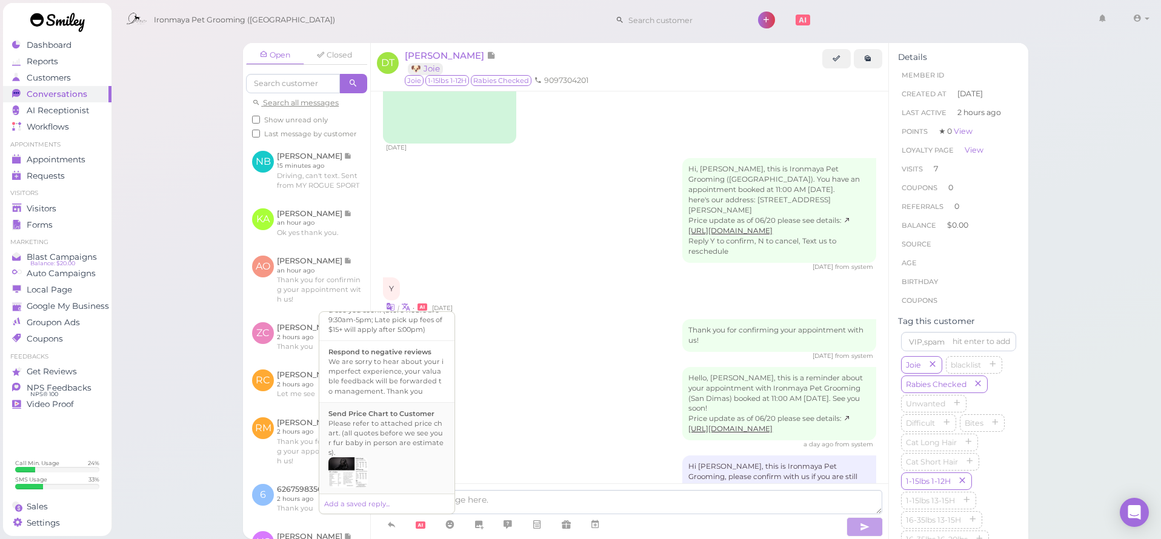
scroll to position [393, 0]
click at [405, 361] on div "Hi {{first_name}}, this is Ironmaya Pet Grooming. Your fur baby is/are ready fo…" at bounding box center [386, 332] width 117 height 58
type textarea "Hi {{first_name}}, this is Ironmaya Pet Grooming. Your fur baby is/are ready fo…"
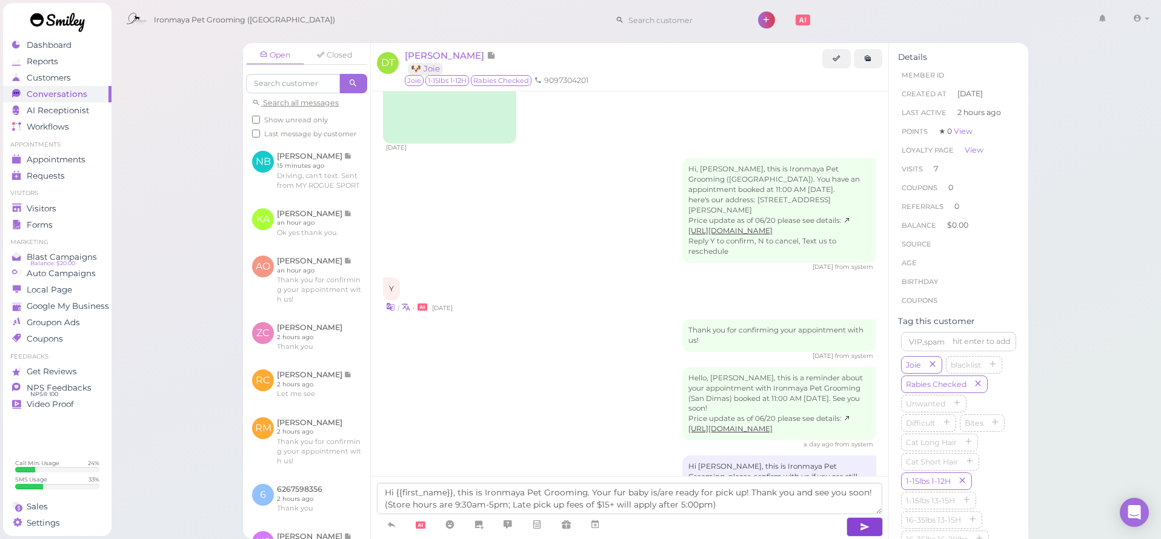
click at [863, 525] on icon "button" at bounding box center [865, 527] width 10 height 12
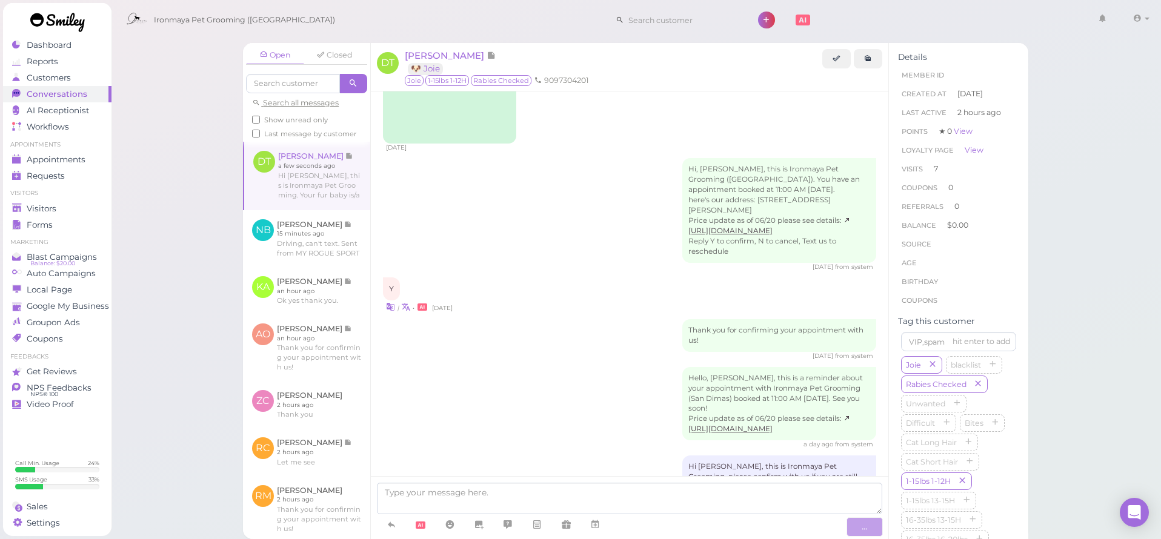
scroll to position [2133, 0]
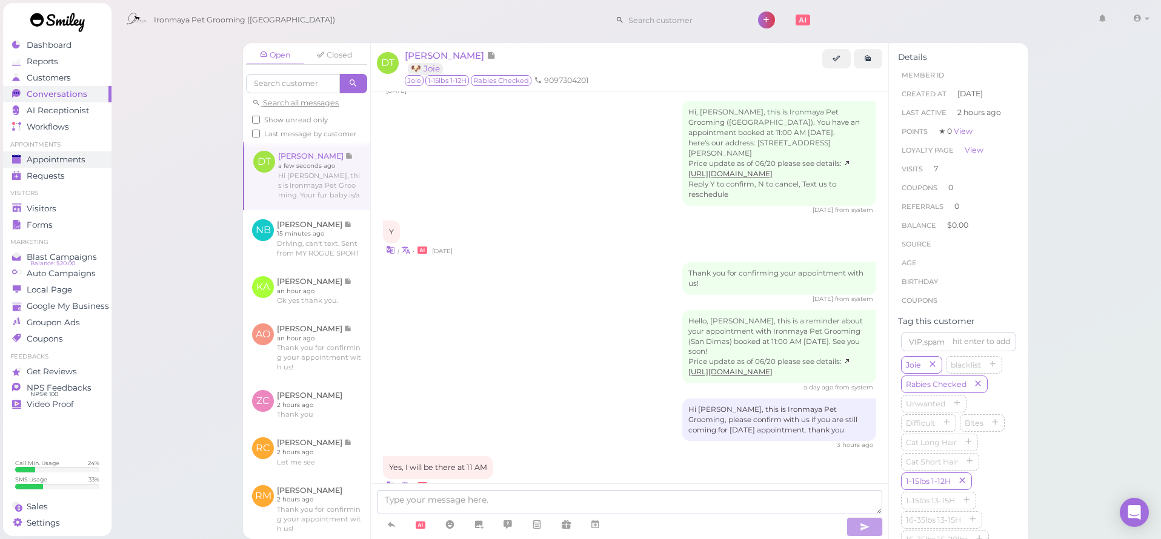
click at [71, 164] on span "Appointments" at bounding box center [56, 160] width 59 height 10
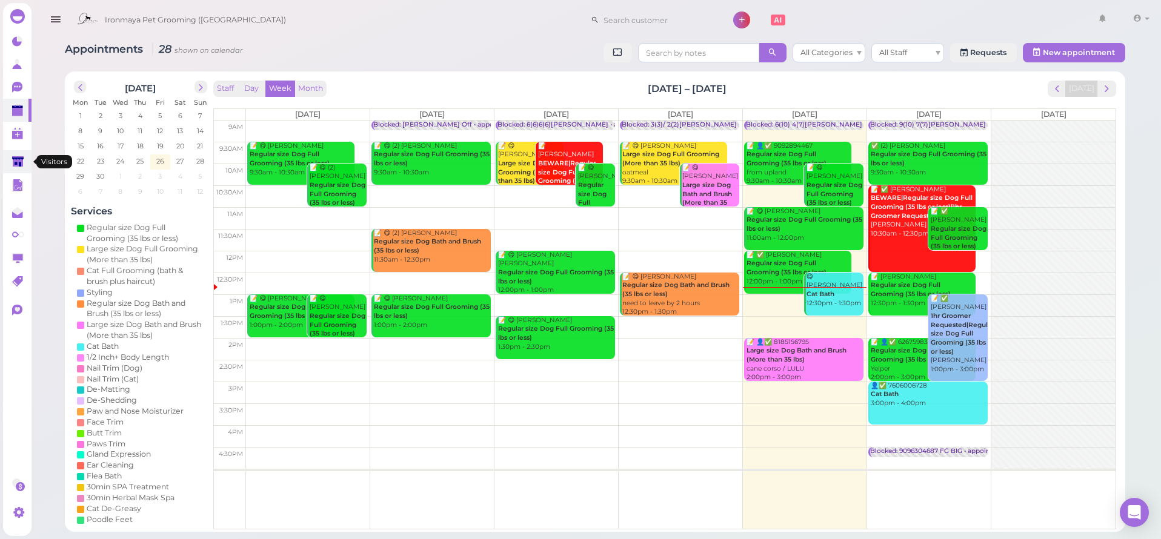
click at [14, 158] on icon at bounding box center [18, 162] width 13 height 13
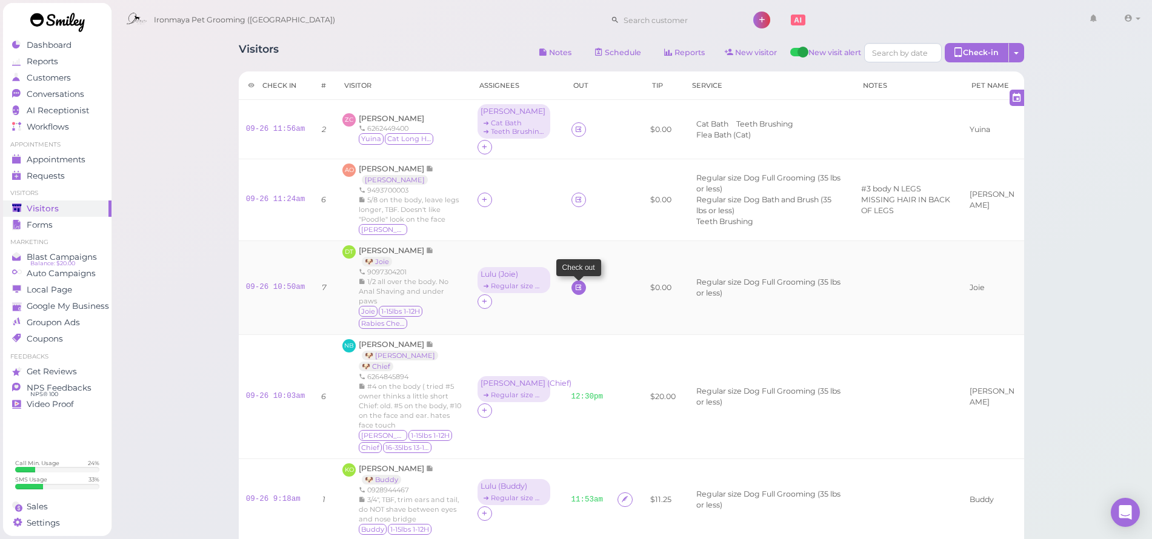
click at [574, 292] on icon at bounding box center [578, 287] width 8 height 9
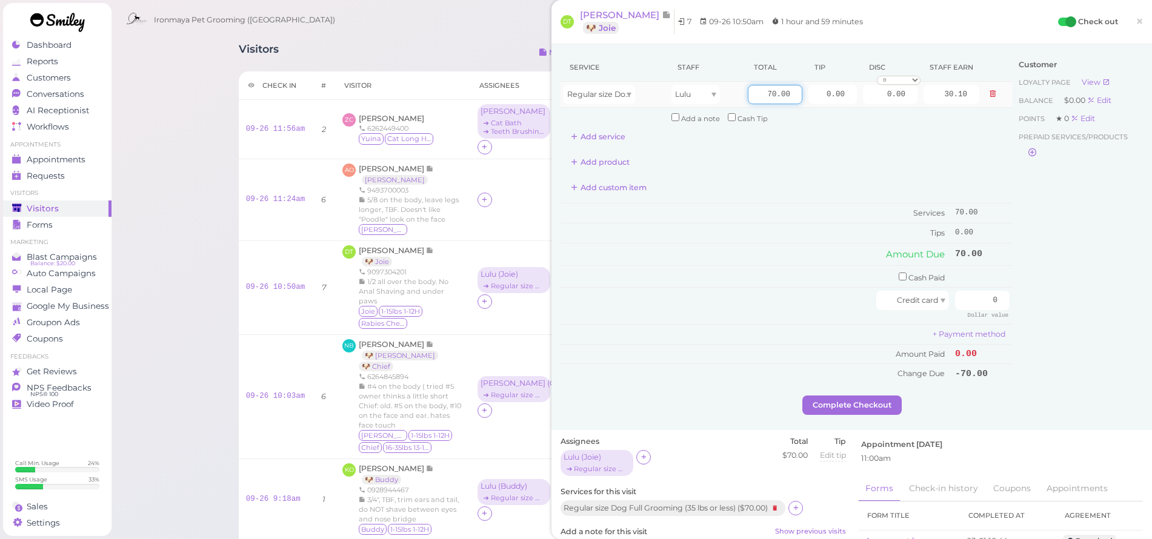
click at [764, 91] on input "70.00" at bounding box center [775, 94] width 55 height 19
type input "75"
type input "32.25"
click at [808, 95] on input "0.00" at bounding box center [832, 94] width 48 height 19
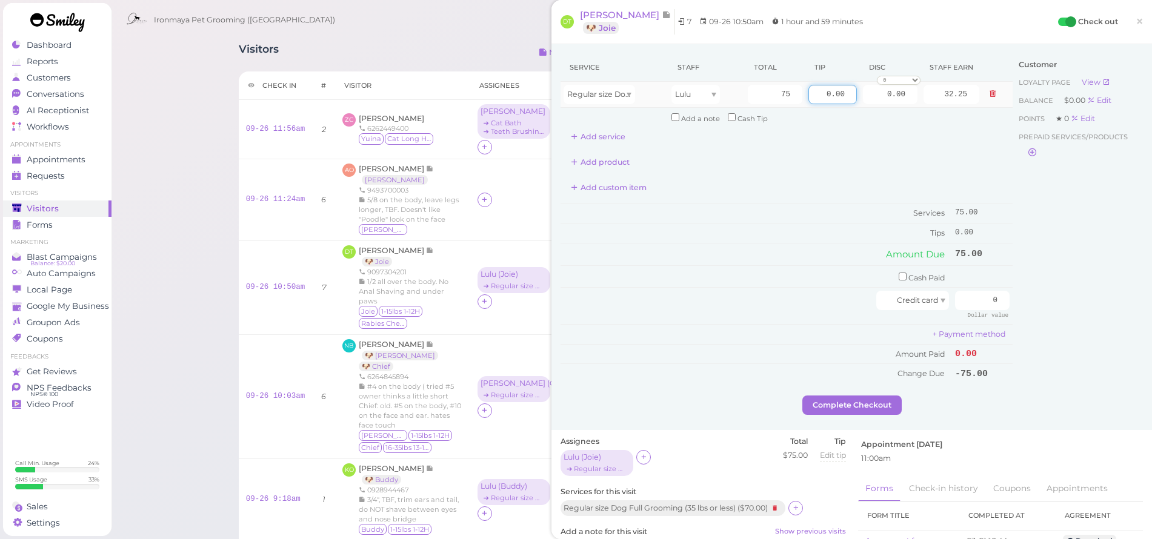
click at [808, 95] on input "0.00" at bounding box center [832, 94] width 48 height 19
type input "7.5"
click at [1091, 259] on div "Customer Loyalty page View Balance $0.00 Edit Points ★ 0 Edit Prepaid services/…" at bounding box center [1078, 224] width 130 height 342
click at [979, 296] on input "0" at bounding box center [982, 300] width 55 height 19
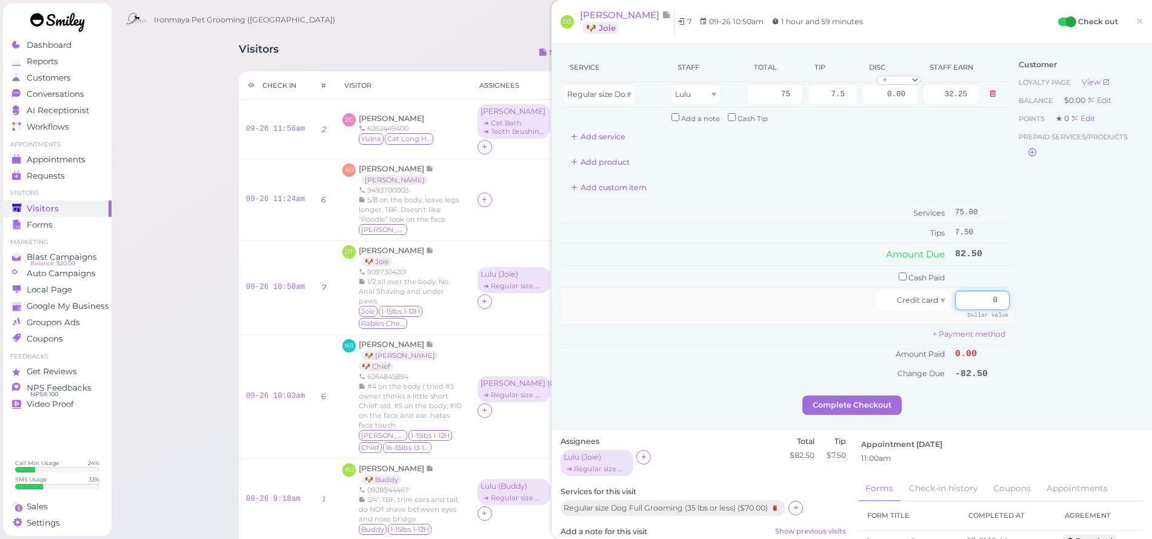
type input "9"
type input "82.50"
click at [1025, 324] on div "Customer Loyalty page View Balance $0.00 Edit Points ★ 0 Edit Prepaid services/…" at bounding box center [1078, 224] width 130 height 342
click at [889, 400] on button "Complete Checkout" at bounding box center [851, 405] width 99 height 19
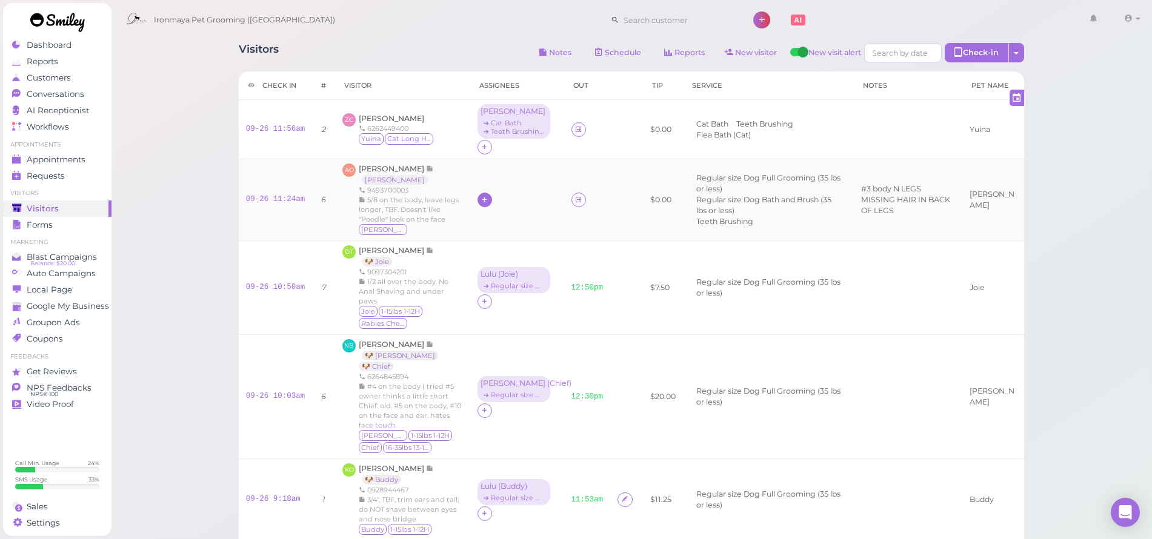
click at [482, 204] on div at bounding box center [516, 200] width 79 height 15
click at [481, 204] on icon at bounding box center [485, 199] width 8 height 9
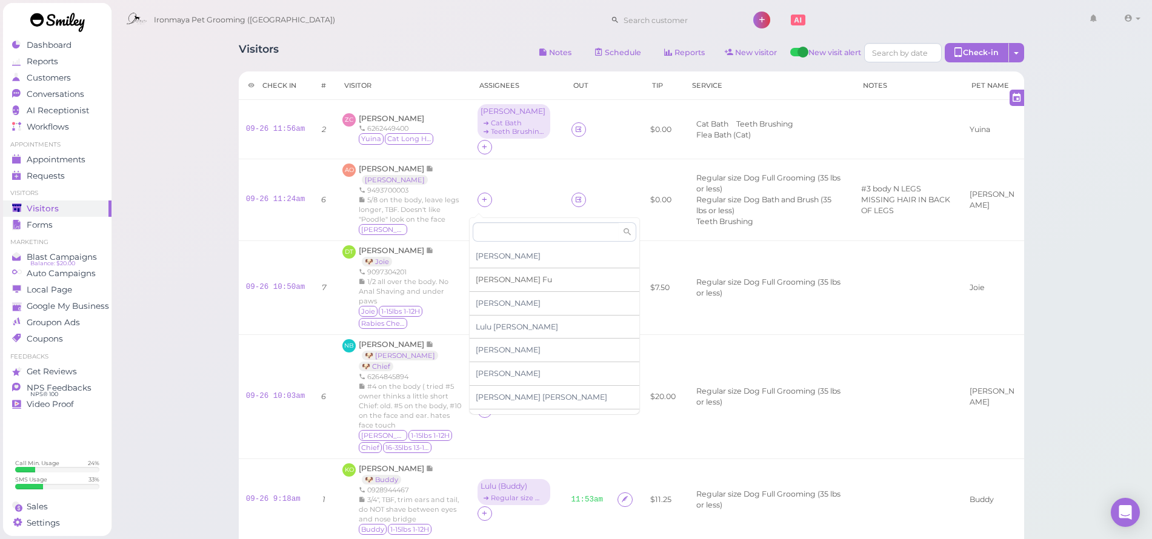
click at [484, 281] on span "[PERSON_NAME]" at bounding box center [514, 279] width 76 height 9
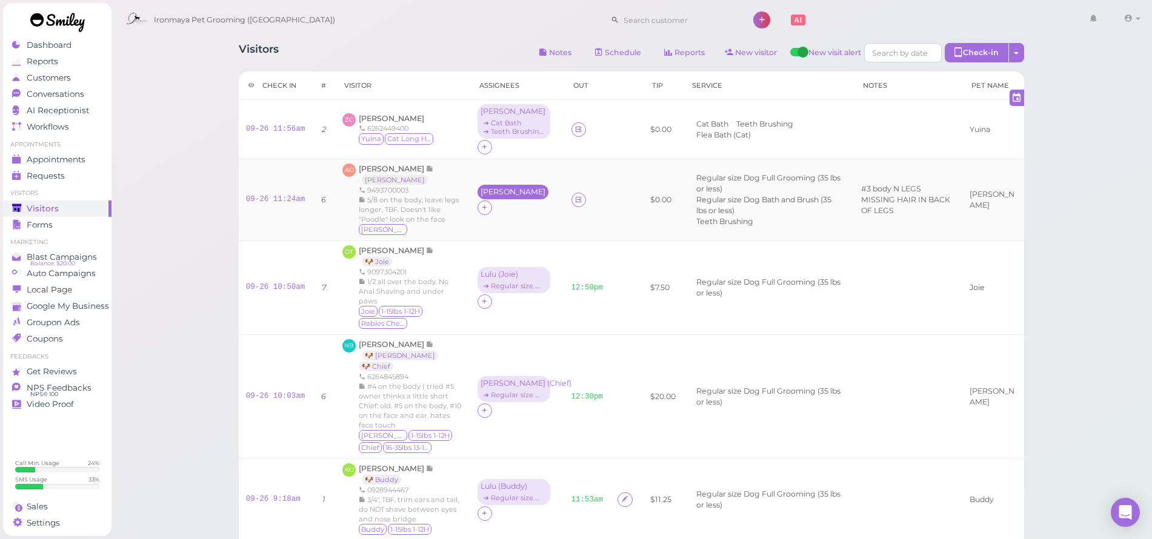
click at [486, 199] on div "[PERSON_NAME]" at bounding box center [512, 192] width 71 height 15
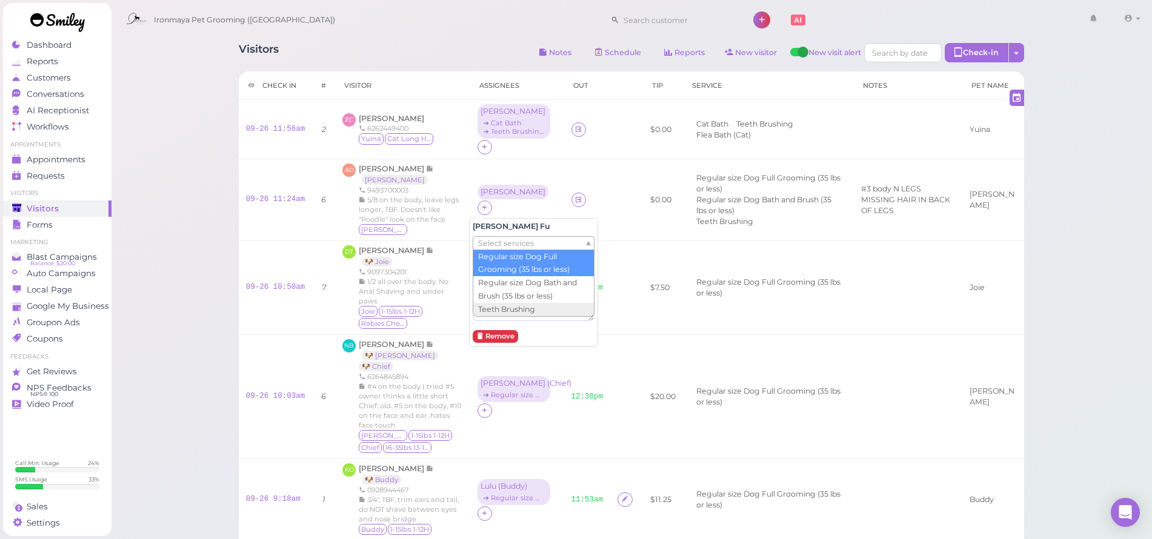
click at [489, 249] on span "Select services" at bounding box center [506, 243] width 56 height 13
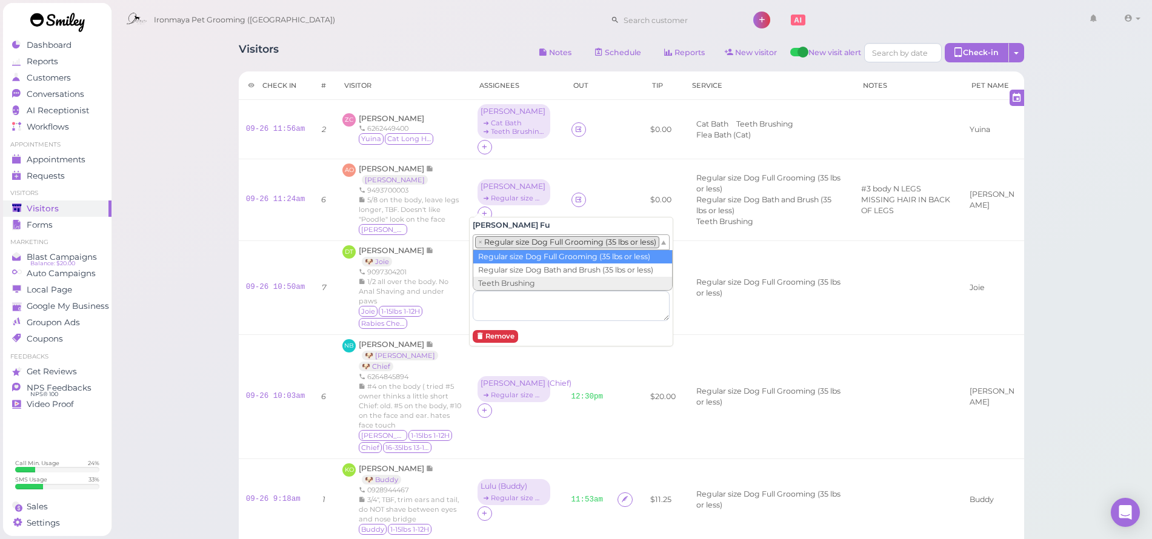
click at [494, 246] on li "× Regular size Dog Full Grooming (35 lbs or less)" at bounding box center [567, 242] width 184 height 12
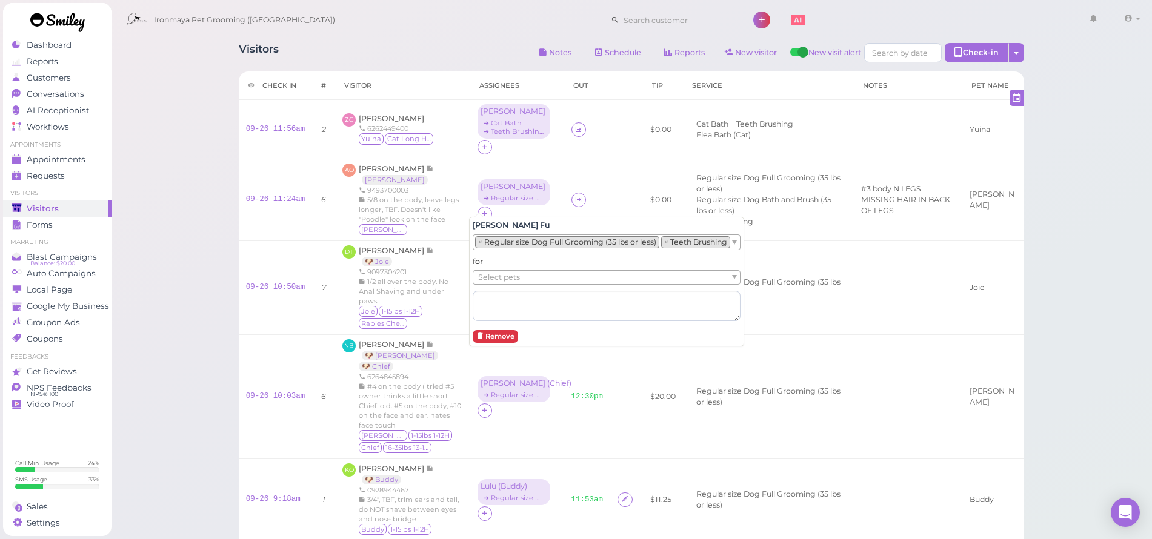
click at [503, 279] on span "Select pets" at bounding box center [499, 277] width 42 height 13
click at [208, 252] on div "Visitors Notes Schedule Reports New visitor New visit alert Check-in Customer c…" at bounding box center [632, 377] width 1042 height 754
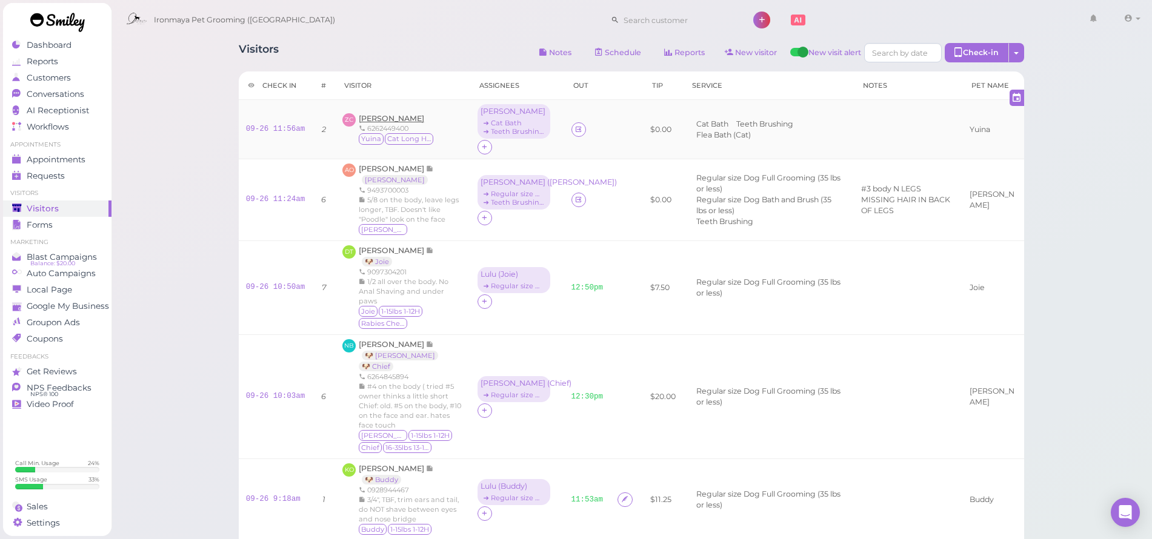
click at [361, 120] on span "[PERSON_NAME]" at bounding box center [391, 118] width 65 height 9
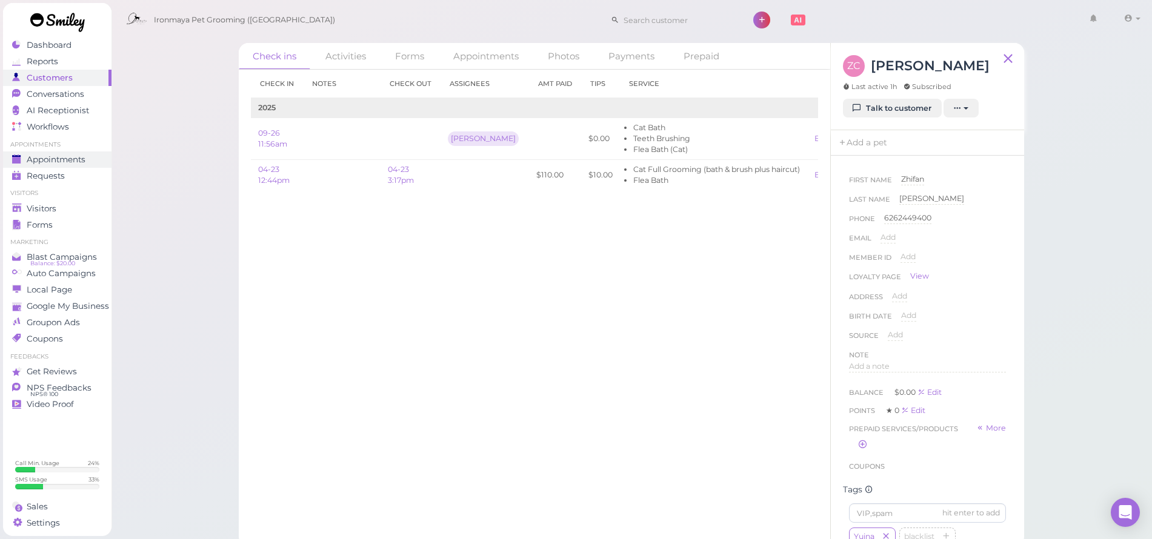
click at [91, 158] on div "Appointments" at bounding box center [55, 160] width 87 height 10
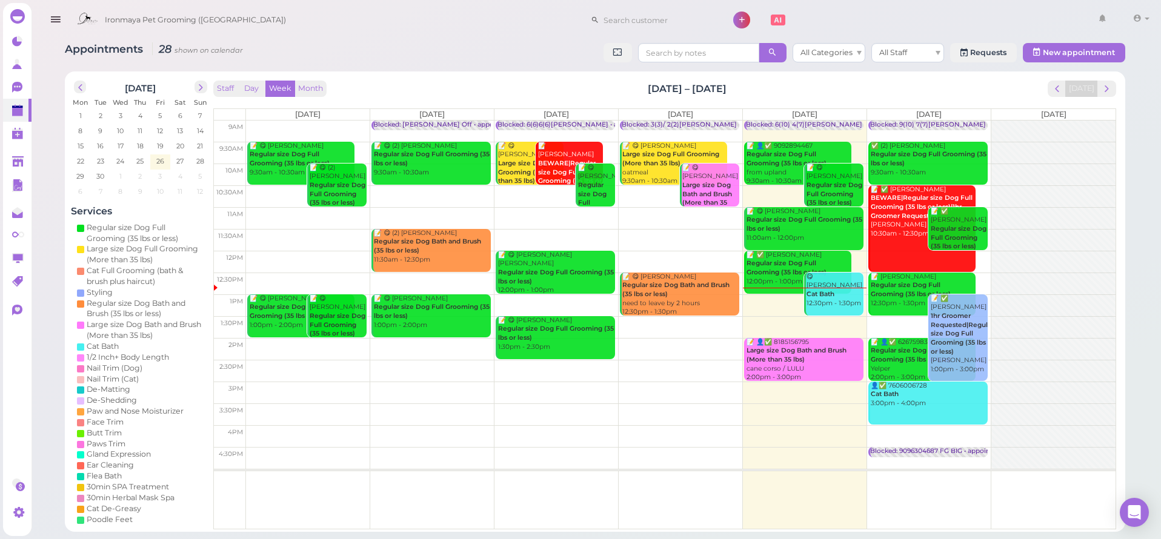
click at [216, 10] on span "Ironmaya Pet Grooming ([GEOGRAPHIC_DATA])" at bounding box center [195, 20] width 181 height 34
click at [14, 168] on icon at bounding box center [18, 162] width 13 height 13
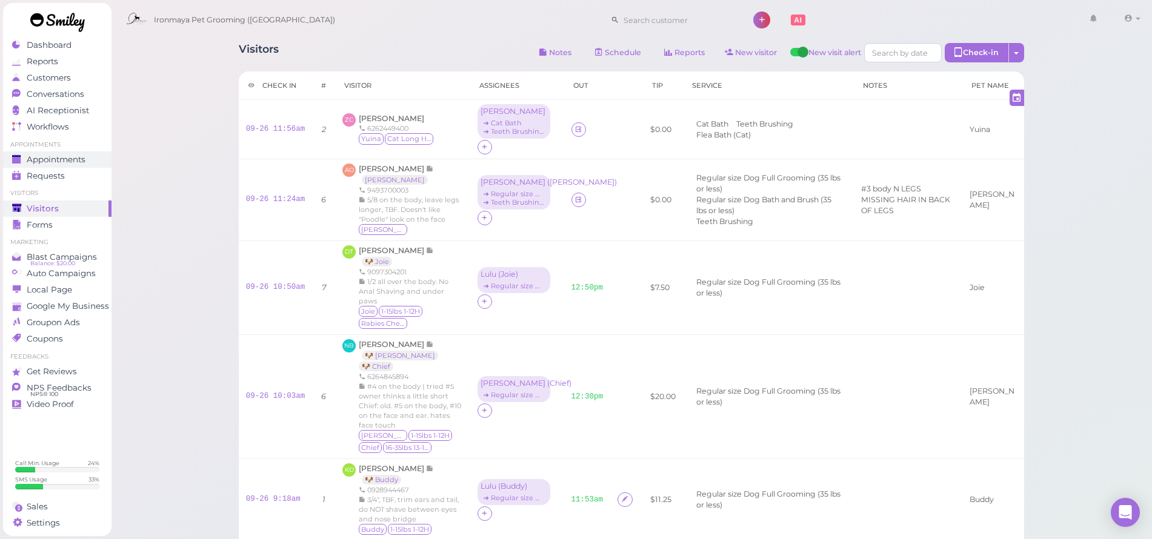
click at [96, 162] on div "Appointments" at bounding box center [55, 160] width 87 height 10
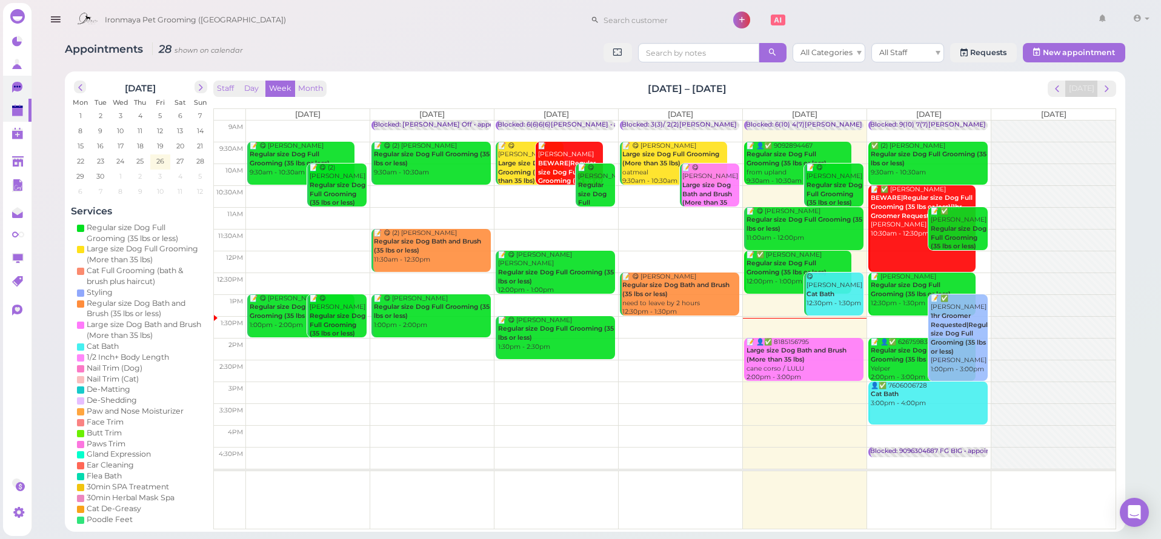
click at [27, 87] on link "0" at bounding box center [17, 87] width 28 height 23
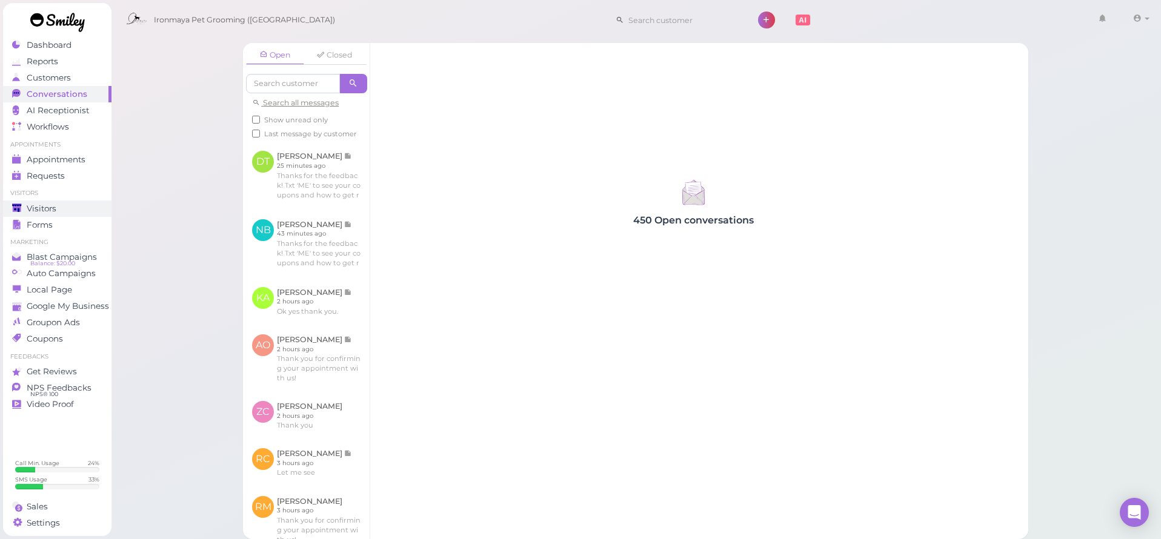
click at [87, 204] on div "Visitors" at bounding box center [55, 209] width 87 height 10
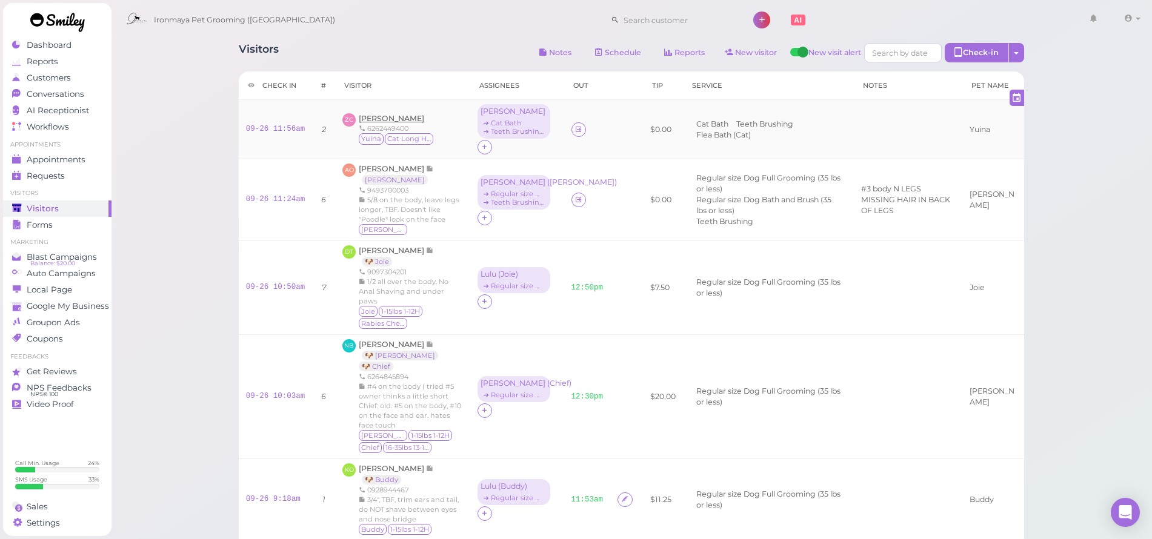
click at [370, 118] on span "[PERSON_NAME]" at bounding box center [391, 118] width 65 height 9
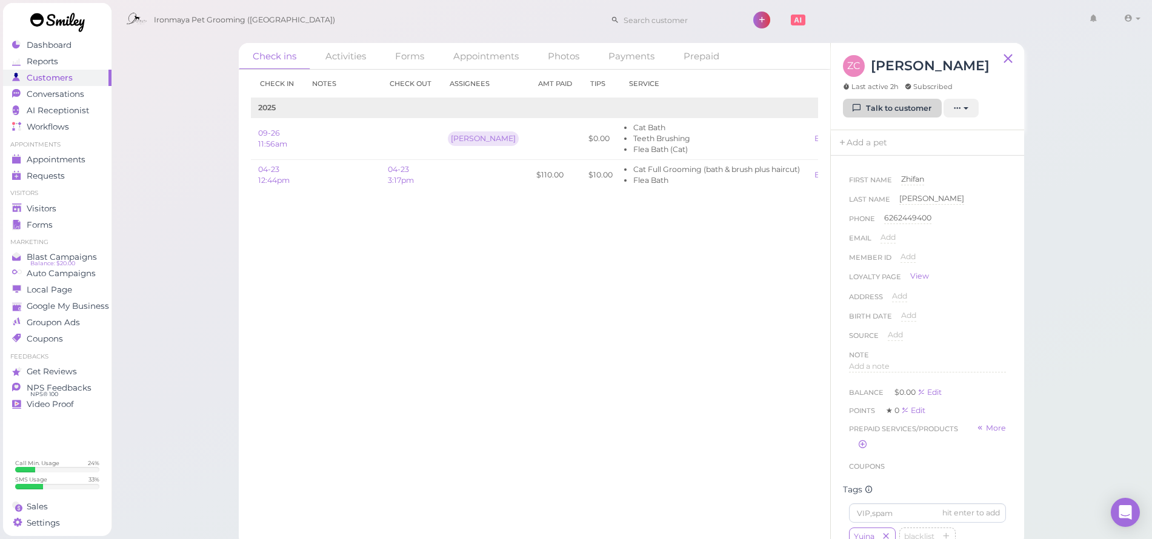
click at [870, 112] on link "Talk to customer" at bounding box center [892, 108] width 99 height 19
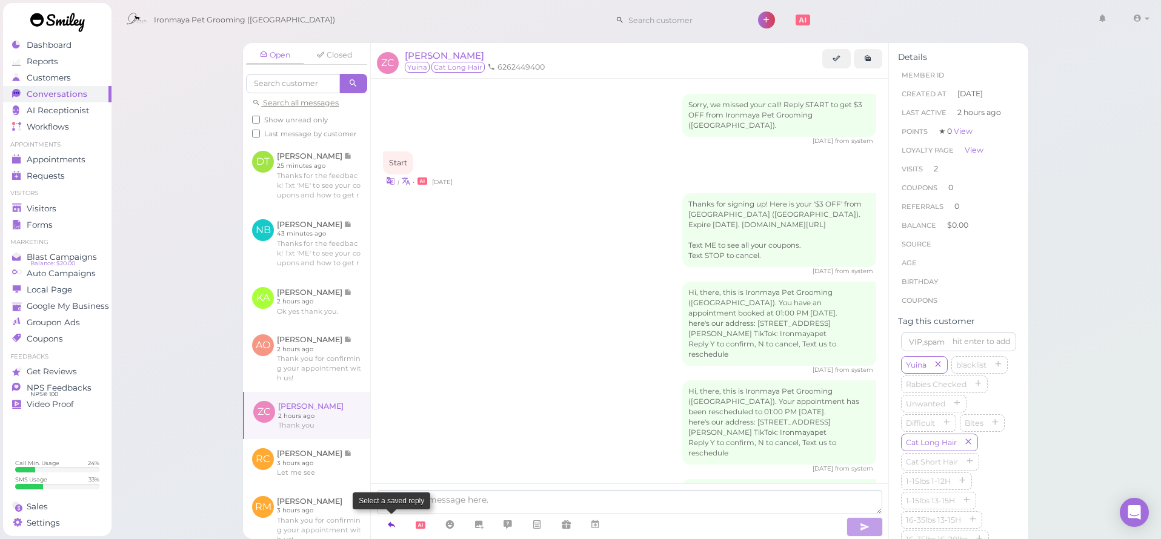
scroll to position [1020, 0]
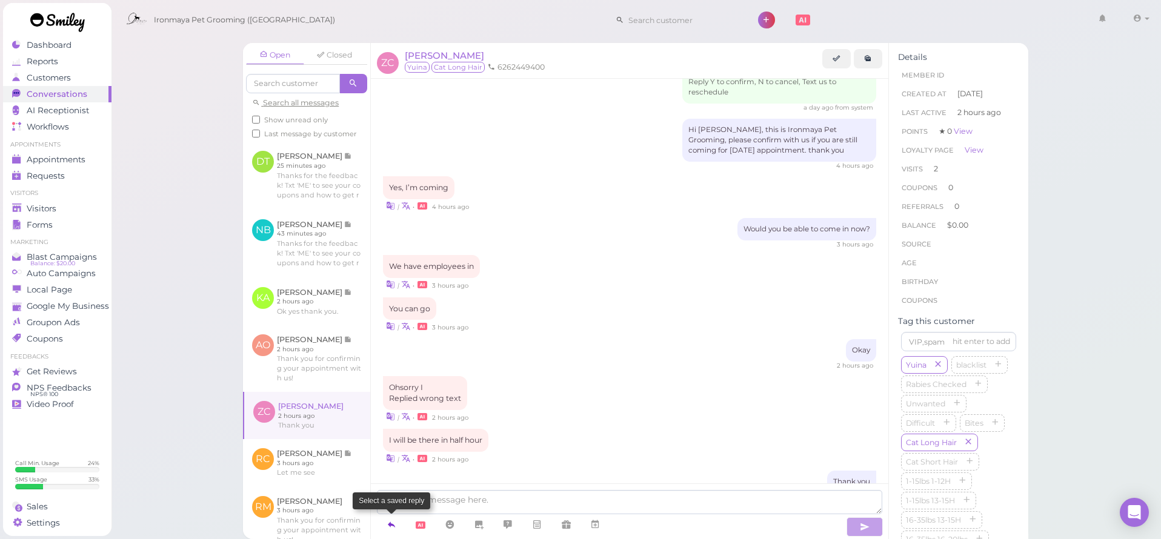
click at [393, 527] on icon at bounding box center [392, 525] width 10 height 12
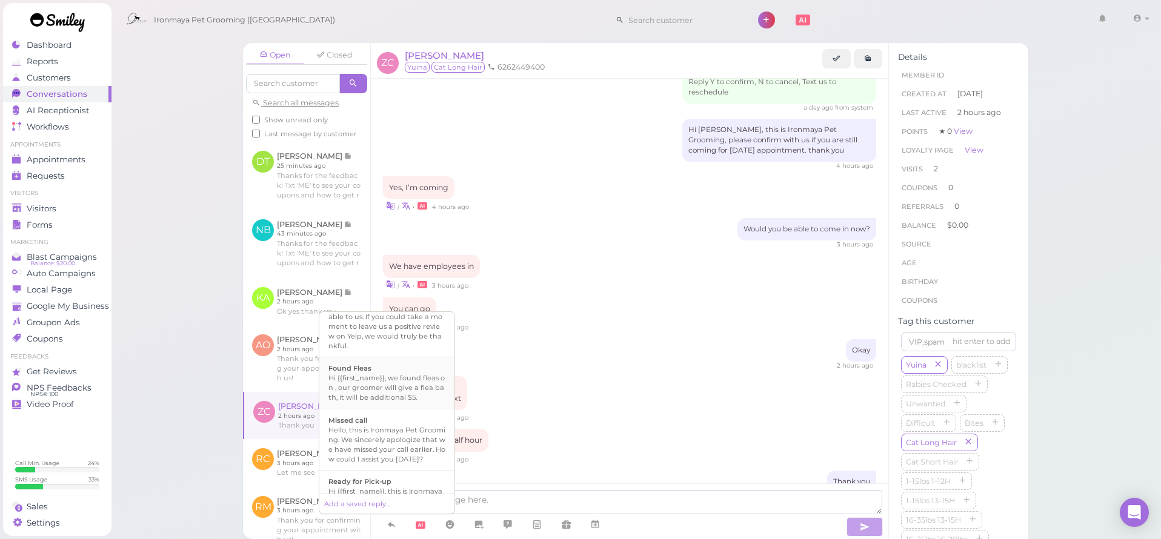
scroll to position [345, 0]
click at [420, 407] on div "Hi {{first_name}}, this is Ironmaya Pet Grooming. Your fur baby is/are ready fo…" at bounding box center [386, 380] width 117 height 58
type textarea "Hi {{first_name}}, this is Ironmaya Pet Grooming. Your fur baby is/are ready fo…"
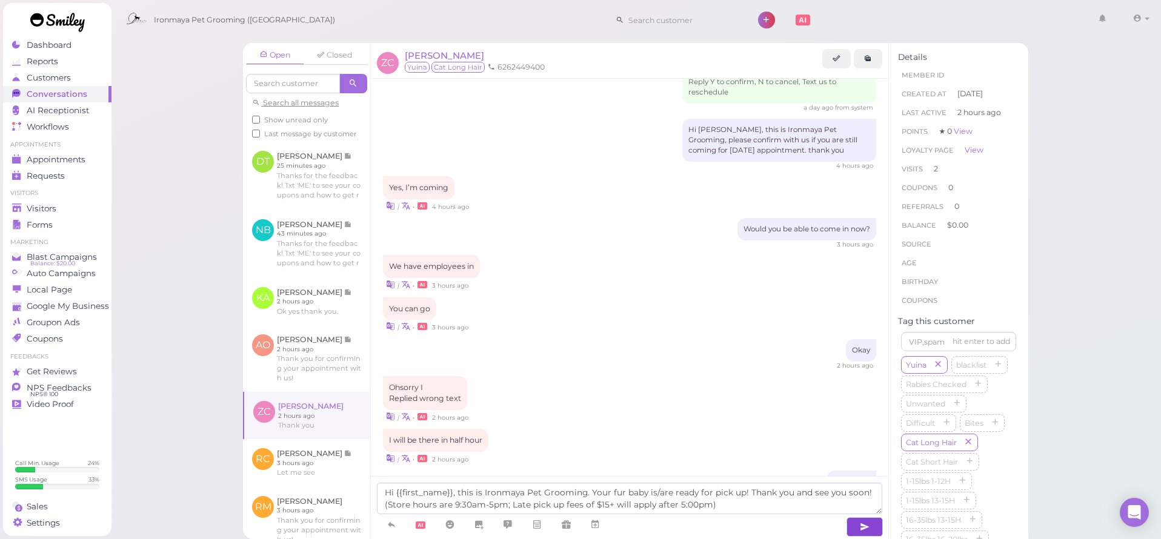
click at [855, 522] on button "button" at bounding box center [865, 526] width 36 height 19
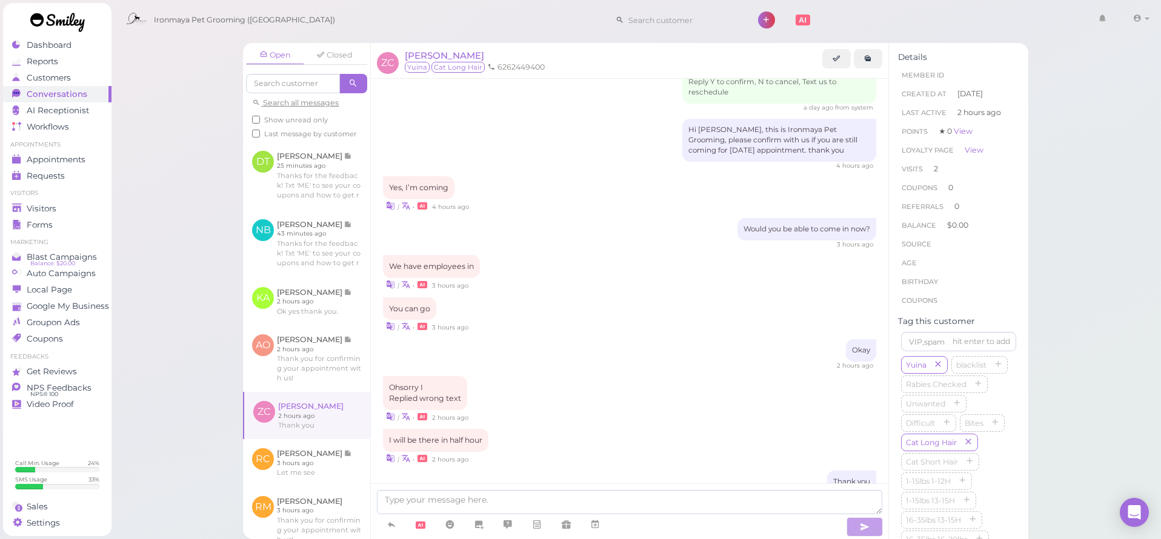
scroll to position [1077, 0]
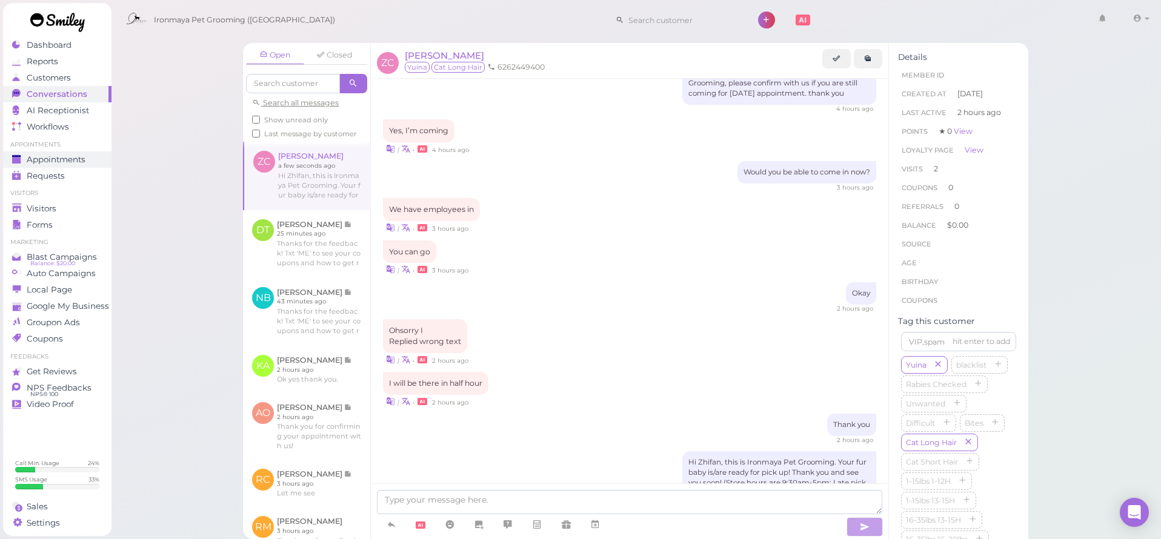
click at [87, 162] on div "Appointments" at bounding box center [55, 160] width 87 height 10
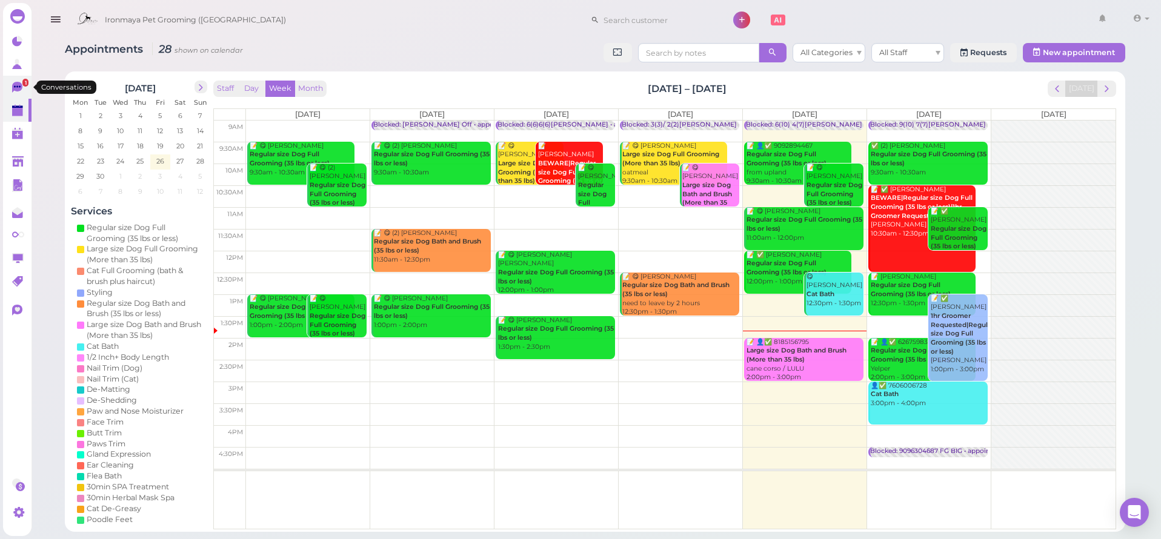
click at [22, 82] on icon at bounding box center [18, 88] width 13 height 13
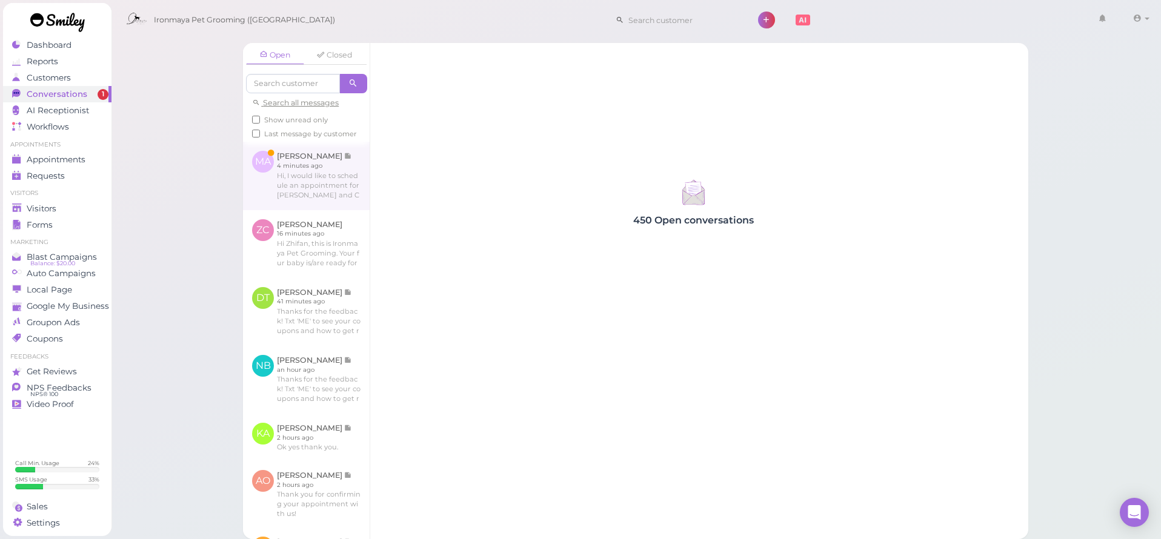
click at [287, 173] on link at bounding box center [306, 176] width 127 height 68
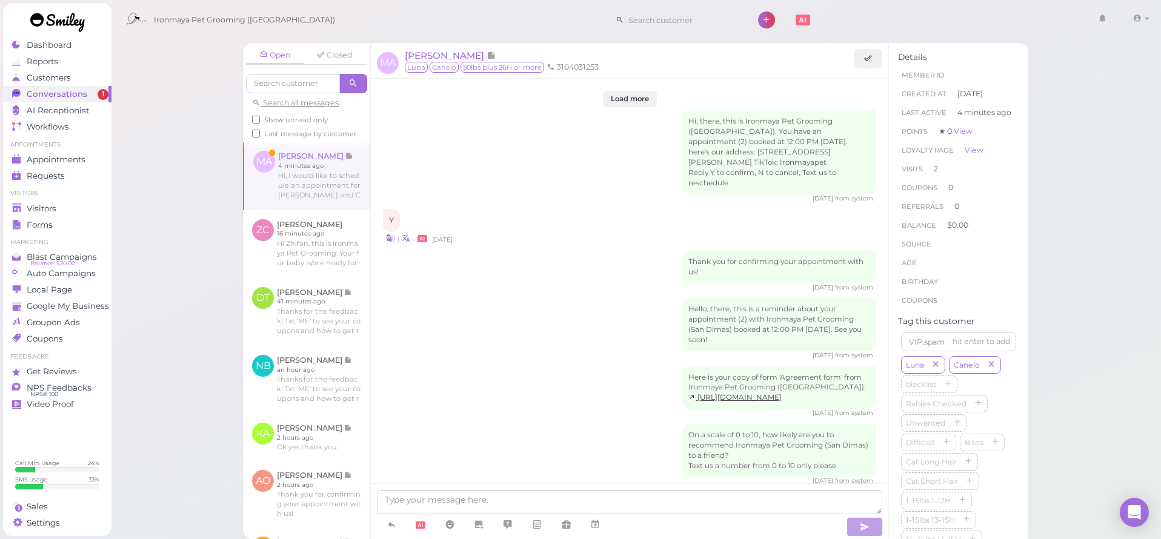
scroll to position [1583, 0]
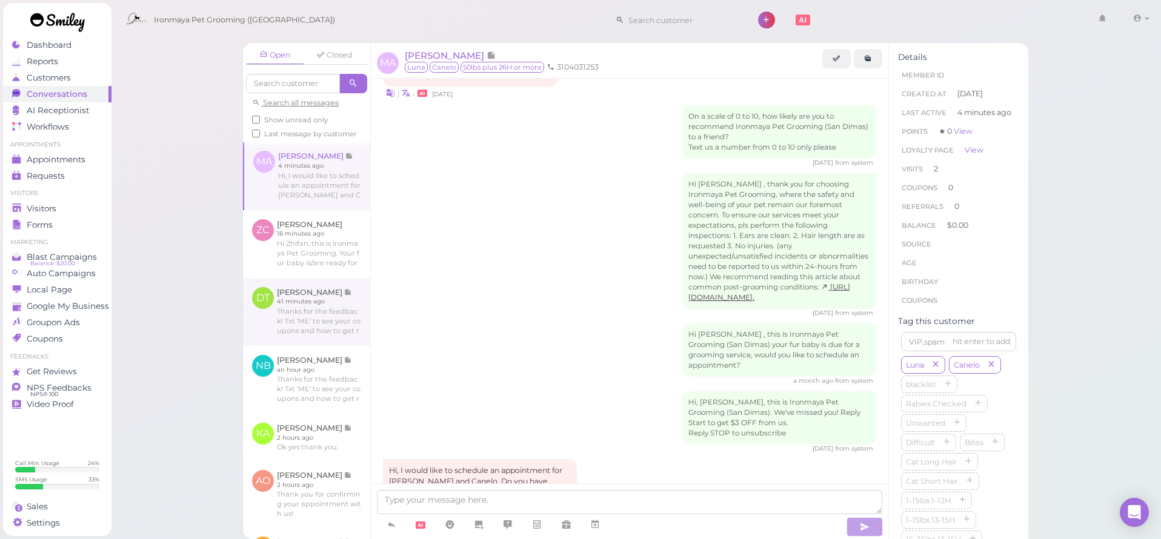
click at [316, 314] on link at bounding box center [306, 312] width 127 height 68
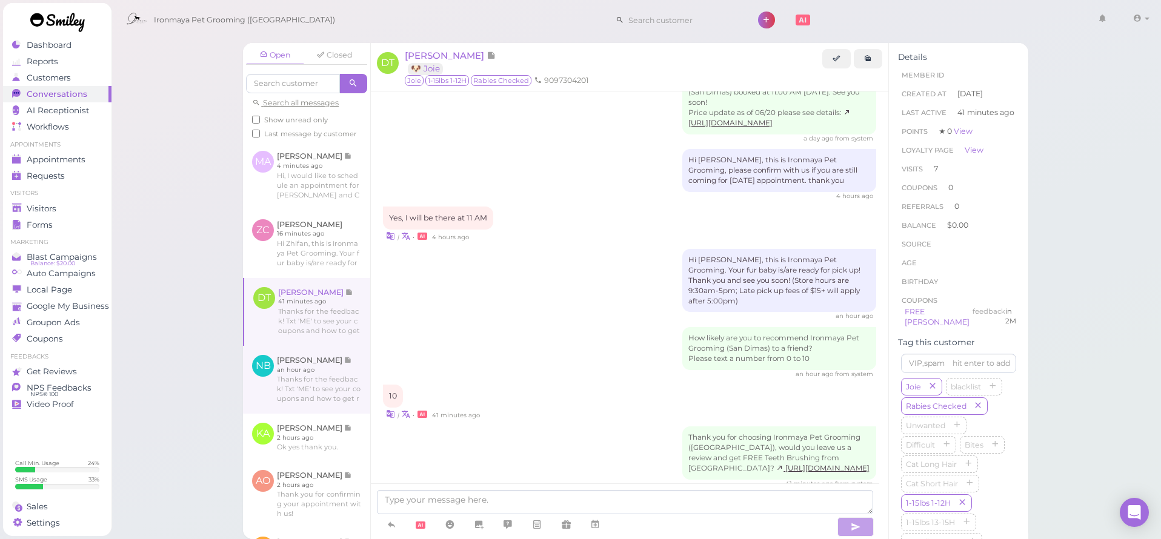
click at [299, 407] on link at bounding box center [306, 380] width 127 height 68
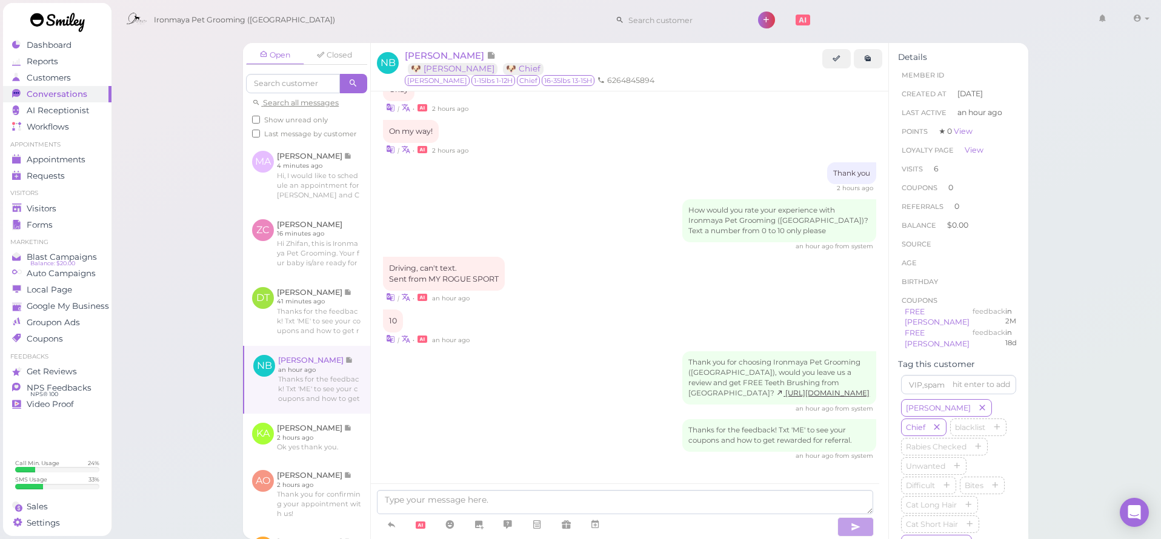
scroll to position [1446, 0]
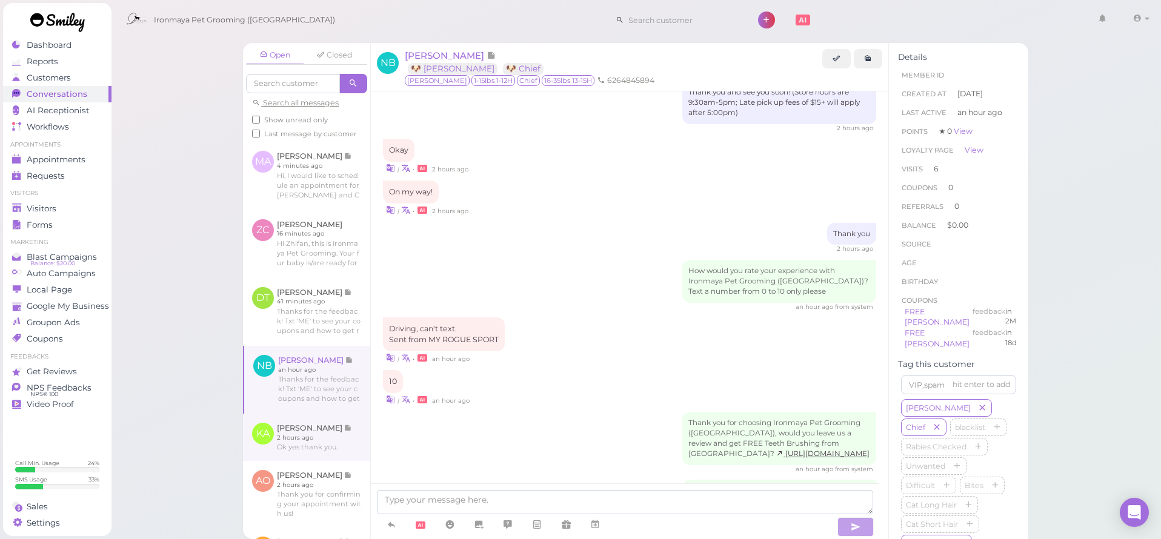
click at [292, 430] on link at bounding box center [306, 437] width 127 height 47
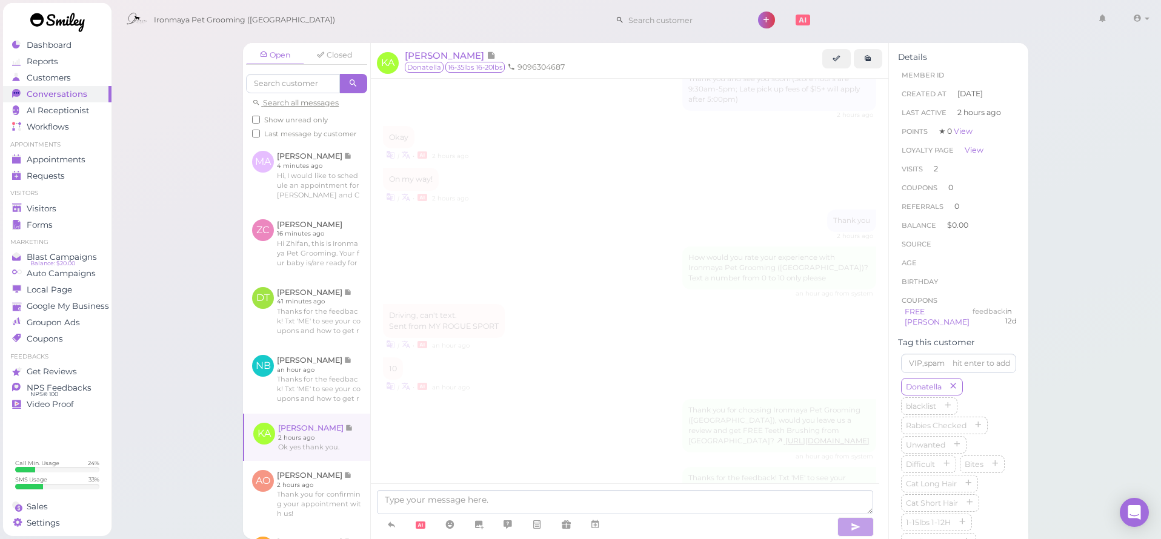
scroll to position [1299, 0]
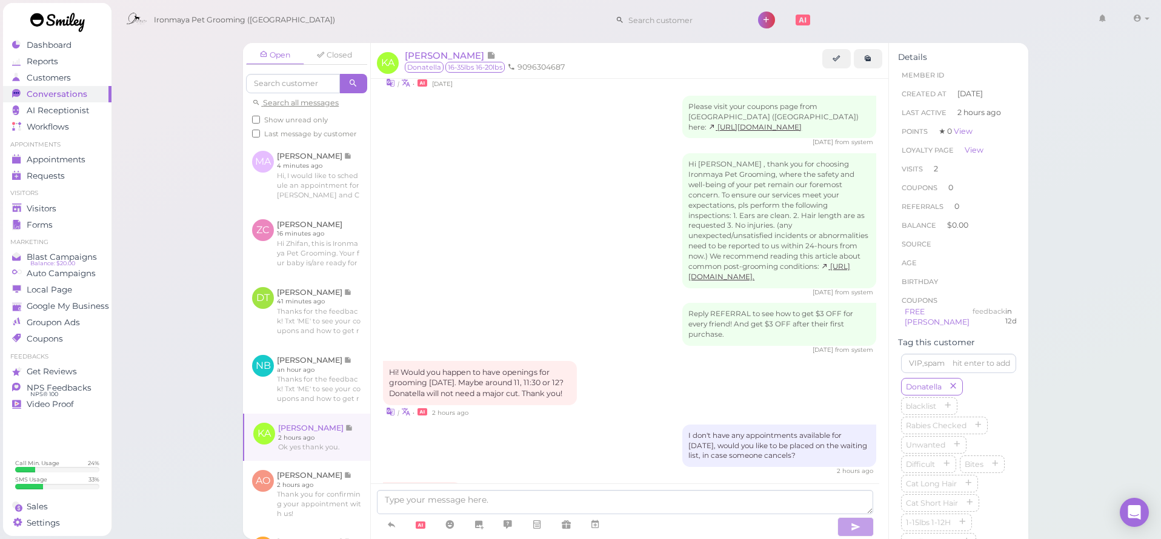
drag, startPoint x: 681, startPoint y: 366, endPoint x: 822, endPoint y: 388, distance: 142.9
click at [822, 425] on div "I don't have any appointments available for [DATE], would you like to be placed…" at bounding box center [779, 446] width 194 height 43
copy div "I don't have any appointments available for [DATE], would you like to be placed…"
click at [352, 194] on link at bounding box center [306, 176] width 127 height 68
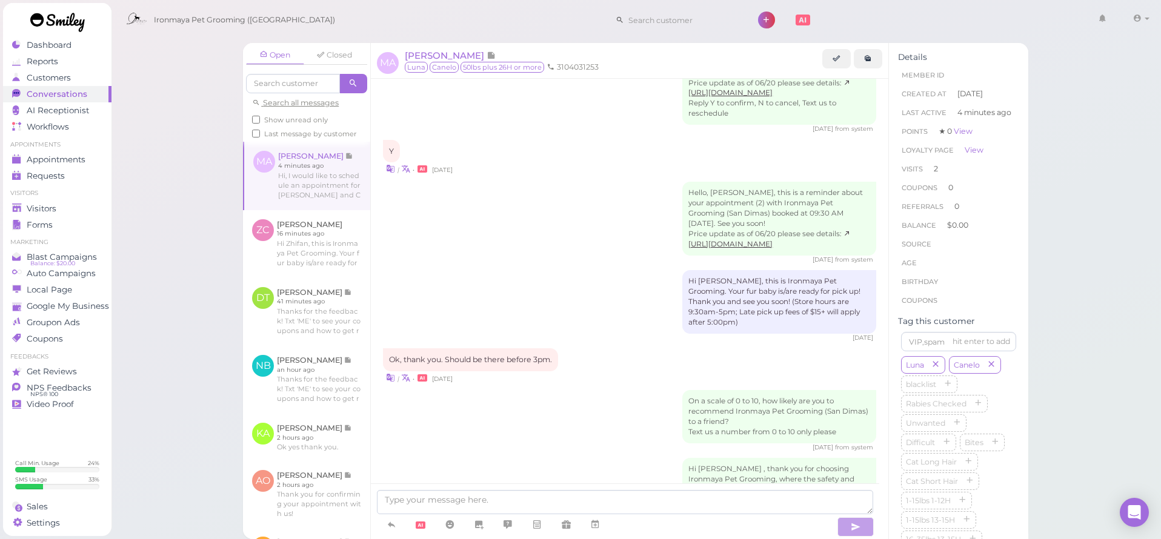
scroll to position [1583, 0]
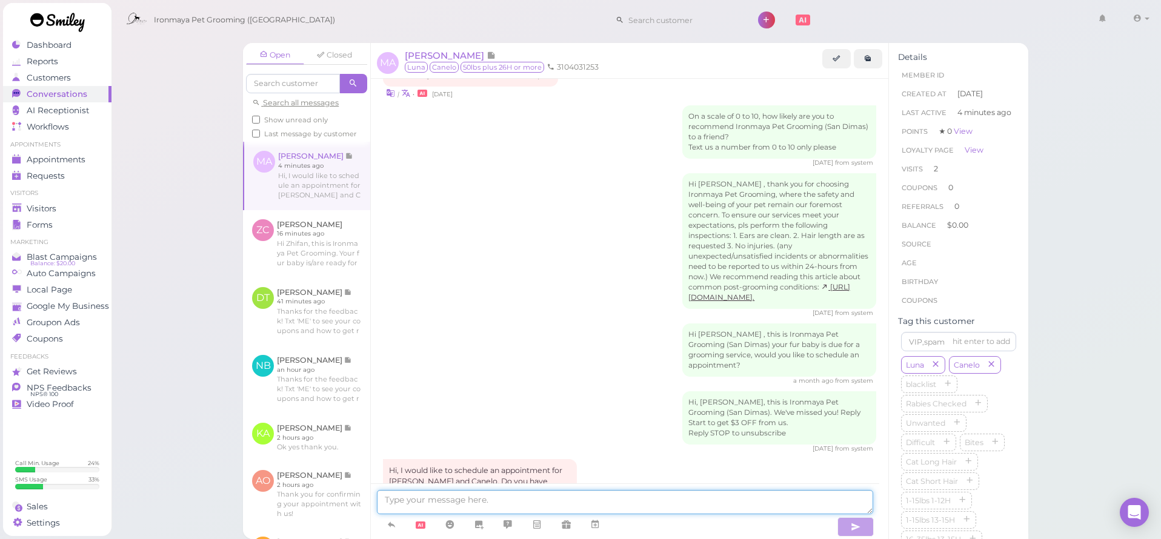
click at [418, 502] on textarea at bounding box center [625, 502] width 496 height 24
paste textarea "I don't have any appointments available for [DATE], would you like to be placed…"
type textarea "I don't have any appointments available for [DATE], would you like to be placed…"
click at [848, 522] on button "button" at bounding box center [855, 526] width 36 height 19
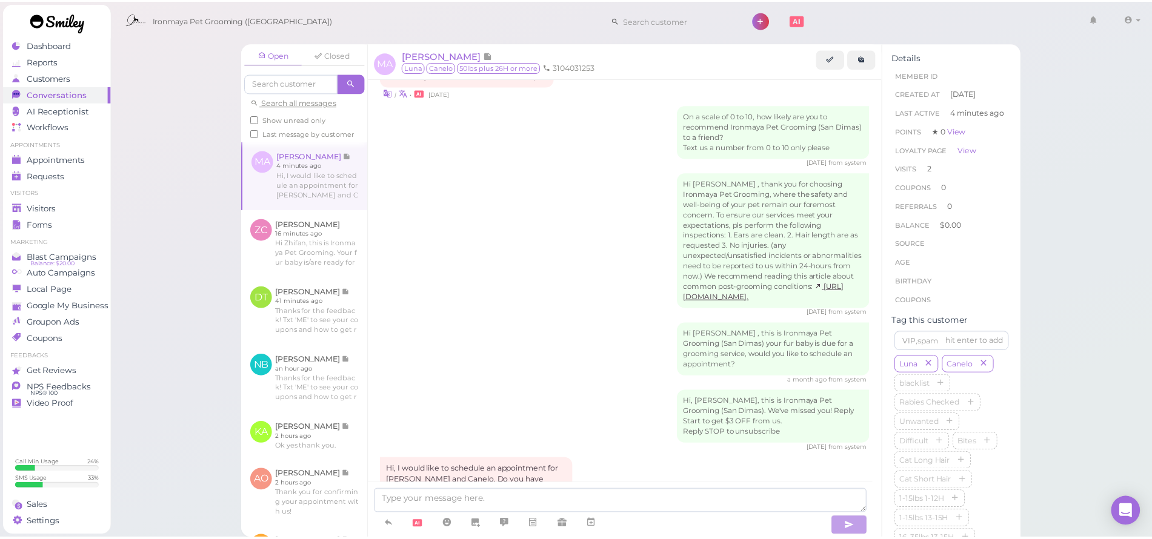
scroll to position [1631, 0]
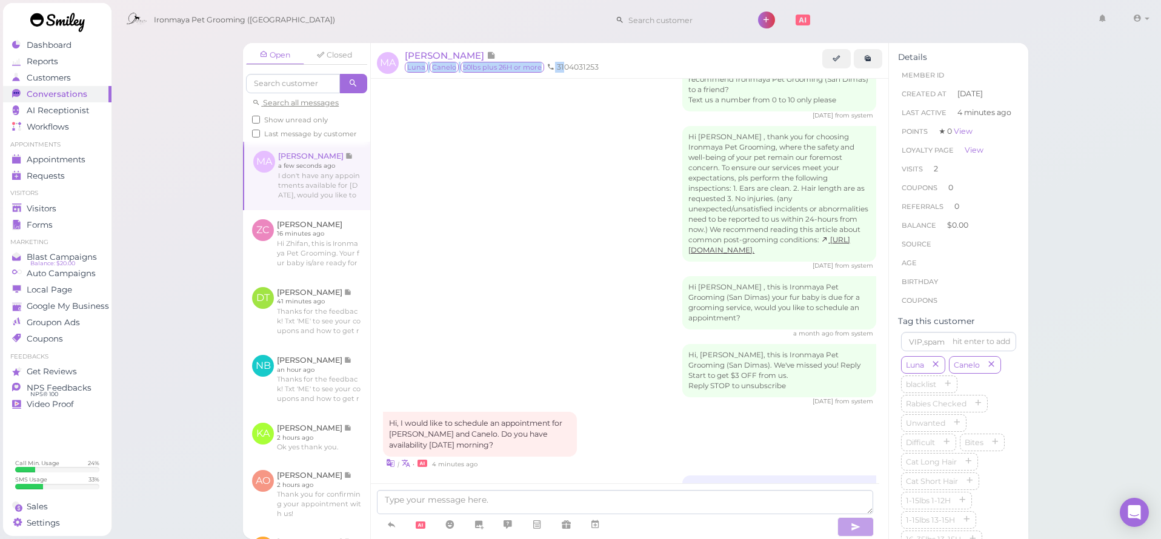
drag, startPoint x: 607, startPoint y: 60, endPoint x: 570, endPoint y: 67, distance: 37.6
click at [565, 64] on div "[PERSON_NAME] Canelo 50lbs plus 26H or more 3104031253" at bounding box center [614, 63] width 418 height 29
click at [587, 72] on li "3104031253" at bounding box center [573, 67] width 58 height 11
drag, startPoint x: 601, startPoint y: 67, endPoint x: 557, endPoint y: 64, distance: 43.7
click at [557, 64] on ul "3104031253" at bounding box center [612, 67] width 421 height 11
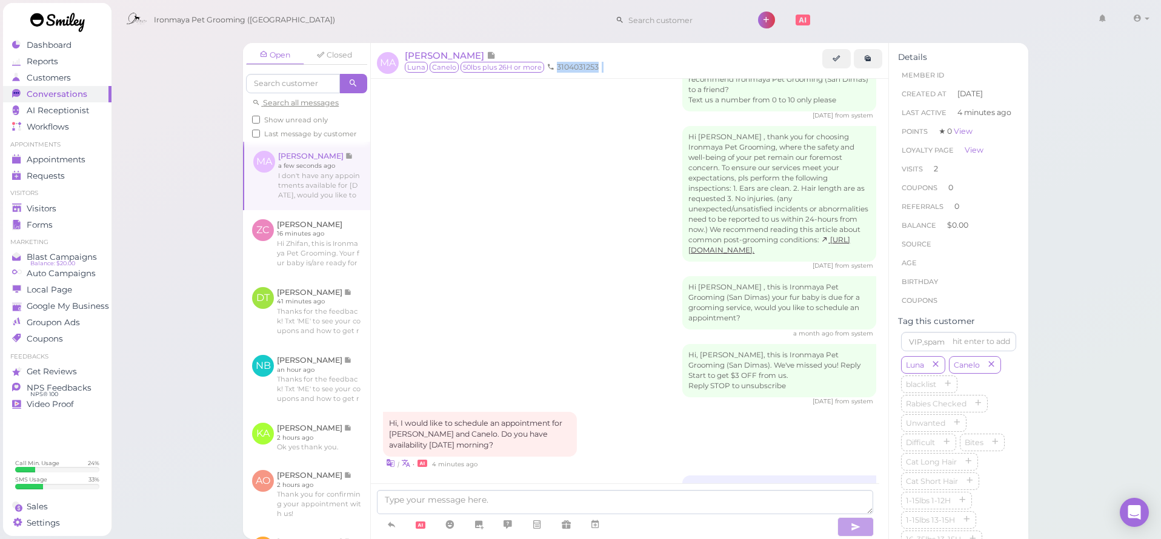
copy ul "3104031253"
click at [77, 155] on span "Appointments" at bounding box center [56, 160] width 59 height 10
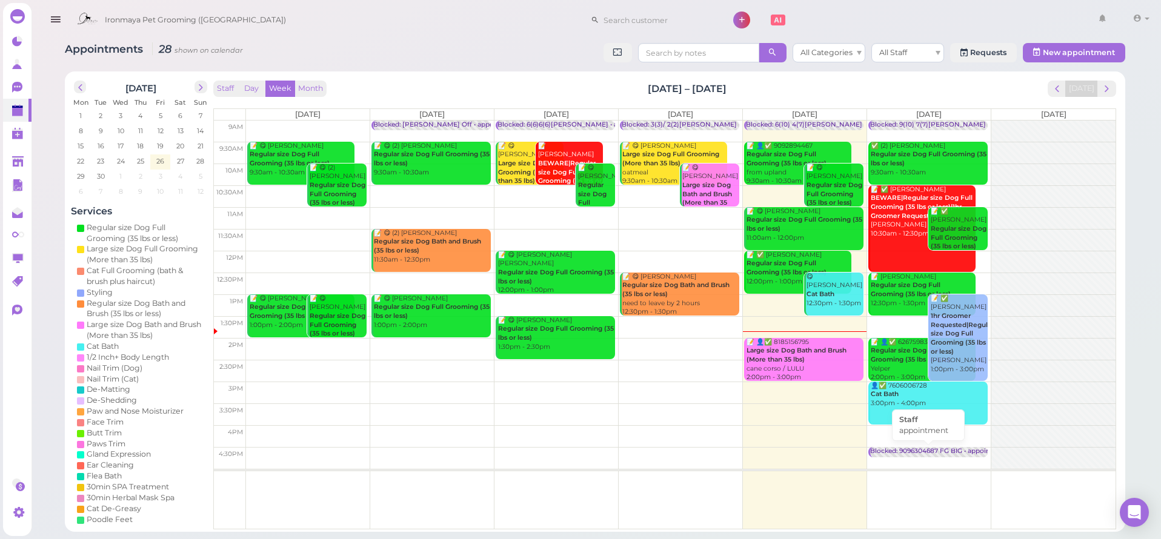
click at [914, 447] on div "Blocked: 9096304687 FG BIG • appointment" at bounding box center [939, 451] width 139 height 9
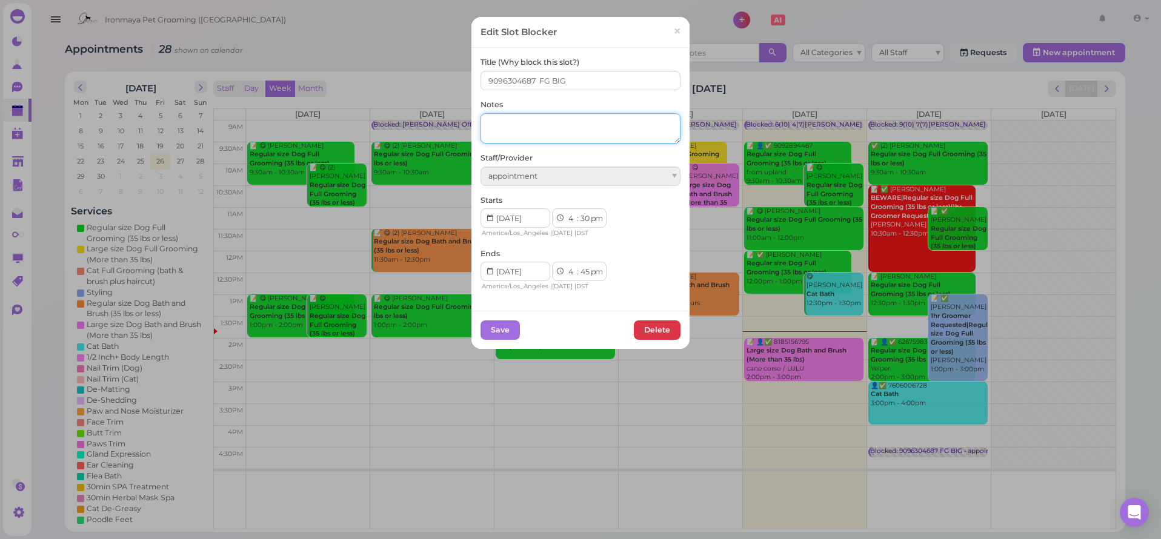
click at [574, 121] on textarea at bounding box center [581, 128] width 200 height 30
click at [602, 76] on input "9096304687 FG BIG" at bounding box center [581, 80] width 200 height 19
paste input "3104031253"
type input "9096304687 FG BIG/ 3104031253"
click at [489, 327] on button "Save" at bounding box center [500, 330] width 39 height 19
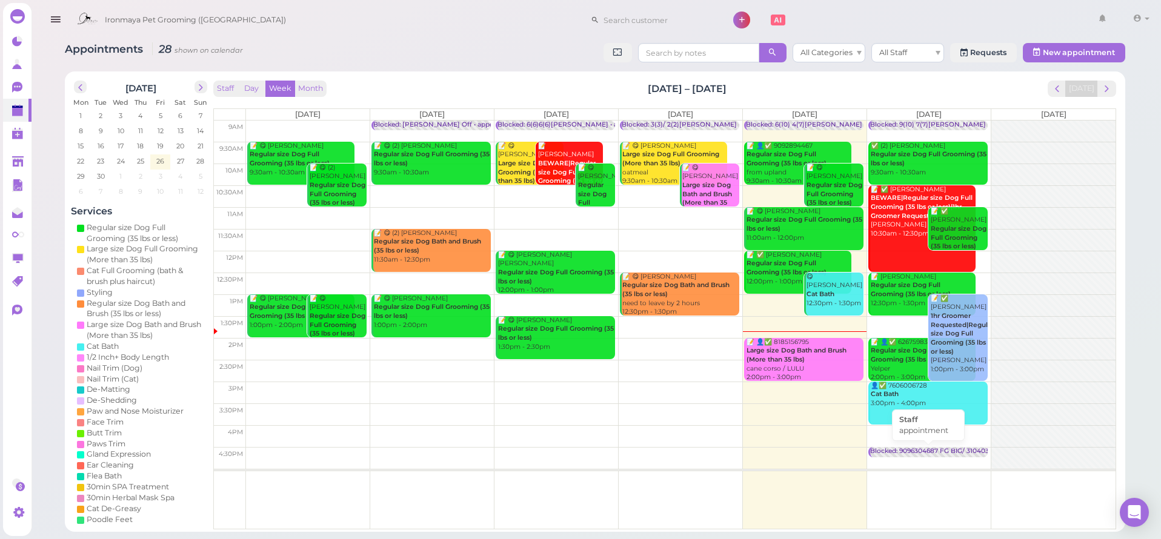
click at [916, 450] on div "Blocked: 9096304687 FG BIG/ 3104031253 • appointment" at bounding box center [959, 451] width 179 height 9
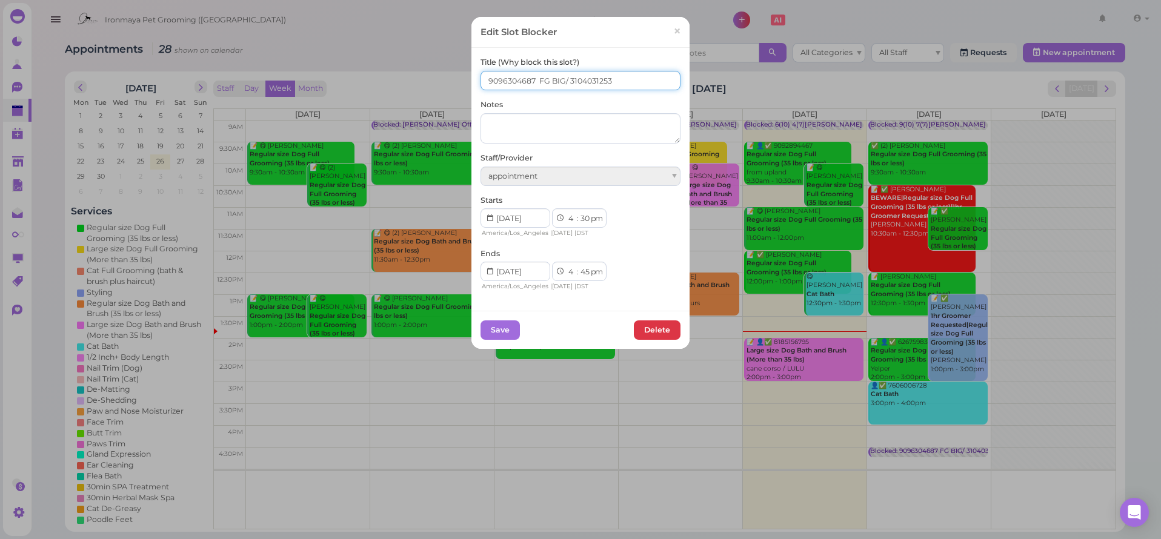
click at [536, 79] on input "9096304687 FG BIG/ 3104031253" at bounding box center [581, 80] width 200 height 19
click at [542, 84] on input "9096304687FG BIG/ 3104031253" at bounding box center [581, 80] width 200 height 19
click at [542, 82] on input "9096304687Fg BIG/ 3104031253" at bounding box center [581, 80] width 200 height 19
type input "9096304687FgBIG/ 3104031253"
click at [504, 321] on button "Save" at bounding box center [500, 330] width 39 height 19
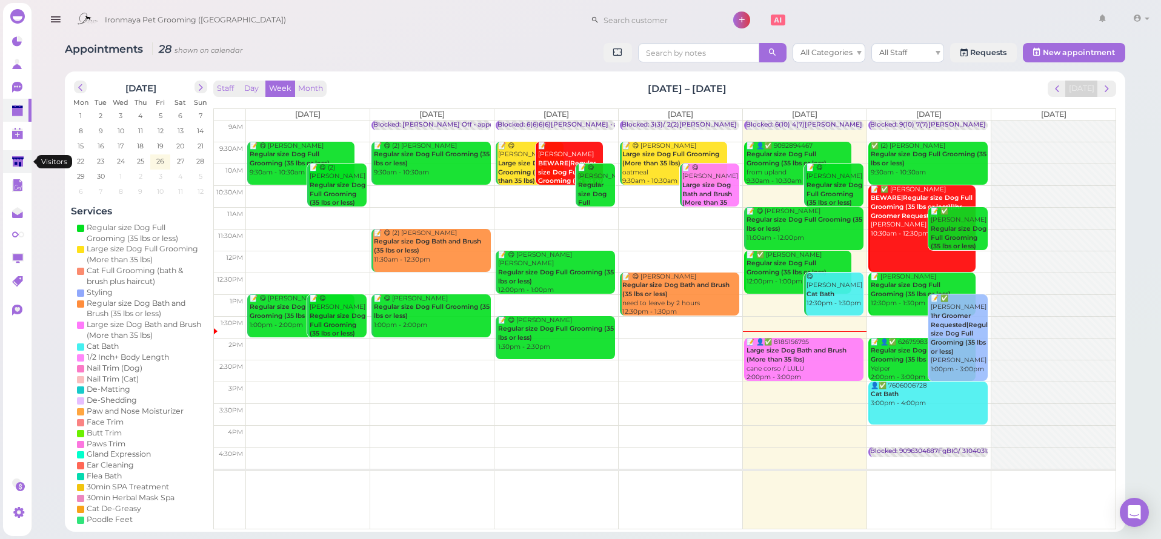
click at [25, 162] on link at bounding box center [17, 161] width 28 height 23
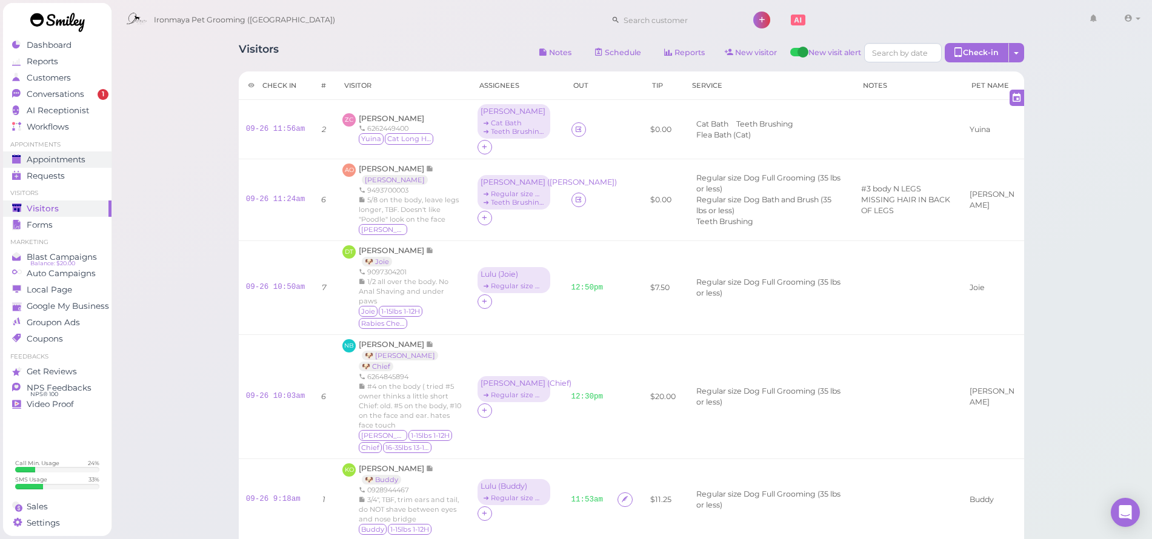
click at [68, 158] on span "Appointments" at bounding box center [56, 160] width 59 height 10
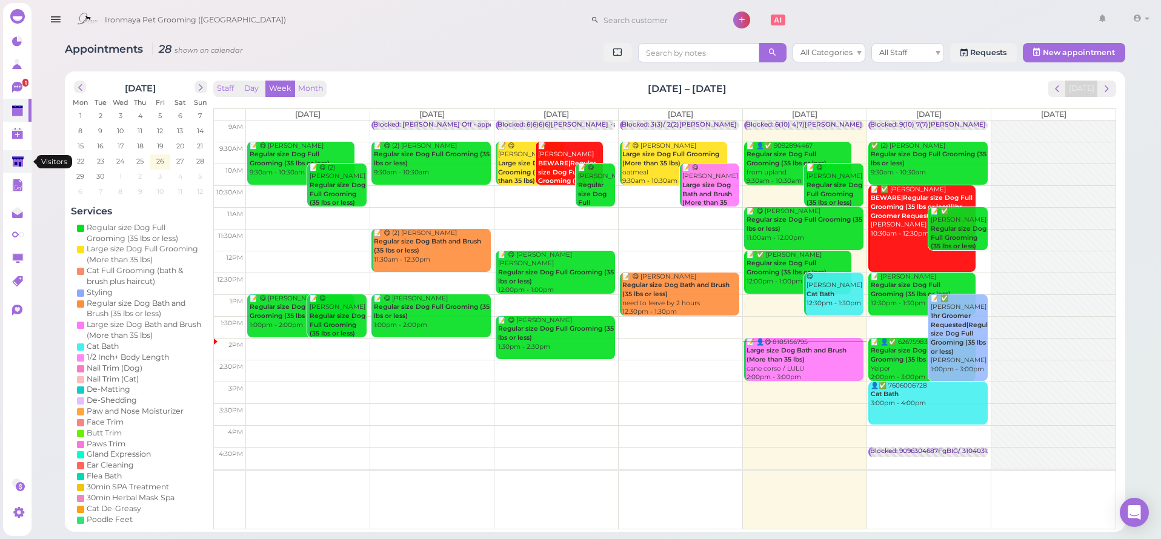
click at [21, 156] on polygon at bounding box center [18, 161] width 12 height 10
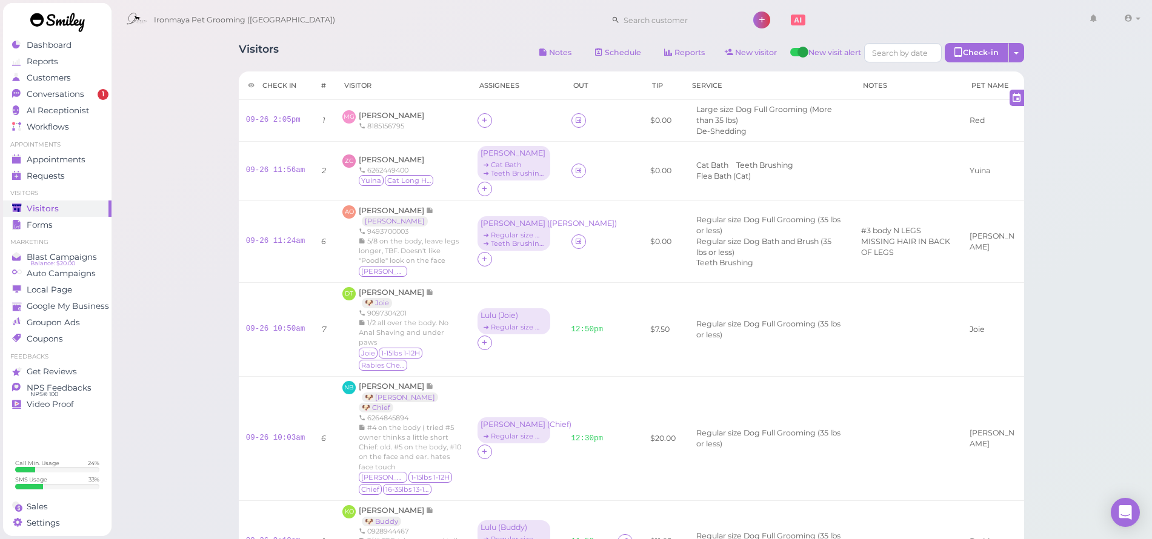
click at [438, 48] on div "Visitors Notes Schedule Reports New visitor New visit alert Check-in Customer c…" at bounding box center [631, 54] width 785 height 22
click at [401, 119] on span "[PERSON_NAME]" at bounding box center [391, 115] width 65 height 9
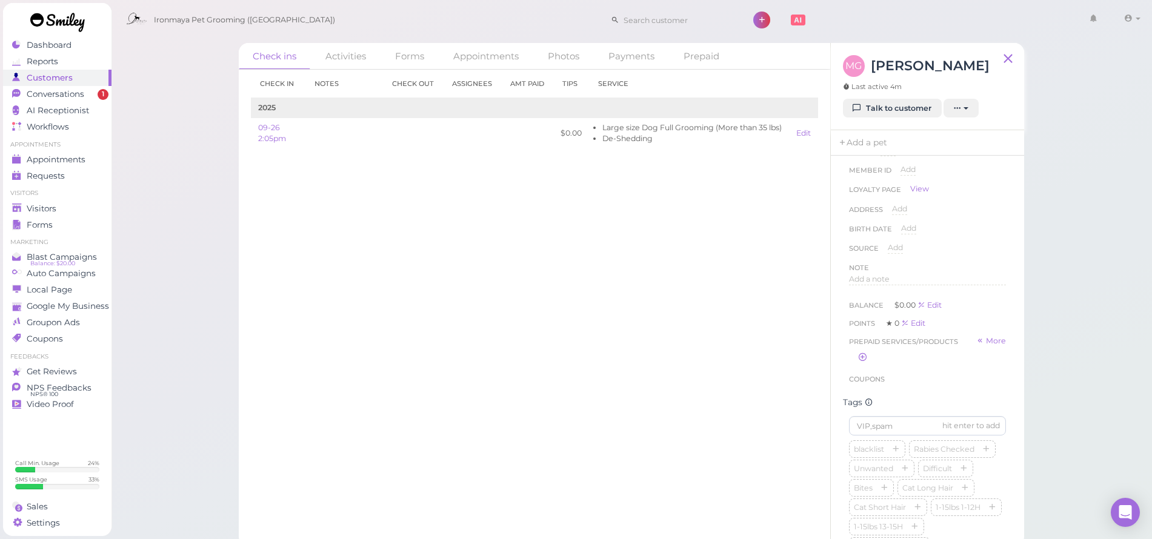
scroll to position [187, 0]
click at [927, 330] on input at bounding box center [927, 325] width 157 height 19
type input "Red"
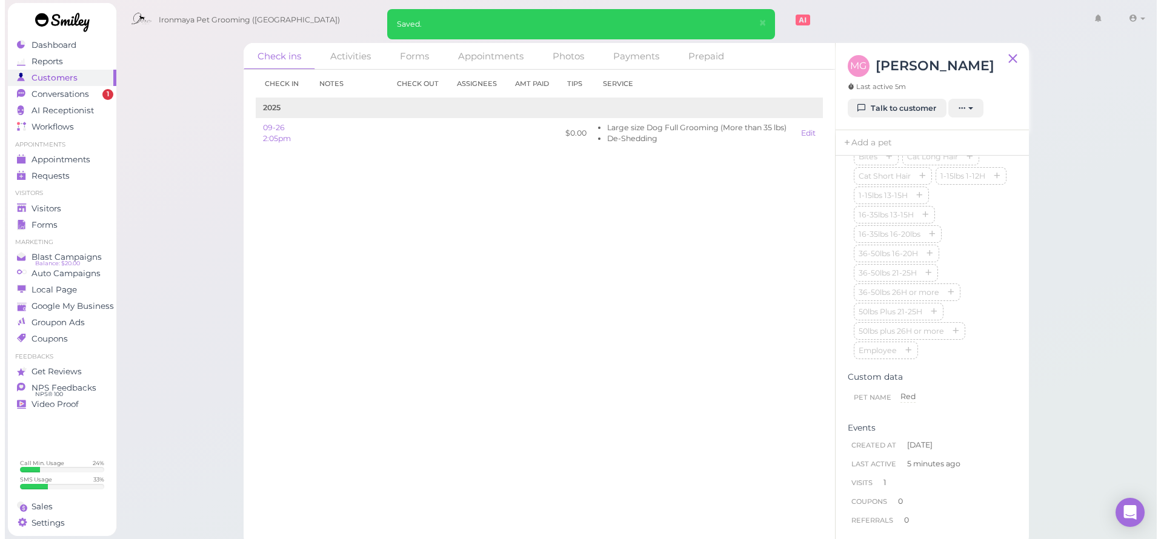
scroll to position [436, 0]
click at [84, 94] on span "Conversations" at bounding box center [56, 94] width 58 height 10
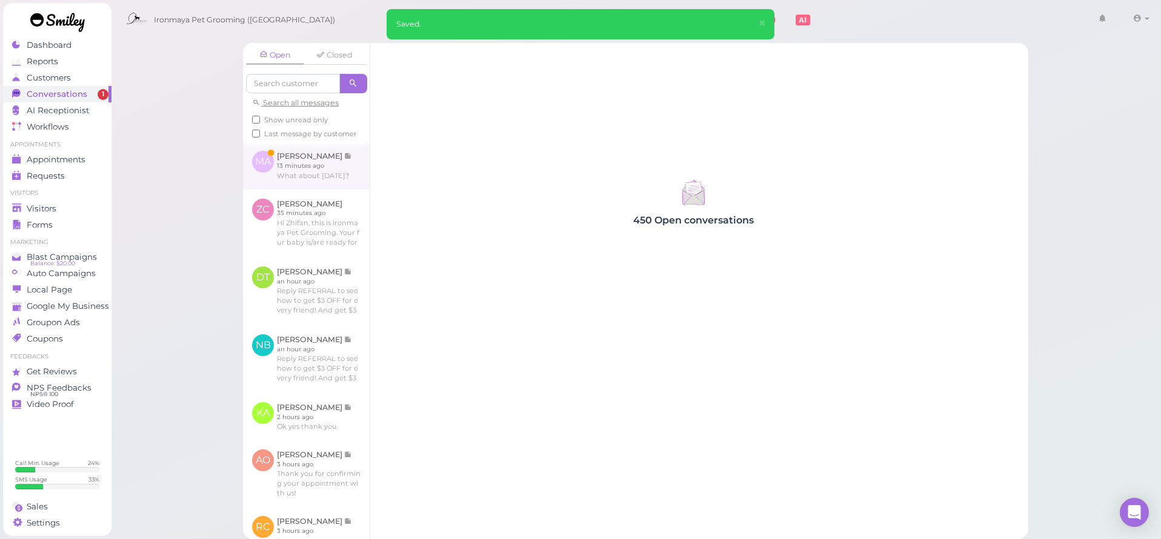
click at [299, 171] on link at bounding box center [306, 165] width 127 height 47
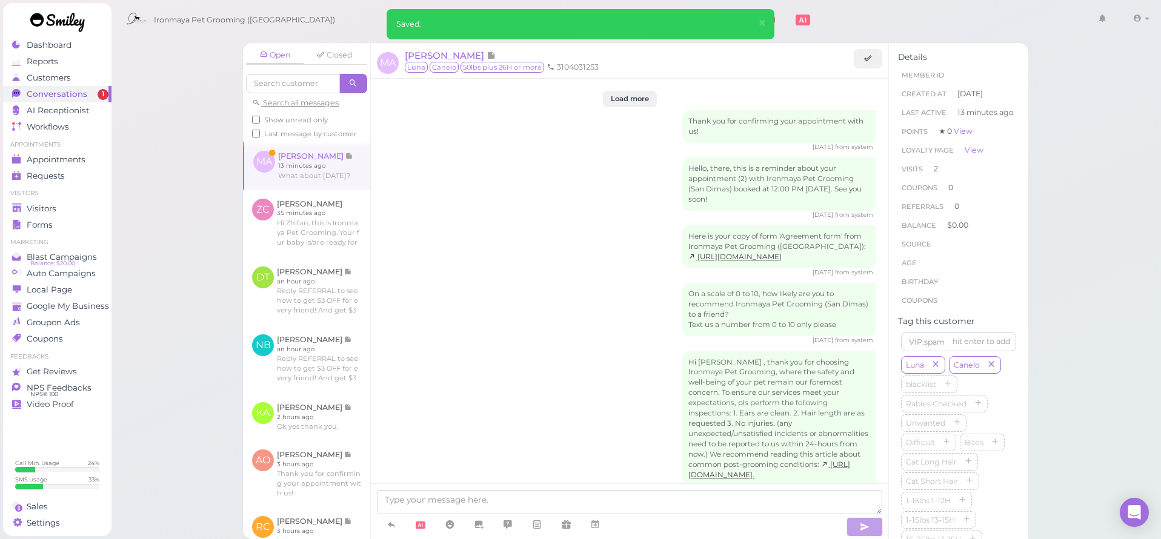
scroll to position [1545, 0]
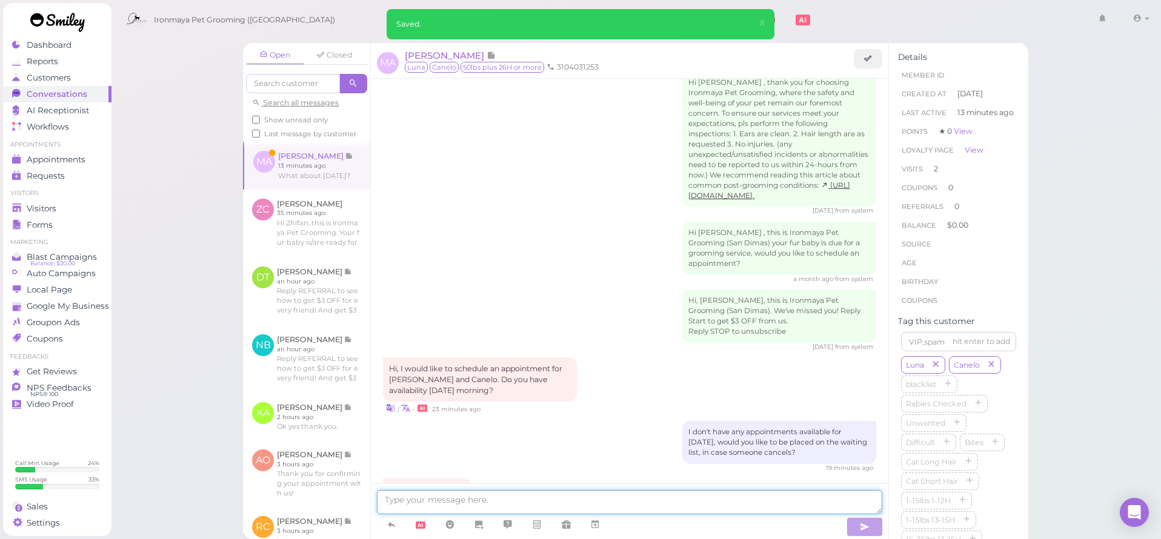
click at [485, 493] on textarea at bounding box center [629, 502] width 505 height 24
type textarea "e"
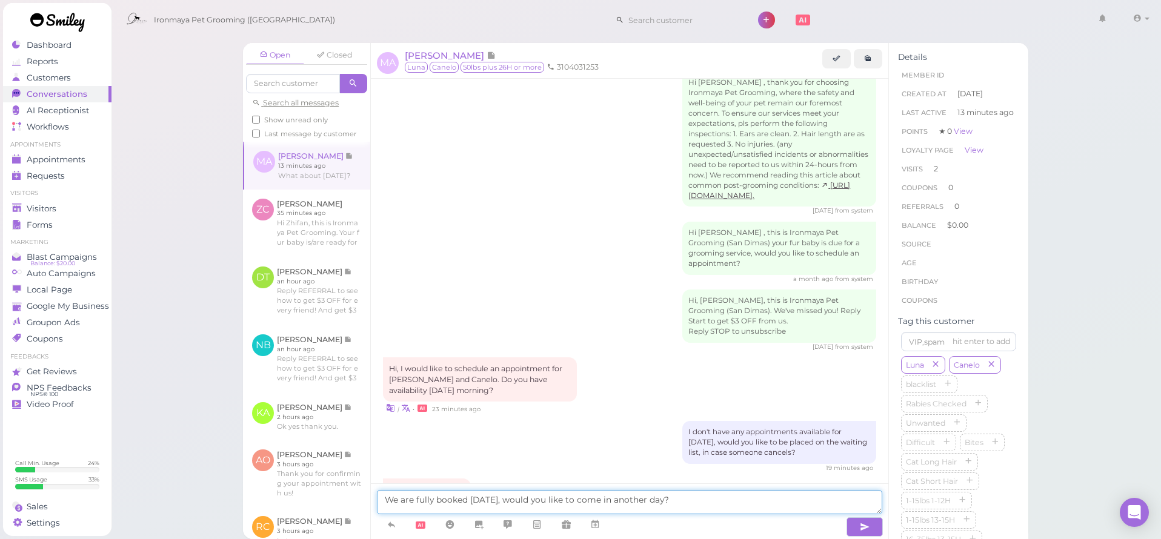
type textarea "We are fully booked [DATE], would you like to come in another day?"
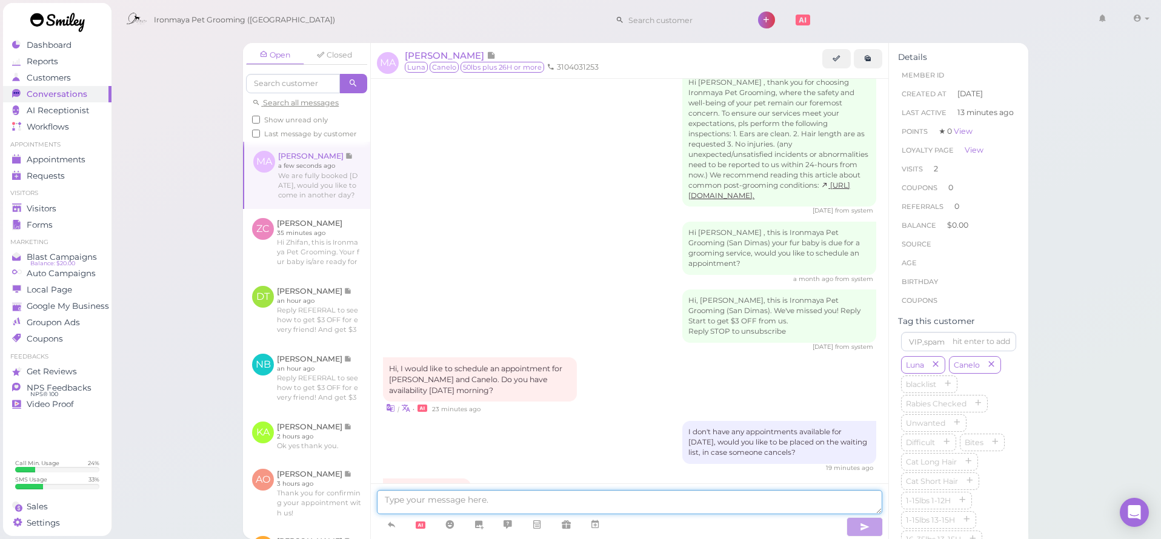
scroll to position [1591, 0]
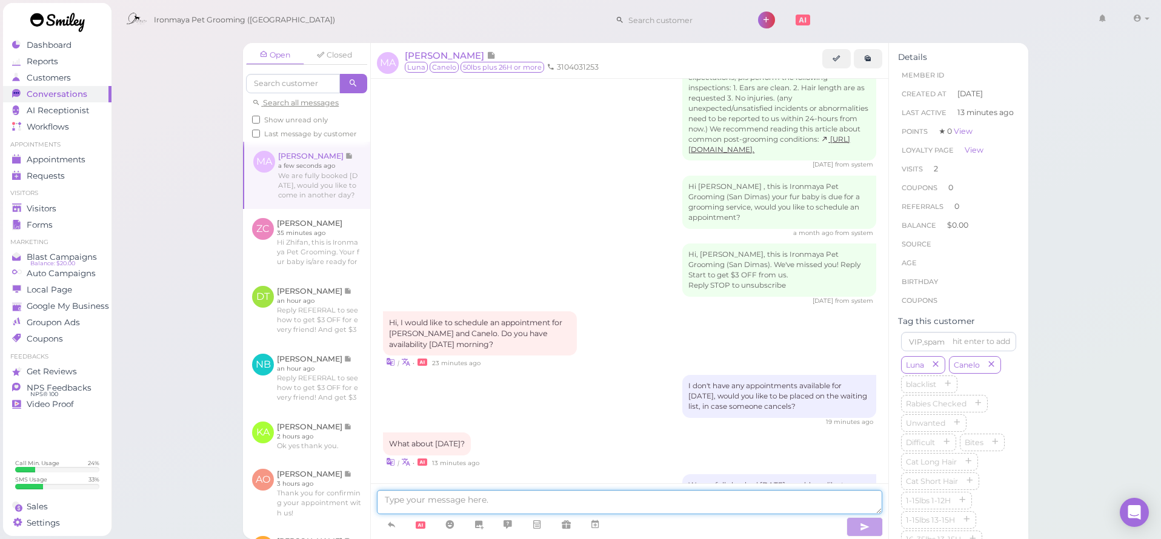
click at [494, 508] on textarea at bounding box center [629, 502] width 505 height 24
type textarea "m"
click at [79, 159] on span "Appointments" at bounding box center [56, 160] width 59 height 10
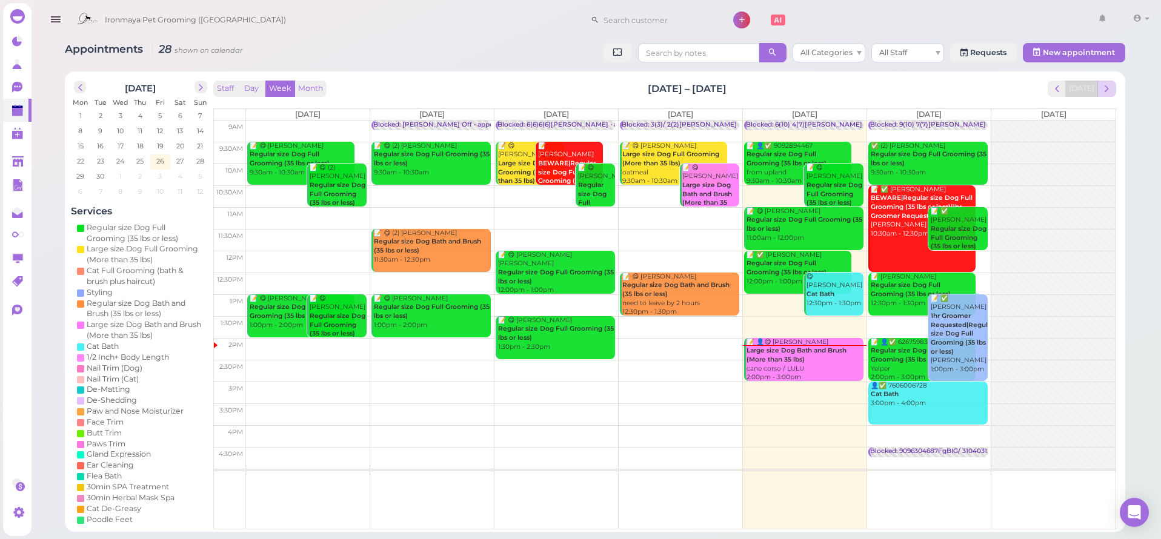
click at [1102, 91] on span "next" at bounding box center [1107, 89] width 12 height 12
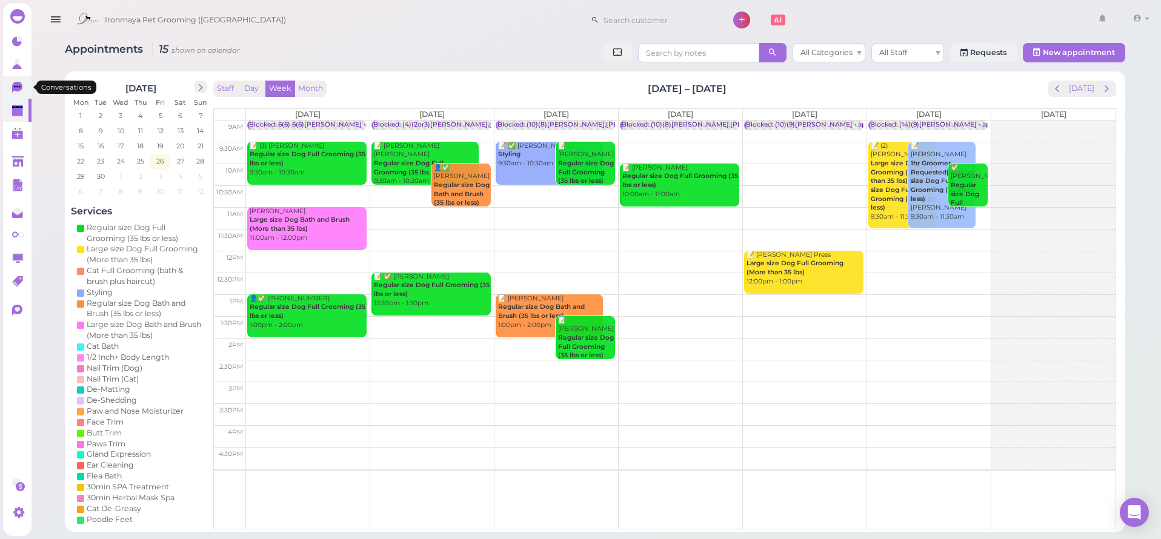
click at [7, 89] on link "0" at bounding box center [17, 87] width 28 height 23
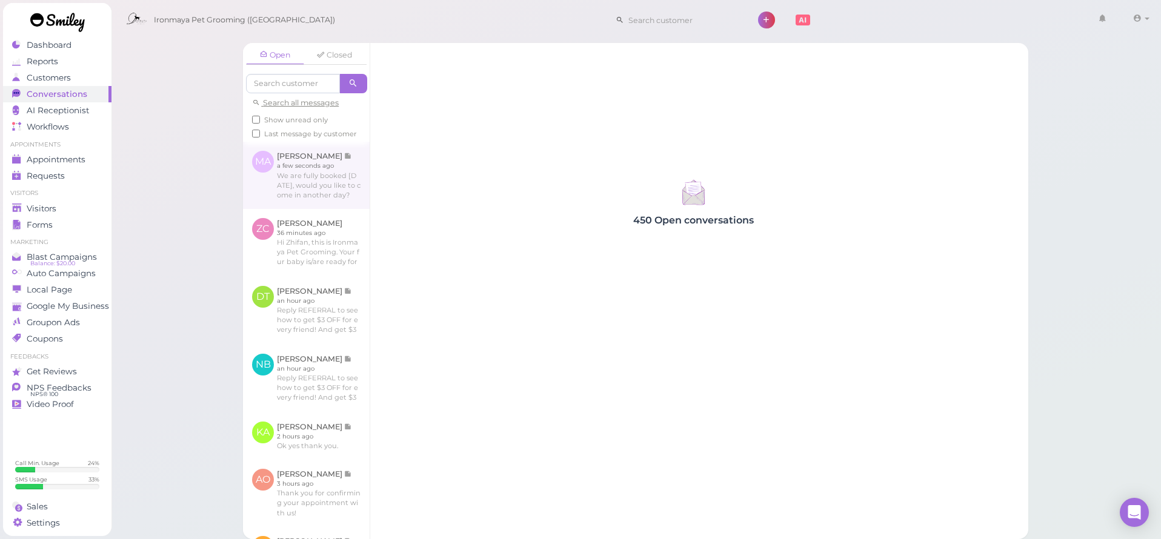
click at [261, 190] on link at bounding box center [306, 175] width 127 height 67
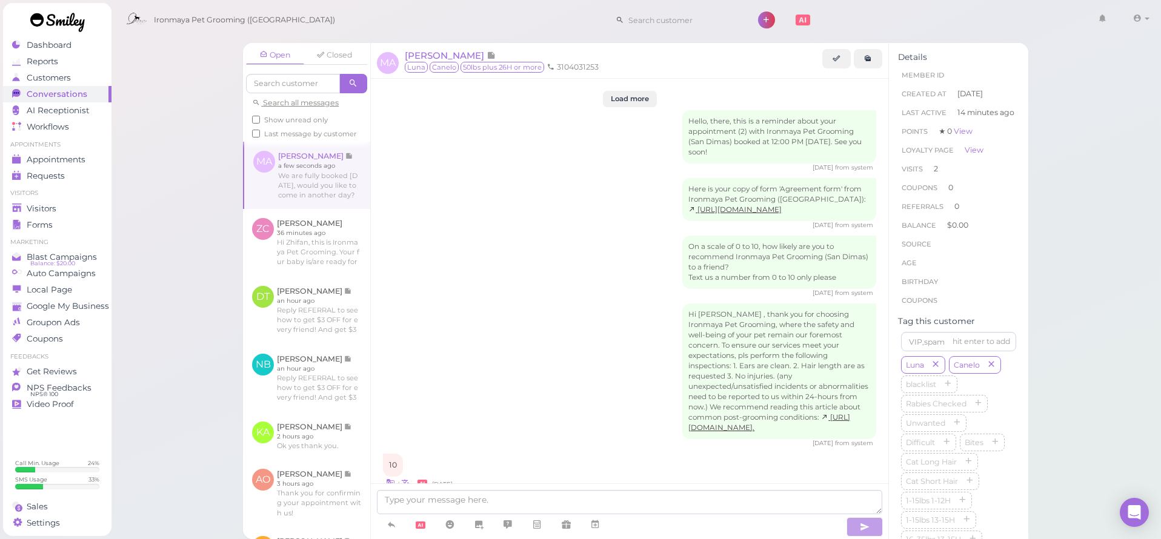
scroll to position [1545, 0]
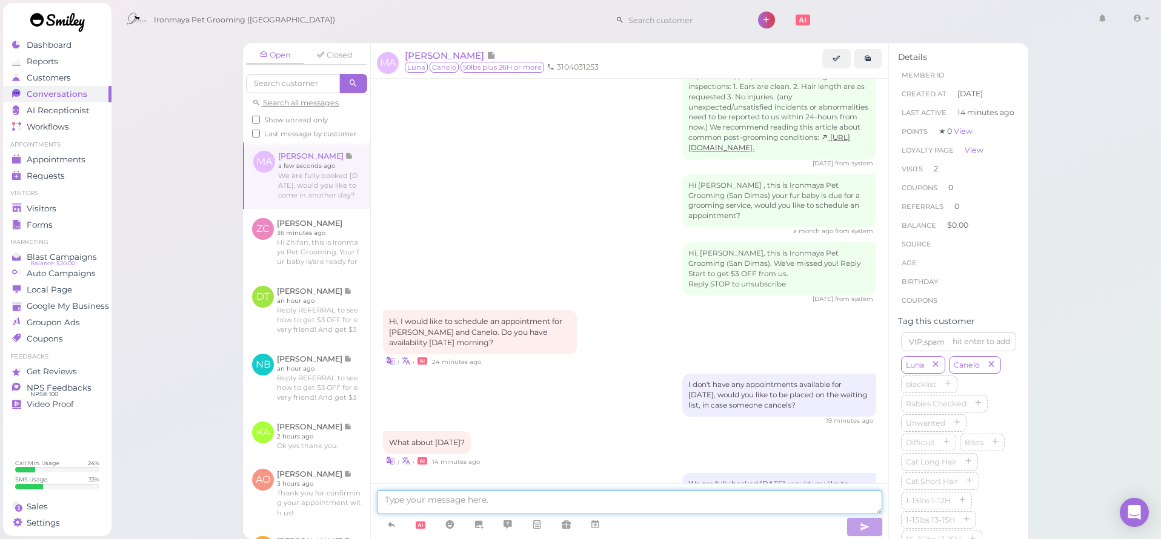
click at [434, 504] on textarea at bounding box center [629, 502] width 505 height 24
type textarea "We have [DATE] available."
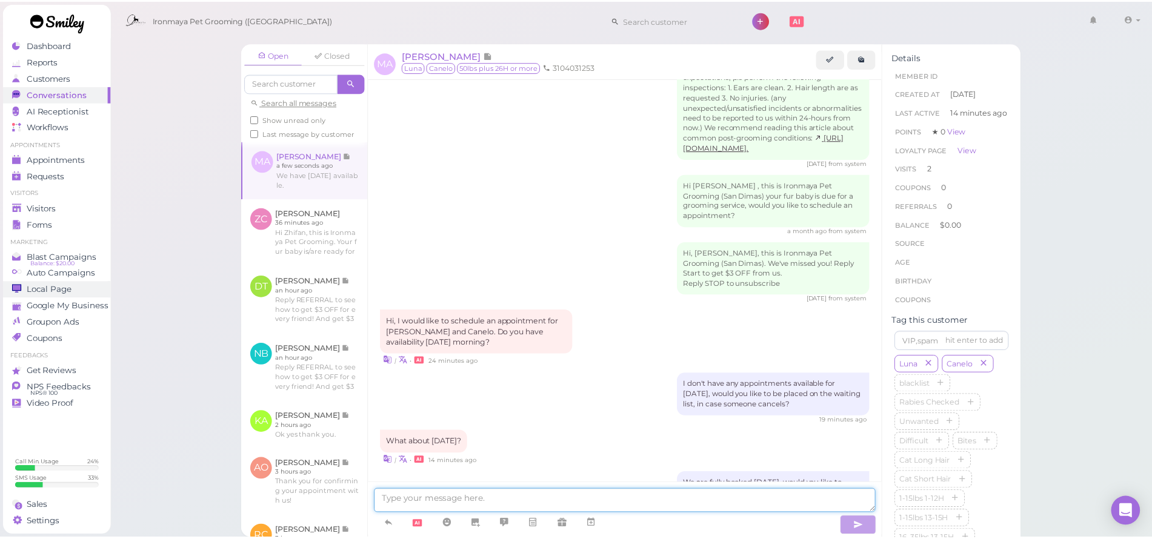
scroll to position [1572, 0]
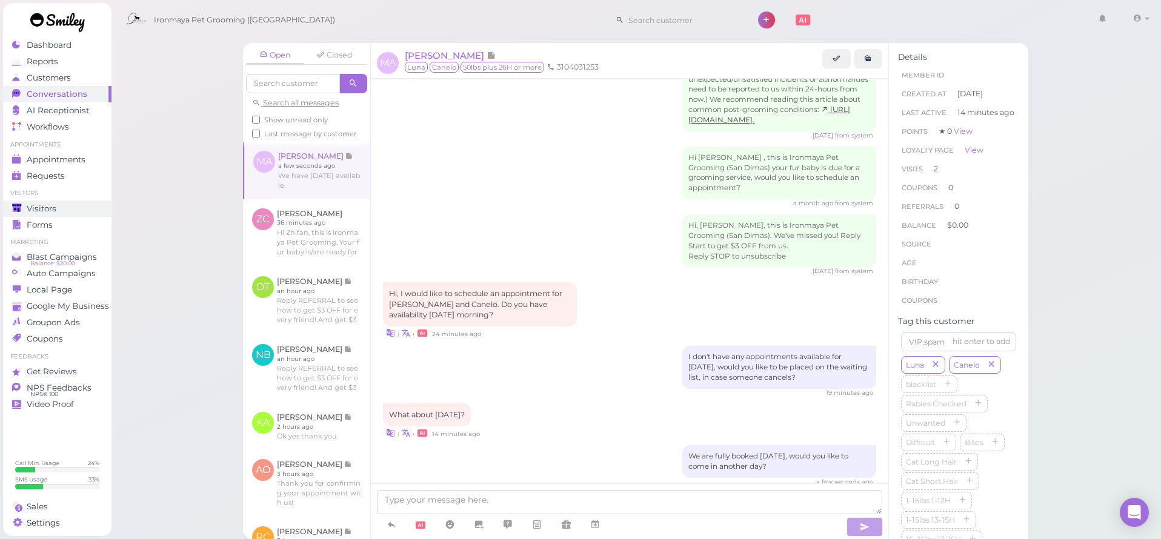
click at [69, 207] on div "Visitors" at bounding box center [55, 209] width 87 height 10
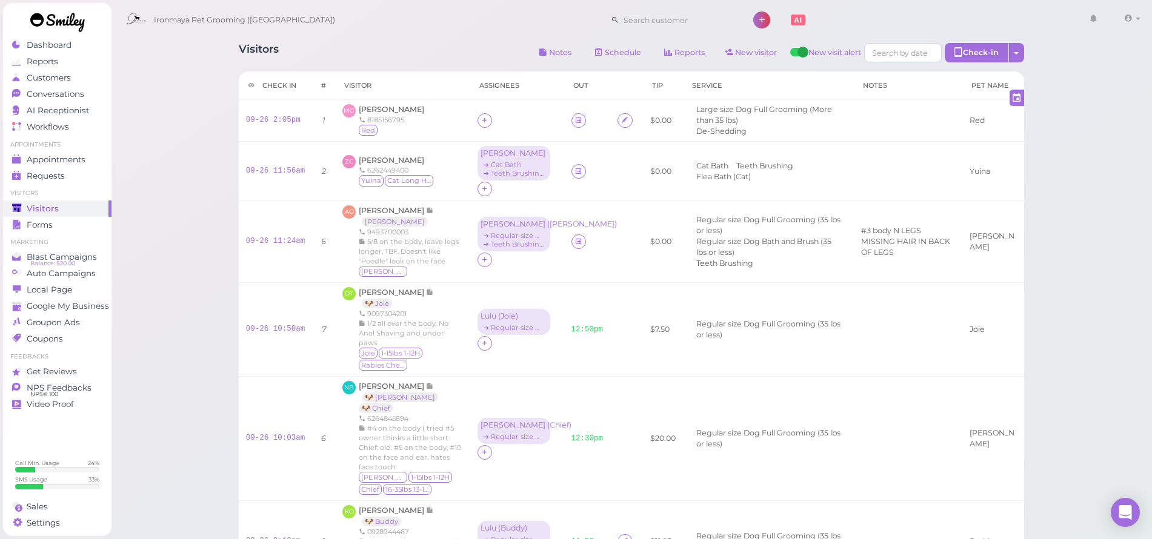
click at [206, 208] on div "Visitors Notes Schedule Reports New visitor New visit alert Check-in Customer c…" at bounding box center [632, 398] width 1042 height 796
click at [477, 118] on div at bounding box center [484, 120] width 15 height 15
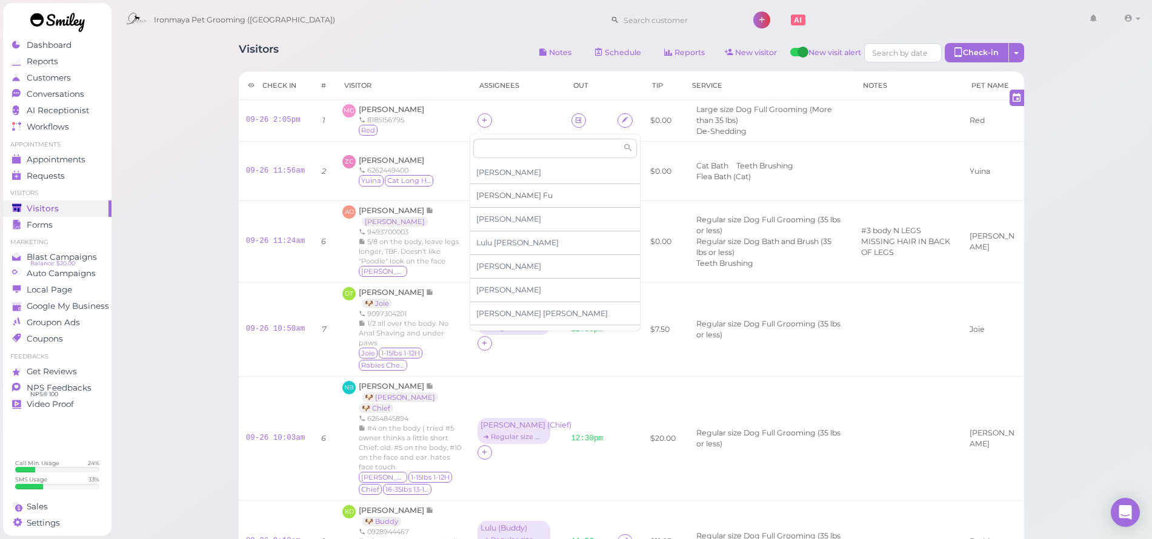
click at [491, 193] on span "[PERSON_NAME]" at bounding box center [514, 195] width 76 height 9
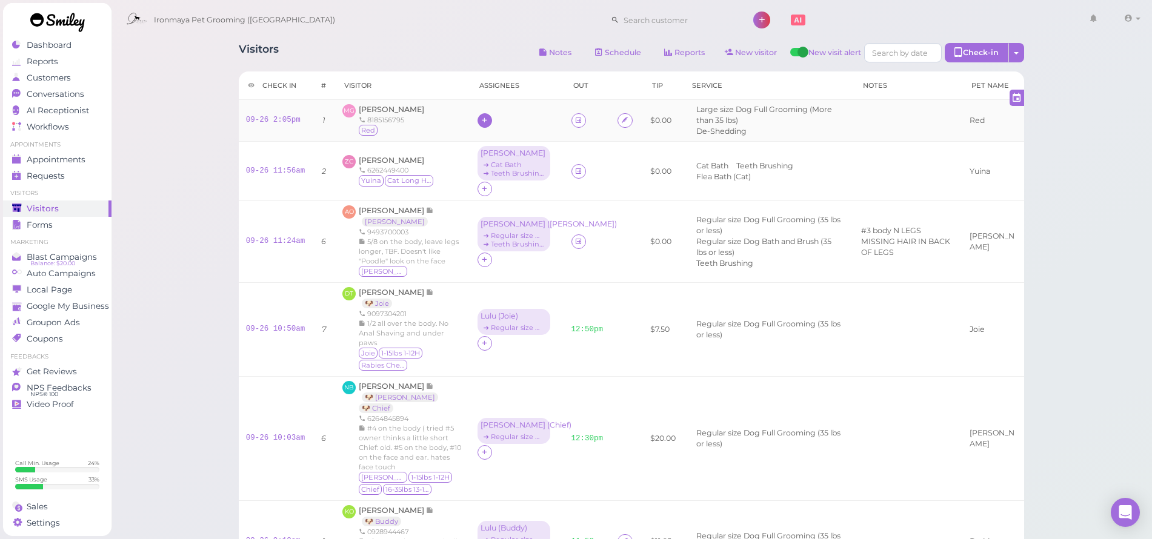
click at [481, 124] on icon at bounding box center [485, 120] width 8 height 9
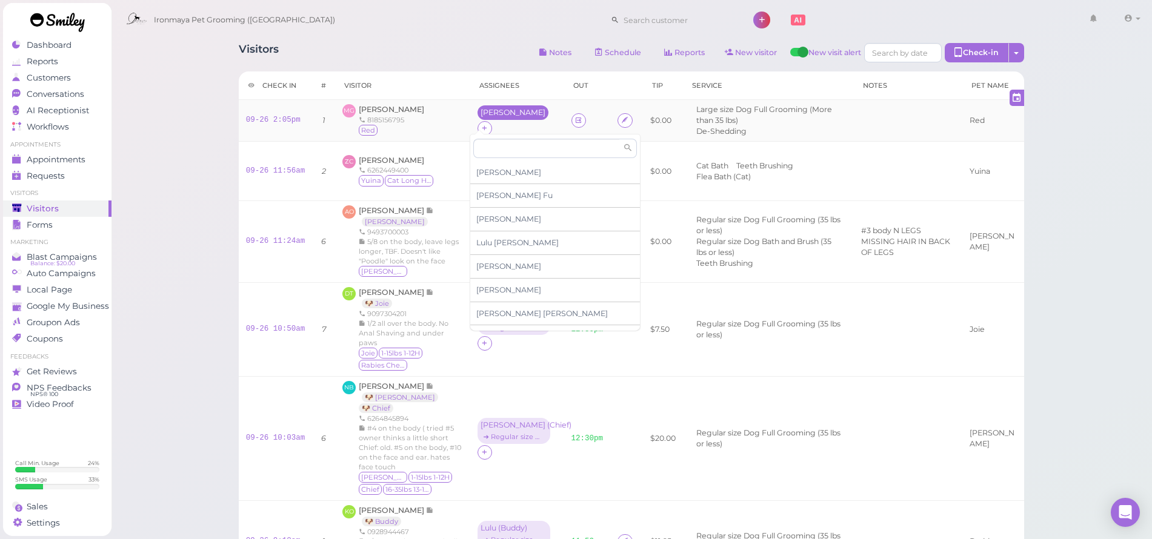
click at [485, 120] on div "[PERSON_NAME]" at bounding box center [512, 112] width 71 height 15
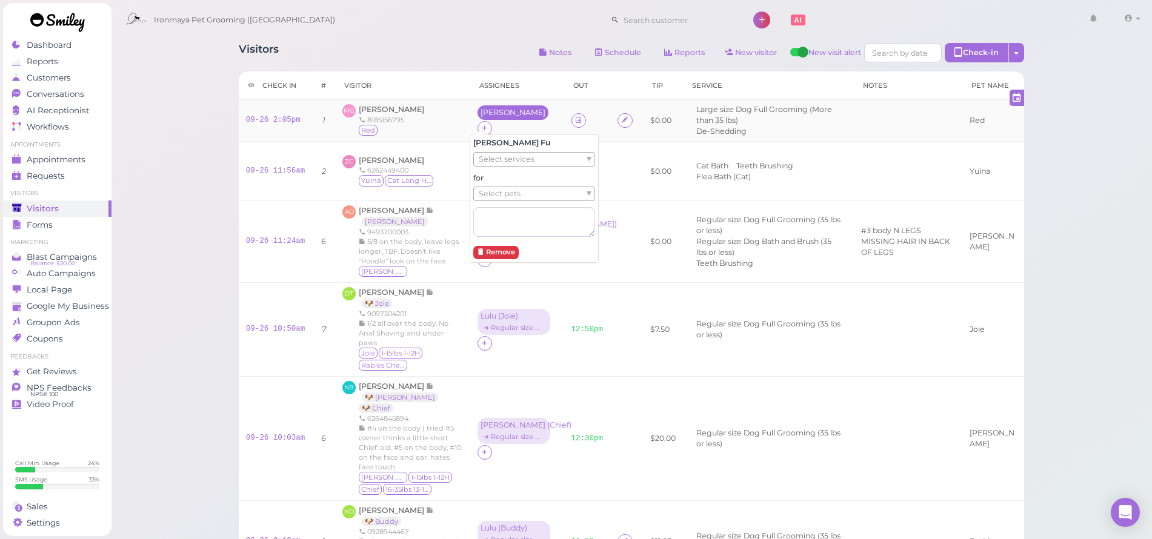
click at [481, 117] on div "[PERSON_NAME]" at bounding box center [513, 112] width 65 height 8
click at [482, 117] on div "[PERSON_NAME]" at bounding box center [513, 112] width 65 height 8
click at [499, 248] on button "Remove" at bounding box center [495, 252] width 45 height 13
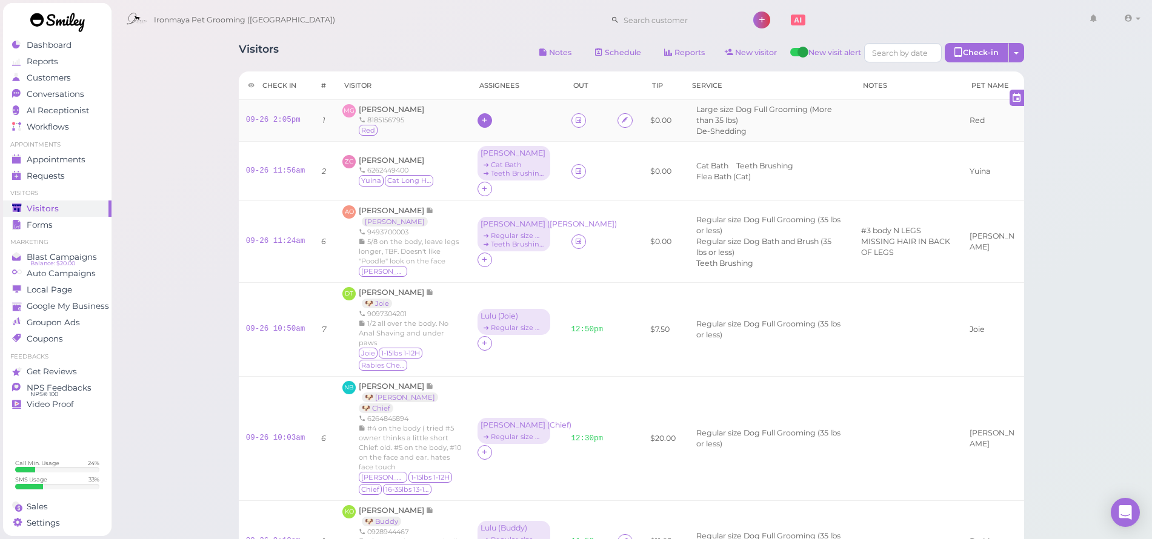
click at [477, 119] on div at bounding box center [484, 120] width 15 height 15
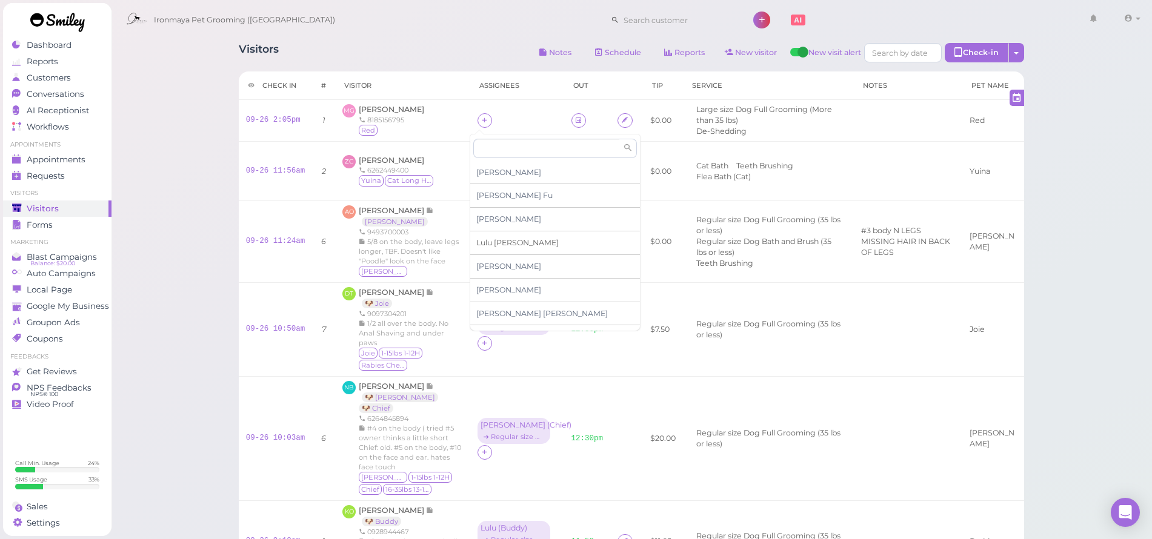
click at [493, 247] on div "[PERSON_NAME]" at bounding box center [555, 243] width 170 height 24
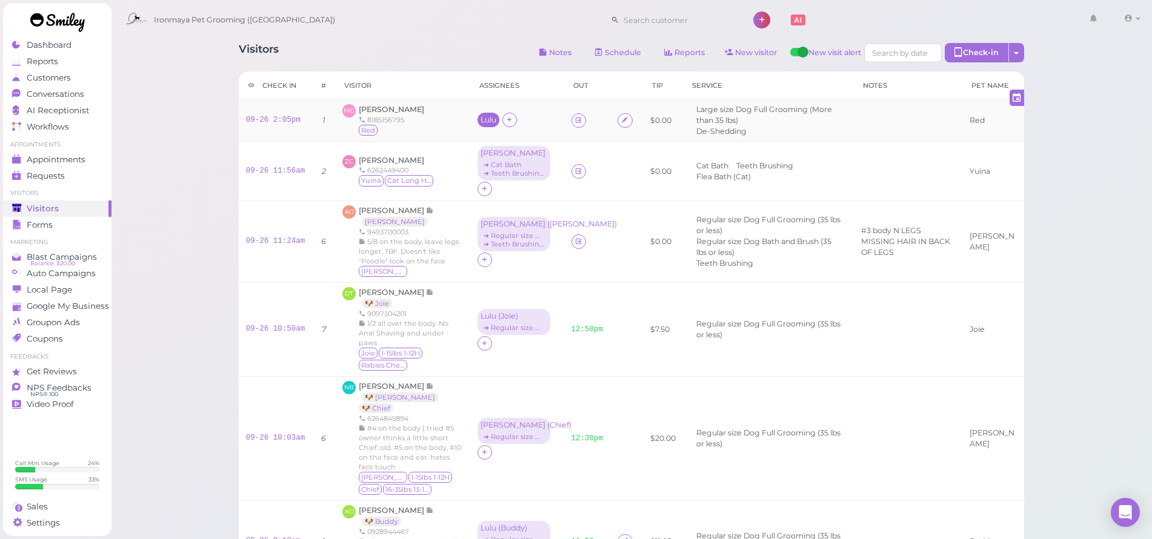
click at [481, 121] on div "Lulu" at bounding box center [489, 120] width 16 height 8
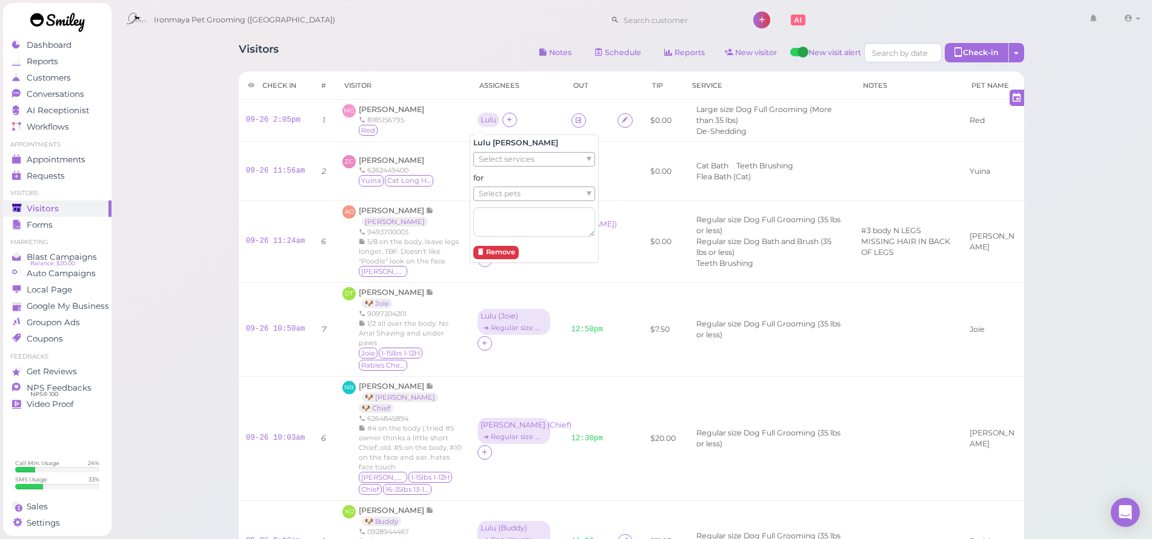
click at [503, 154] on span "Select services" at bounding box center [507, 159] width 56 height 13
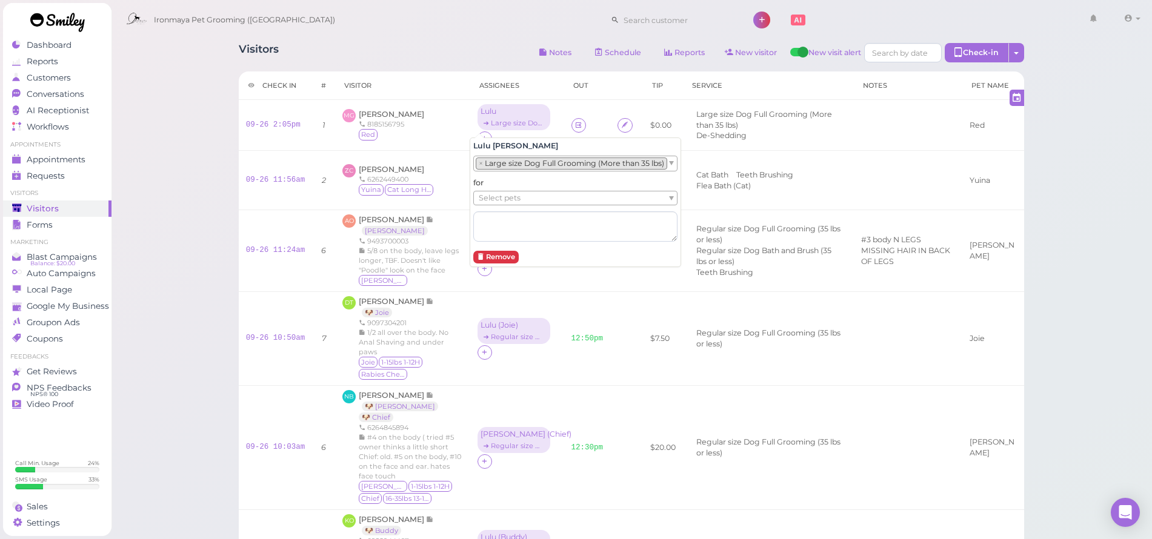
click at [502, 161] on li "× Large size Dog Full Grooming (More than 35 lbs)" at bounding box center [571, 164] width 191 height 12
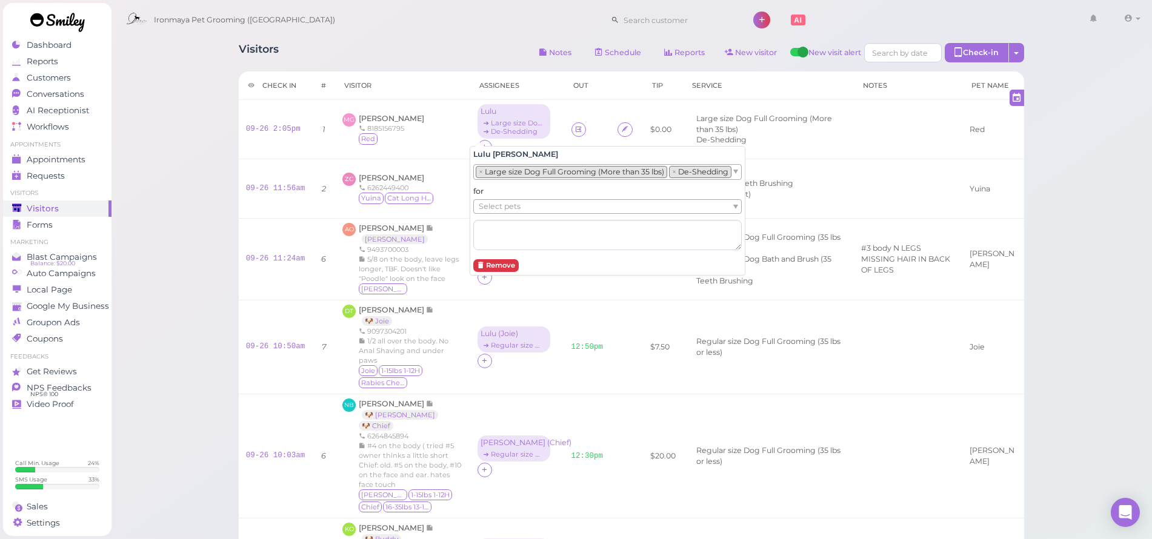
click at [502, 202] on span "Select pets" at bounding box center [500, 206] width 42 height 13
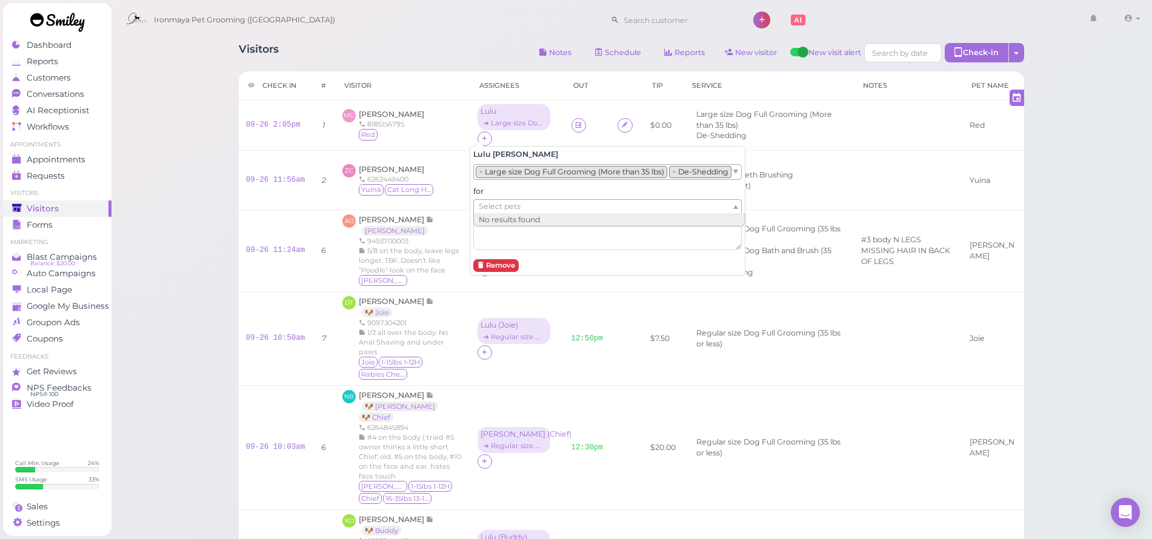
click at [505, 217] on li "No results found" at bounding box center [609, 219] width 271 height 13
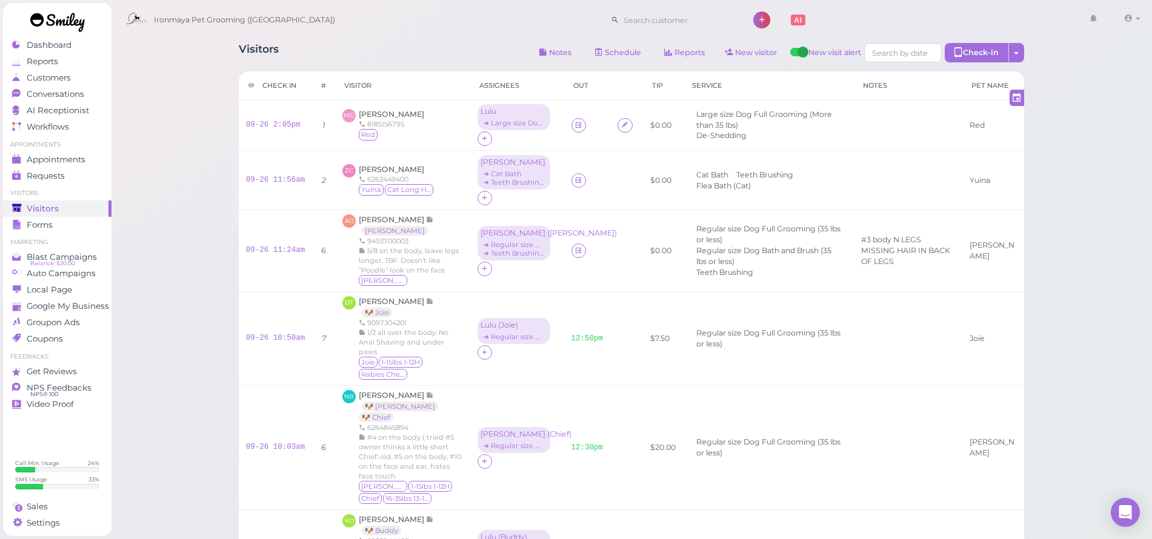
click at [193, 145] on div "Visitors Notes Schedule Reports New visitor New visit alert Check-in Customer c…" at bounding box center [632, 402] width 1042 height 805
click at [574, 123] on icon at bounding box center [578, 125] width 8 height 9
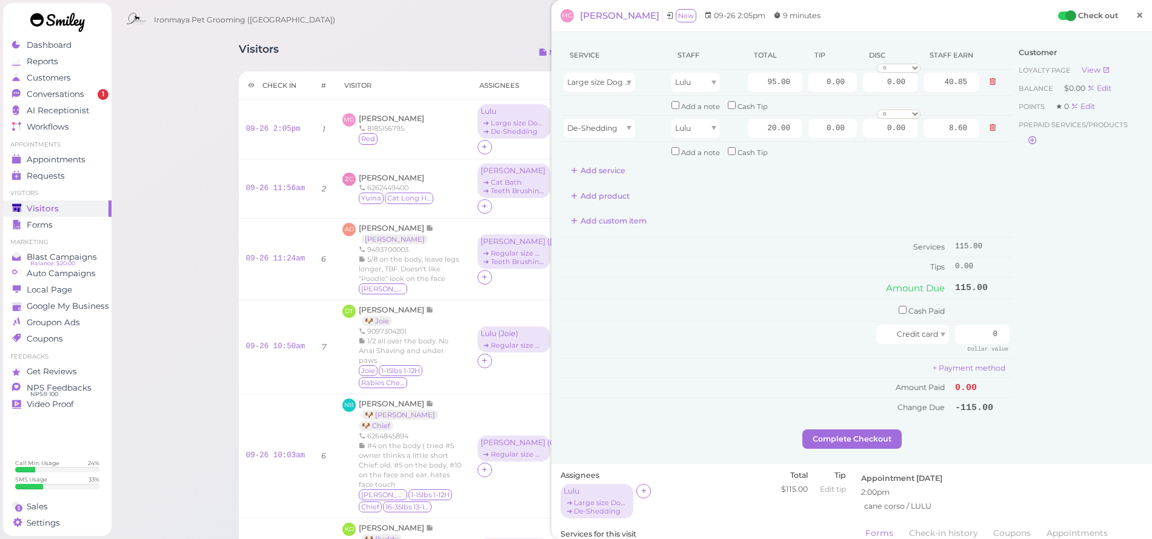
click at [1136, 19] on link "×" at bounding box center [1139, 16] width 22 height 28
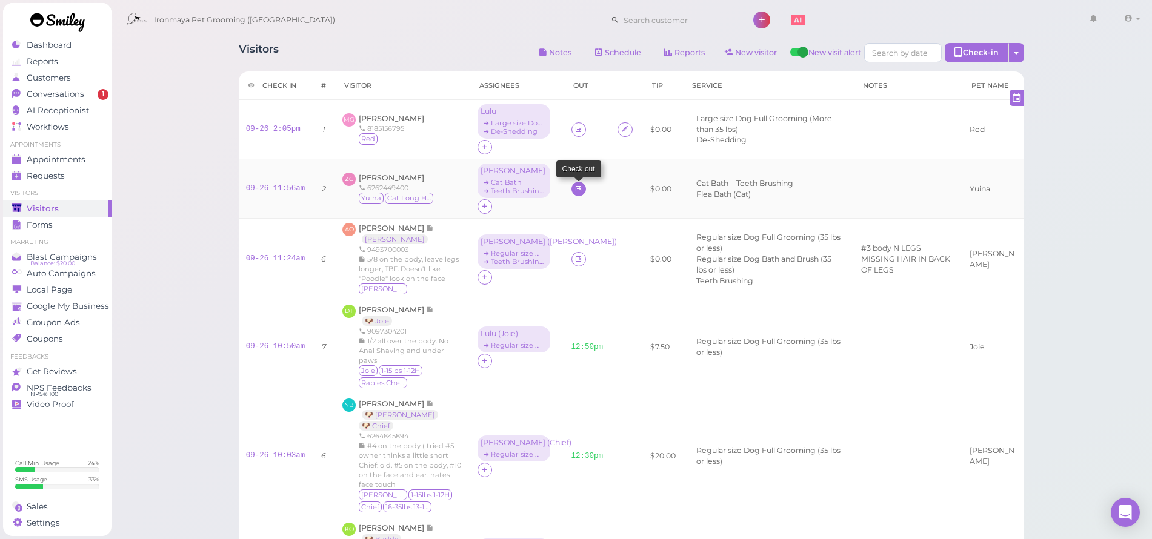
click at [574, 188] on icon at bounding box center [578, 188] width 8 height 9
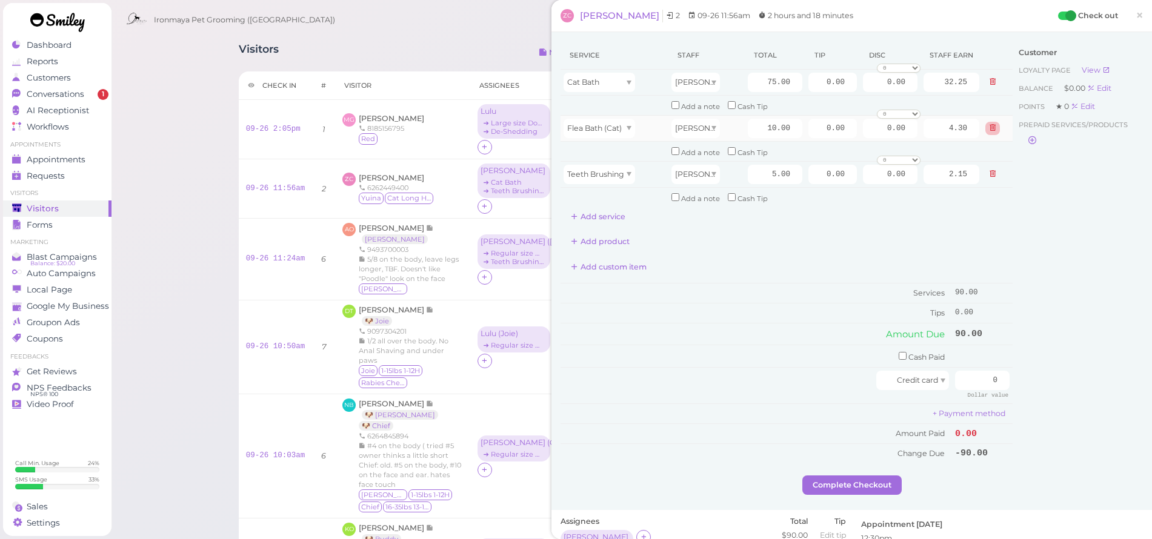
click at [989, 127] on icon at bounding box center [992, 128] width 7 height 8
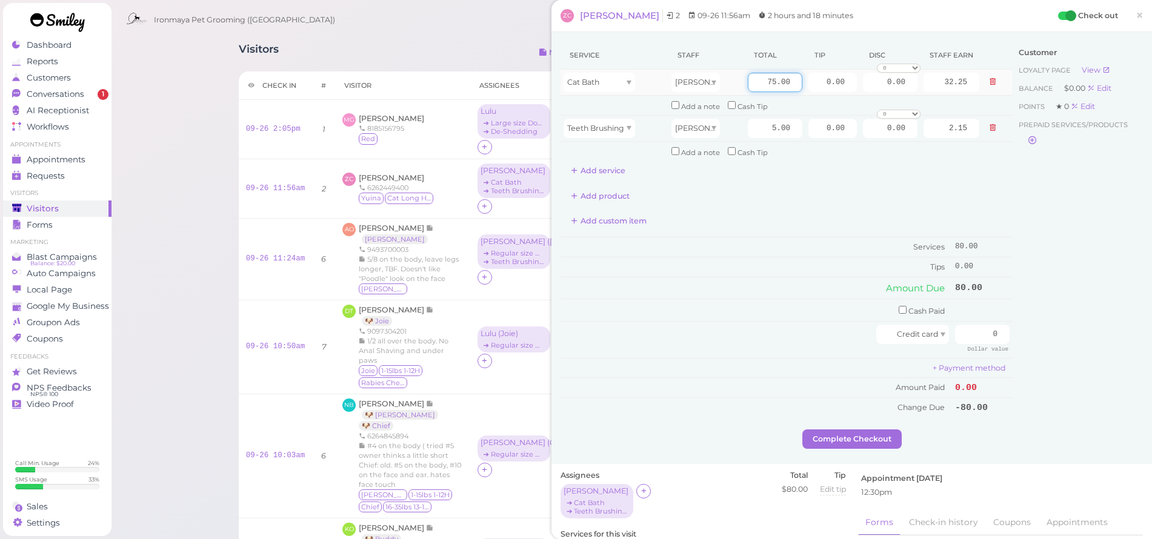
click at [757, 79] on input "75.00" at bounding box center [775, 82] width 55 height 19
type input "85"
type input "36.55"
click at [813, 84] on input "0.00" at bounding box center [832, 82] width 48 height 19
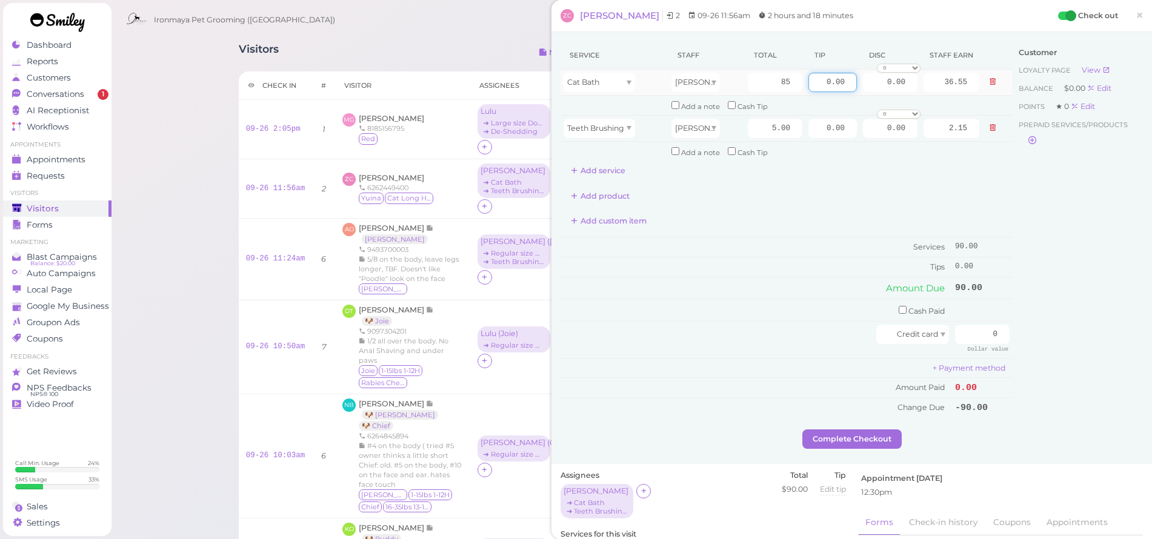
click at [813, 84] on input "0.00" at bounding box center [832, 82] width 48 height 19
type input "9"
click at [976, 268] on td "9.00" at bounding box center [982, 267] width 61 height 19
click at [981, 325] on input "0" at bounding box center [982, 334] width 55 height 19
click at [982, 325] on input "0" at bounding box center [982, 334] width 55 height 19
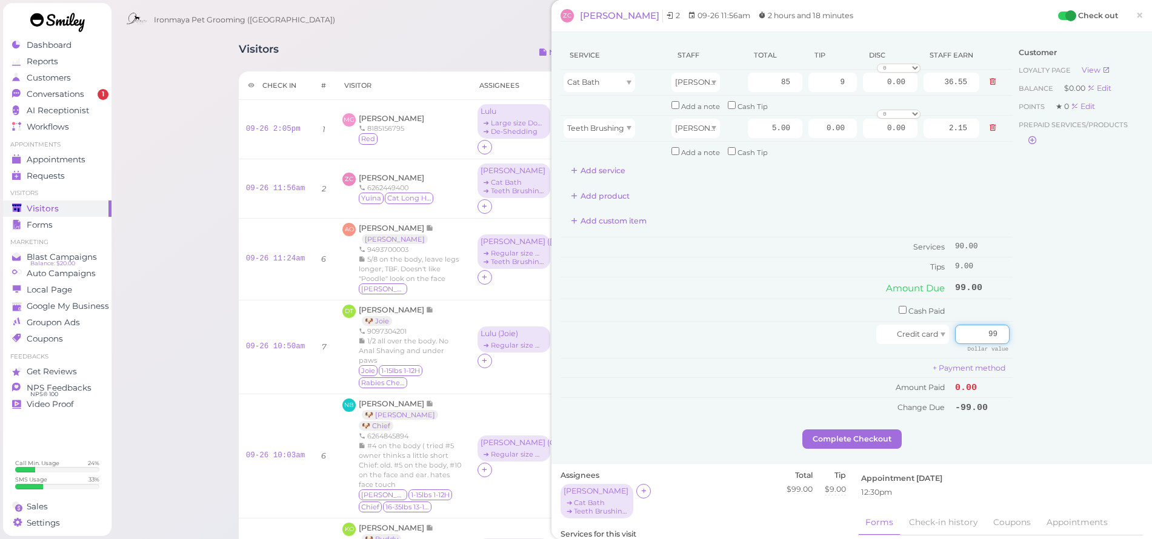
type input "99"
drag, startPoint x: 1009, startPoint y: 339, endPoint x: 1002, endPoint y: 343, distance: 8.1
click at [1013, 340] on div "Customer Loyalty page View Balance $0.00 Edit Points ★ 0 Edit Prepaid services/…" at bounding box center [1078, 235] width 130 height 388
click at [888, 430] on button "Complete Checkout" at bounding box center [851, 439] width 99 height 19
